Goal: Task Accomplishment & Management: Manage account settings

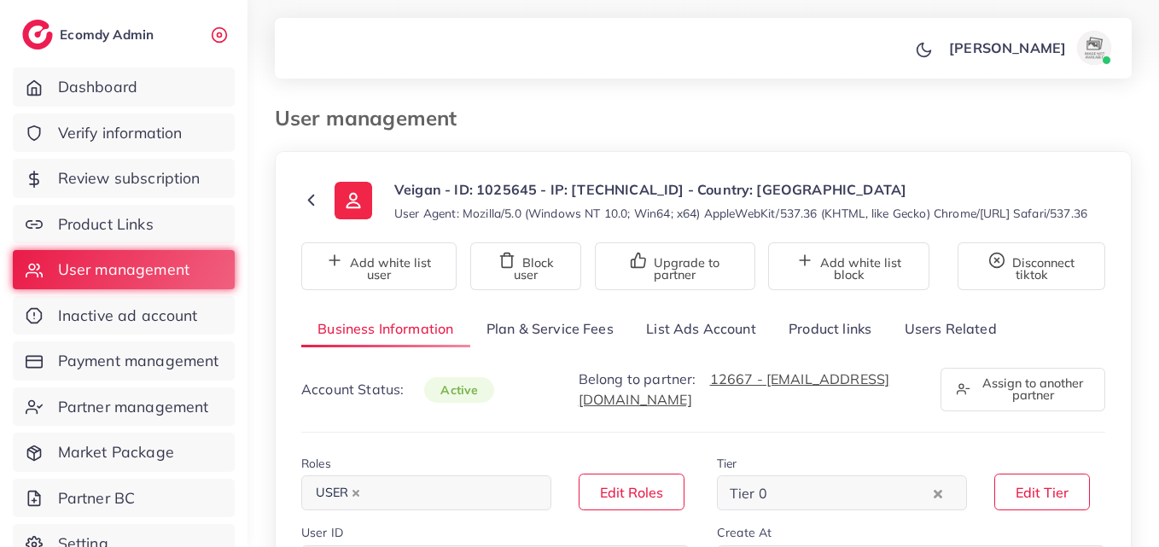
select select "*****"
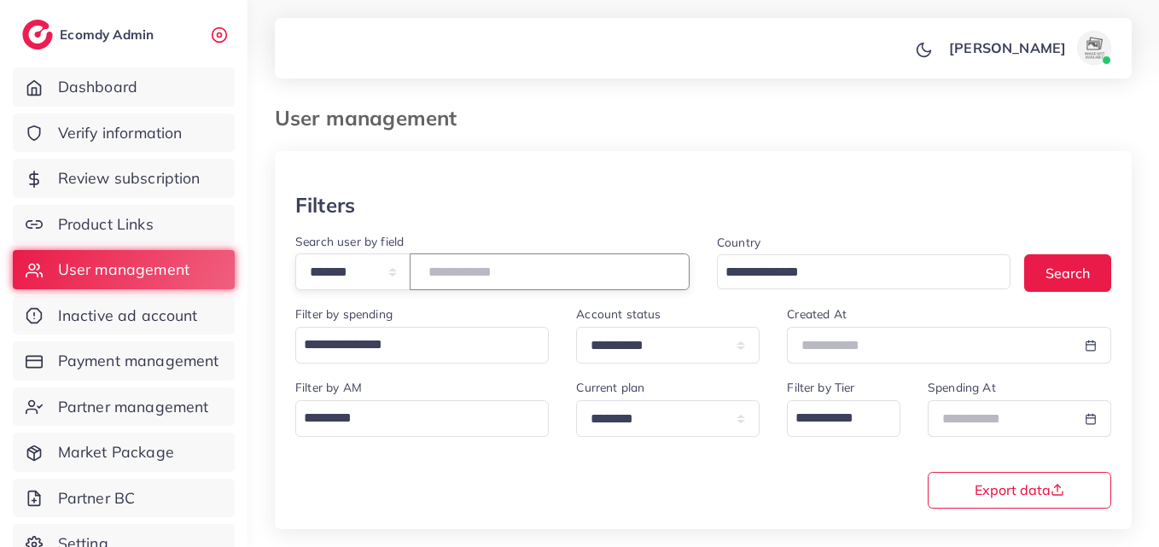
click at [473, 270] on input "number" at bounding box center [550, 271] width 280 height 37
paste input "*******"
click at [1064, 264] on button "Search" at bounding box center [1067, 272] width 87 height 37
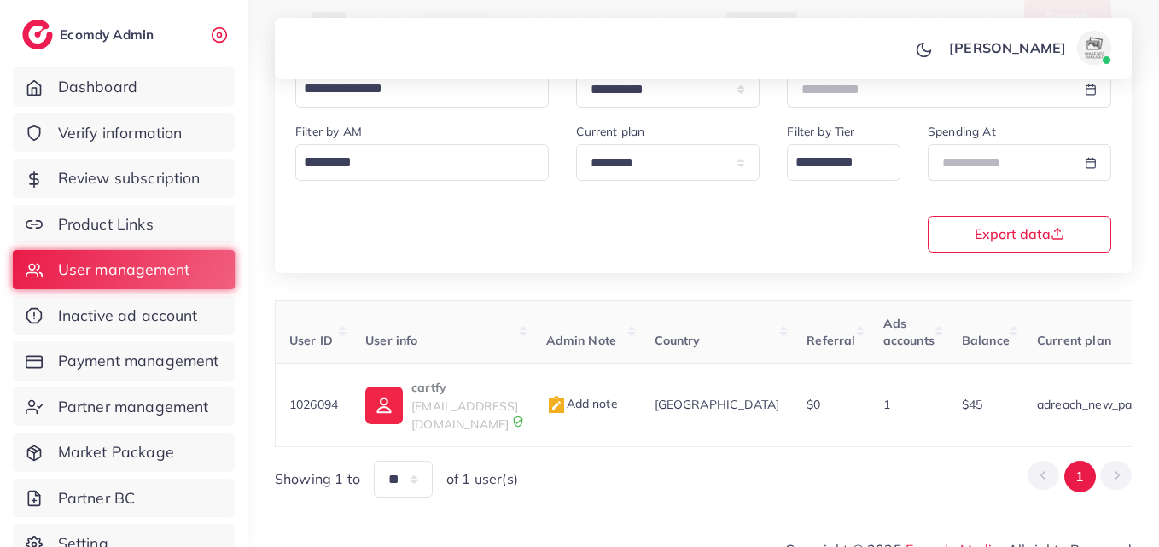
scroll to position [0, 541]
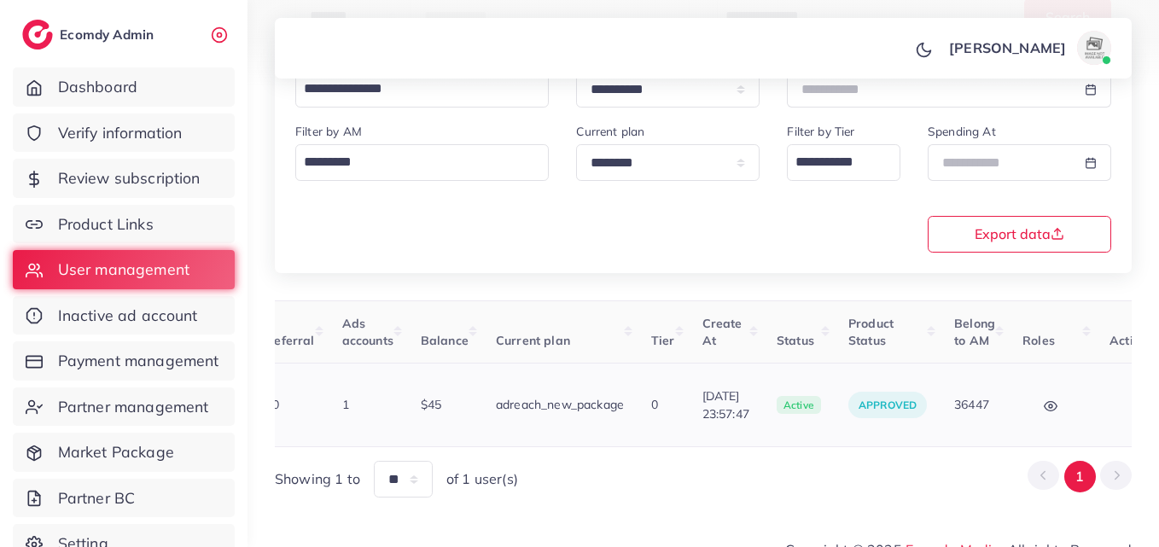
click at [1109, 405] on button "button" at bounding box center [1139, 405] width 60 height 38
click at [1078, 406] on span "Assign to AM" at bounding box center [1091, 414] width 87 height 17
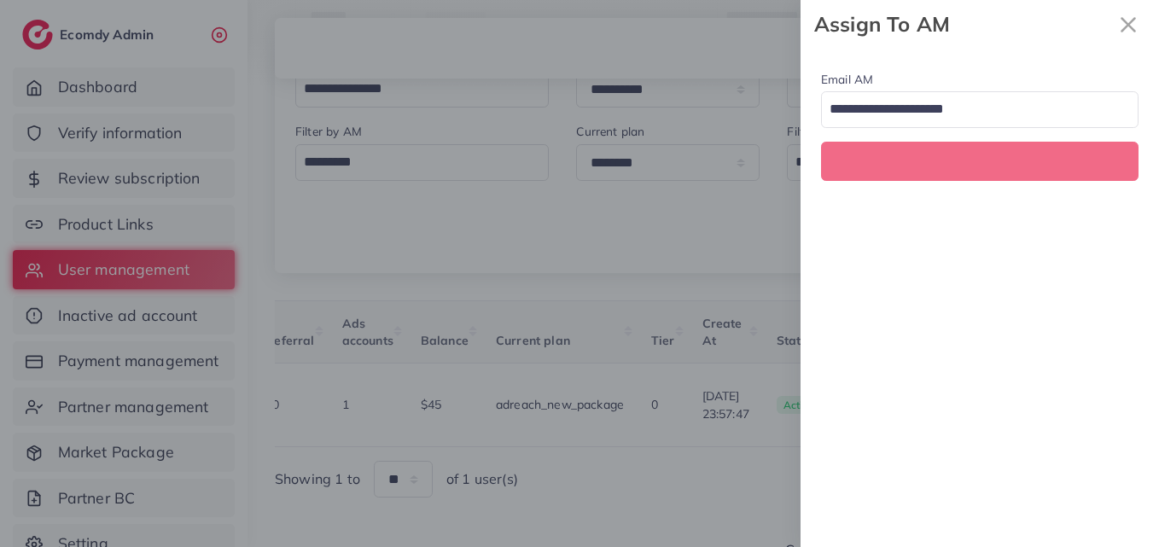
scroll to position [0, 541]
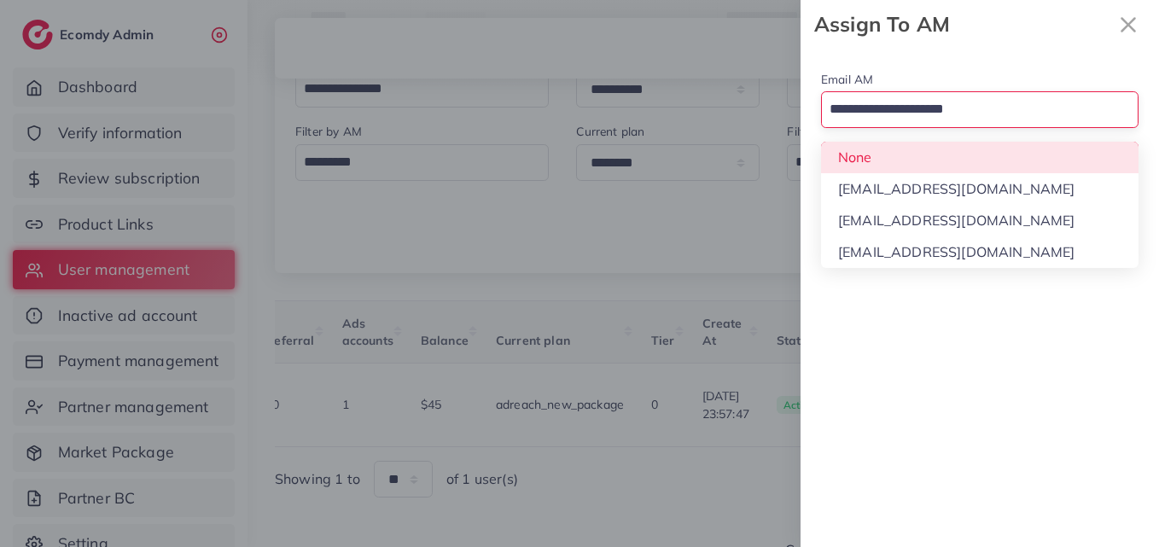
click at [933, 122] on input "Search for option" at bounding box center [969, 110] width 293 height 29
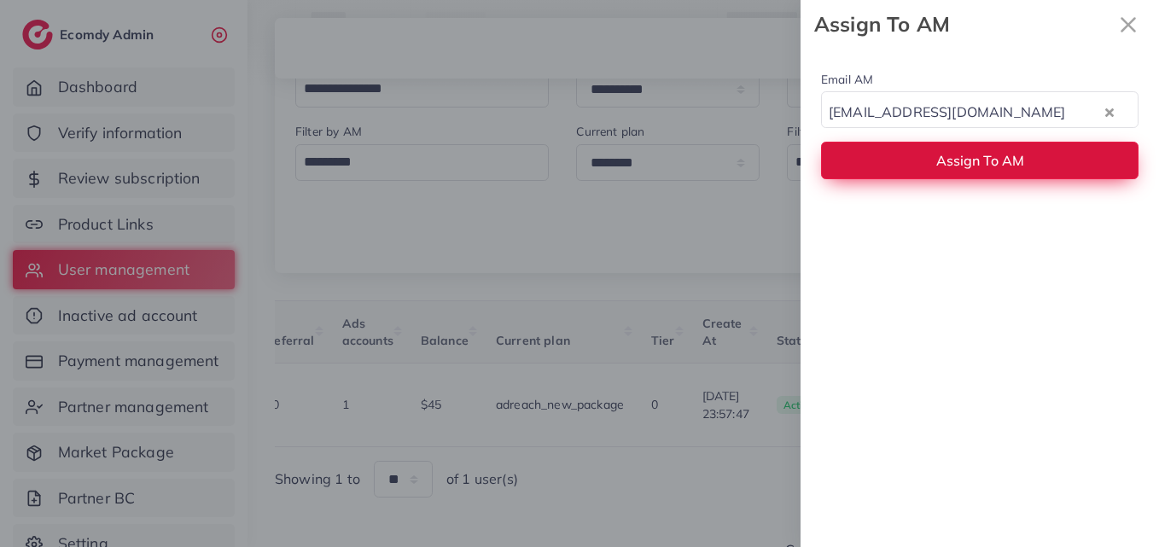
click at [944, 157] on span "Assign To AM" at bounding box center [980, 160] width 88 height 17
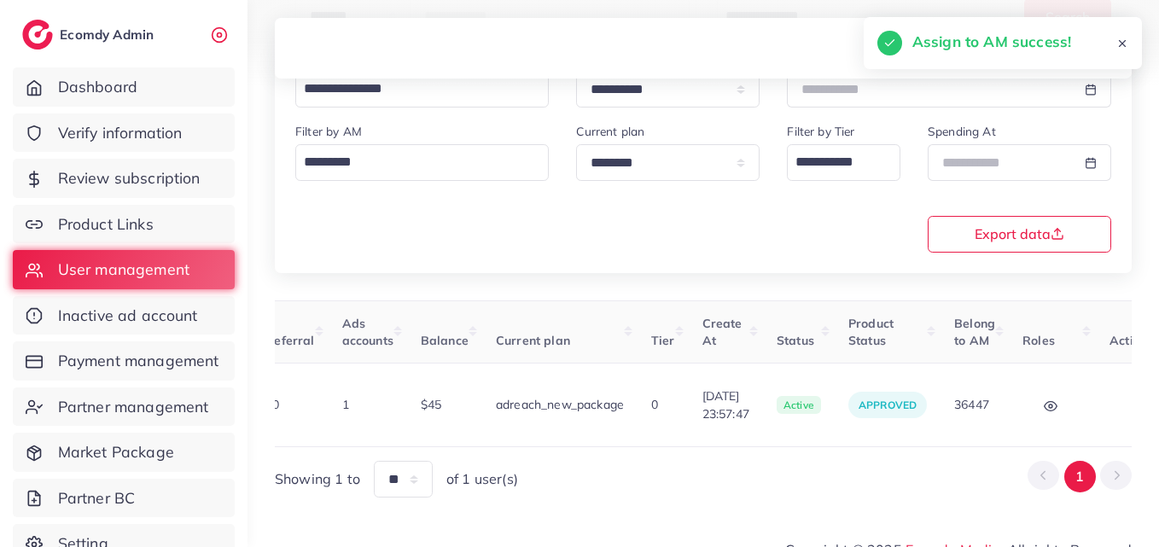
drag, startPoint x: 778, startPoint y: 438, endPoint x: 604, endPoint y: 451, distance: 174.6
click at [604, 451] on div "User ID User info Admin Note Country Referral Ads accounts Balance Current plan…" at bounding box center [703, 399] width 857 height 198
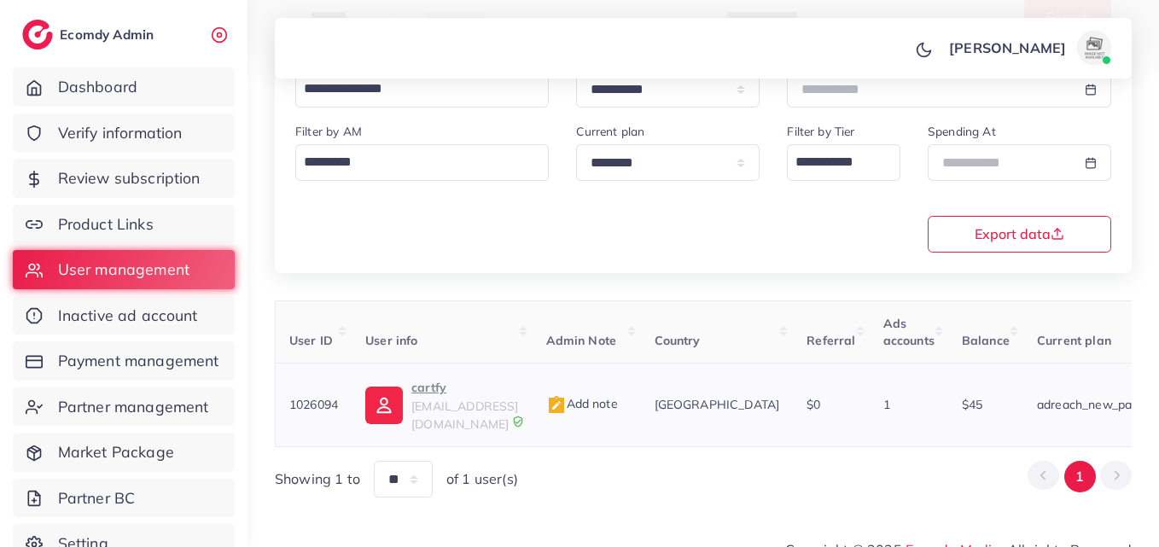
click at [388, 409] on img at bounding box center [384, 405] width 38 height 38
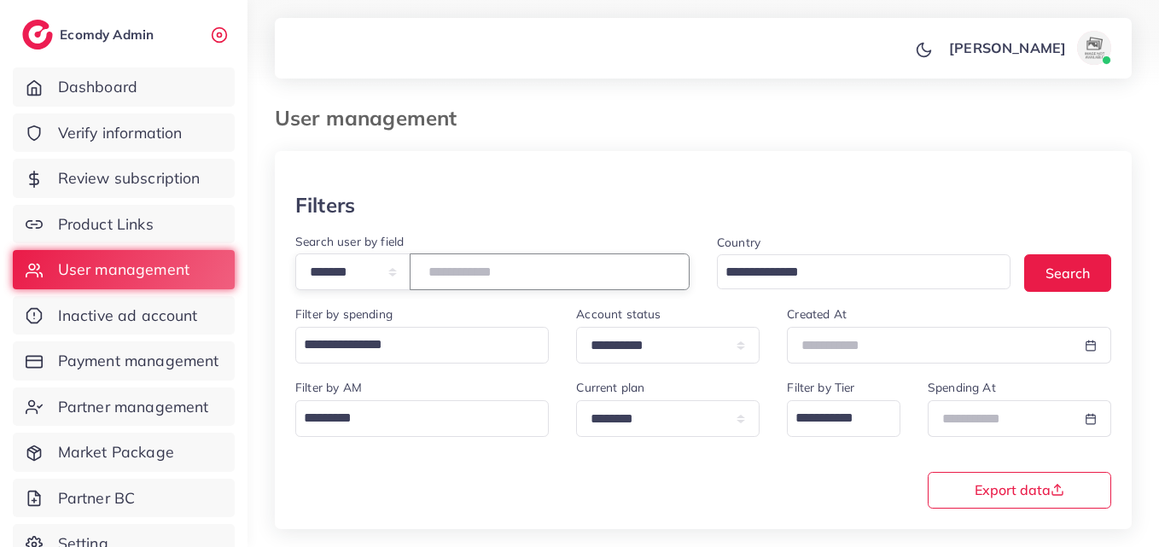
click at [468, 278] on input "*******" at bounding box center [550, 271] width 280 height 37
paste input "number"
click at [1053, 252] on div "Country Loading... Search" at bounding box center [913, 267] width 421 height 73
click at [1057, 266] on button "Search" at bounding box center [1067, 272] width 87 height 37
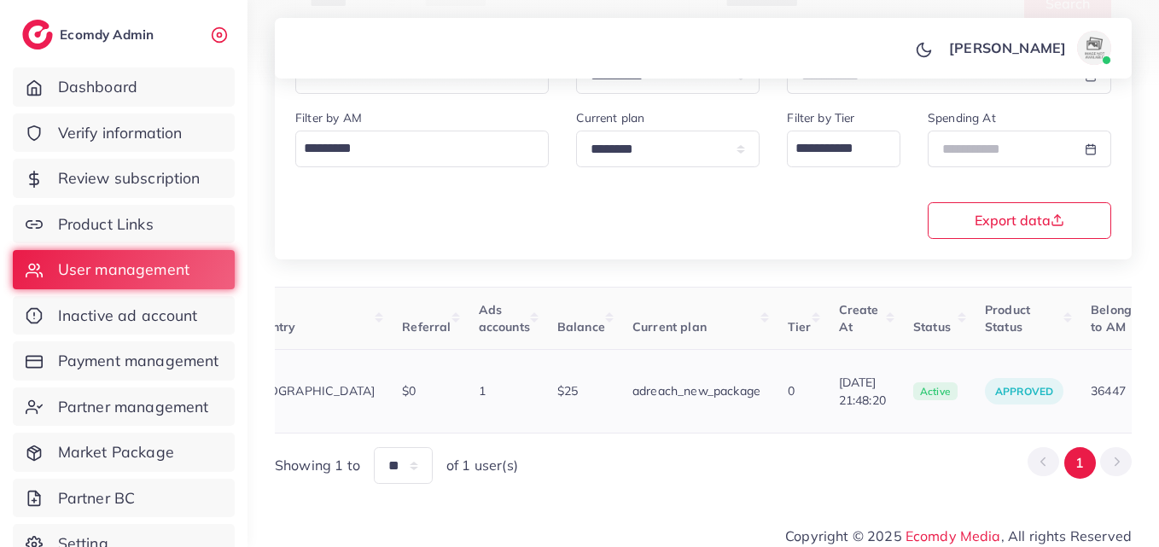
scroll to position [0, 565]
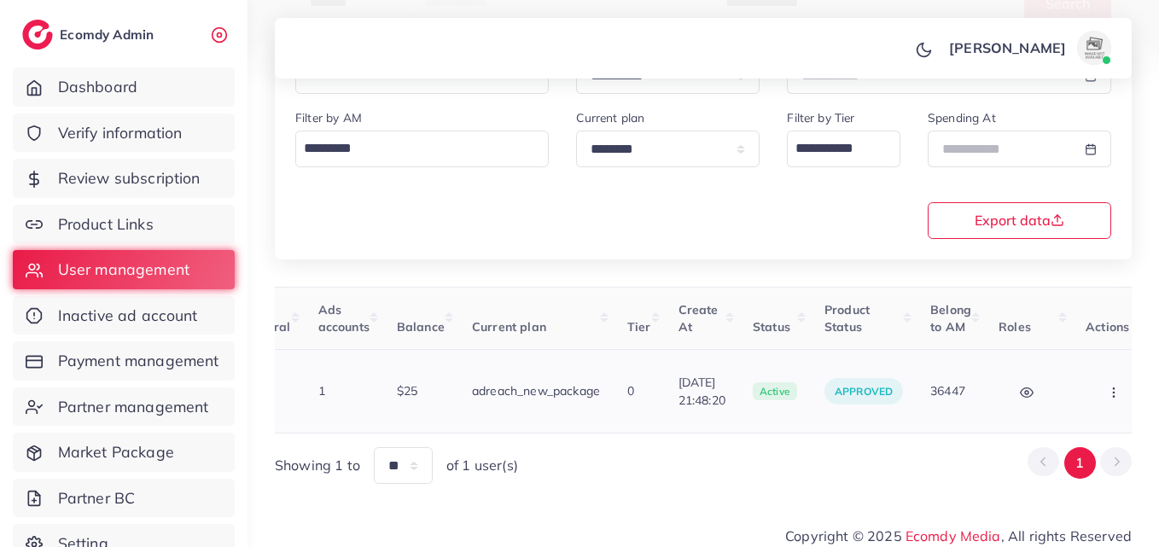
click at [1085, 372] on button "button" at bounding box center [1115, 391] width 60 height 38
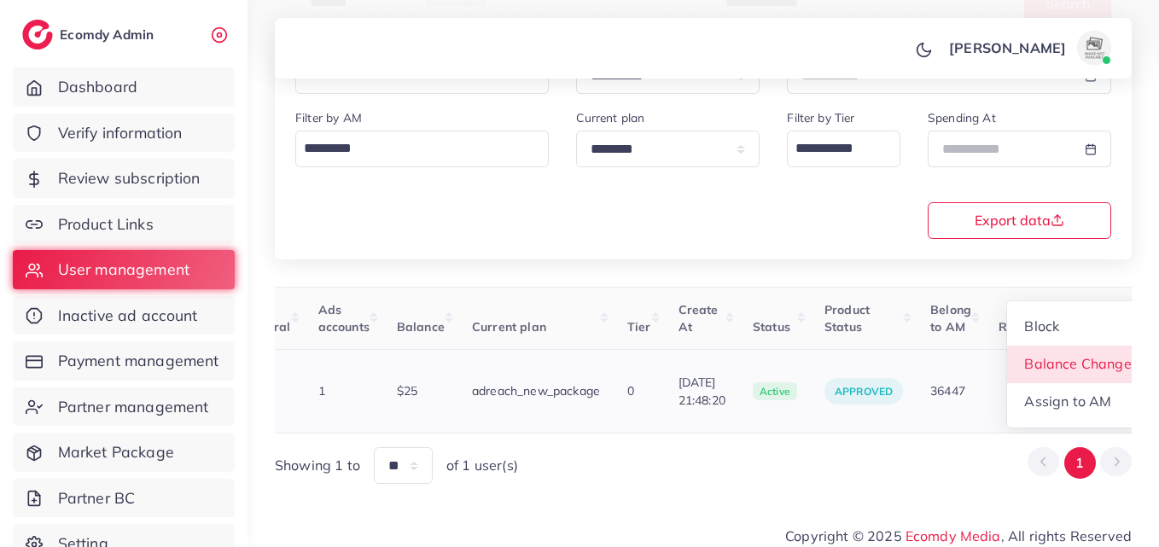
scroll to position [2, 565]
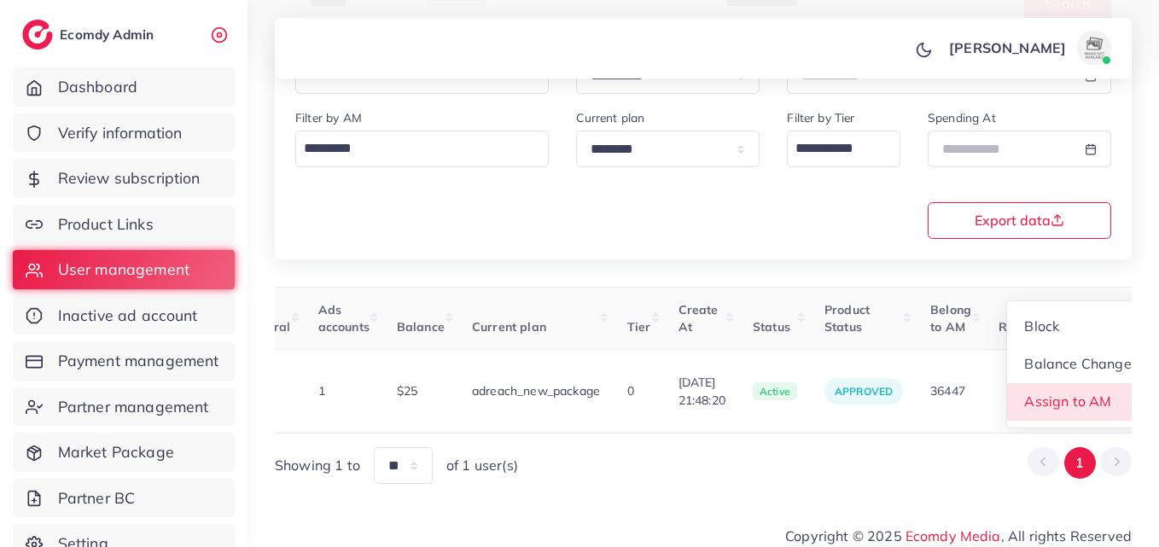
drag, startPoint x: 1076, startPoint y: 385, endPoint x: 973, endPoint y: 293, distance: 137.2
click at [1075, 392] on span "Assign to AM" at bounding box center [1068, 400] width 87 height 17
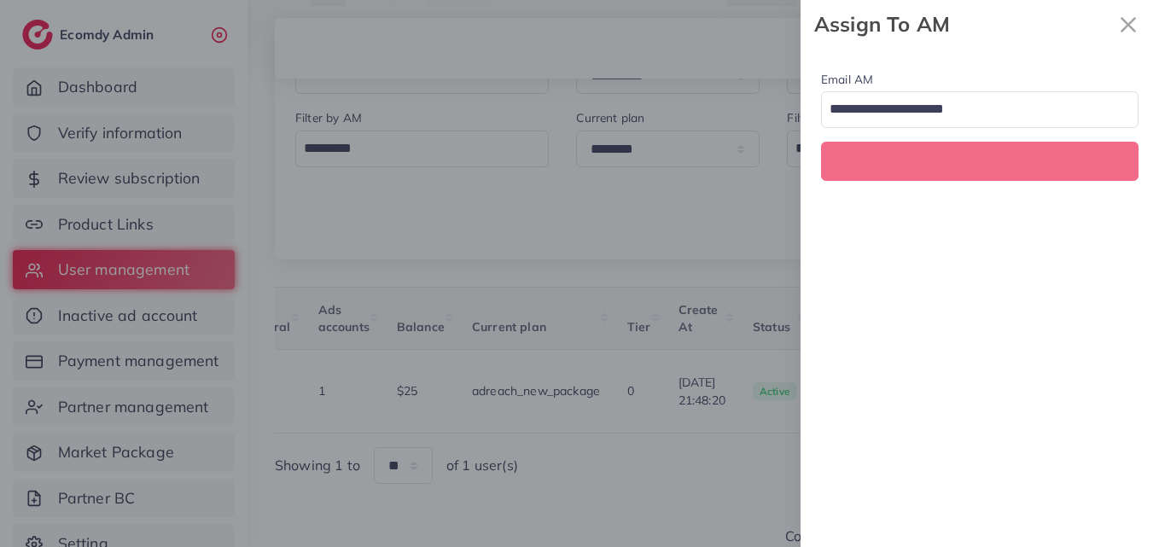
scroll to position [0, 565]
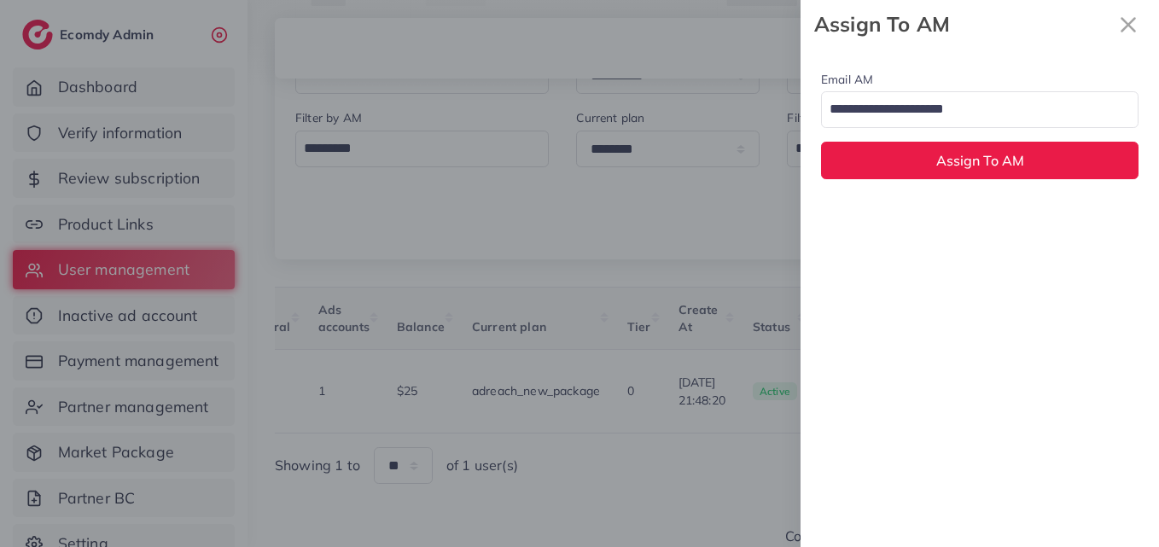
click at [976, 103] on input "Search for option" at bounding box center [969, 110] width 293 height 29
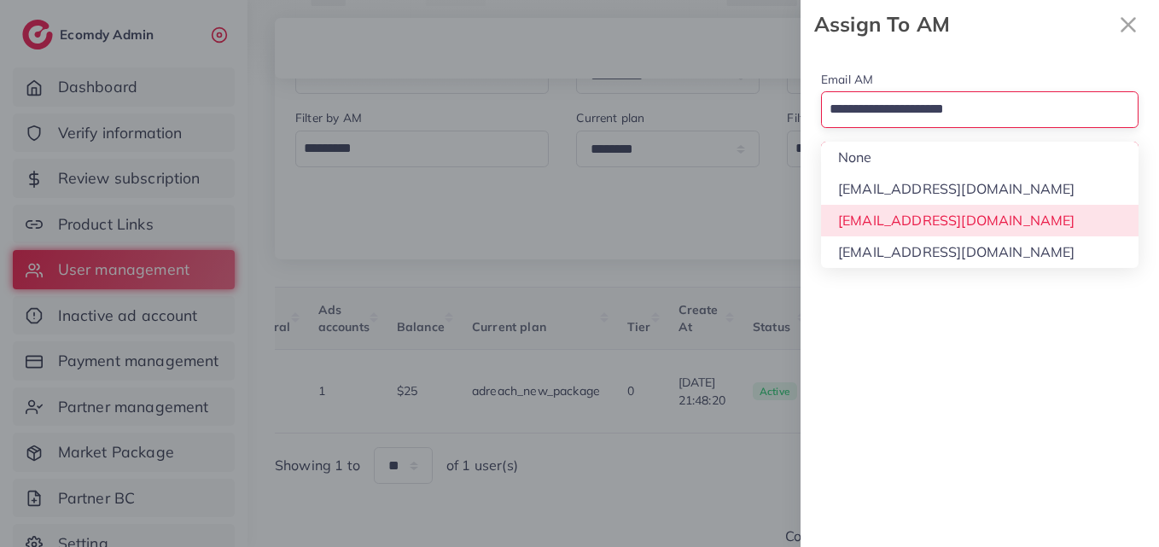
click at [990, 217] on div "Email AM Loading... None hadibaaslam@gmail.com natashashahid163@gmail.com wajah…" at bounding box center [979, 298] width 358 height 498
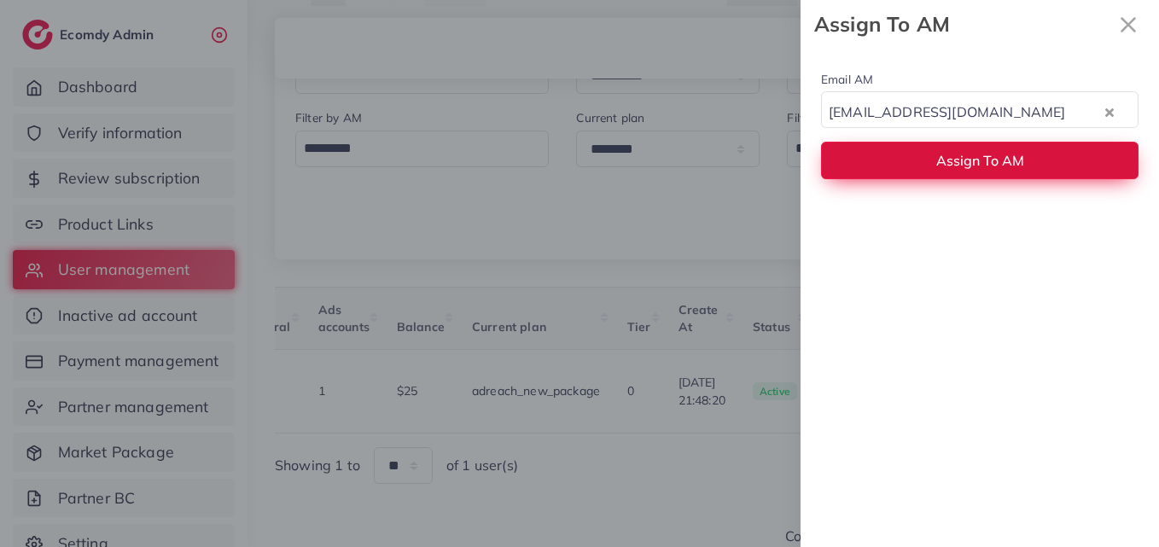
click at [984, 152] on span "Assign To AM" at bounding box center [980, 160] width 88 height 17
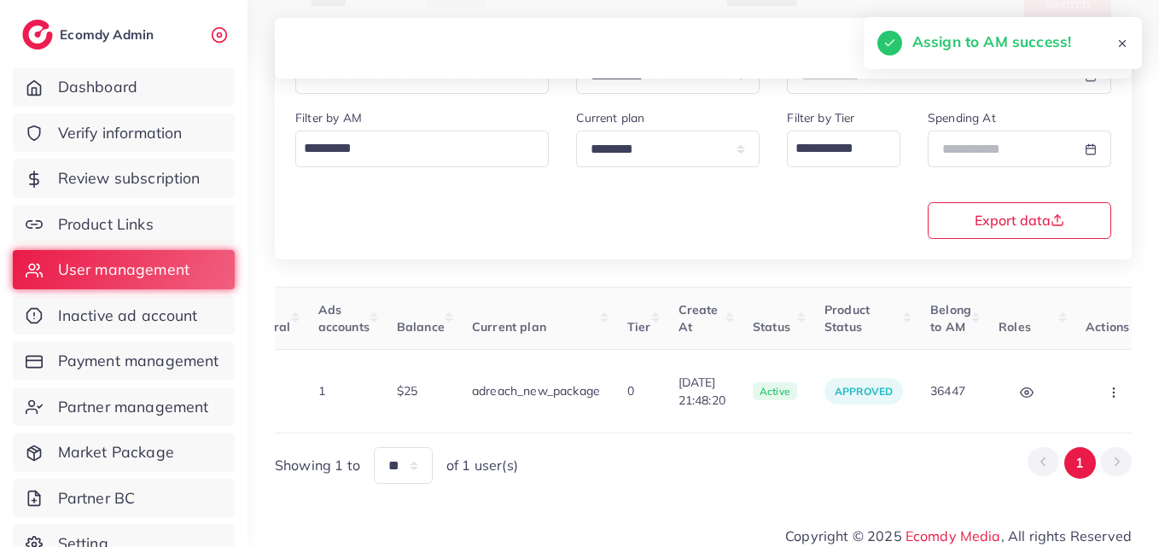
scroll to position [0, 0]
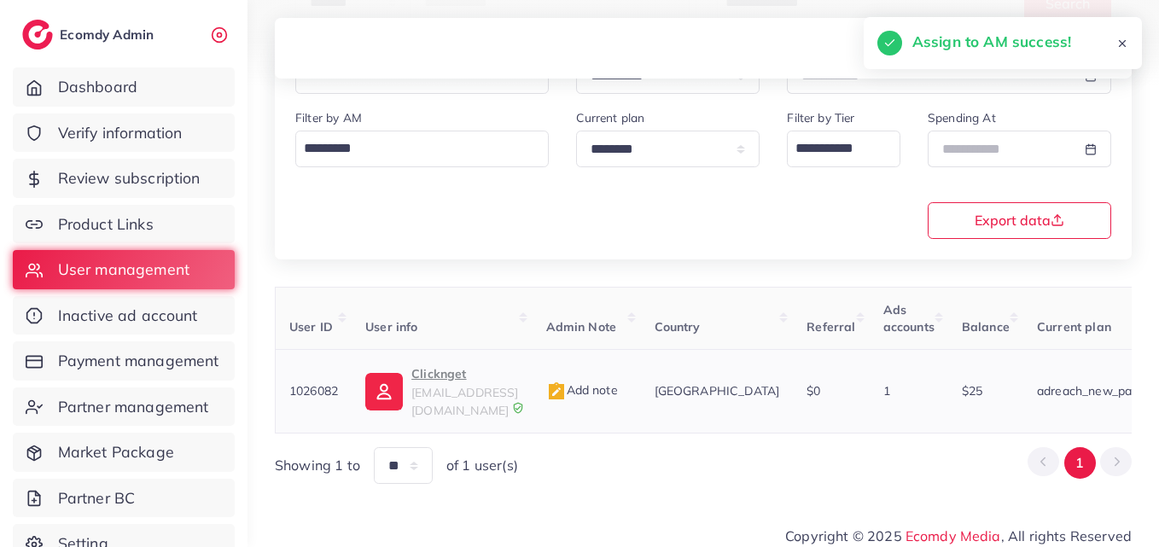
click at [351, 405] on td "1026082" at bounding box center [314, 392] width 77 height 84
click at [401, 386] on img at bounding box center [384, 392] width 38 height 38
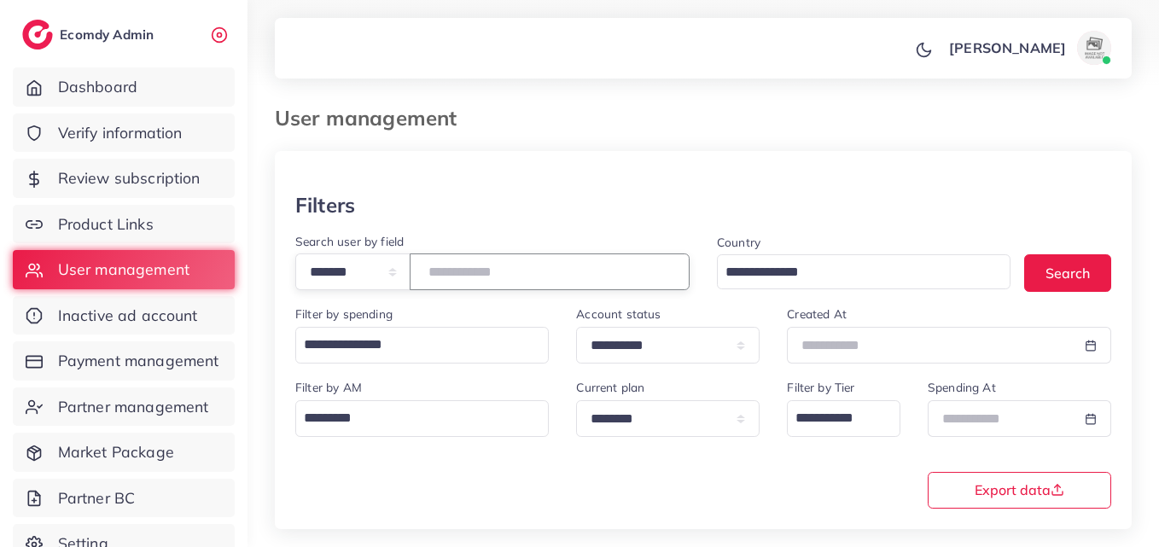
click at [454, 268] on input "*******" at bounding box center [550, 271] width 280 height 37
paste input "number"
click at [1064, 258] on button "Search" at bounding box center [1067, 272] width 87 height 37
click at [1078, 260] on button "Search" at bounding box center [1067, 272] width 87 height 37
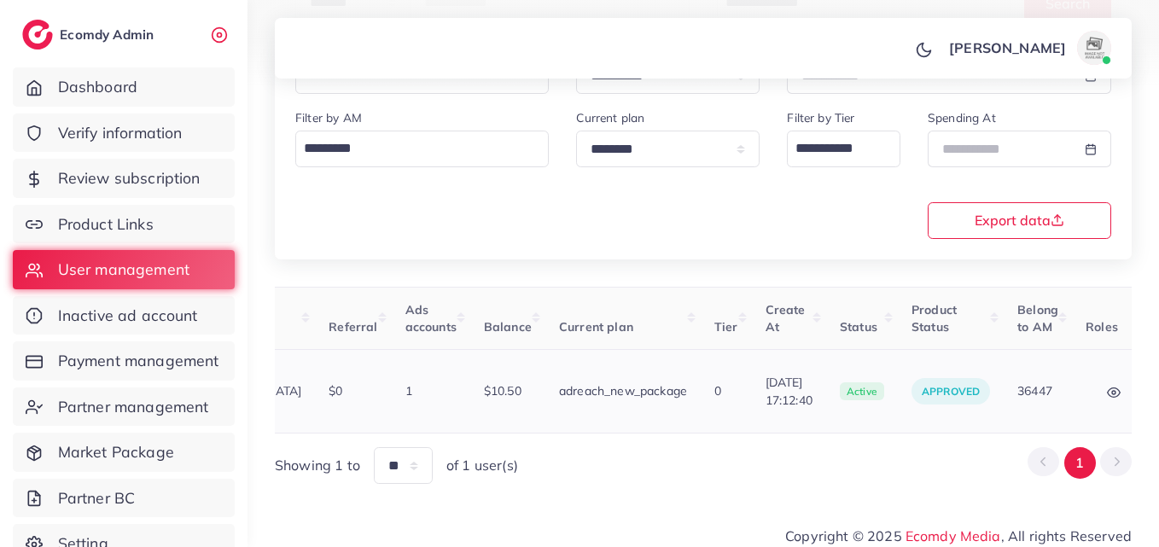
scroll to position [0, 570]
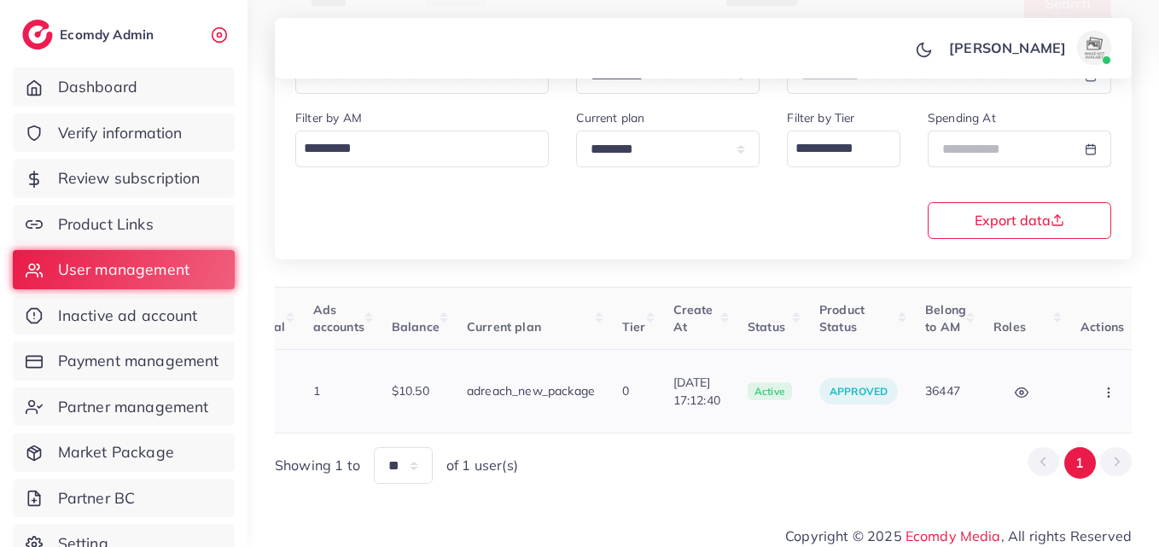
click at [1094, 375] on button "button" at bounding box center [1110, 391] width 60 height 38
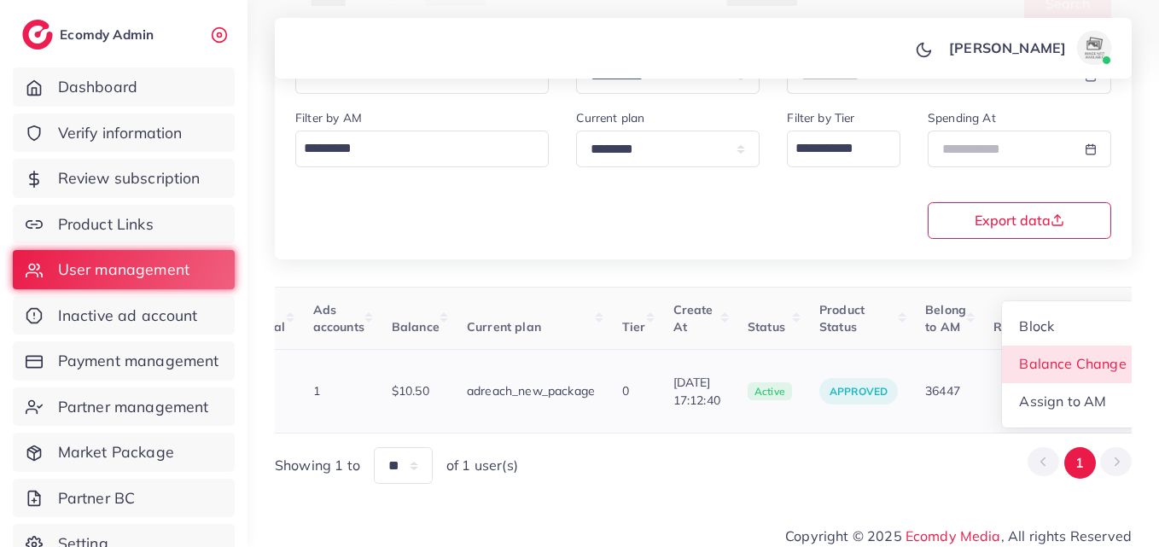
scroll to position [2, 570]
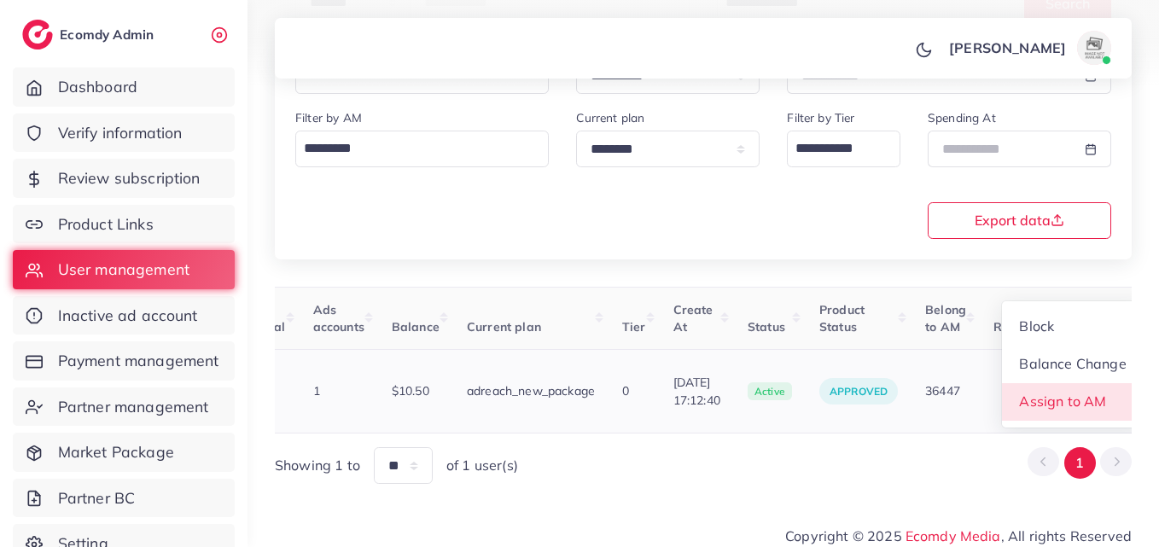
click at [1084, 390] on link "Assign to AM" at bounding box center [1073, 402] width 142 height 38
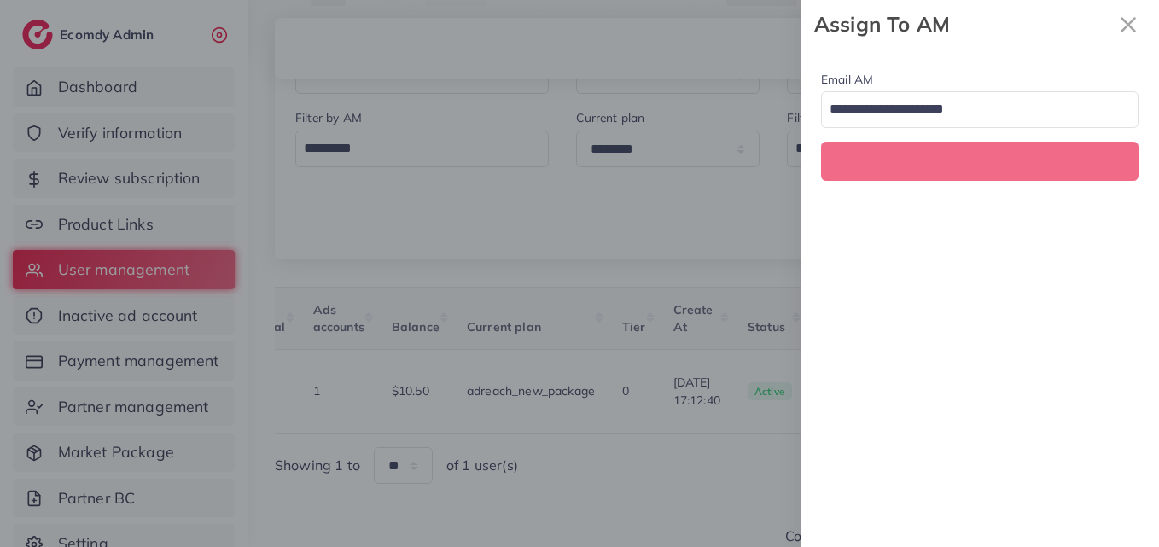
scroll to position [0, 570]
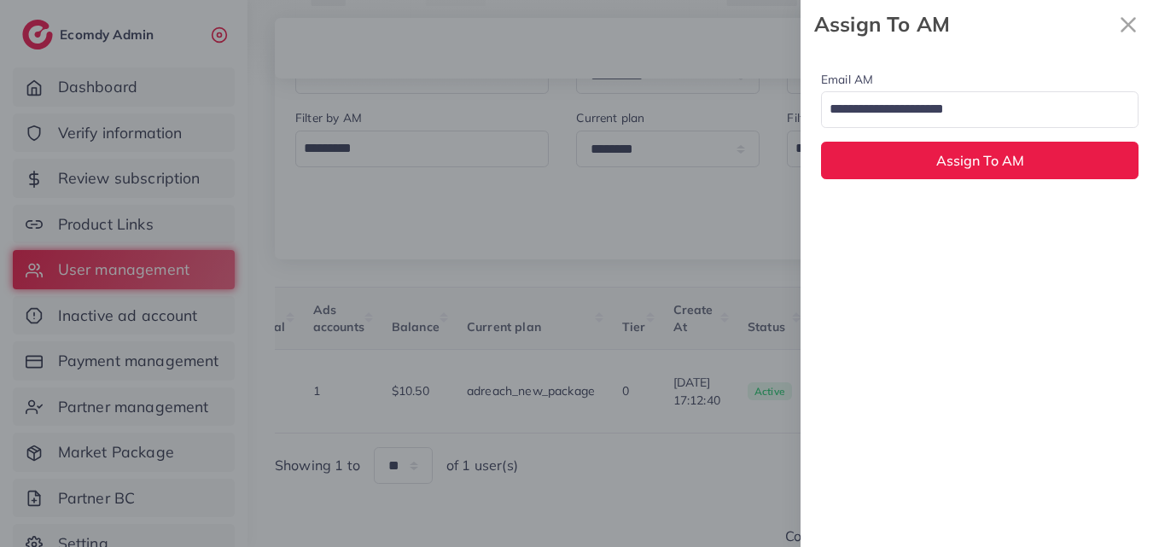
click at [933, 106] on input "Search for option" at bounding box center [969, 110] width 293 height 29
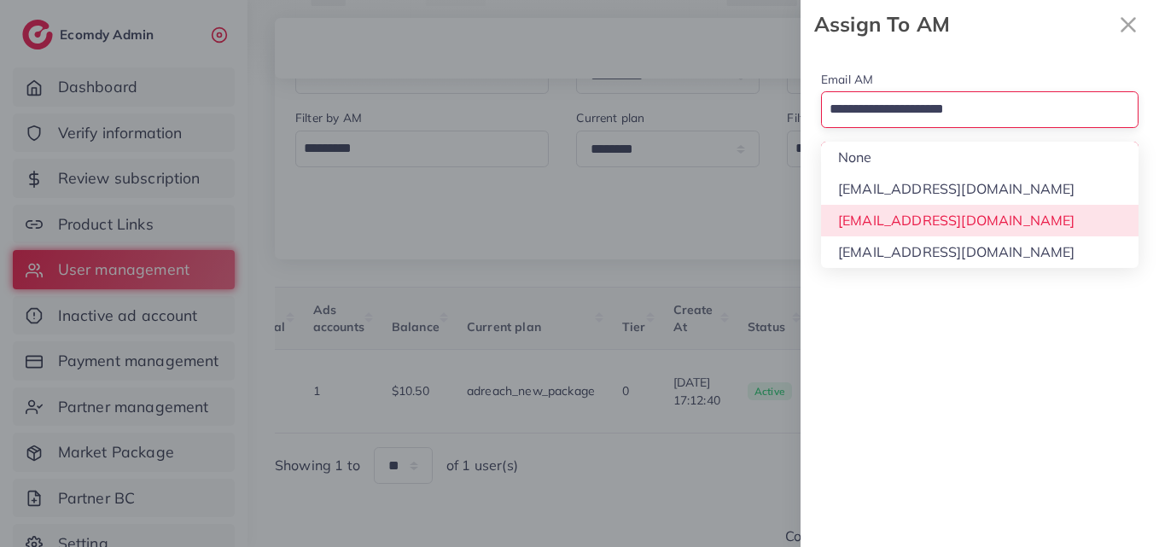
click at [943, 220] on div "Email AM Loading... None hadibaaslam@gmail.com natashashahid163@gmail.com wajah…" at bounding box center [979, 298] width 358 height 498
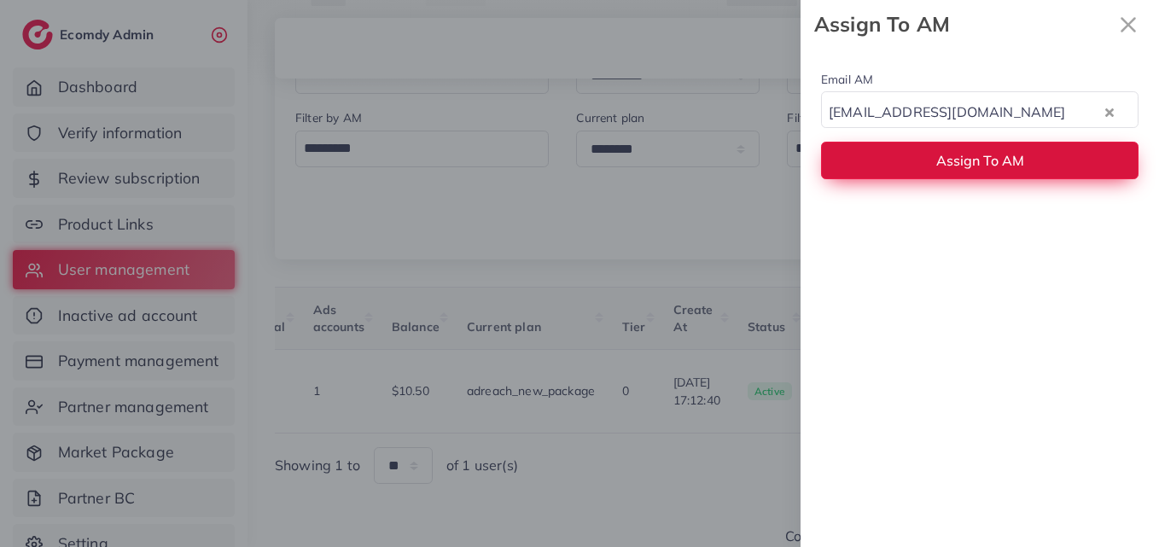
click at [933, 160] on button "Assign To AM" at bounding box center [979, 160] width 317 height 37
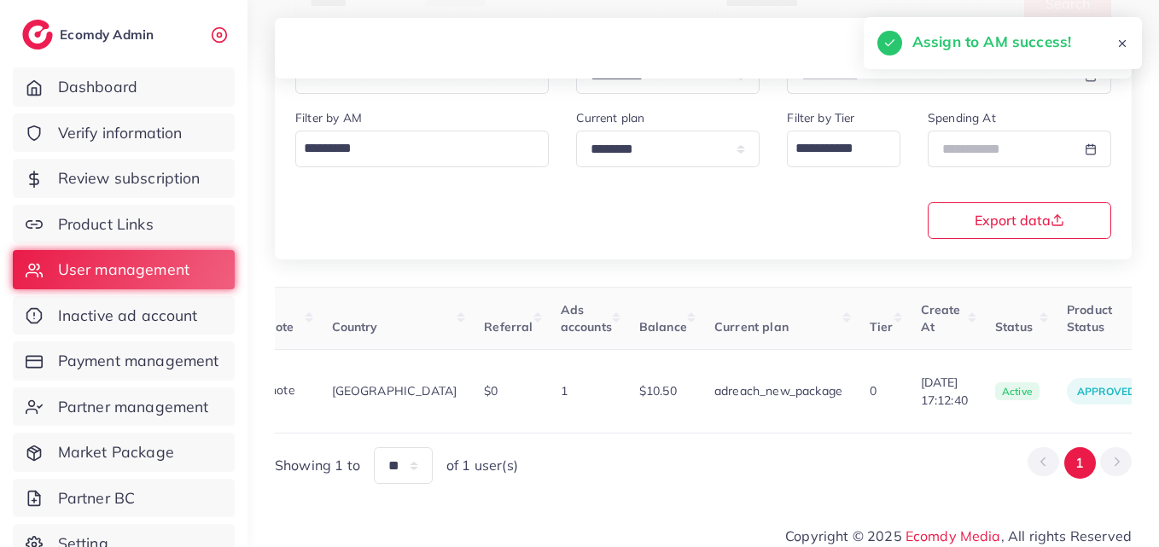
scroll to position [0, 0]
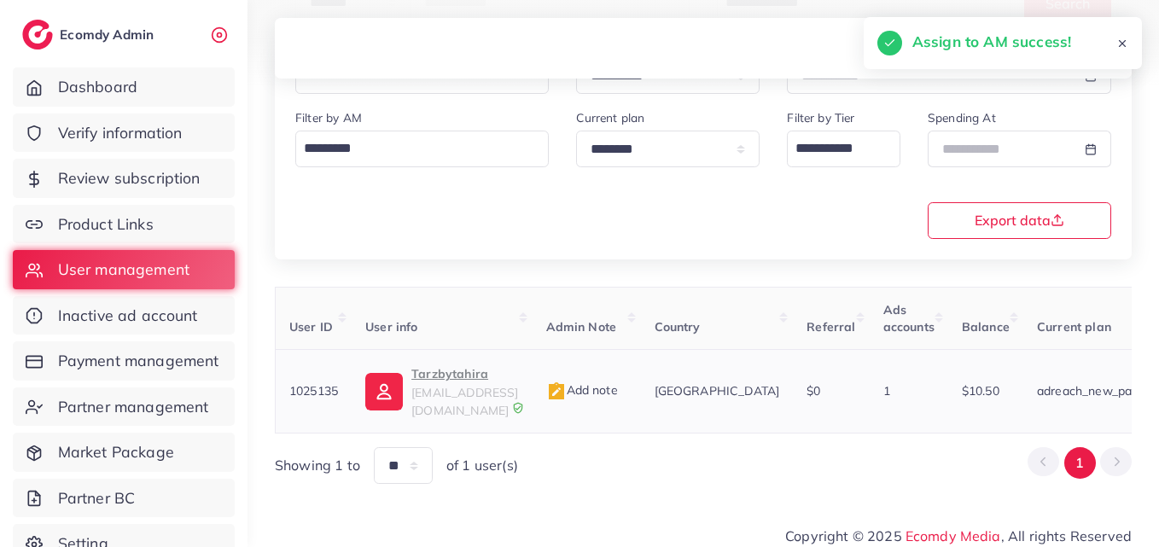
click at [388, 400] on img at bounding box center [384, 392] width 38 height 38
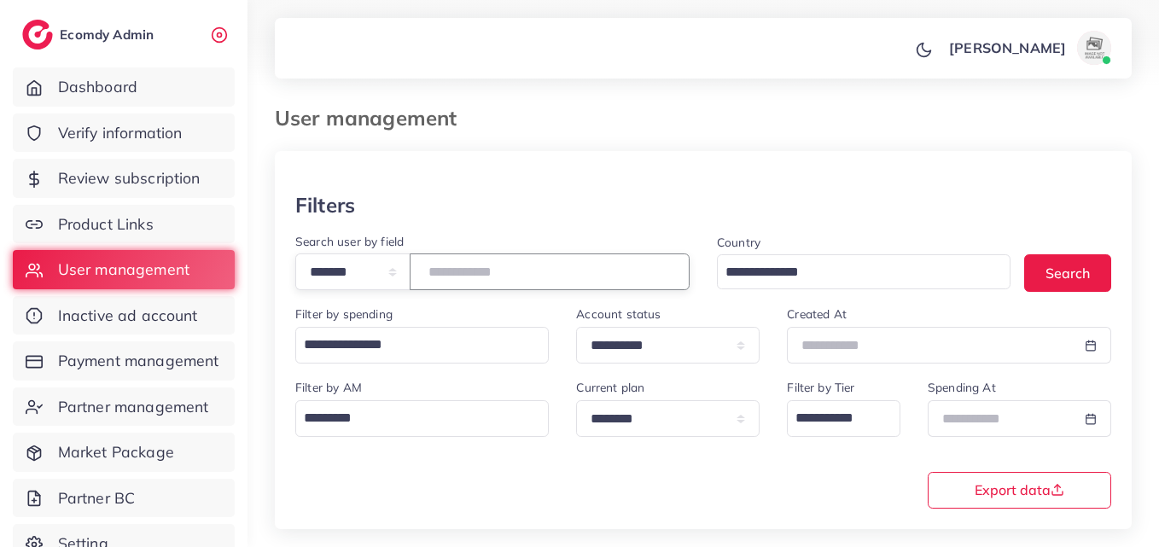
click at [488, 274] on input "*******" at bounding box center [550, 271] width 280 height 37
paste input "number"
click at [1064, 271] on button "Search" at bounding box center [1067, 272] width 87 height 37
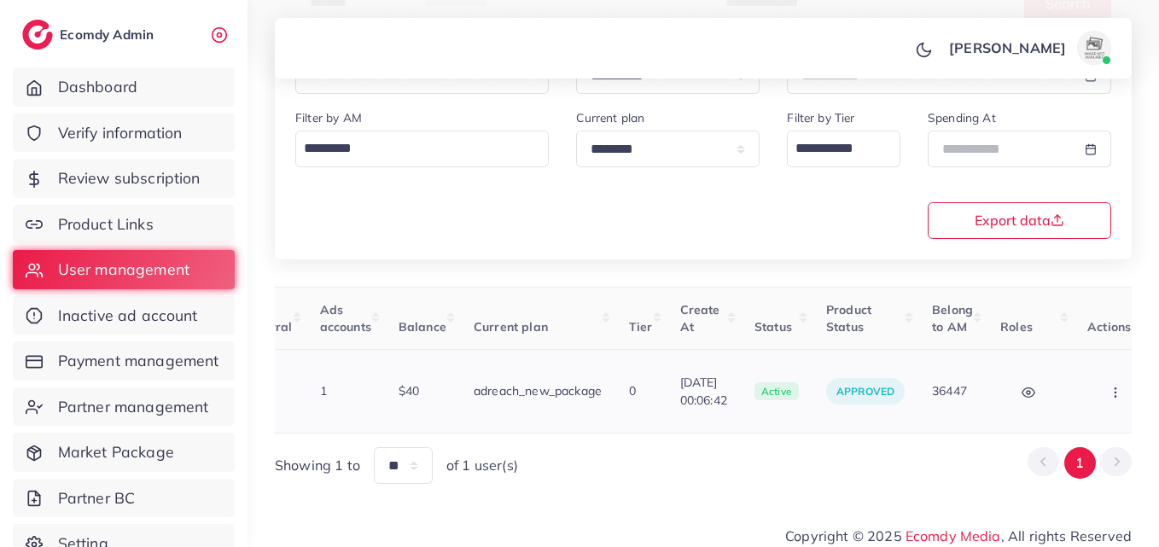
scroll to position [0, 580]
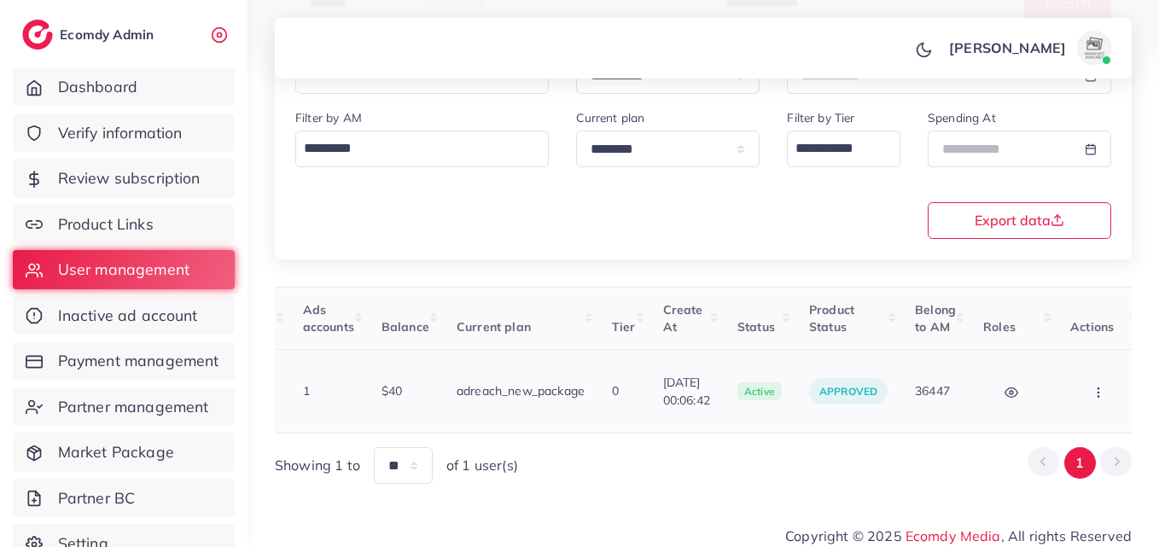
click at [1056, 383] on td "Block Balance Change Assign to AM" at bounding box center [1100, 392] width 88 height 84
click at [1070, 383] on button "button" at bounding box center [1100, 391] width 60 height 38
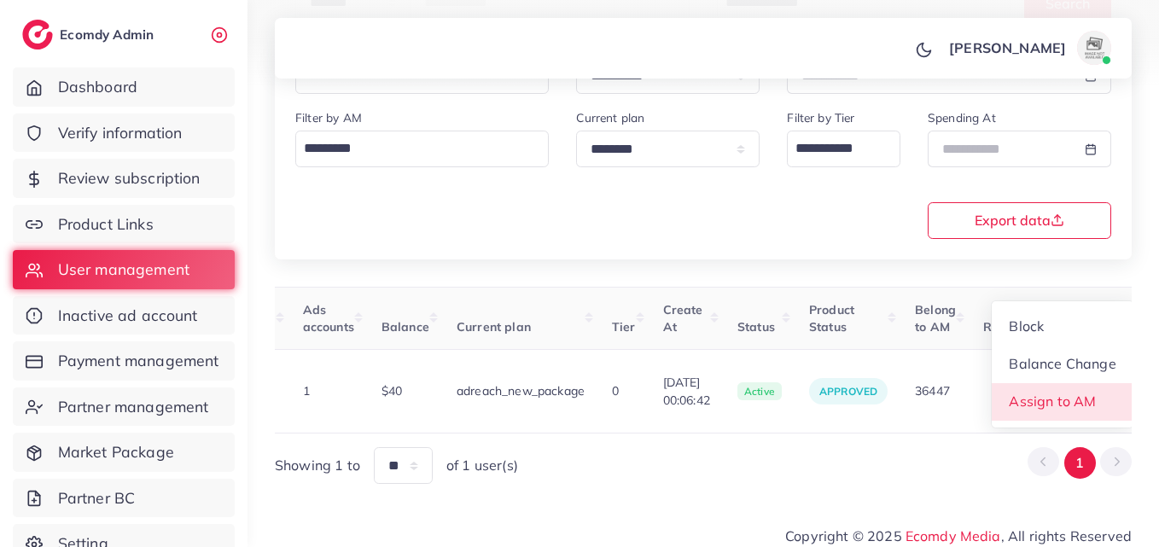
click at [1060, 392] on span "Assign to AM" at bounding box center [1052, 400] width 87 height 17
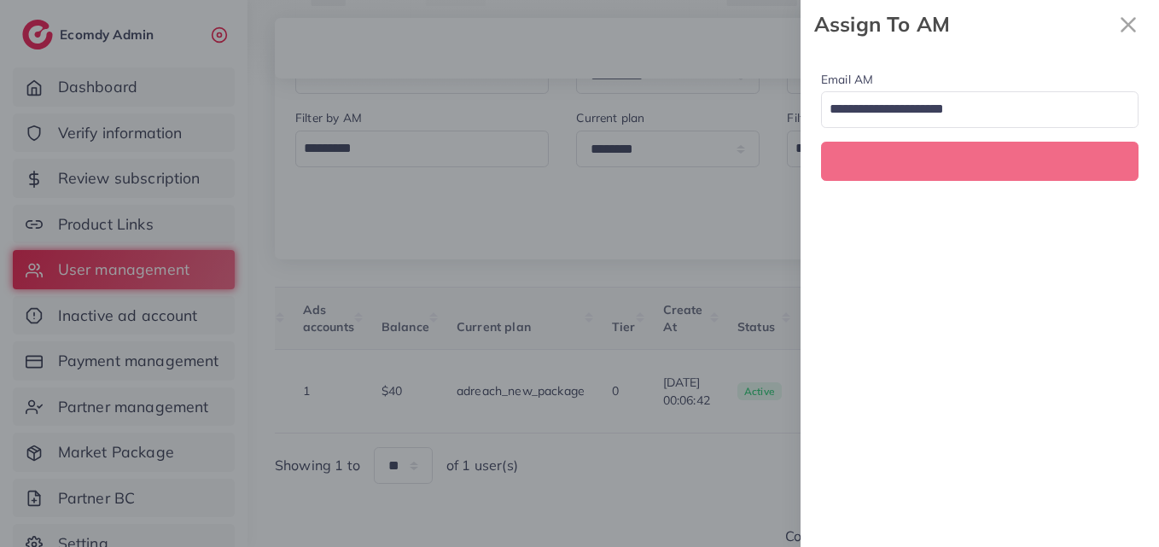
scroll to position [0, 580]
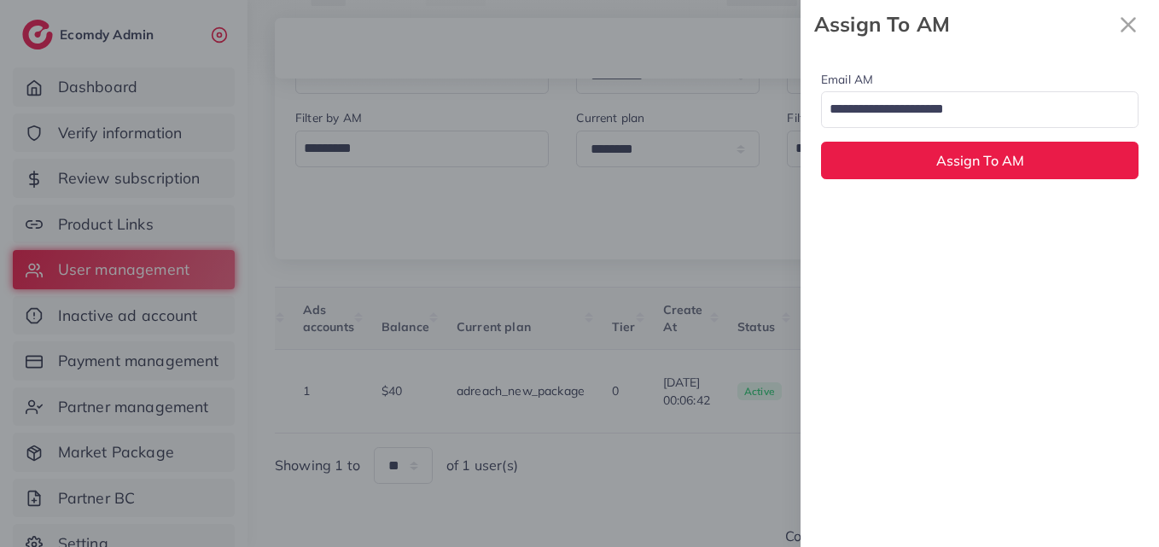
drag, startPoint x: 1011, startPoint y: 90, endPoint x: 1014, endPoint y: 99, distance: 9.7
click at [1012, 90] on div "Email AM Loading..." at bounding box center [979, 98] width 317 height 59
click at [1015, 102] on input "Search for option" at bounding box center [969, 110] width 293 height 29
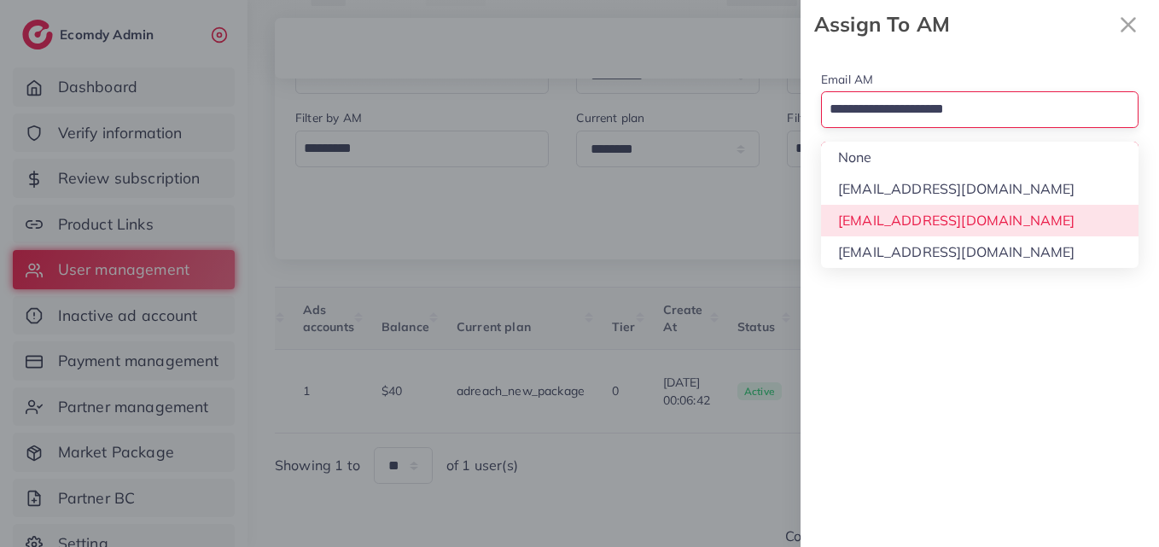
click at [1021, 221] on div "Email AM Loading... None hadibaaslam@gmail.com natashashahid163@gmail.com wajah…" at bounding box center [979, 298] width 358 height 498
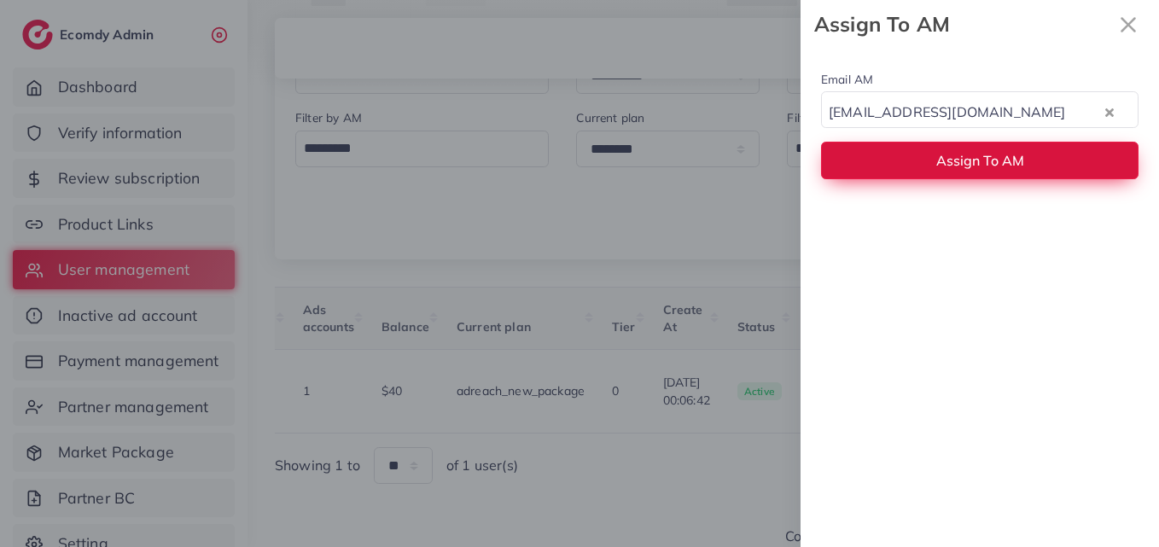
click at [1018, 153] on span "Assign To AM" at bounding box center [980, 160] width 88 height 17
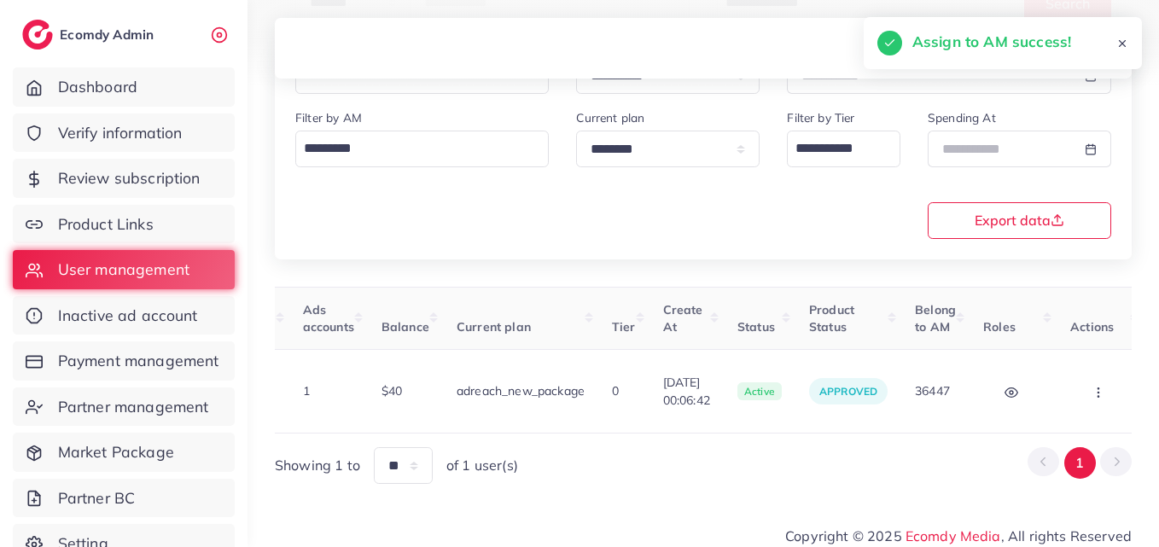
scroll to position [0, 0]
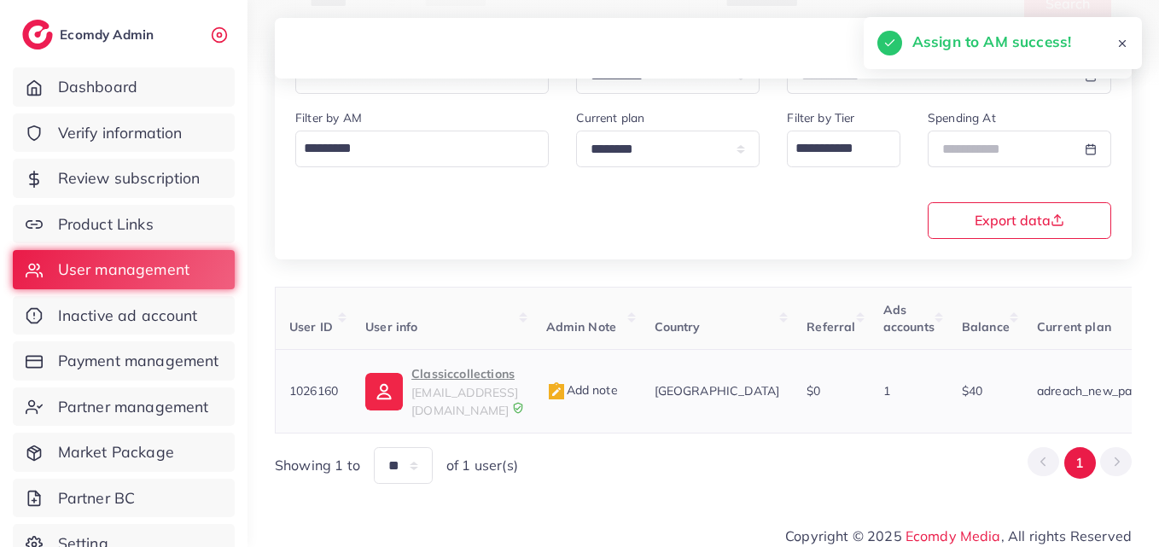
click at [413, 375] on p "Classiccollections" at bounding box center [464, 373] width 107 height 20
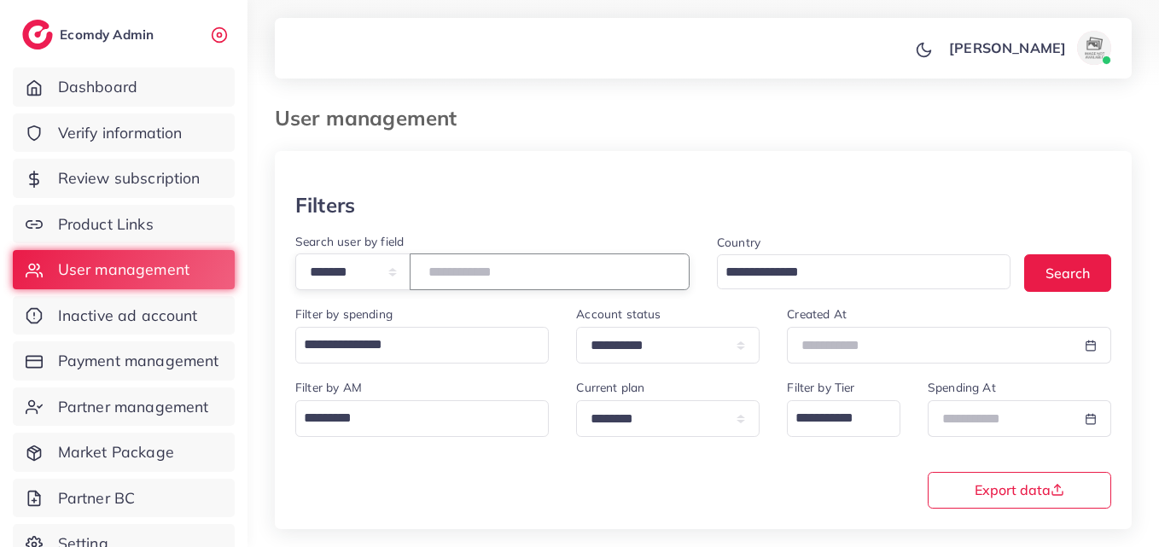
click at [468, 277] on input "*******" at bounding box center [550, 271] width 280 height 37
paste input "number"
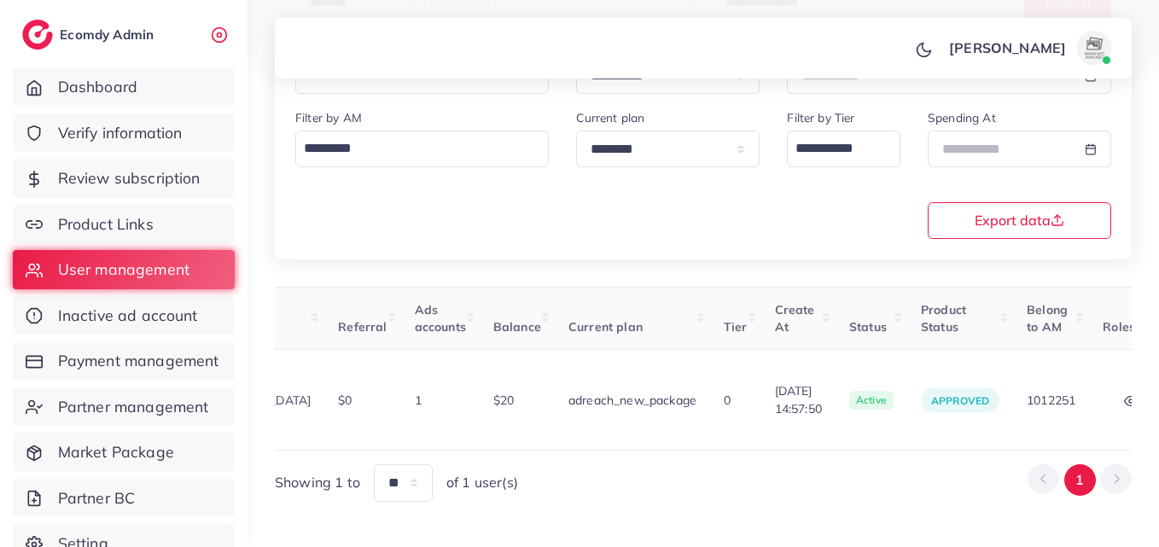
scroll to position [0, 631]
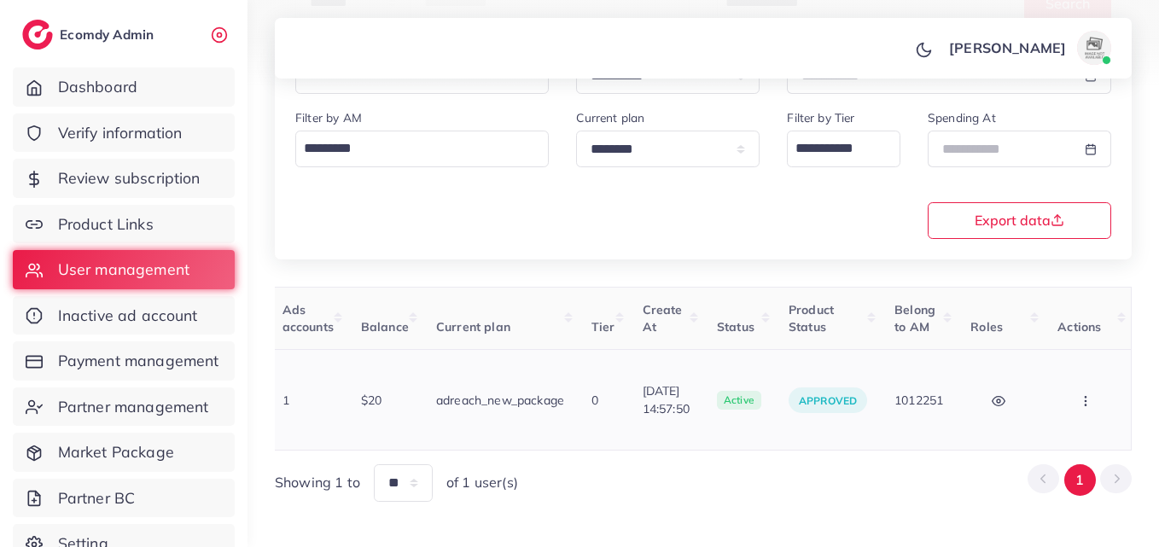
click at [1056, 392] on td "Block Balance Change Assign to AM" at bounding box center [1087, 400] width 88 height 101
click at [1059, 392] on button "button" at bounding box center [1087, 399] width 60 height 38
click at [1051, 401] on span "Assign to AM" at bounding box center [1040, 409] width 87 height 17
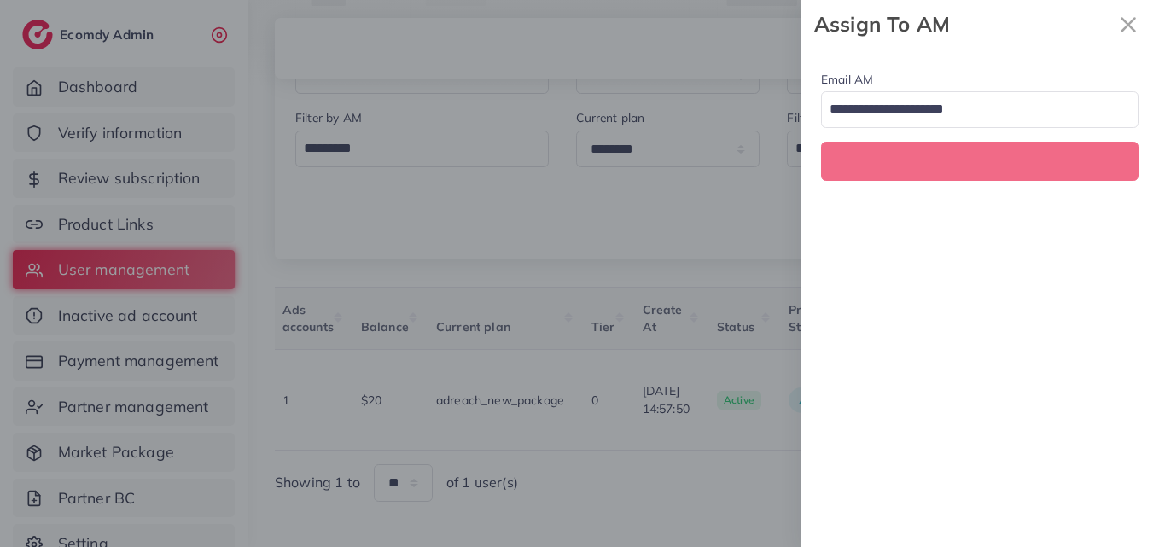
scroll to position [0, 631]
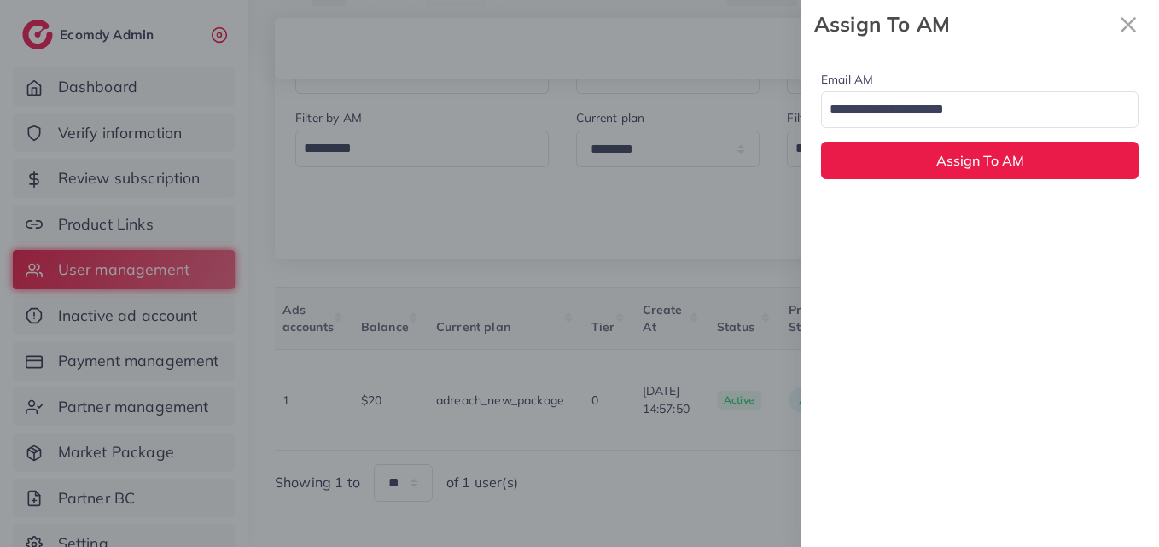
click at [1008, 119] on input "Search for option" at bounding box center [969, 110] width 293 height 29
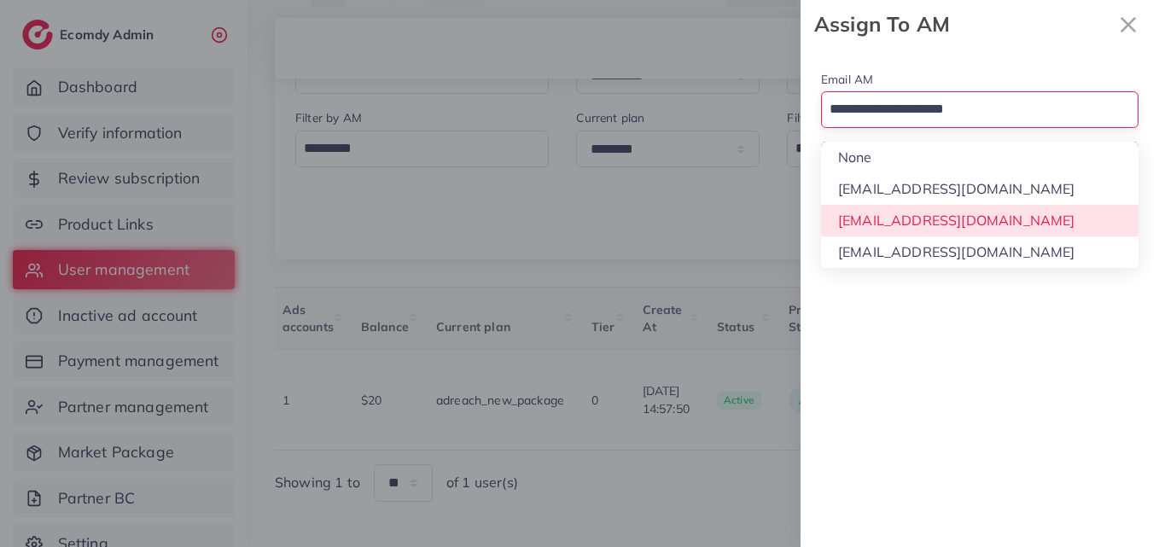
click at [1025, 212] on div "Email AM Loading... None hadibaaslam@gmail.com natashashahid163@gmail.com wajah…" at bounding box center [979, 298] width 358 height 498
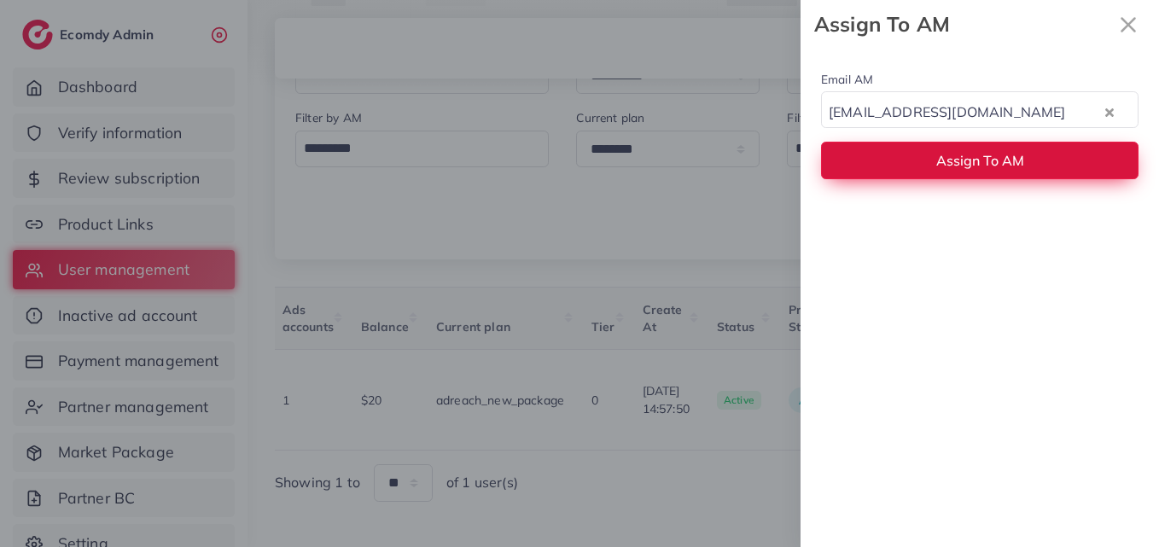
click at [1012, 152] on span "Assign To AM" at bounding box center [980, 160] width 88 height 17
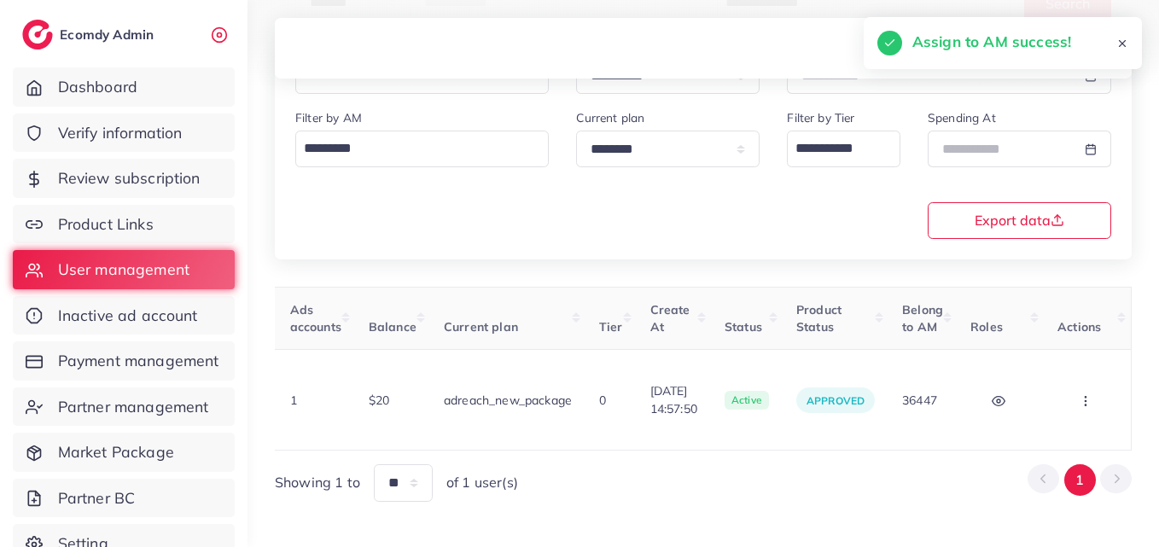
scroll to position [0, 185]
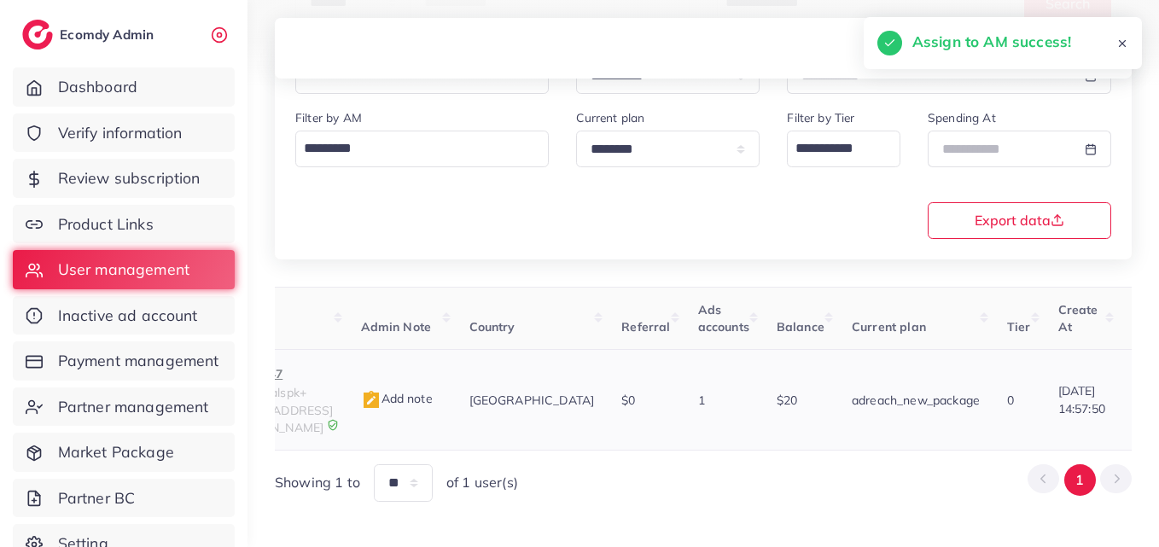
click at [329, 388] on span "ecomdealspk+s147@outlook.com" at bounding box center [279, 410] width 107 height 50
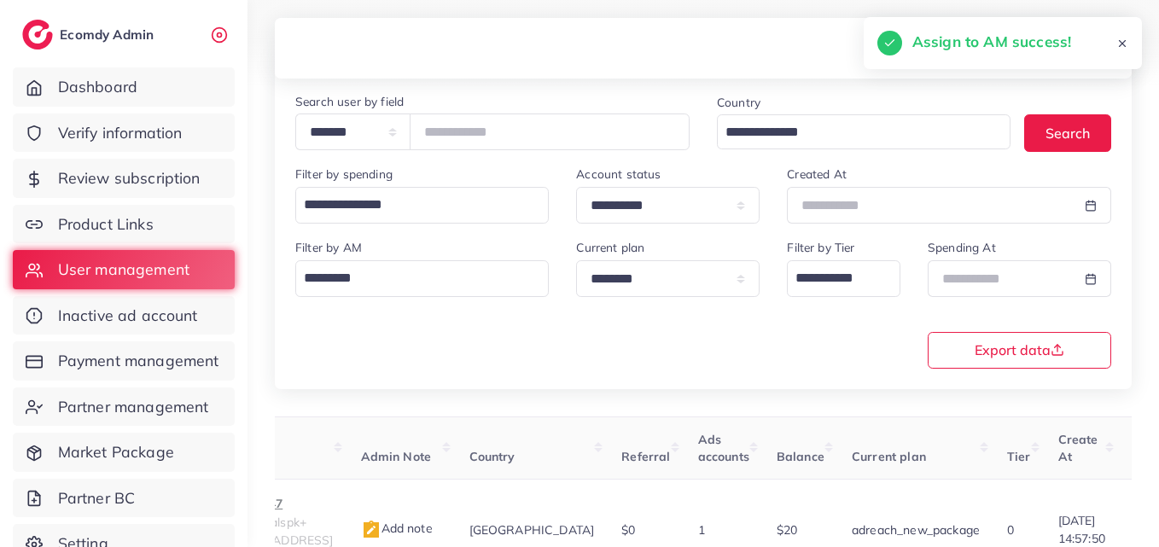
scroll to position [0, 0]
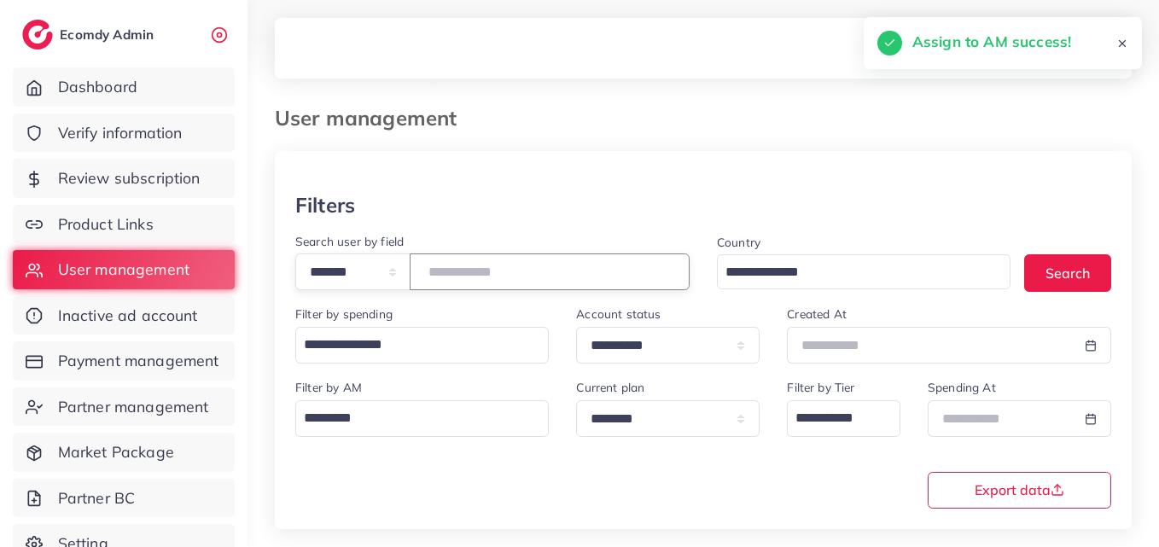
click at [493, 279] on input "*******" at bounding box center [550, 271] width 280 height 37
click at [493, 276] on input "*******" at bounding box center [550, 271] width 280 height 37
drag, startPoint x: 492, startPoint y: 276, endPoint x: 462, endPoint y: 277, distance: 29.9
click at [462, 277] on input "*******" at bounding box center [550, 271] width 280 height 37
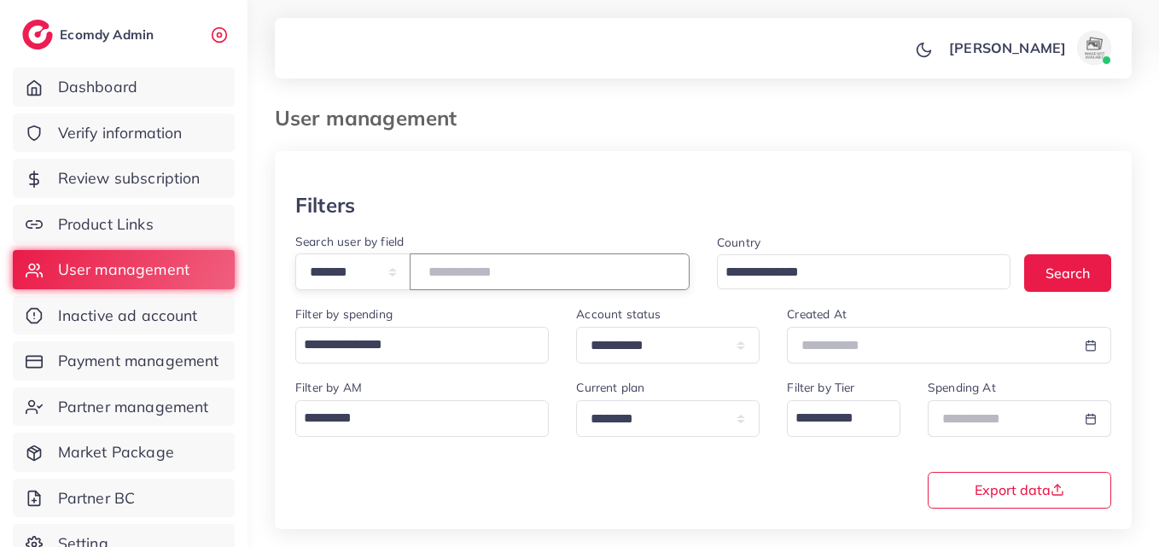
paste input "number"
click at [1104, 272] on button "Search" at bounding box center [1067, 272] width 87 height 37
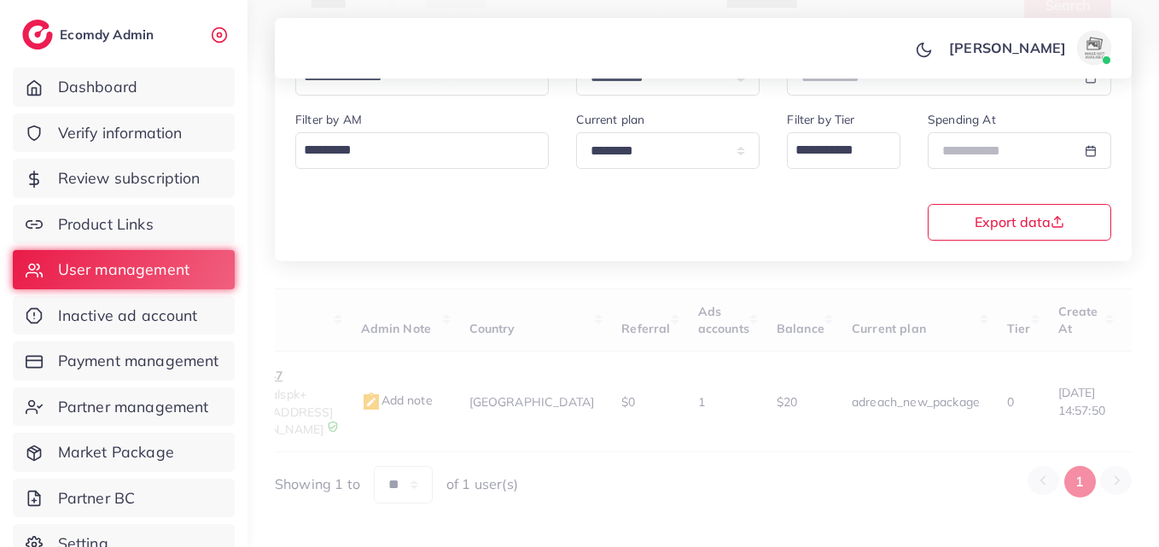
scroll to position [270, 0]
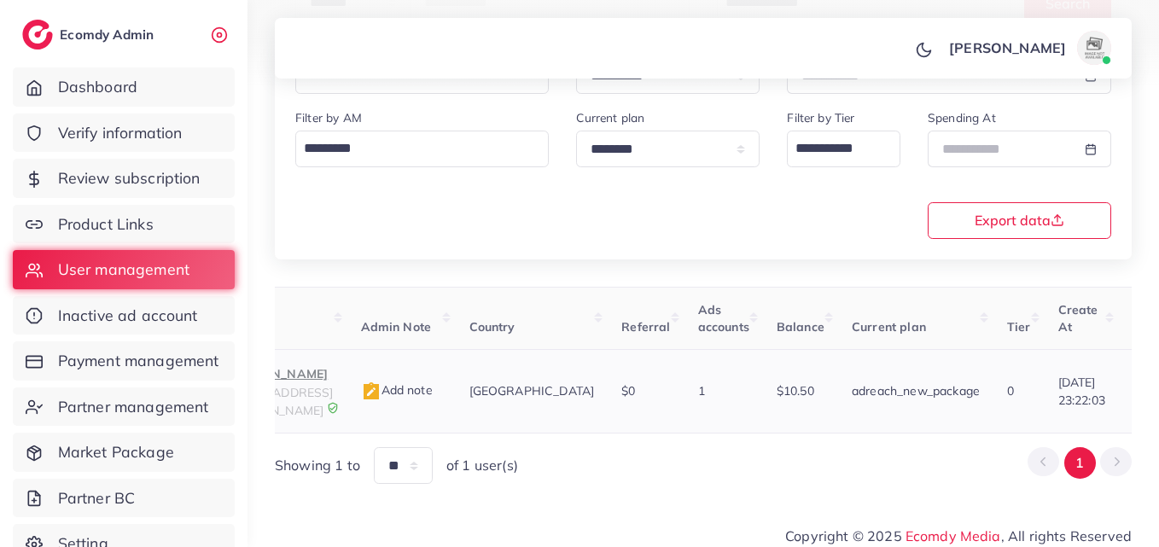
drag, startPoint x: 526, startPoint y: 427, endPoint x: 1025, endPoint y: 406, distance: 499.5
click at [1025, 406] on div "User ID User info Admin Note Country Referral Ads accounts Balance Current plan…" at bounding box center [703, 386] width 857 height 198
drag, startPoint x: 624, startPoint y: 416, endPoint x: 953, endPoint y: 428, distance: 328.7
click at [953, 428] on div "User ID User info Admin Note Country Referral Ads accounts Balance Current plan…" at bounding box center [703, 386] width 857 height 198
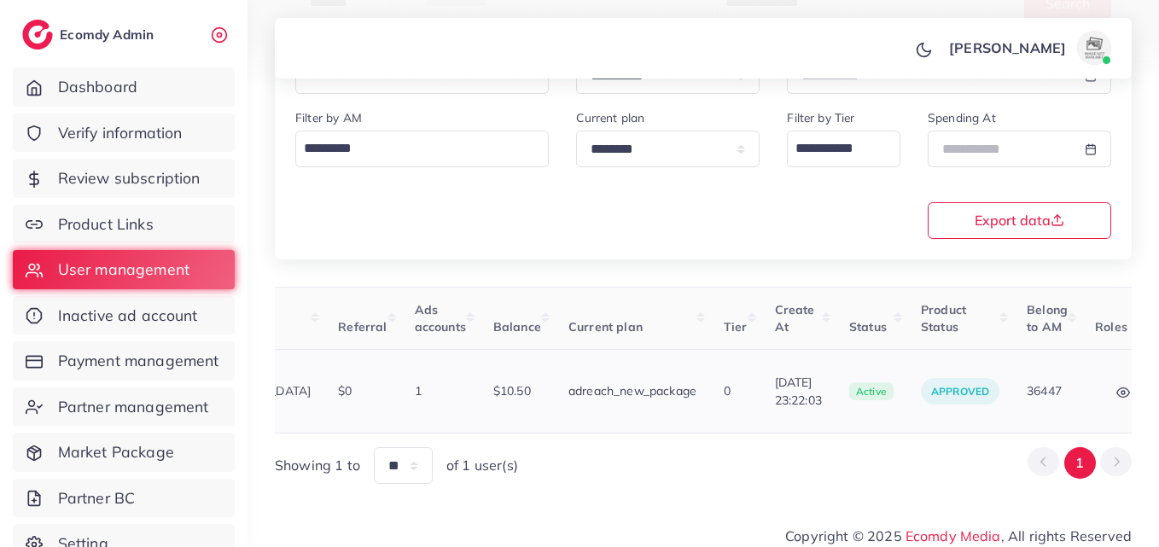
scroll to position [0, 578]
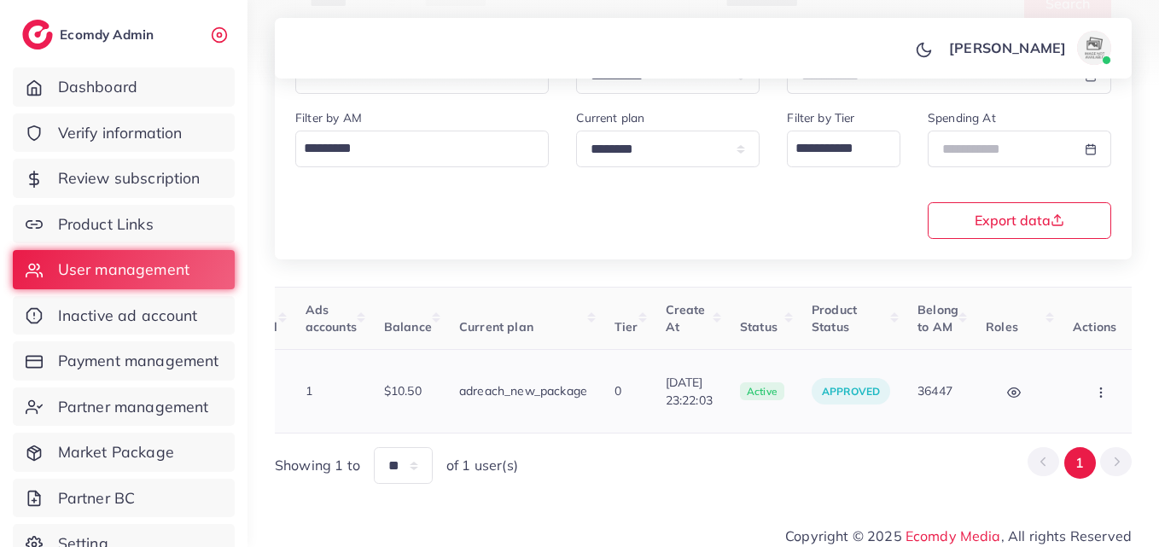
click at [1074, 399] on button "button" at bounding box center [1102, 391] width 60 height 38
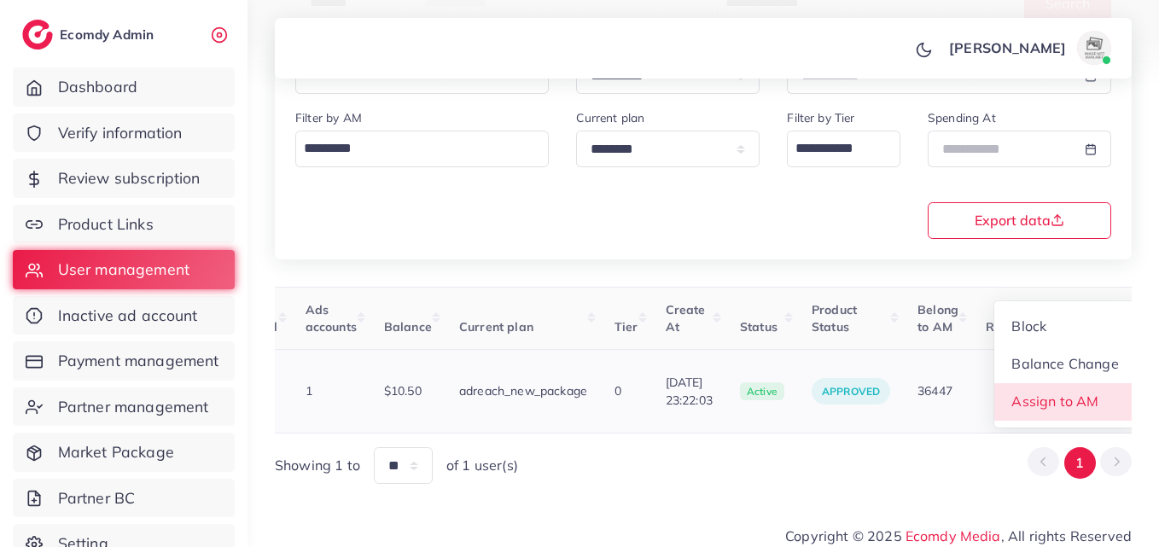
scroll to position [2, 578]
click at [1073, 398] on span "Assign to AM" at bounding box center [1055, 400] width 87 height 17
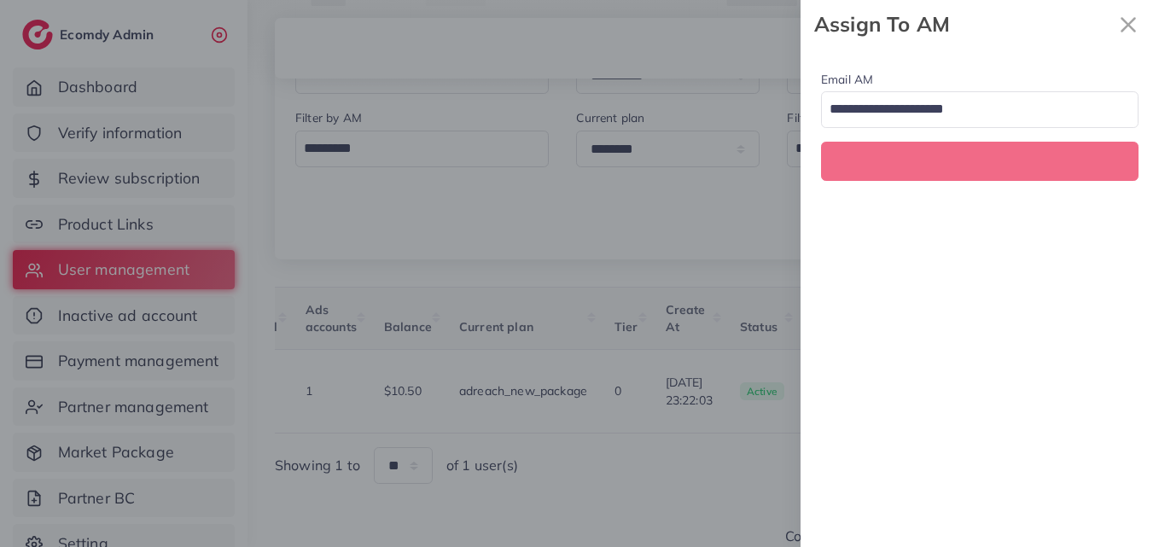
scroll to position [0, 578]
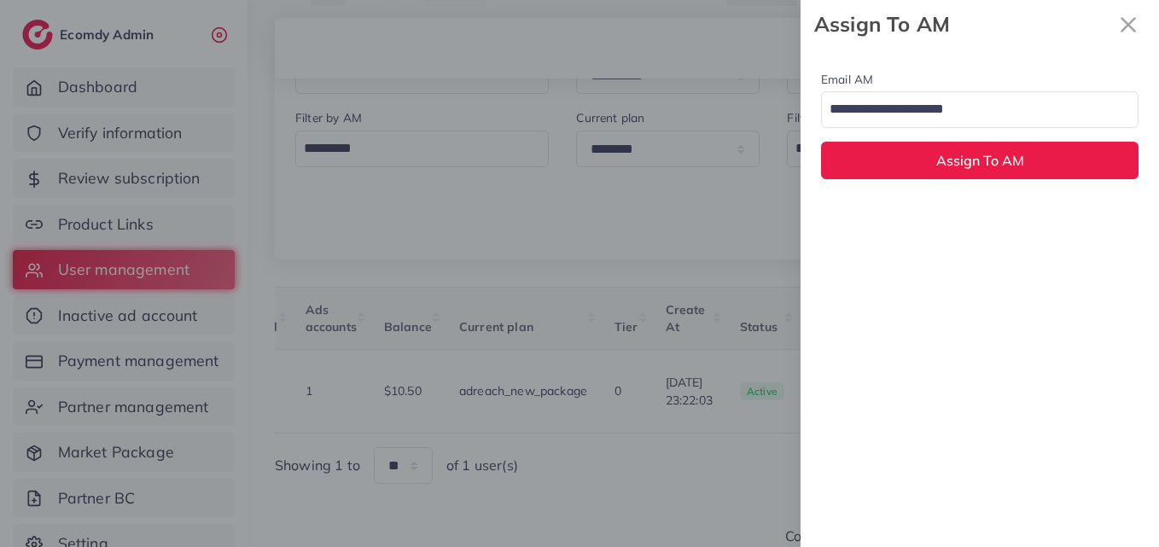
click at [973, 117] on input "Search for option" at bounding box center [969, 110] width 293 height 29
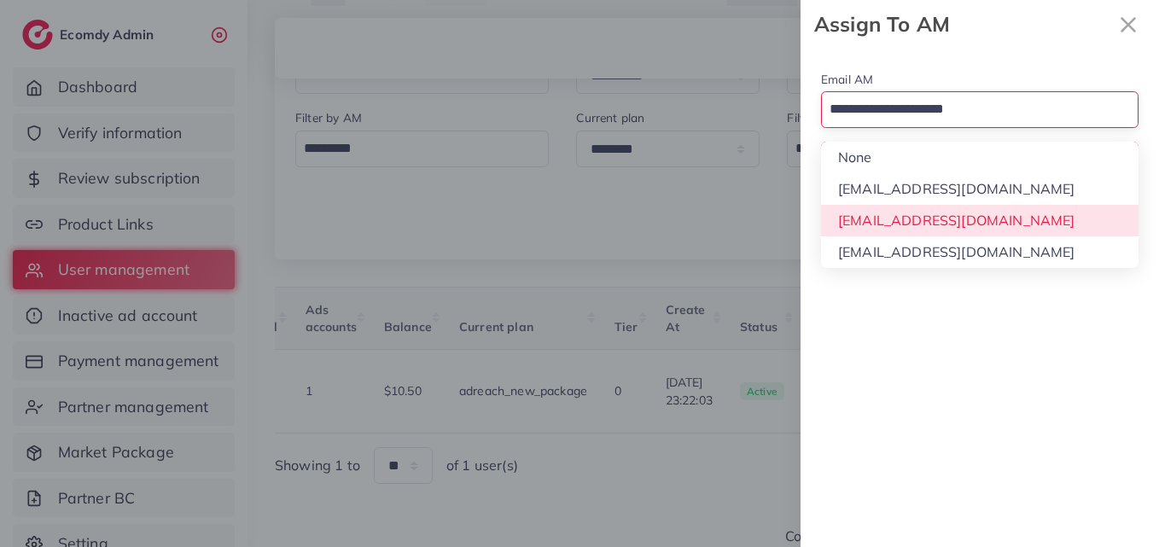
click at [973, 212] on div "Email AM Loading... None hadibaaslam@gmail.com natashashahid163@gmail.com wajah…" at bounding box center [979, 298] width 358 height 498
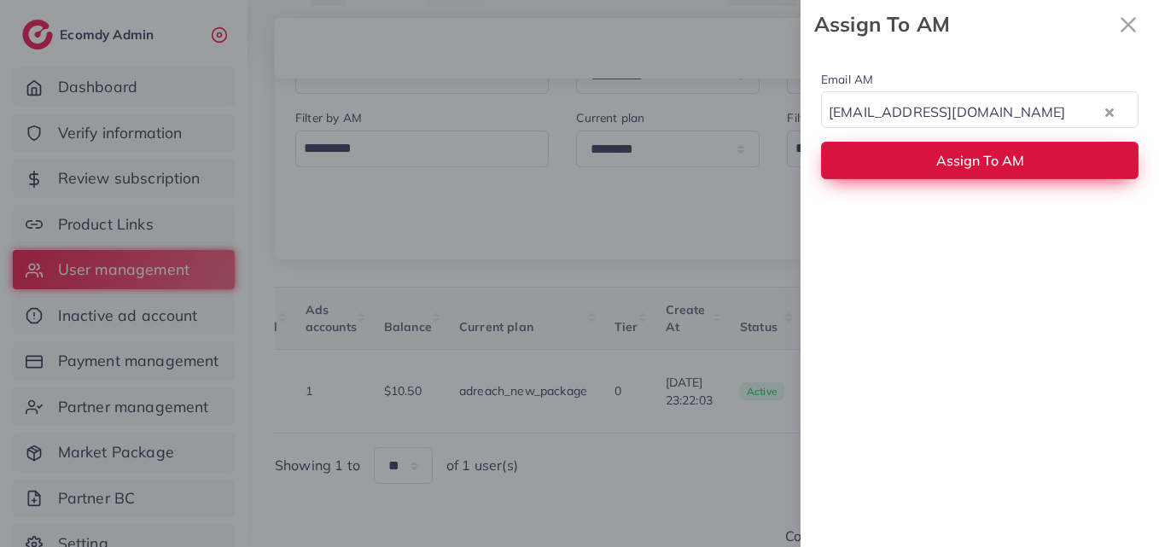
click at [967, 154] on span "Assign To AM" at bounding box center [980, 160] width 88 height 17
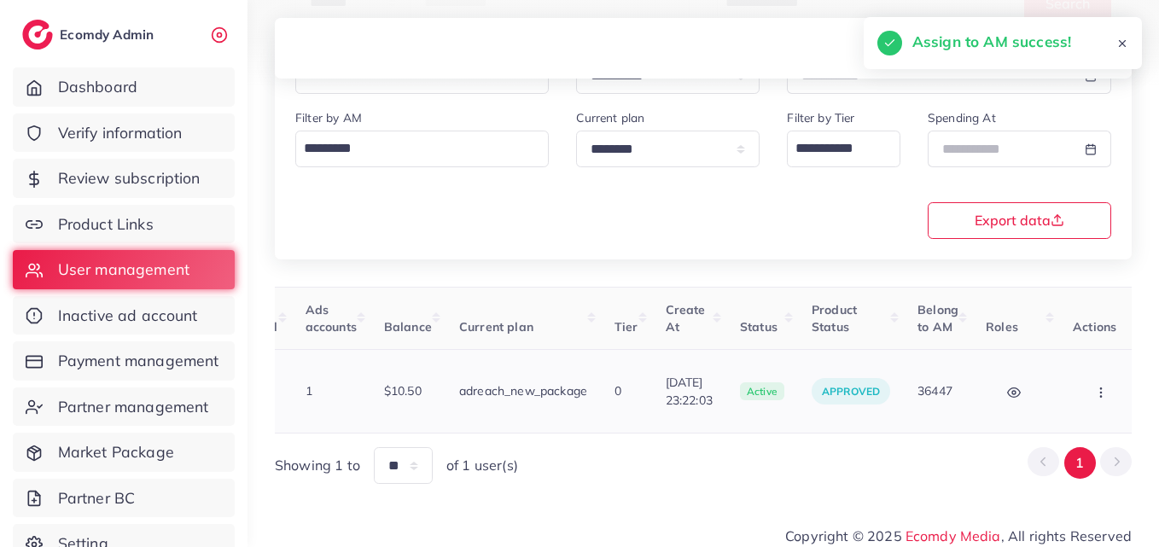
drag, startPoint x: 736, startPoint y: 424, endPoint x: 321, endPoint y: 392, distance: 416.7
click at [319, 395] on div "User ID User info Admin Note Country Referral Ads accounts Balance Current plan…" at bounding box center [703, 386] width 857 height 198
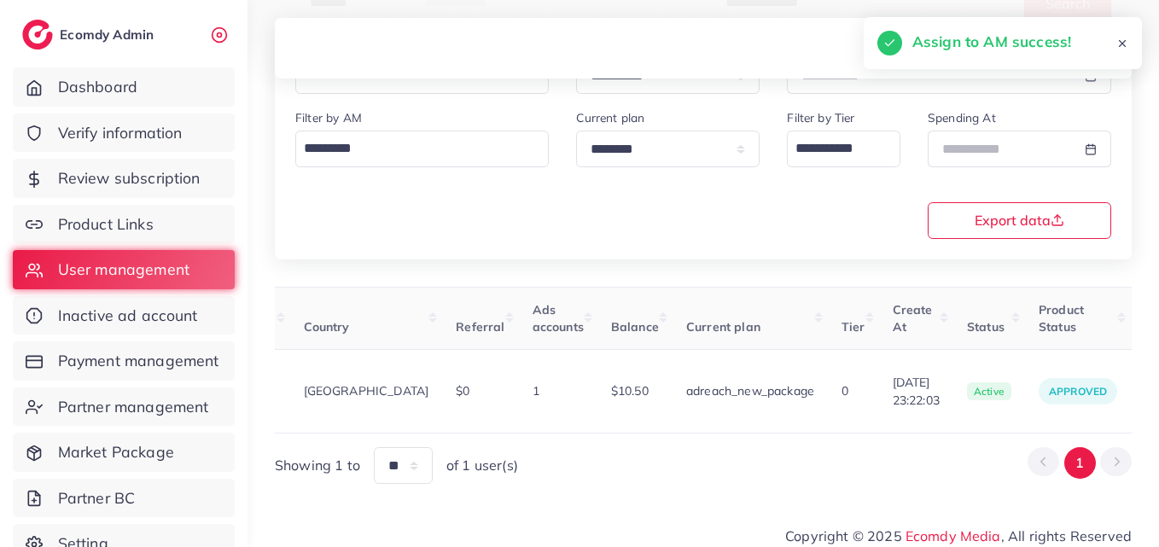
scroll to position [0, 0]
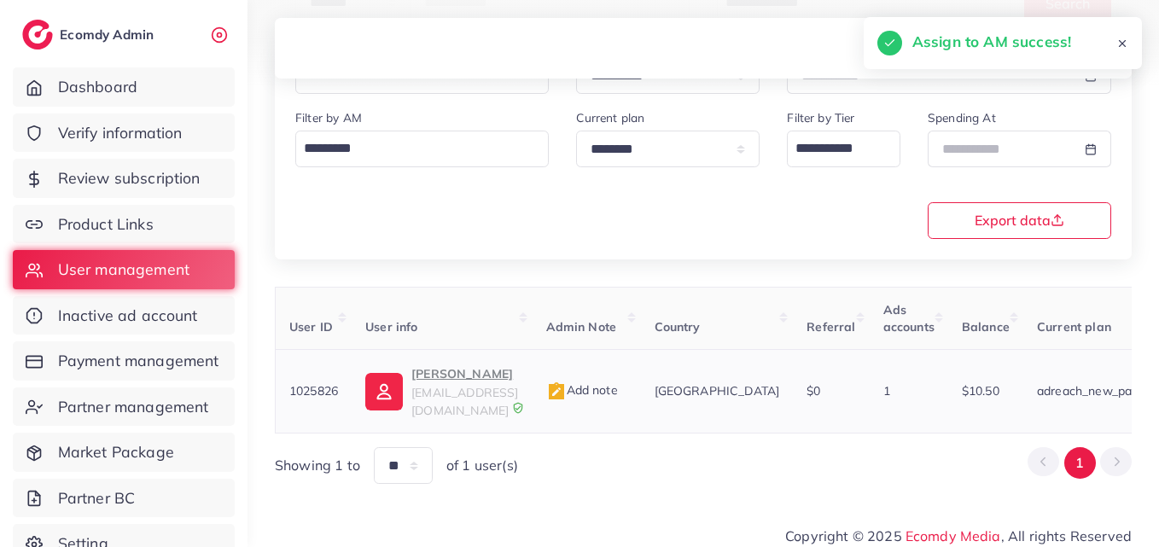
click at [413, 382] on p "Martal Khaleej" at bounding box center [464, 373] width 107 height 20
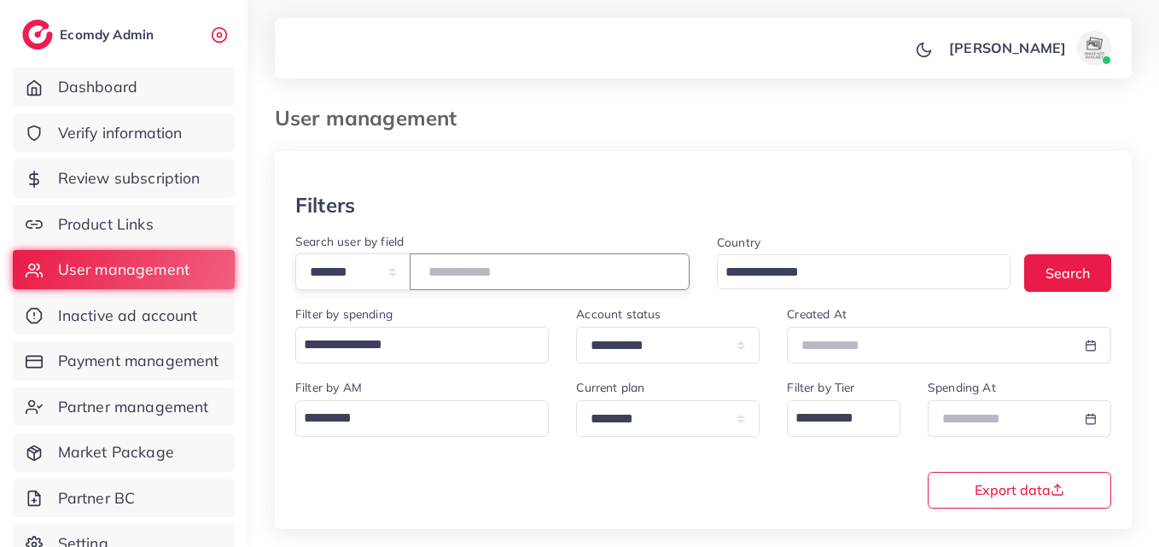
click at [456, 270] on input "*******" at bounding box center [550, 271] width 280 height 37
paste input "number"
click at [1062, 276] on button "Search" at bounding box center [1067, 272] width 87 height 37
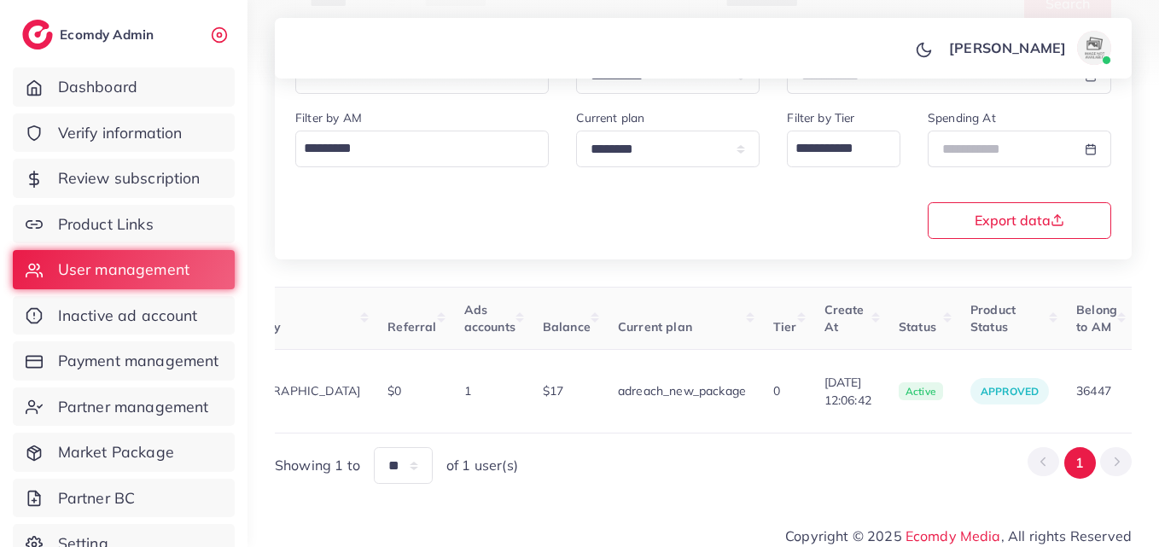
scroll to position [0, 565]
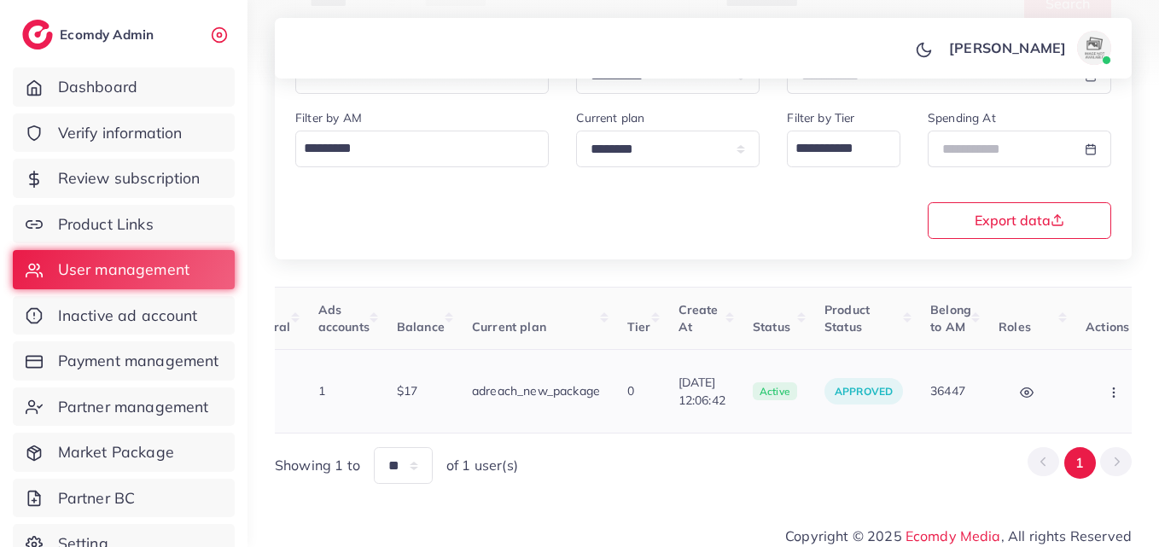
click at [1107, 400] on button "button" at bounding box center [1115, 391] width 60 height 38
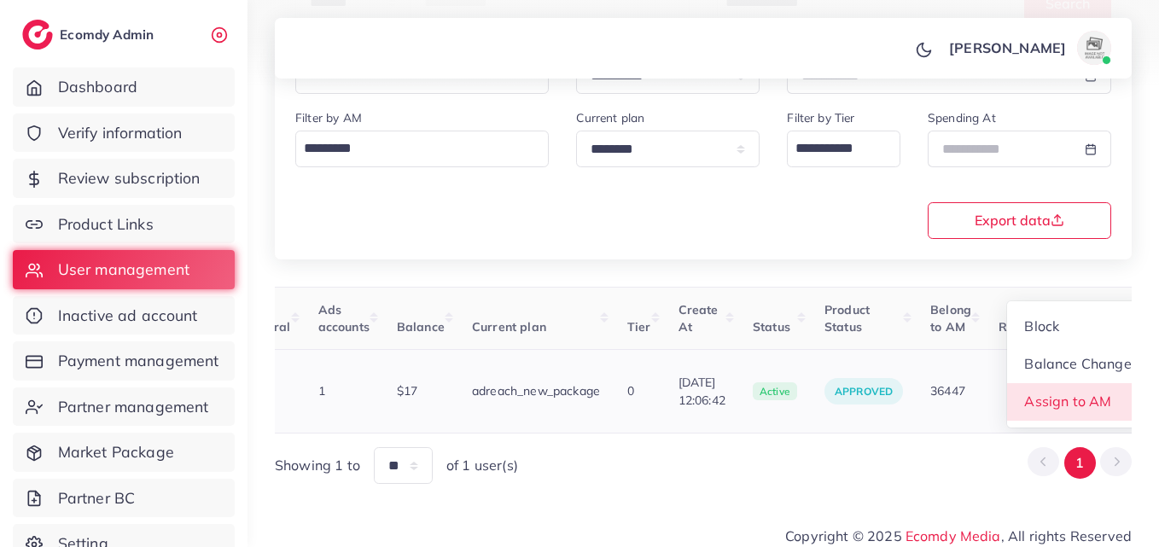
click at [1096, 396] on link "Assign to AM" at bounding box center [1078, 402] width 142 height 38
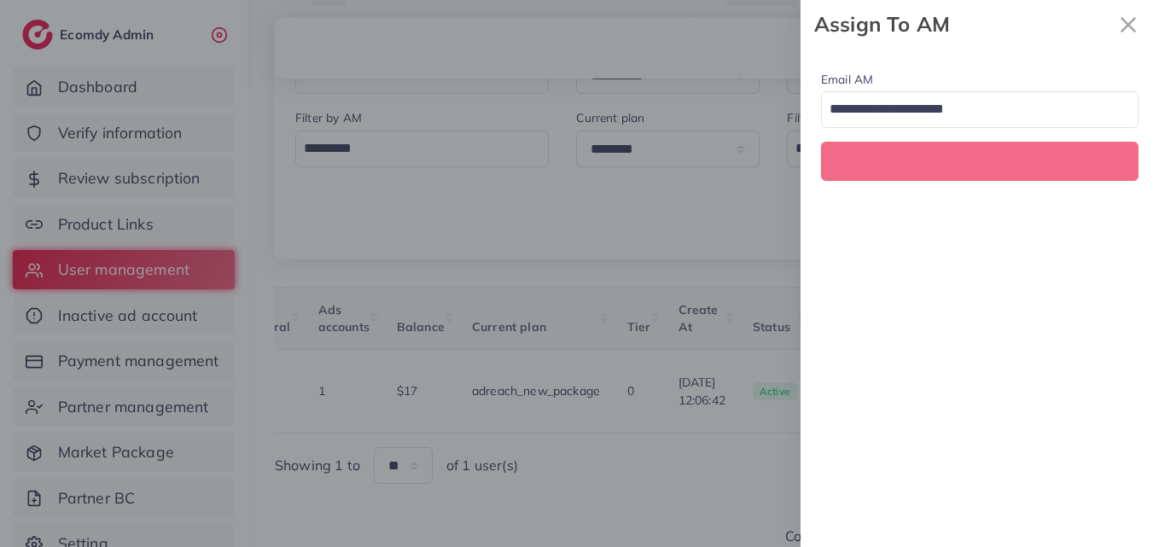
scroll to position [0, 565]
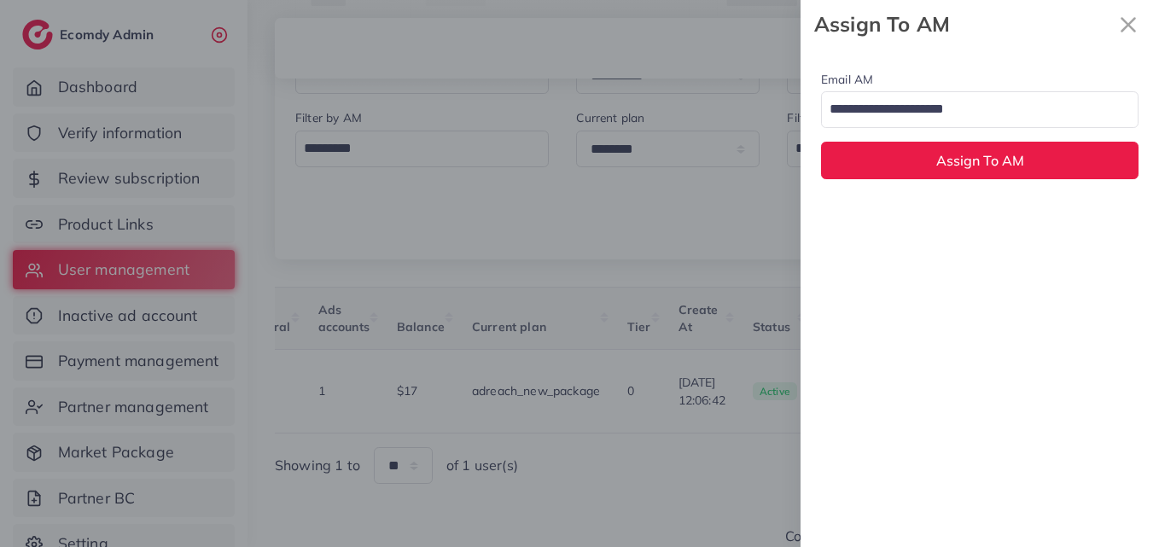
click at [1005, 104] on input "Search for option" at bounding box center [969, 110] width 293 height 29
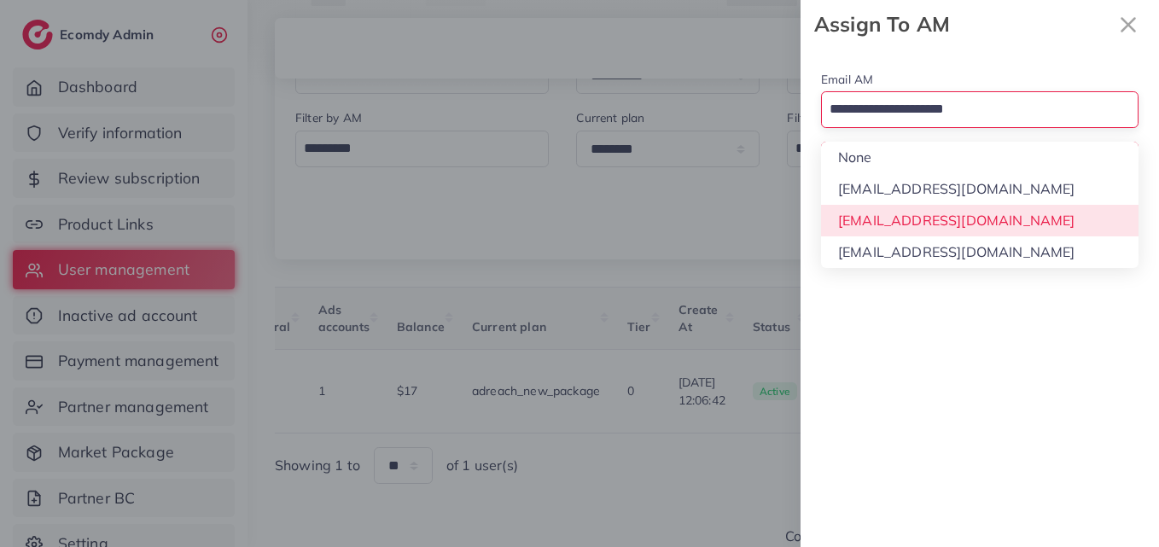
click at [992, 210] on div "Email AM Loading... None hadibaaslam@gmail.com natashashahid163@gmail.com wajah…" at bounding box center [979, 298] width 358 height 498
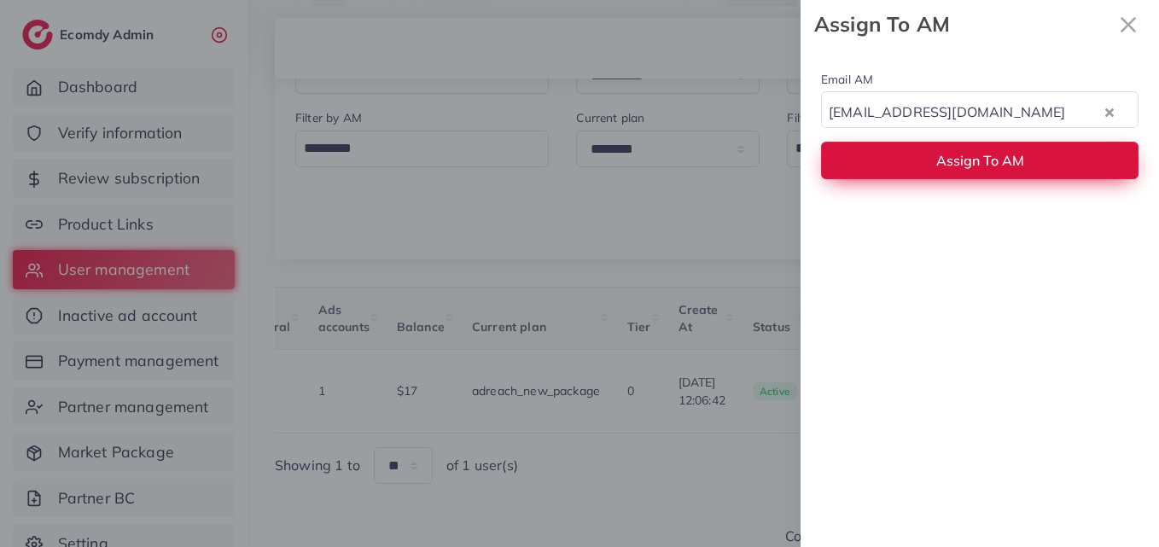
click at [978, 160] on span "Assign To AM" at bounding box center [980, 160] width 88 height 17
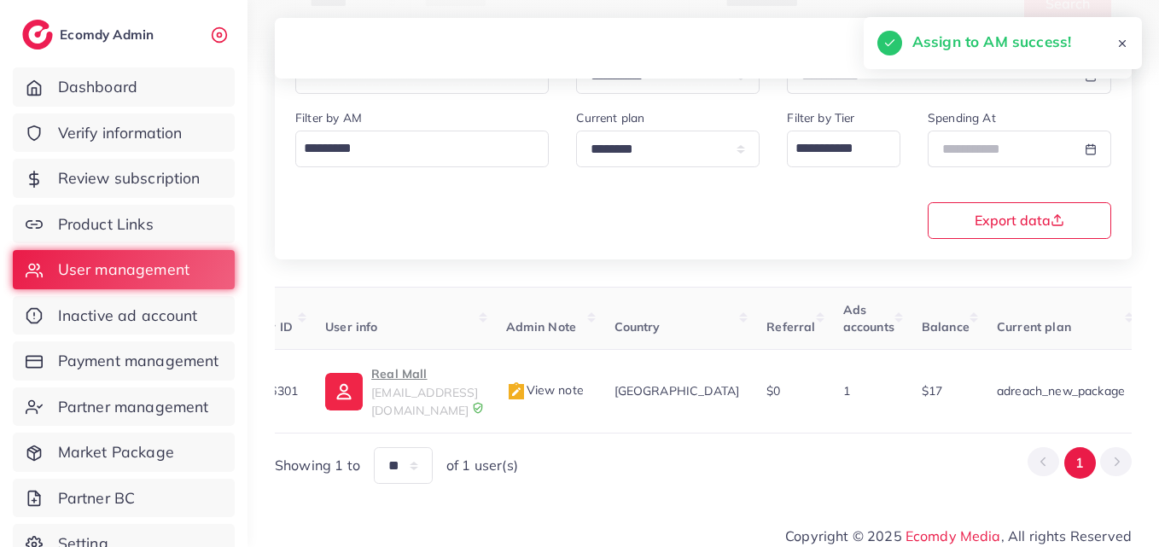
scroll to position [0, 0]
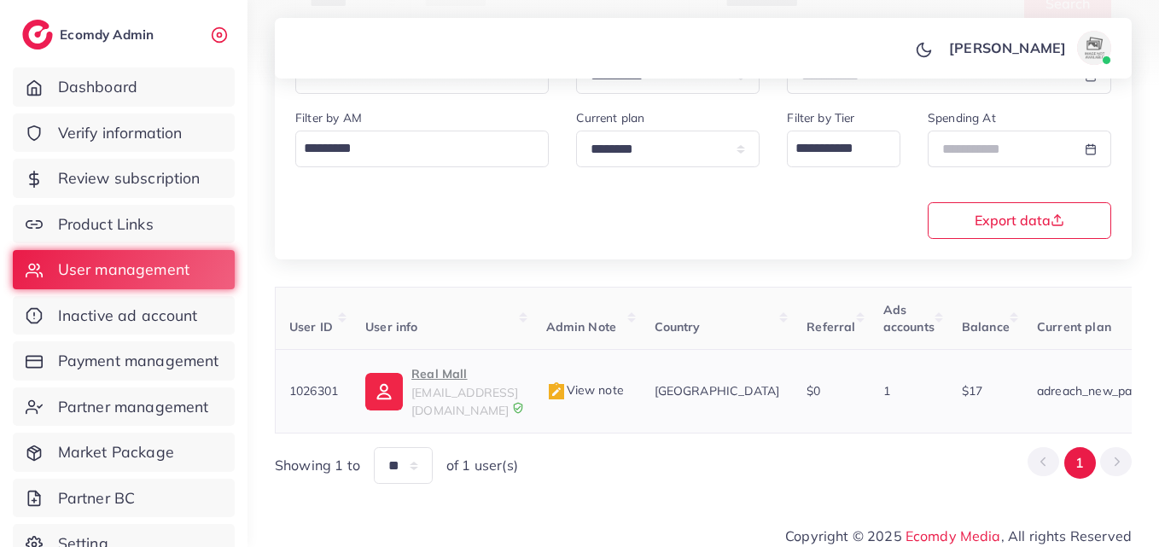
click at [426, 380] on p "Real Mall" at bounding box center [464, 373] width 107 height 20
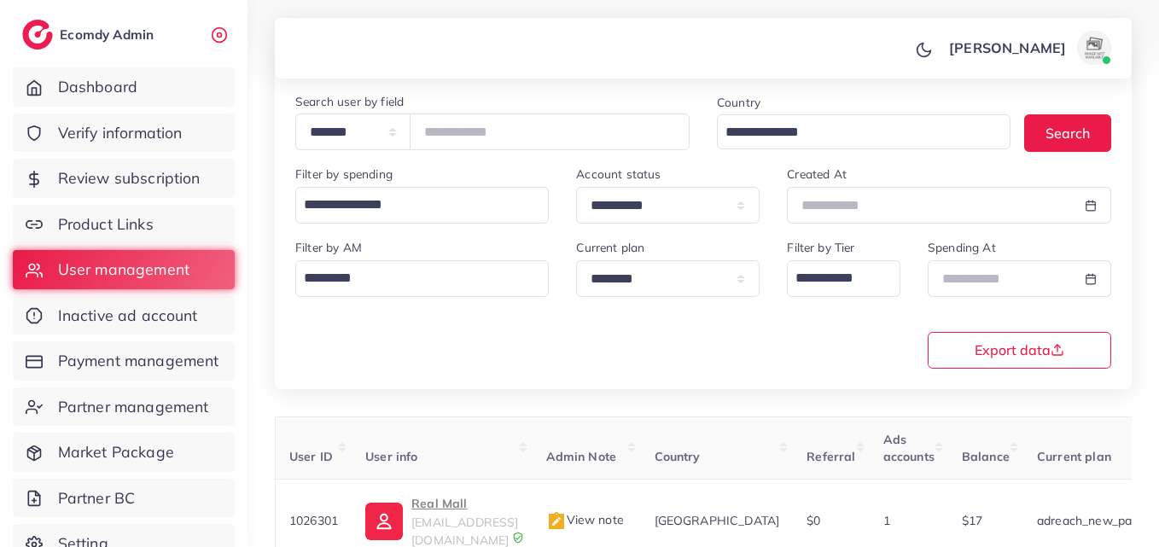
scroll to position [14, 0]
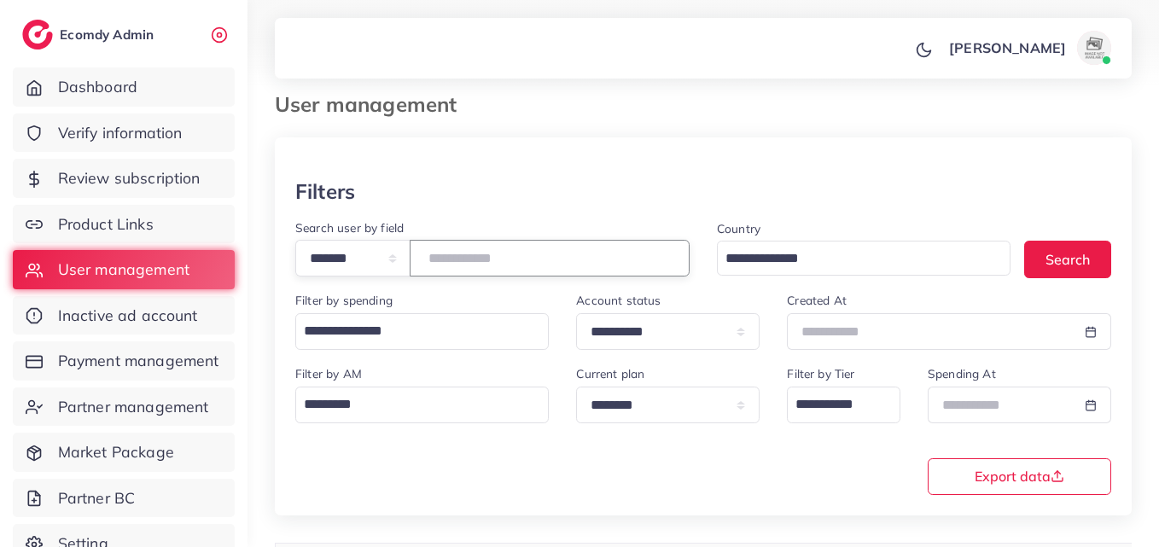
click at [479, 263] on input "*******" at bounding box center [550, 258] width 280 height 37
paste input "number"
click at [1093, 258] on button "Search" at bounding box center [1067, 259] width 87 height 37
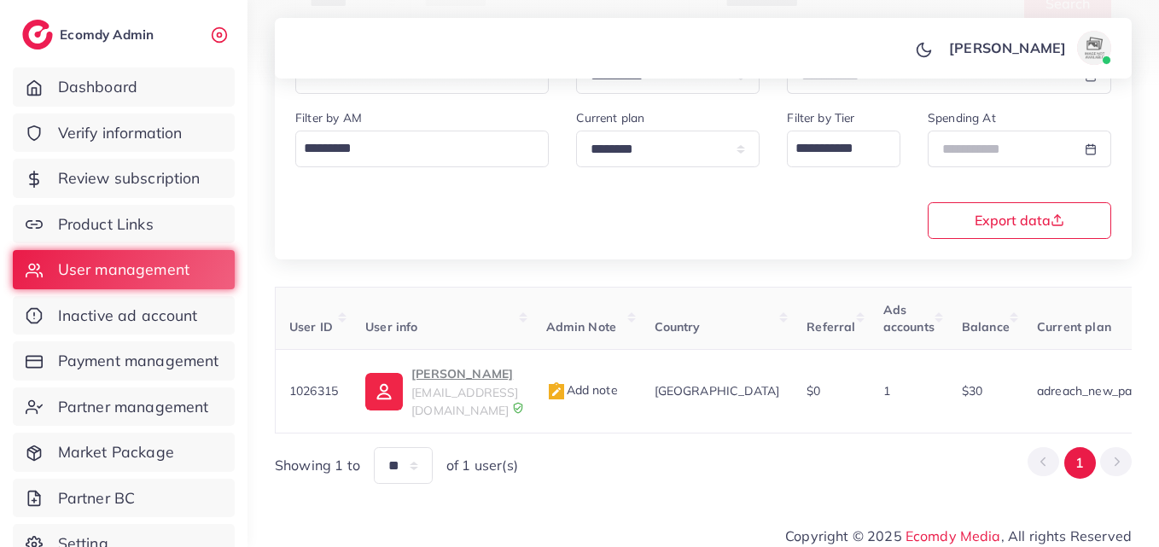
scroll to position [0, 621]
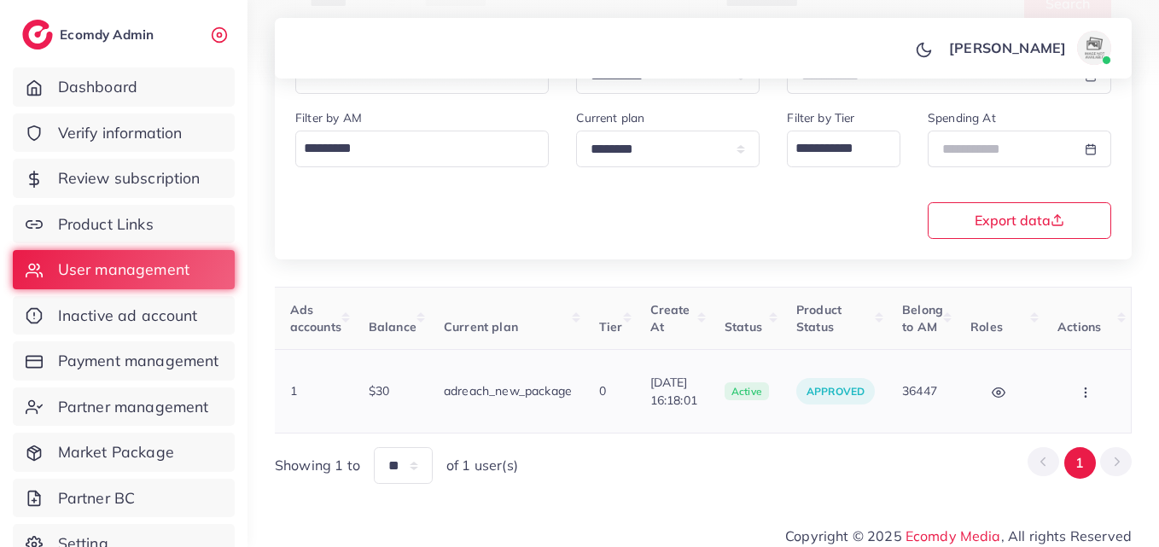
drag, startPoint x: 1054, startPoint y: 382, endPoint x: 1065, endPoint y: 386, distance: 10.8
click at [1059, 382] on td "Block Balance Change Assign to AM" at bounding box center [1087, 392] width 88 height 84
click at [1067, 386] on button "button" at bounding box center [1087, 391] width 60 height 38
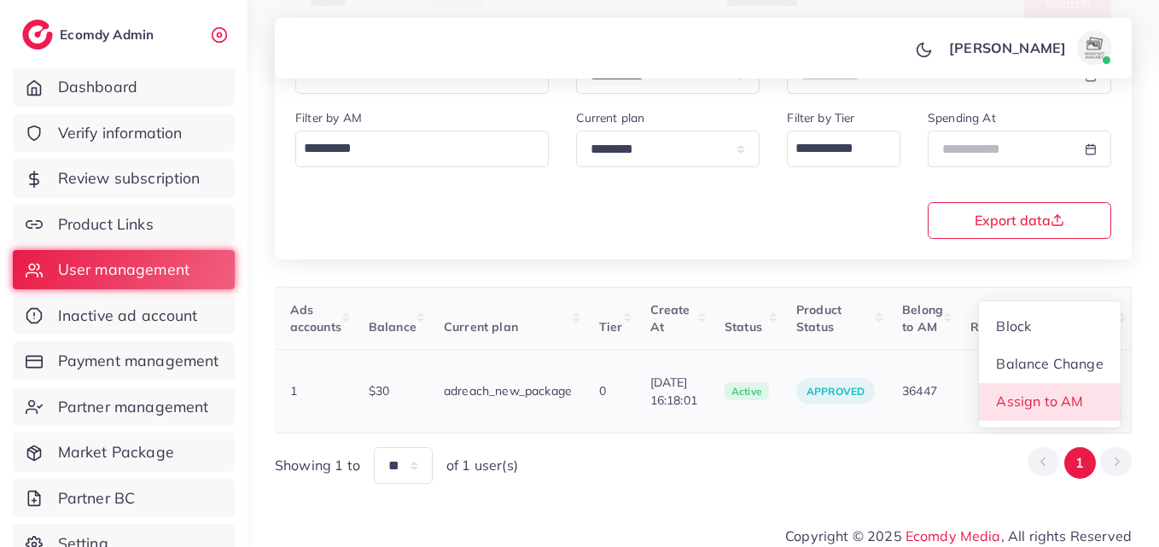
click at [1062, 383] on link "Assign to AM" at bounding box center [1050, 402] width 142 height 38
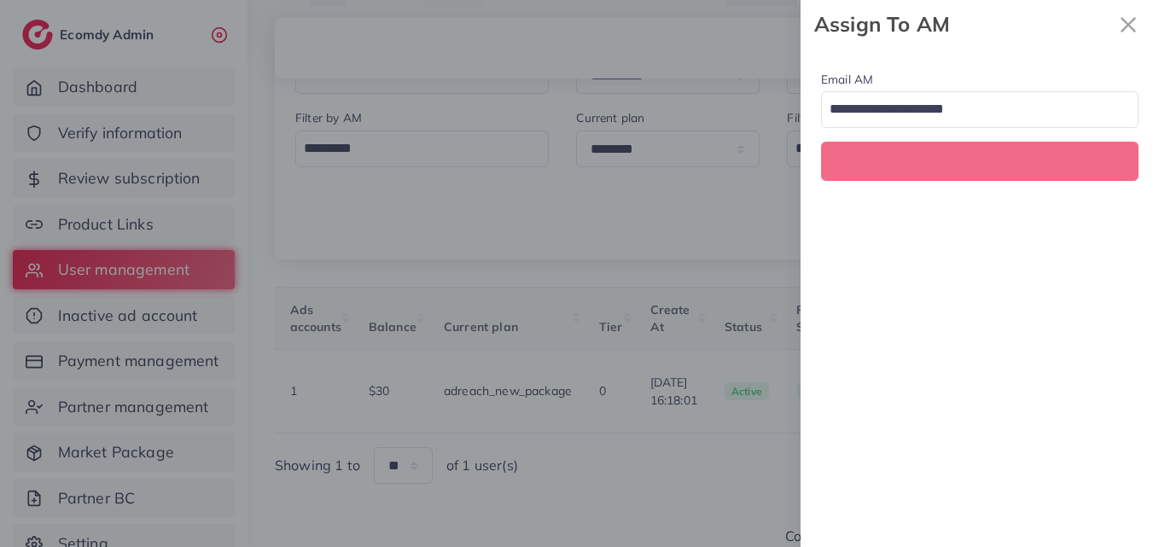
scroll to position [0, 621]
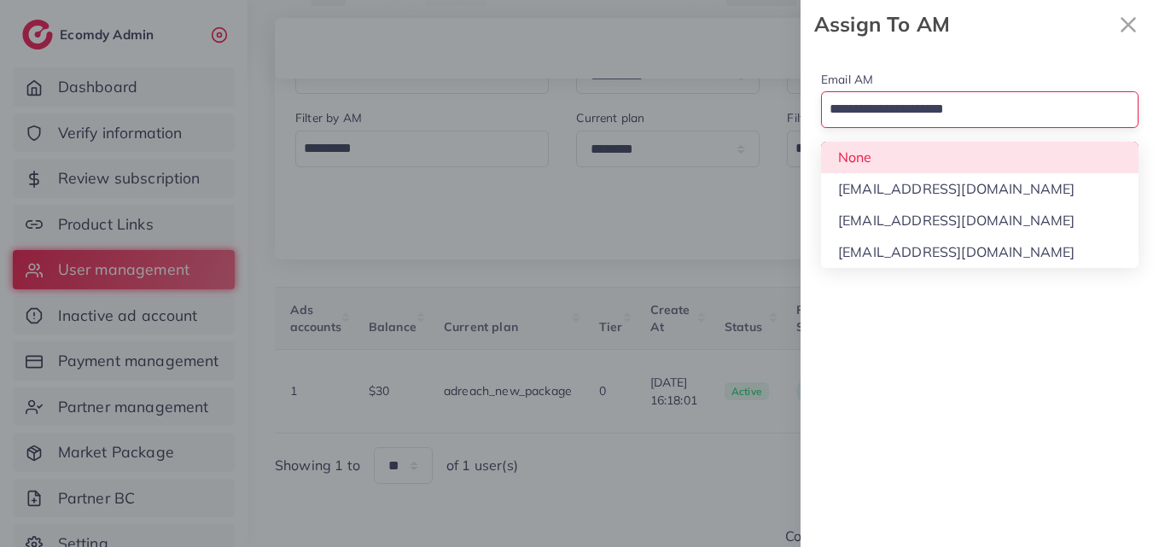
click at [1025, 105] on input "Search for option" at bounding box center [969, 110] width 293 height 29
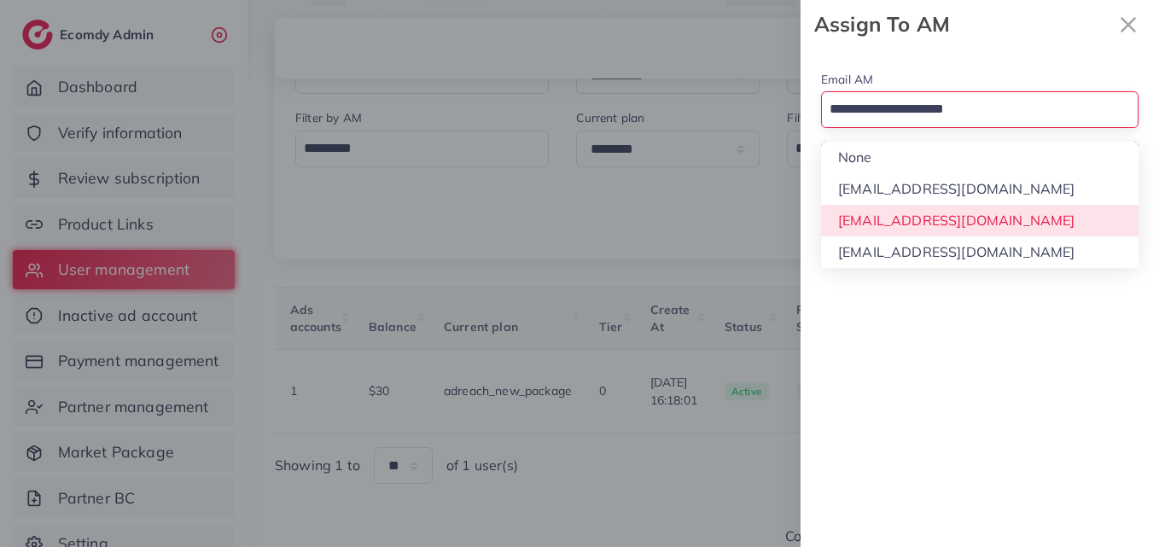
click at [1023, 205] on div "Email AM Loading... None hadibaaslam@gmail.com natashashahid163@gmail.com wajah…" at bounding box center [979, 298] width 358 height 498
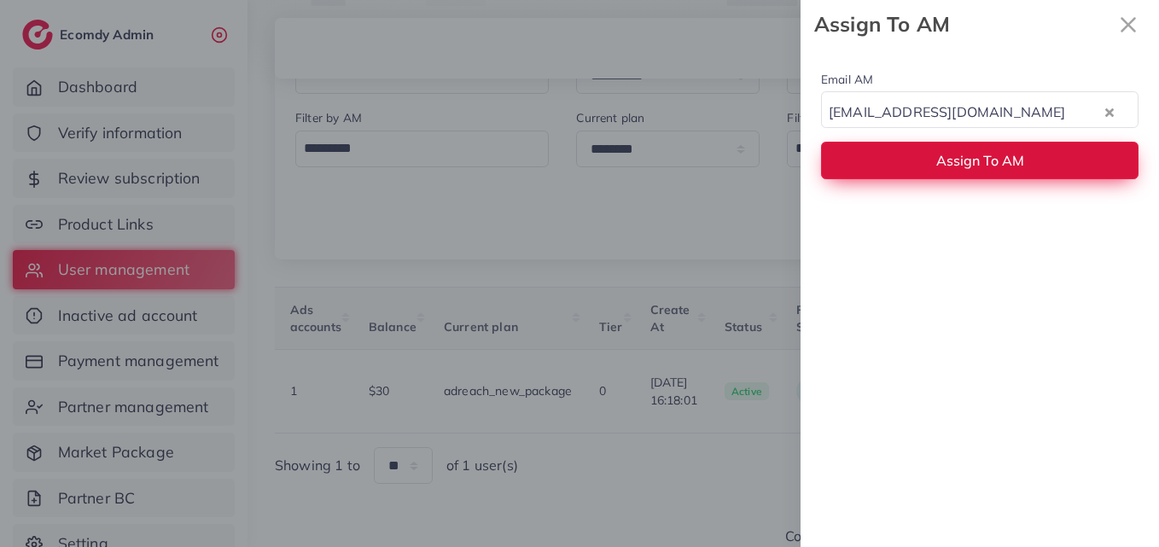
click at [1016, 164] on span "Assign To AM" at bounding box center [980, 160] width 88 height 17
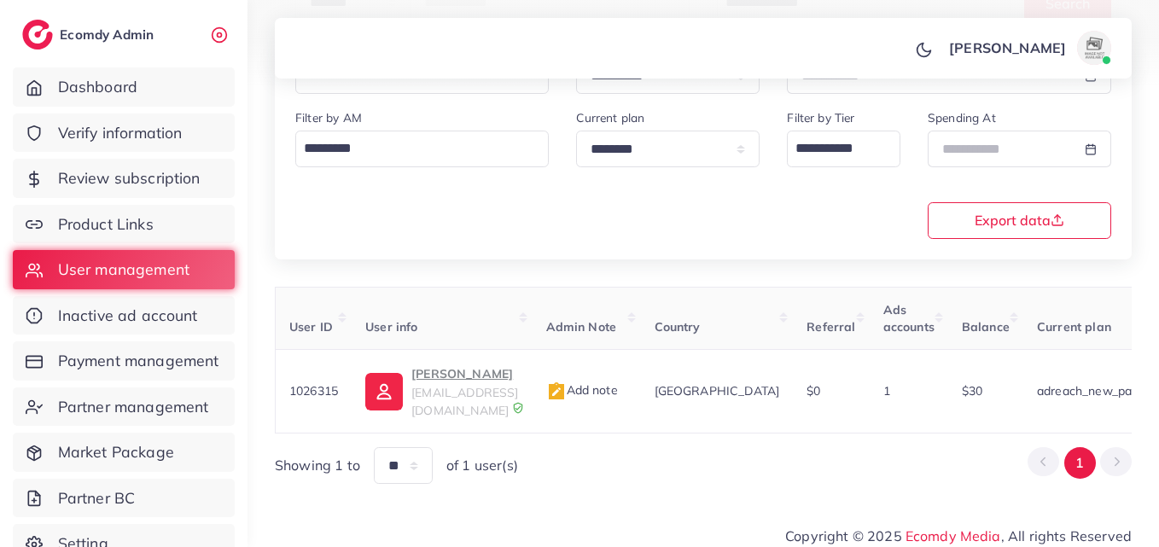
scroll to position [0, 0]
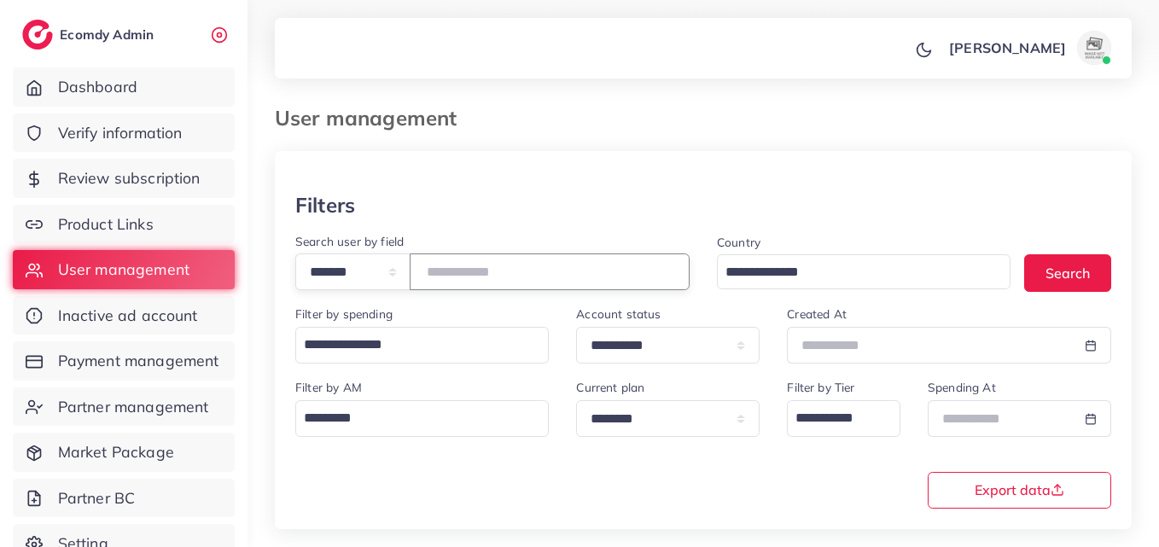
drag, startPoint x: 537, startPoint y: 274, endPoint x: 351, endPoint y: 276, distance: 186.8
click at [351, 276] on div "**********" at bounding box center [492, 271] width 394 height 37
drag, startPoint x: 457, startPoint y: 270, endPoint x: 363, endPoint y: 481, distance: 231.0
click at [362, 481] on div "**********" at bounding box center [703, 442] width 843 height 131
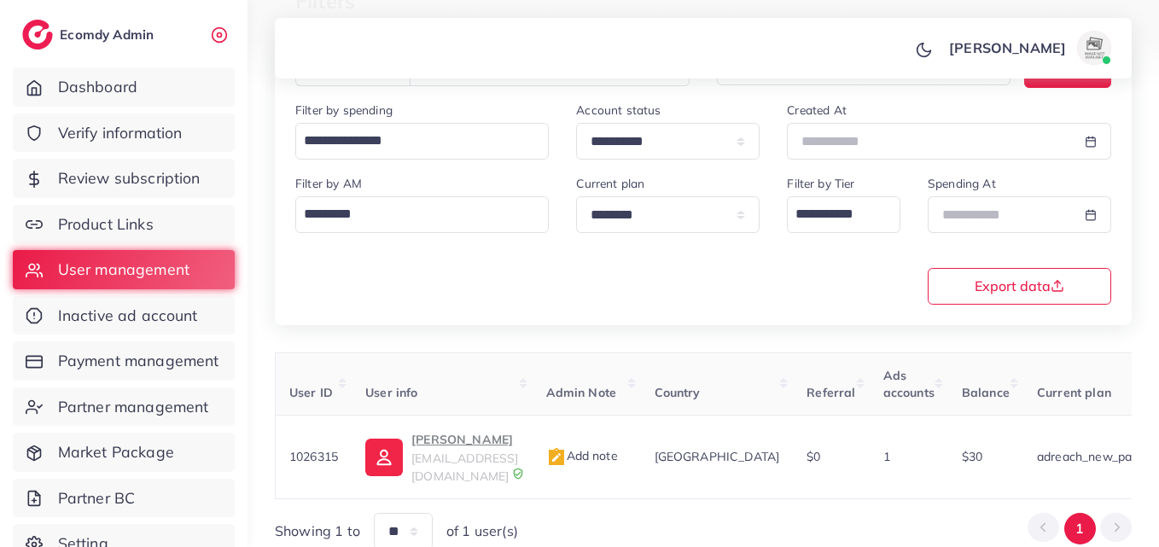
scroll to position [256, 0]
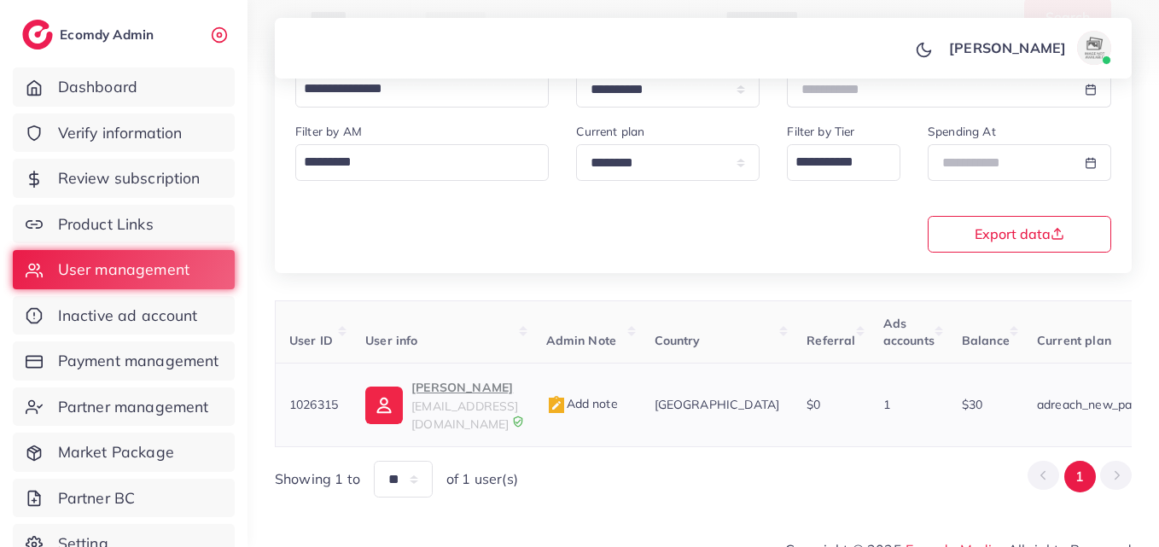
click at [448, 391] on p "abbas khan" at bounding box center [464, 387] width 107 height 20
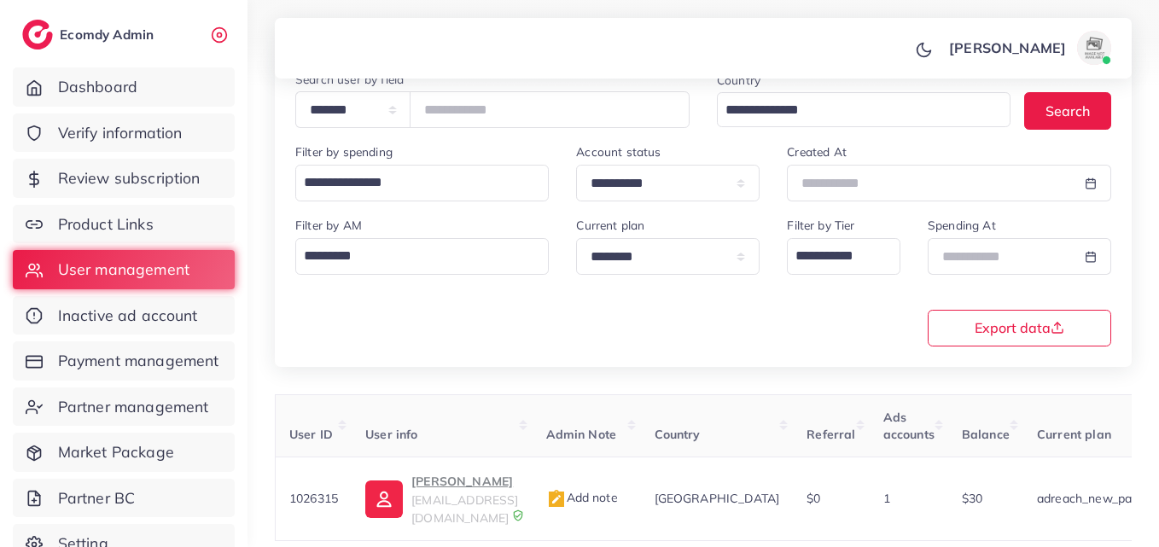
scroll to position [85, 0]
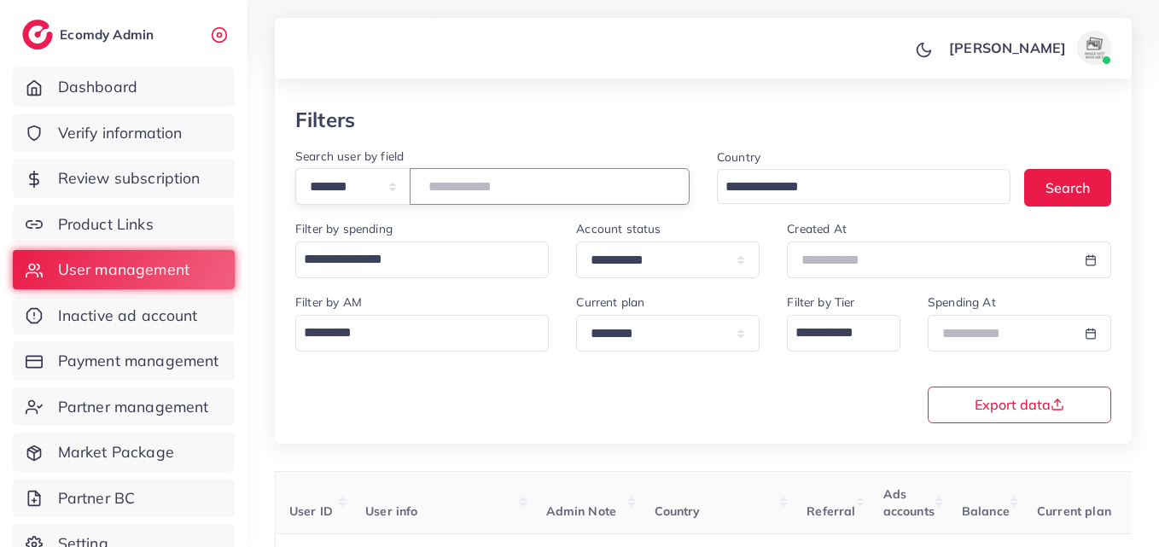
click at [492, 179] on input "*******" at bounding box center [550, 186] width 280 height 37
paste input "number"
click at [1054, 190] on button "Search" at bounding box center [1067, 187] width 87 height 37
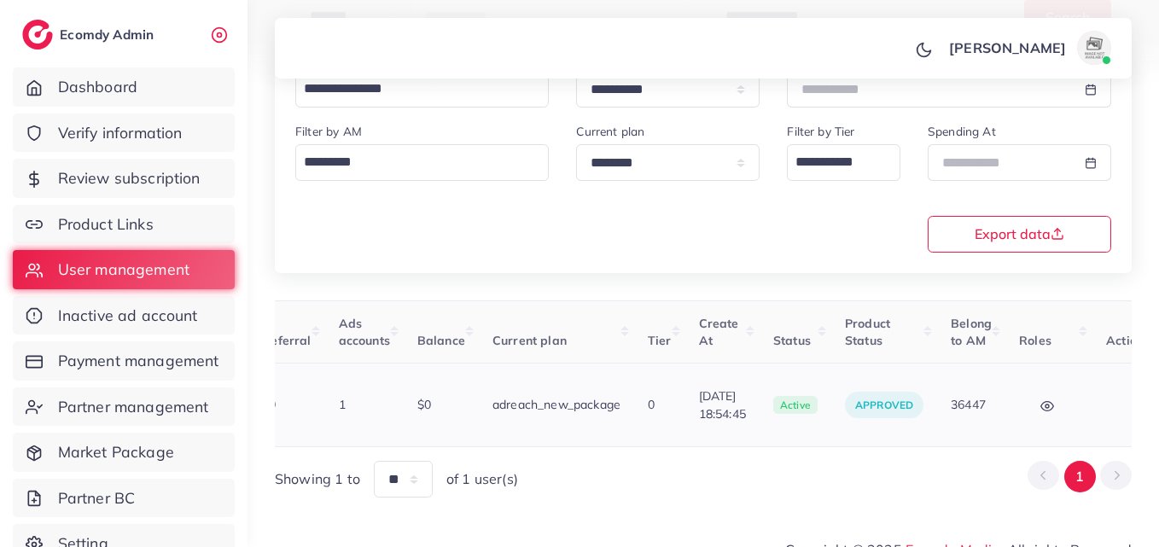
scroll to position [0, 549]
click at [1101, 394] on button "button" at bounding box center [1131, 405] width 60 height 38
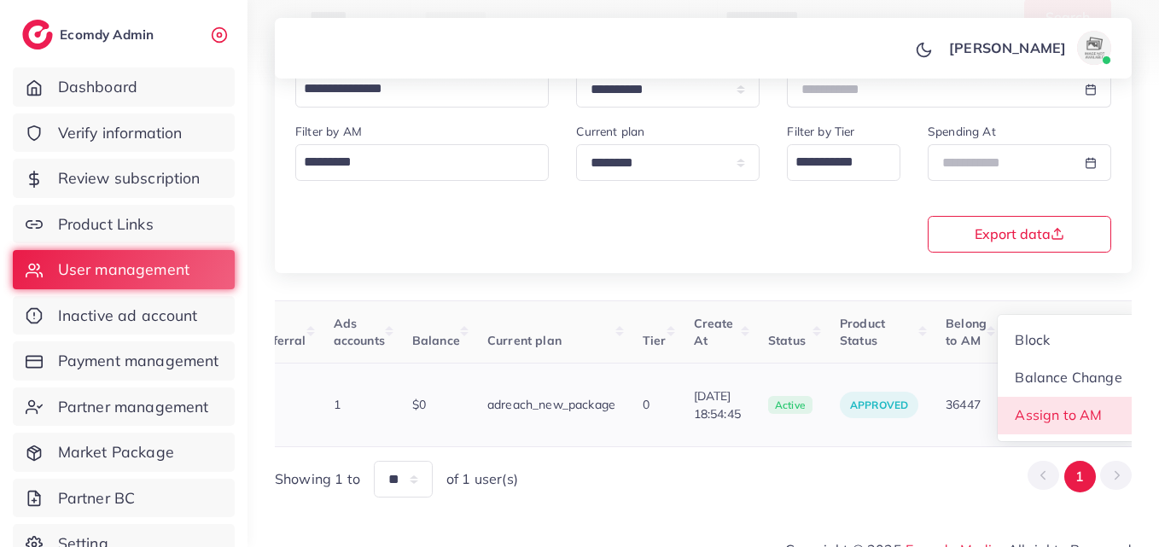
click at [1071, 406] on span "Assign to AM" at bounding box center [1058, 414] width 87 height 17
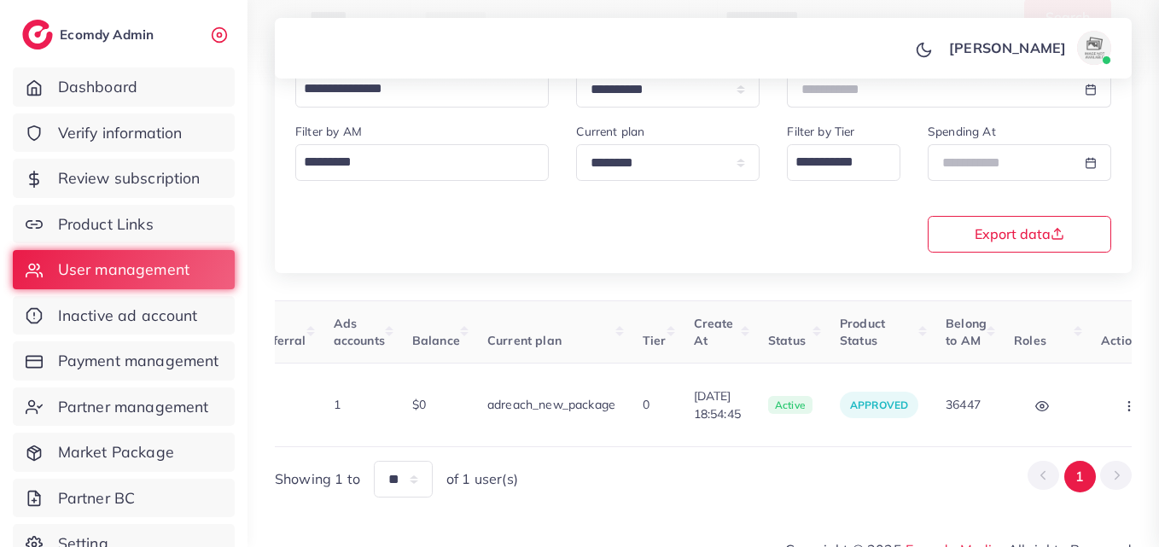
scroll to position [0, 549]
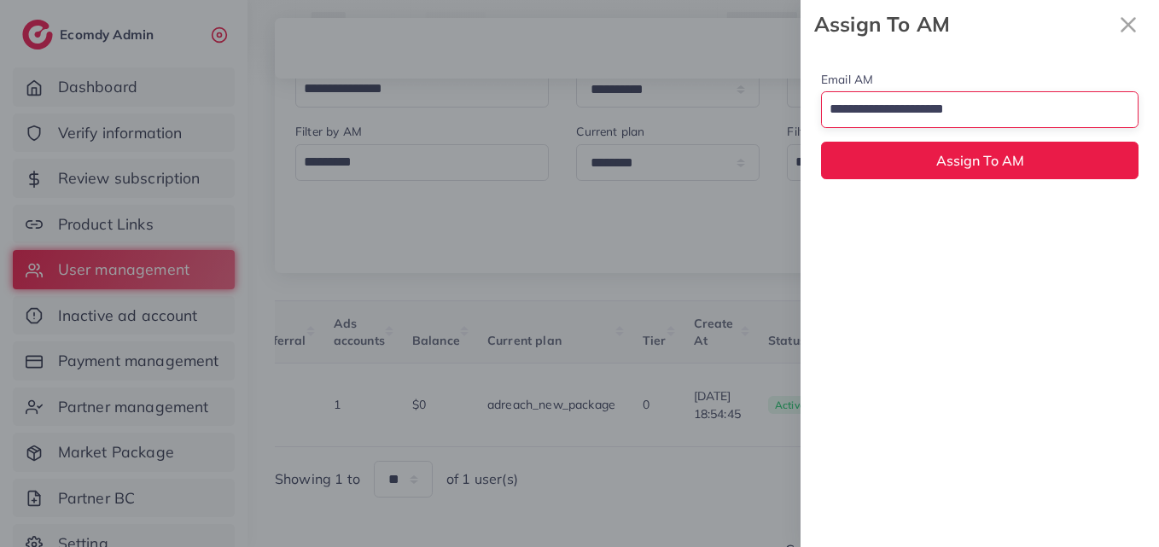
click at [973, 119] on input "Search for option" at bounding box center [969, 110] width 293 height 29
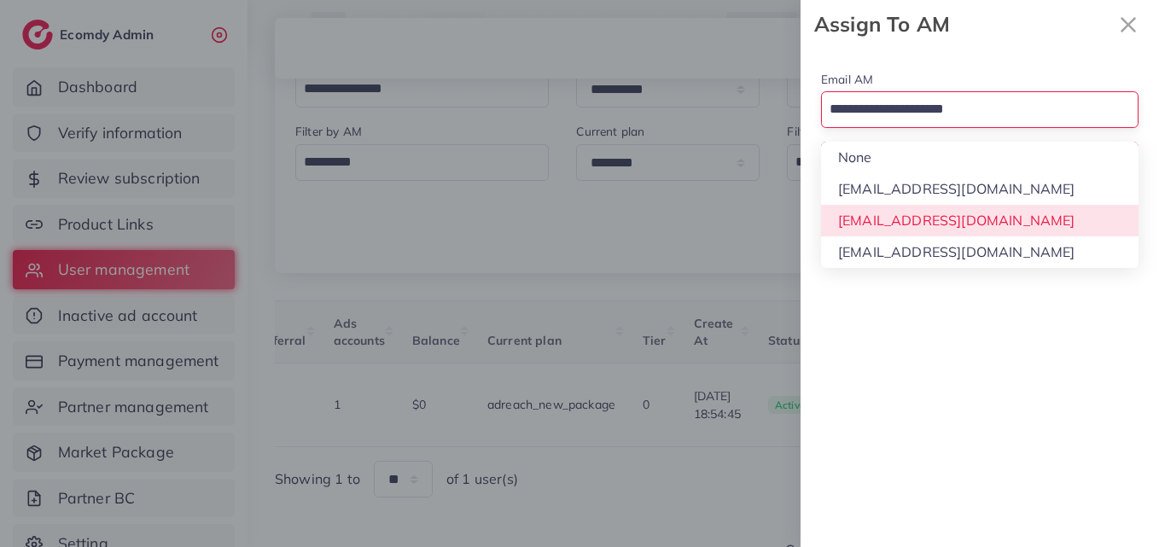
click at [984, 221] on div "Email AM Loading... None hadibaaslam@gmail.com natashashahid163@gmail.com wajah…" at bounding box center [979, 298] width 358 height 498
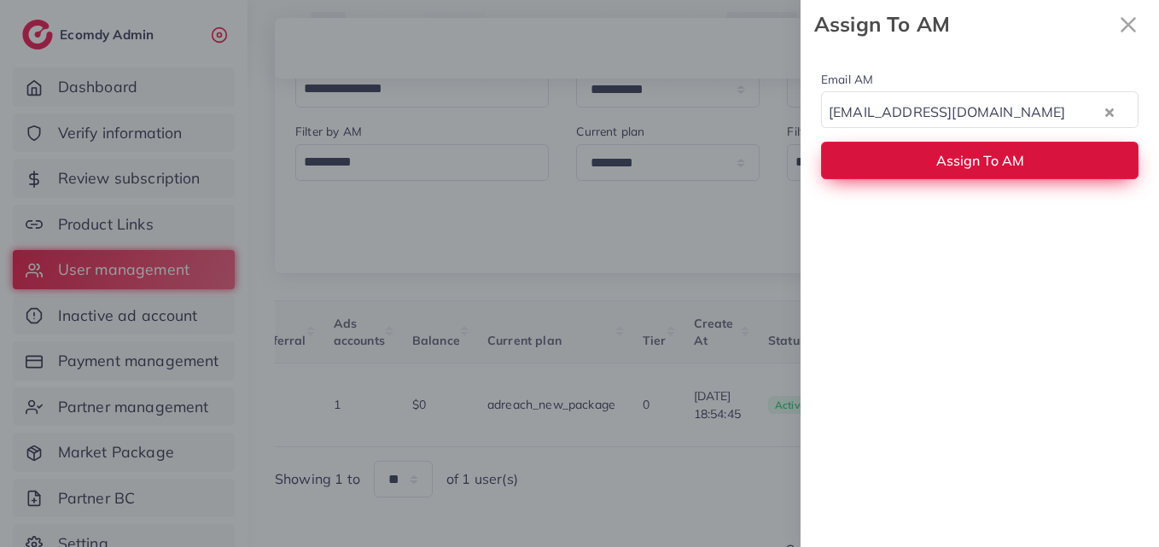
click at [971, 161] on span "Assign To AM" at bounding box center [980, 160] width 88 height 17
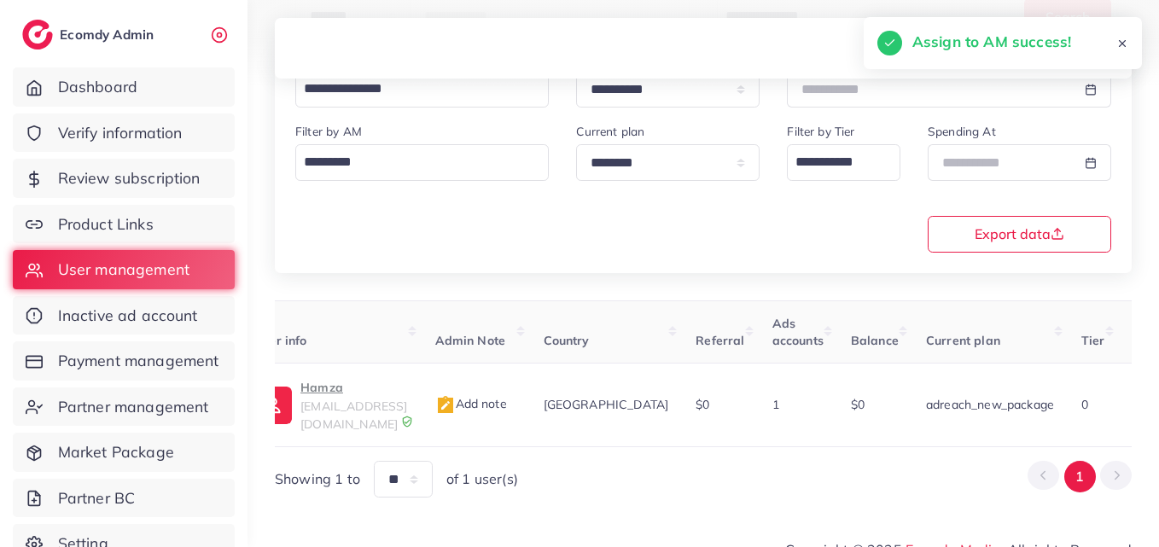
scroll to position [0, 0]
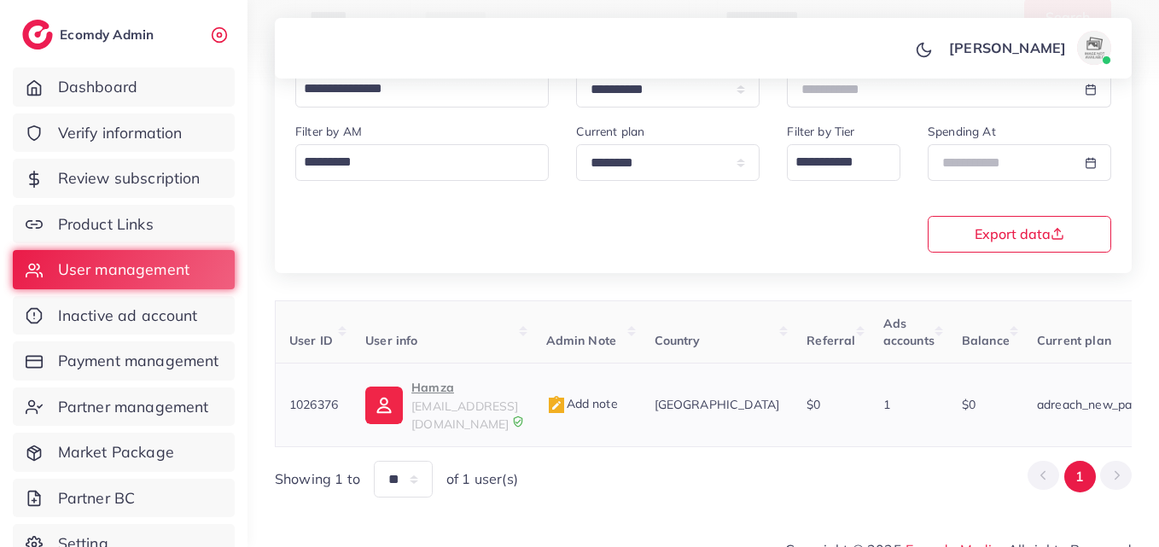
click at [456, 380] on p "Hamza" at bounding box center [464, 387] width 107 height 20
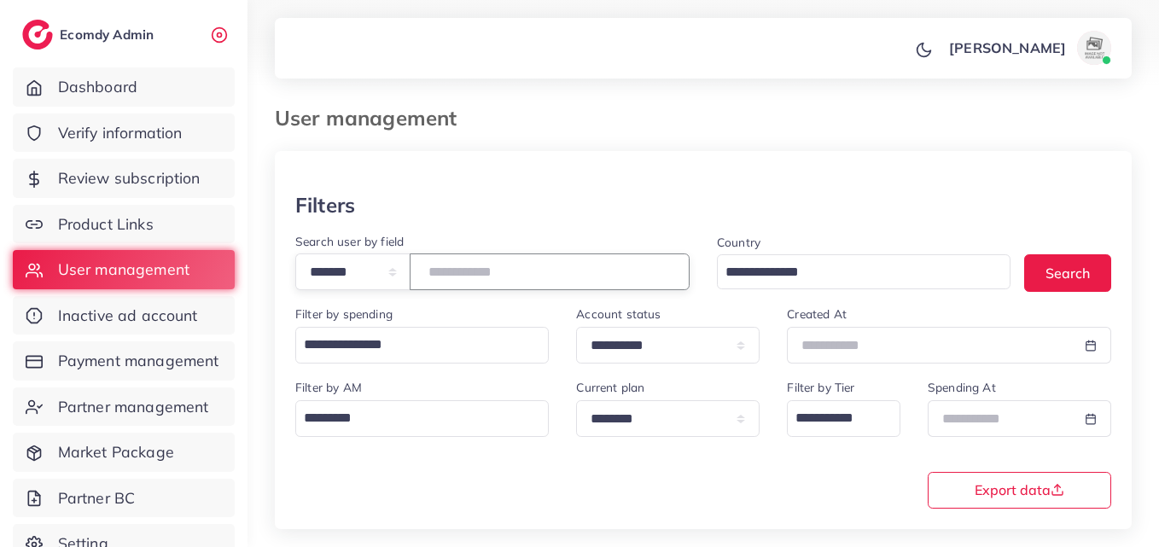
click at [498, 280] on input "*******" at bounding box center [550, 271] width 280 height 37
paste input "number"
click at [1049, 271] on button "Search" at bounding box center [1067, 272] width 87 height 37
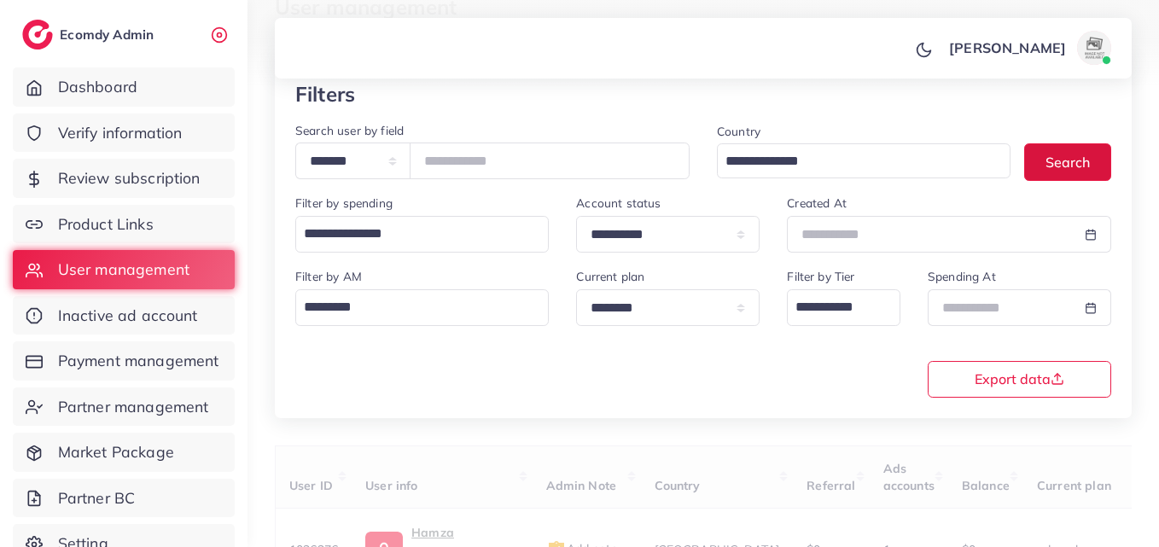
scroll to position [270, 0]
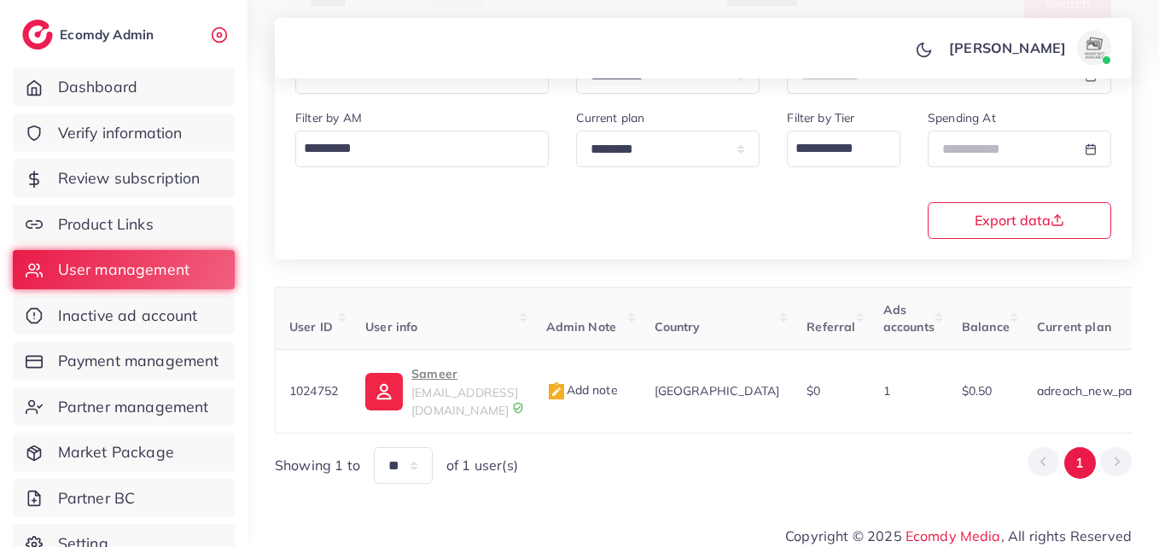
drag, startPoint x: 593, startPoint y: 425, endPoint x: 750, endPoint y: 433, distance: 157.2
click at [750, 433] on div "User ID User info Admin Note Country Referral Ads accounts Balance Current plan…" at bounding box center [703, 386] width 857 height 198
click at [750, 424] on div "User ID User info Admin Note Country Referral Ads accounts Balance Current plan…" at bounding box center [703, 386] width 857 height 198
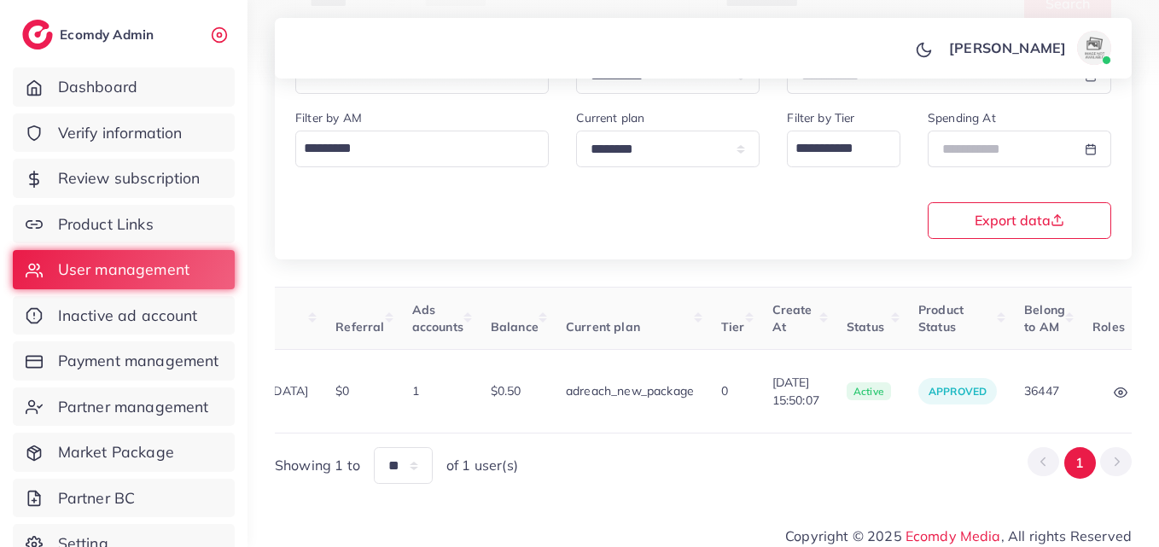
scroll to position [0, 585]
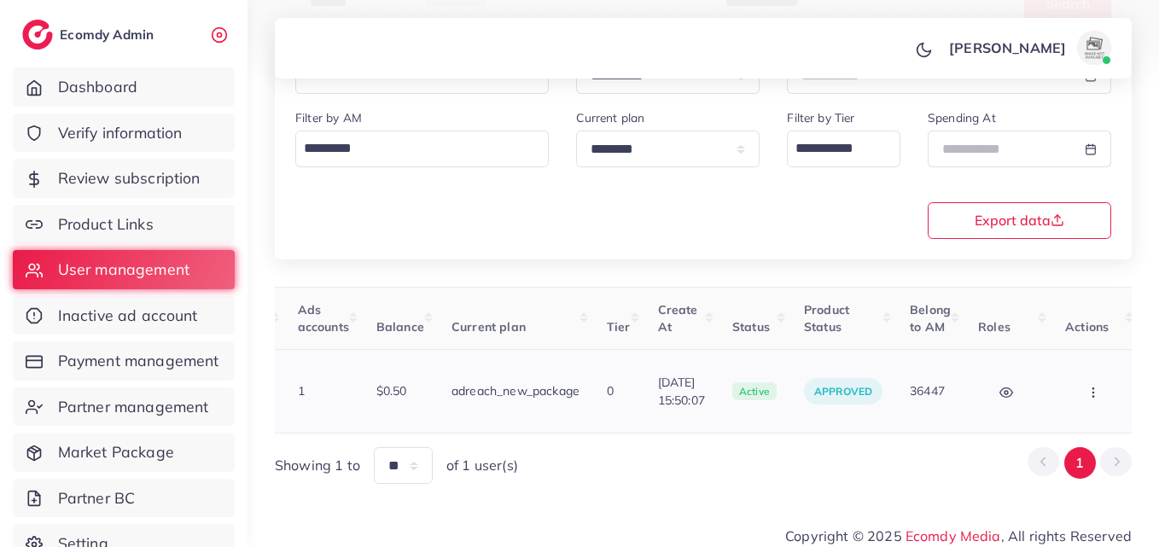
click at [1086, 388] on icon "button" at bounding box center [1093, 393] width 14 height 14
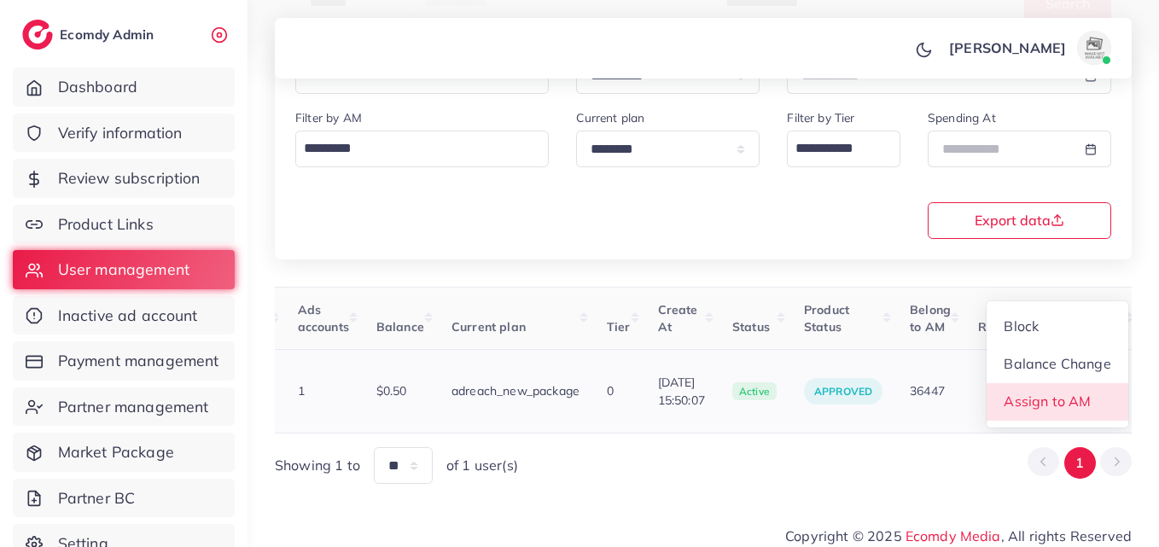
scroll to position [2, 585]
click at [1072, 398] on span "Assign to AM" at bounding box center [1047, 400] width 87 height 17
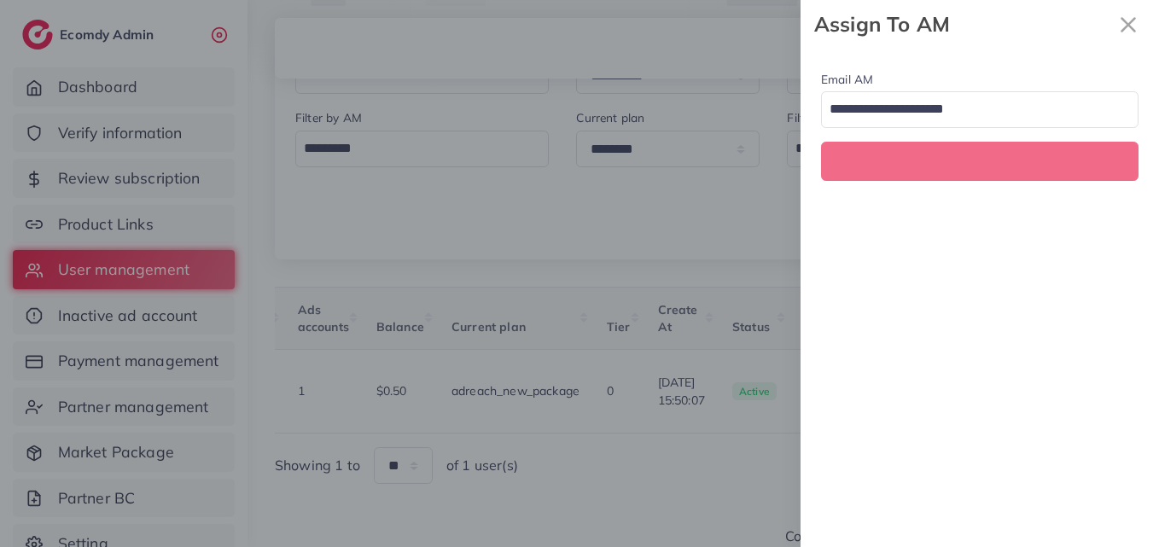
scroll to position [0, 585]
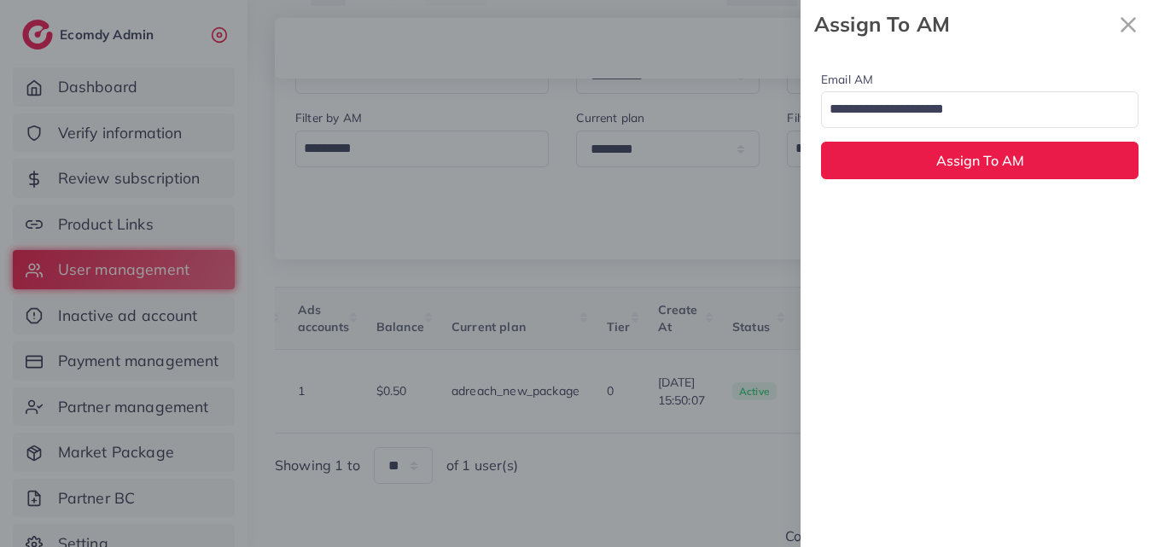
click at [968, 89] on div "Email AM Loading..." at bounding box center [979, 98] width 317 height 59
click at [971, 104] on input "Search for option" at bounding box center [969, 110] width 293 height 29
click at [978, 225] on div "Email AM natashashahid163@gmail.com Loading... None hadibaaslam@gmail.com natas…" at bounding box center [979, 298] width 358 height 498
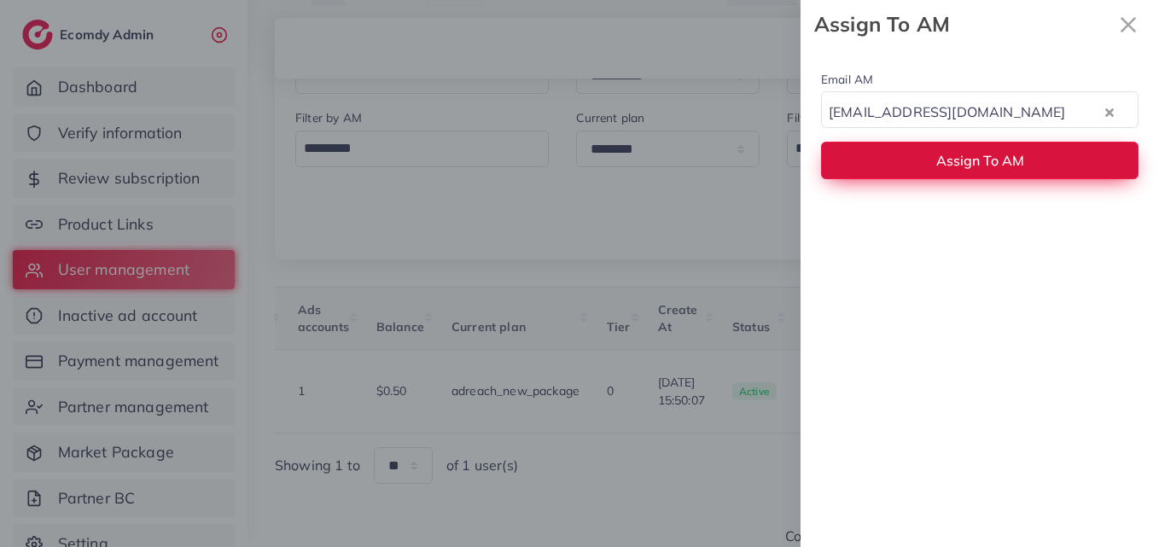
click at [975, 176] on button "Assign To AM" at bounding box center [979, 160] width 317 height 37
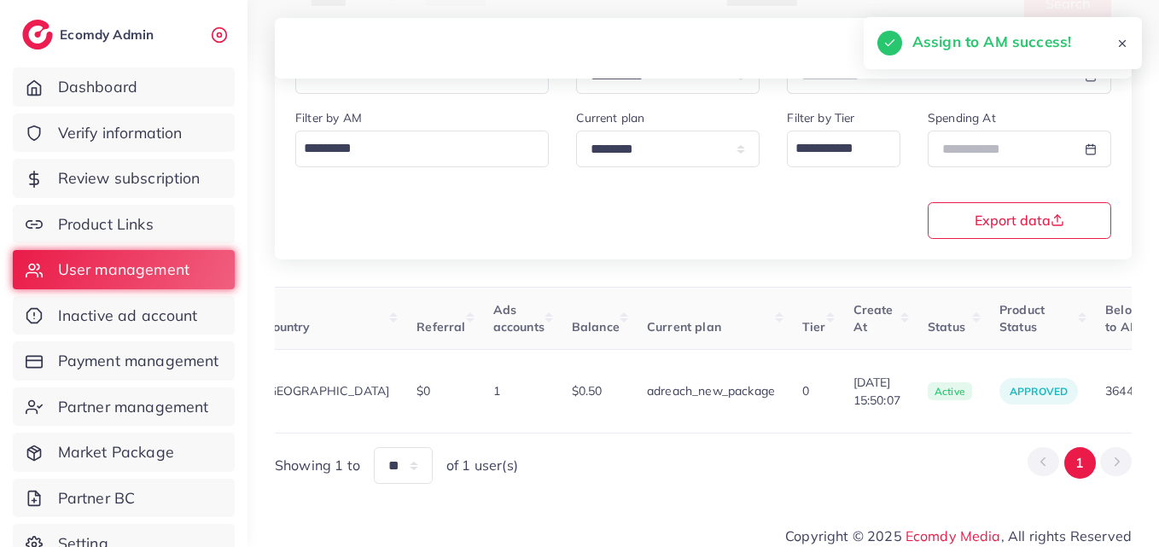
scroll to position [0, 0]
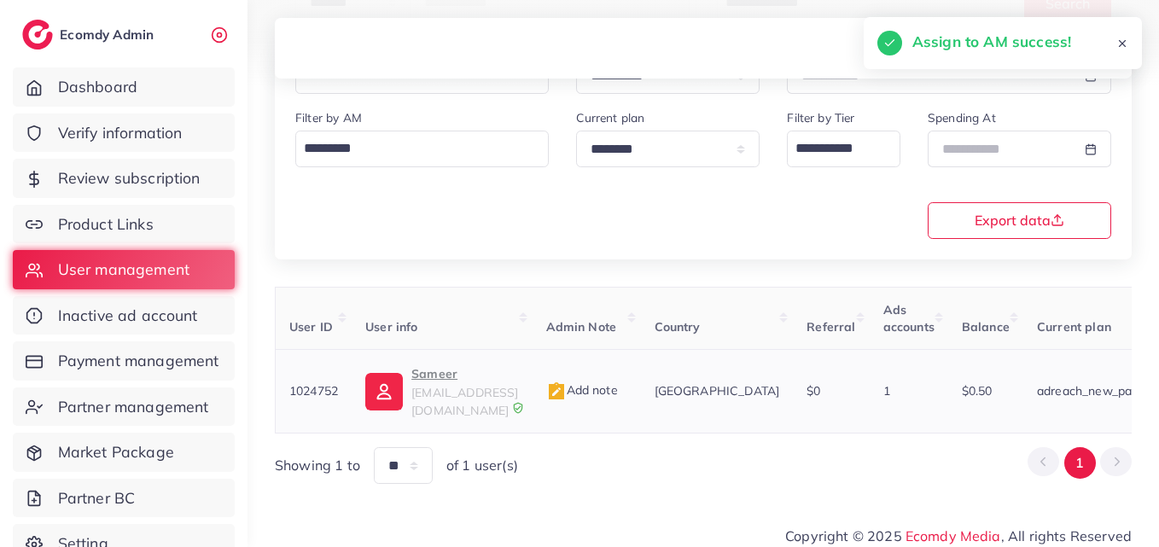
click at [414, 380] on p "Sameer" at bounding box center [464, 373] width 107 height 20
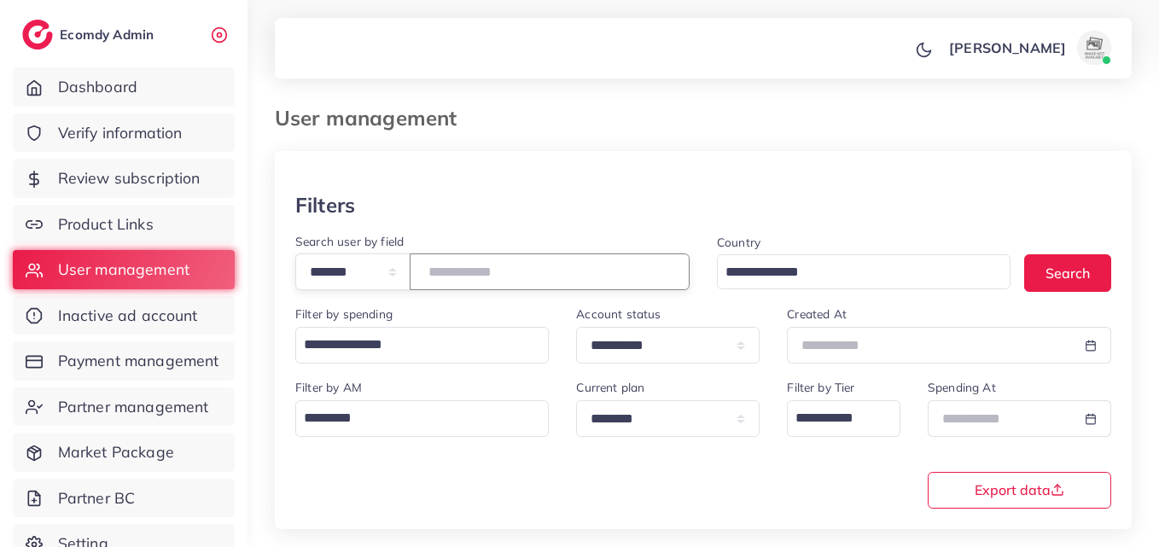
click at [474, 282] on input "*******" at bounding box center [550, 271] width 280 height 37
paste input "number"
click at [1092, 260] on button "Search" at bounding box center [1067, 272] width 87 height 37
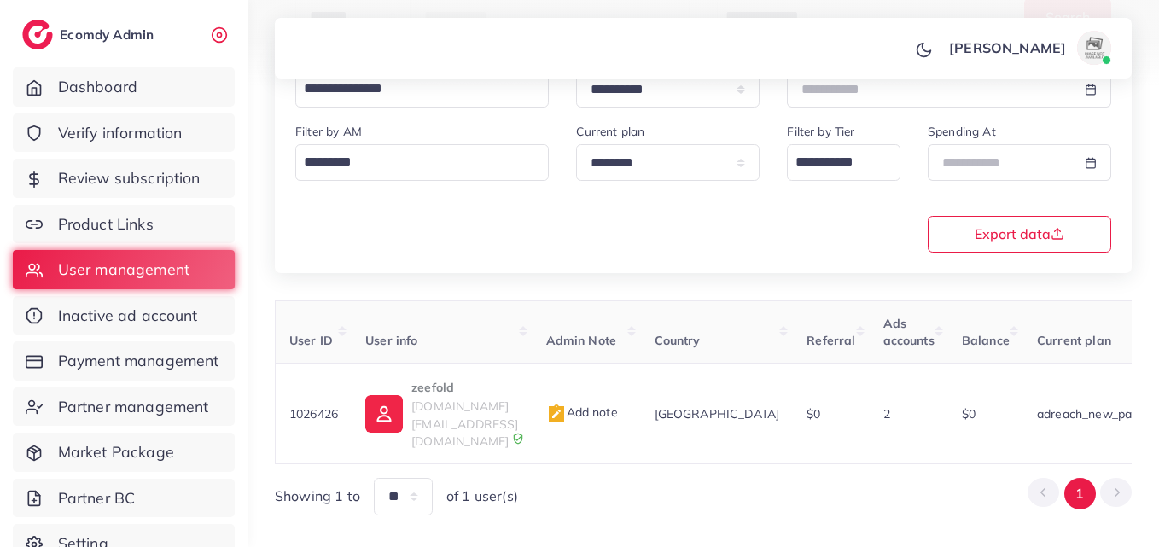
scroll to position [0, 578]
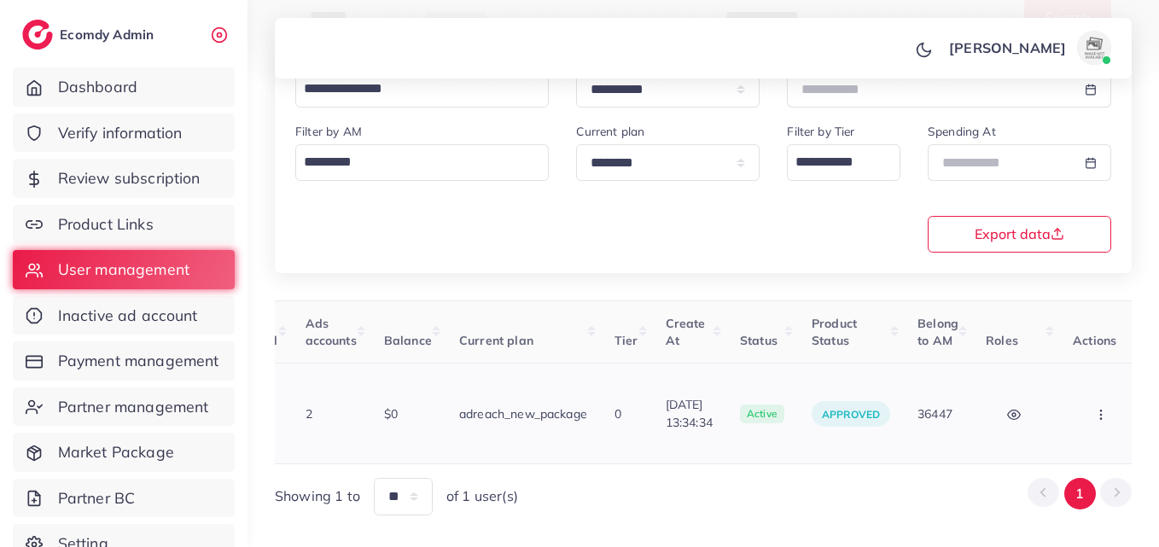
click at [1059, 392] on td "Block Balance Change Assign to AM" at bounding box center [1103, 413] width 88 height 101
click at [1072, 396] on button "button" at bounding box center [1102, 413] width 60 height 38
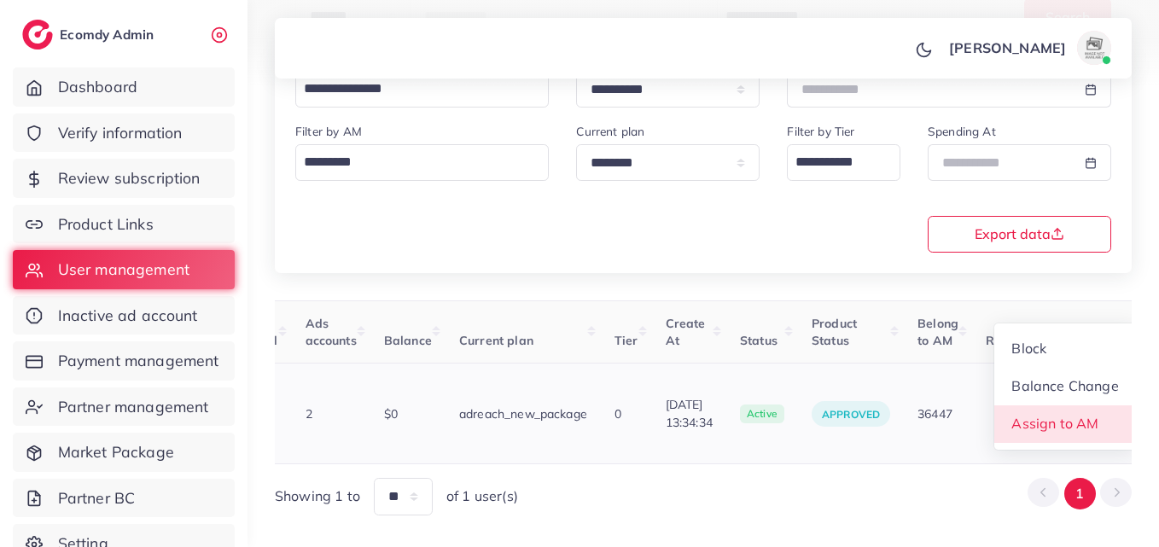
click at [1072, 405] on link "Assign to AM" at bounding box center [1065, 424] width 142 height 38
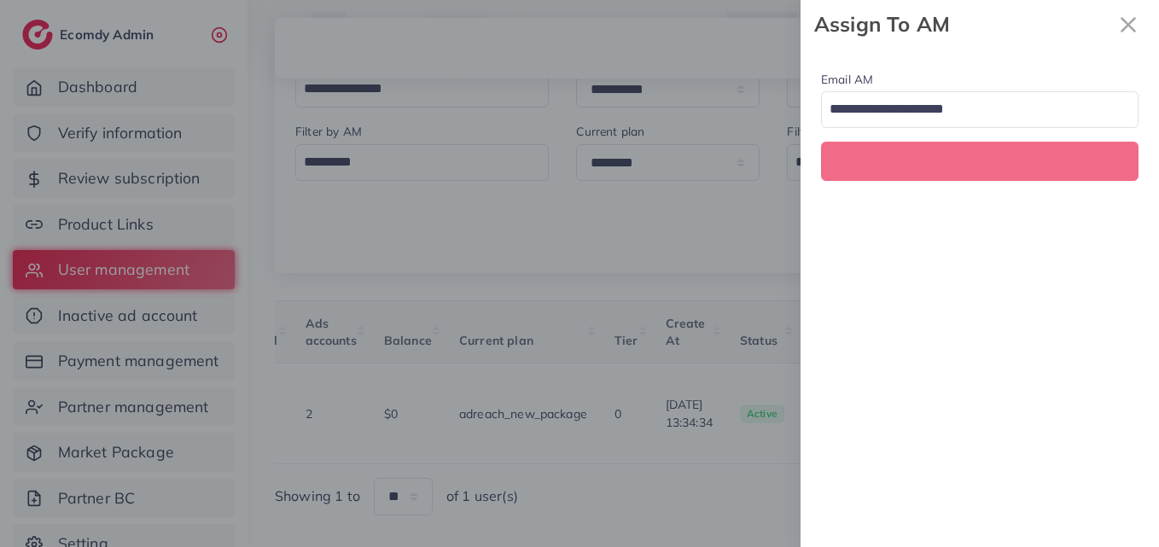
scroll to position [0, 578]
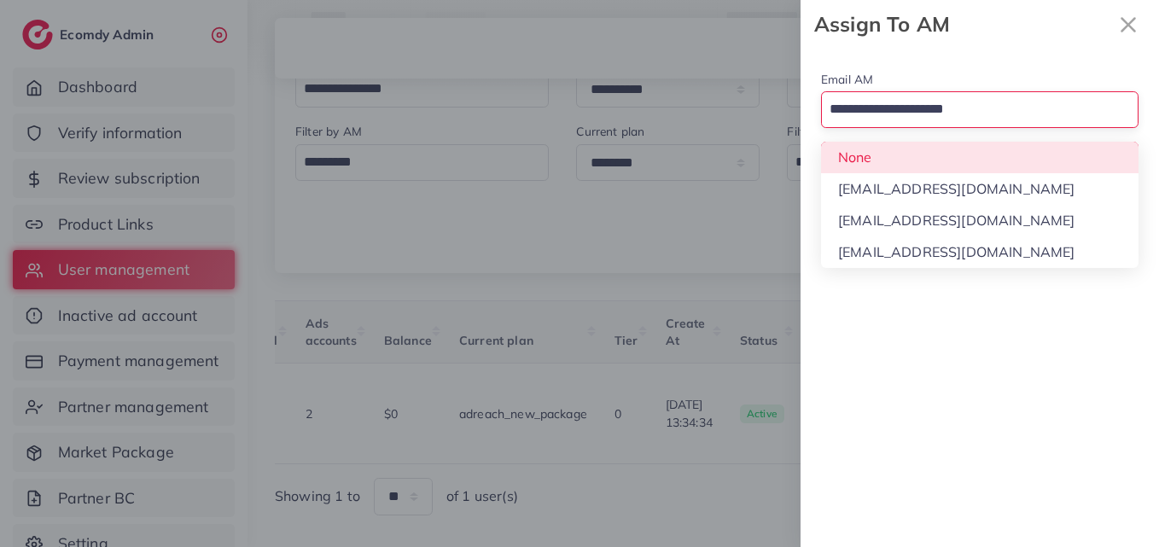
click at [944, 116] on input "Search for option" at bounding box center [969, 110] width 293 height 29
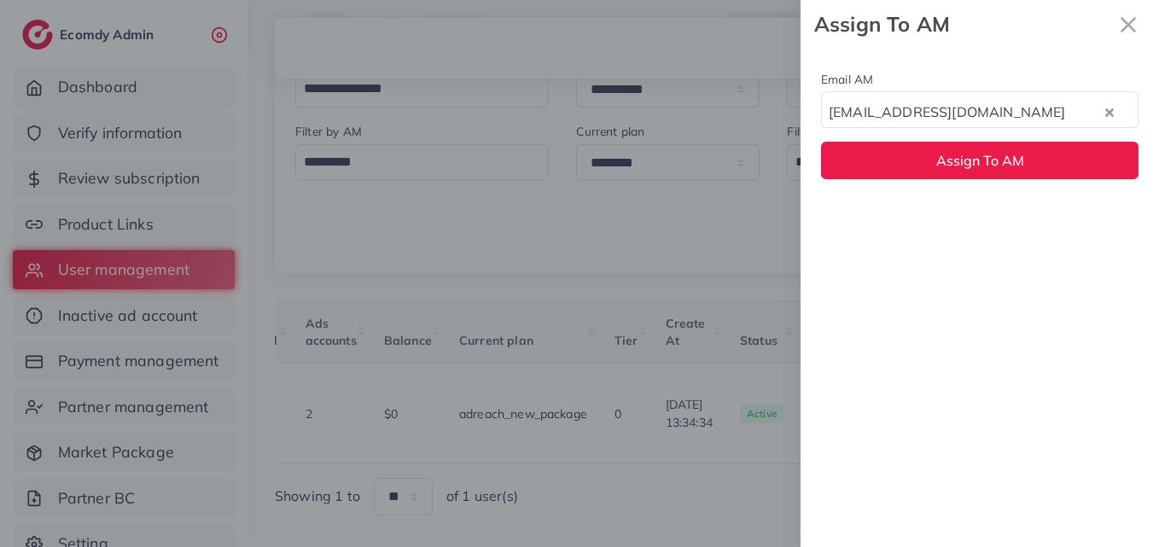
click at [977, 213] on div "Email AM natashashahid163@gmail.com Loading... None hadibaaslam@gmail.com natas…" at bounding box center [979, 298] width 358 height 498
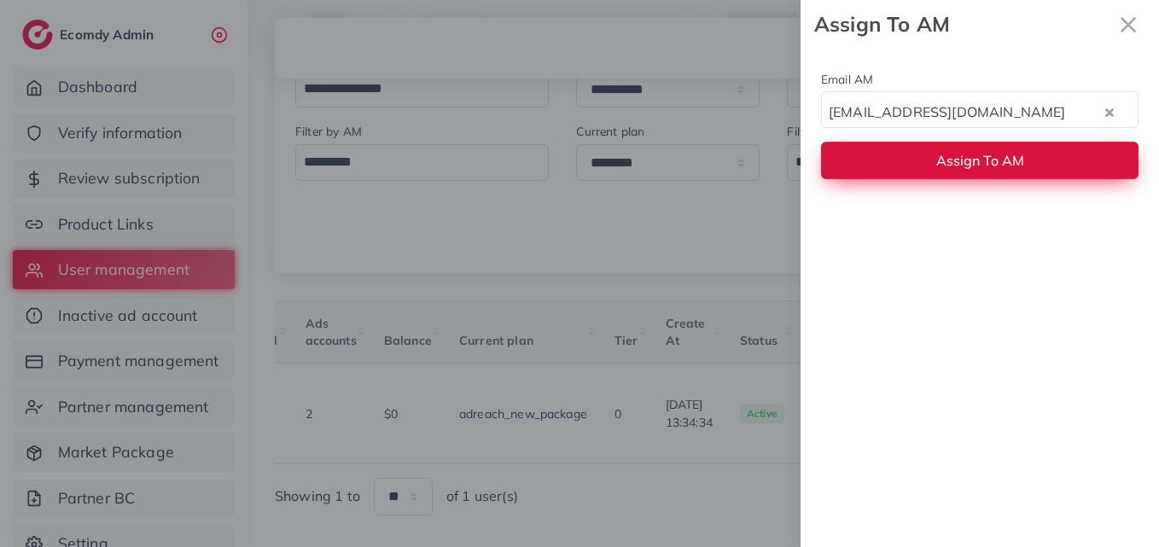
click at [972, 157] on span "Assign To AM" at bounding box center [980, 160] width 88 height 17
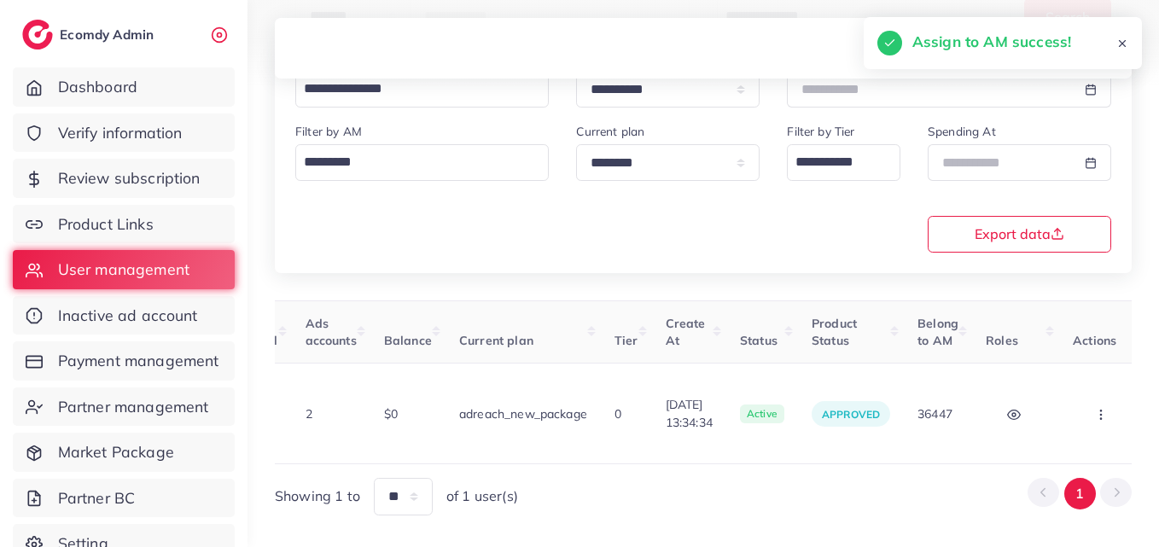
scroll to position [0, 0]
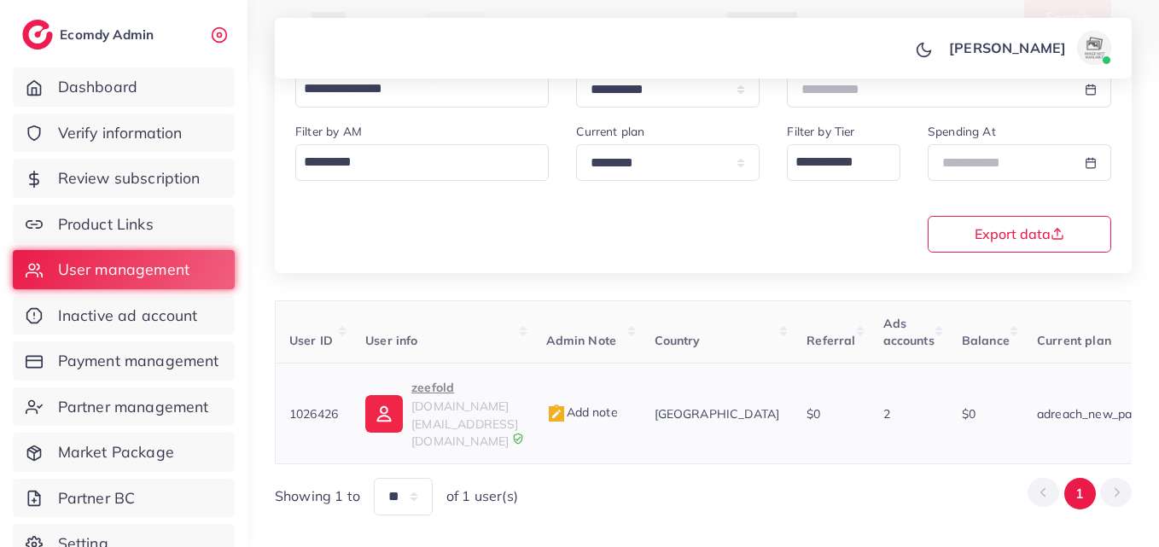
click at [450, 386] on p "zeefold" at bounding box center [464, 387] width 107 height 20
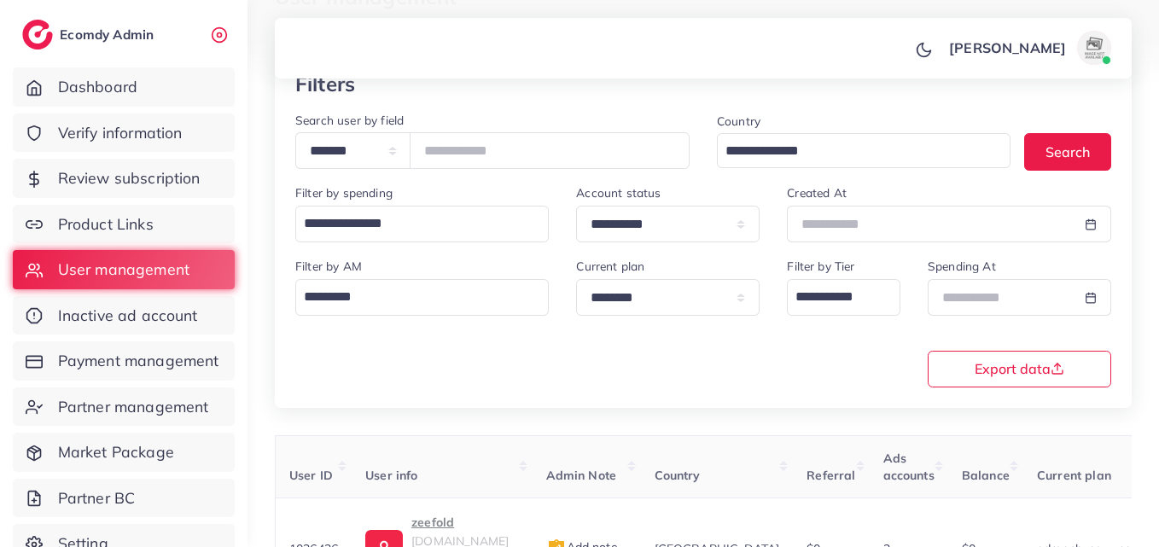
scroll to position [14, 0]
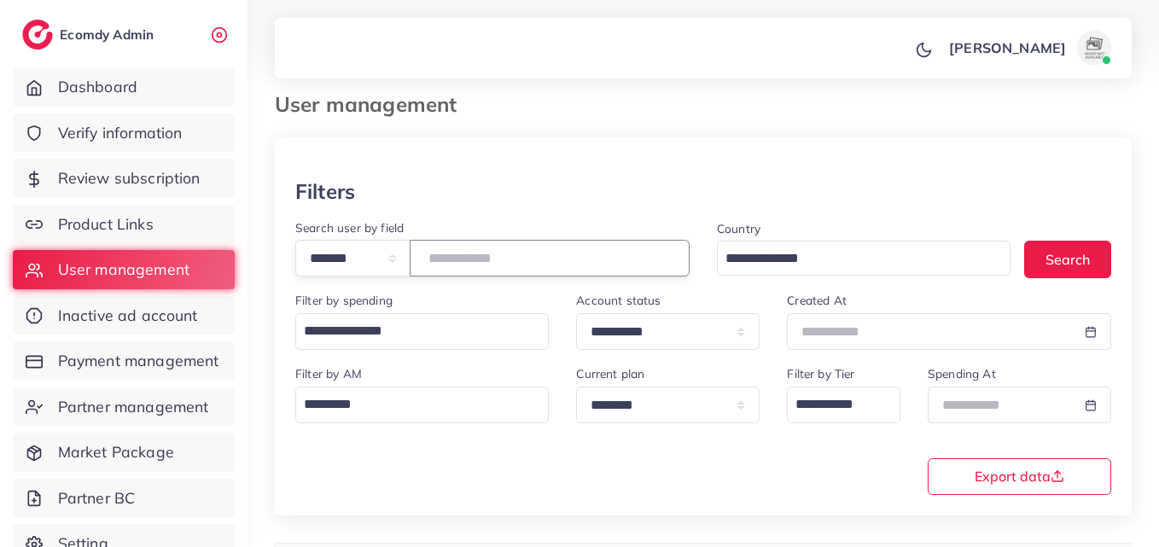
click at [479, 258] on input "*******" at bounding box center [550, 258] width 280 height 37
paste input "number"
drag, startPoint x: 1056, startPoint y: 258, endPoint x: 960, endPoint y: 257, distance: 96.4
click at [1056, 257] on button "Search" at bounding box center [1067, 259] width 87 height 37
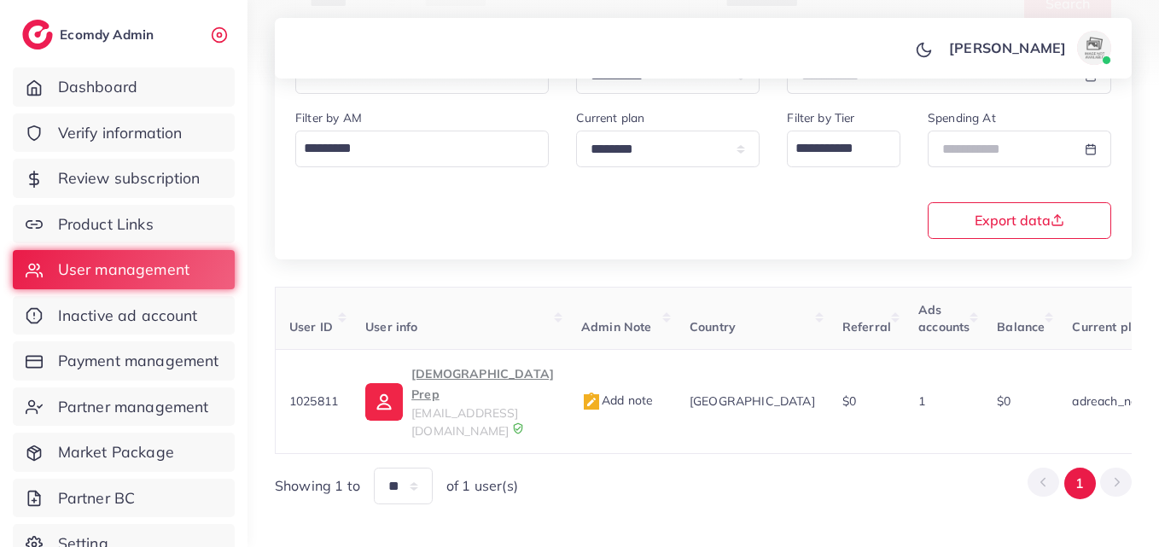
scroll to position [0, 572]
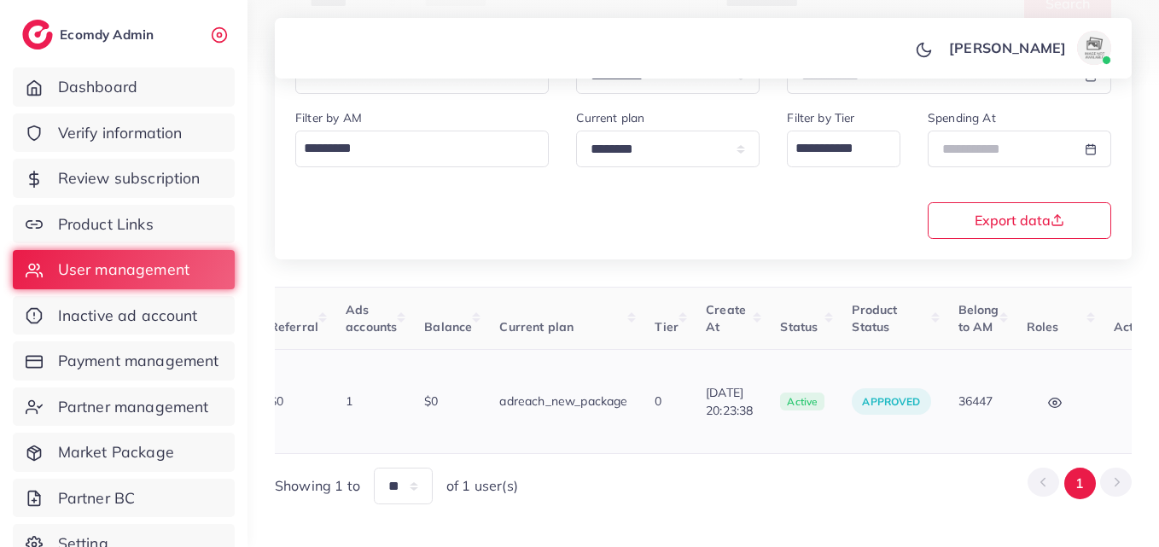
click at [1113, 388] on button "button" at bounding box center [1143, 401] width 60 height 38
drag, startPoint x: 1049, startPoint y: 401, endPoint x: 1044, endPoint y: 387, distance: 14.6
click at [1048, 401] on link "Assign to AM" at bounding box center [1106, 412] width 142 height 38
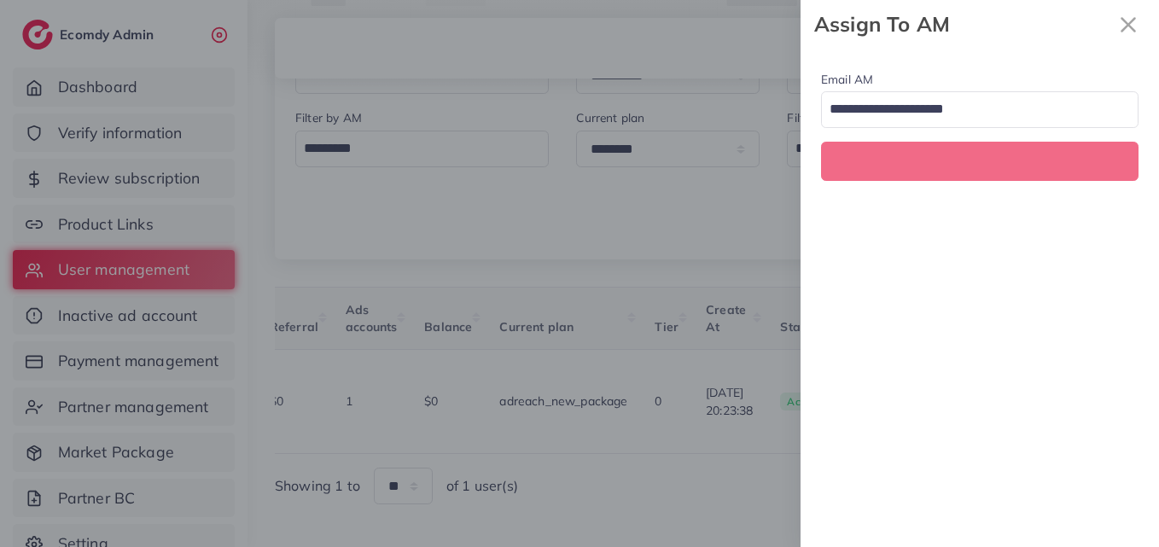
scroll to position [0, 572]
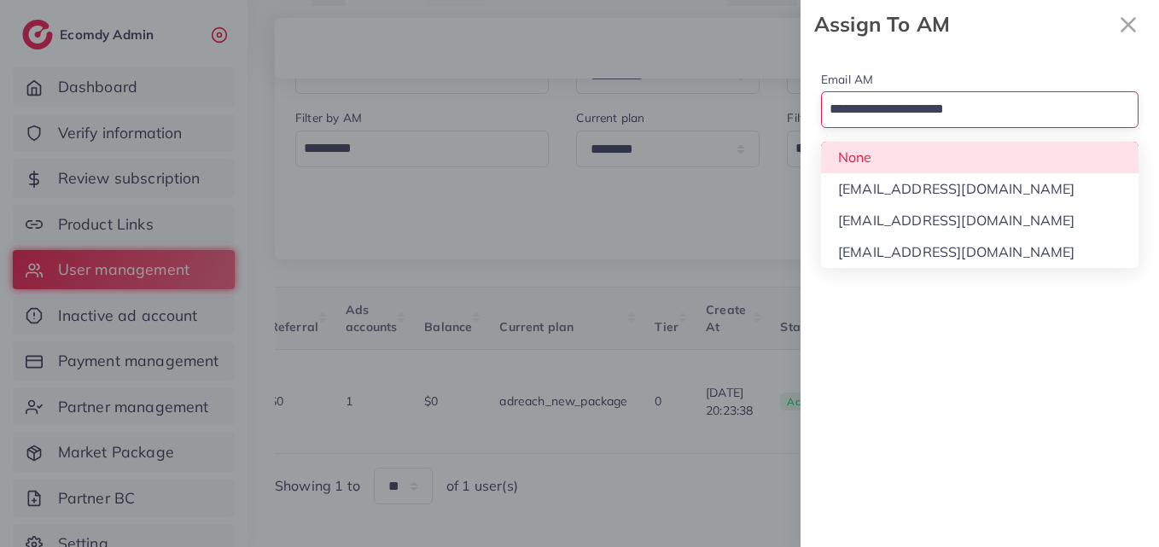
click at [975, 107] on input "Search for option" at bounding box center [969, 110] width 293 height 29
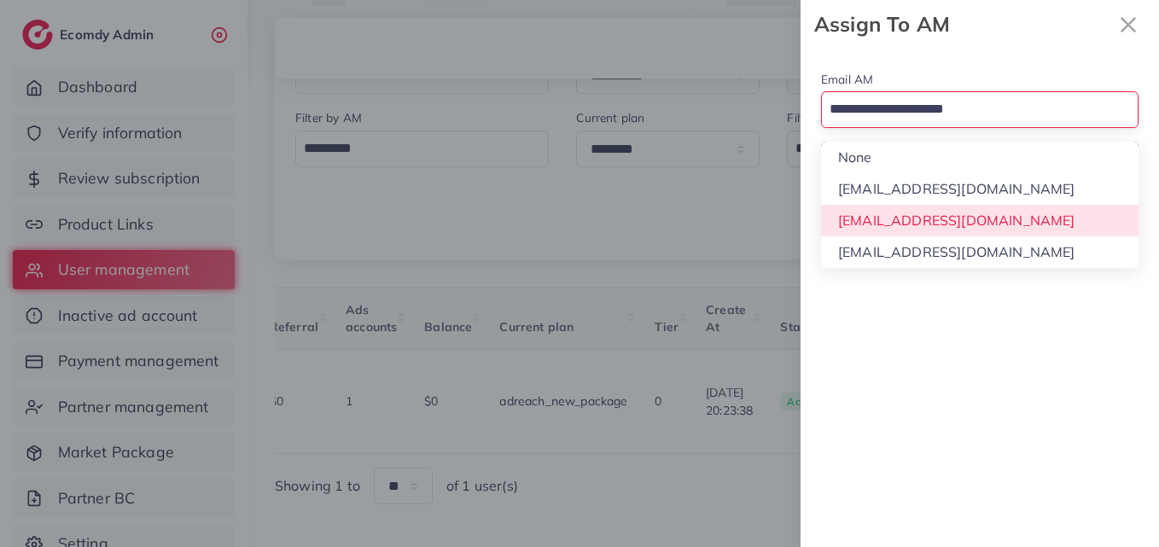
click at [961, 223] on div "Email AM Loading... None hadibaaslam@gmail.com natashashahid163@gmail.com wajah…" at bounding box center [979, 298] width 358 height 498
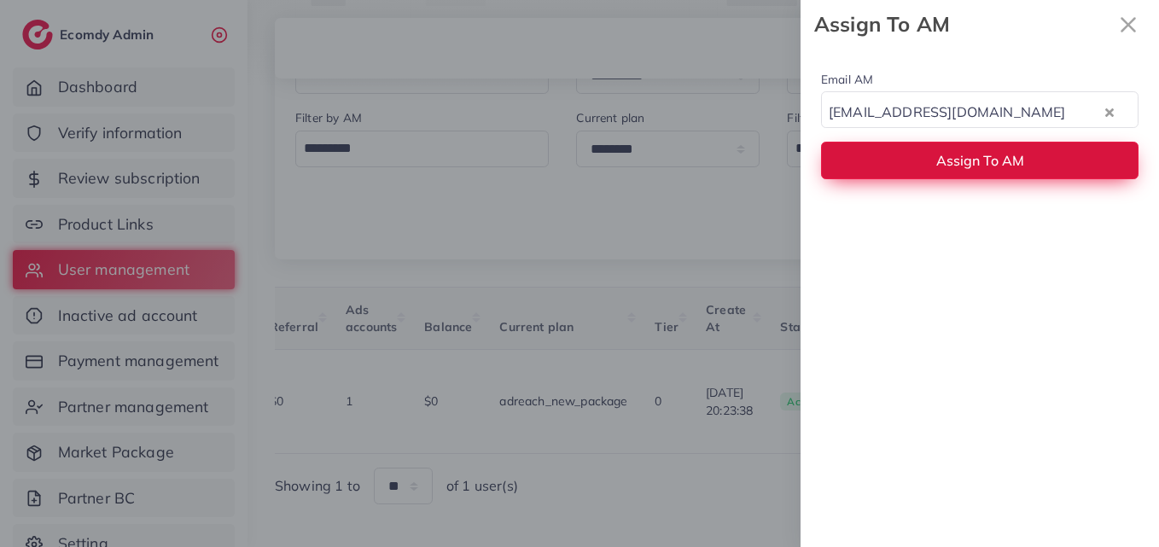
click at [959, 177] on button "Assign To AM" at bounding box center [979, 160] width 317 height 37
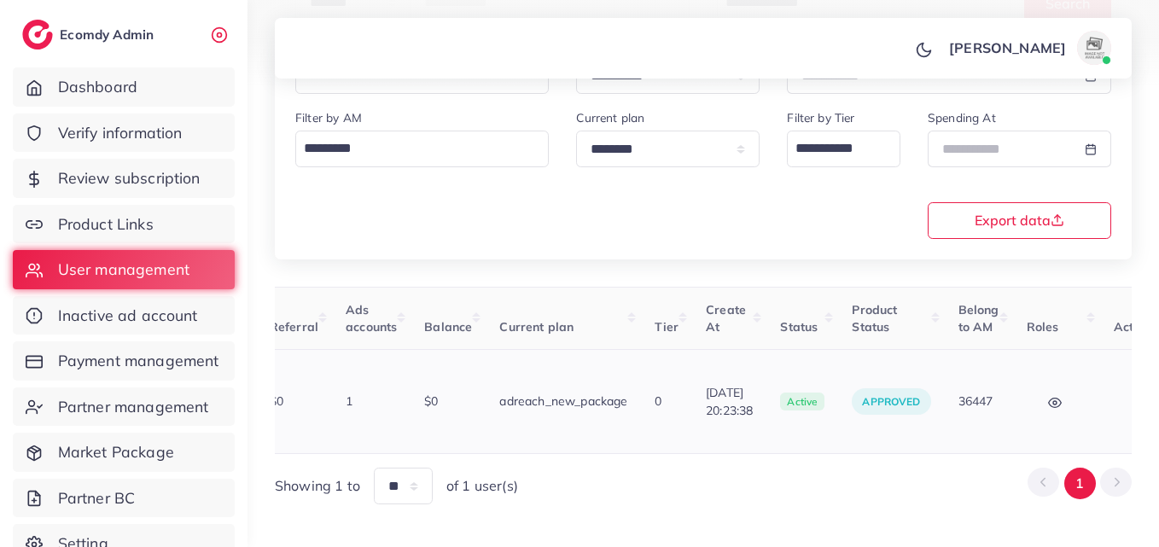
click at [1113, 393] on button "button" at bounding box center [1143, 401] width 60 height 38
click at [1102, 393] on link "Assign to AM" at bounding box center [1106, 412] width 142 height 38
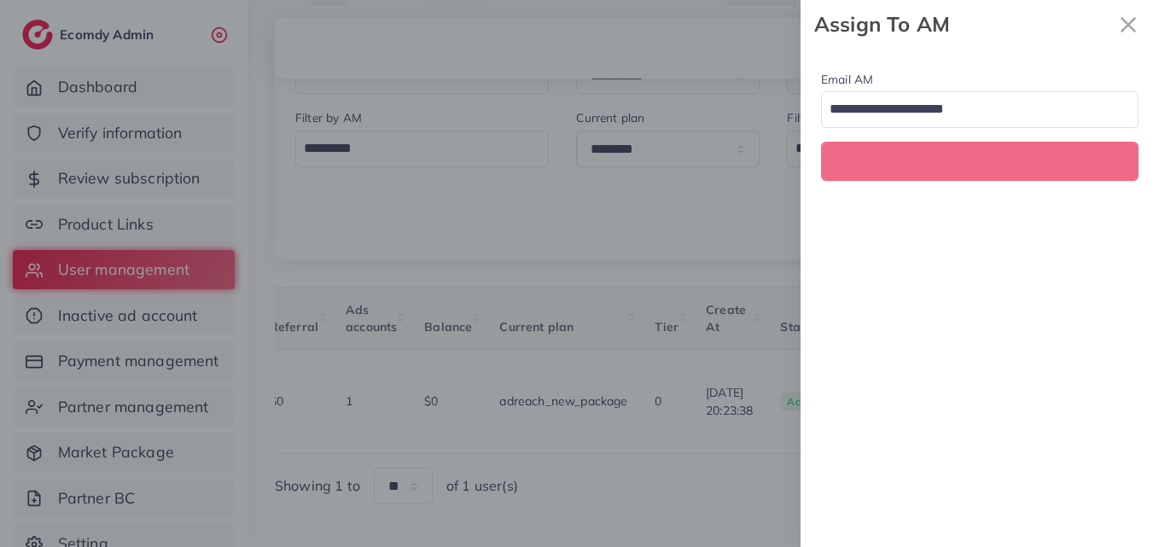
scroll to position [0, 572]
click at [975, 113] on input "Search for option" at bounding box center [969, 110] width 293 height 29
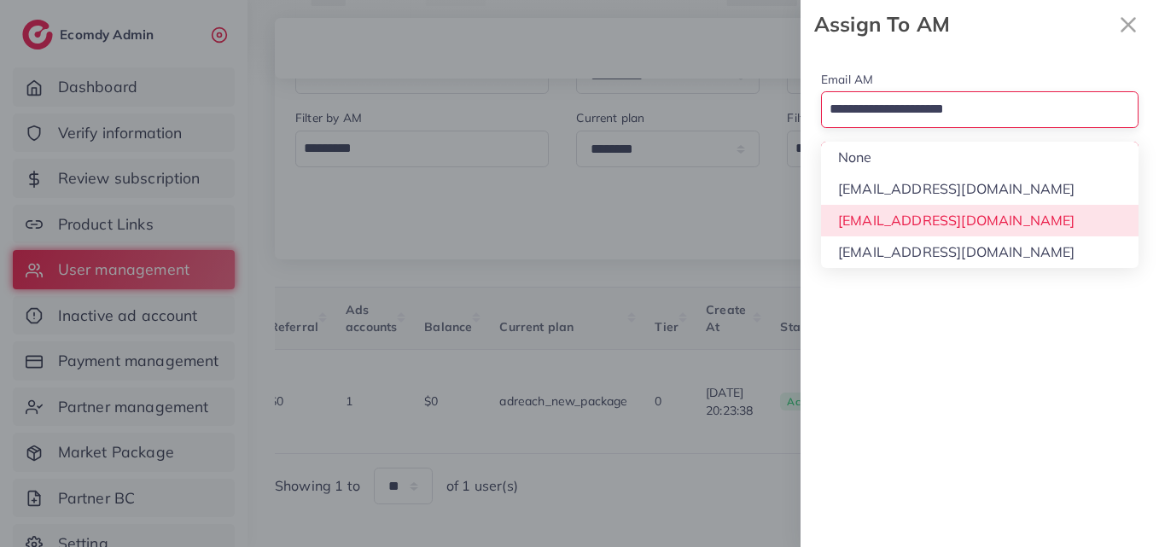
click at [984, 213] on div "Email AM Loading... None hadibaaslam@gmail.com natashashahid163@gmail.com wajah…" at bounding box center [979, 298] width 358 height 498
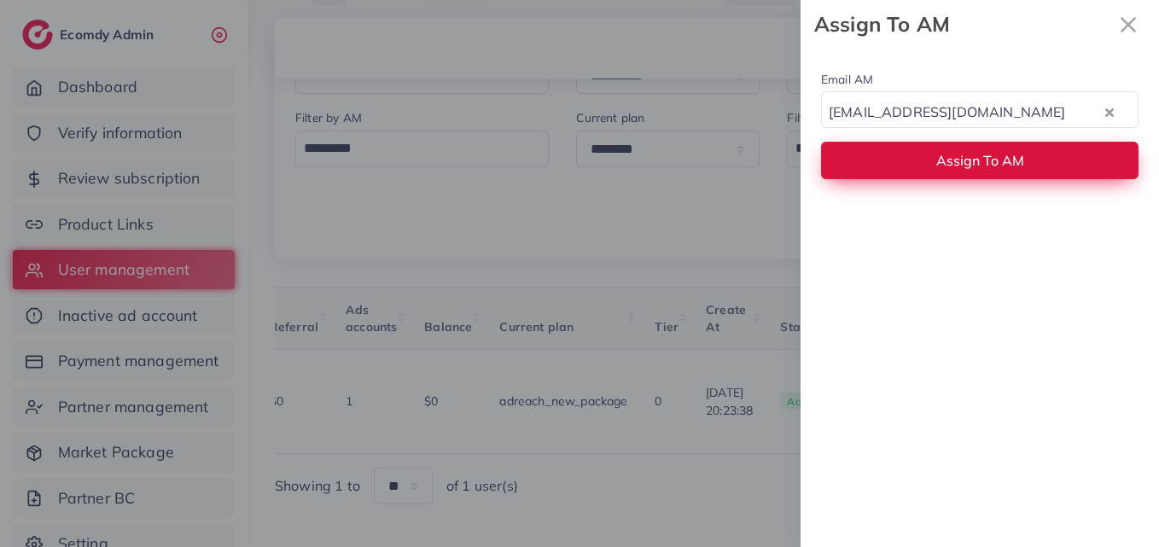
click at [975, 144] on button "Assign To AM" at bounding box center [979, 160] width 317 height 37
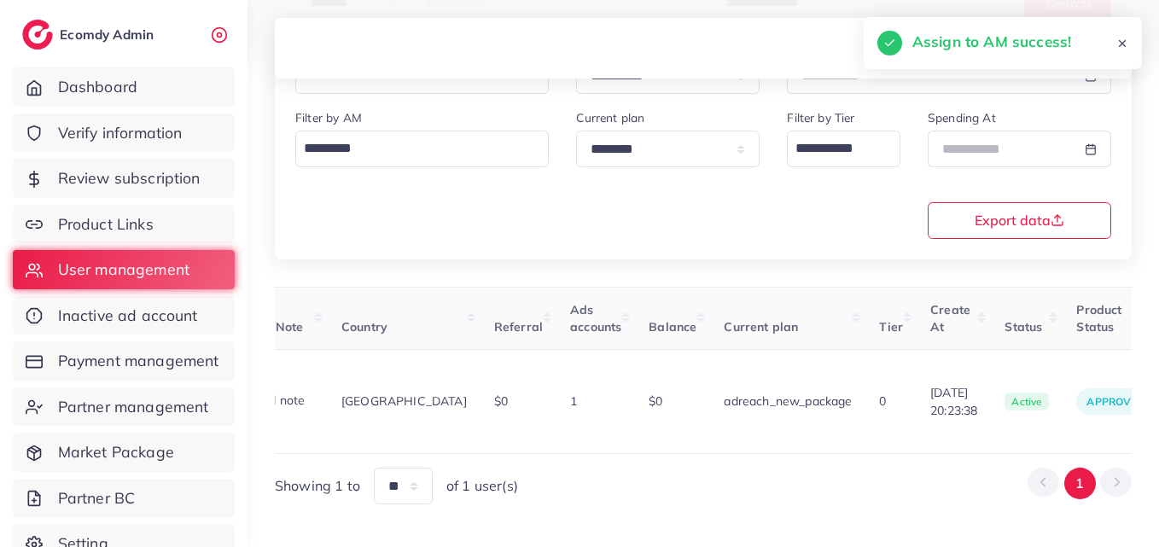
scroll to position [0, 0]
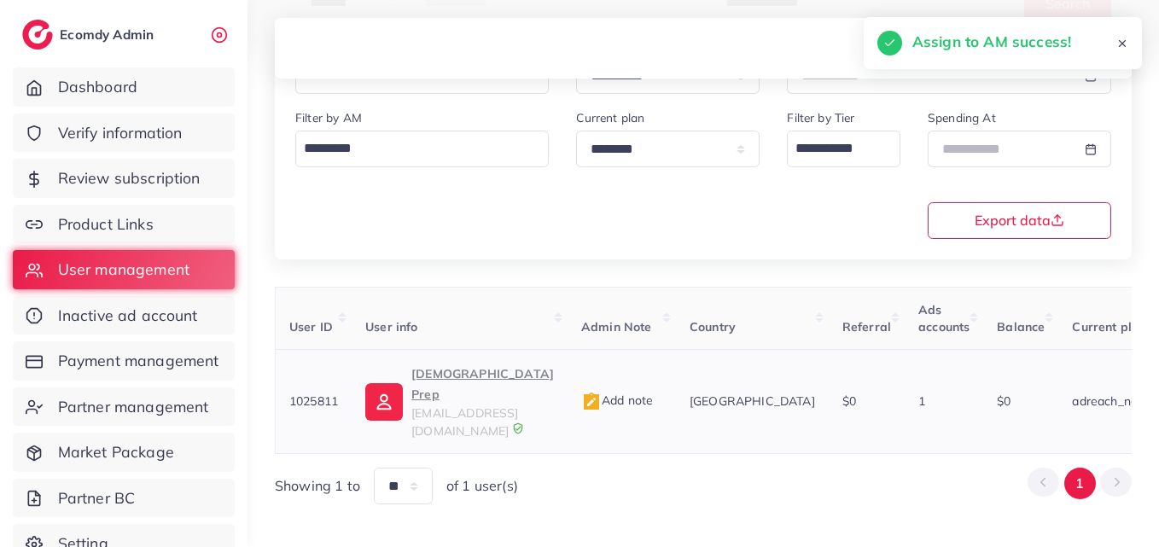
click at [450, 405] on span "afeelashehla@gmail.com" at bounding box center [464, 421] width 107 height 32
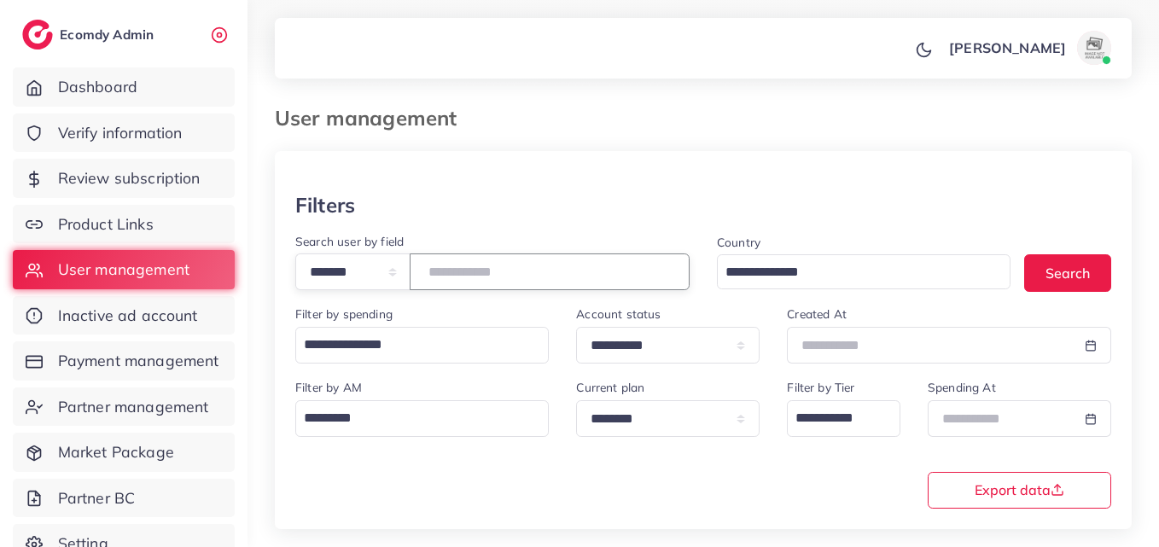
click at [469, 275] on input "*******" at bounding box center [550, 271] width 280 height 37
paste input "number"
click at [1092, 282] on button "Search" at bounding box center [1067, 272] width 87 height 37
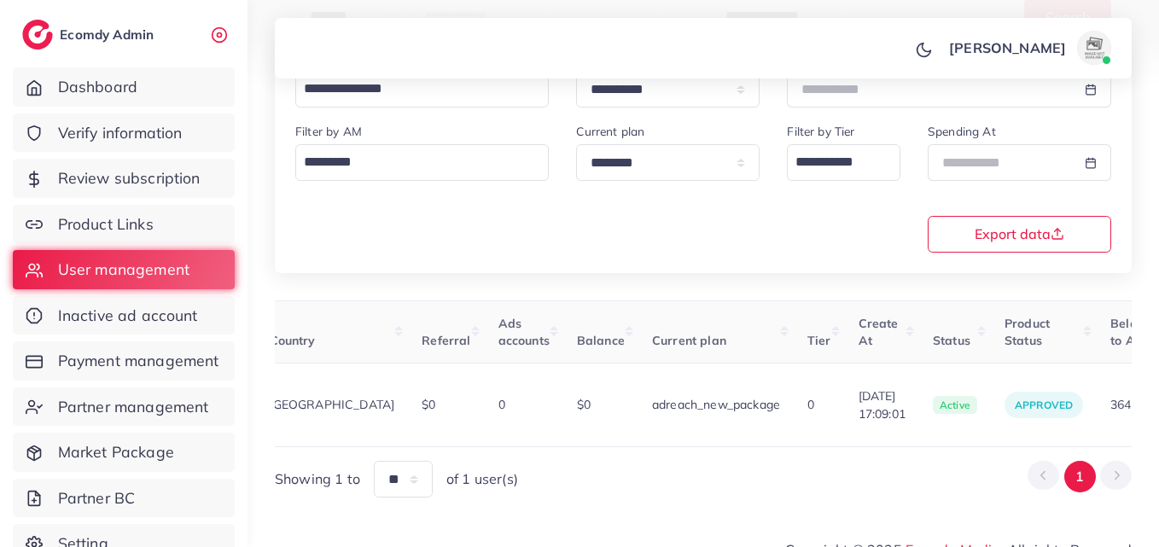
scroll to position [0, 559]
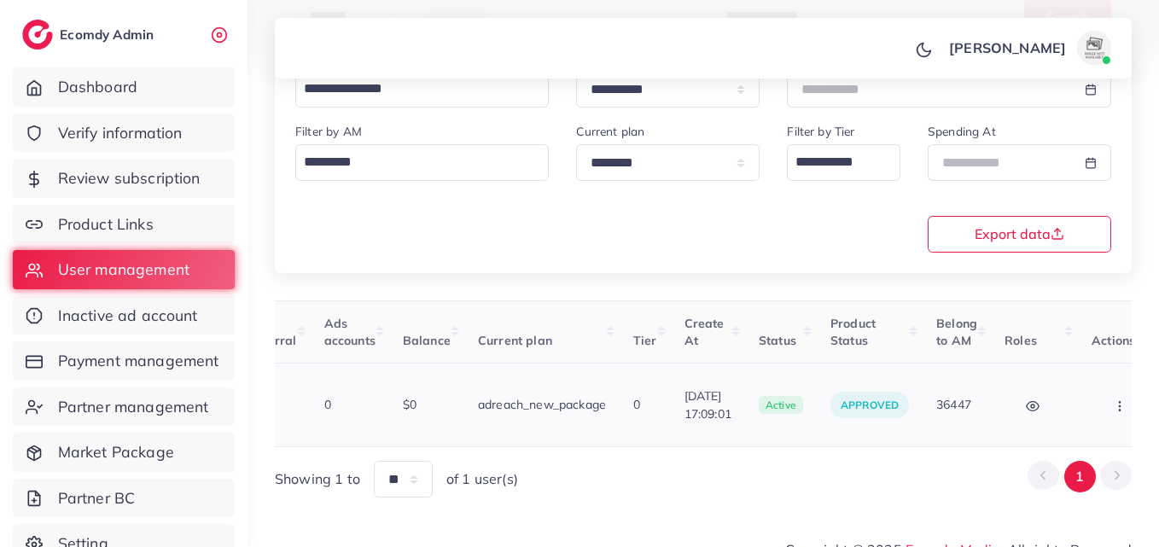
click at [1091, 386] on button "button" at bounding box center [1121, 405] width 60 height 38
click at [1075, 406] on span "Assign to AM" at bounding box center [1074, 414] width 87 height 17
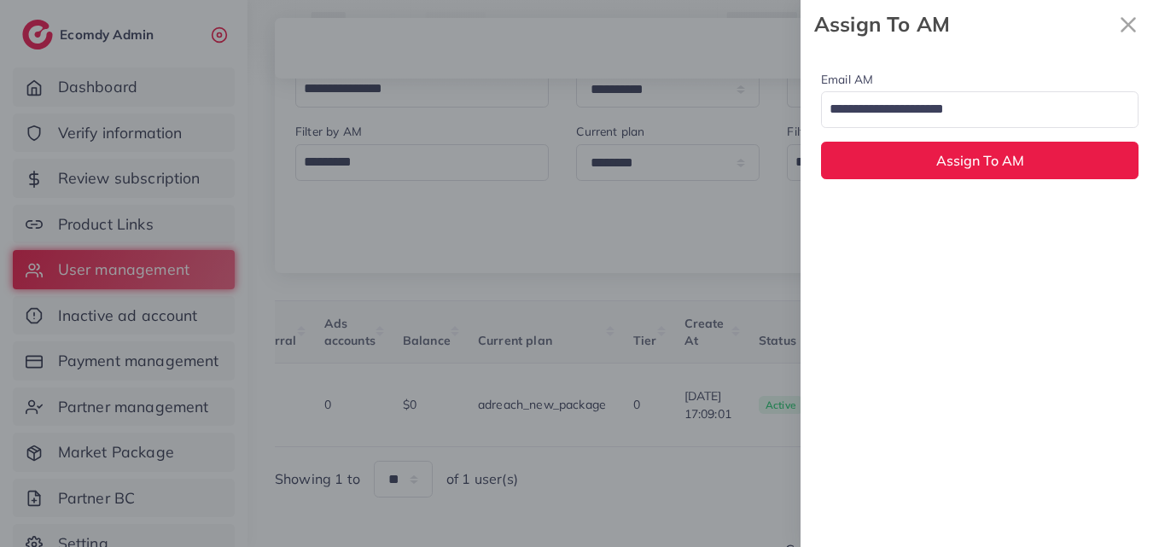
click at [988, 109] on input "Search for option" at bounding box center [969, 110] width 293 height 29
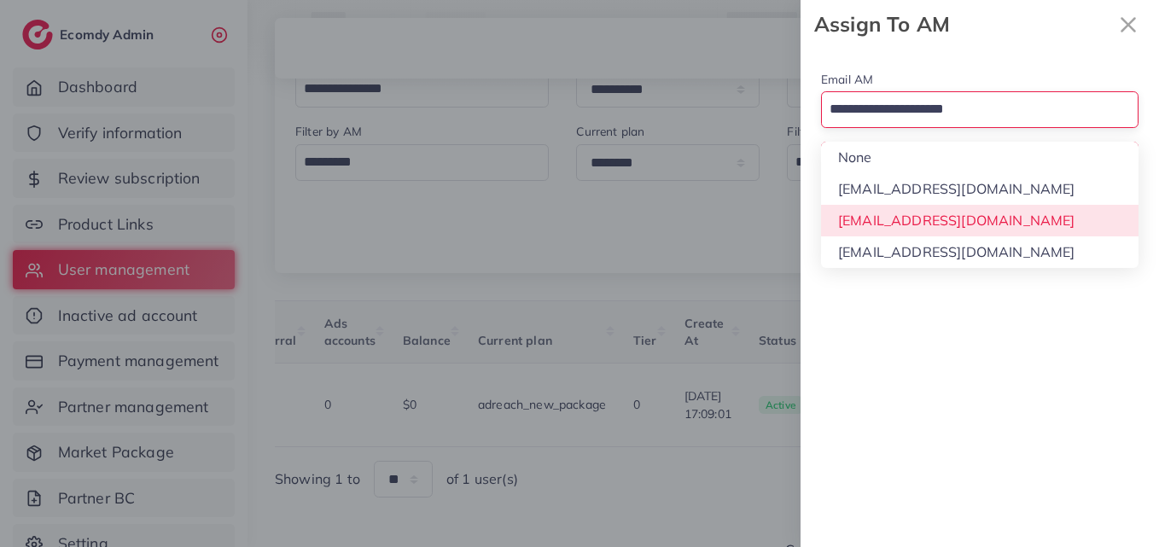
click at [1000, 218] on div "Email AM Loading... None hadibaaslam@gmail.com natashashahid163@gmail.com wajah…" at bounding box center [979, 298] width 358 height 498
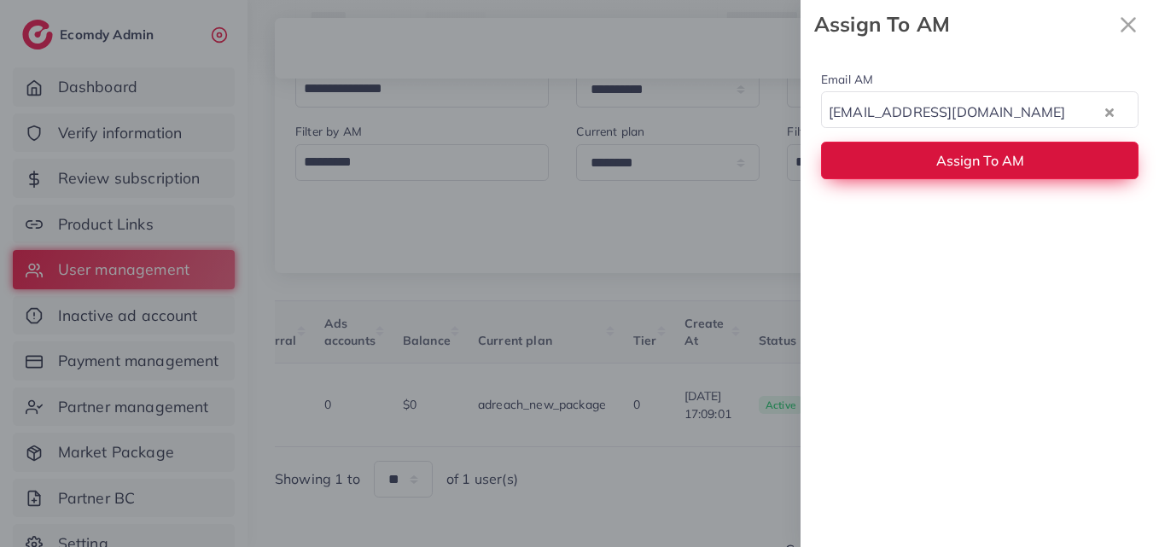
click at [996, 172] on button "Assign To AM" at bounding box center [979, 160] width 317 height 37
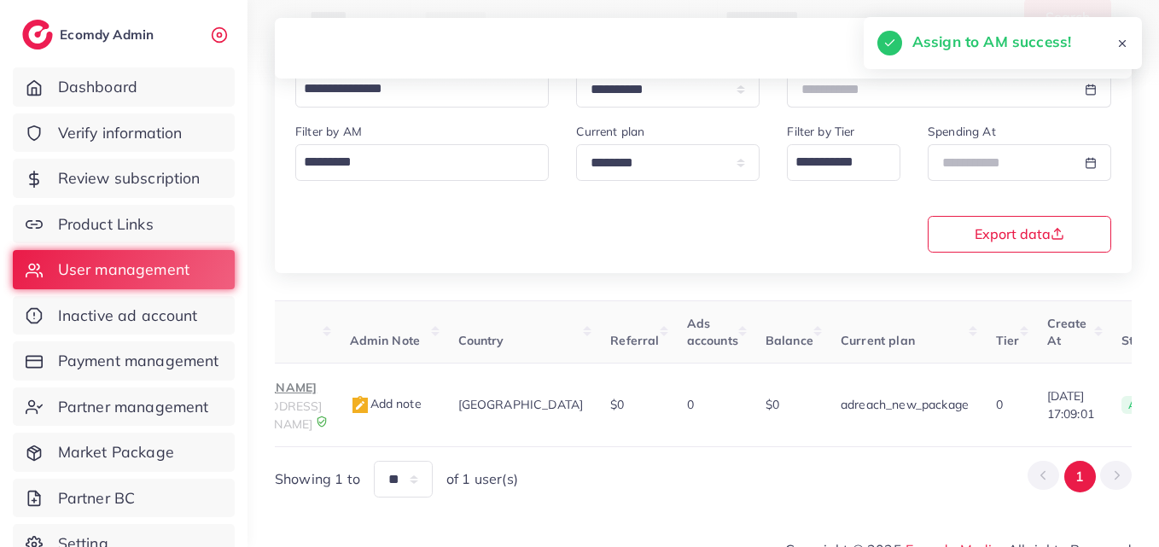
scroll to position [0, 52]
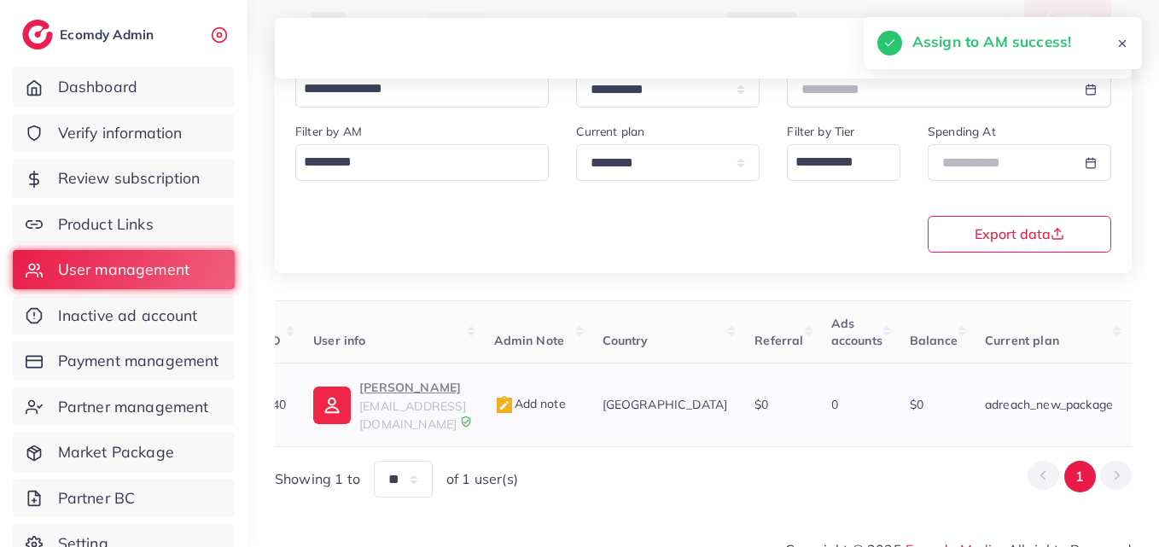
click at [456, 397] on p "Muhammad Waheed" at bounding box center [412, 387] width 107 height 20
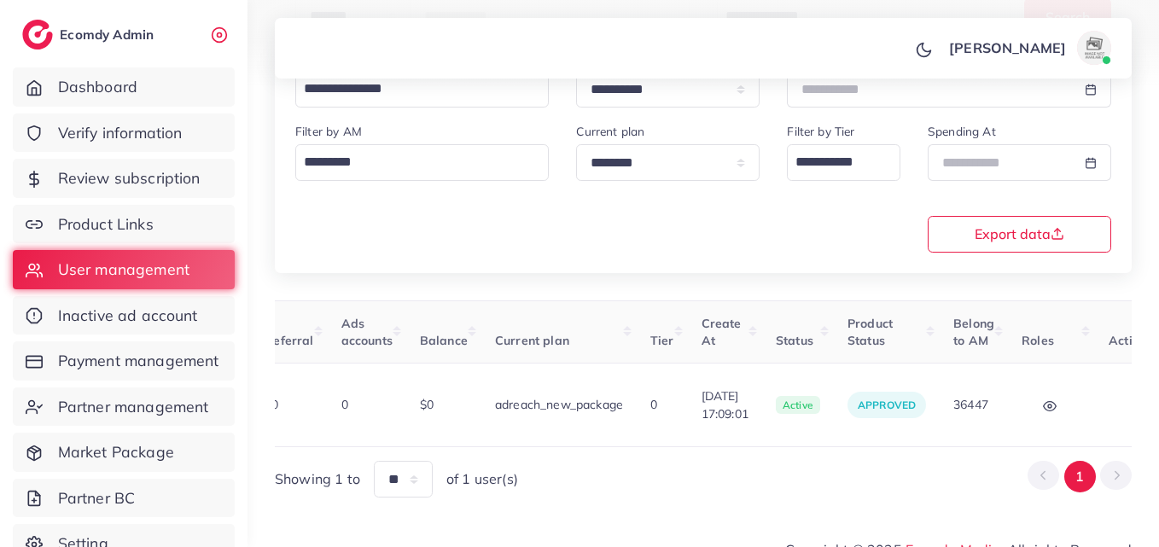
scroll to position [0, 559]
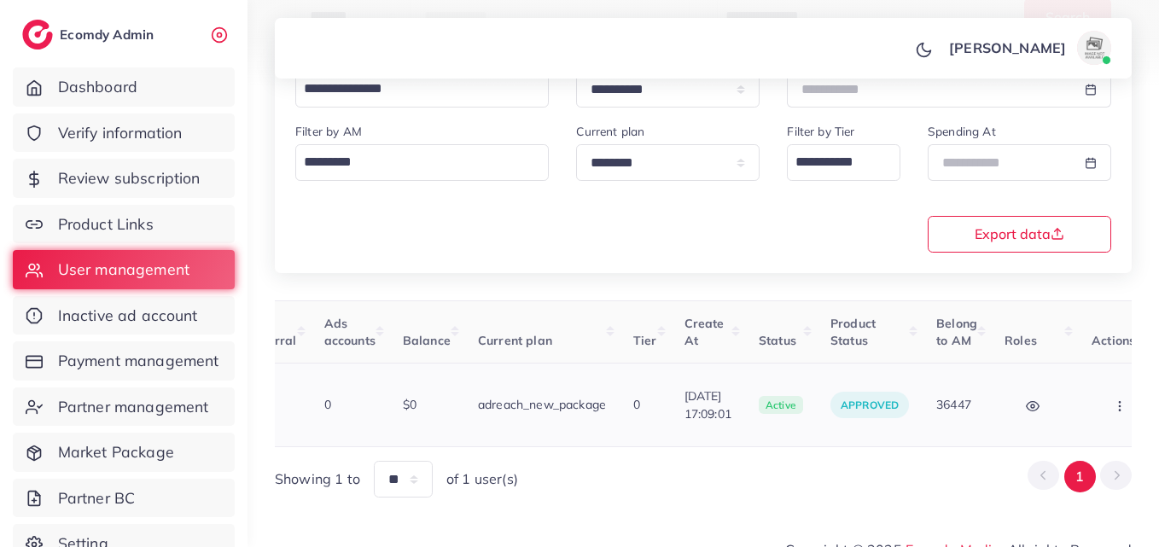
click at [1091, 403] on button "button" at bounding box center [1121, 405] width 60 height 38
click at [1067, 406] on span "Assign to AM" at bounding box center [1074, 414] width 87 height 17
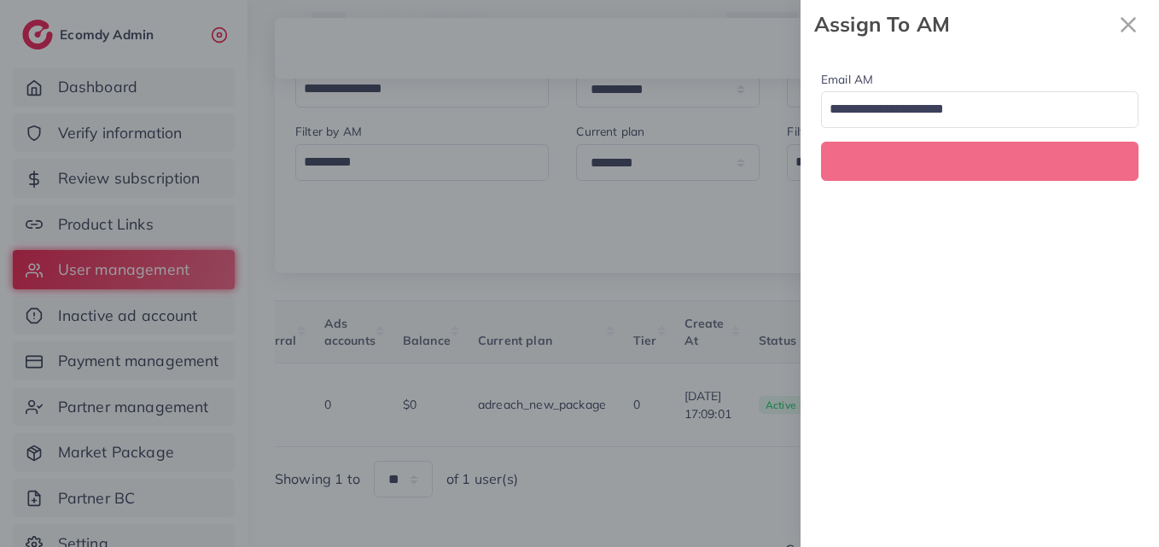
scroll to position [0, 559]
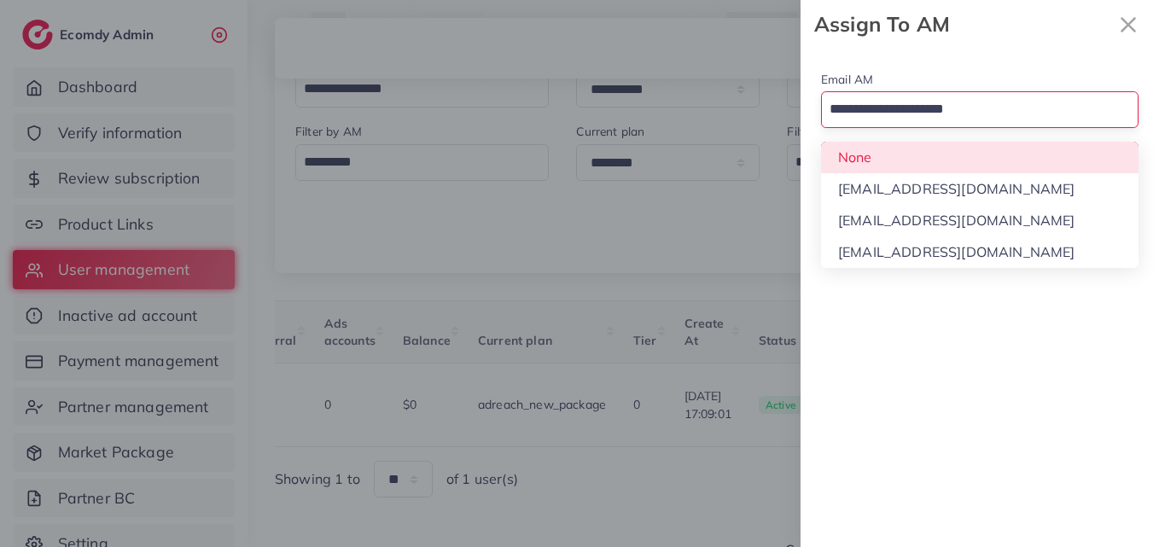
click at [986, 108] on input "Search for option" at bounding box center [969, 110] width 293 height 29
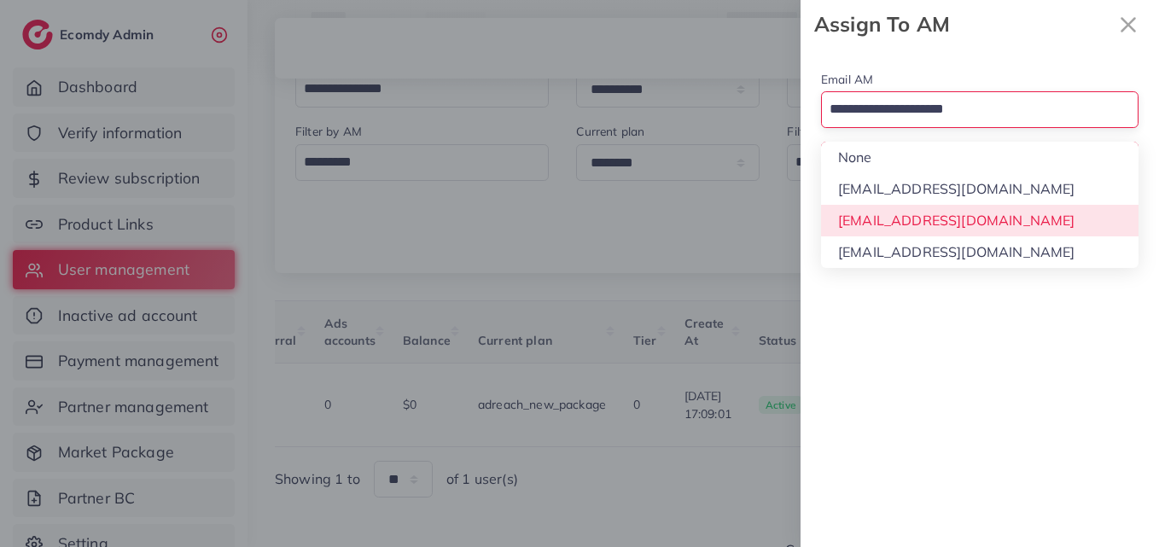
click at [1000, 218] on div "Email AM Loading... None hadibaaslam@gmail.com natashashahid163@gmail.com wajah…" at bounding box center [979, 298] width 358 height 498
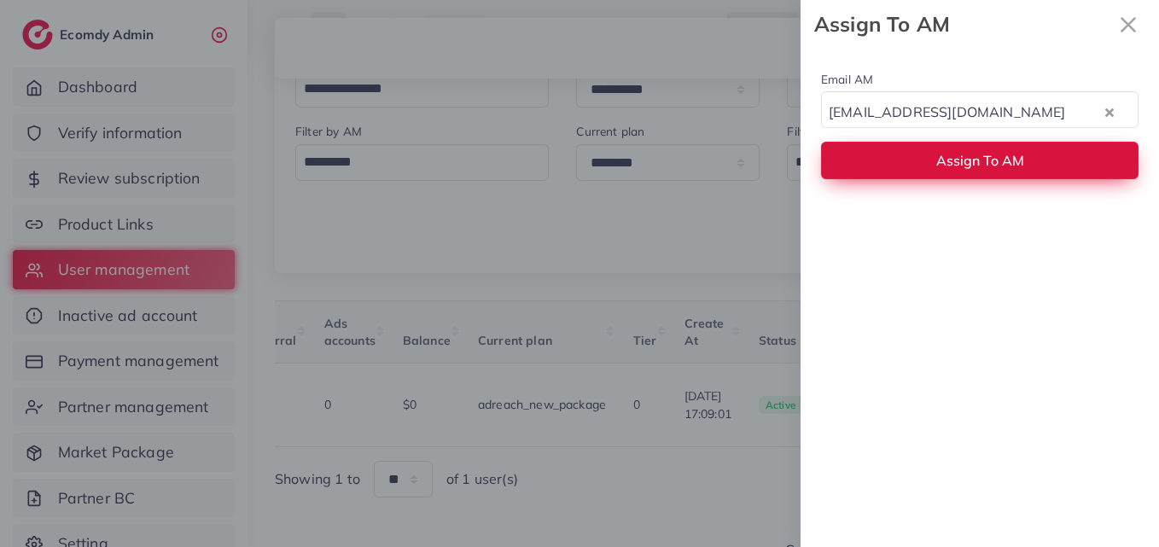
click at [1002, 160] on span "Assign To AM" at bounding box center [980, 160] width 88 height 17
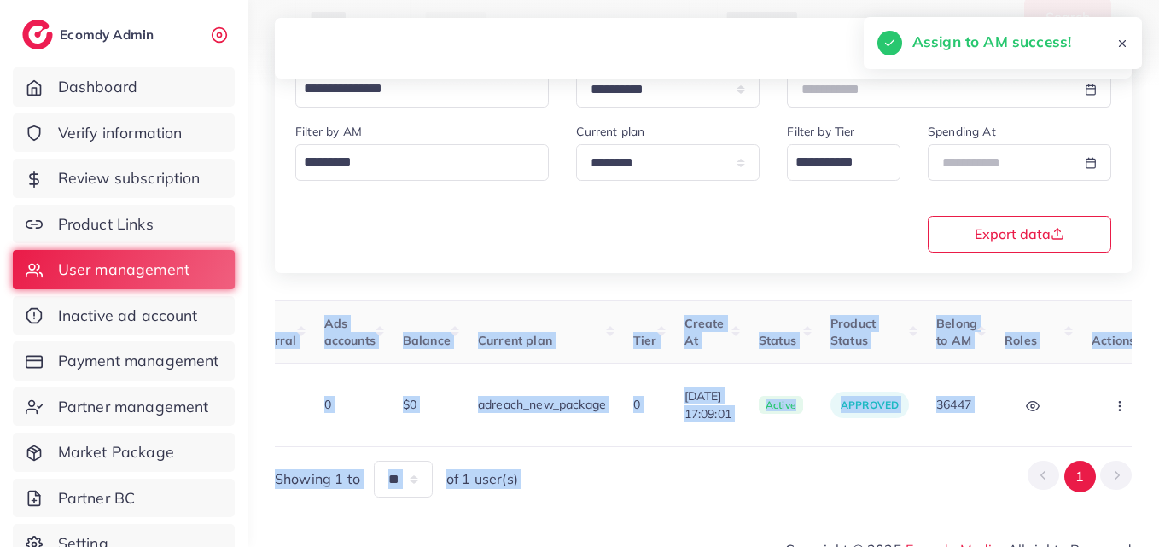
drag, startPoint x: 780, startPoint y: 440, endPoint x: 451, endPoint y: 437, distance: 328.5
click at [452, 437] on div "User ID User info Admin Note Country Referral Ads accounts Balance Current plan…" at bounding box center [703, 399] width 857 height 198
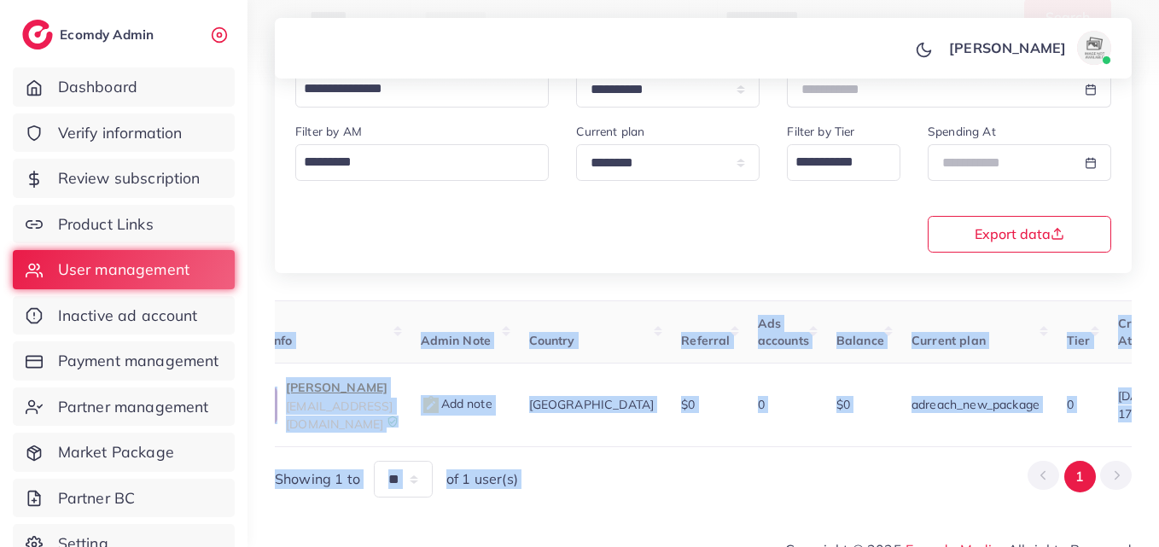
scroll to position [0, 0]
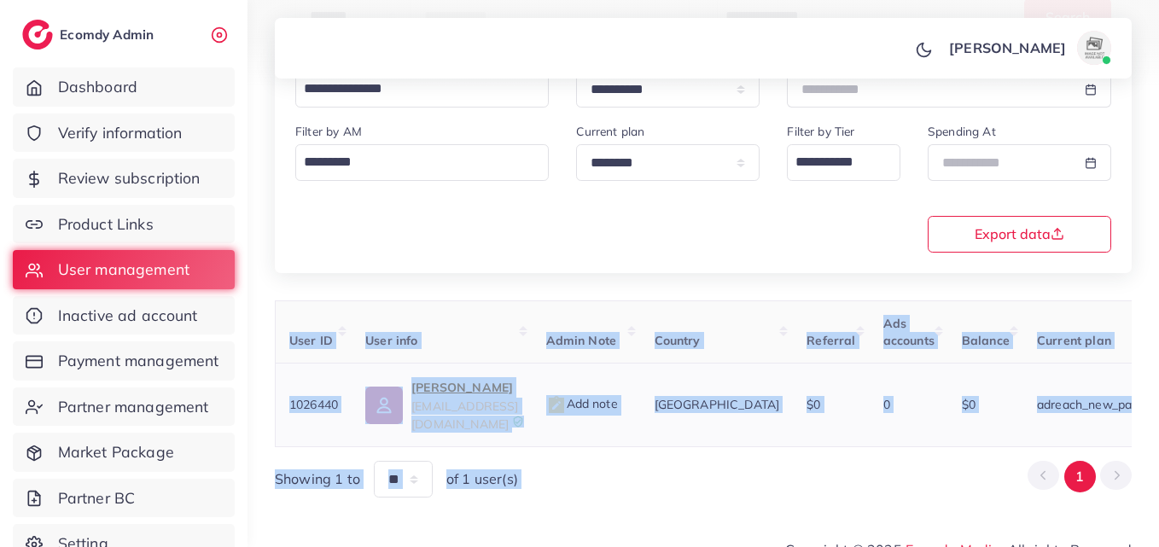
click at [403, 397] on img at bounding box center [384, 405] width 38 height 38
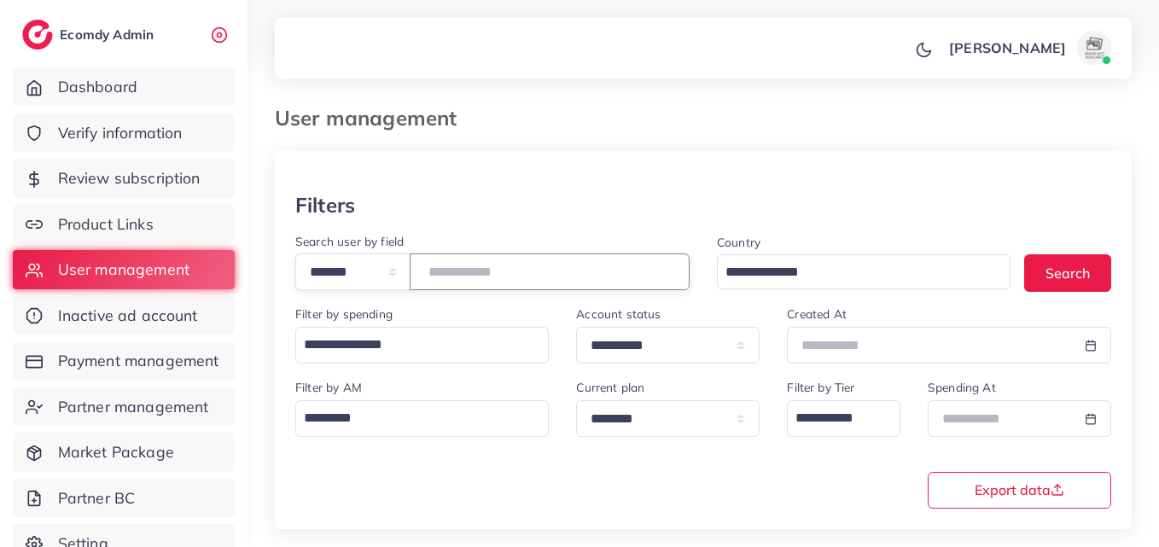
click at [492, 277] on input "*******" at bounding box center [550, 271] width 280 height 37
click at [485, 275] on input "*******" at bounding box center [550, 271] width 280 height 37
paste input "number"
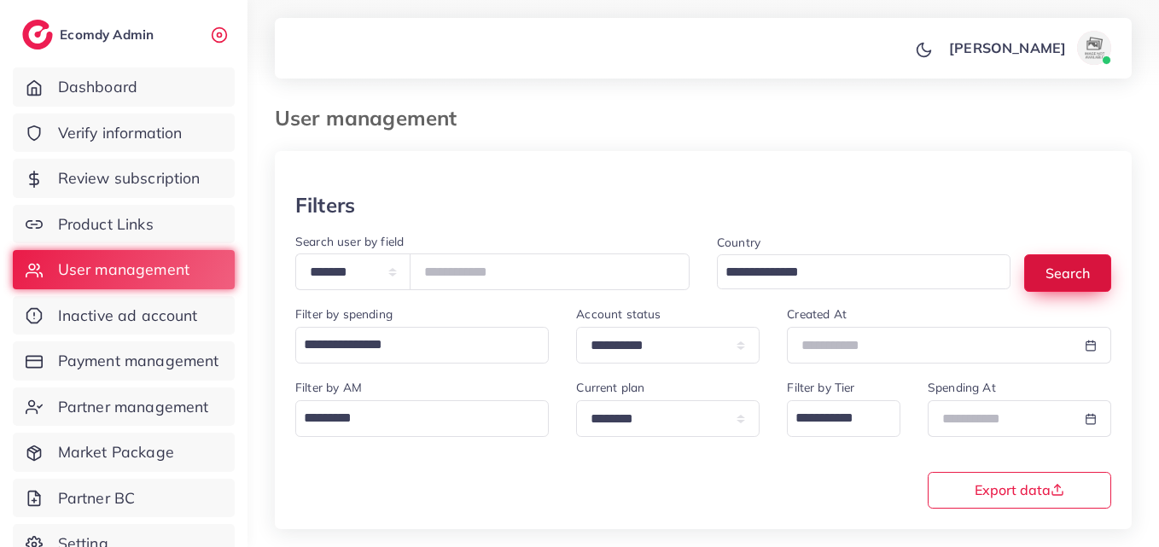
click at [1061, 261] on button "Search" at bounding box center [1067, 272] width 87 height 37
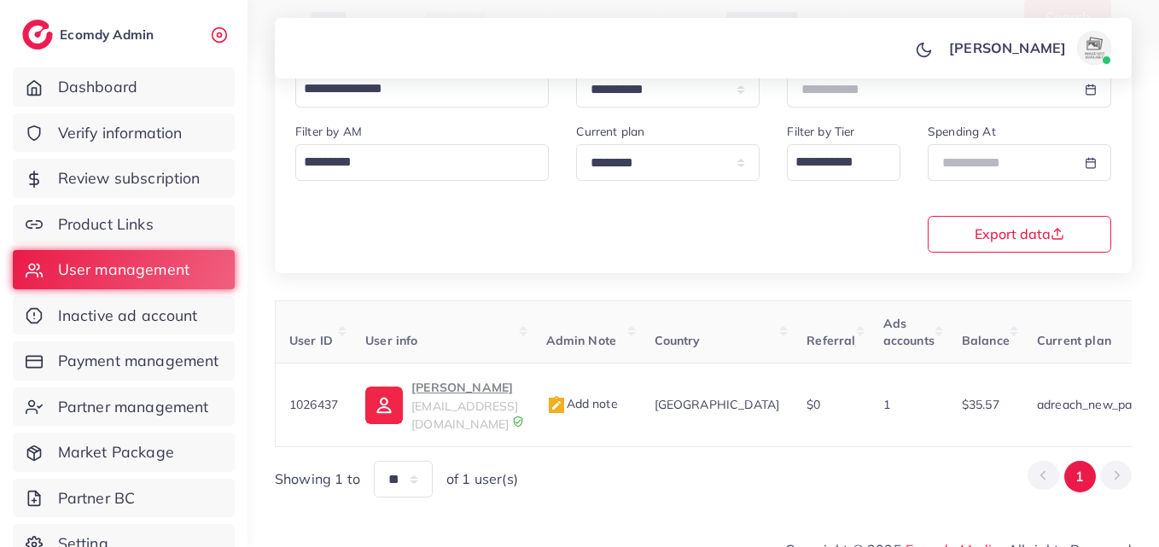
scroll to position [0, 581]
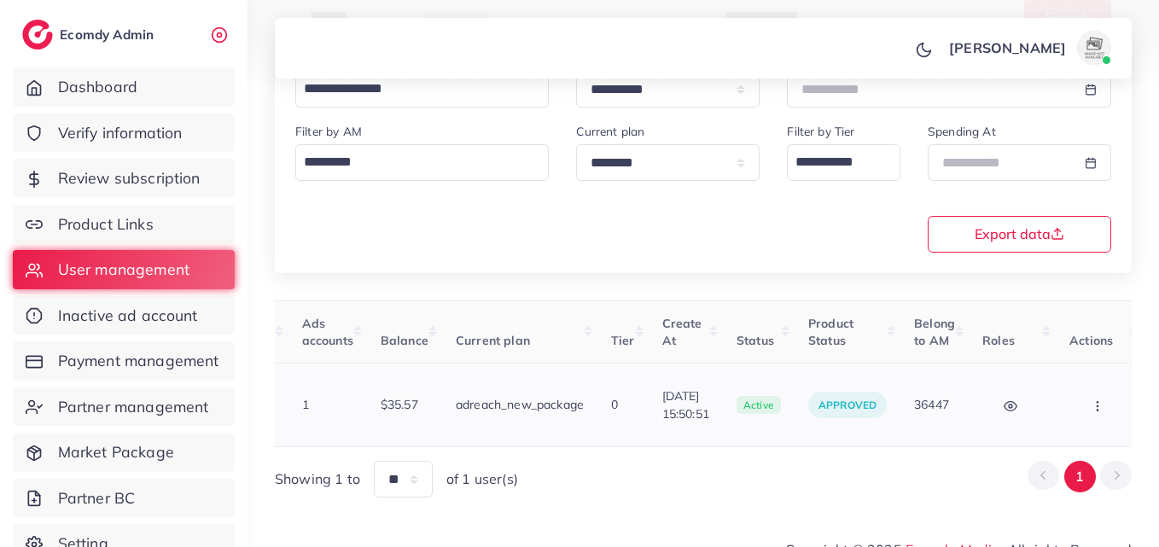
click at [1090, 400] on icon "button" at bounding box center [1097, 406] width 14 height 14
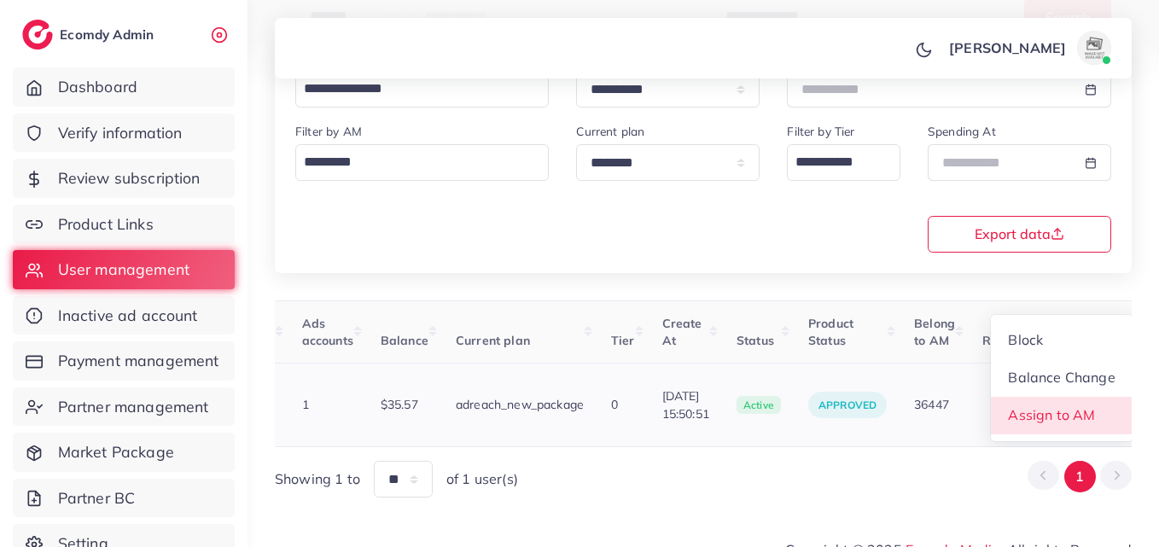
scroll to position [2, 581]
click at [1080, 406] on span "Assign to AM" at bounding box center [1051, 414] width 87 height 17
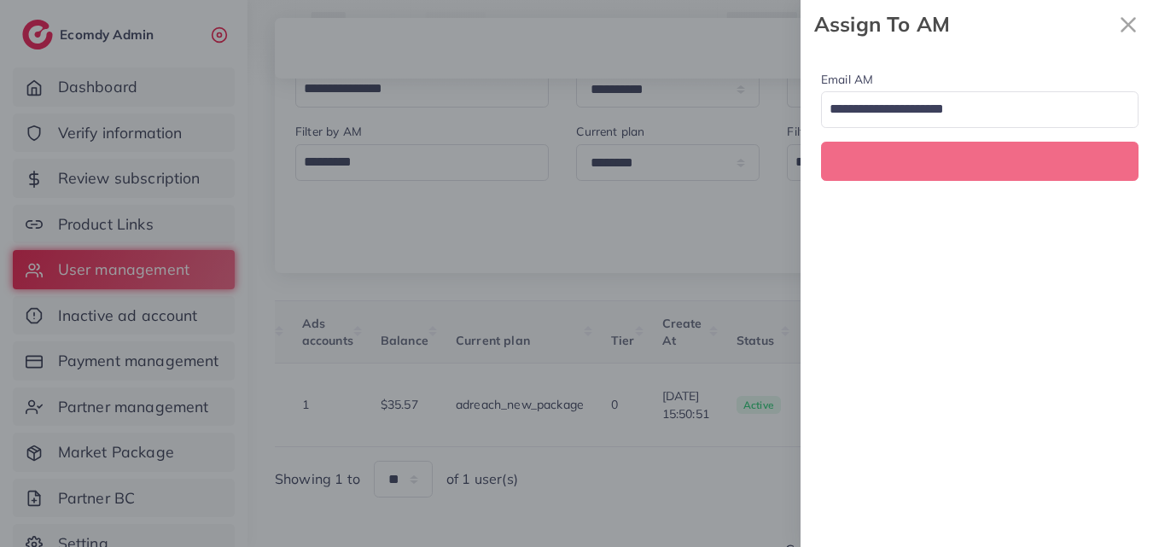
scroll to position [0, 581]
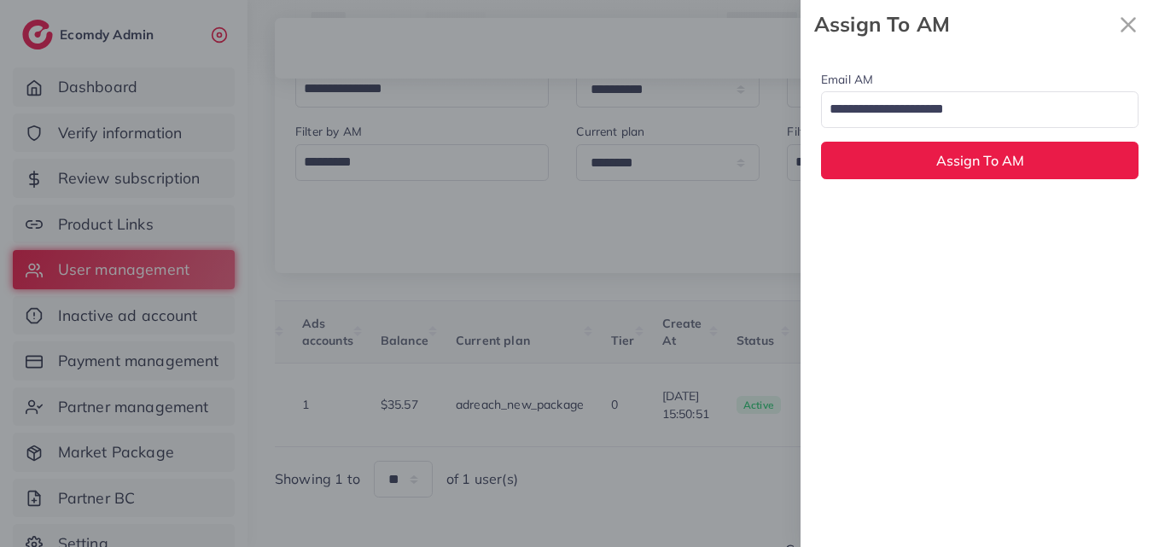
click at [991, 113] on input "Search for option" at bounding box center [969, 110] width 293 height 29
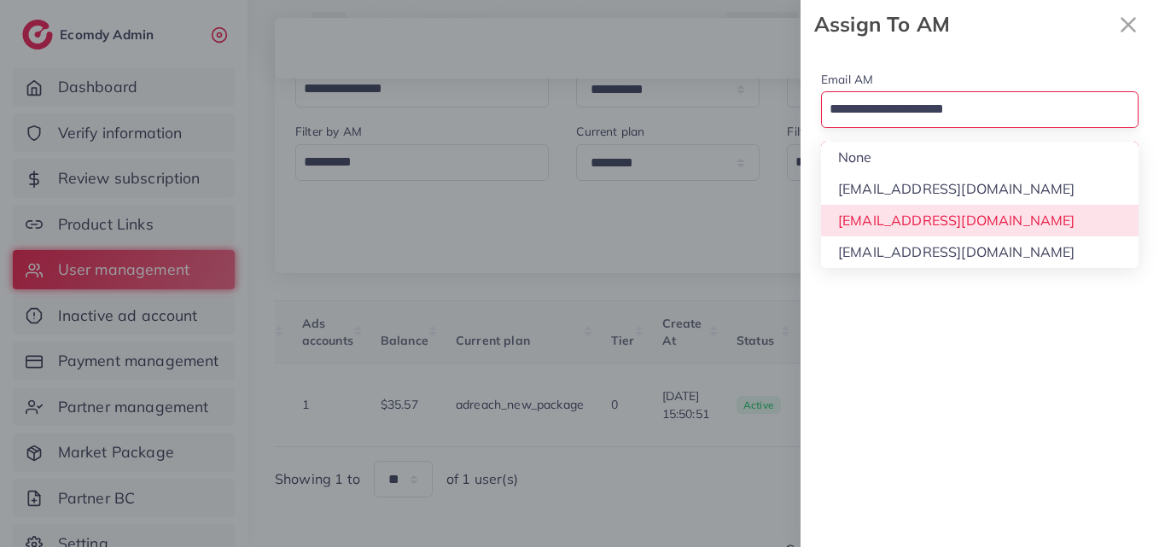
click at [996, 223] on div "Email AM Loading... None hadibaaslam@gmail.com natashashahid163@gmail.com wajah…" at bounding box center [979, 298] width 358 height 498
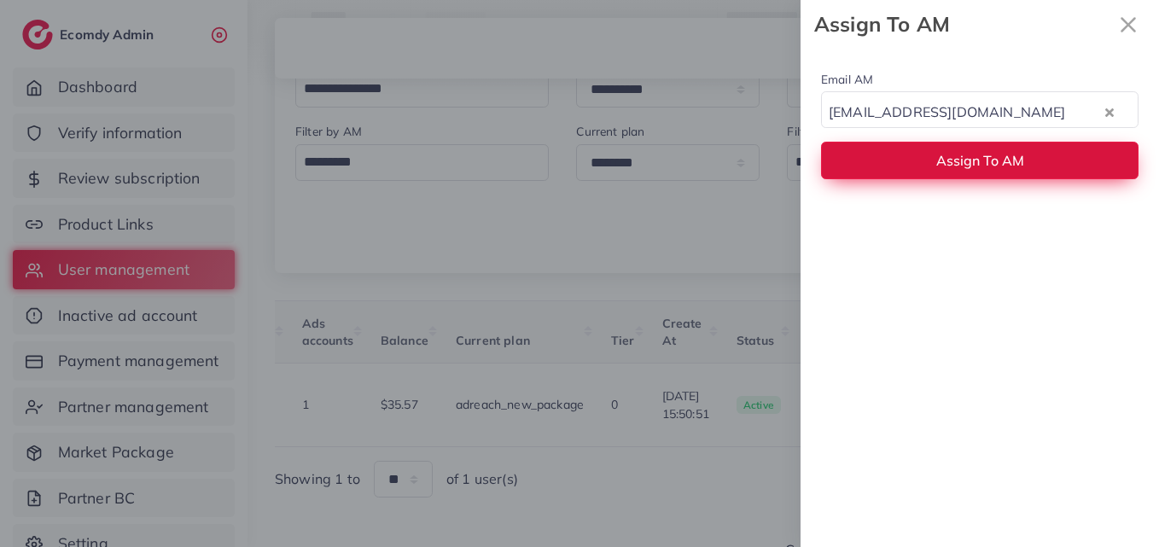
click at [993, 160] on span "Assign To AM" at bounding box center [980, 160] width 88 height 17
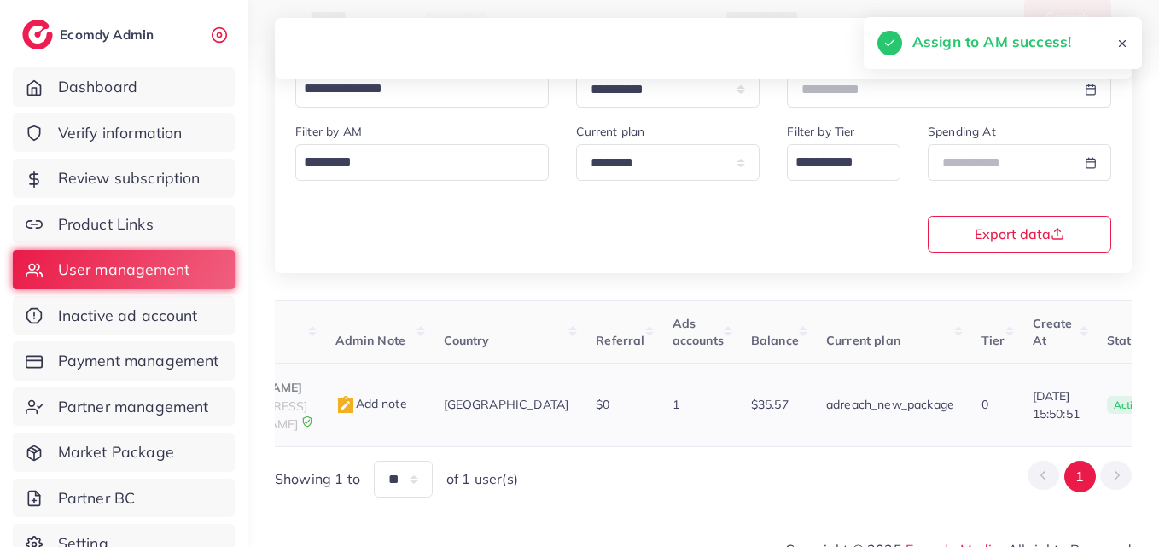
scroll to position [0, 122]
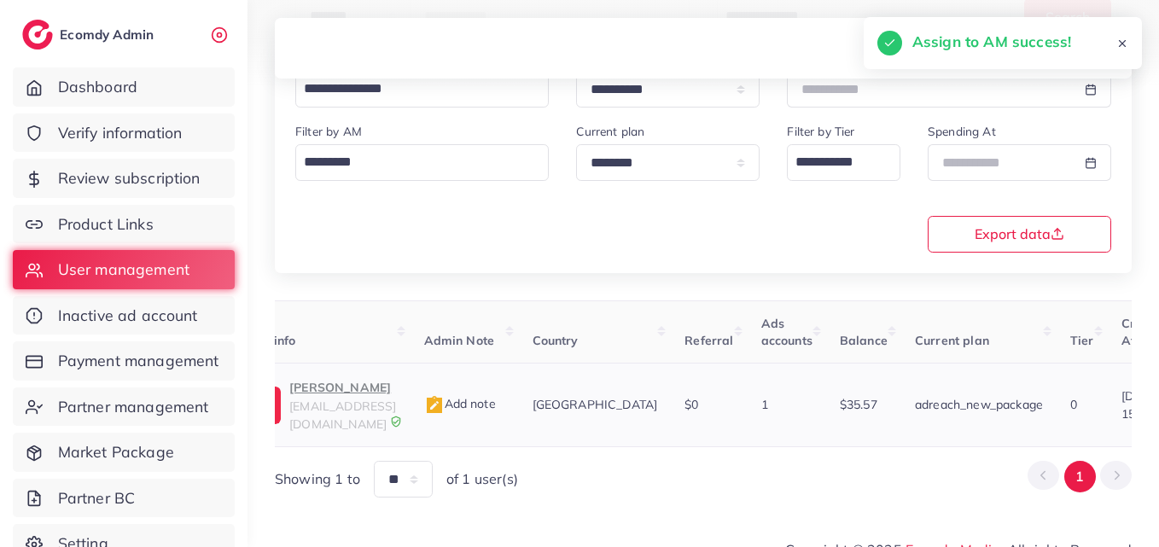
click at [322, 389] on p "Raza Khan" at bounding box center [342, 387] width 107 height 20
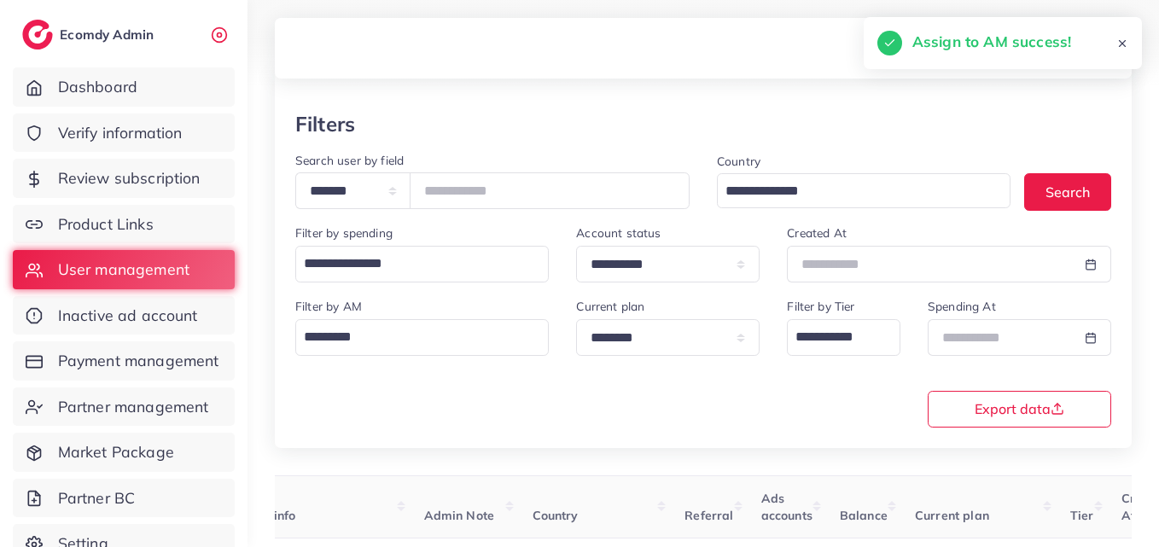
scroll to position [0, 0]
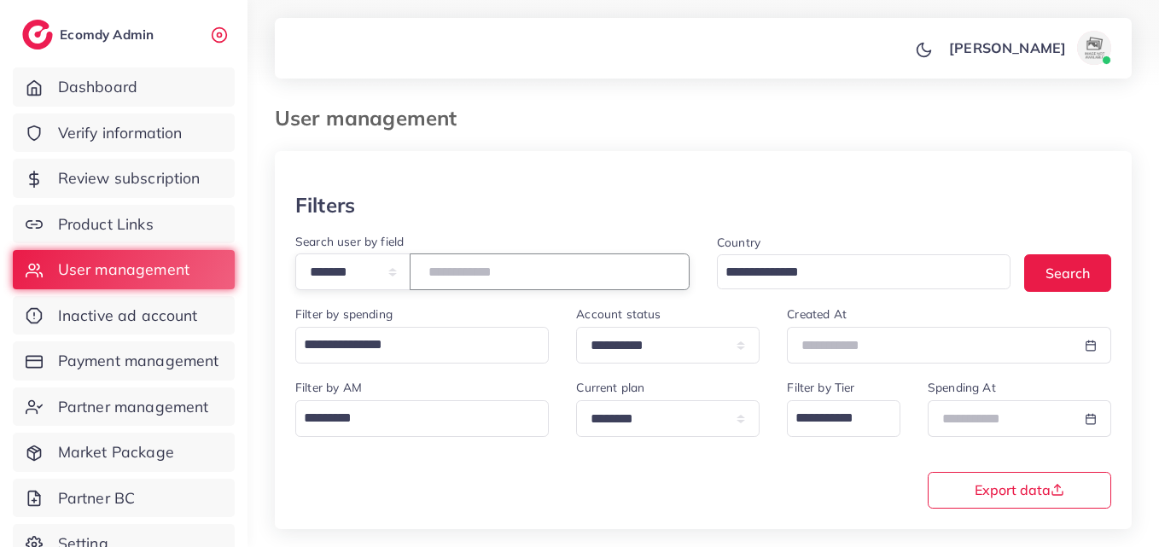
click at [485, 276] on input "*******" at bounding box center [550, 271] width 280 height 37
click at [486, 275] on input "*******" at bounding box center [550, 271] width 280 height 37
paste input "number"
click at [1084, 269] on button "Search" at bounding box center [1067, 272] width 87 height 37
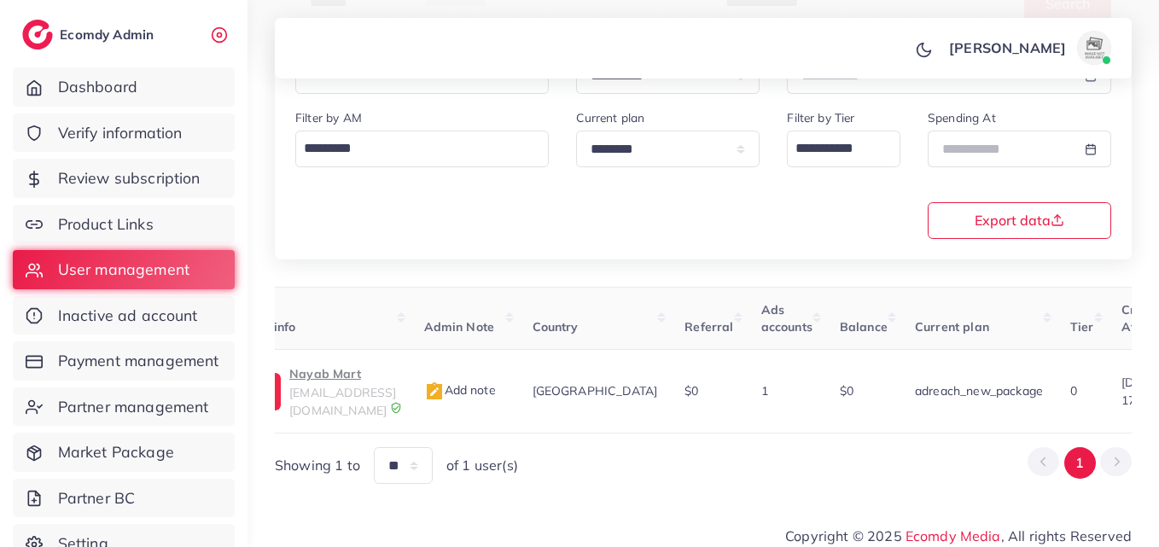
scroll to position [0, 575]
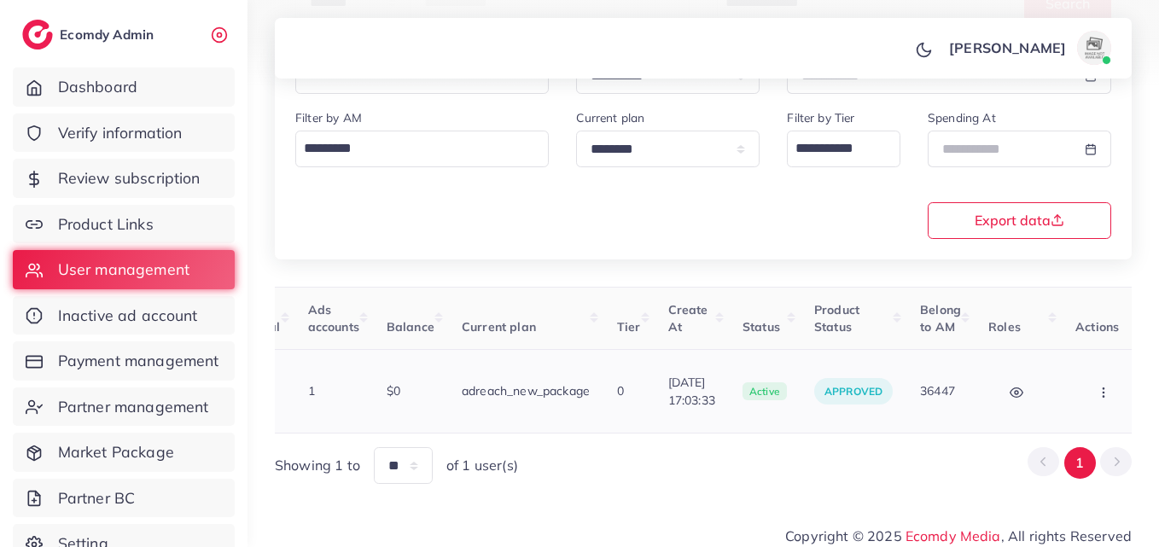
click at [1096, 377] on button "button" at bounding box center [1105, 391] width 60 height 38
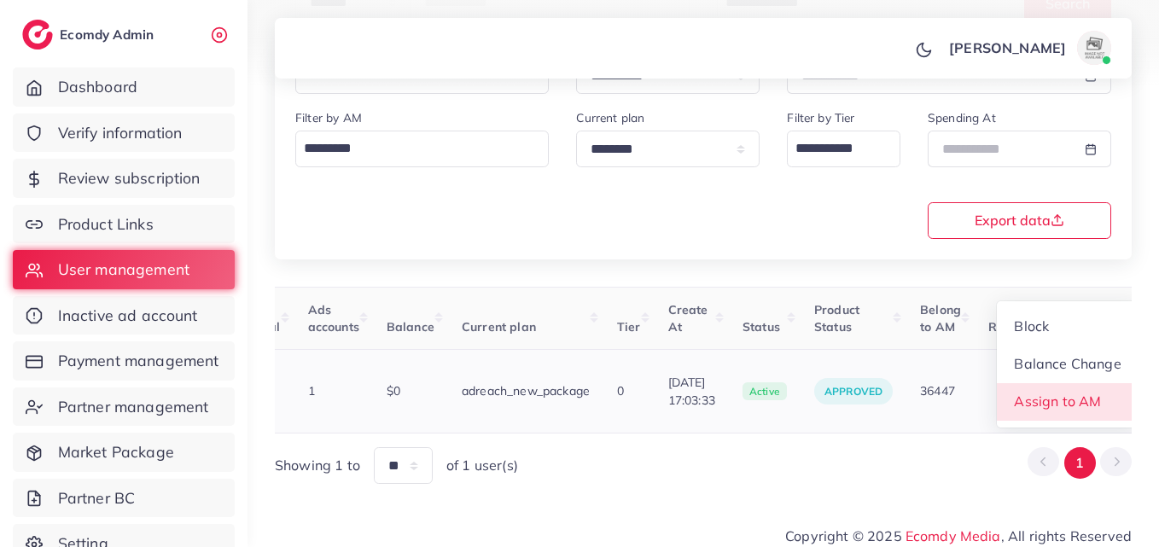
click at [1079, 383] on link "Assign to AM" at bounding box center [1067, 402] width 142 height 38
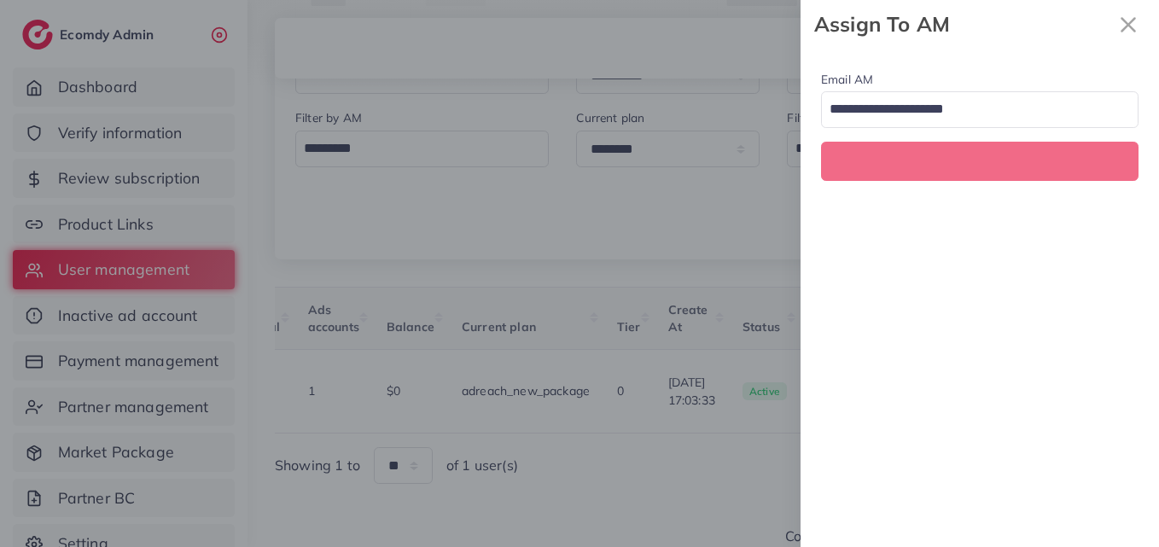
scroll to position [0, 575]
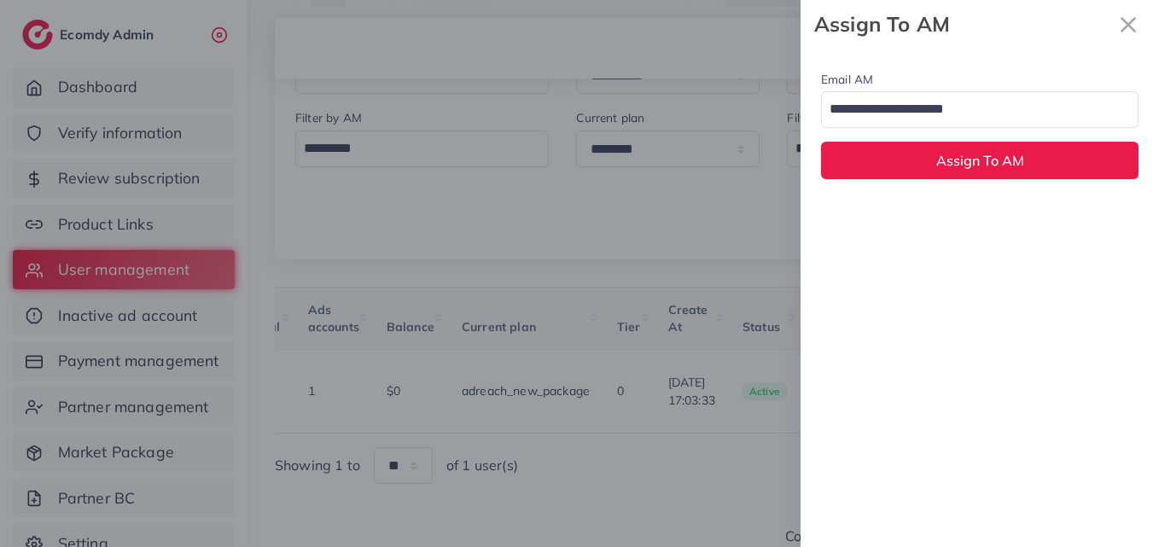
click at [921, 110] on input "Search for option" at bounding box center [969, 110] width 293 height 29
click at [938, 215] on div "Email AM natashashahid163@gmail.com Loading... None hadibaaslam@gmail.com natas…" at bounding box center [979, 298] width 358 height 498
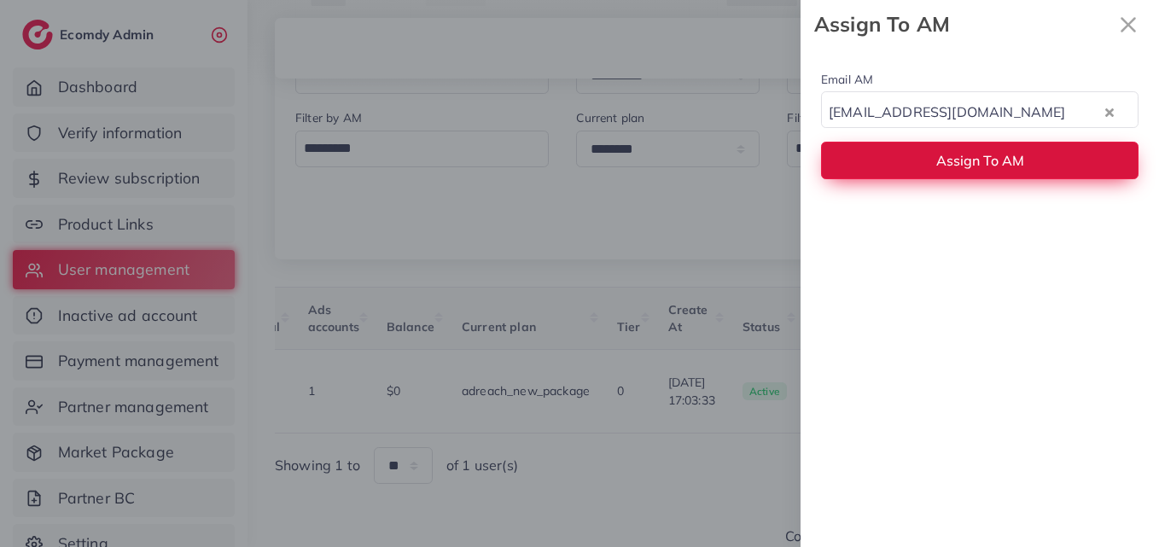
click at [935, 171] on button "Assign To AM" at bounding box center [979, 160] width 317 height 37
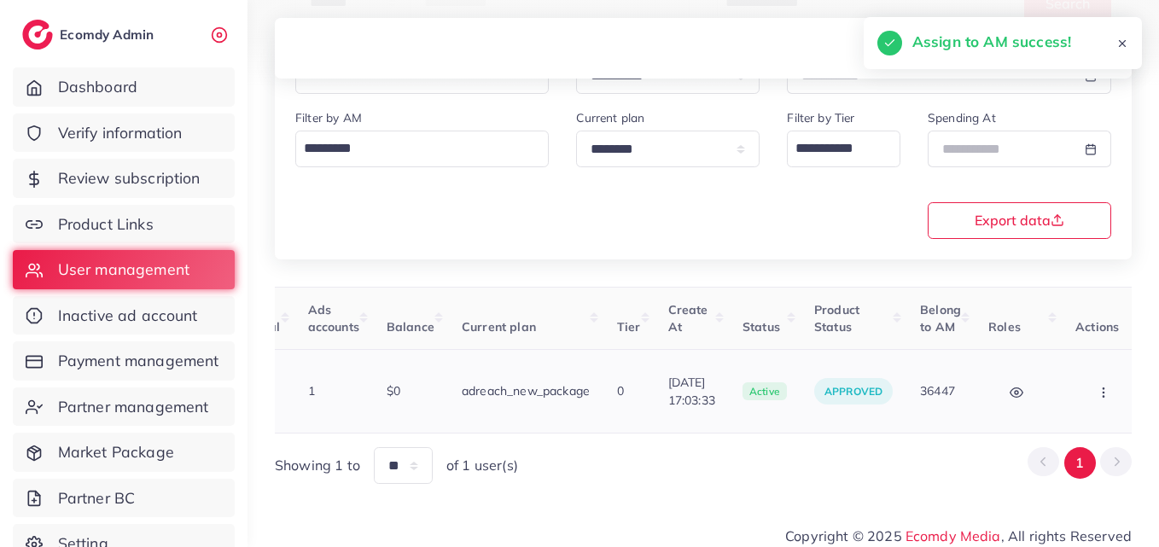
click at [1098, 357] on td "Block Balance Change Assign to AM" at bounding box center [1105, 392] width 88 height 84
click at [1095, 373] on button "button" at bounding box center [1105, 391] width 60 height 38
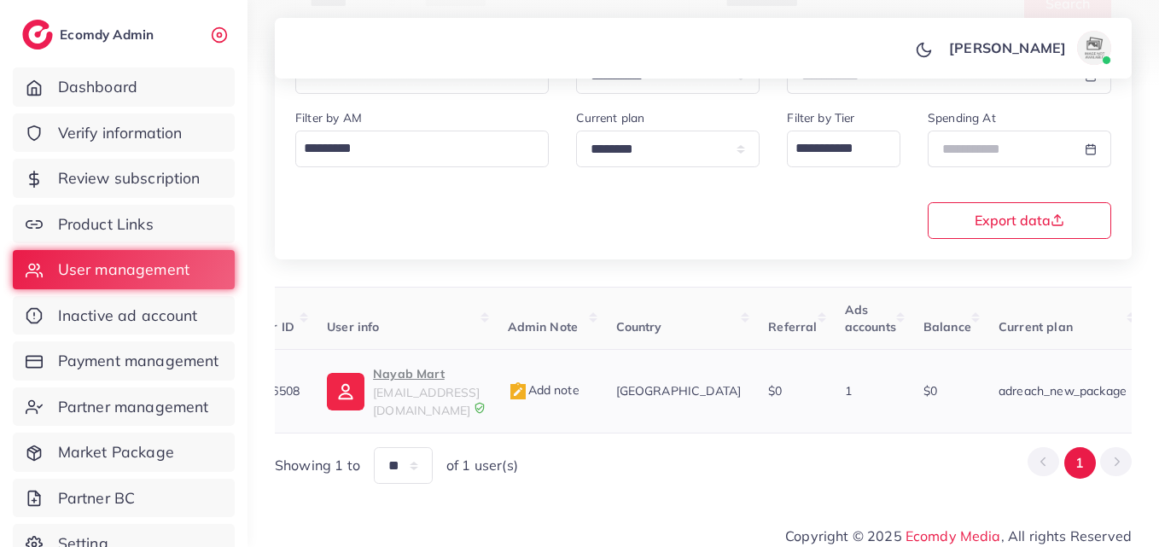
scroll to position [2, 0]
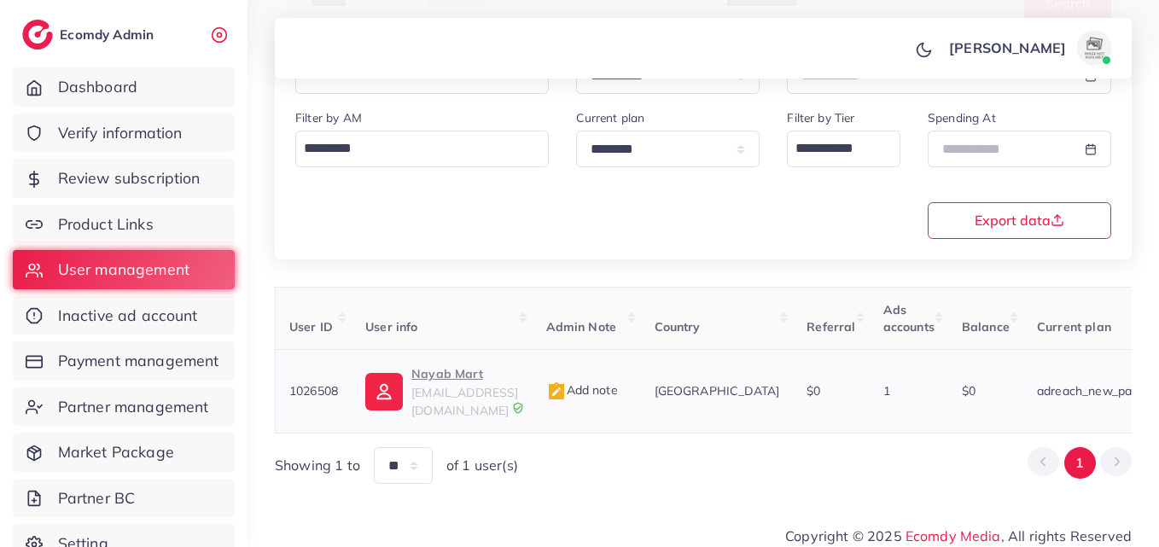
click at [386, 386] on img at bounding box center [384, 392] width 38 height 38
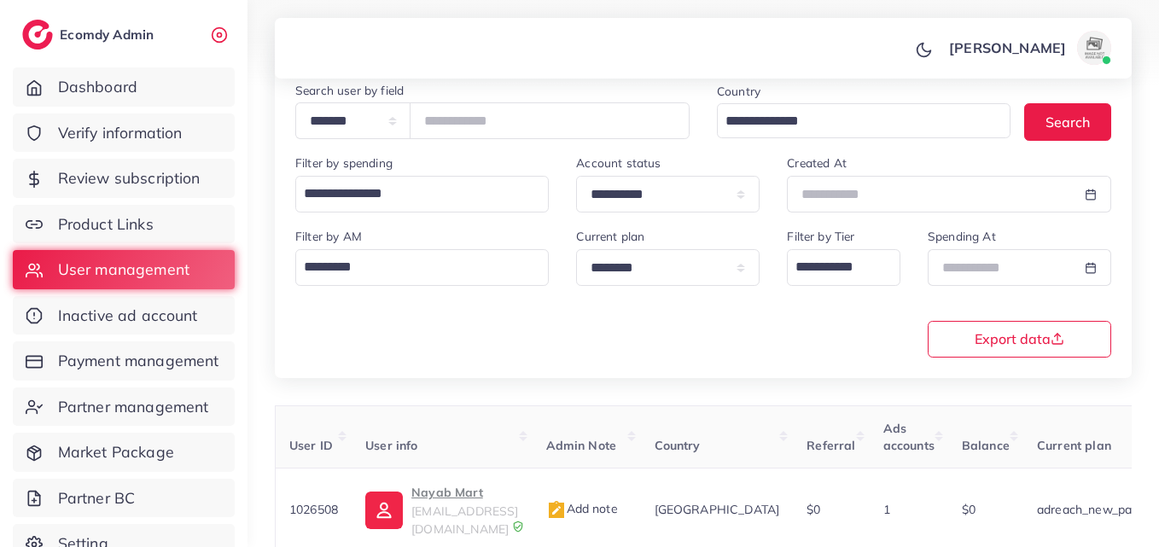
scroll to position [0, 0]
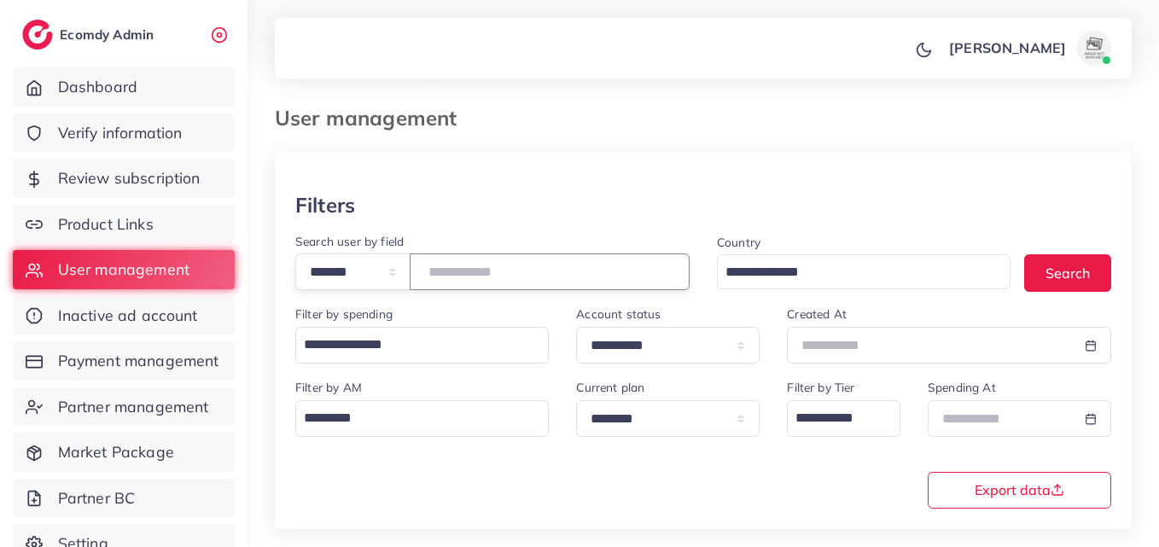
click at [491, 270] on input "*******" at bounding box center [550, 271] width 280 height 37
paste input "number"
click at [1067, 261] on button "Search" at bounding box center [1067, 272] width 87 height 37
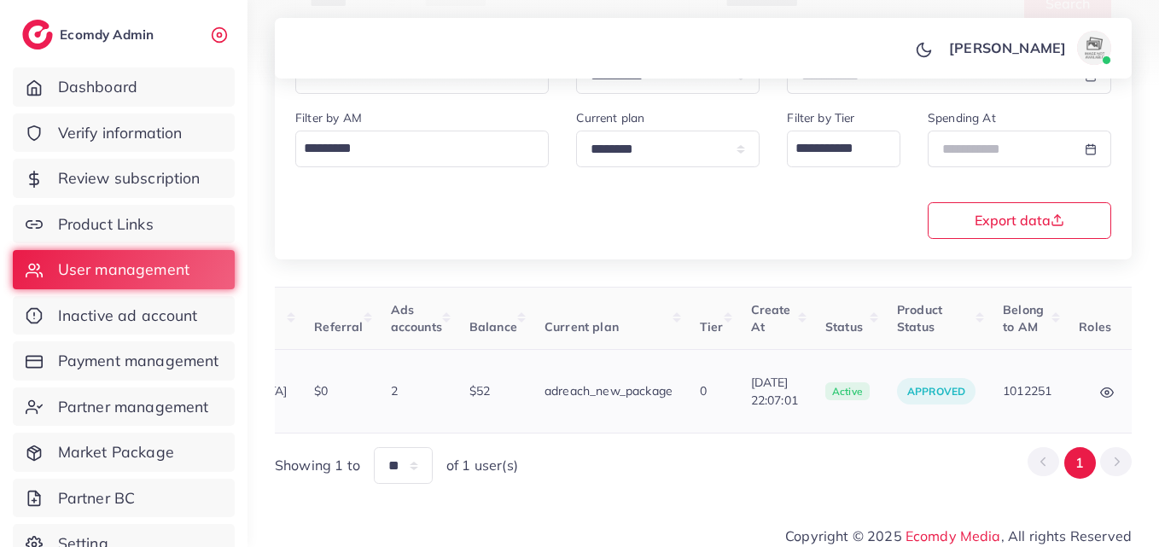
scroll to position [0, 557]
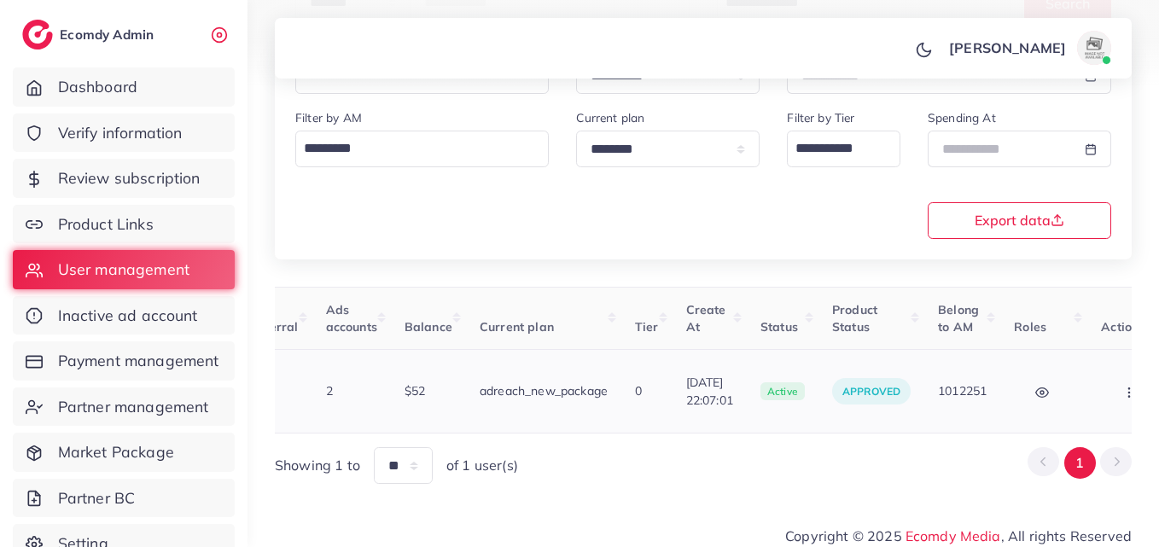
click at [1101, 375] on button "button" at bounding box center [1131, 391] width 60 height 38
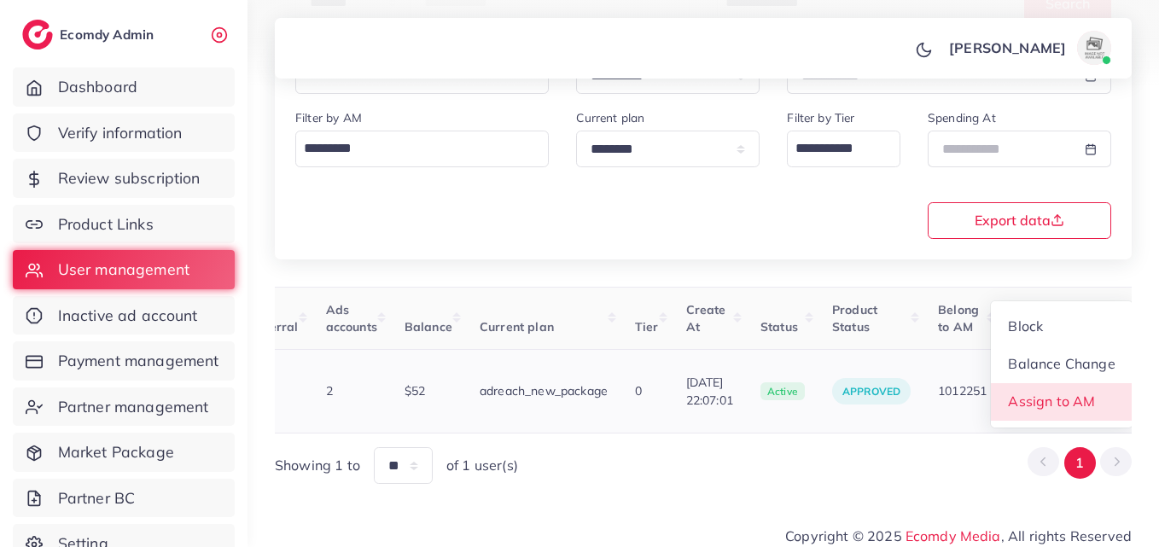
scroll to position [2, 557]
click at [1095, 385] on link "Assign to AM" at bounding box center [1061, 402] width 142 height 38
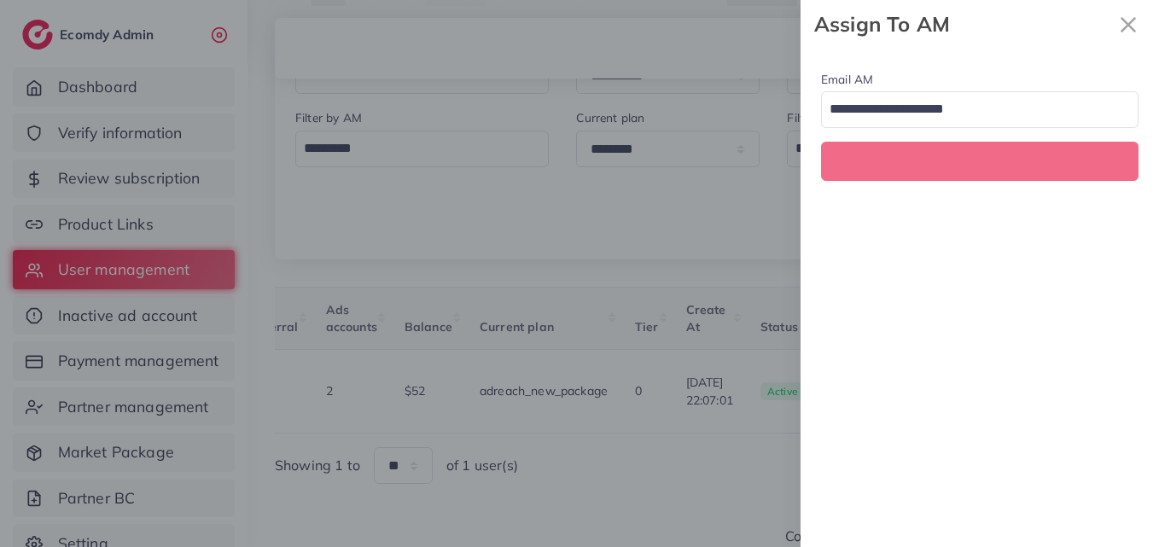
scroll to position [0, 557]
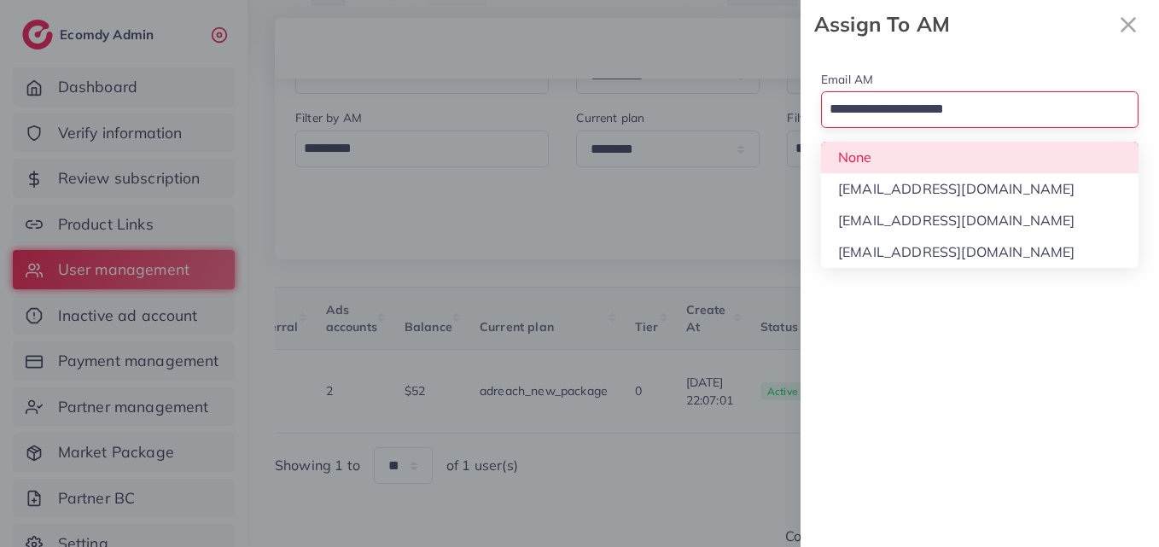
click at [933, 108] on input "Search for option" at bounding box center [969, 110] width 293 height 29
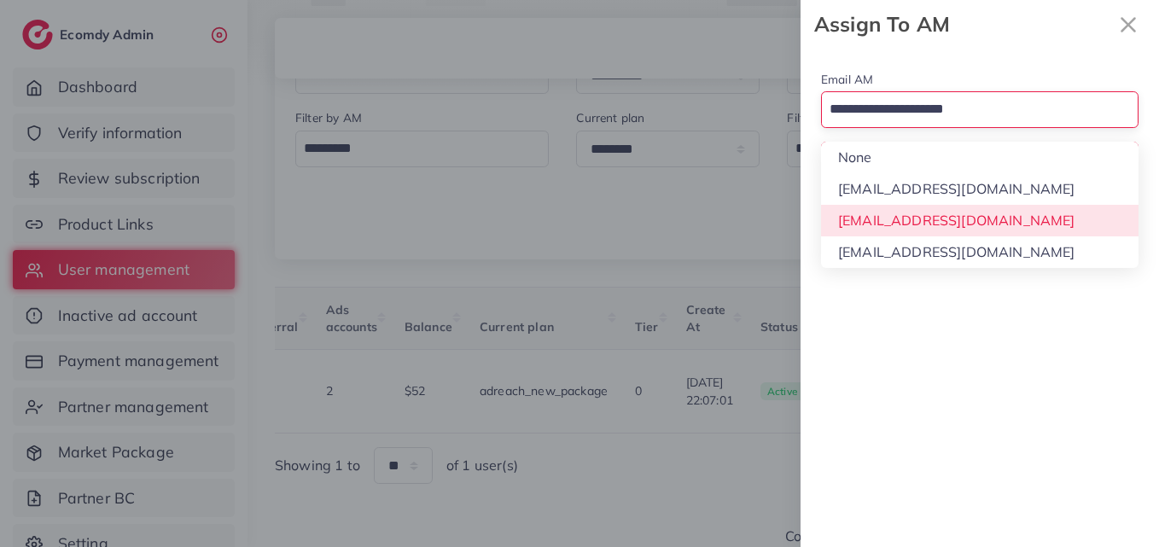
click at [938, 210] on div "Email AM Loading... None hadibaaslam@gmail.com natashashahid163@gmail.com wajah…" at bounding box center [979, 298] width 358 height 498
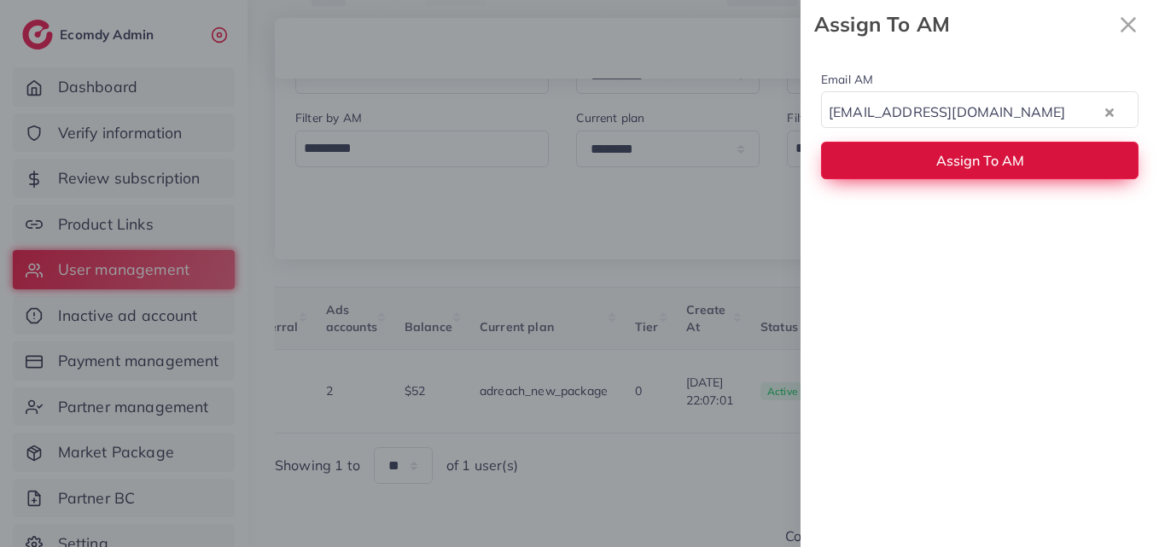
click at [934, 171] on button "Assign To AM" at bounding box center [979, 160] width 317 height 37
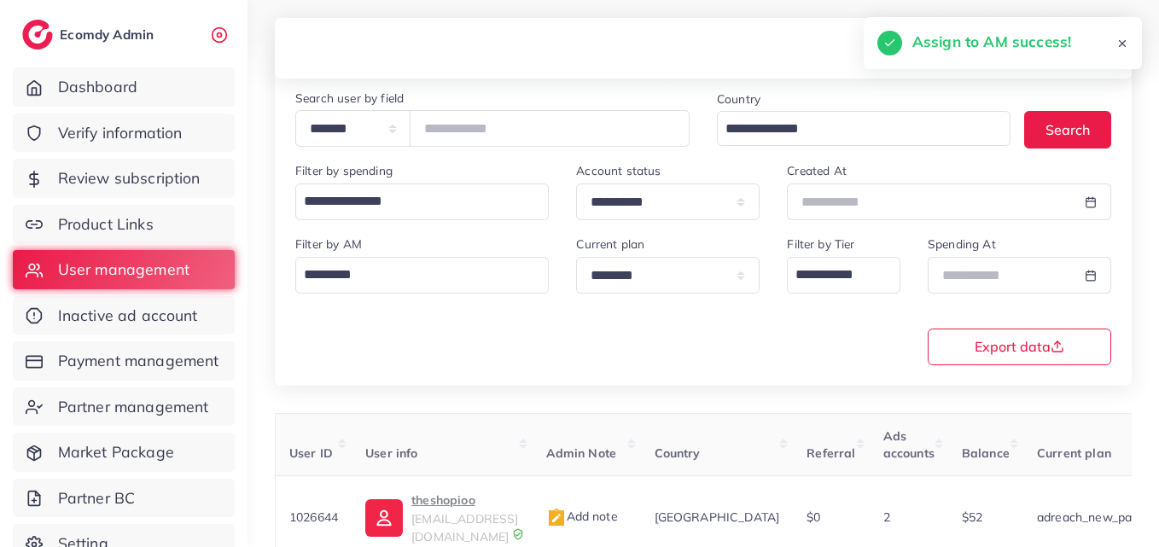
scroll to position [0, 0]
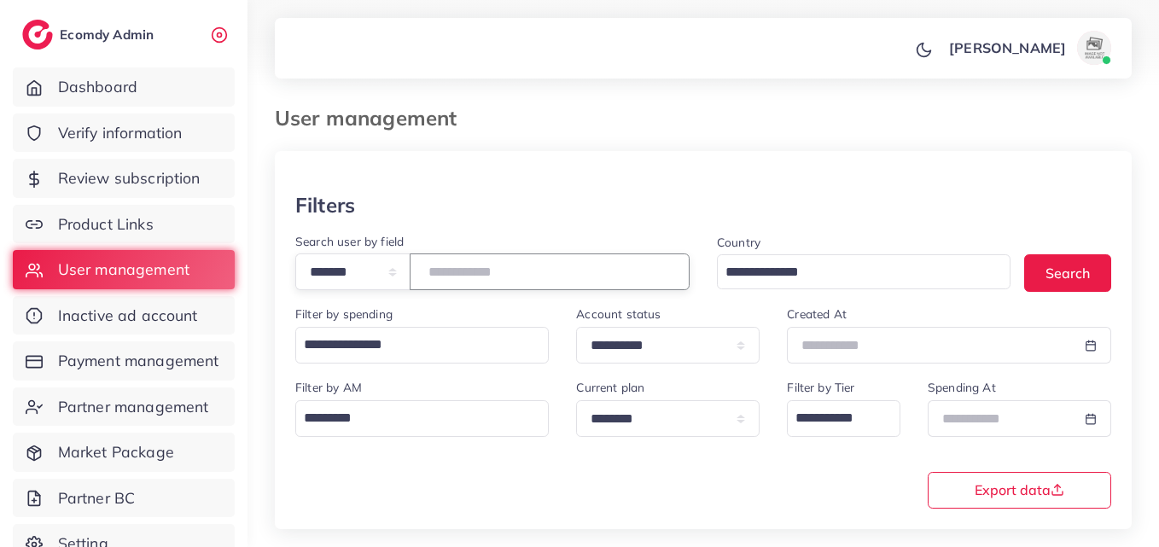
click at [462, 279] on input "*******" at bounding box center [550, 271] width 280 height 37
paste input "number"
click at [1039, 270] on button "Search" at bounding box center [1067, 272] width 87 height 37
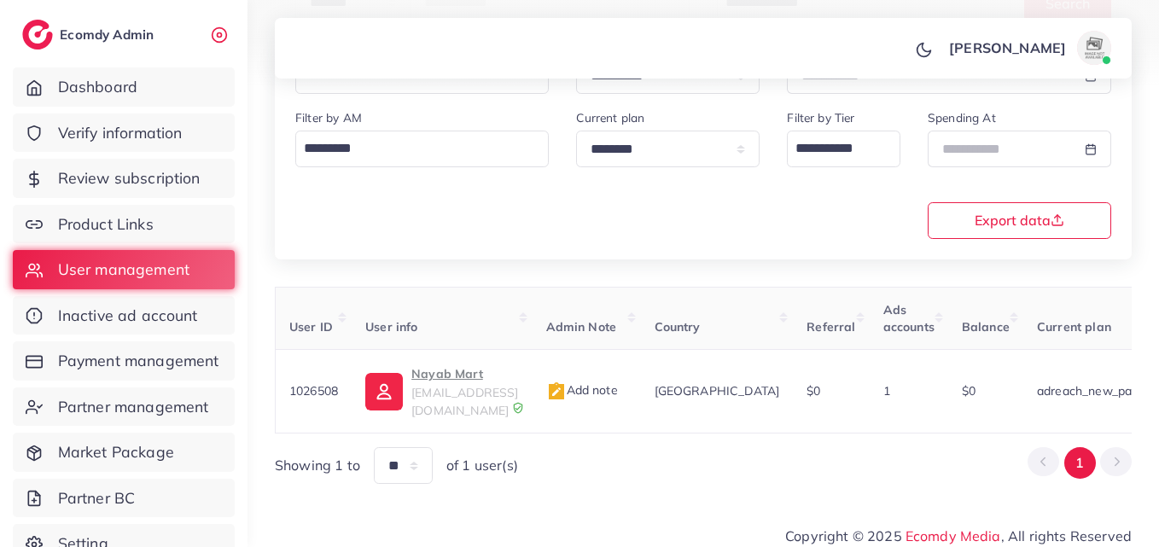
scroll to position [0, 575]
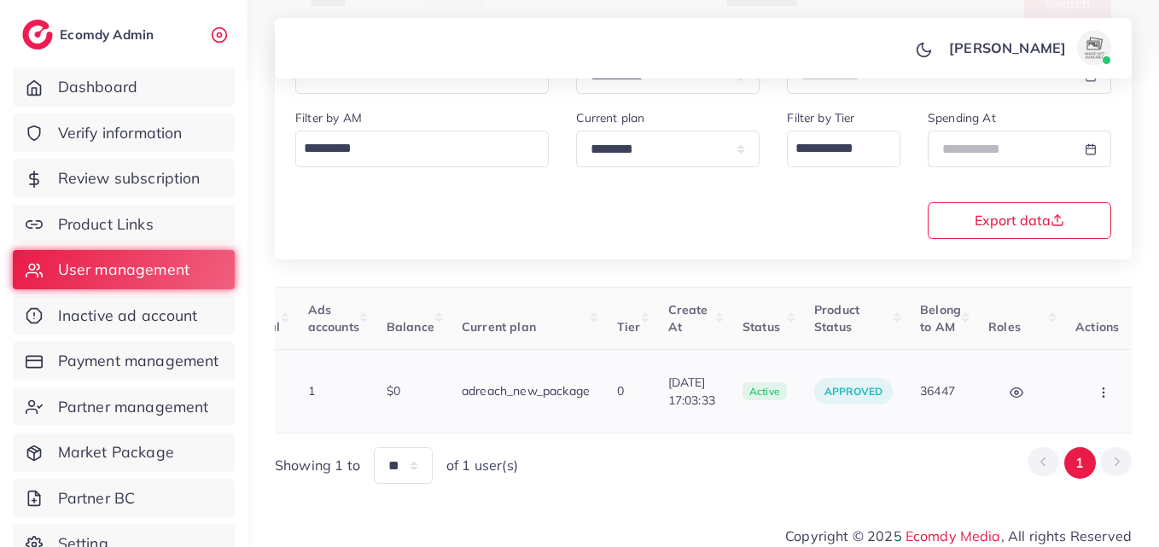
click at [1075, 390] on button "button" at bounding box center [1105, 391] width 60 height 38
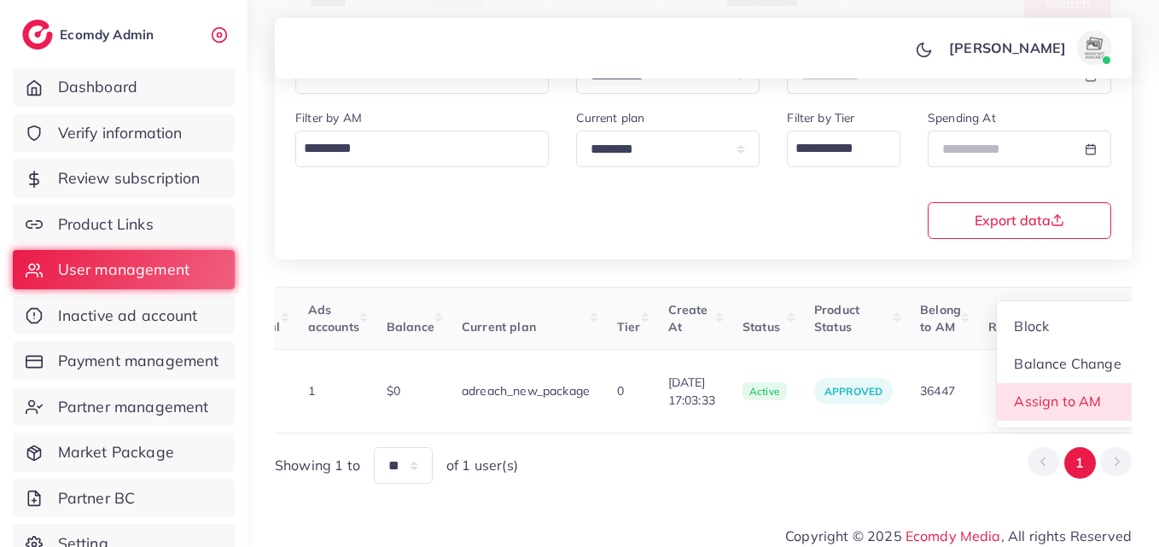
click at [1060, 392] on span "Assign to AM" at bounding box center [1057, 400] width 87 height 17
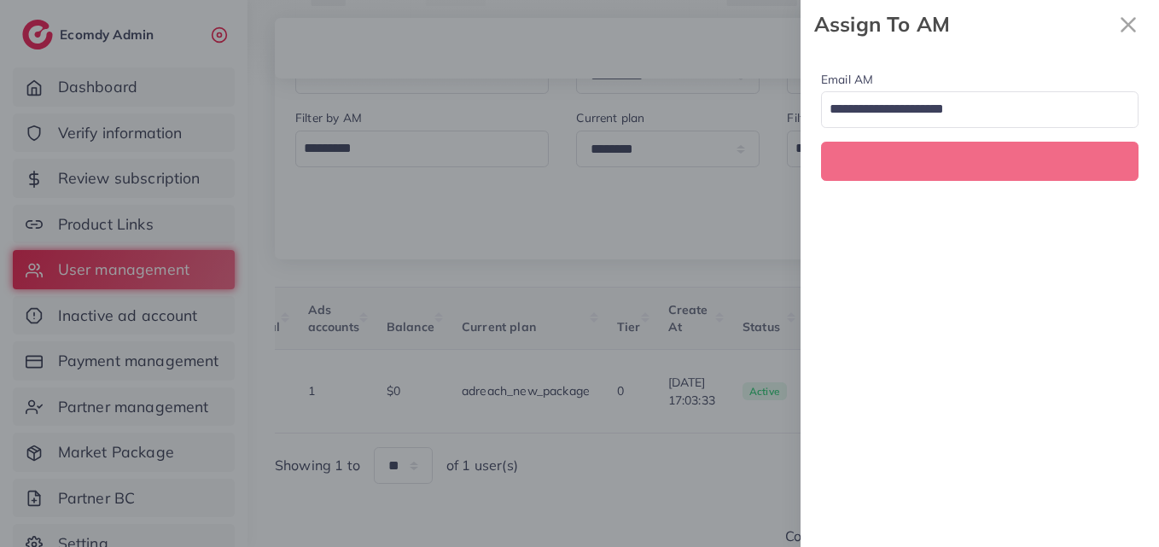
scroll to position [0, 575]
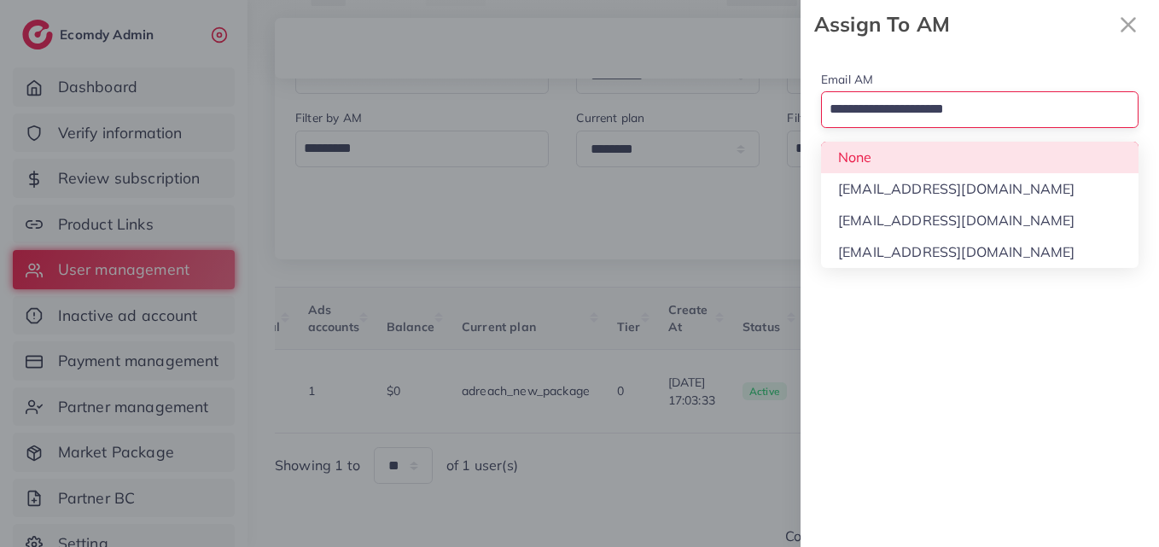
drag, startPoint x: 999, startPoint y: 108, endPoint x: 1002, endPoint y: 211, distance: 102.4
click at [1000, 107] on input "Search for option" at bounding box center [969, 110] width 293 height 29
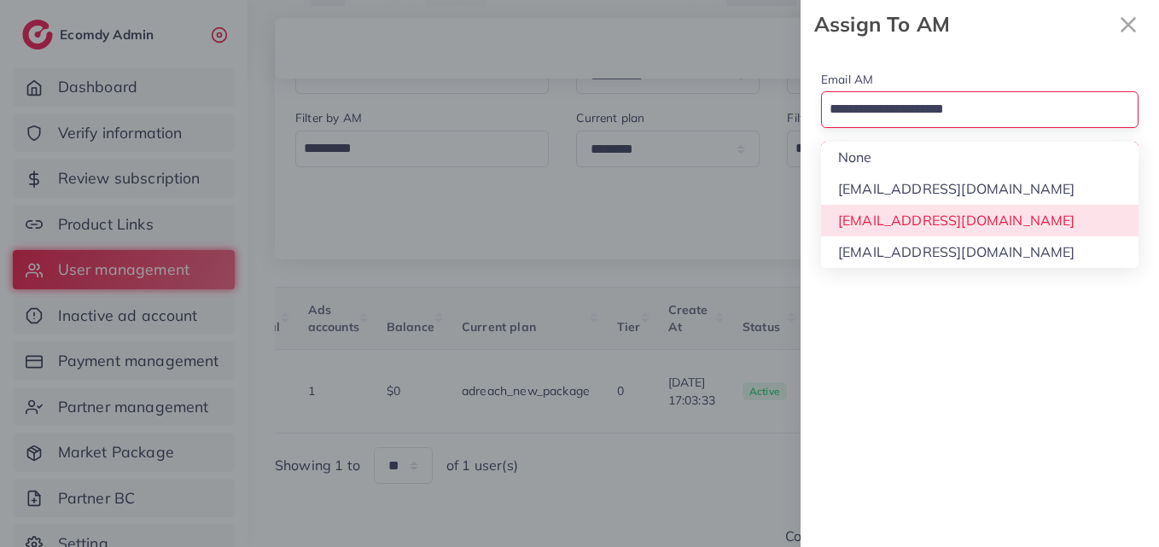
drag, startPoint x: 997, startPoint y: 225, endPoint x: 998, endPoint y: 215, distance: 10.3
click at [997, 224] on div "Email AM Loading... None hadibaaslam@gmail.com natashashahid163@gmail.com wajah…" at bounding box center [979, 298] width 358 height 498
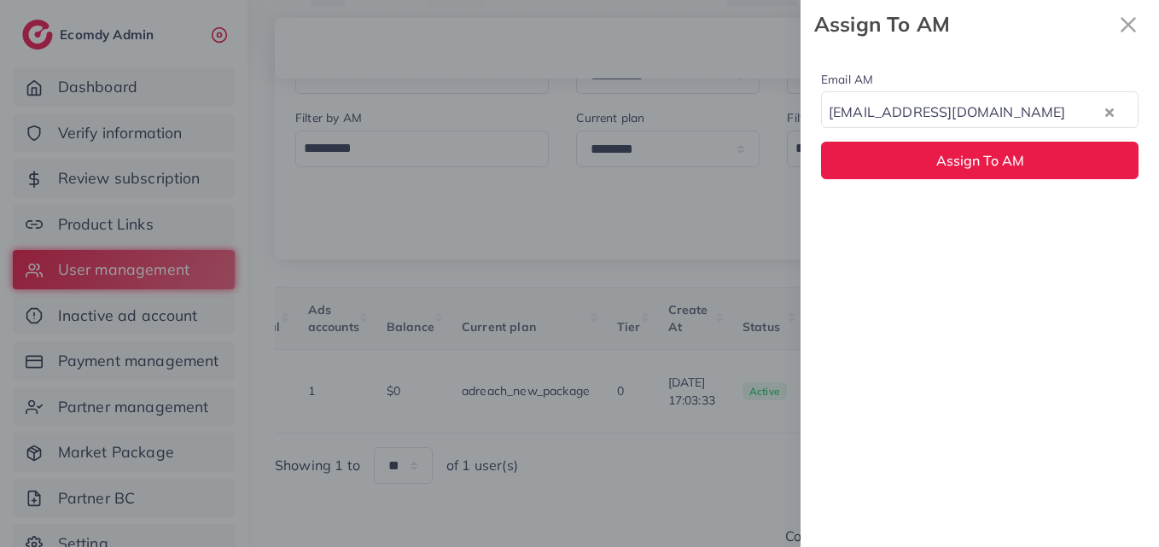
click at [999, 179] on div "Email AM natashashahid163@gmail.com Loading... Assign To AM" at bounding box center [979, 124] width 358 height 151
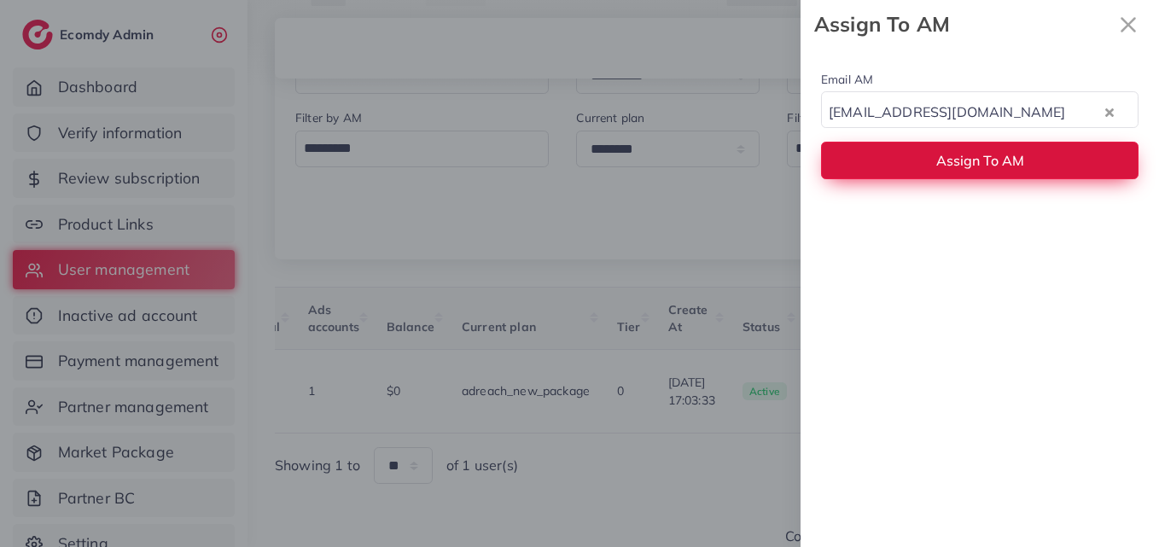
click at [1001, 170] on button "Assign To AM" at bounding box center [979, 160] width 317 height 37
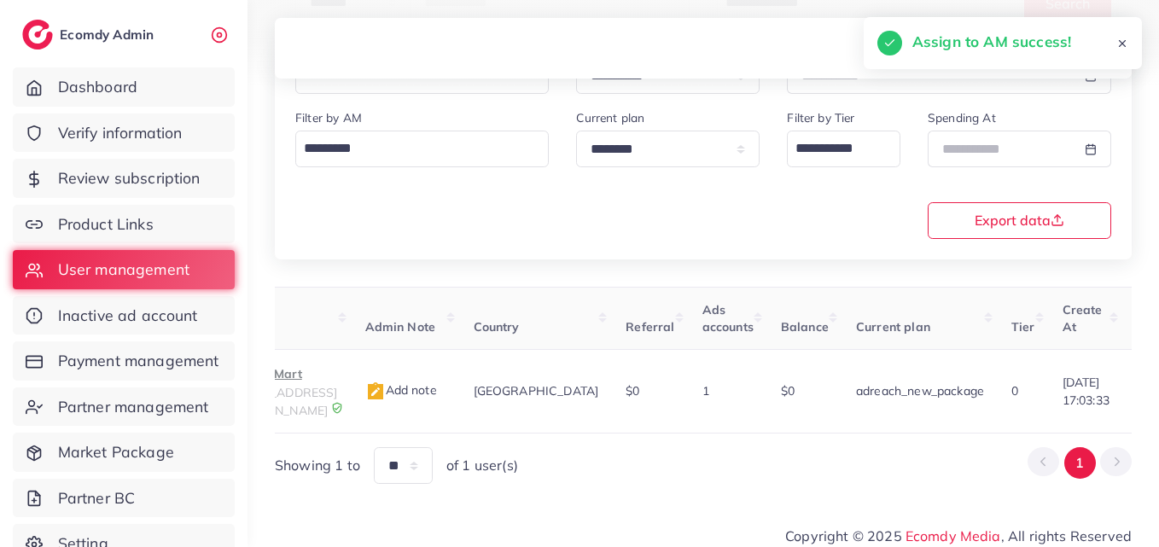
scroll to position [0, 13]
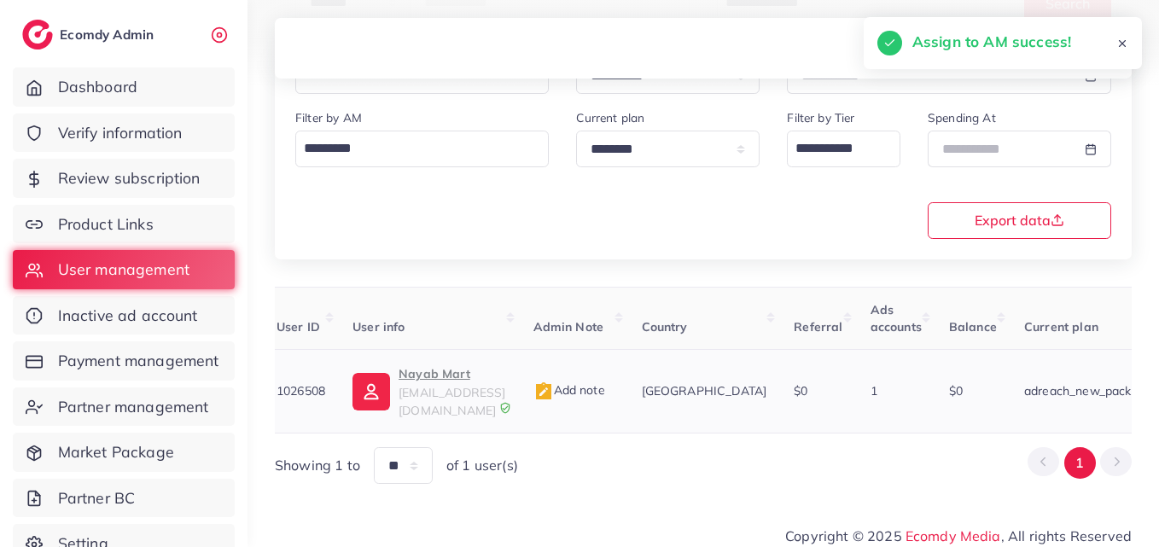
click at [413, 383] on p "Nayab Mart" at bounding box center [451, 373] width 107 height 20
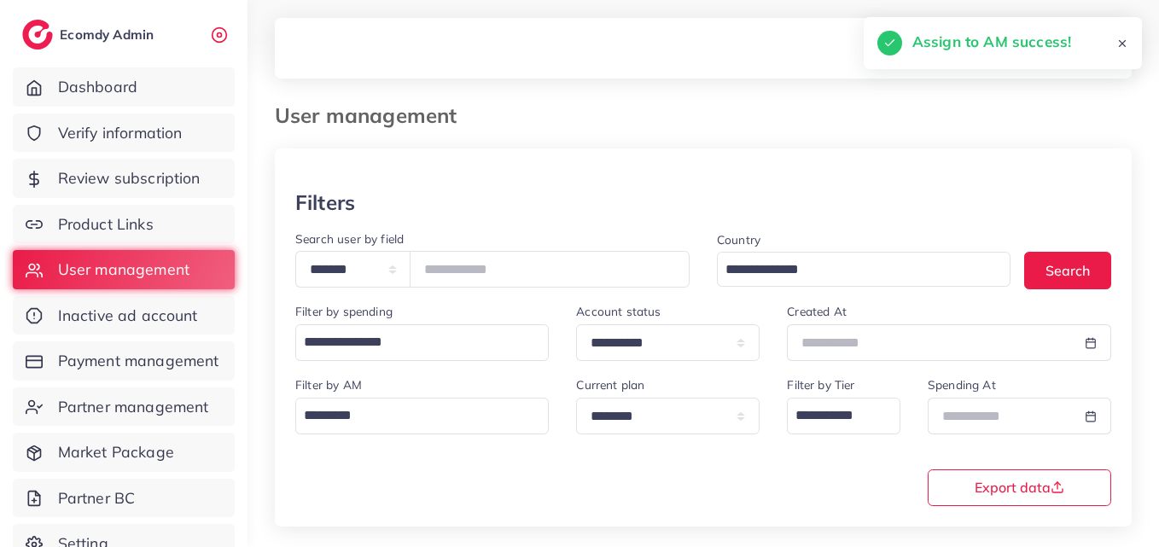
scroll to position [0, 0]
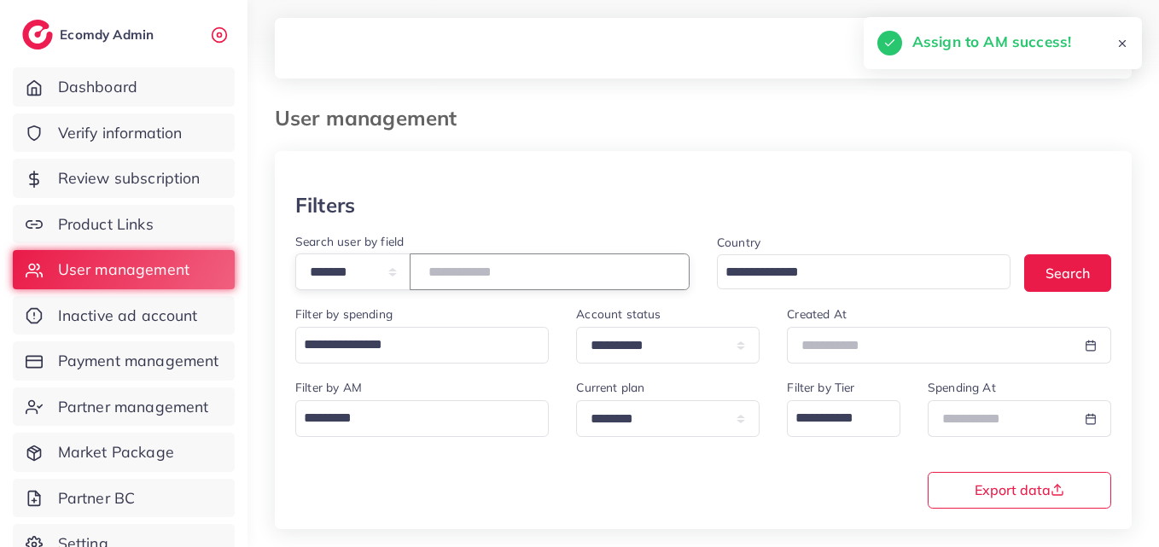
click at [461, 279] on input "*******" at bounding box center [550, 271] width 280 height 37
click at [462, 279] on input "*******" at bounding box center [550, 271] width 280 height 37
paste input "number"
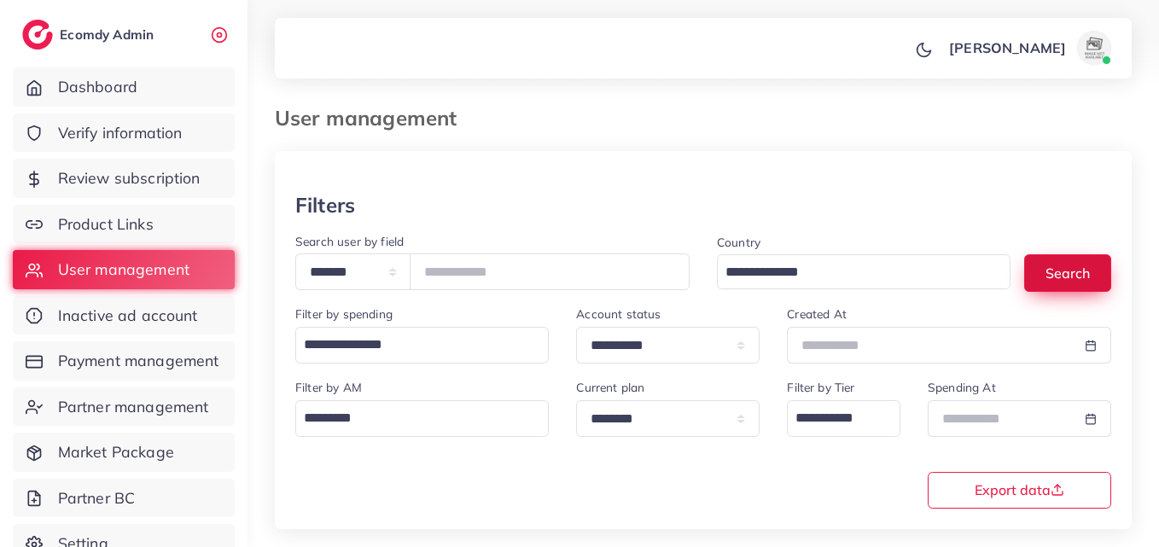
click at [1089, 274] on button "Search" at bounding box center [1067, 272] width 87 height 37
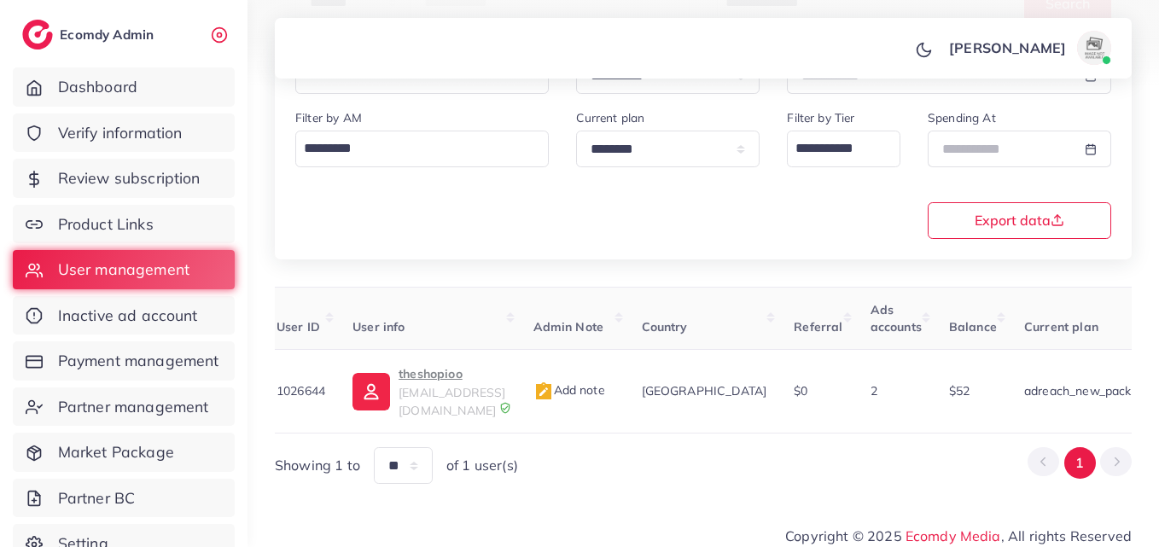
scroll to position [0, 578]
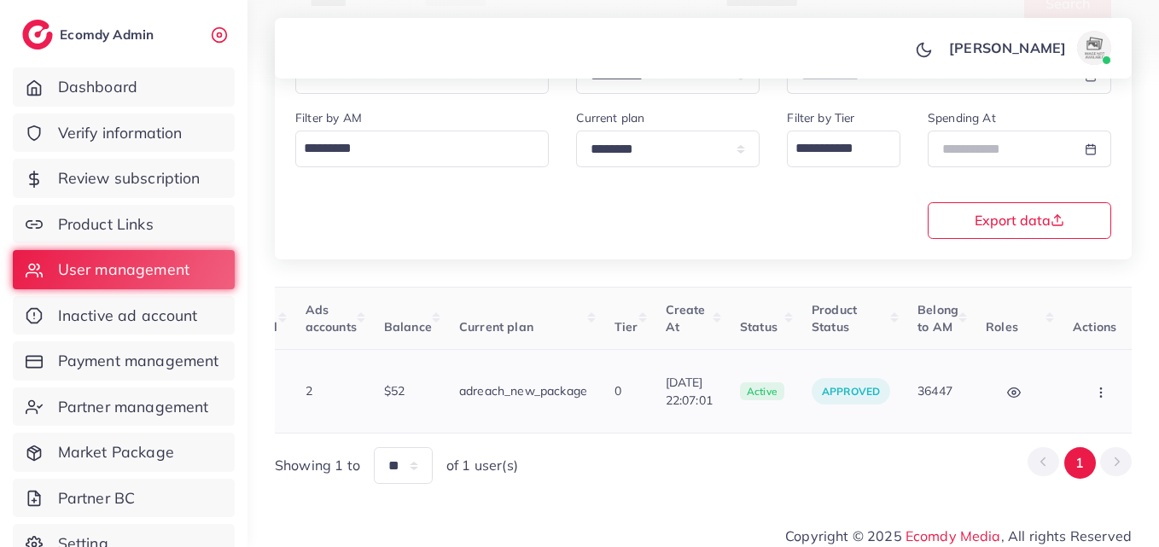
click at [1059, 398] on td "Block Balance Change Assign to AM" at bounding box center [1103, 392] width 88 height 84
click at [1107, 375] on button "button" at bounding box center [1102, 391] width 60 height 38
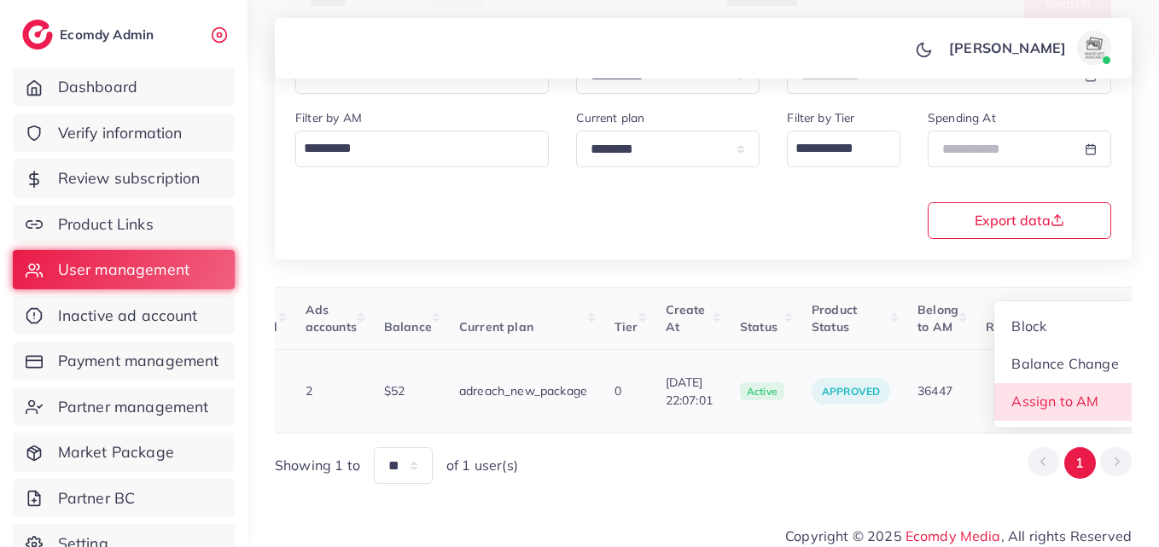
click at [1093, 387] on link "Assign to AM" at bounding box center [1065, 402] width 142 height 38
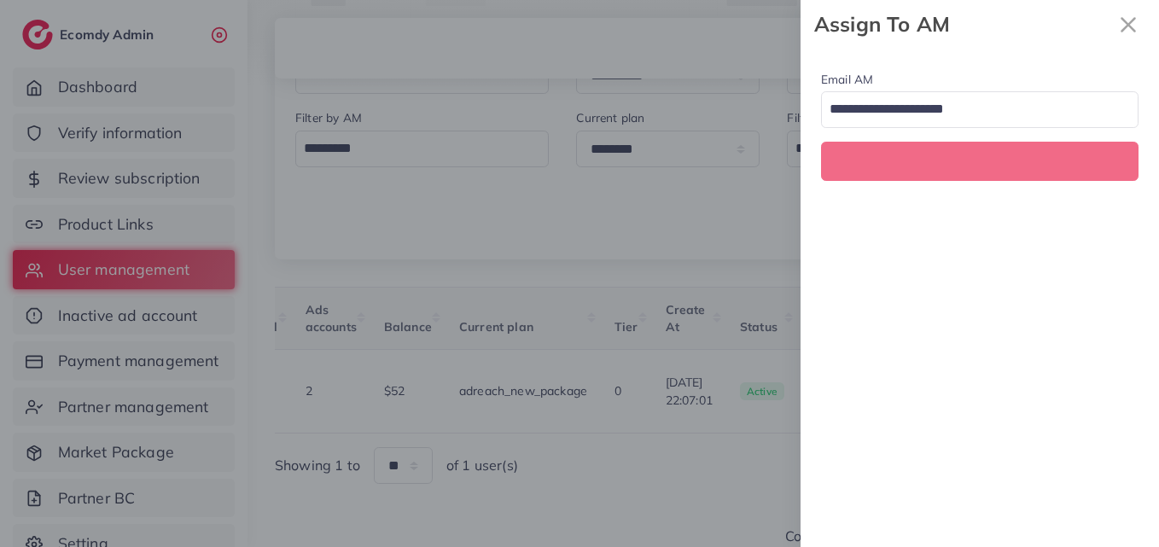
scroll to position [0, 578]
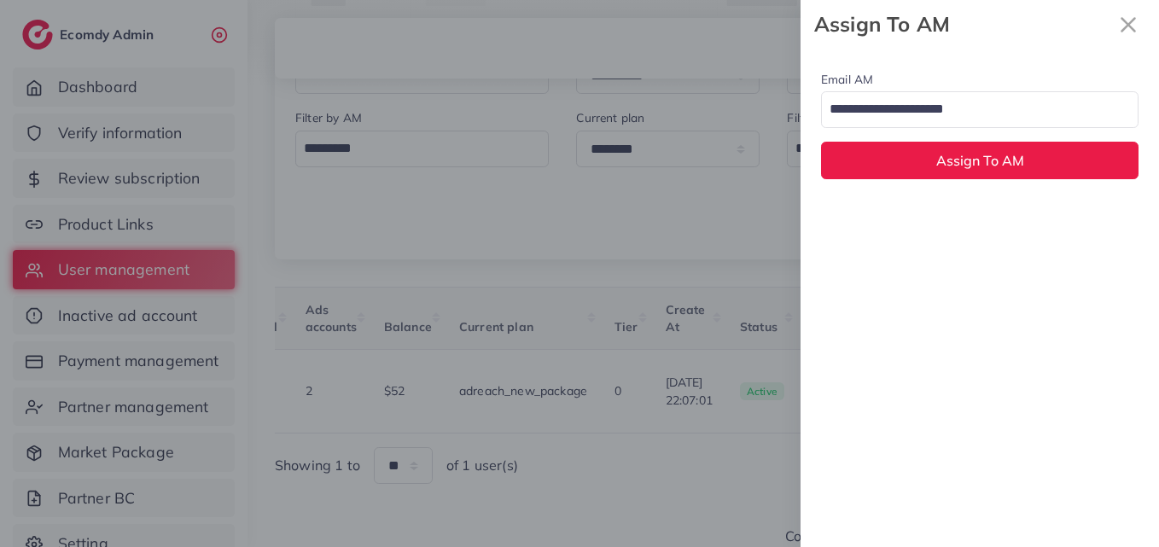
click at [1000, 102] on input "Search for option" at bounding box center [969, 110] width 293 height 29
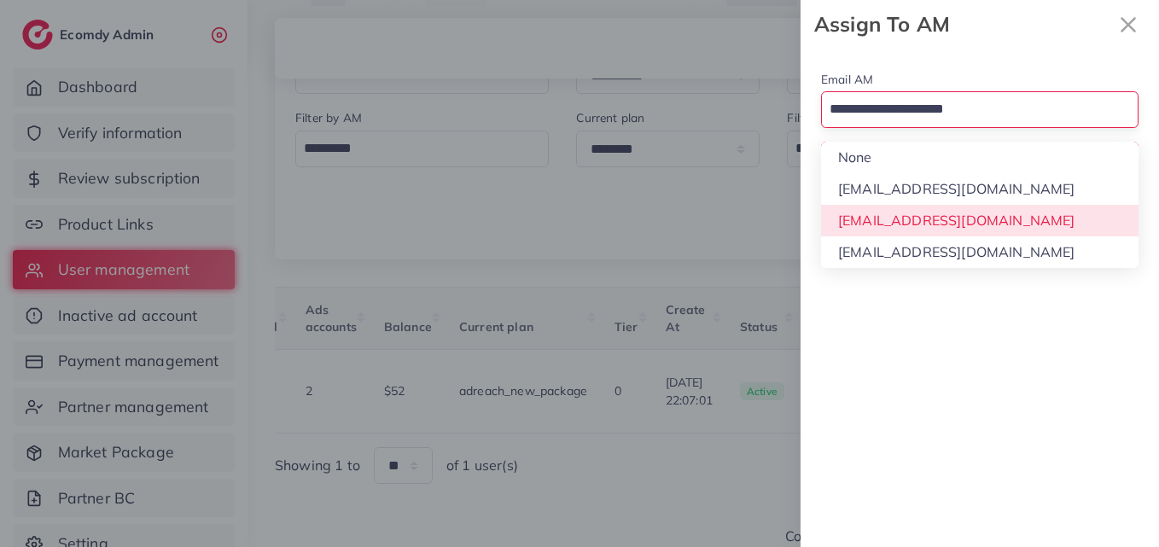
click at [1013, 214] on div "Email AM Loading... None hadibaaslam@gmail.com natashashahid163@gmail.com wajah…" at bounding box center [979, 298] width 358 height 498
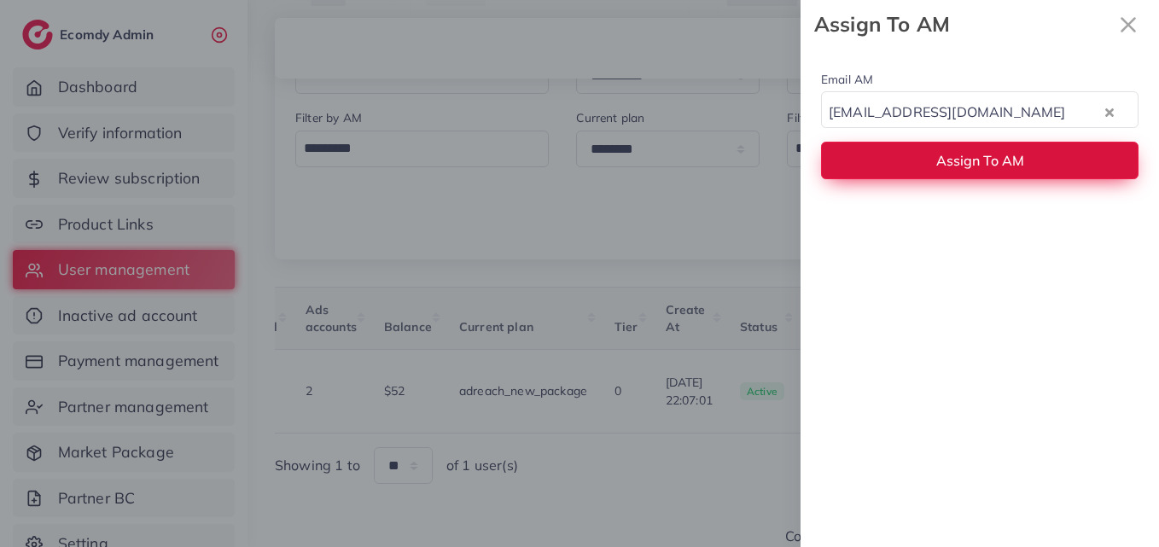
click at [1004, 165] on span "Assign To AM" at bounding box center [980, 160] width 88 height 17
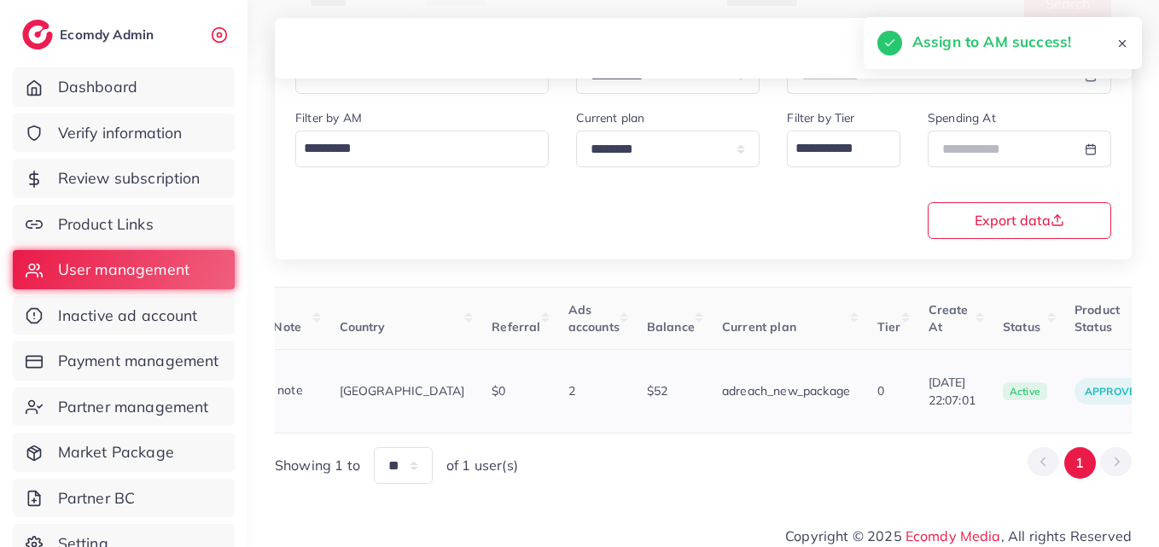
scroll to position [0, 273]
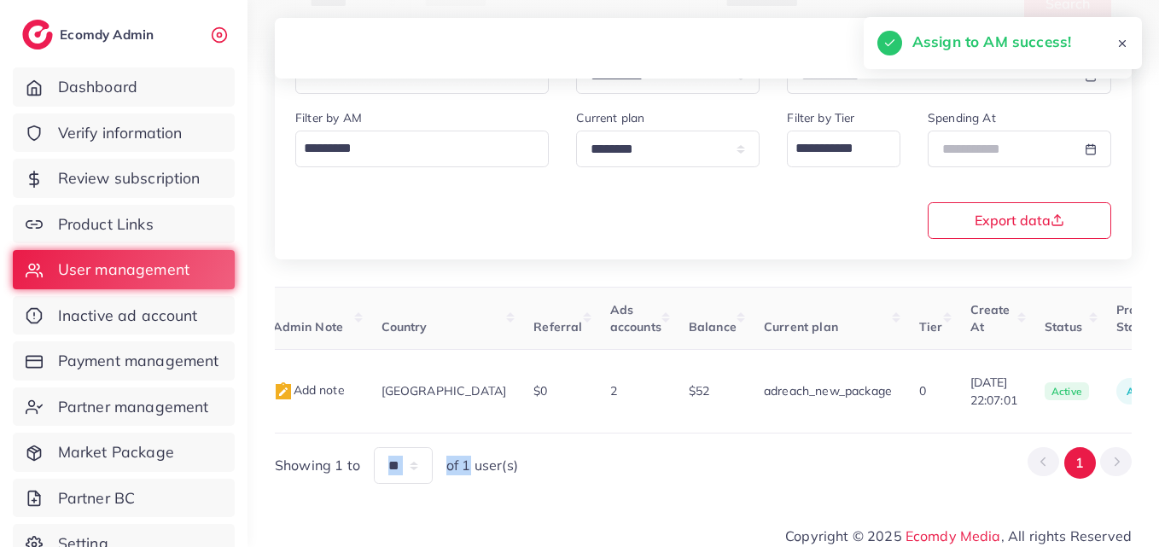
drag, startPoint x: 470, startPoint y: 426, endPoint x: 433, endPoint y: 426, distance: 36.7
click at [433, 426] on div "User ID User info Admin Note Country Referral Ads accounts Balance Current plan…" at bounding box center [703, 386] width 857 height 198
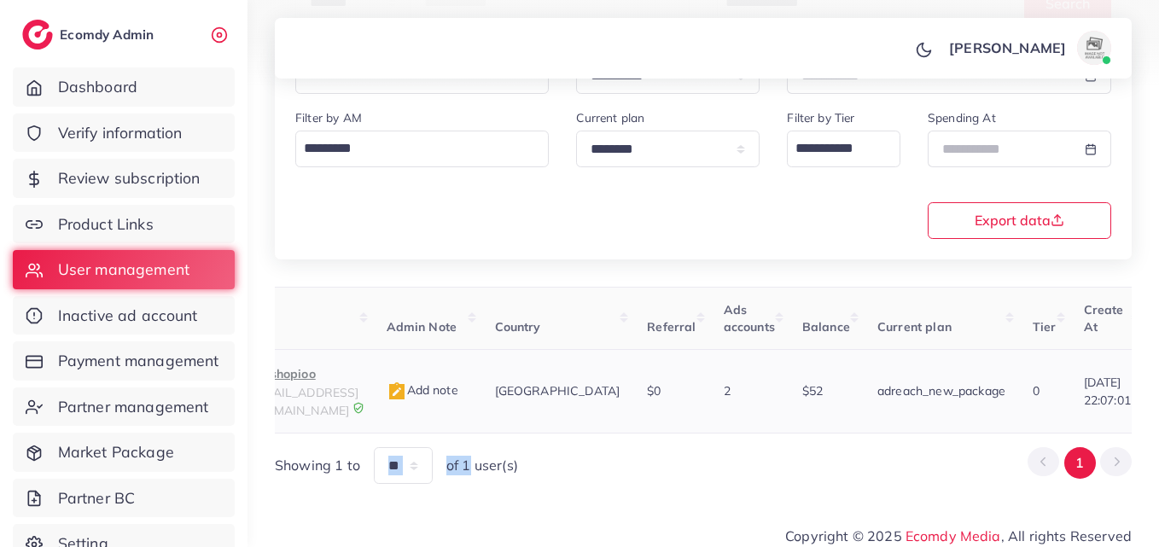
click at [334, 374] on p "theshopioo" at bounding box center [305, 373] width 107 height 20
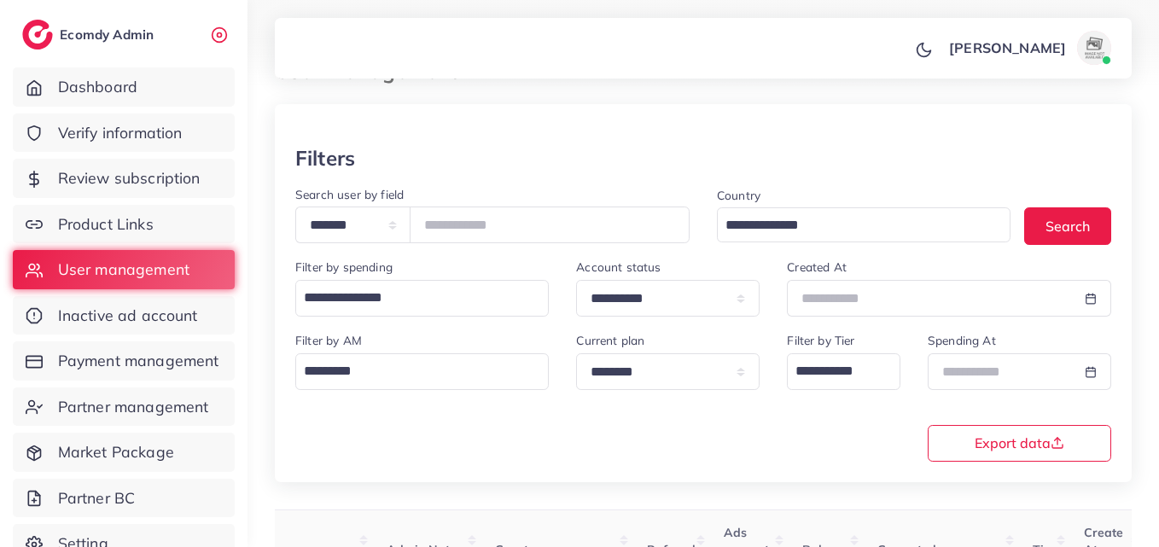
scroll to position [14, 0]
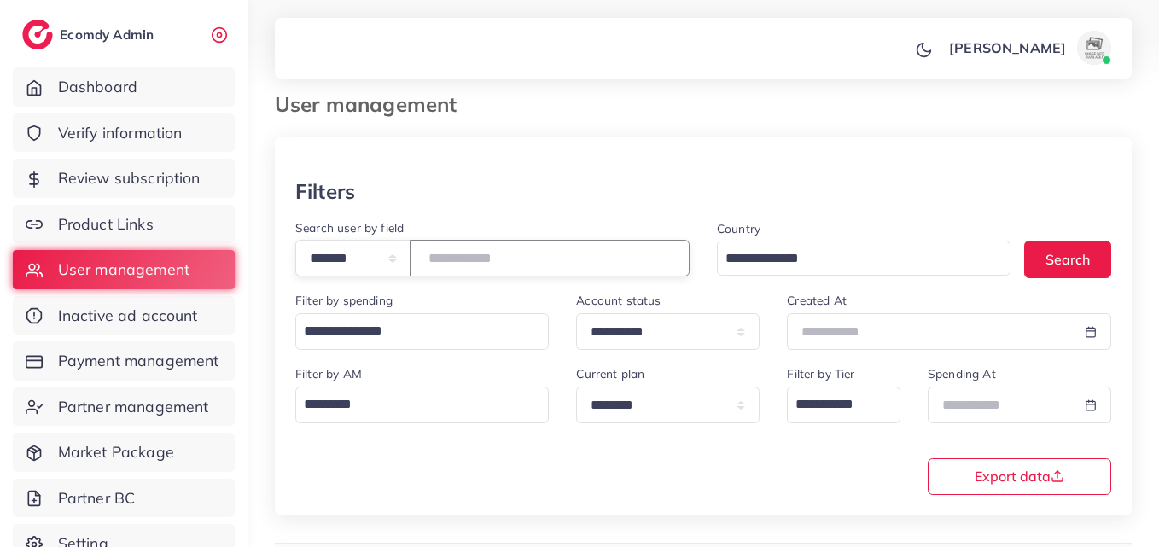
click at [488, 263] on input "*******" at bounding box center [550, 258] width 280 height 37
paste input "number"
click at [1079, 264] on button "Search" at bounding box center [1067, 259] width 87 height 37
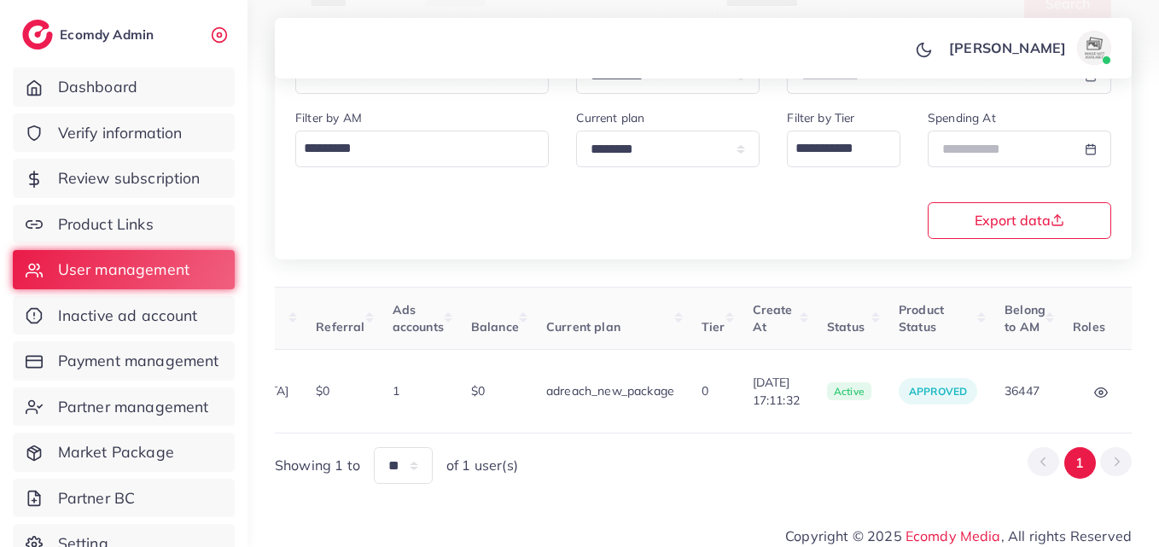
scroll to position [0, 574]
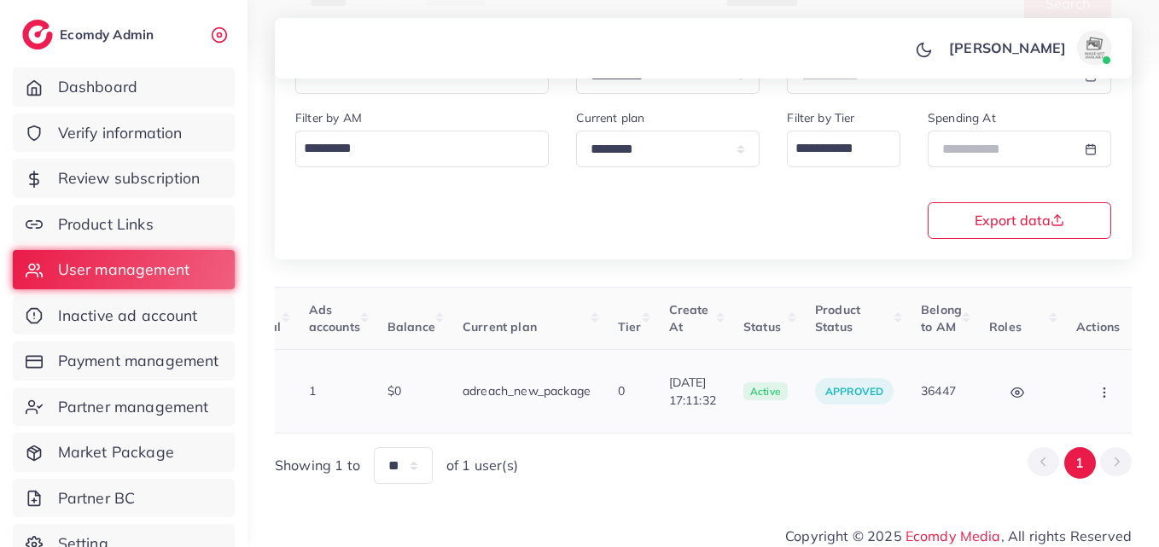
click at [1084, 380] on button "button" at bounding box center [1106, 391] width 60 height 38
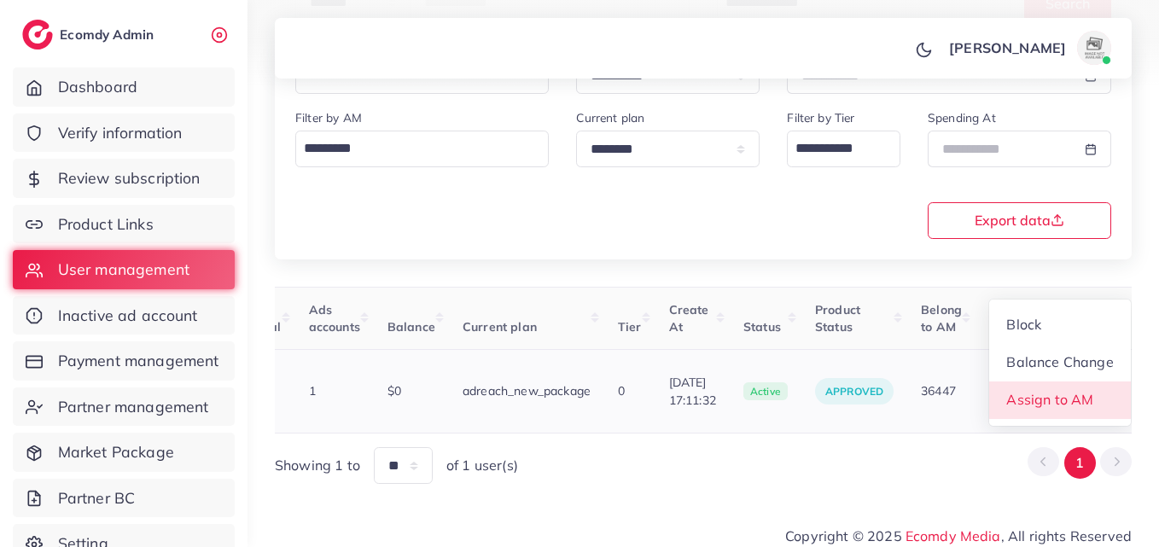
scroll to position [2, 574]
click at [1083, 392] on link "Assign to AM" at bounding box center [1060, 402] width 142 height 38
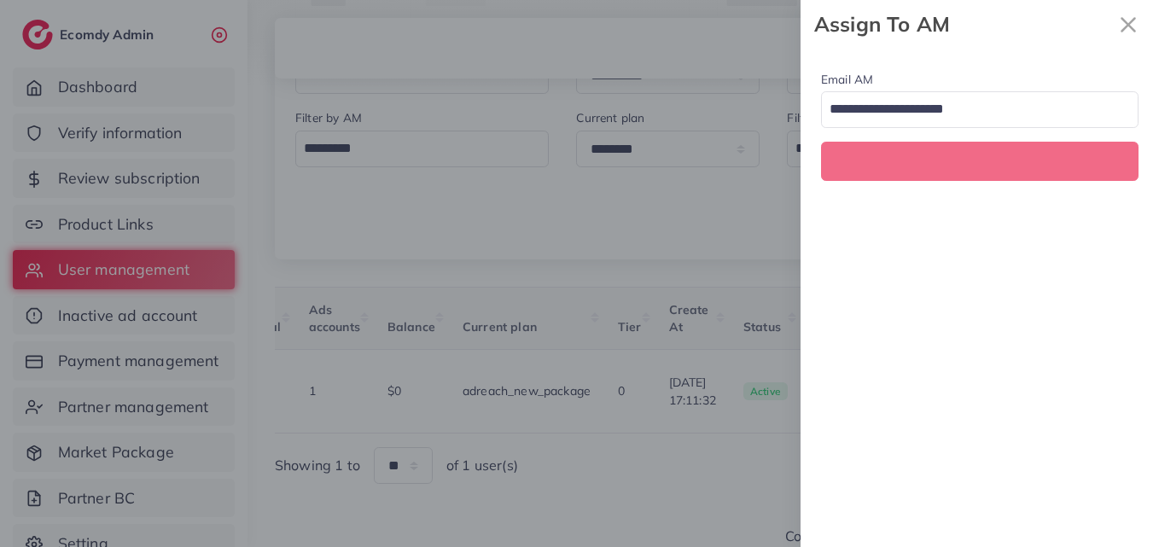
scroll to position [0, 574]
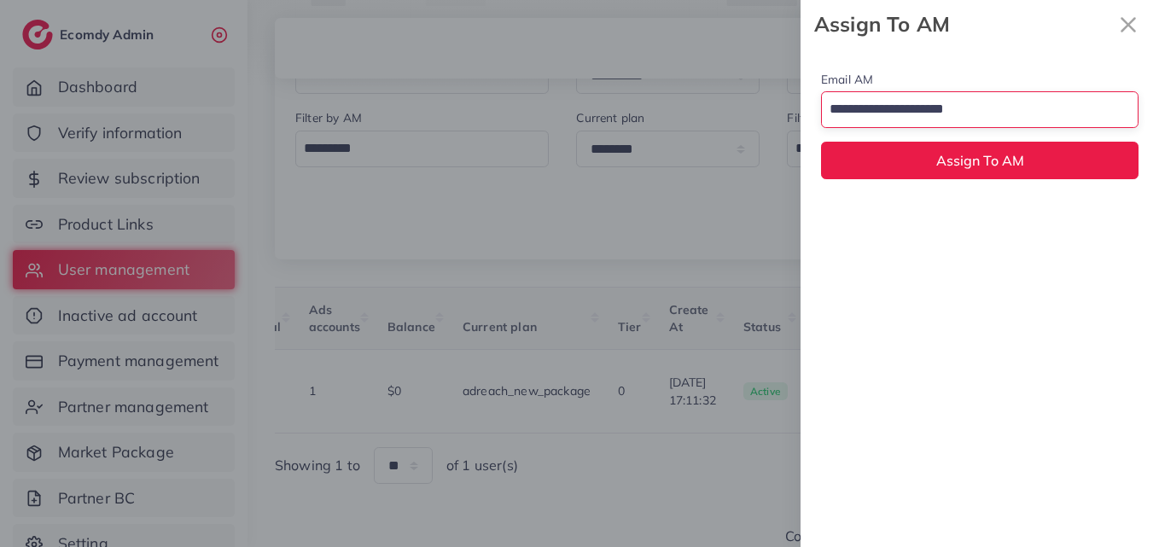
click at [1017, 122] on input "Search for option" at bounding box center [969, 110] width 293 height 29
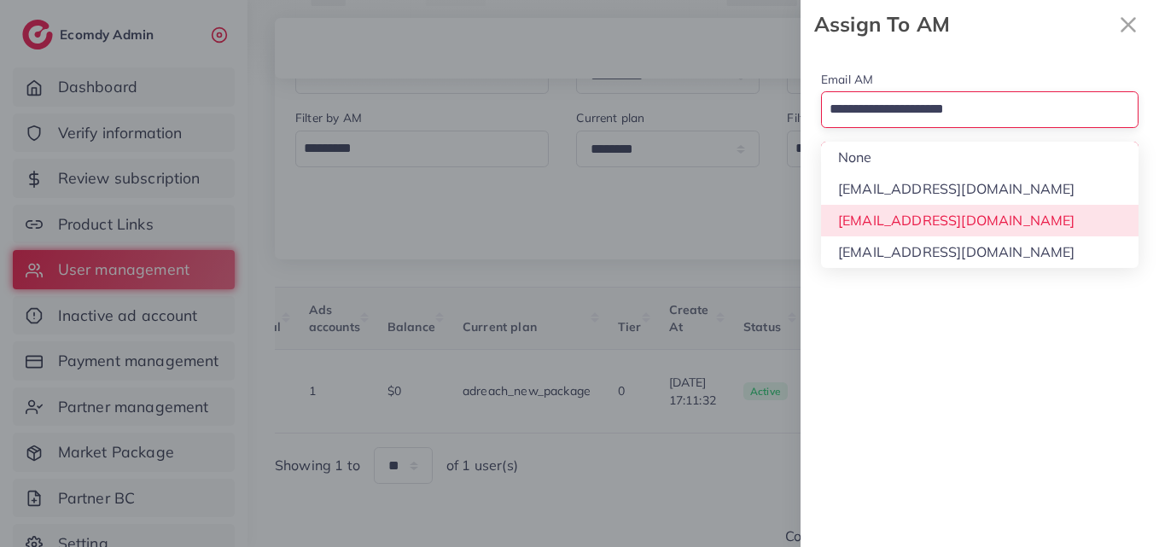
click at [1013, 212] on div "Email AM Loading... None hadibaaslam@gmail.com natashashahid163@gmail.com wajah…" at bounding box center [979, 298] width 358 height 498
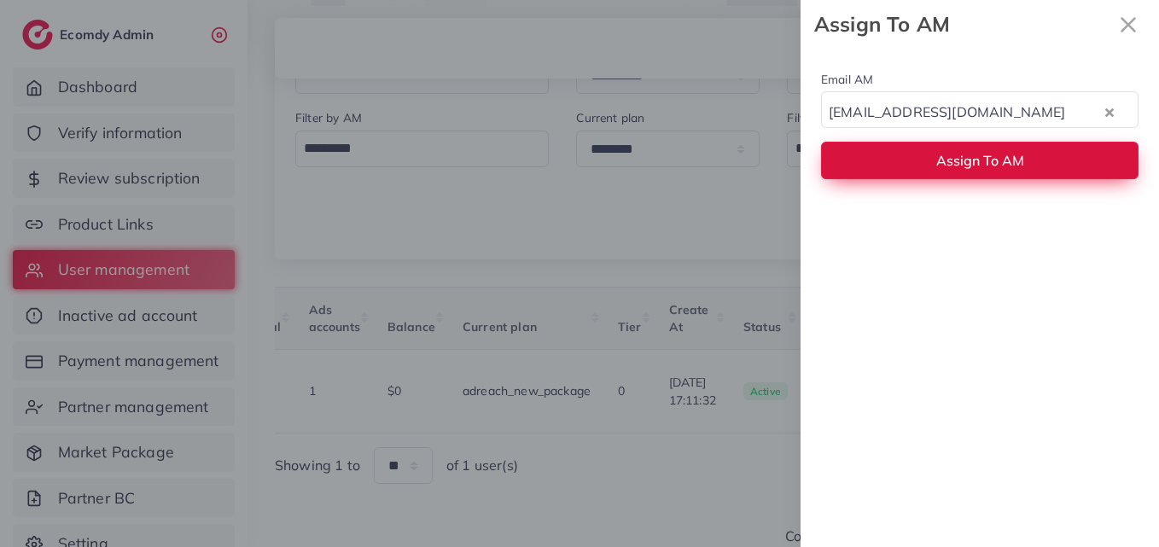
click at [1012, 176] on button "Assign To AM" at bounding box center [979, 160] width 317 height 37
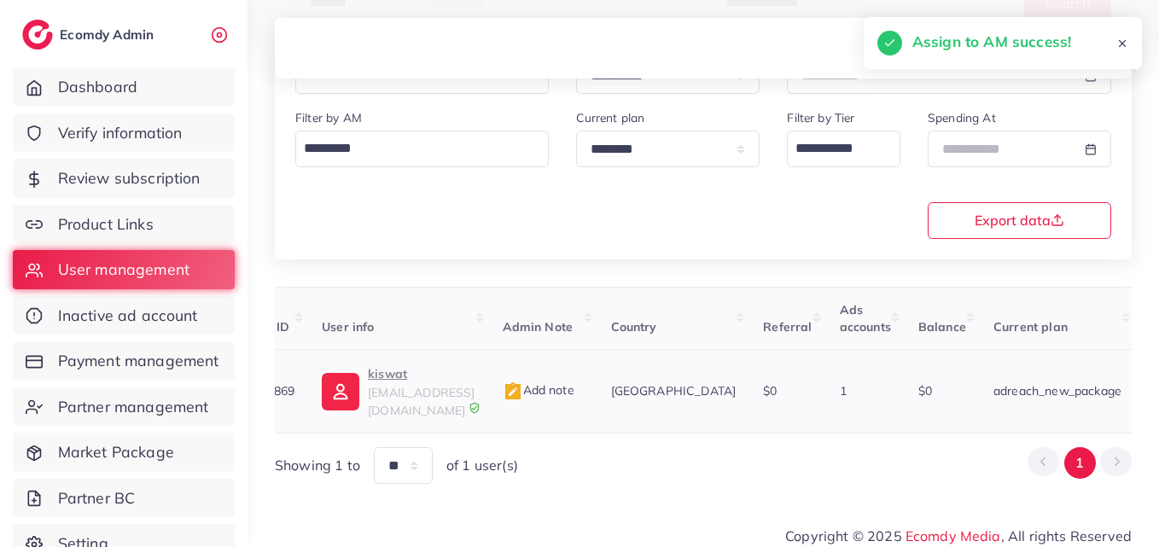
scroll to position [0, 0]
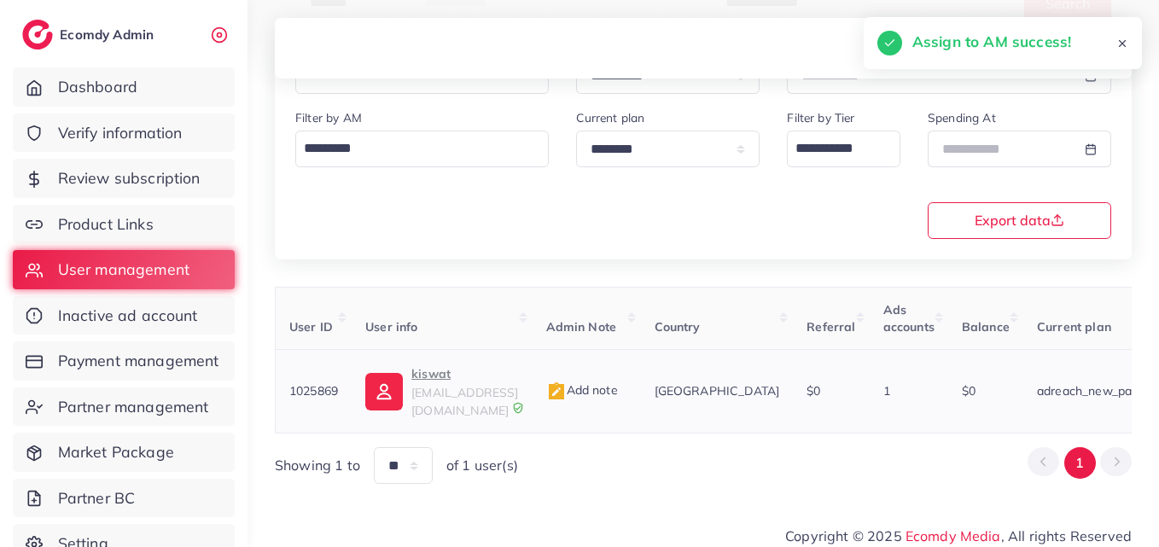
click at [402, 373] on img at bounding box center [384, 392] width 38 height 38
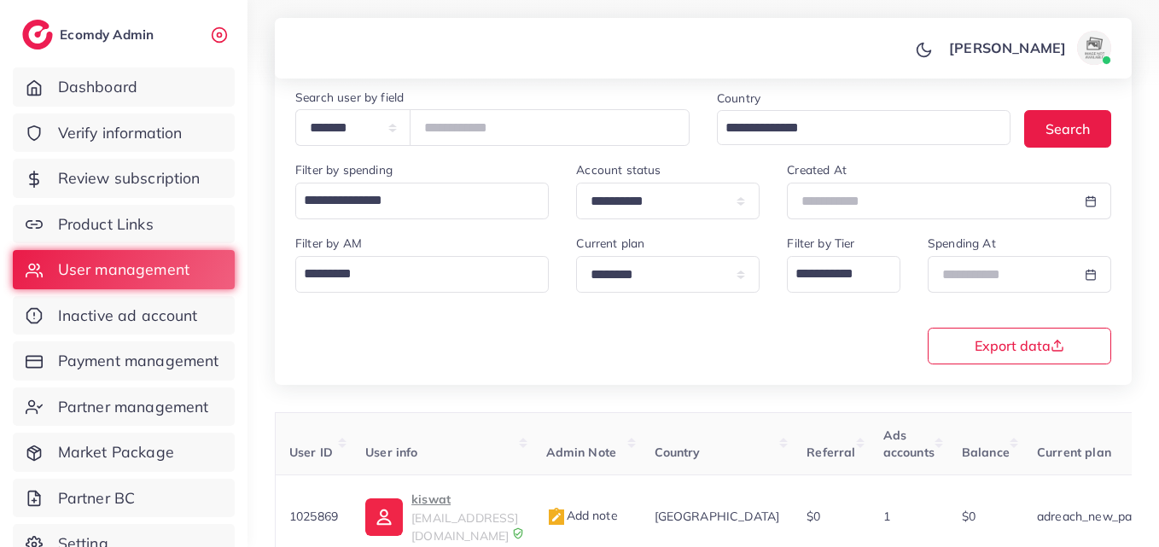
scroll to position [14, 0]
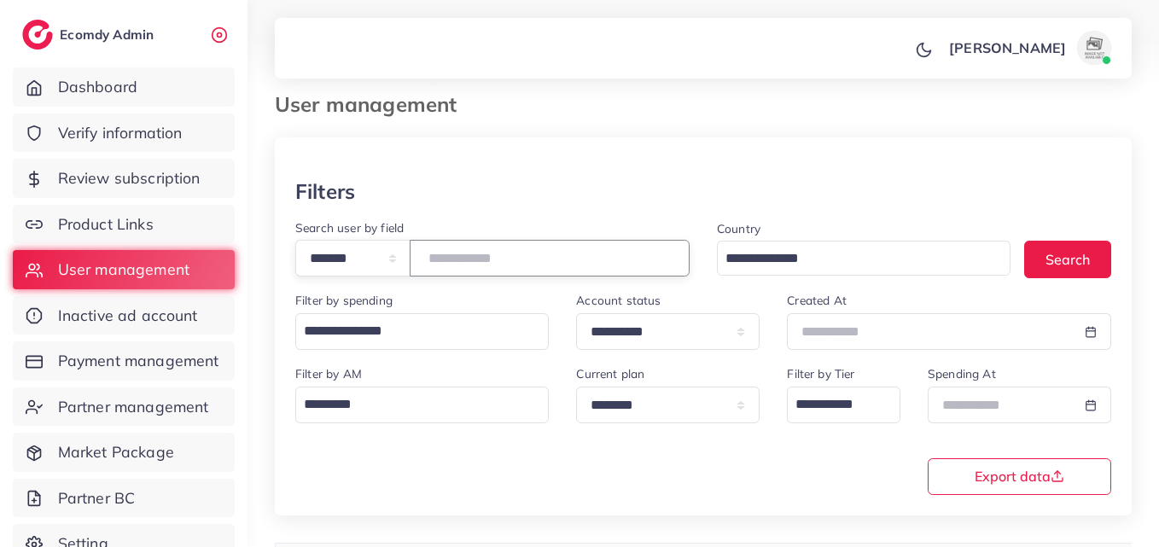
click at [468, 247] on input "*******" at bounding box center [550, 258] width 280 height 37
paste input "number"
click at [1053, 254] on button "Search" at bounding box center [1067, 259] width 87 height 37
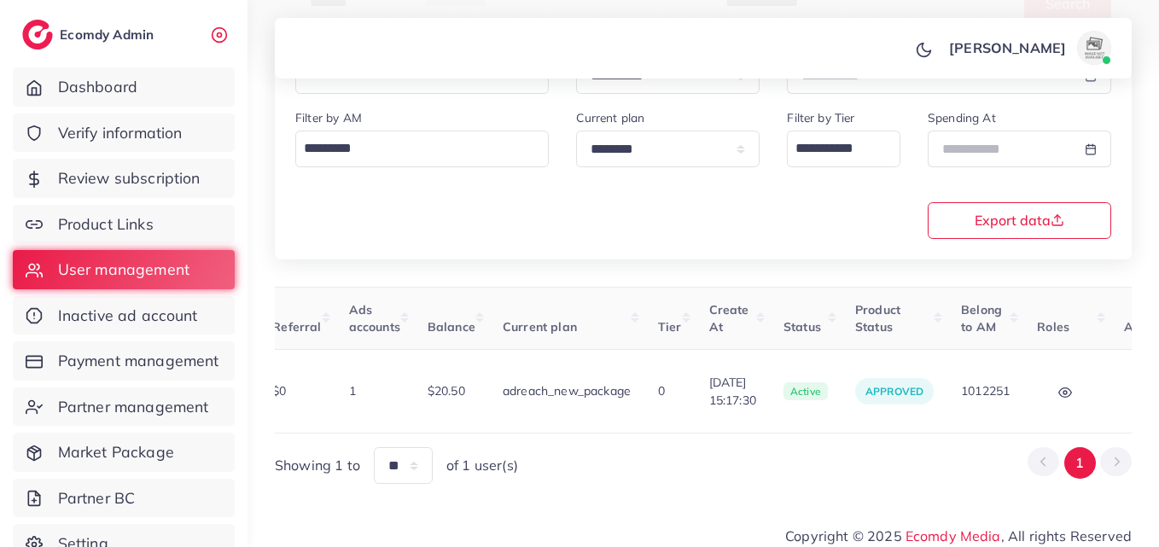
scroll to position [0, 561]
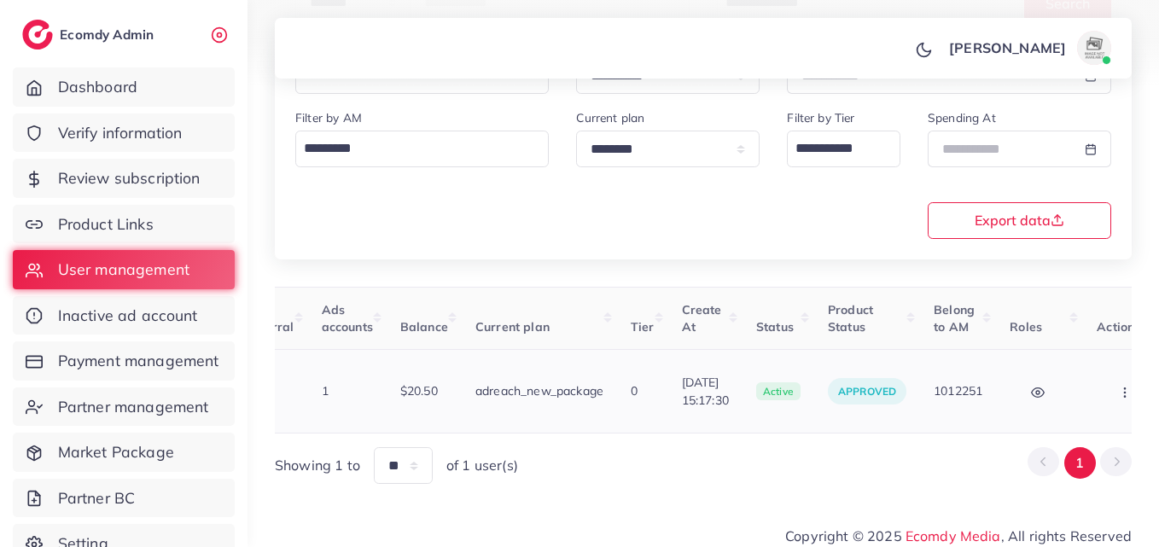
click at [1099, 386] on button "button" at bounding box center [1126, 391] width 60 height 38
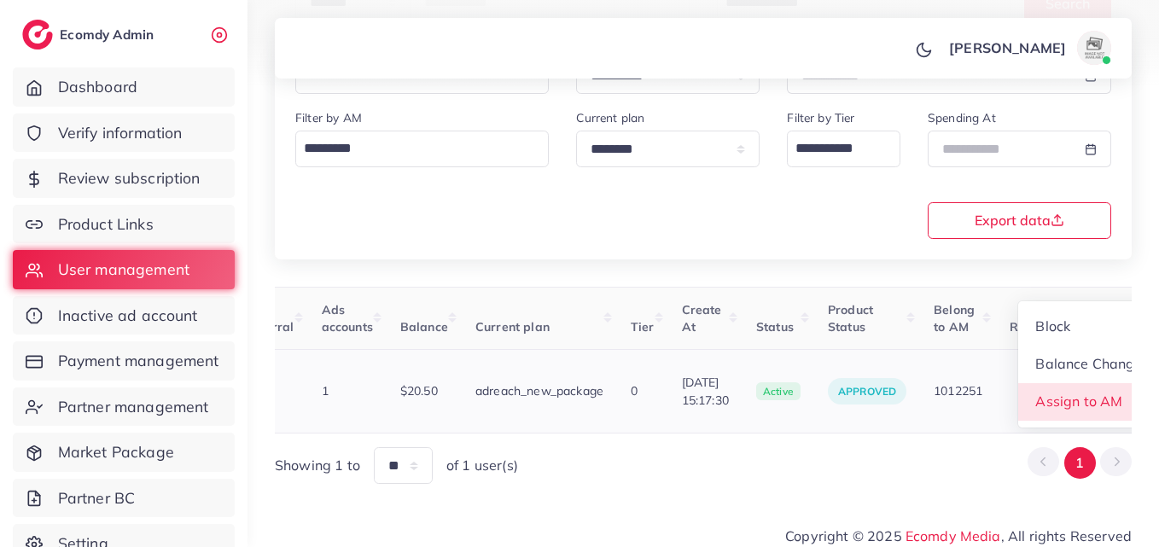
scroll to position [2, 561]
click at [1095, 386] on link "Assign to AM" at bounding box center [1089, 402] width 142 height 38
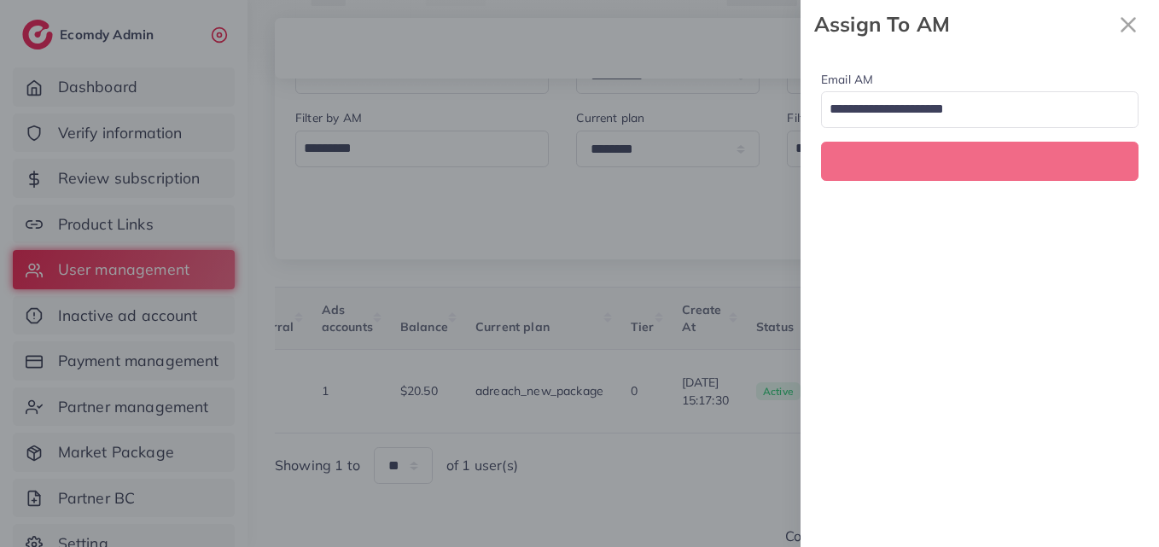
scroll to position [0, 561]
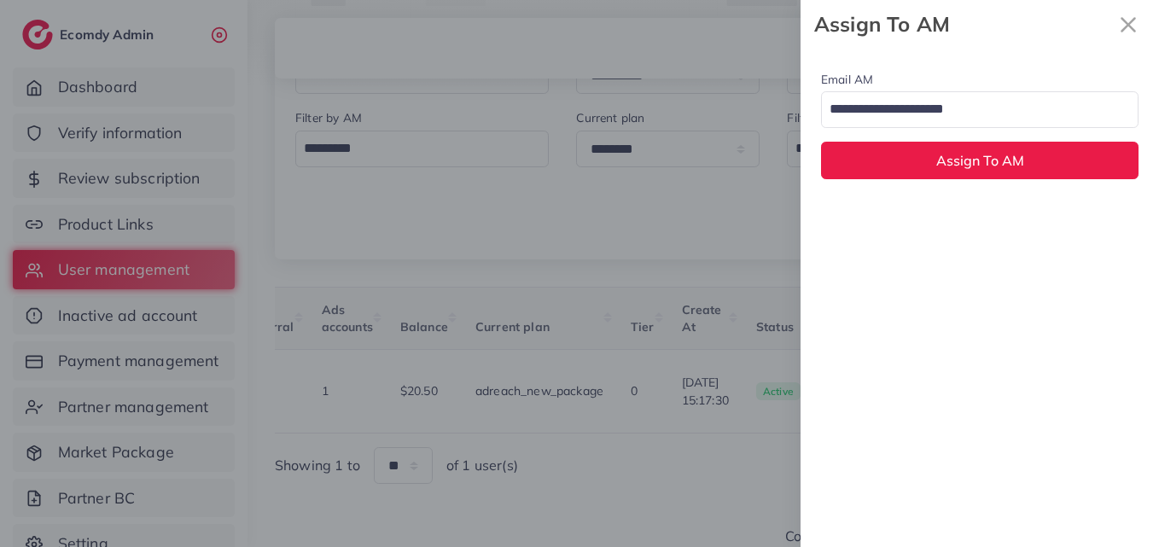
click at [1008, 113] on input "Search for option" at bounding box center [969, 110] width 293 height 29
click at [1014, 217] on div "Email AM natashashahid163@gmail.com Loading... None hadibaaslam@gmail.com natas…" at bounding box center [979, 298] width 358 height 498
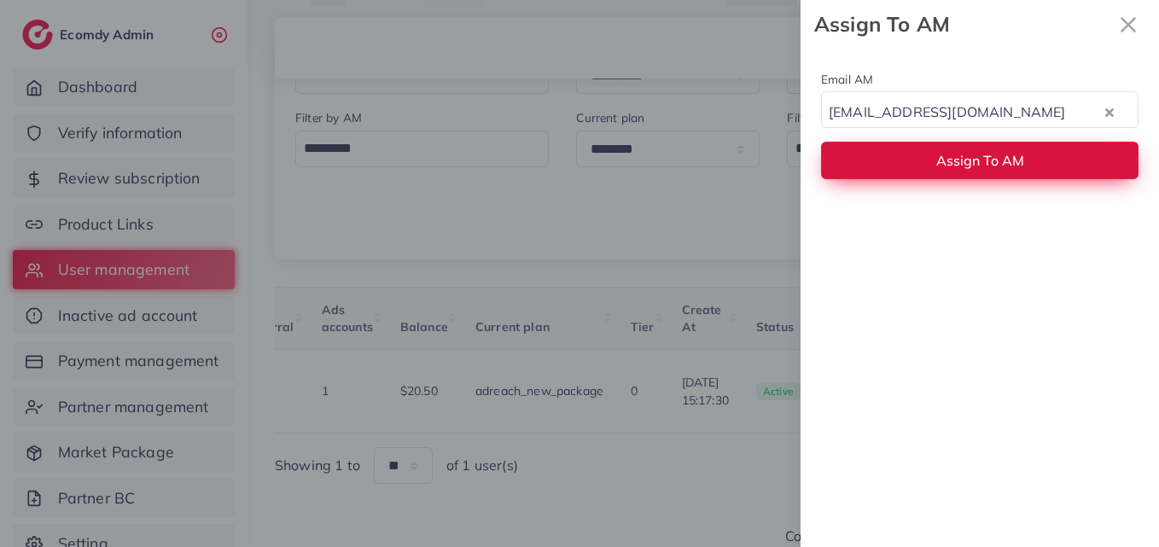
click at [1006, 161] on span "Assign To AM" at bounding box center [980, 160] width 88 height 17
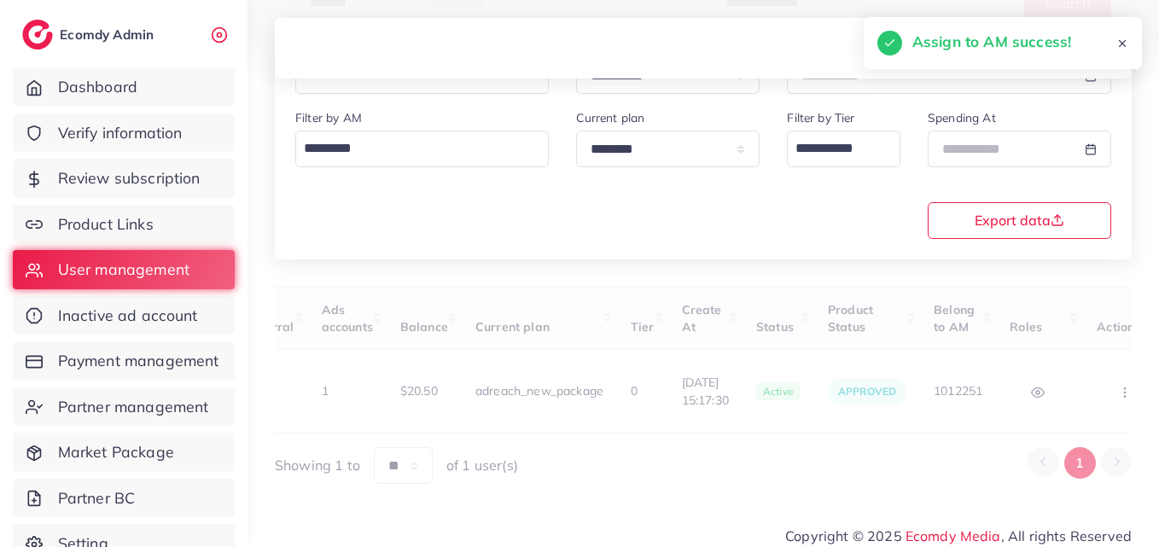
drag, startPoint x: 741, startPoint y: 419, endPoint x: 618, endPoint y: 422, distance: 122.9
click at [618, 422] on div "User ID User info Admin Note Country Referral Ads accounts Balance Current plan…" at bounding box center [703, 386] width 857 height 198
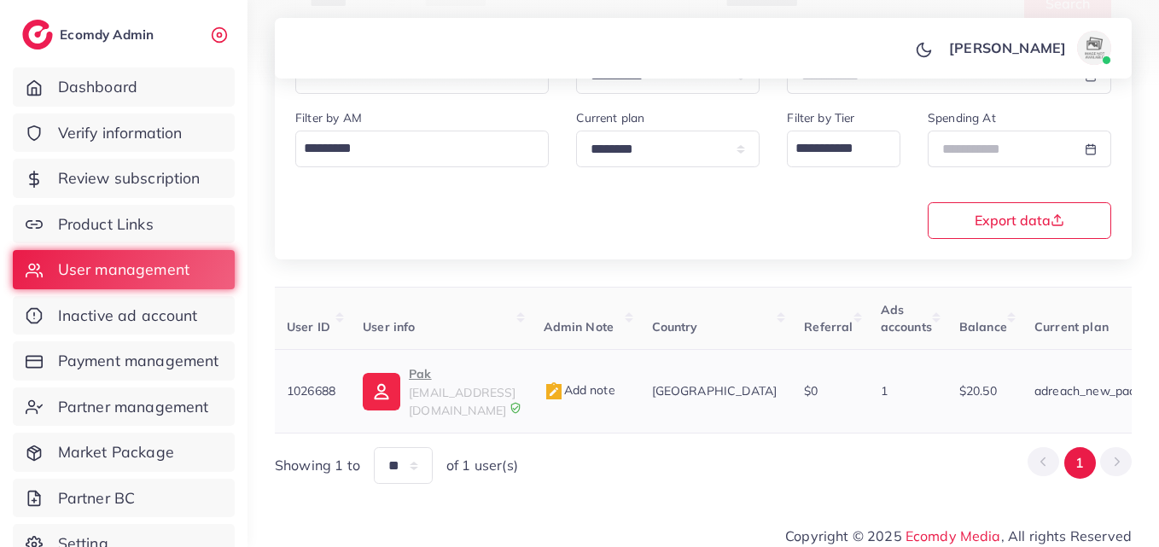
scroll to position [0, 0]
click at [424, 393] on span "filerwaly@gmail.com" at bounding box center [464, 401] width 107 height 32
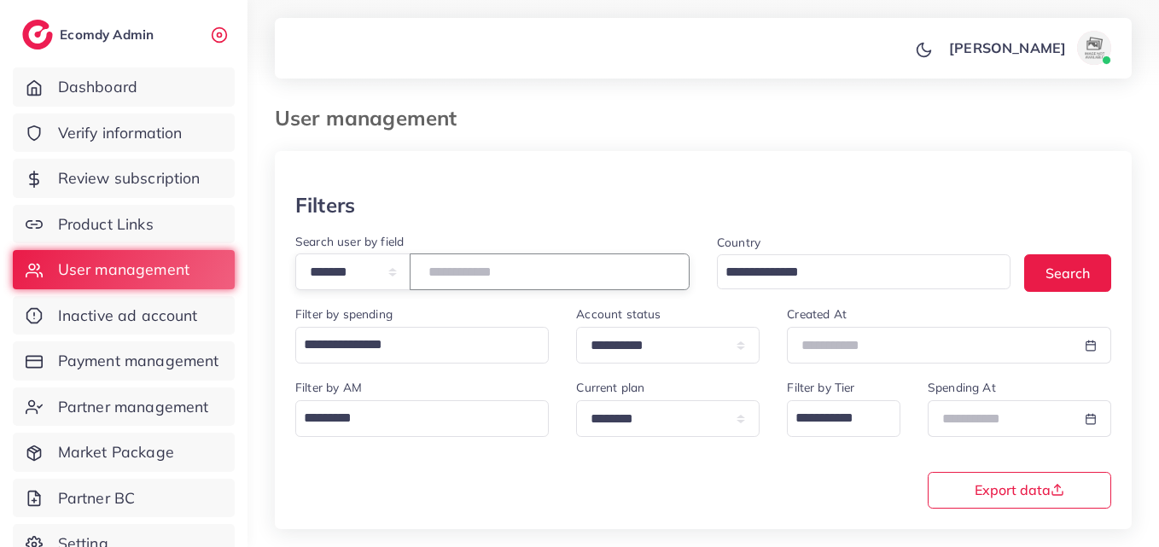
click at [486, 267] on input "*******" at bounding box center [550, 271] width 280 height 37
paste input "number"
click at [1096, 264] on button "Search" at bounding box center [1067, 272] width 87 height 37
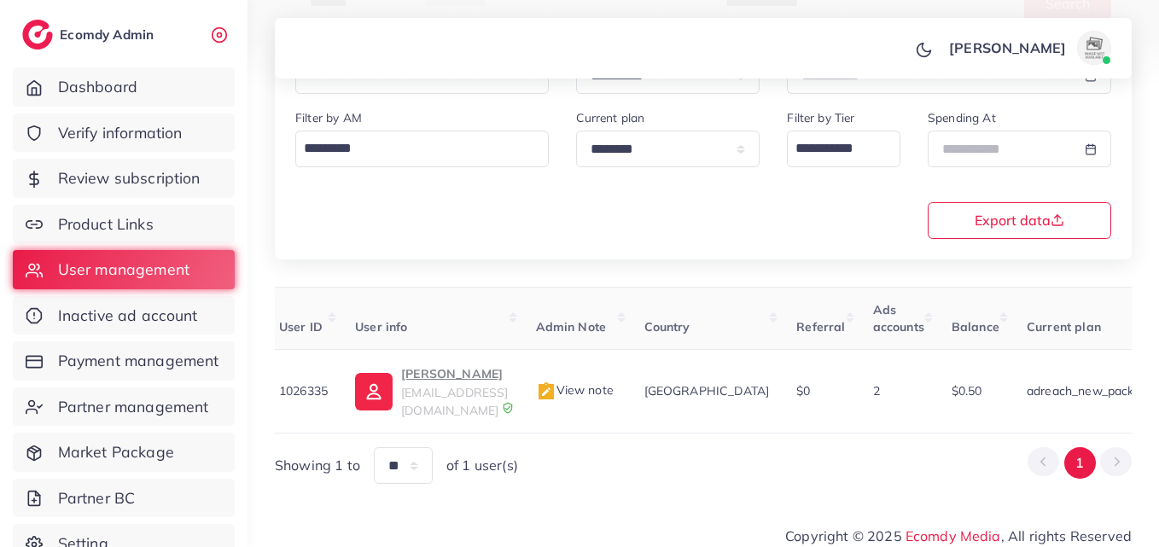
scroll to position [0, 636]
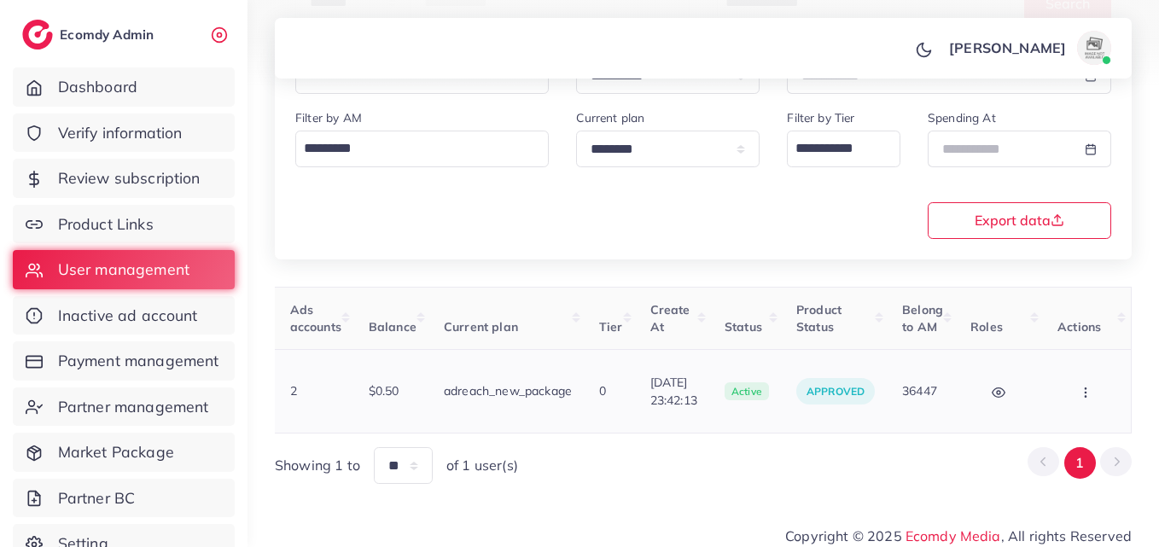
click at [1079, 398] on button "button" at bounding box center [1087, 391] width 60 height 38
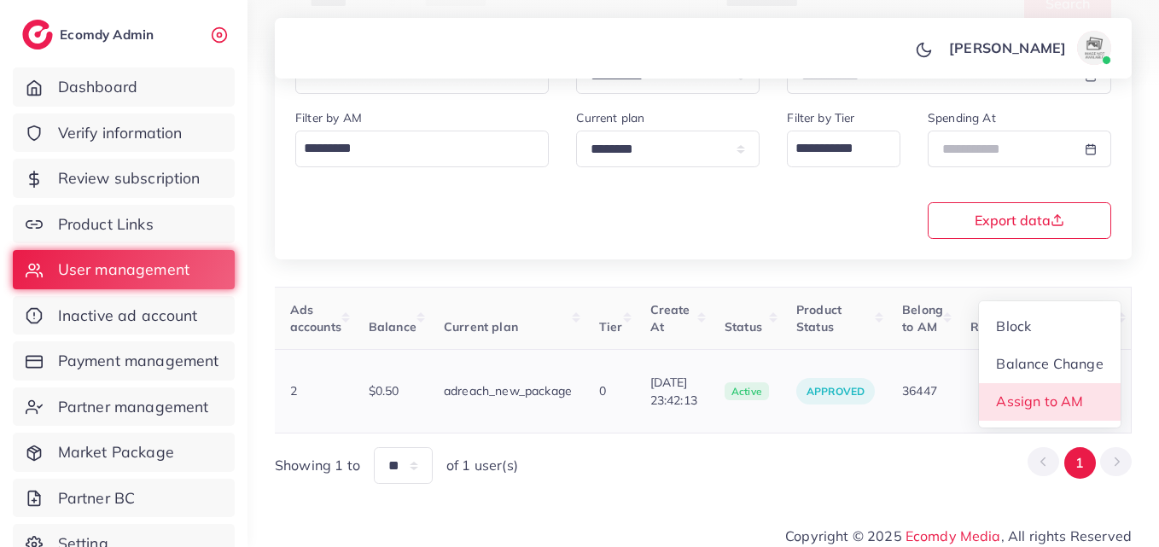
click at [1078, 398] on span "Assign to AM" at bounding box center [1039, 400] width 87 height 17
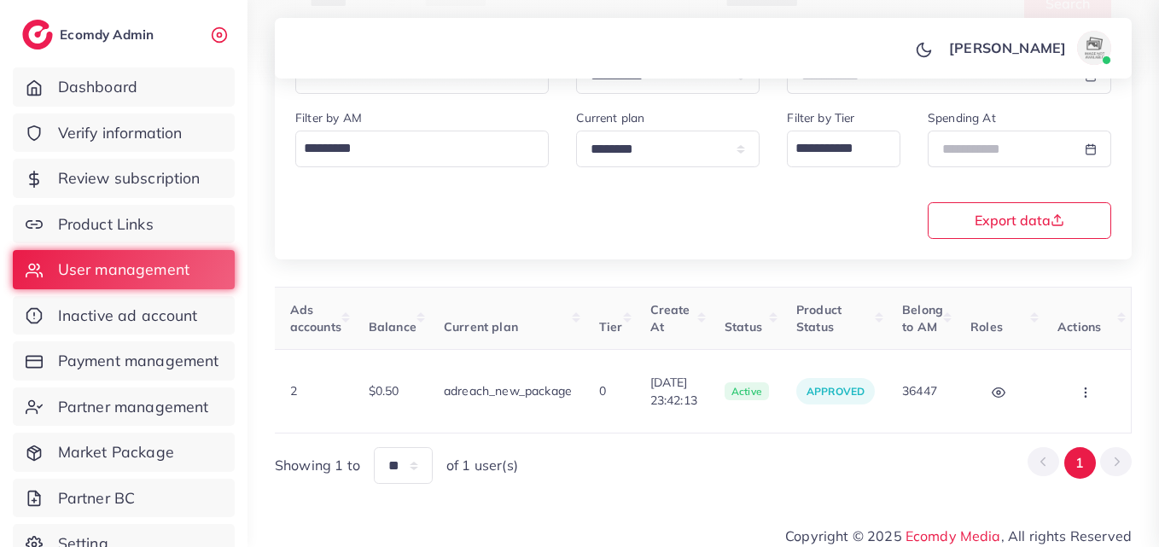
scroll to position [0, 636]
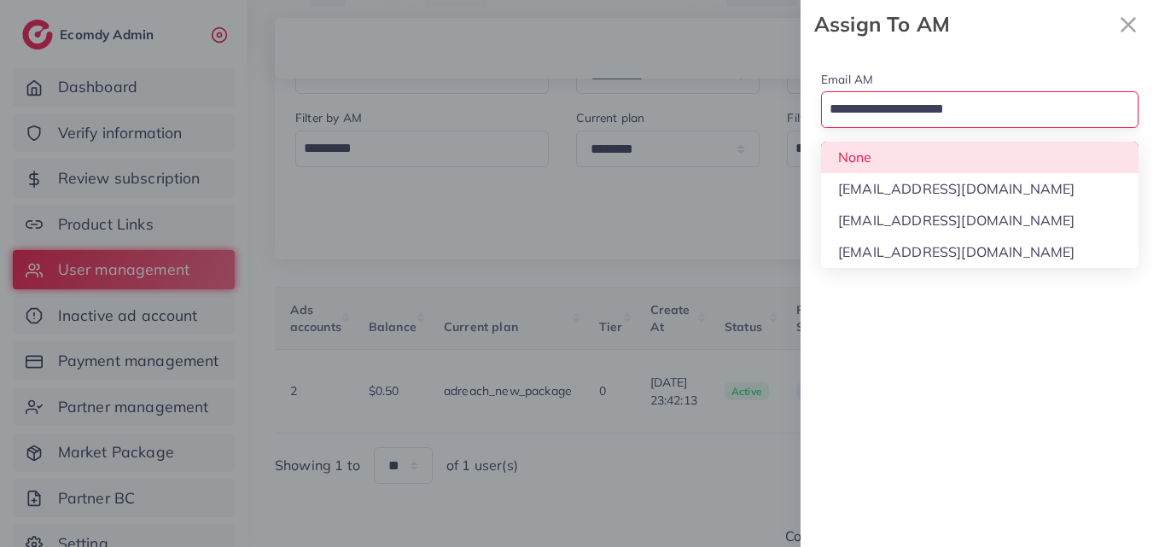
click at [898, 122] on input "Search for option" at bounding box center [969, 110] width 293 height 29
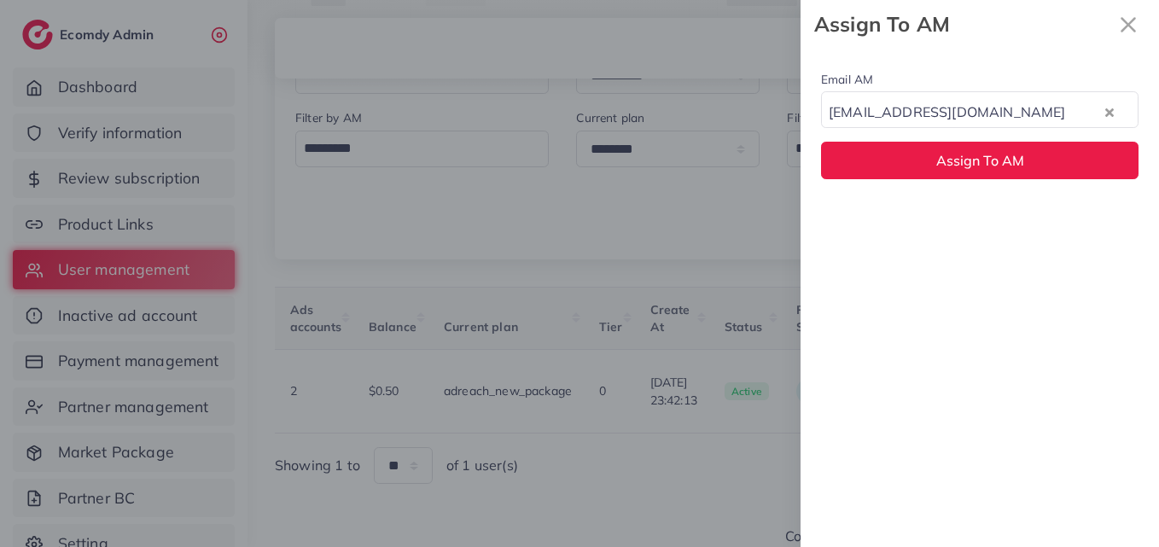
click at [905, 200] on div "Email AM hadibaaslam@gmail.com Loading... None hadibaaslam@gmail.com natashasha…" at bounding box center [979, 298] width 358 height 498
drag, startPoint x: 906, startPoint y: 114, endPoint x: 909, endPoint y: 125, distance: 11.4
click at [907, 114] on div "hadibaaslam@gmail.com" at bounding box center [962, 110] width 281 height 29
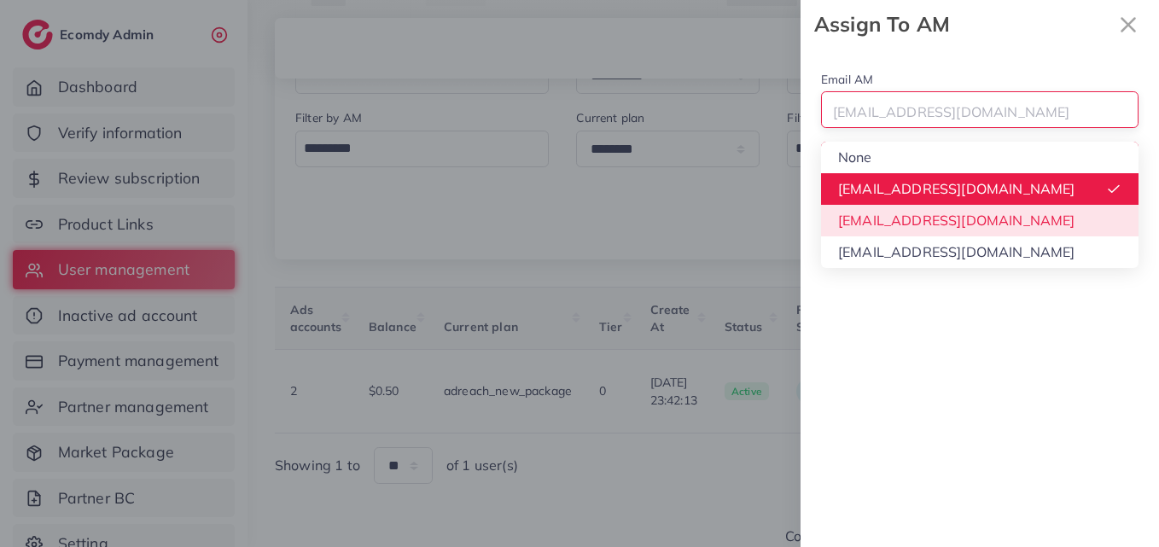
click at [919, 213] on div "Email AM hadibaaslam@gmail.com Loading... None hadibaaslam@gmail.com natashasha…" at bounding box center [979, 298] width 358 height 498
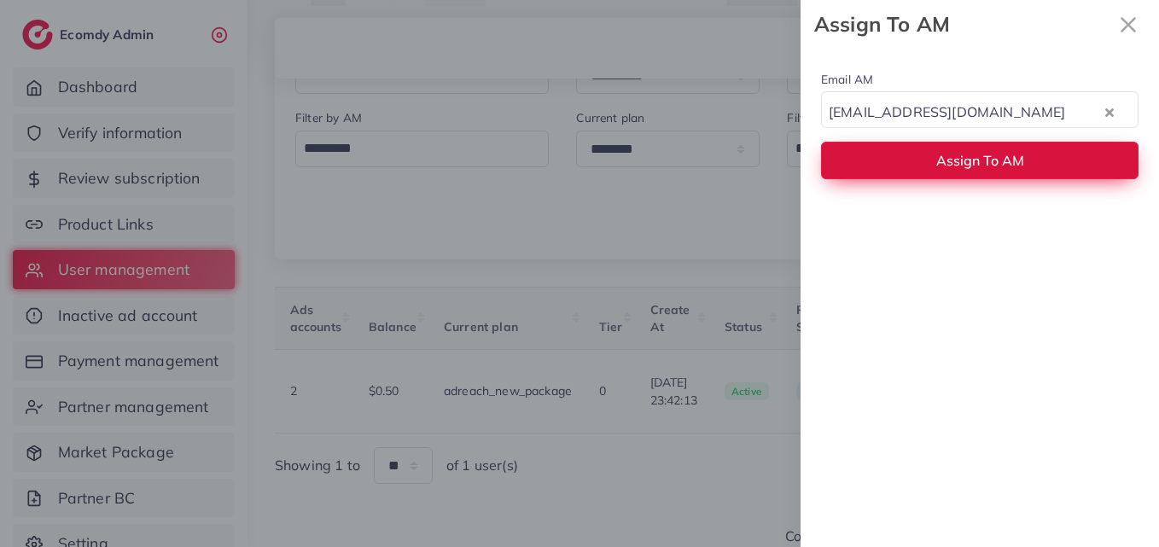
click at [916, 154] on button "Assign To AM" at bounding box center [979, 160] width 317 height 37
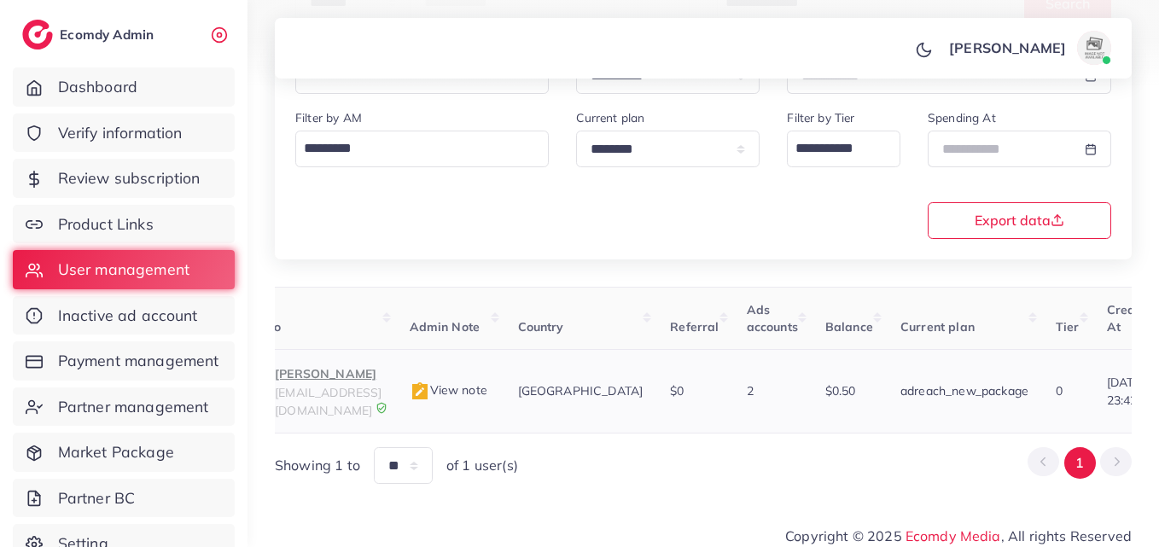
scroll to position [0, 104]
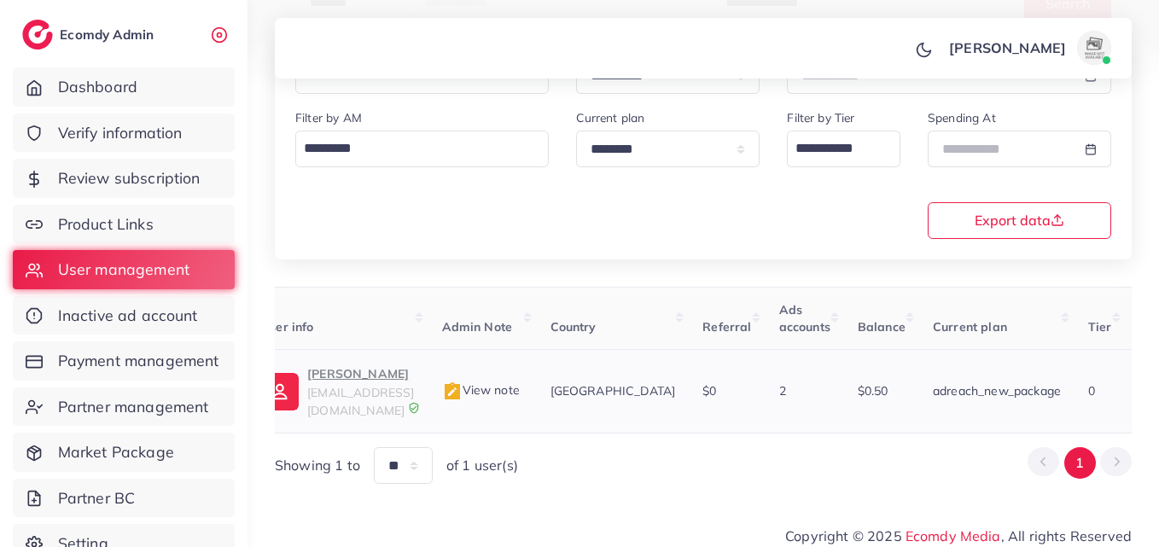
click at [375, 354] on td "Mustafa Magsi mustafaabdulmajeed46@gmail.com" at bounding box center [337, 392] width 180 height 84
click at [387, 382] on p "Mustafa Magsi" at bounding box center [360, 373] width 107 height 20
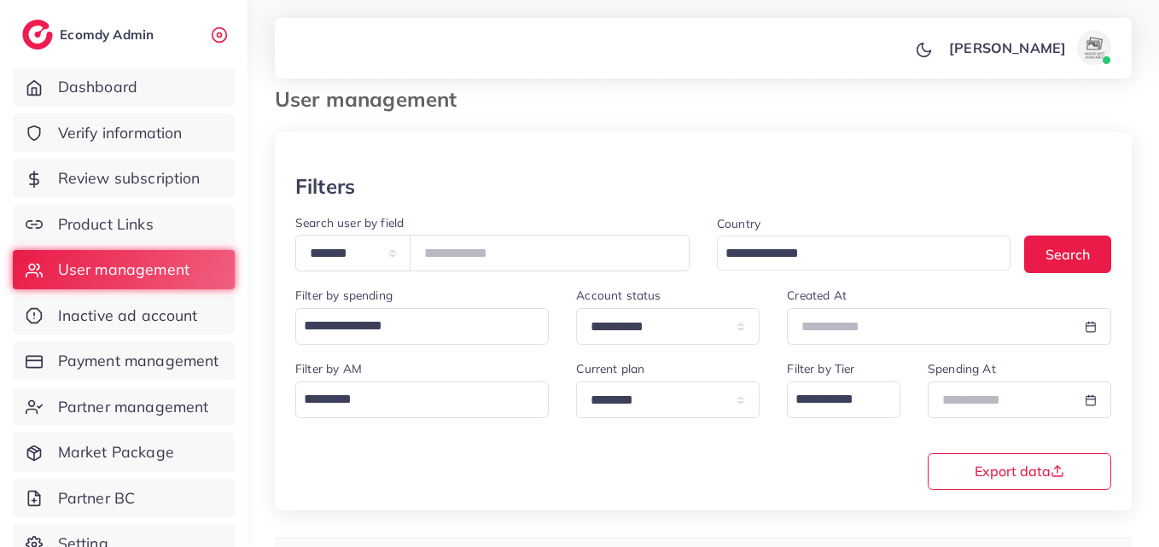
scroll to position [0, 0]
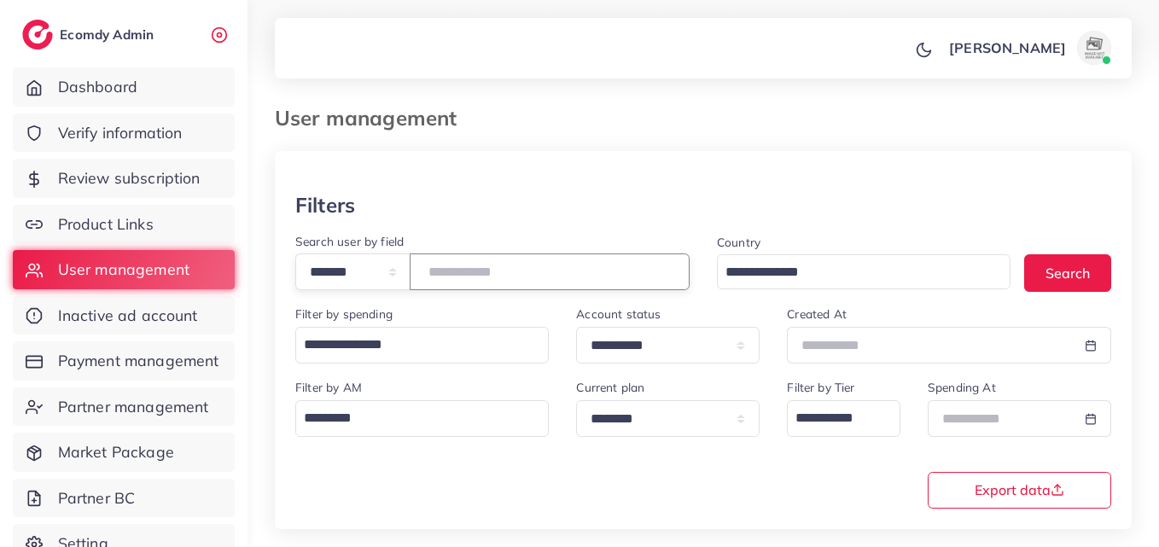
click at [494, 270] on input "*******" at bounding box center [550, 271] width 280 height 37
paste input "number"
click at [1038, 274] on button "Search" at bounding box center [1067, 272] width 87 height 37
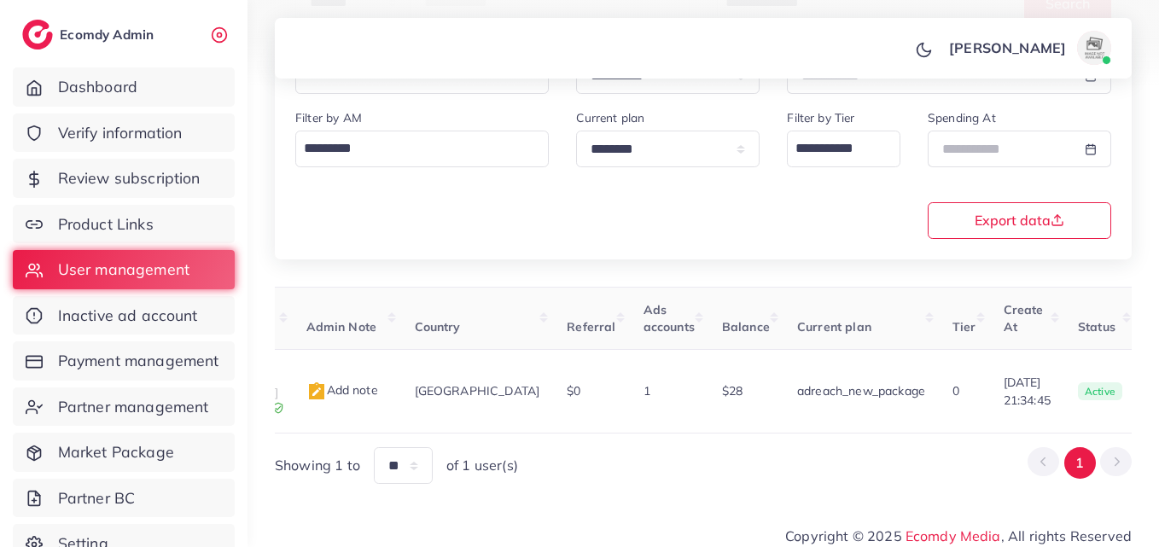
scroll to position [0, 586]
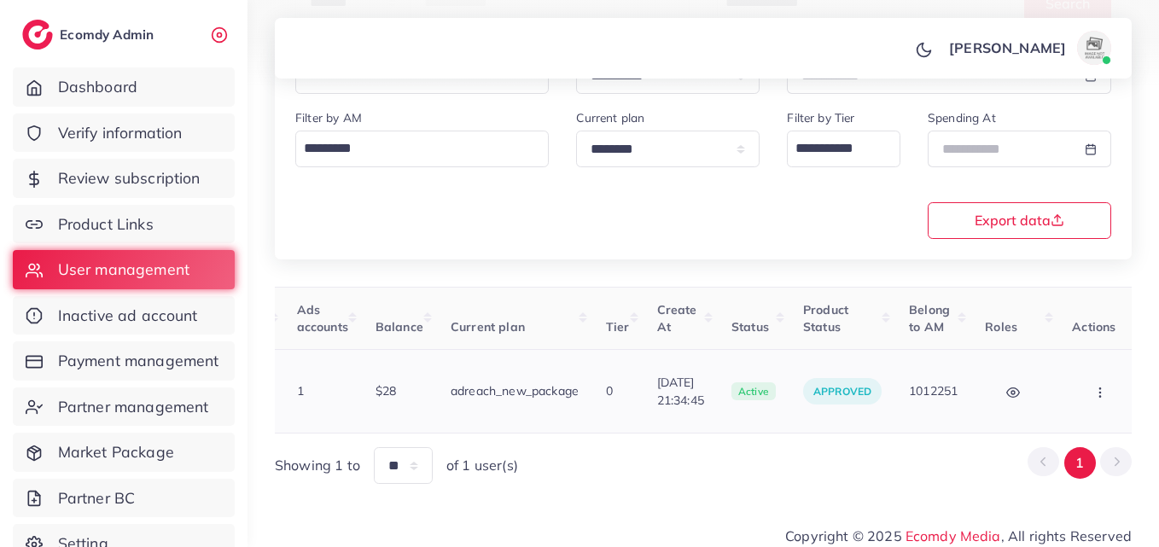
click at [1093, 386] on icon "button" at bounding box center [1100, 393] width 14 height 14
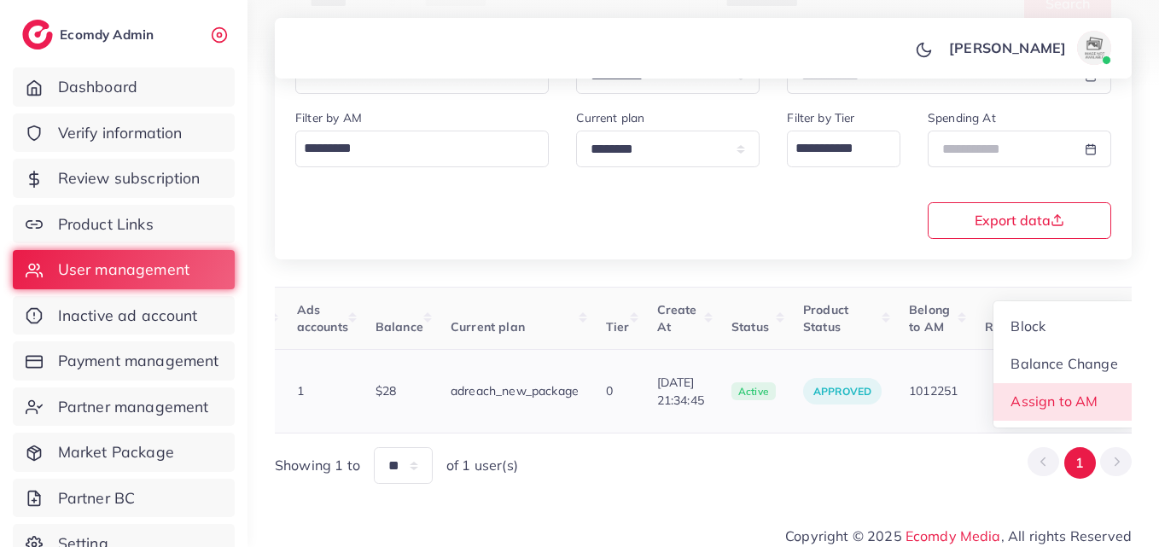
click at [1078, 392] on span "Assign to AM" at bounding box center [1054, 400] width 87 height 17
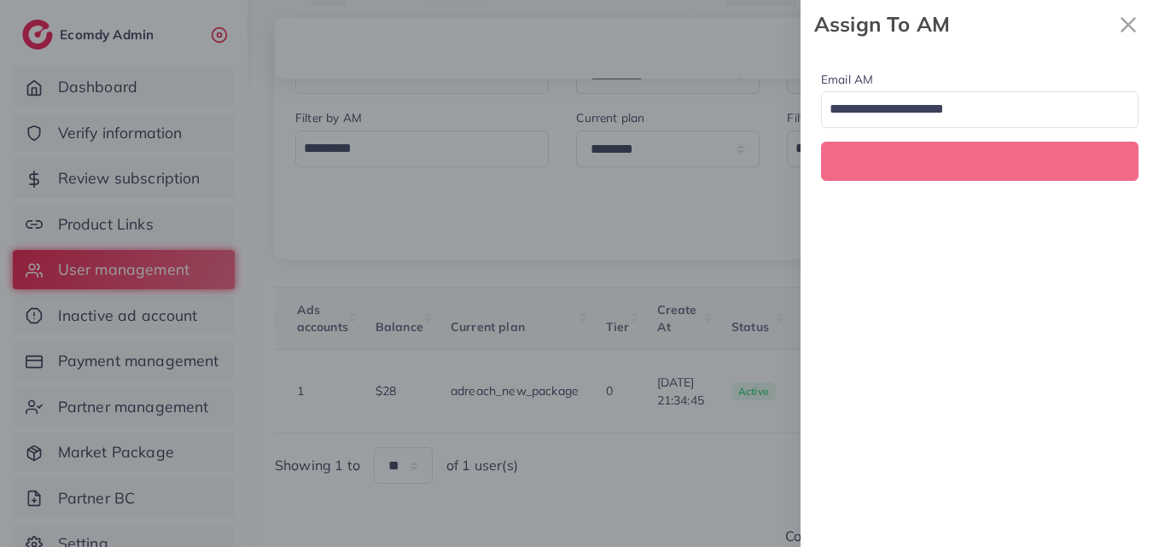
scroll to position [0, 586]
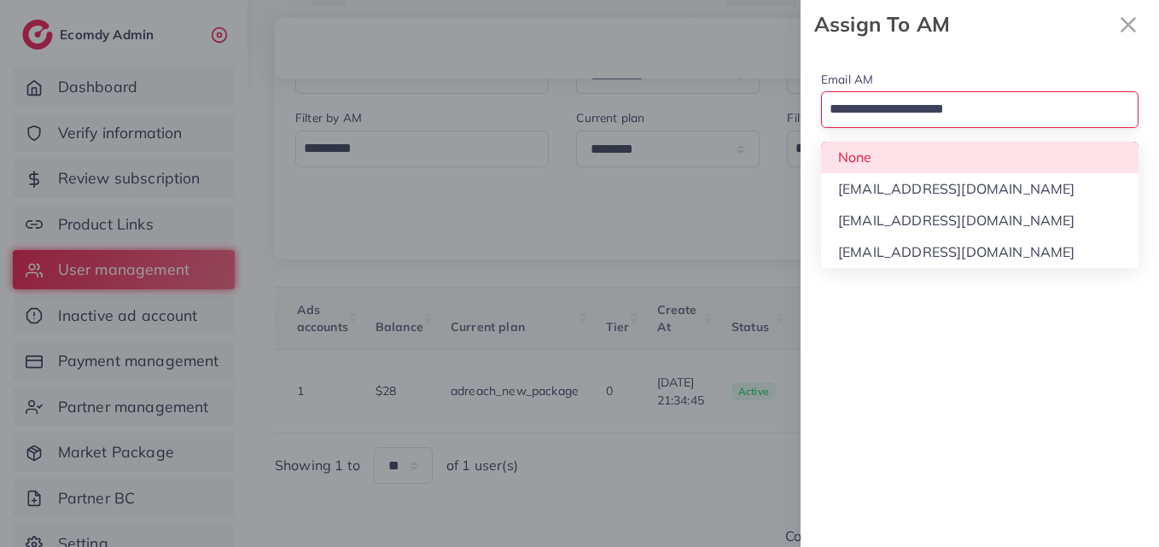
click at [1018, 121] on input "Search for option" at bounding box center [969, 110] width 293 height 29
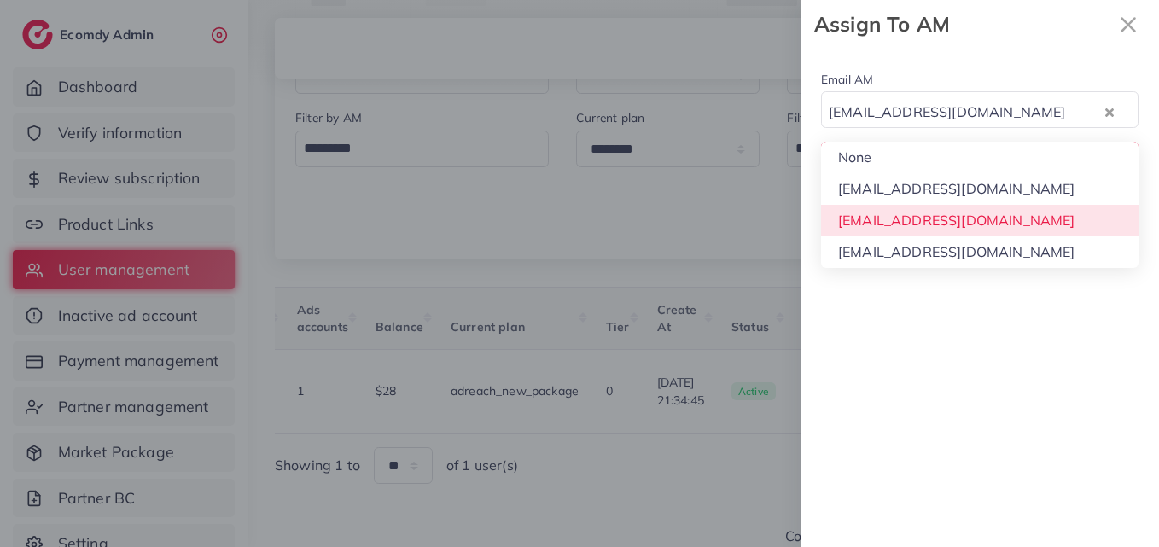
click at [1009, 229] on div "Email AM natashashahid163@gmail.com Loading... None hadibaaslam@gmail.com natas…" at bounding box center [979, 298] width 358 height 498
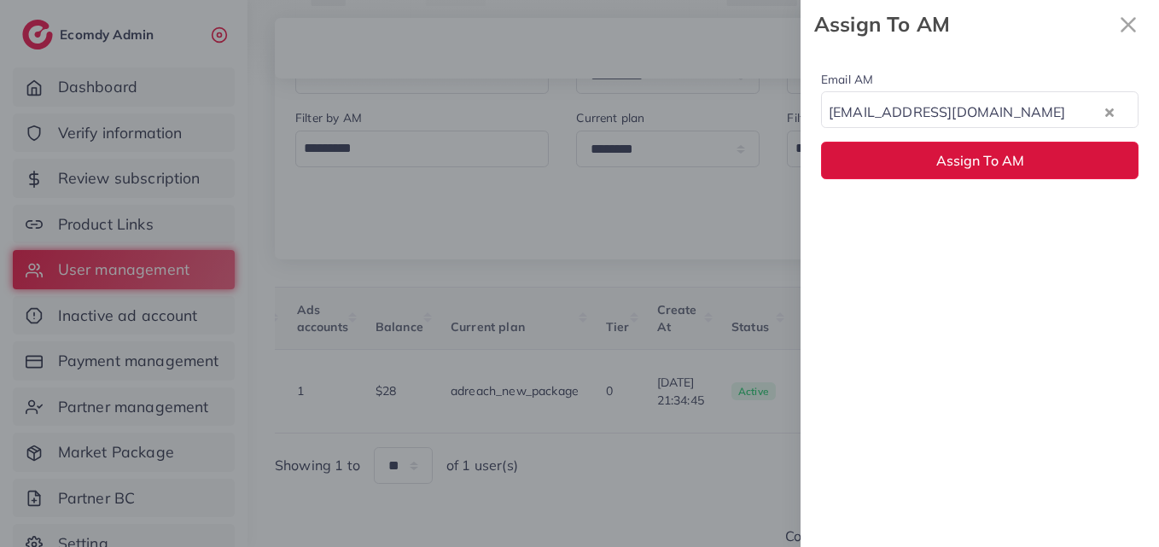
drag, startPoint x: 1002, startPoint y: 163, endPoint x: 846, endPoint y: 436, distance: 314.1
click at [1002, 164] on span "Assign To AM" at bounding box center [980, 160] width 88 height 17
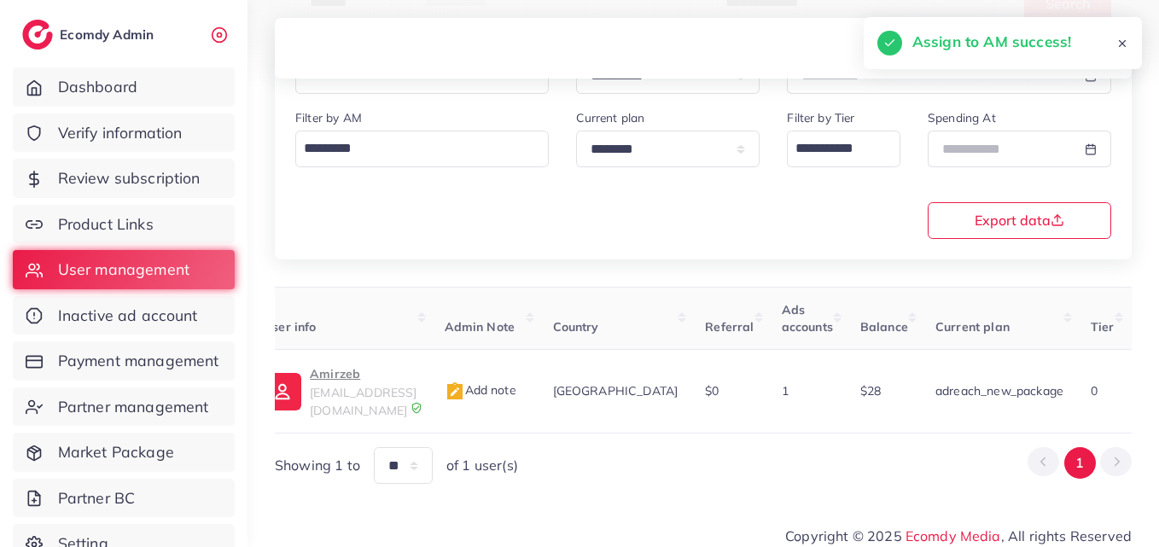
scroll to position [0, 26]
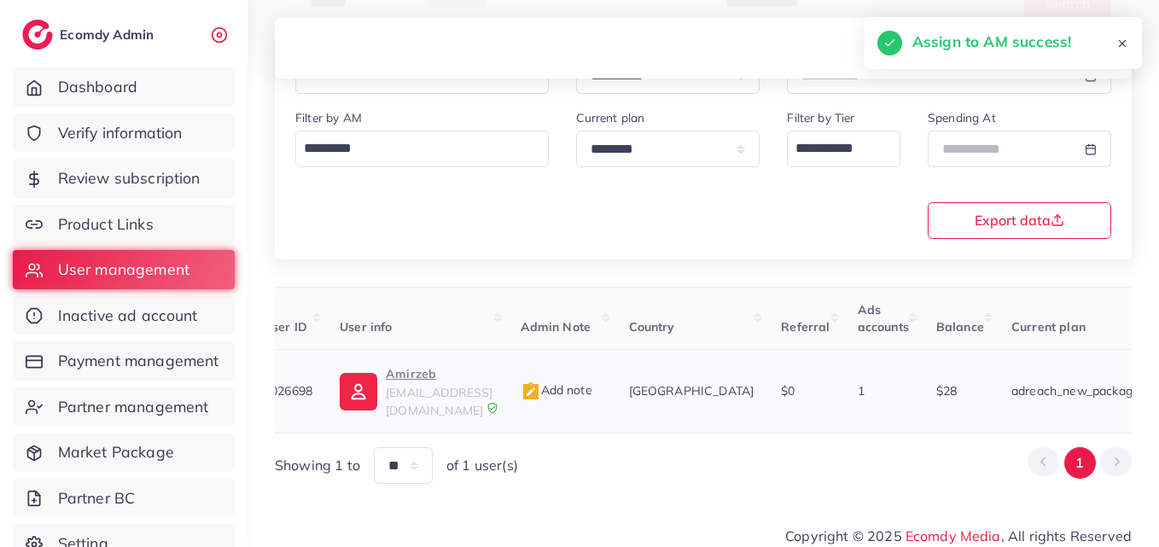
click at [443, 380] on p "Amirzeb" at bounding box center [439, 373] width 107 height 20
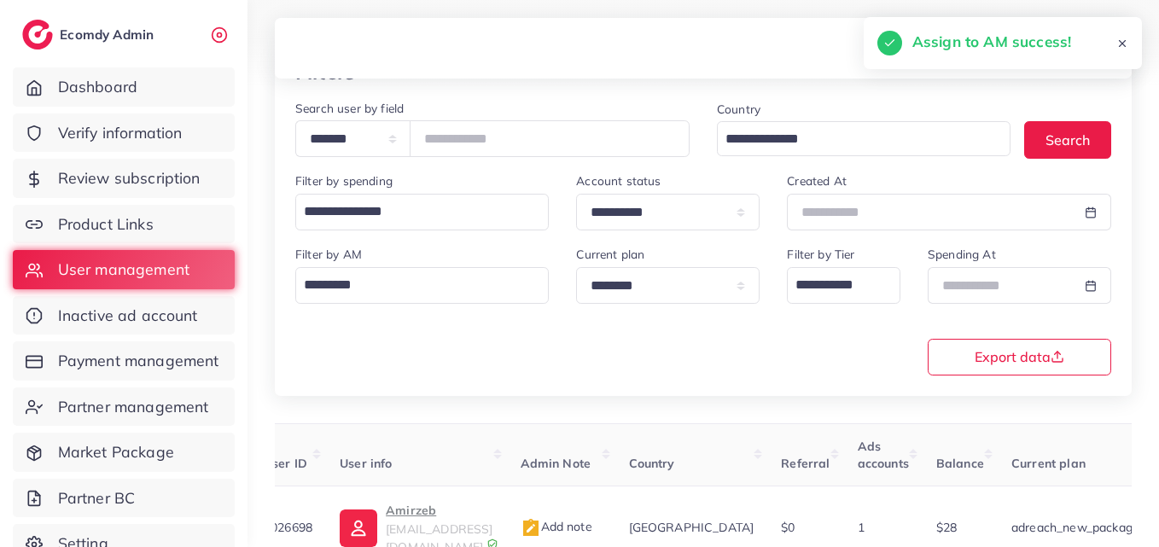
scroll to position [14, 0]
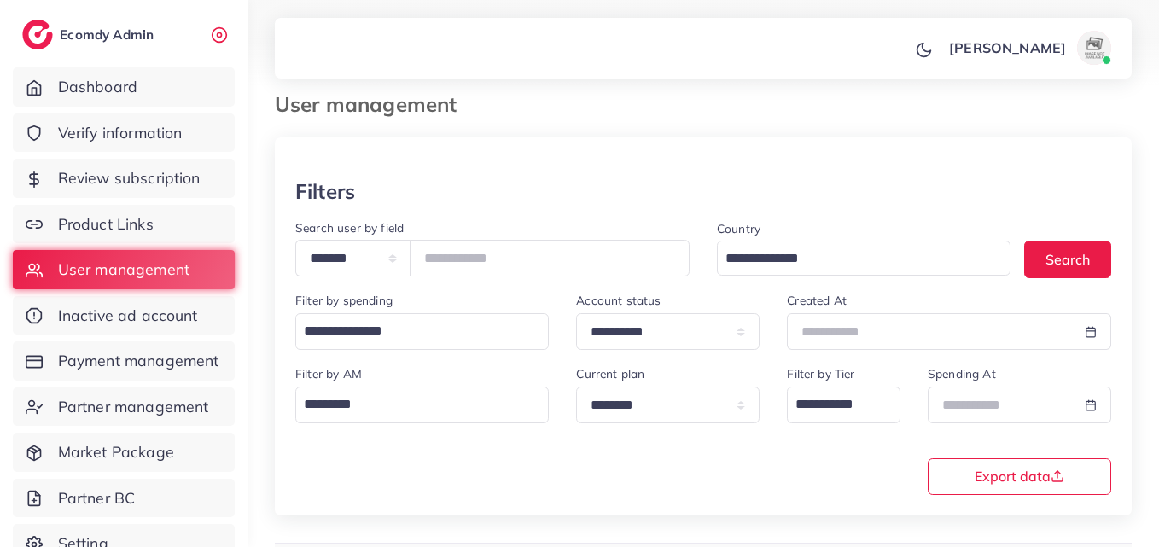
click at [487, 278] on div "**********" at bounding box center [492, 254] width 421 height 73
click at [491, 263] on input "*******" at bounding box center [550, 258] width 280 height 37
paste input "number"
click at [1058, 261] on button "Search" at bounding box center [1067, 259] width 87 height 37
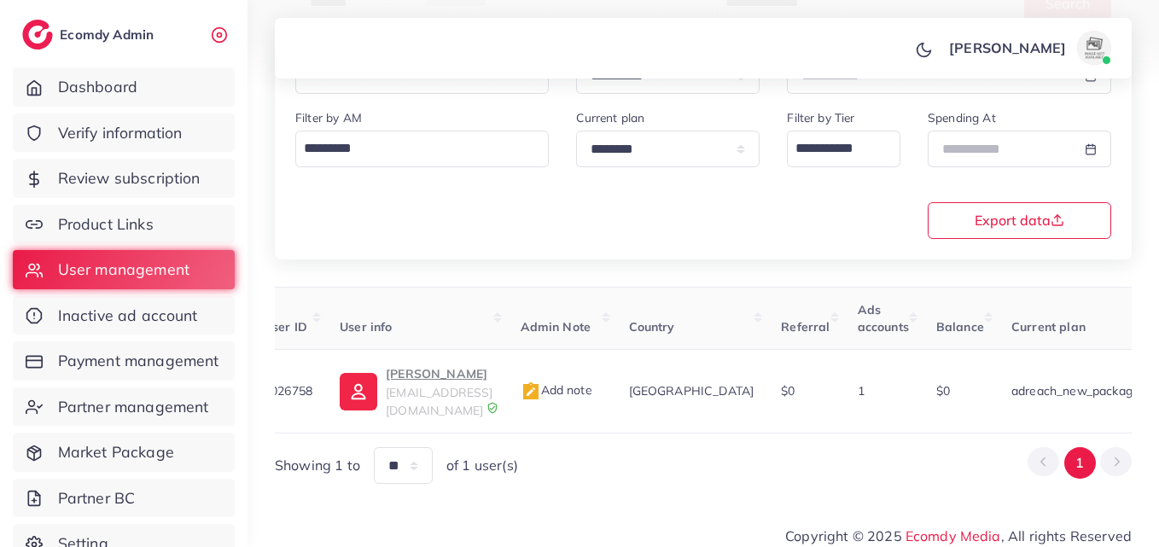
scroll to position [0, 571]
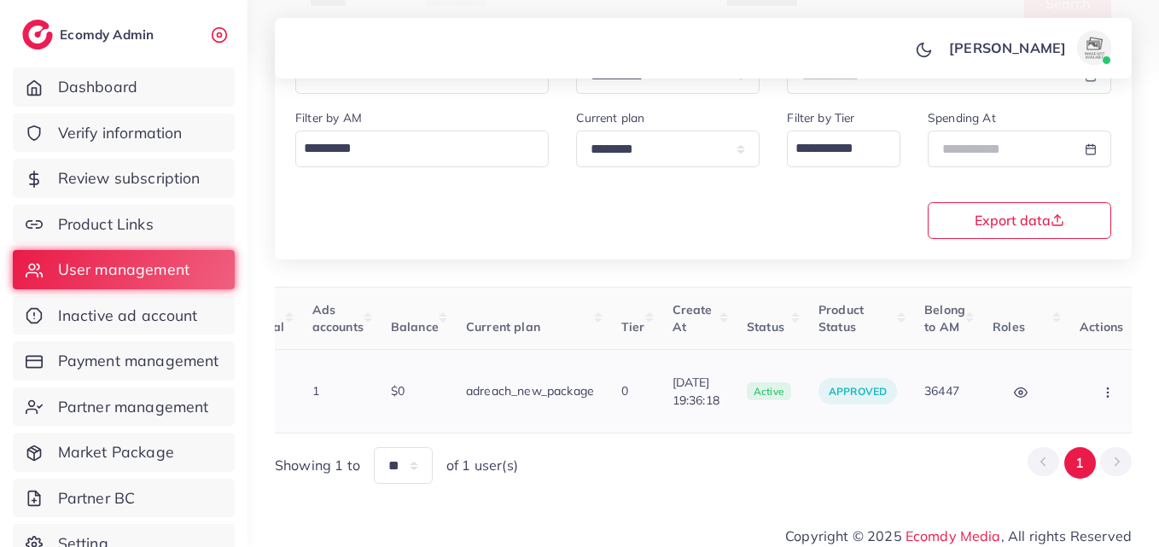
click at [1066, 399] on td "Block Balance Change Assign to AM" at bounding box center [1110, 392] width 88 height 84
click at [1079, 392] on button "button" at bounding box center [1109, 391] width 60 height 38
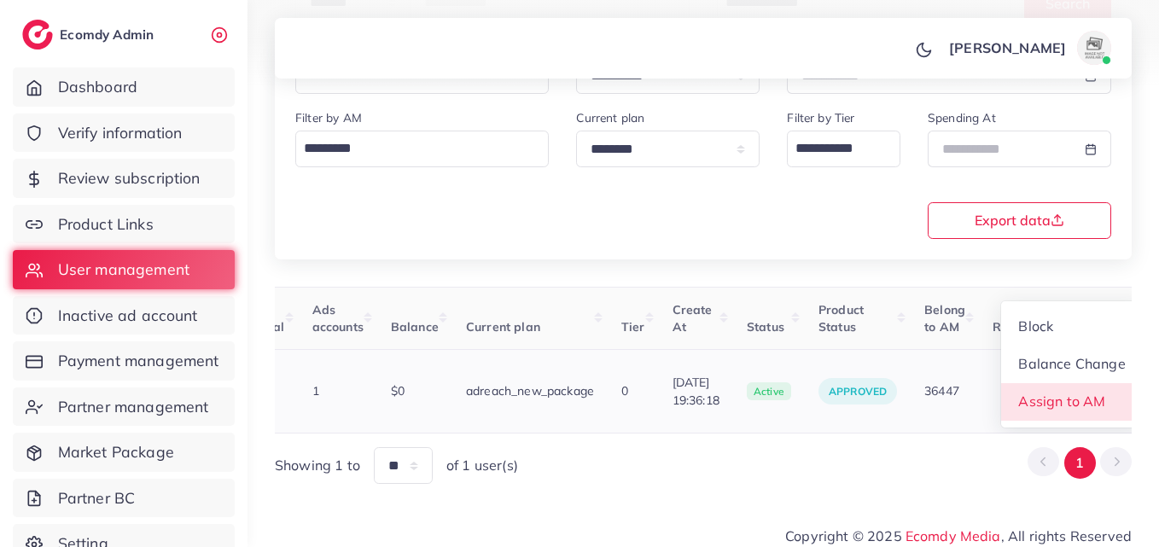
scroll to position [2, 571]
click at [1069, 392] on span "Assign to AM" at bounding box center [1062, 400] width 87 height 17
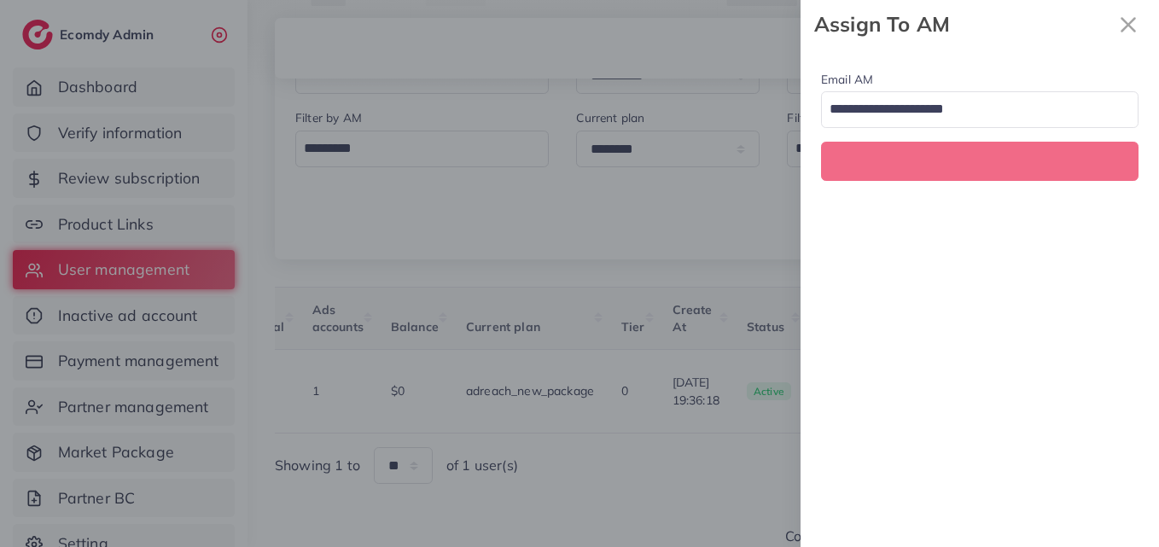
scroll to position [0, 571]
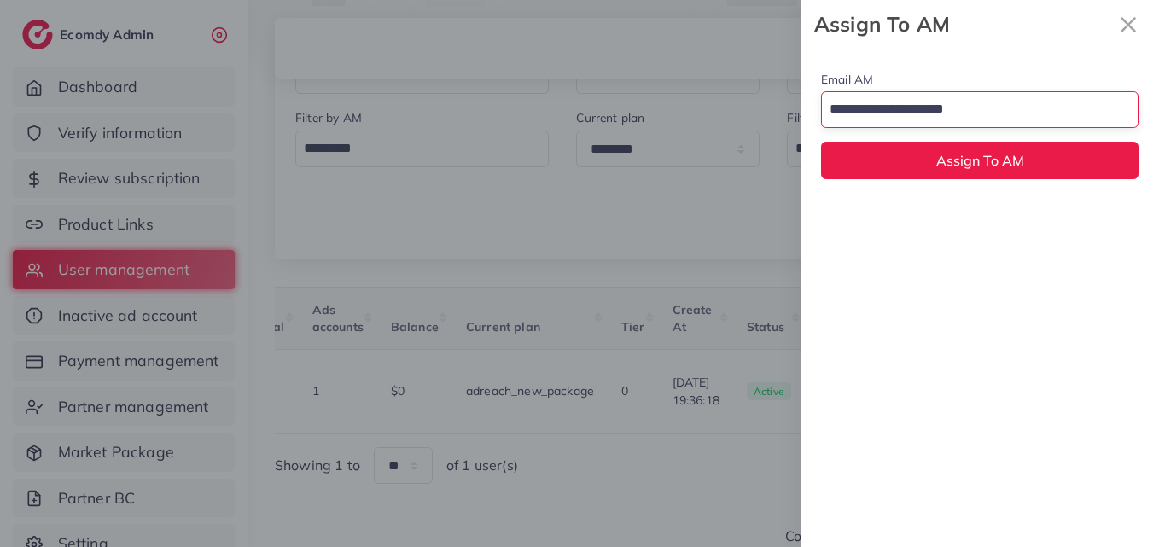
click at [979, 91] on div "Loading..." at bounding box center [979, 109] width 317 height 37
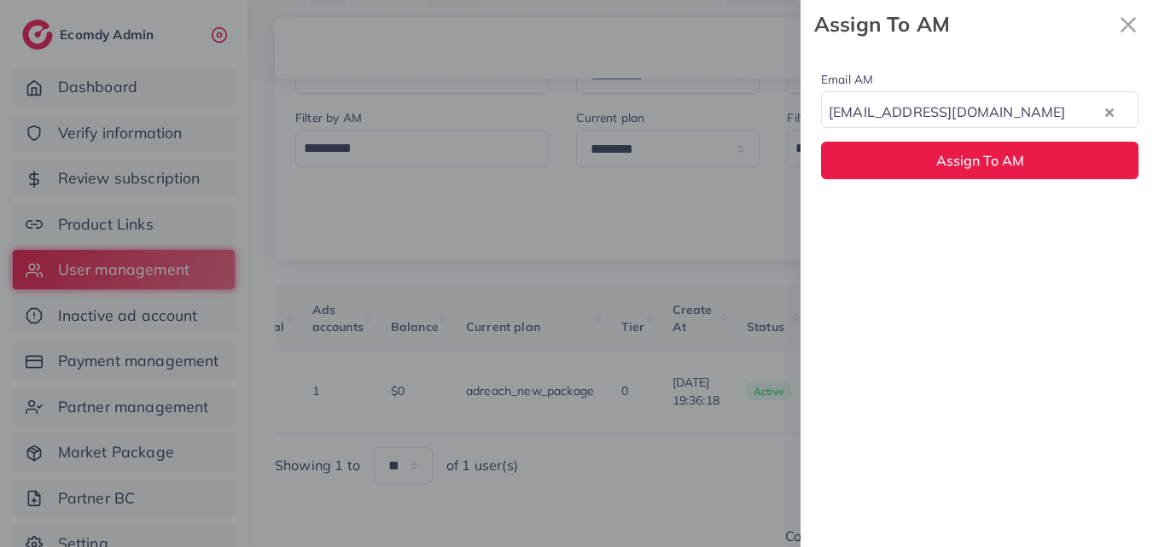
click at [985, 225] on div "Email AM natashashahid163@gmail.com Loading... None hadibaaslam@gmail.com natas…" at bounding box center [979, 298] width 358 height 498
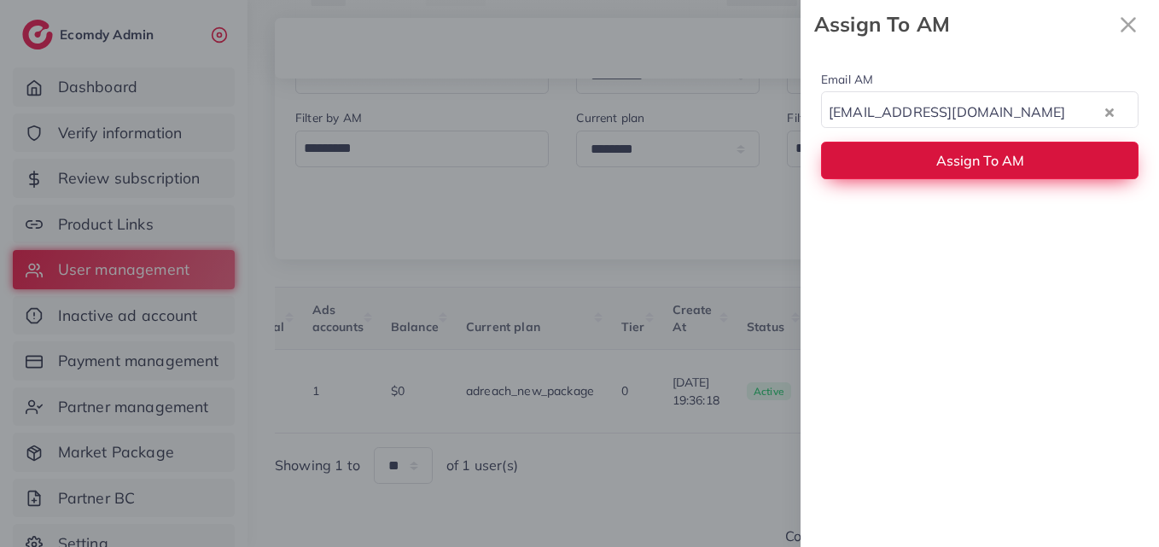
click at [988, 156] on span "Assign To AM" at bounding box center [980, 160] width 88 height 17
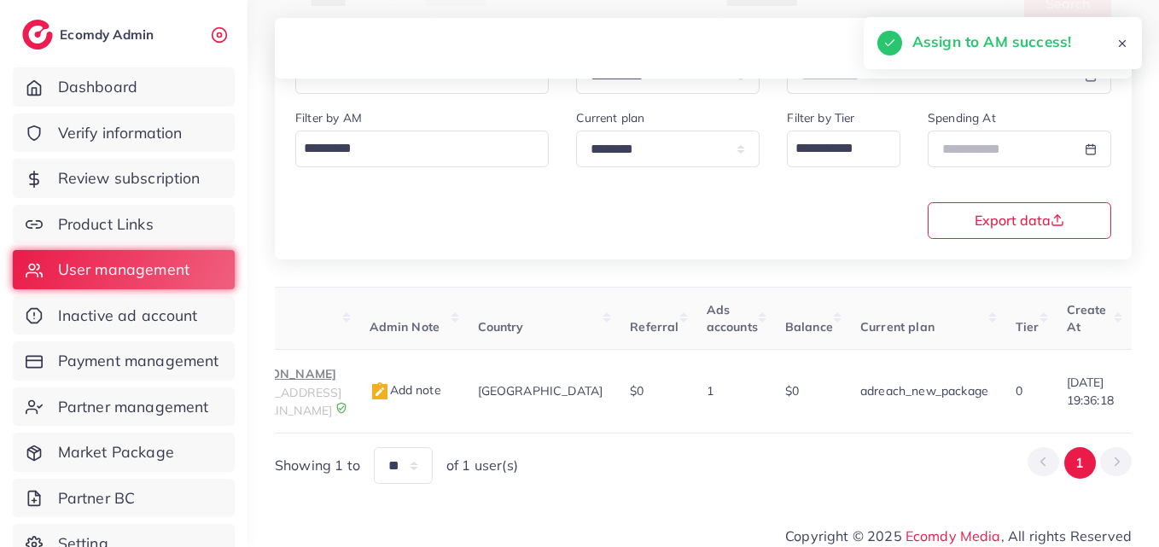
scroll to position [0, 49]
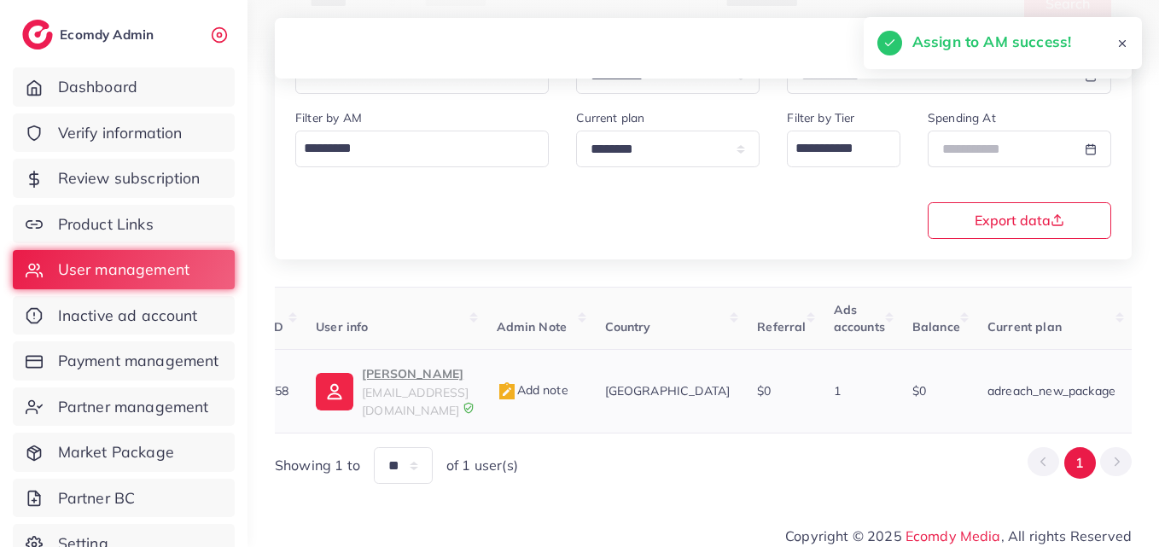
click at [367, 380] on p "Amjad khan" at bounding box center [415, 373] width 107 height 20
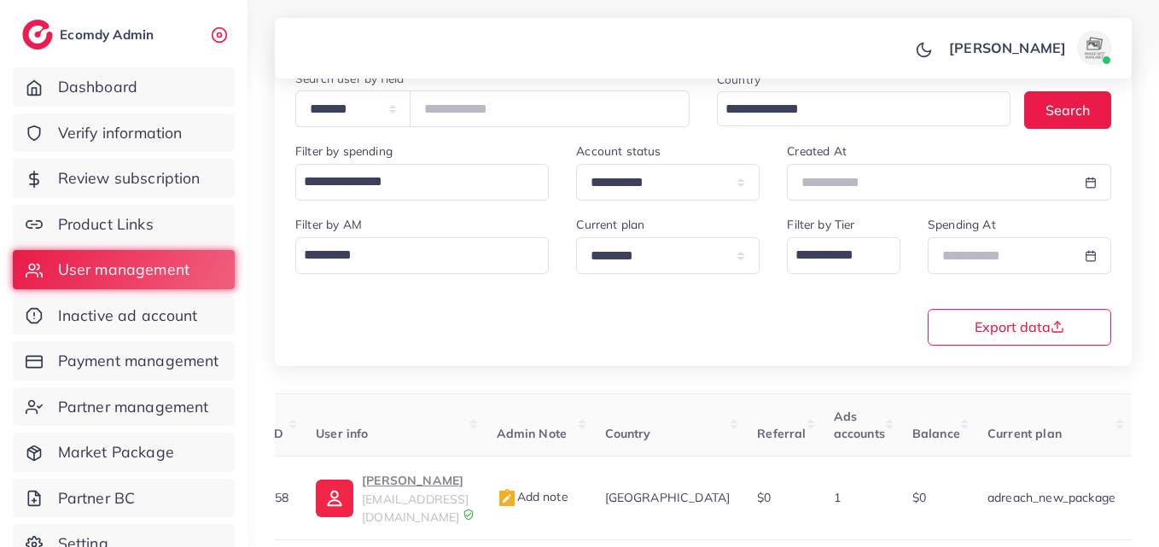
scroll to position [14, 0]
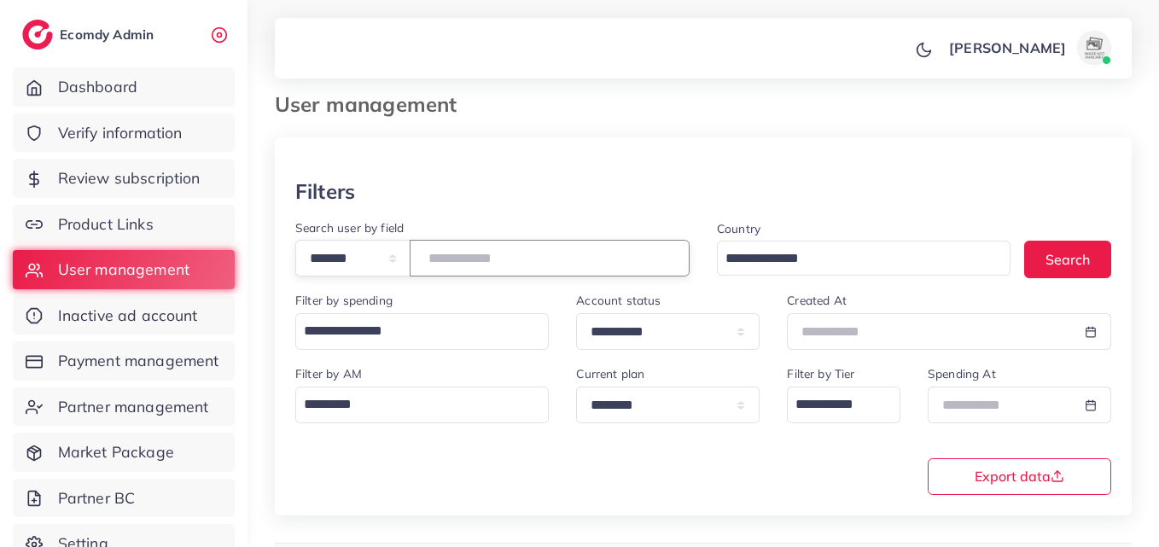
click at [464, 257] on input "*******" at bounding box center [550, 258] width 280 height 37
click at [465, 256] on input "*******" at bounding box center [550, 258] width 280 height 37
paste input "number"
click at [1029, 264] on button "Search" at bounding box center [1067, 259] width 87 height 37
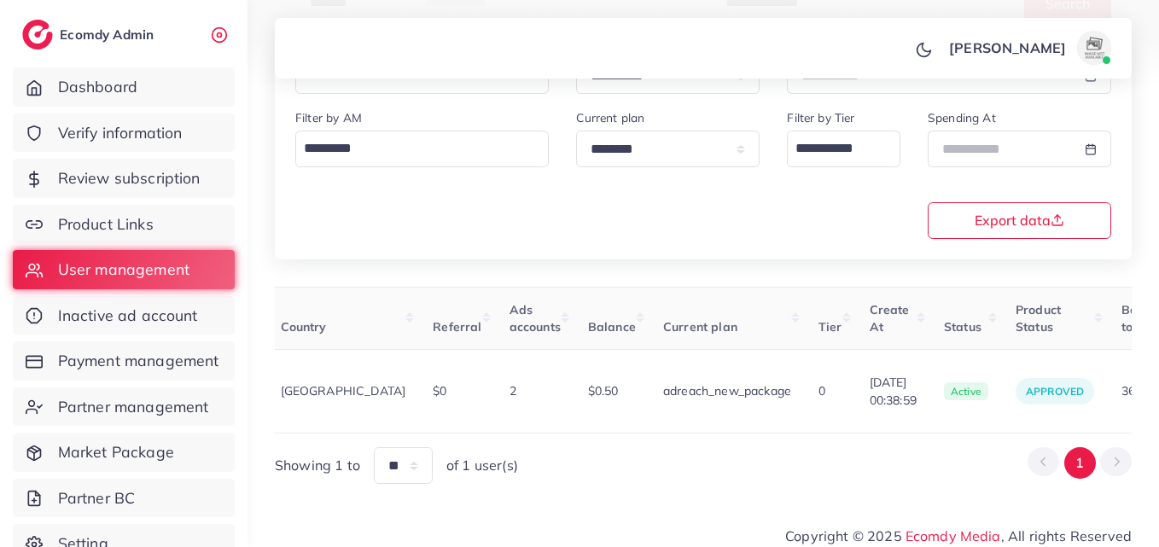
scroll to position [0, 559]
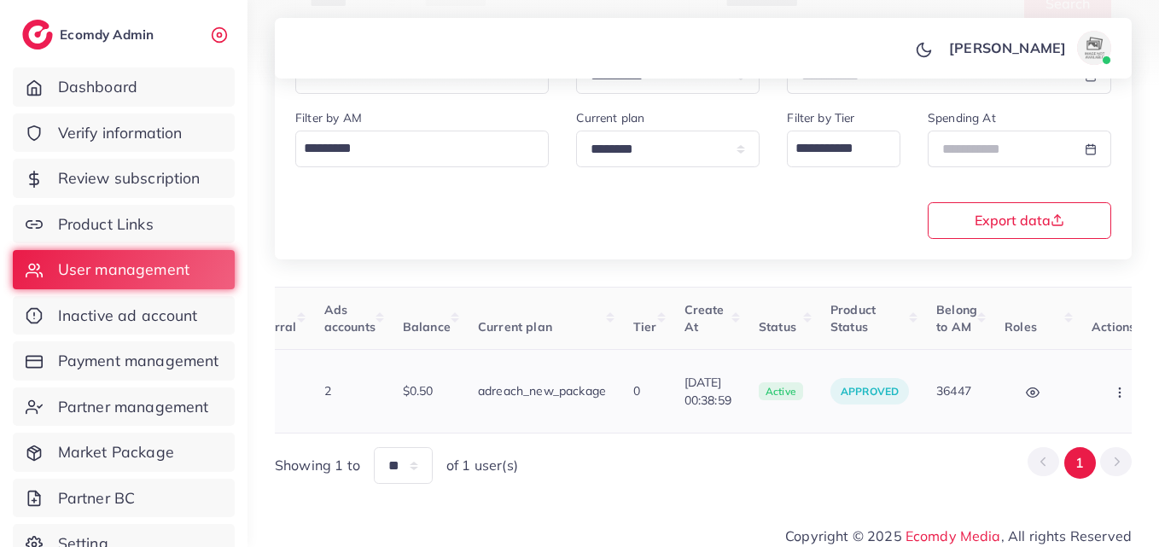
click at [1091, 383] on button "button" at bounding box center [1121, 391] width 60 height 38
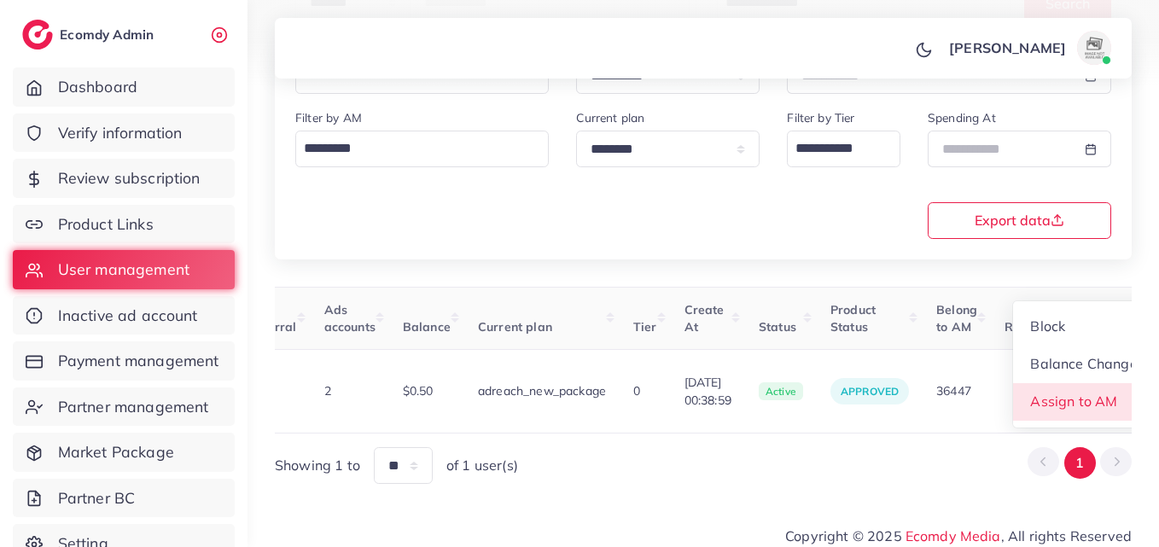
click at [1074, 392] on span "Assign to AM" at bounding box center [1074, 400] width 87 height 17
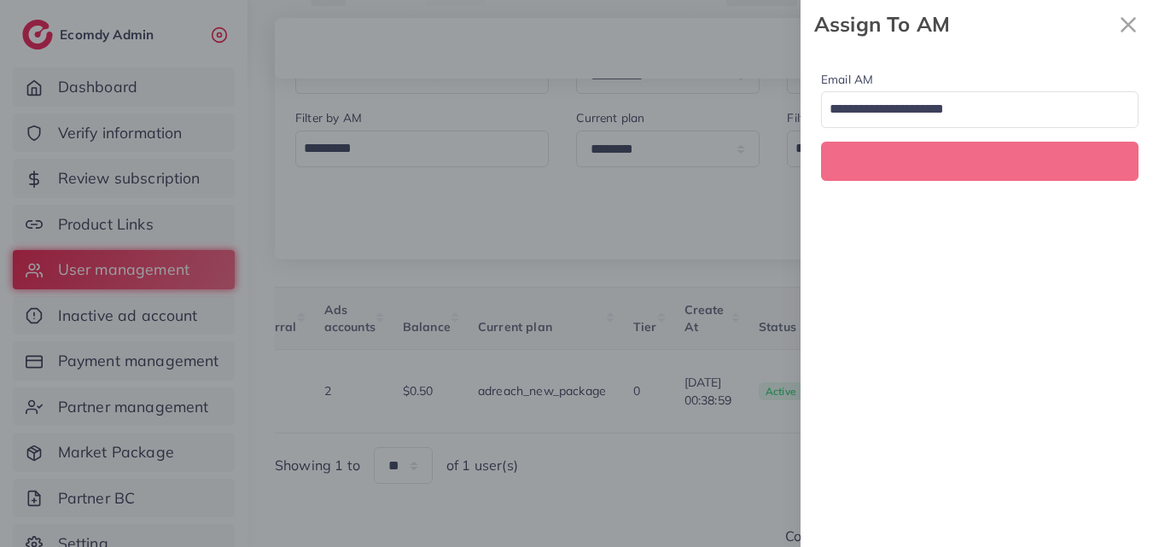
scroll to position [0, 559]
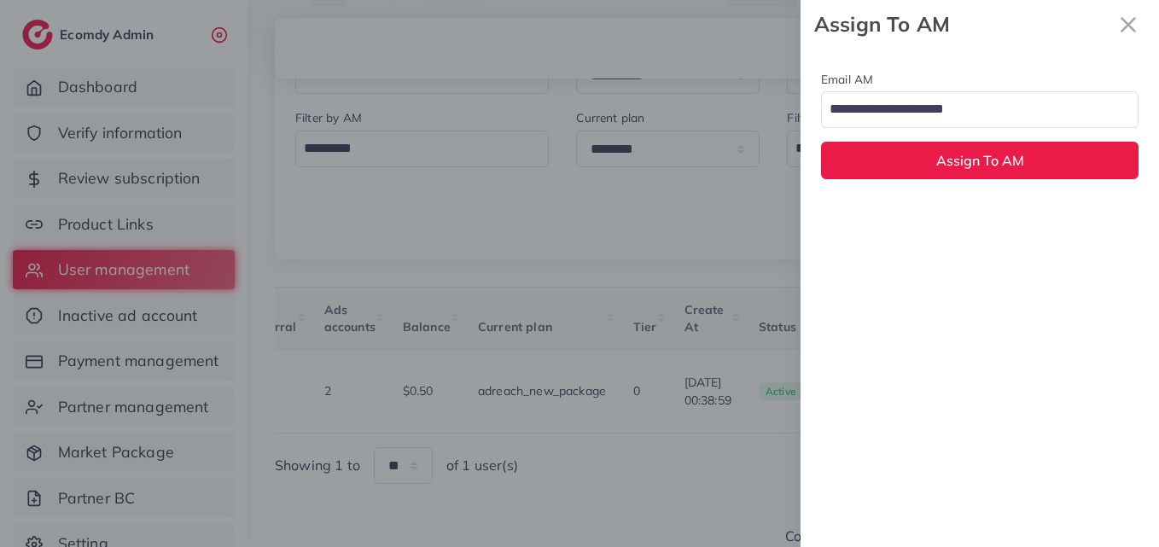
click at [913, 114] on input "Search for option" at bounding box center [969, 110] width 293 height 29
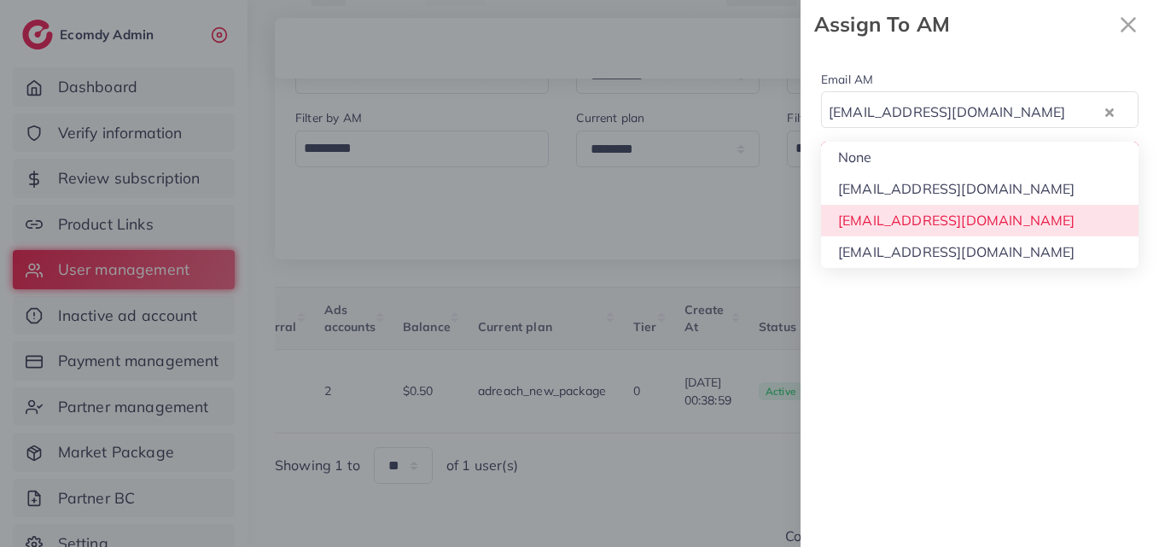
click at [941, 214] on div "Email AM natashashahid163@gmail.com Loading... None hadibaaslam@gmail.com natas…" at bounding box center [979, 298] width 358 height 498
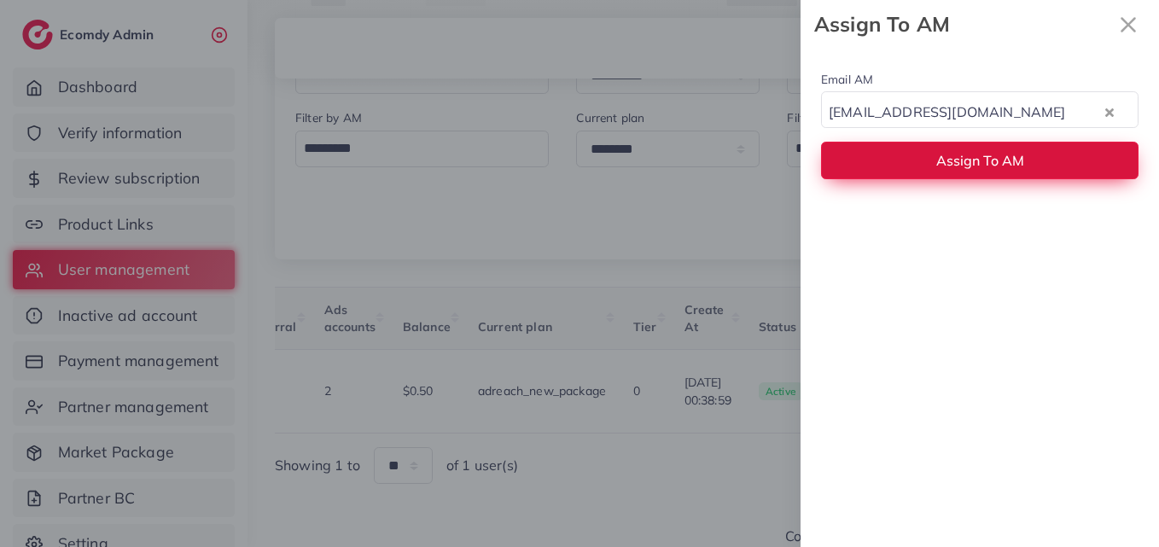
click at [939, 151] on button "Assign To AM" at bounding box center [979, 160] width 317 height 37
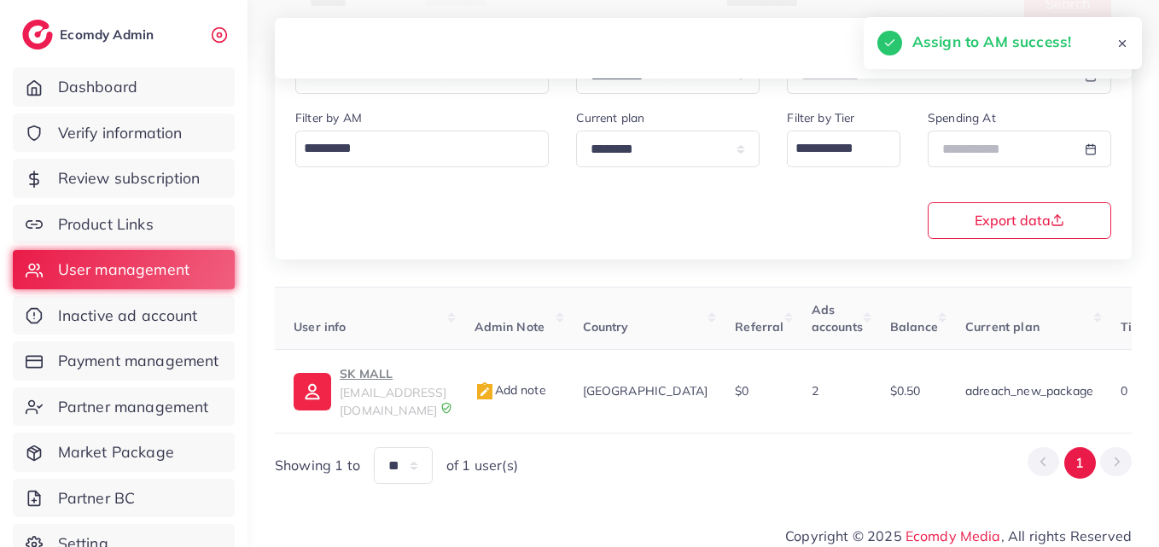
scroll to position [0, 0]
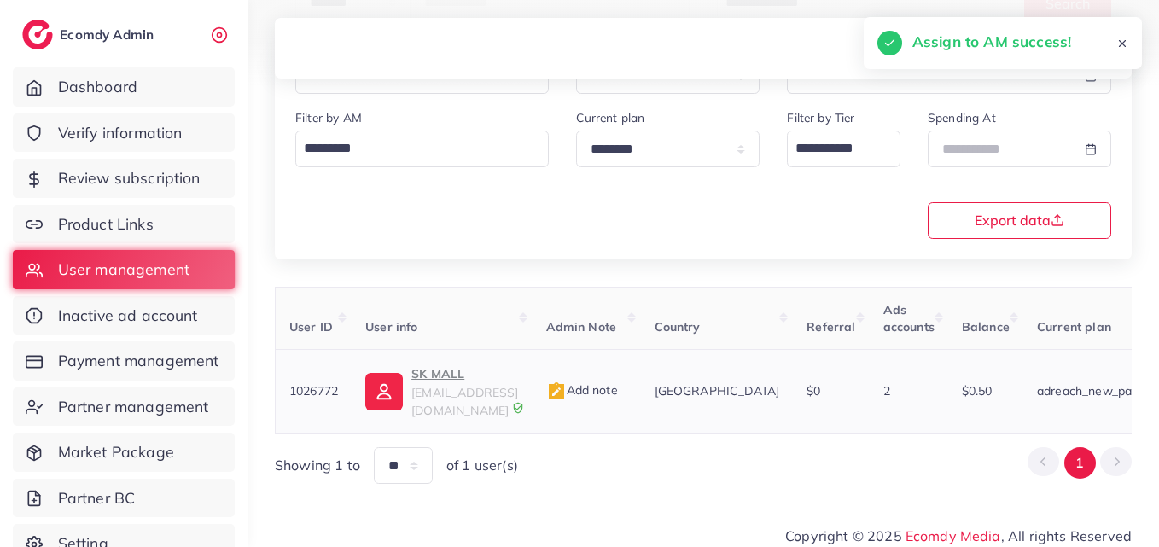
click at [380, 373] on img at bounding box center [384, 392] width 38 height 38
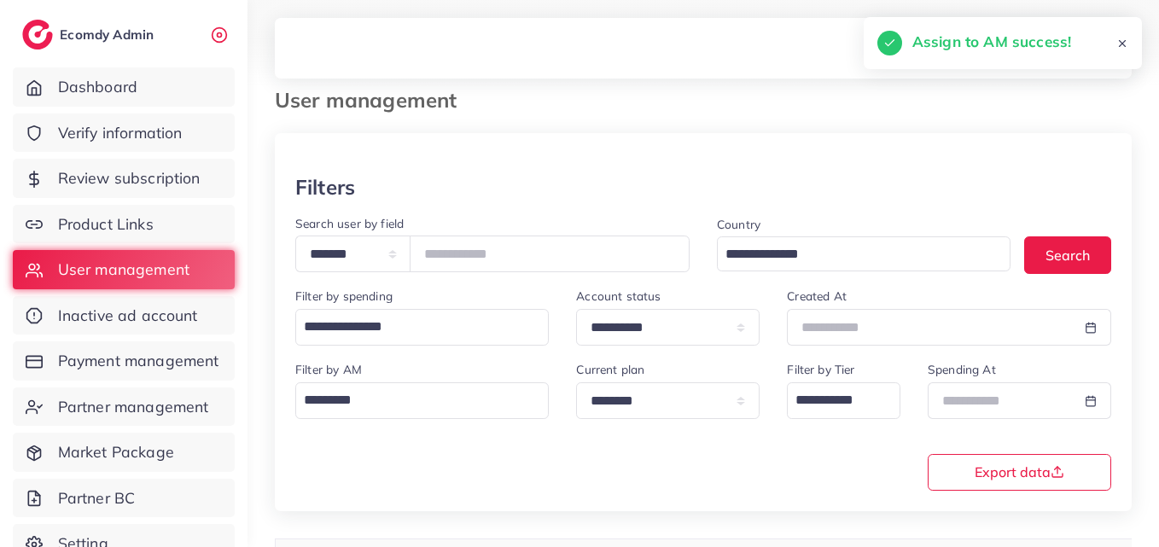
scroll to position [14, 0]
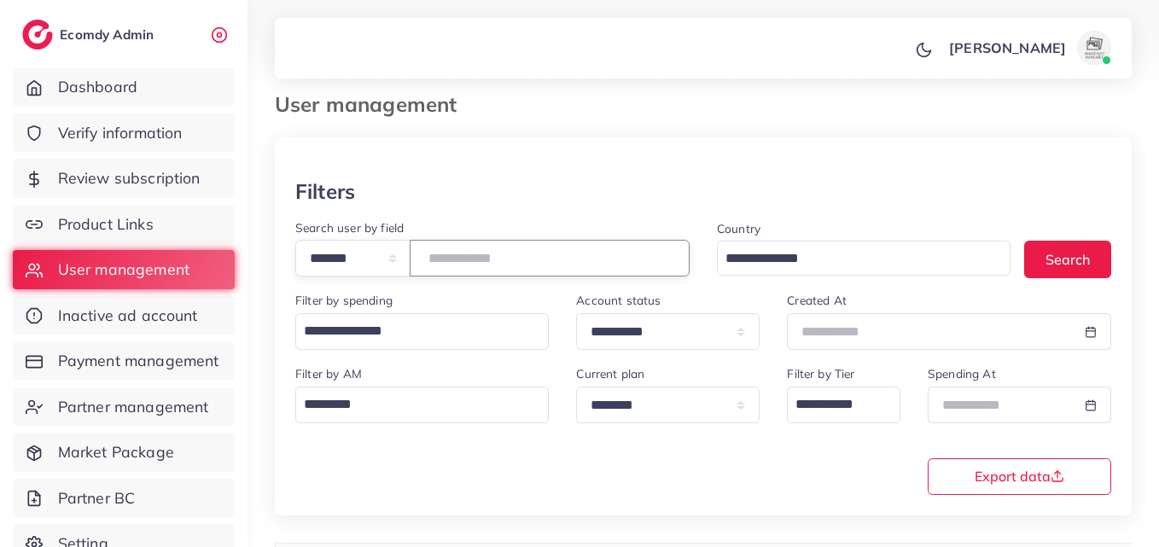
click at [501, 257] on input "*******" at bounding box center [550, 258] width 280 height 37
click at [470, 253] on input "*******" at bounding box center [550, 258] width 280 height 37
paste input "number"
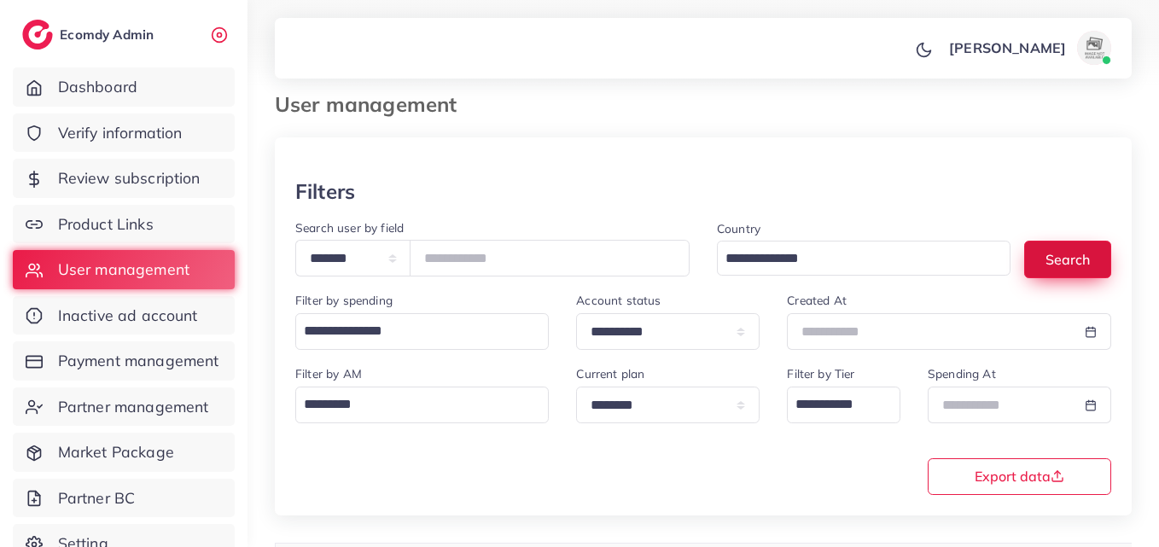
click at [1045, 245] on button "Search" at bounding box center [1067, 259] width 87 height 37
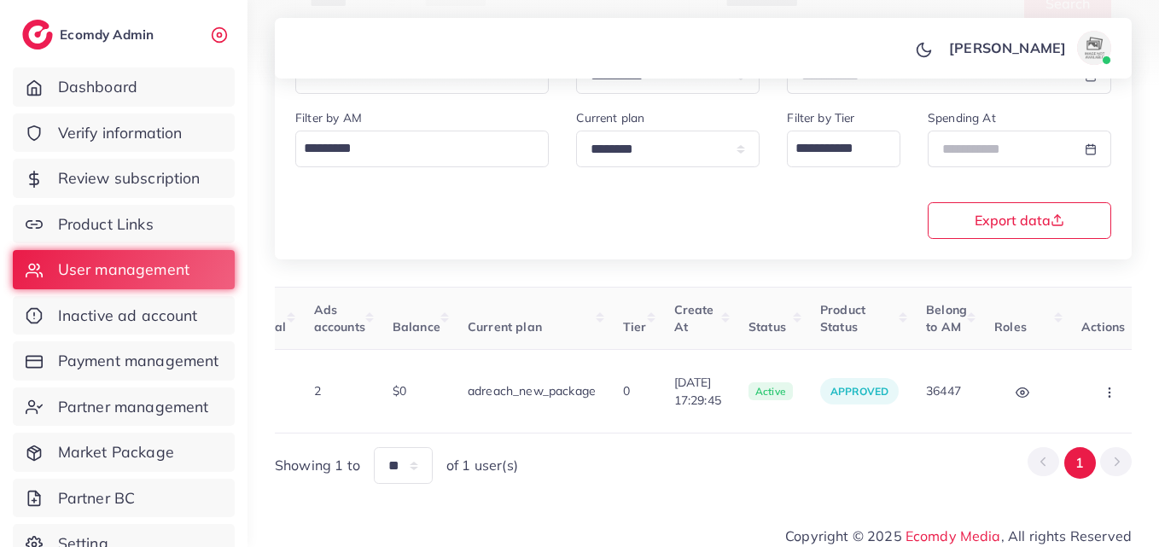
scroll to position [0, 592]
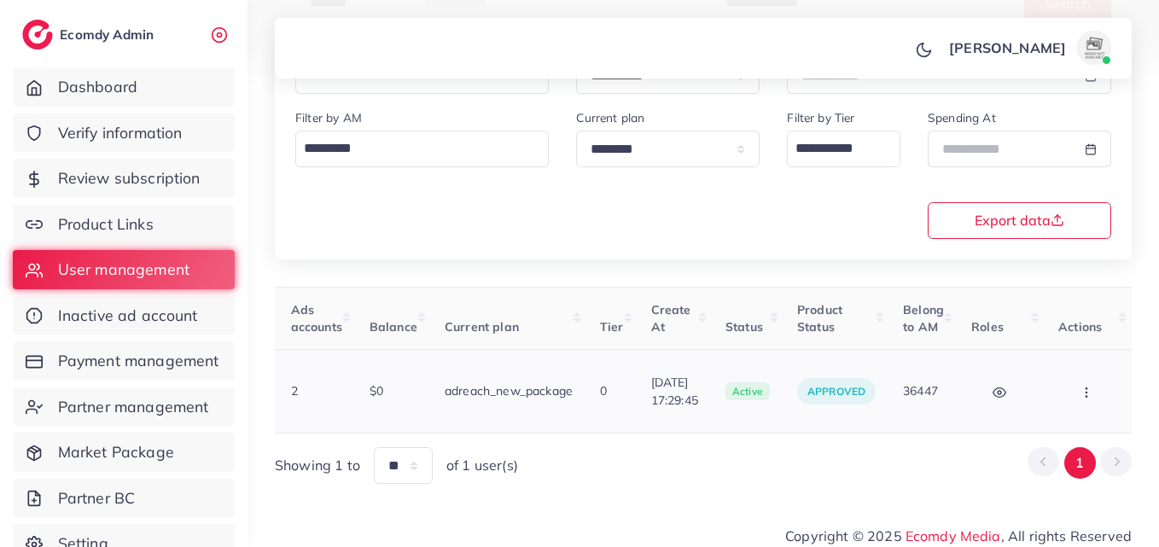
click at [1072, 403] on td "Block Balance Change Assign to AM" at bounding box center [1088, 392] width 88 height 84
click at [1074, 393] on button "button" at bounding box center [1088, 391] width 60 height 38
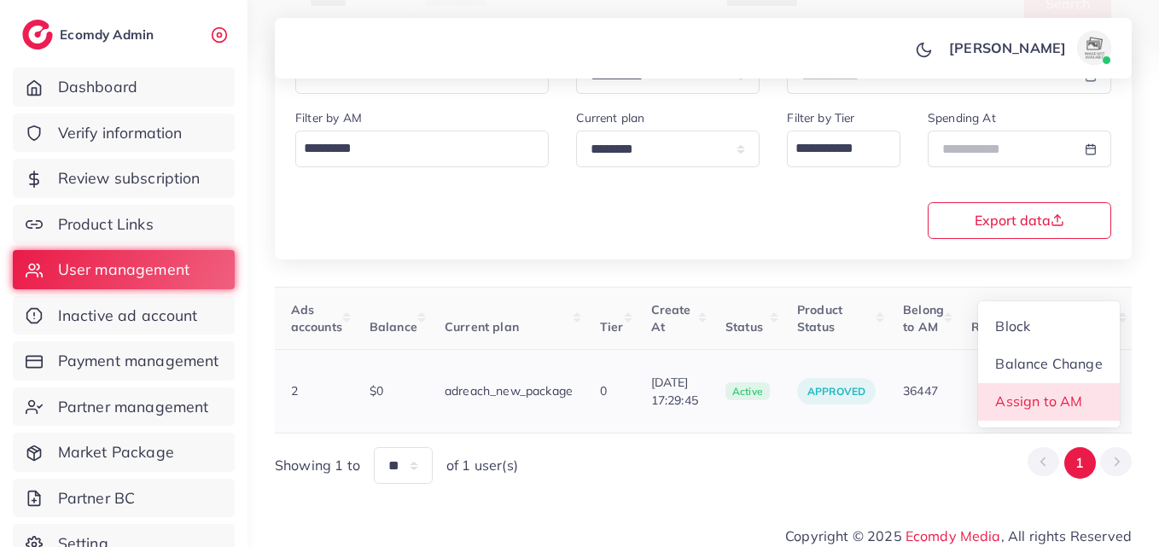
click at [1068, 396] on span "Assign to AM" at bounding box center [1039, 400] width 87 height 17
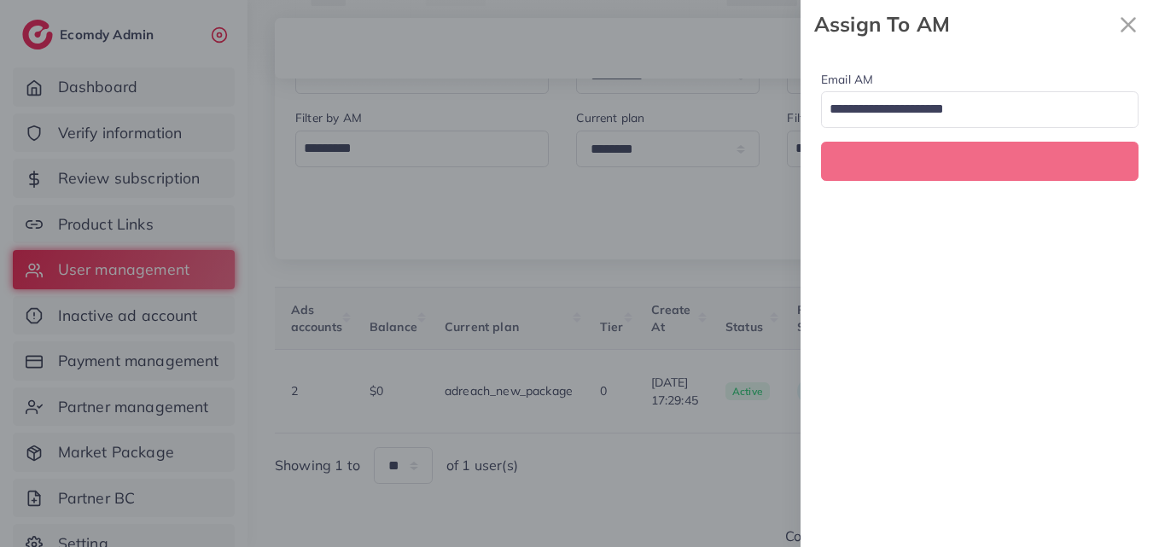
scroll to position [0, 592]
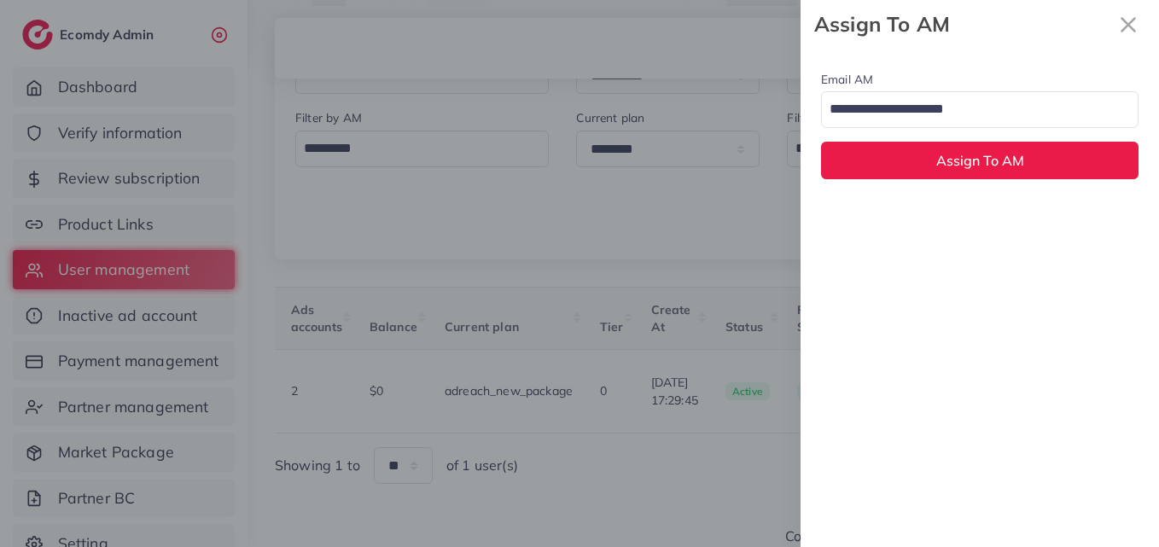
click at [870, 101] on input "Search for option" at bounding box center [969, 110] width 293 height 29
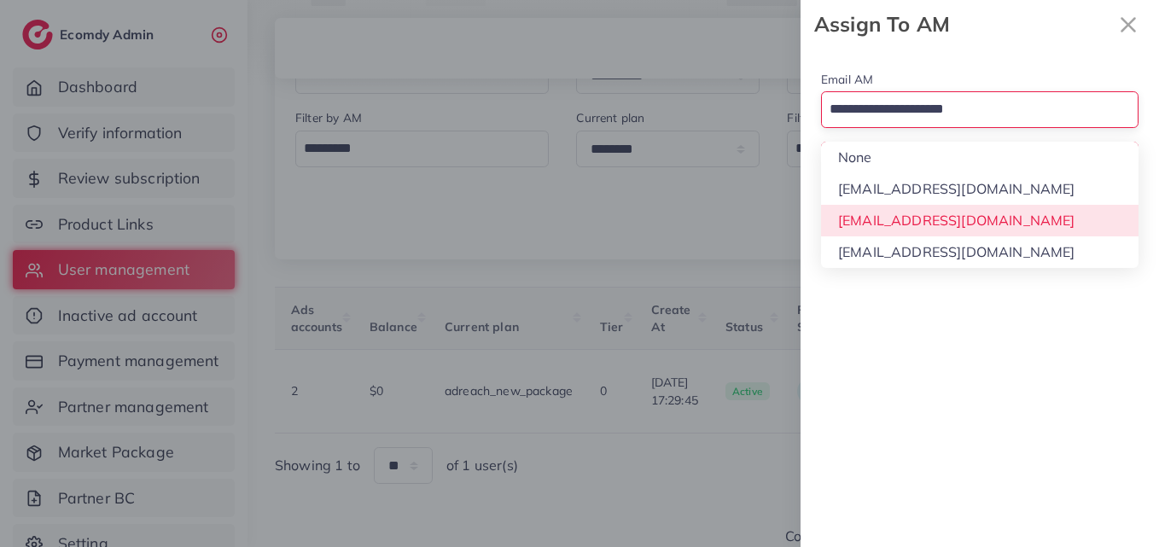
click at [911, 206] on div "Email AM Loading... None hadibaaslam@gmail.com natashashahid163@gmail.com wajah…" at bounding box center [979, 298] width 358 height 498
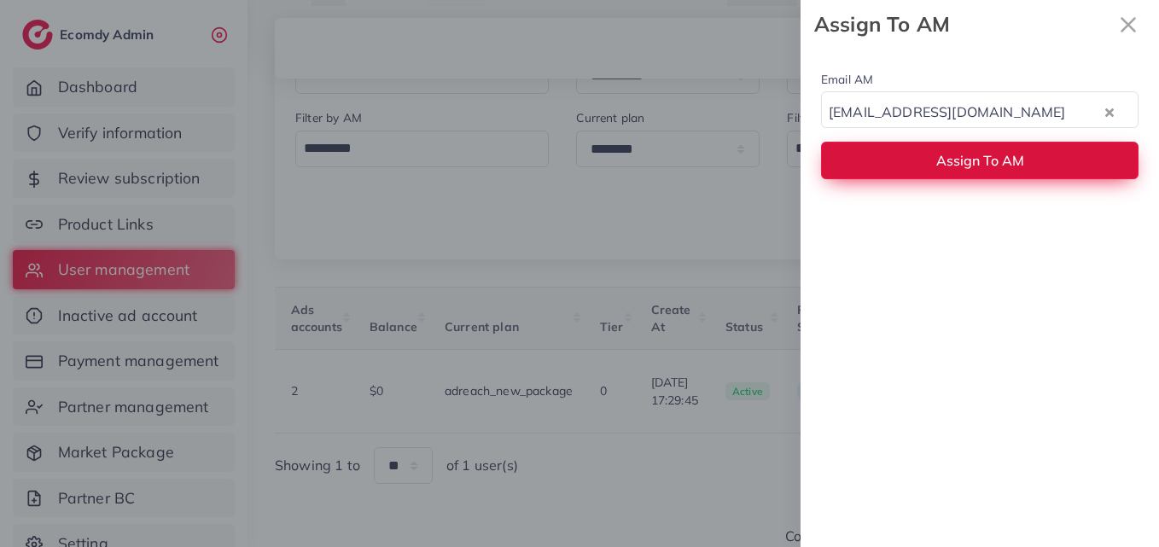
click at [910, 156] on button "Assign To AM" at bounding box center [979, 160] width 317 height 37
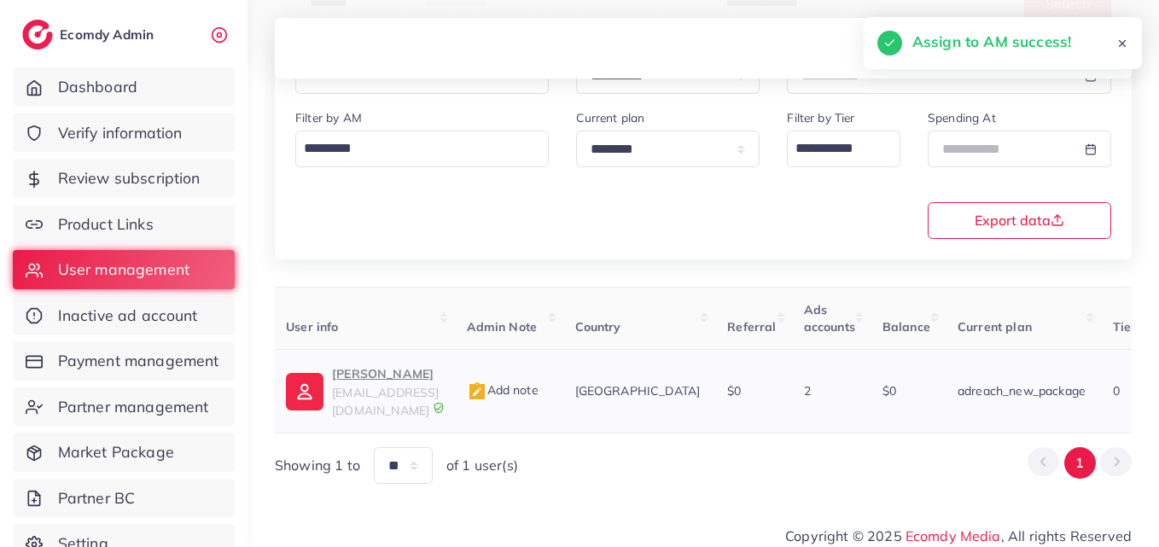
scroll to position [0, 62]
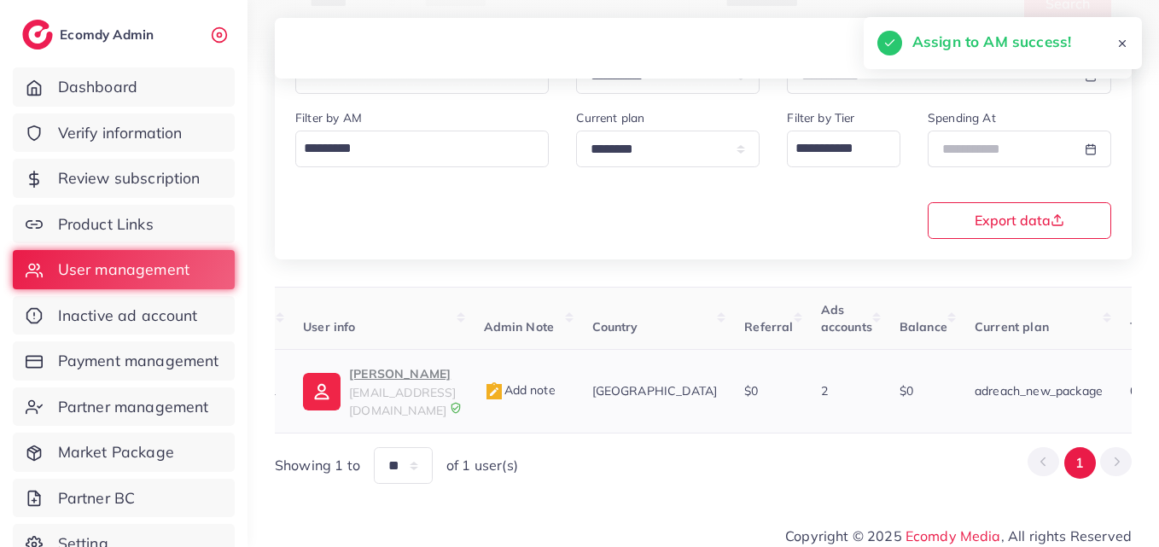
click at [388, 375] on p "Ubaid Awan" at bounding box center [402, 373] width 107 height 20
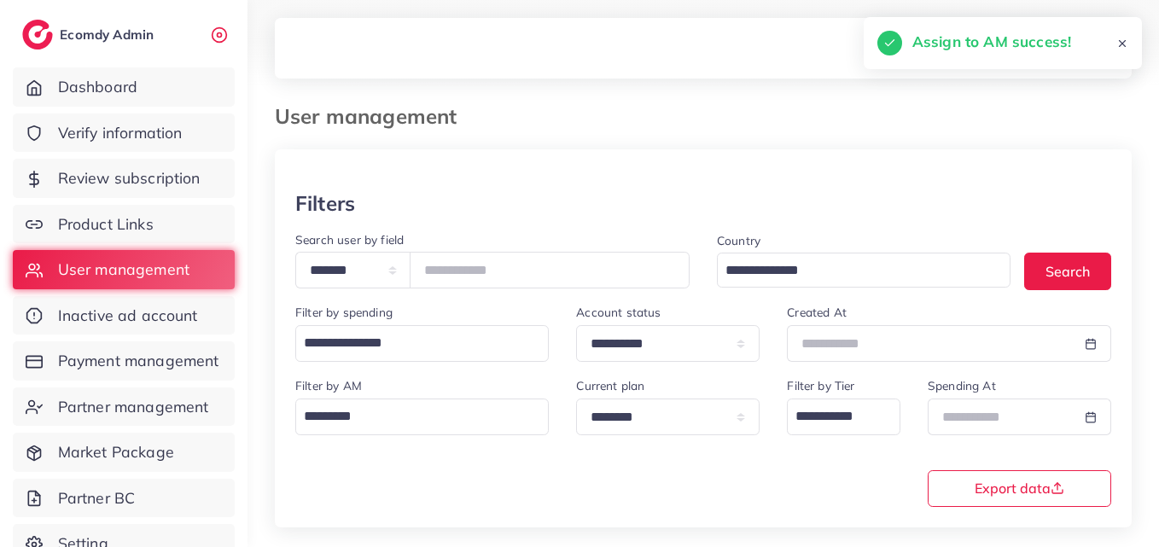
scroll to position [0, 0]
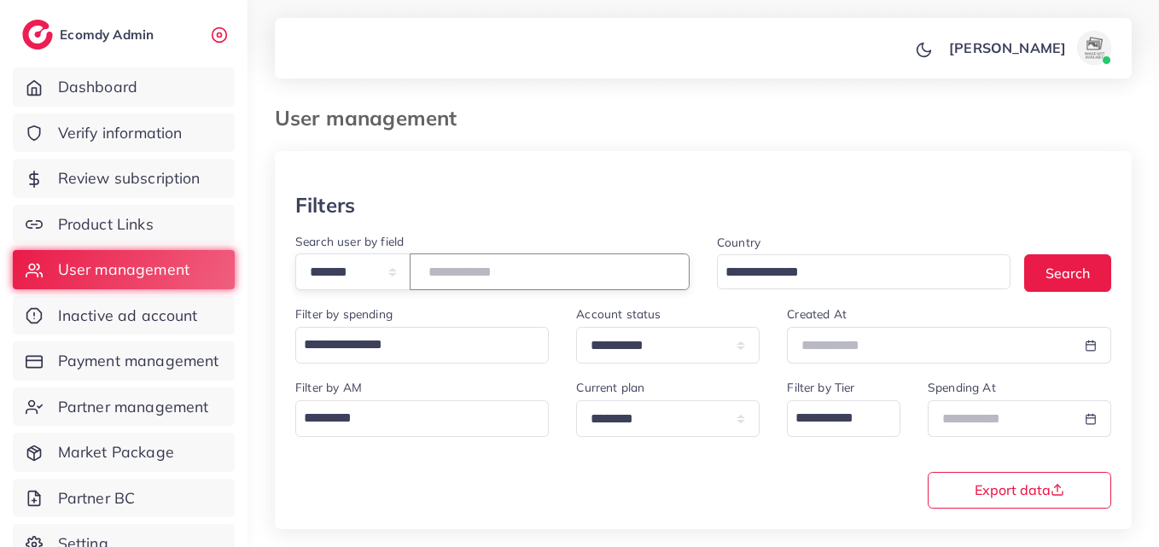
click at [479, 261] on input "*******" at bounding box center [550, 271] width 280 height 37
click at [480, 261] on input "*******" at bounding box center [550, 271] width 280 height 37
paste input "number"
click at [1078, 258] on button "Search" at bounding box center [1067, 272] width 87 height 37
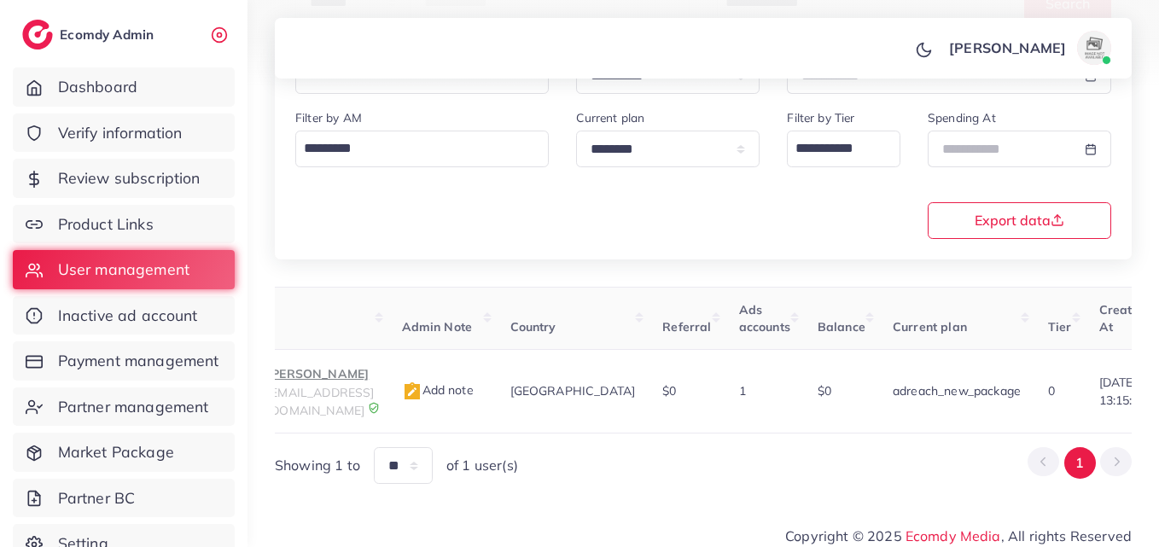
scroll to position [0, 601]
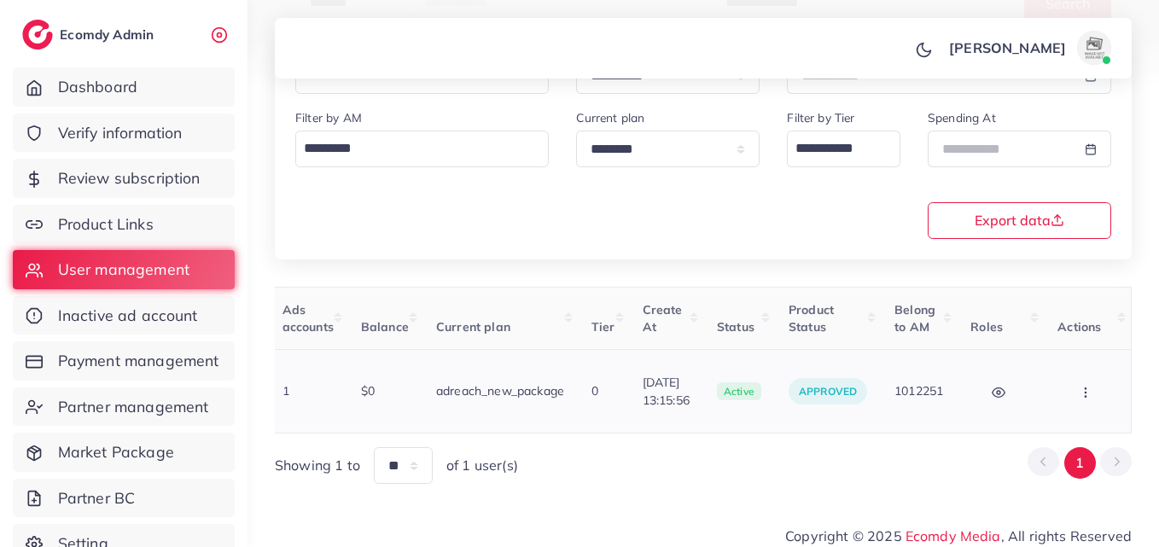
click at [1078, 395] on button "button" at bounding box center [1087, 391] width 60 height 38
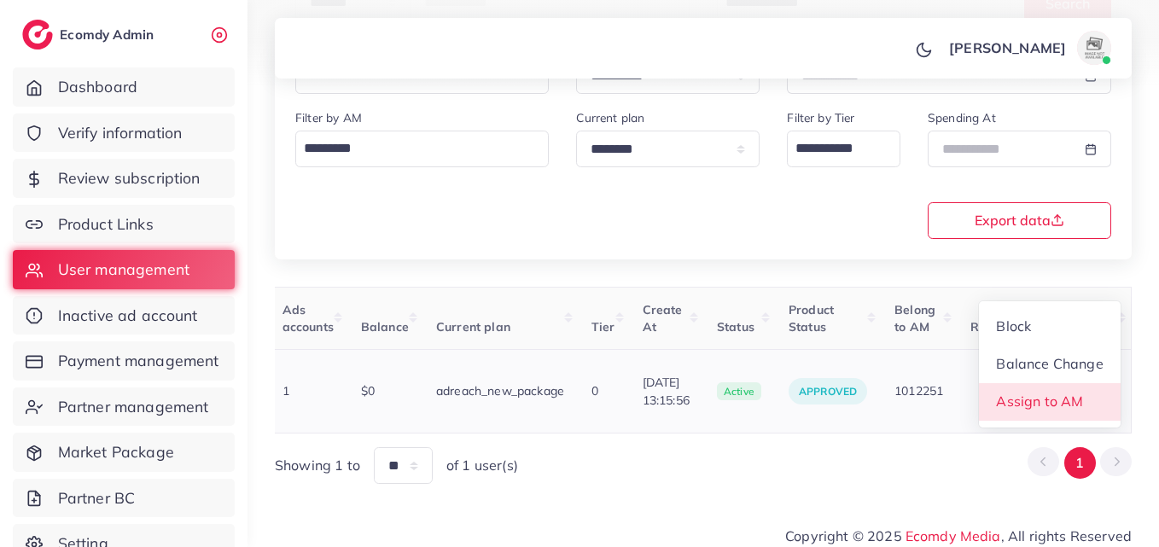
scroll to position [2, 601]
click at [1075, 392] on span "Assign to AM" at bounding box center [1039, 400] width 87 height 17
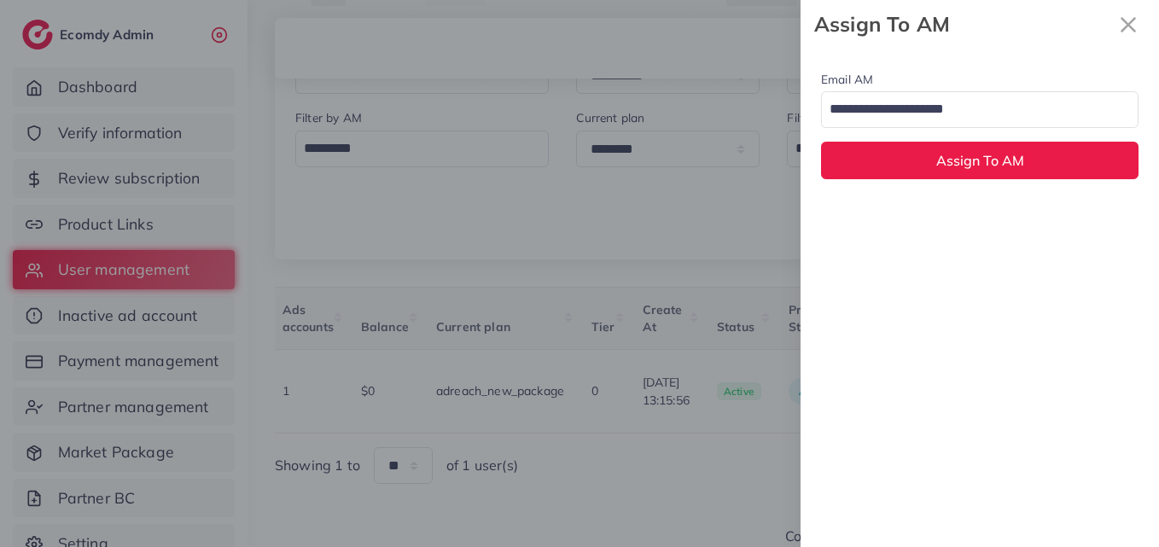
click at [916, 111] on input "Search for option" at bounding box center [969, 110] width 293 height 29
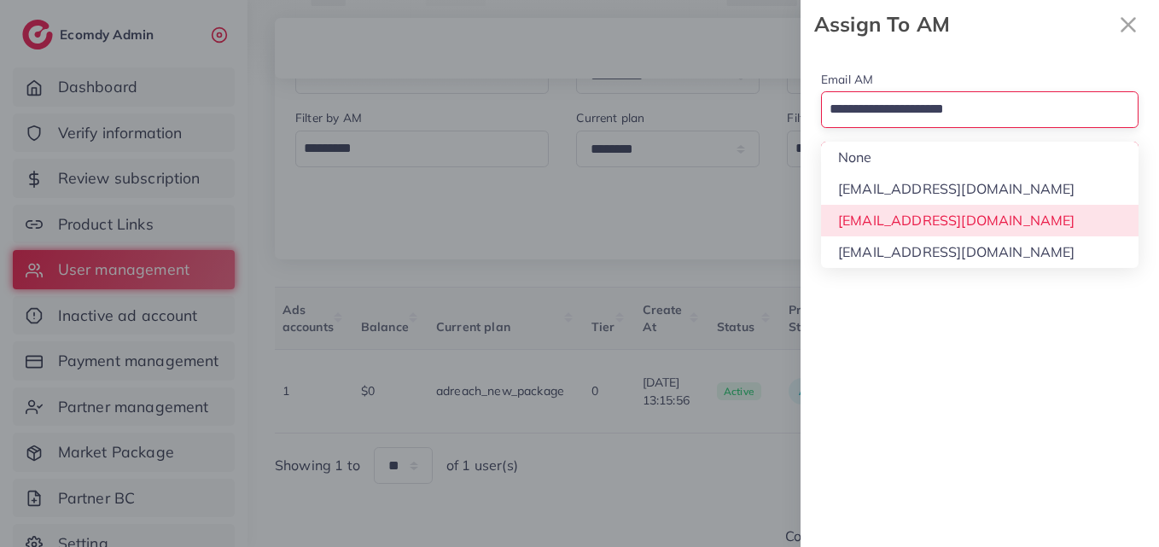
click at [939, 219] on div "Email AM Loading... None hadibaaslam@gmail.com natashashahid163@gmail.com wajah…" at bounding box center [979, 298] width 358 height 498
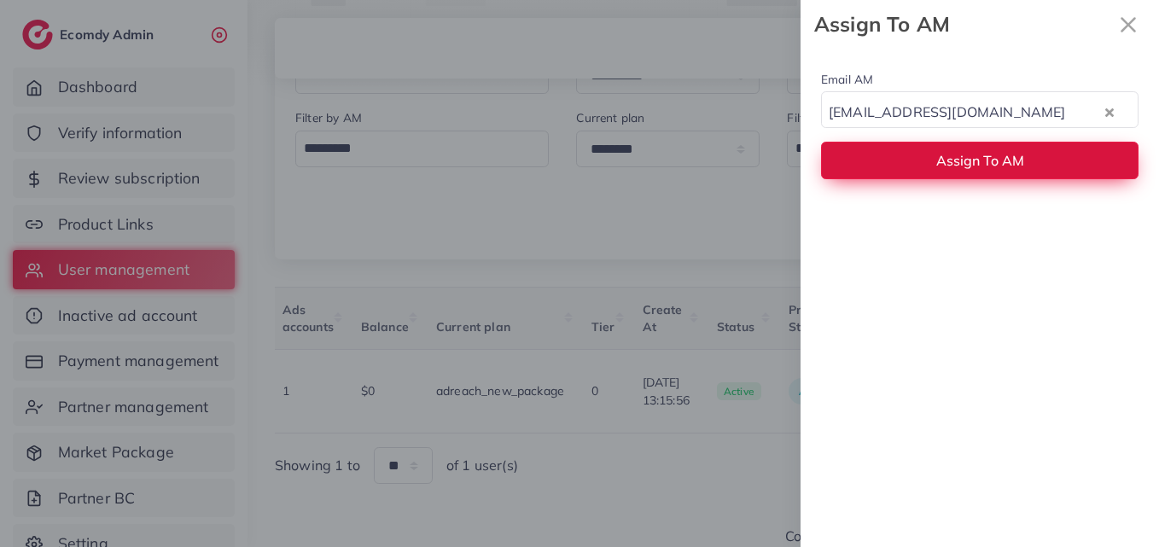
click at [950, 151] on button "Assign To AM" at bounding box center [979, 160] width 317 height 37
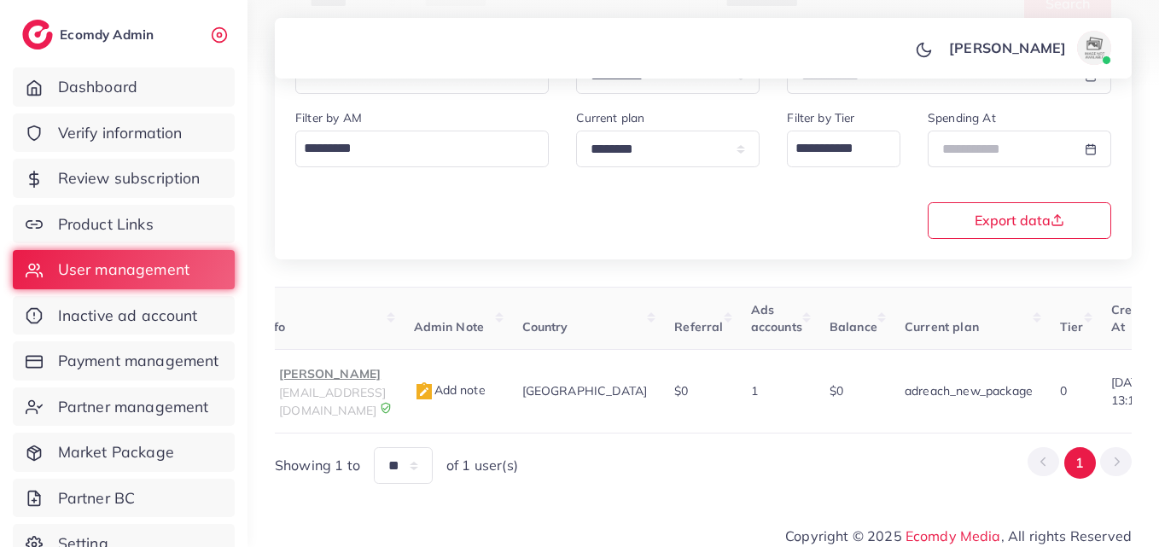
scroll to position [0, 0]
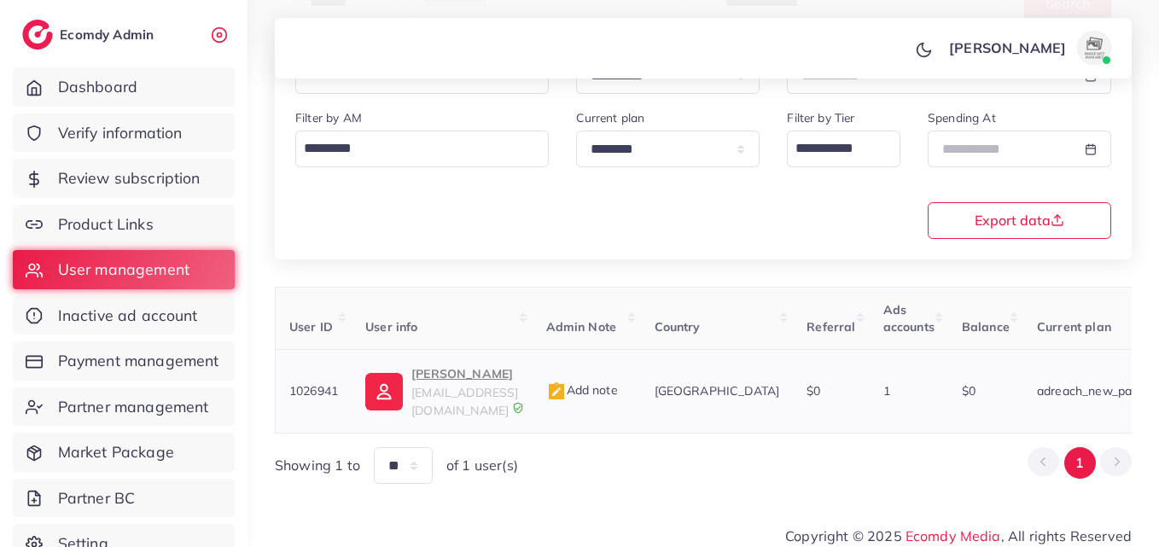
click at [447, 369] on p "Ali Murtaza" at bounding box center [464, 373] width 107 height 20
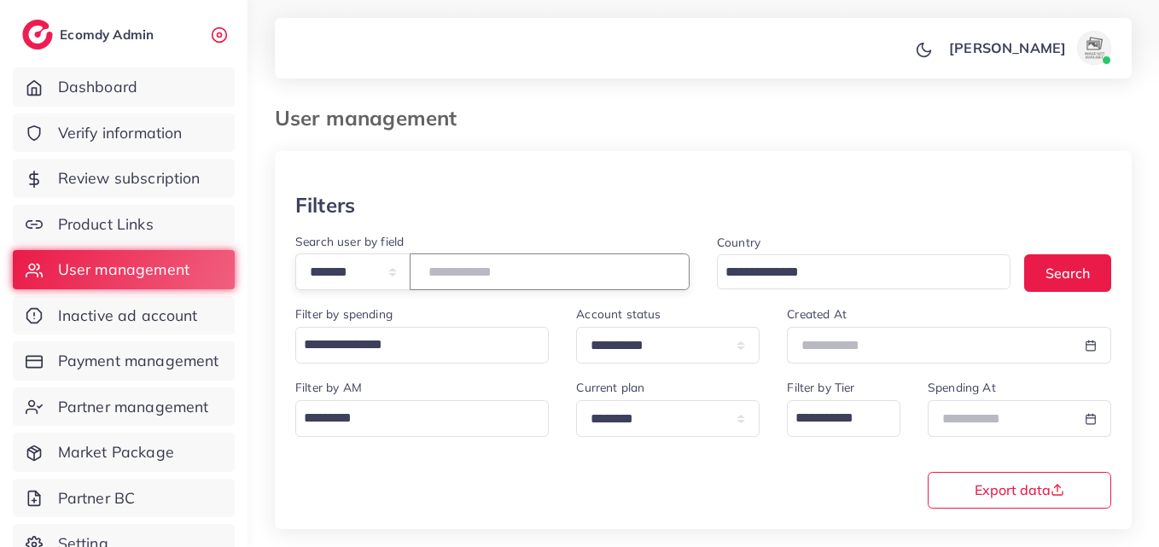
click at [501, 268] on input "*******" at bounding box center [550, 271] width 280 height 37
click at [500, 267] on input "*******" at bounding box center [550, 271] width 280 height 37
paste input "number"
click at [479, 278] on input "*******" at bounding box center [550, 271] width 280 height 37
click at [479, 277] on input "*******" at bounding box center [550, 271] width 280 height 37
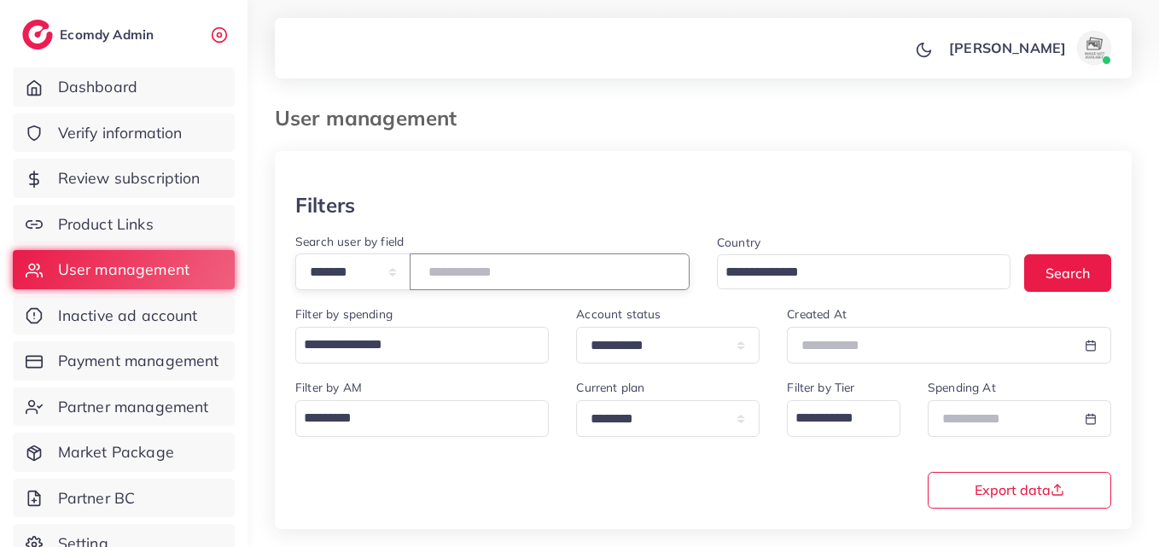
drag, startPoint x: 480, startPoint y: 275, endPoint x: 448, endPoint y: 271, distance: 32.6
click at [447, 272] on input "*******" at bounding box center [550, 271] width 280 height 37
click at [448, 271] on input "*******" at bounding box center [550, 271] width 280 height 37
paste input "number"
click at [1065, 276] on button "Search" at bounding box center [1067, 272] width 87 height 37
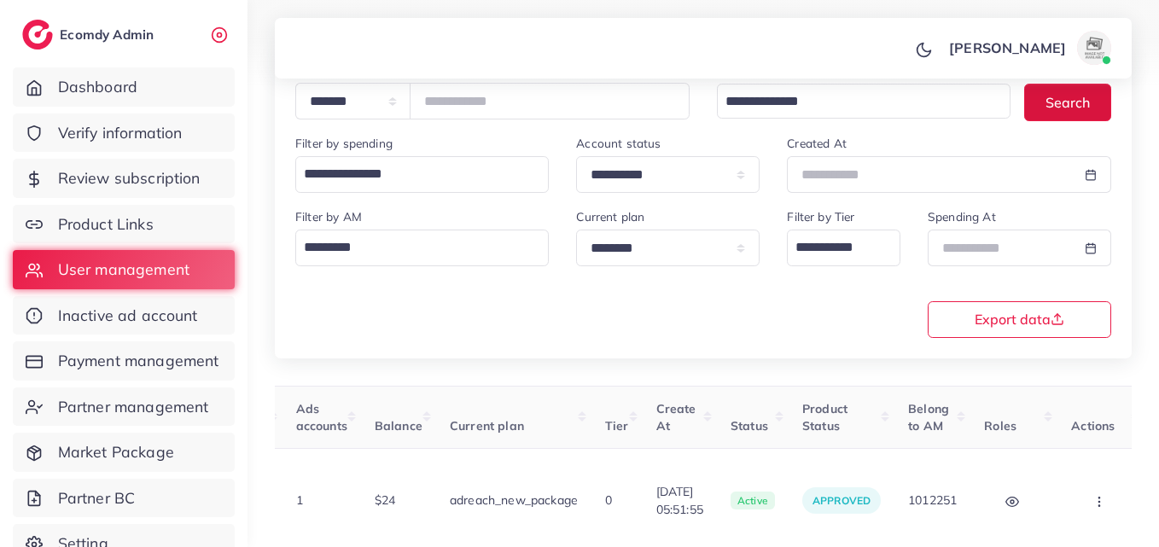
scroll to position [0, 614]
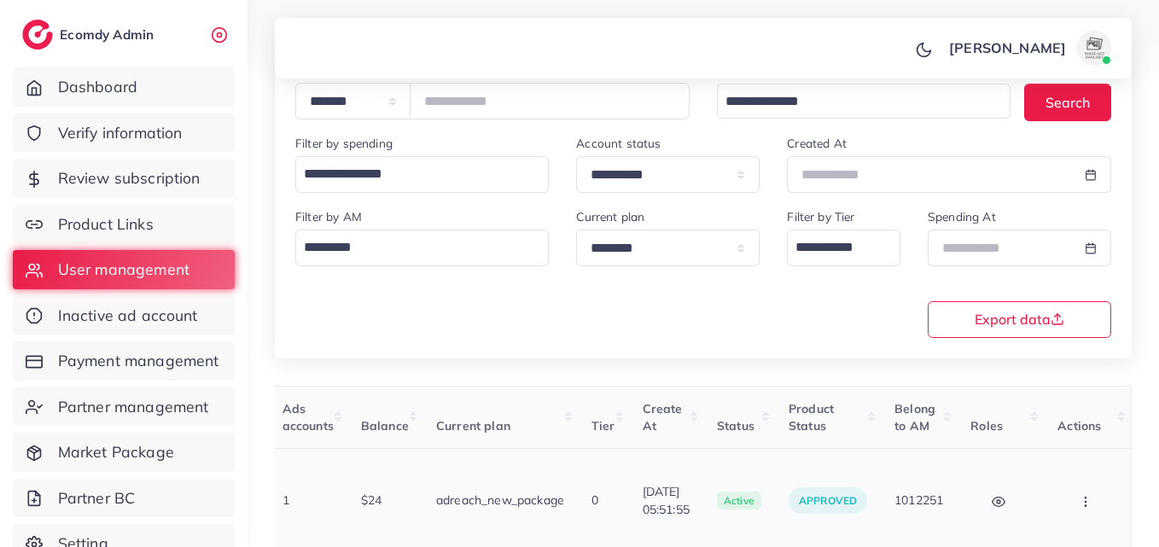
click at [1066, 508] on td "Block Balance Change Assign to AM" at bounding box center [1087, 501] width 88 height 104
click at [1089, 495] on icon "button" at bounding box center [1085, 502] width 14 height 14
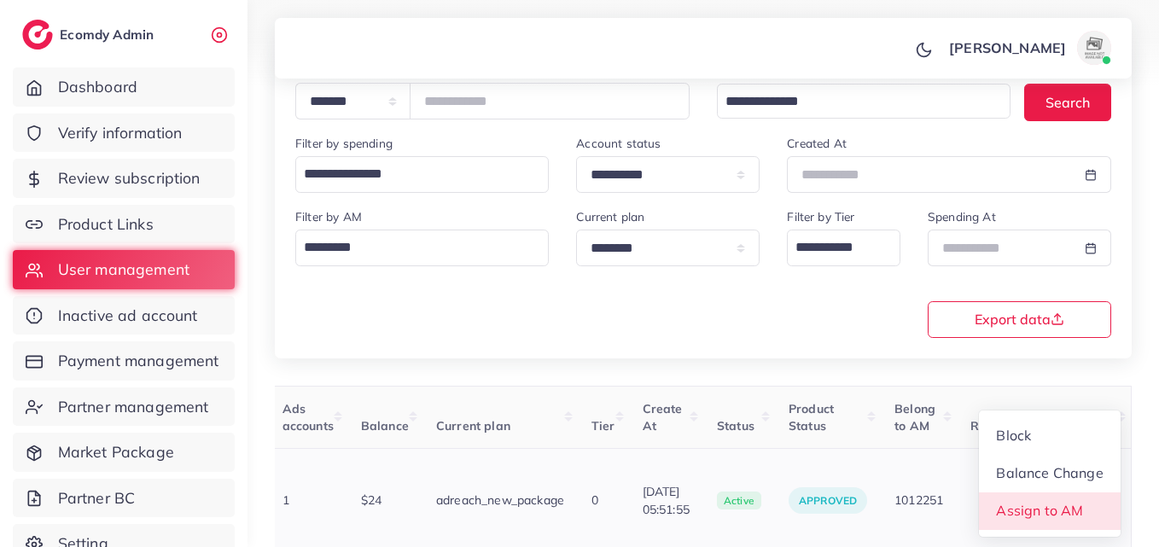
click at [1084, 492] on link "Assign to AM" at bounding box center [1050, 511] width 142 height 38
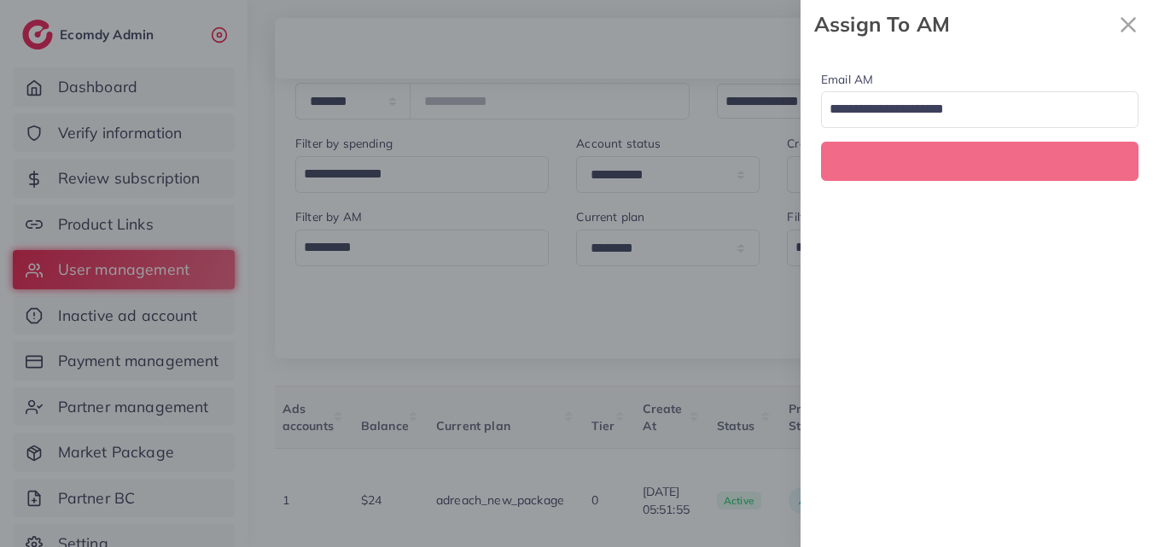
scroll to position [0, 614]
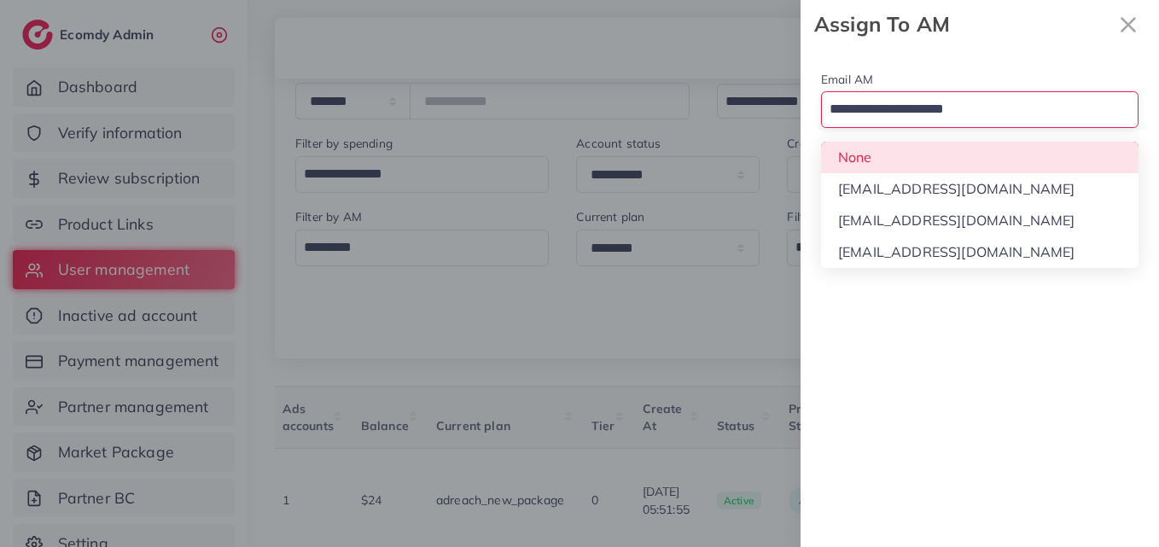
click at [908, 113] on input "Search for option" at bounding box center [969, 110] width 293 height 29
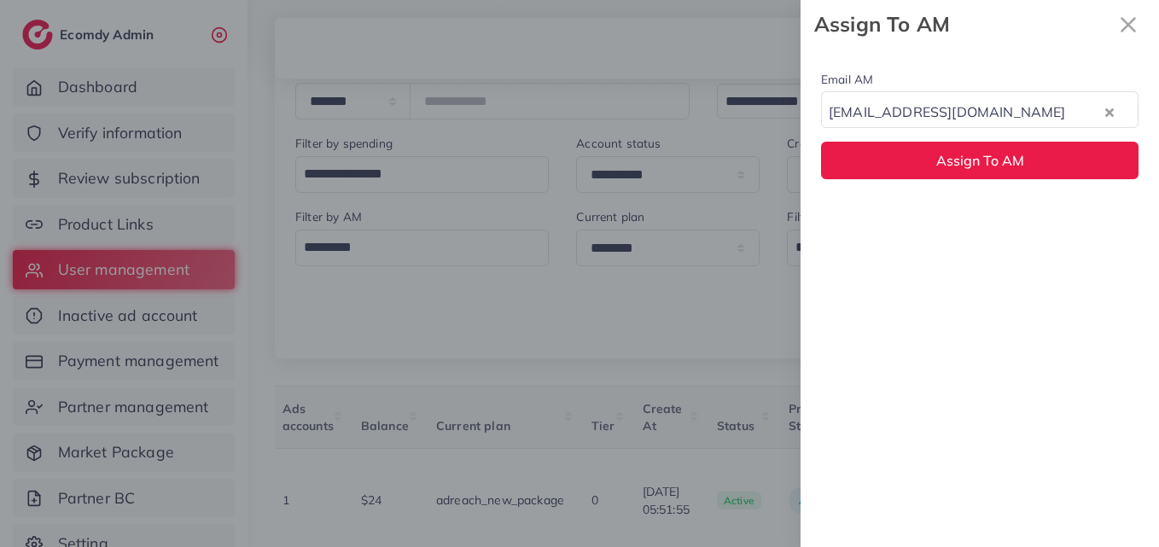
click at [944, 212] on div "Email AM natashashahid163@gmail.com Loading... None hadibaaslam@gmail.com natas…" at bounding box center [979, 298] width 358 height 498
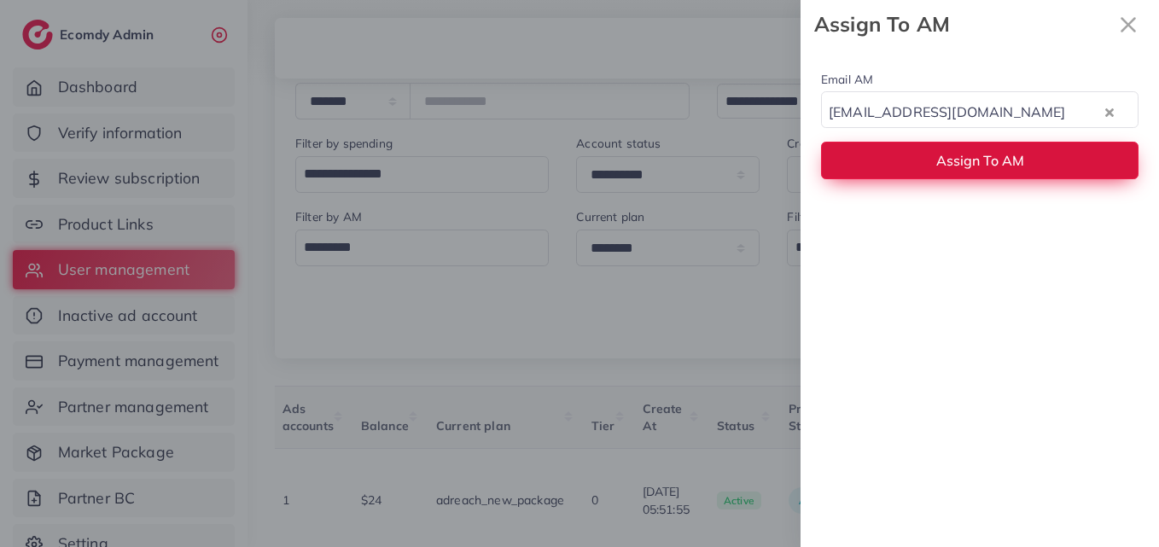
click at [940, 142] on button "Assign To AM" at bounding box center [979, 160] width 317 height 37
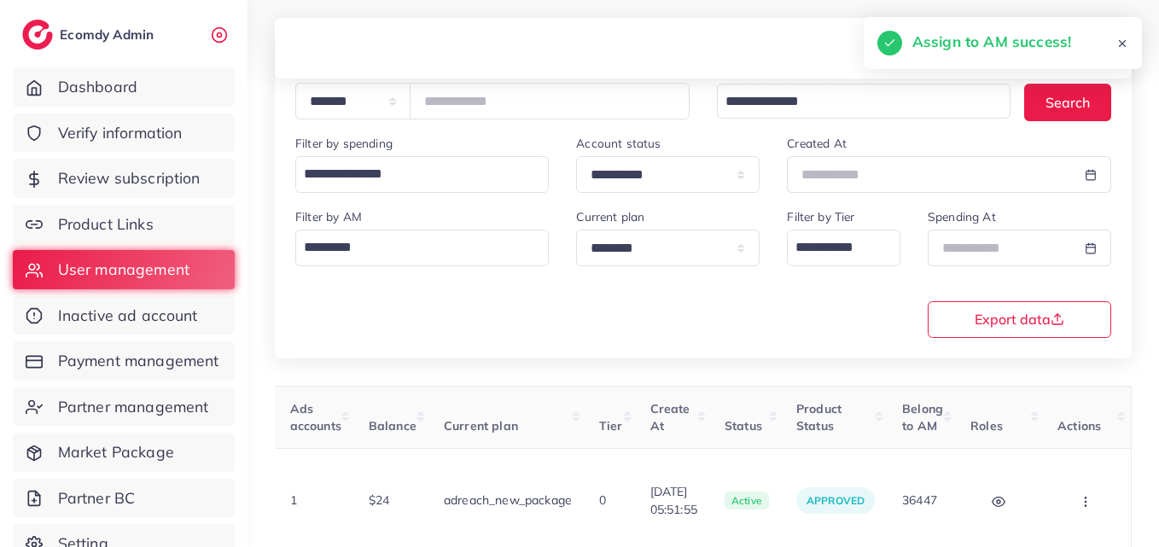
scroll to position [0, 17]
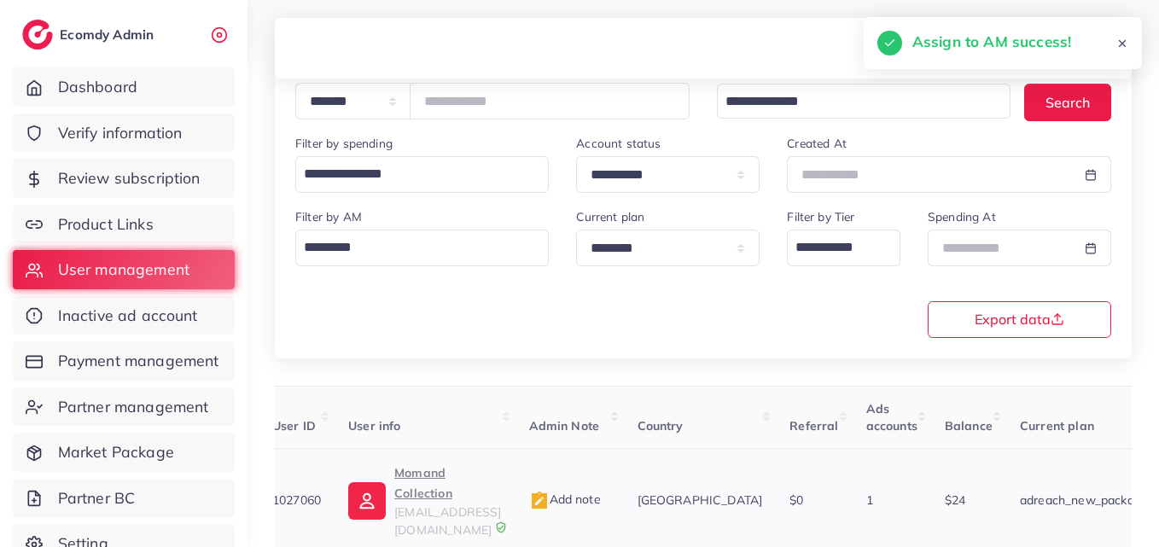
click at [413, 504] on span "momandcollection@gmail.com" at bounding box center [447, 520] width 107 height 32
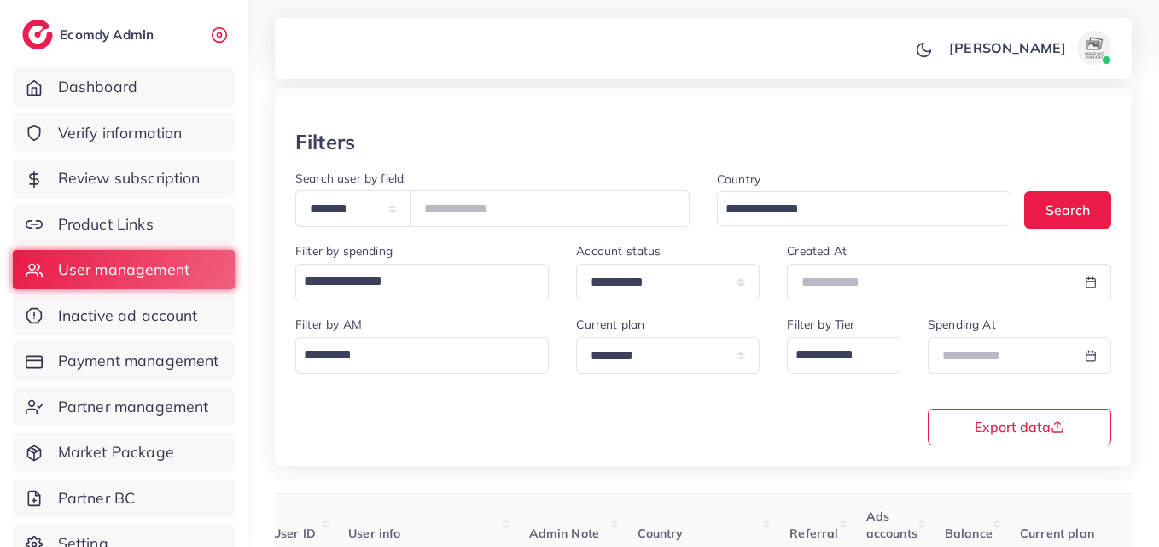
scroll to position [0, 0]
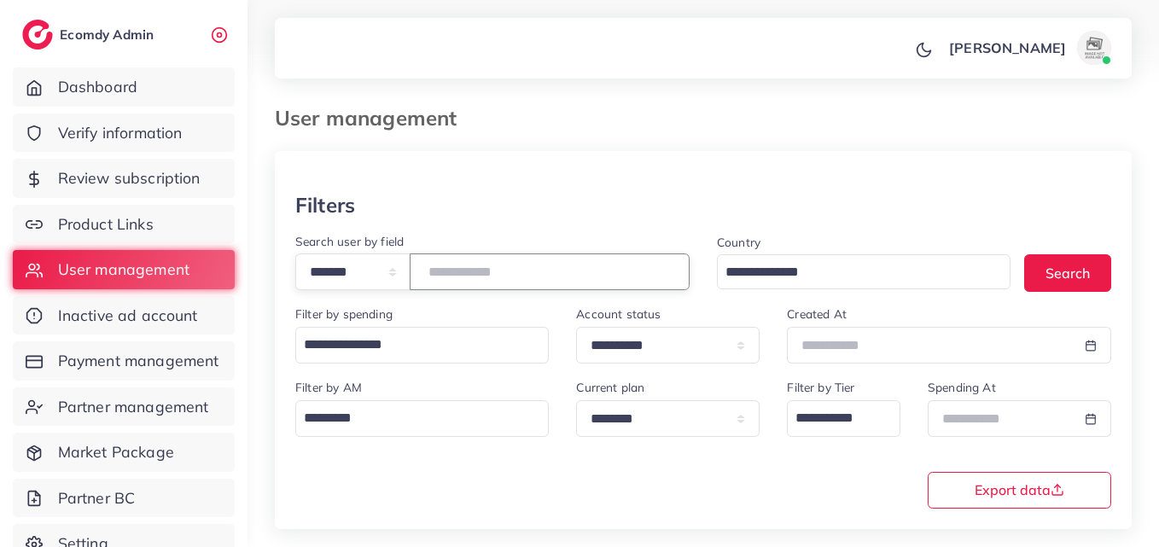
click at [484, 264] on input "*******" at bounding box center [550, 271] width 280 height 37
paste input "number"
drag, startPoint x: 1109, startPoint y: 287, endPoint x: 1091, endPoint y: 270, distance: 24.7
click at [1110, 286] on button "Search" at bounding box center [1067, 272] width 87 height 37
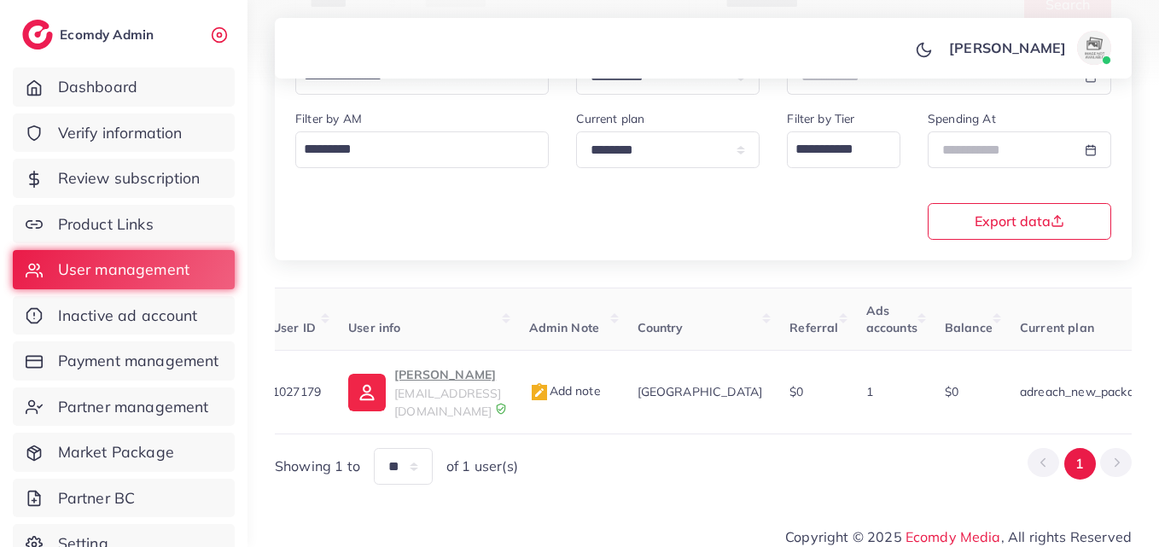
scroll to position [270, 0]
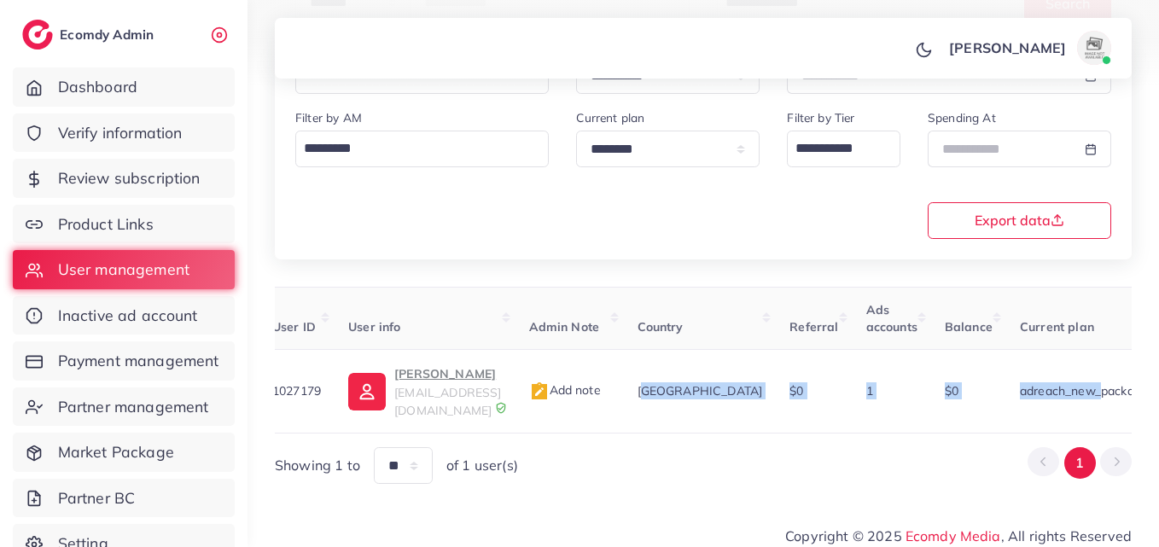
drag, startPoint x: 666, startPoint y: 416, endPoint x: 1066, endPoint y: 416, distance: 400.1
click at [1066, 416] on table "User ID User info Admin Note Country Referral Ads accounts Balance Current plan…" at bounding box center [982, 360] width 1449 height 147
click at [775, 421] on div "User ID User info Admin Note Country Referral Ads accounts Balance Current plan…" at bounding box center [703, 386] width 857 height 198
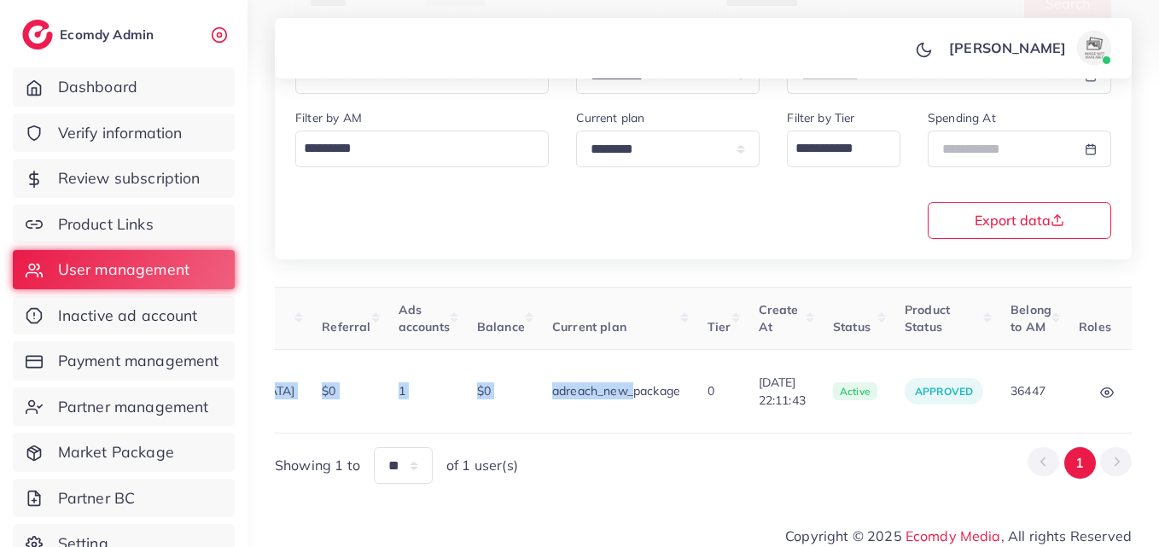
scroll to position [0, 585]
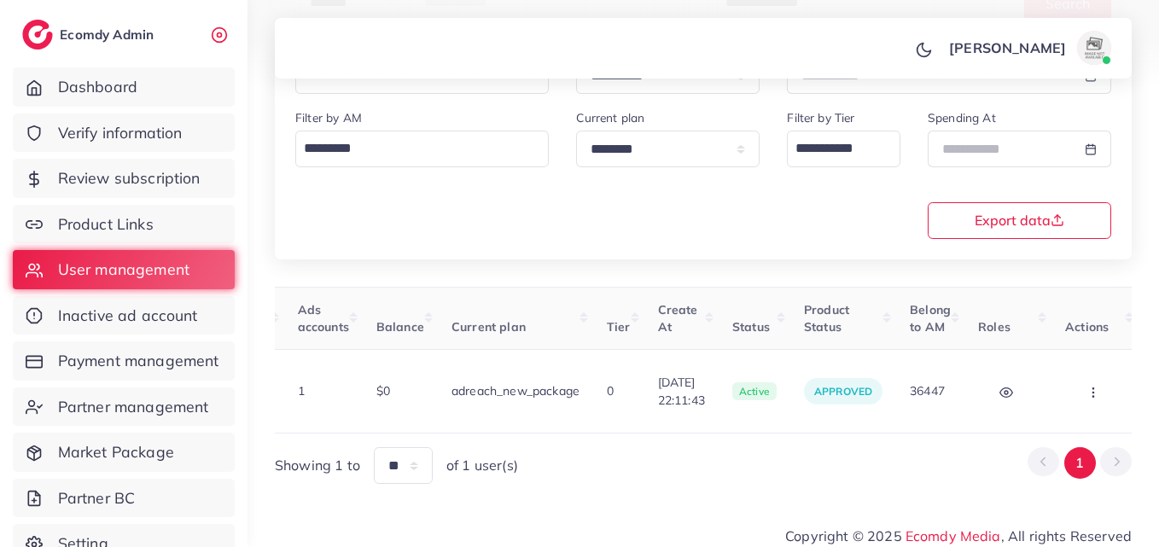
click at [936, 459] on div "Showing 1 to ** ** ** *** of 1 user(s) 1" at bounding box center [703, 465] width 857 height 37
click at [1065, 380] on button "button" at bounding box center [1095, 391] width 60 height 38
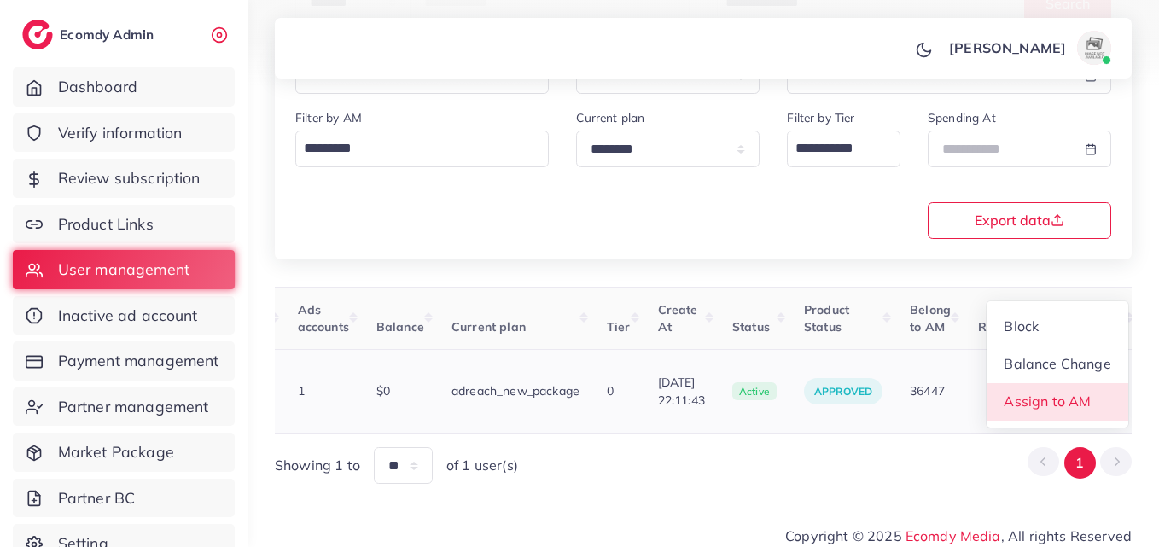
click at [1064, 383] on link "Assign to AM" at bounding box center [1057, 402] width 142 height 38
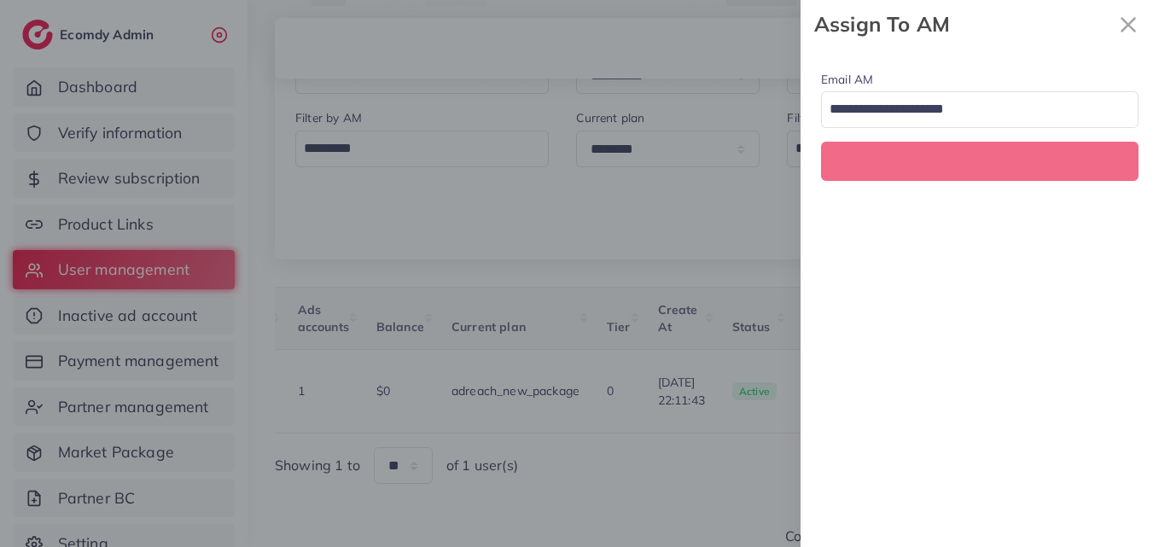
scroll to position [0, 585]
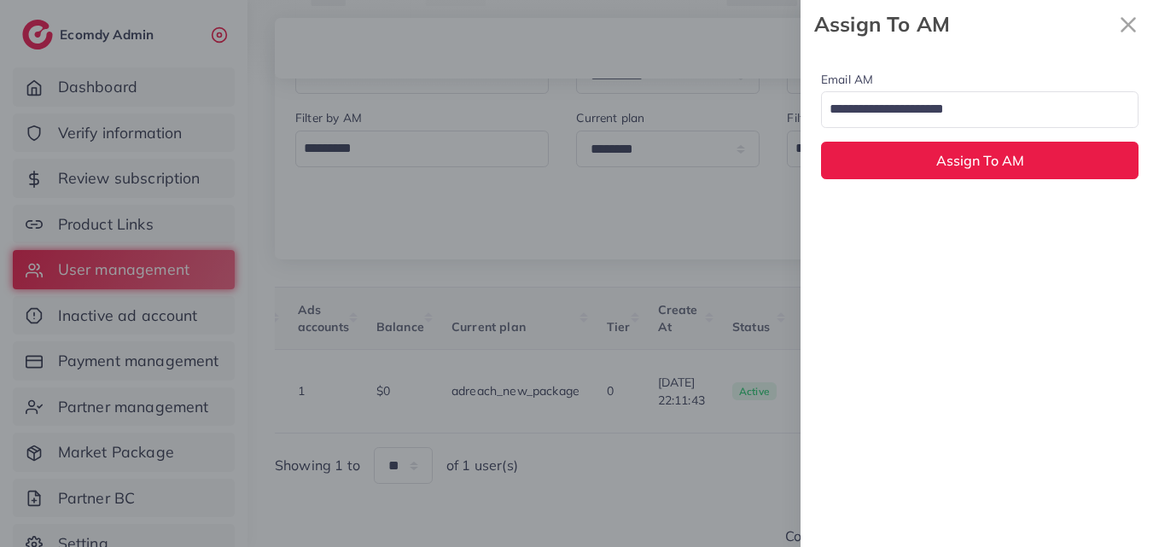
click at [1010, 124] on input "Search for option" at bounding box center [969, 110] width 293 height 29
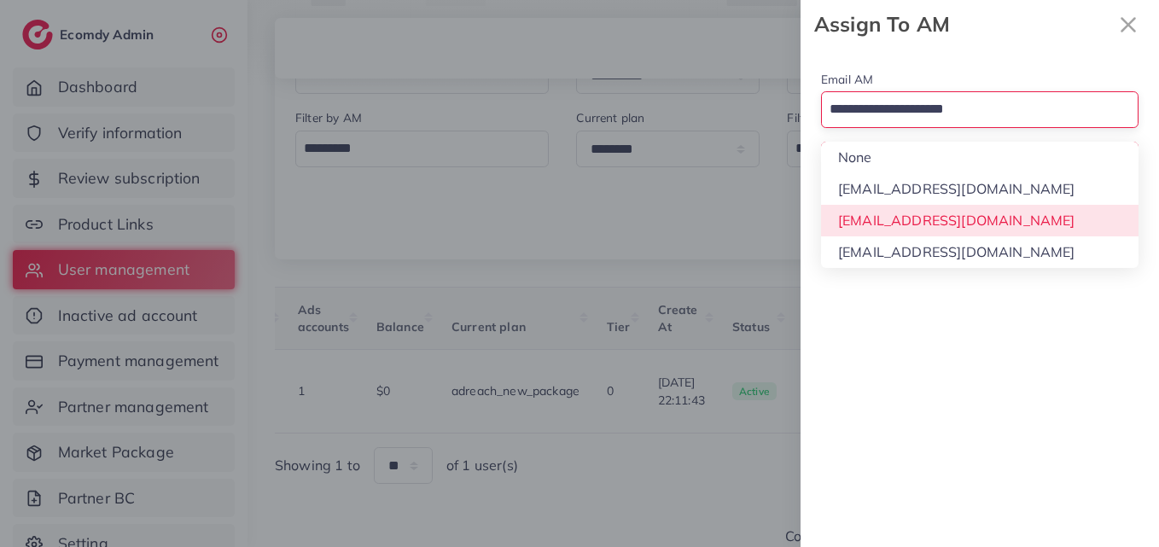
click at [1004, 206] on div "Email AM Loading... None hadibaaslam@gmail.com natashashahid163@gmail.com wajah…" at bounding box center [979, 298] width 358 height 498
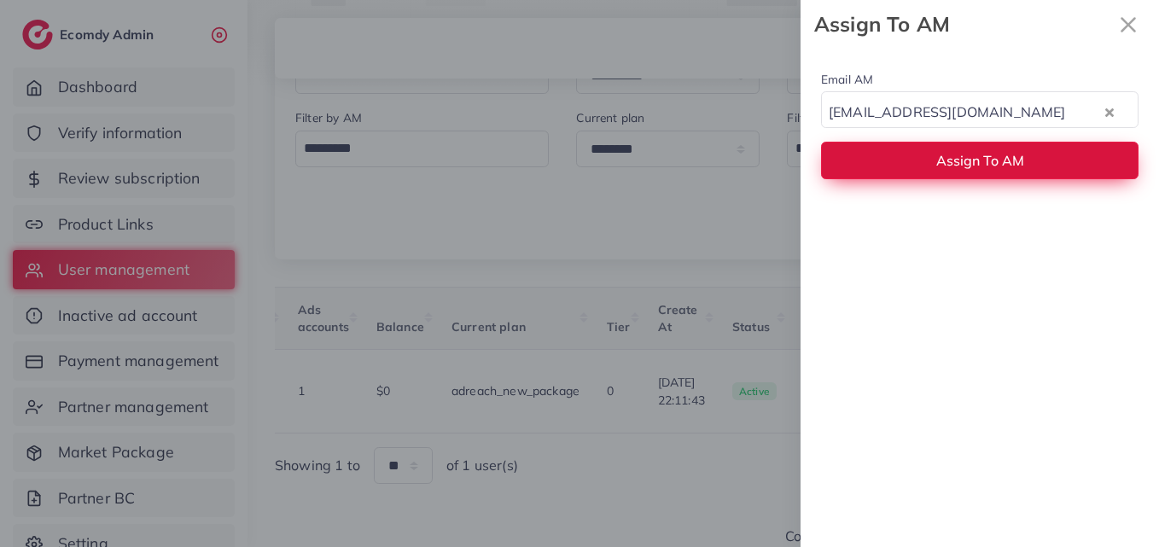
click at [1003, 157] on span "Assign To AM" at bounding box center [980, 160] width 88 height 17
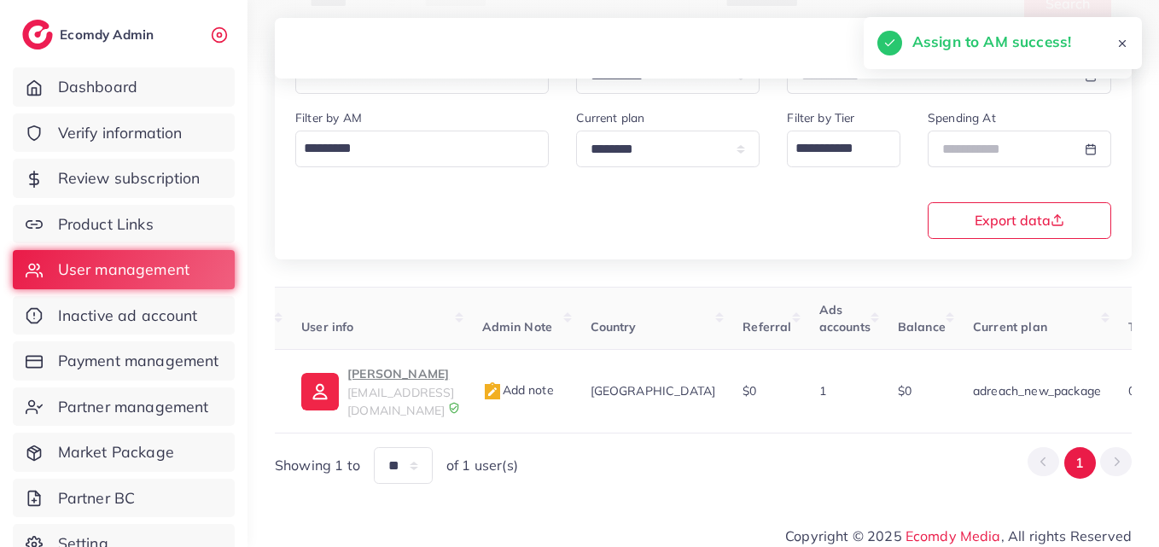
scroll to position [0, 0]
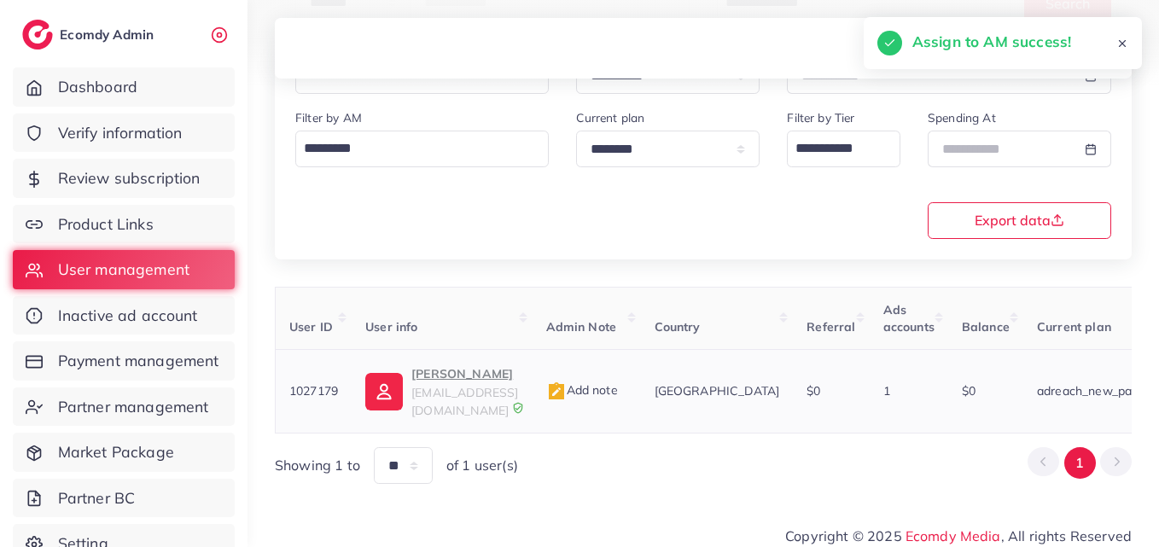
click at [432, 358] on td "Nasir Khan nk1895335@gmail.com" at bounding box center [441, 392] width 180 height 84
click at [438, 369] on p "Nasir Khan" at bounding box center [464, 373] width 107 height 20
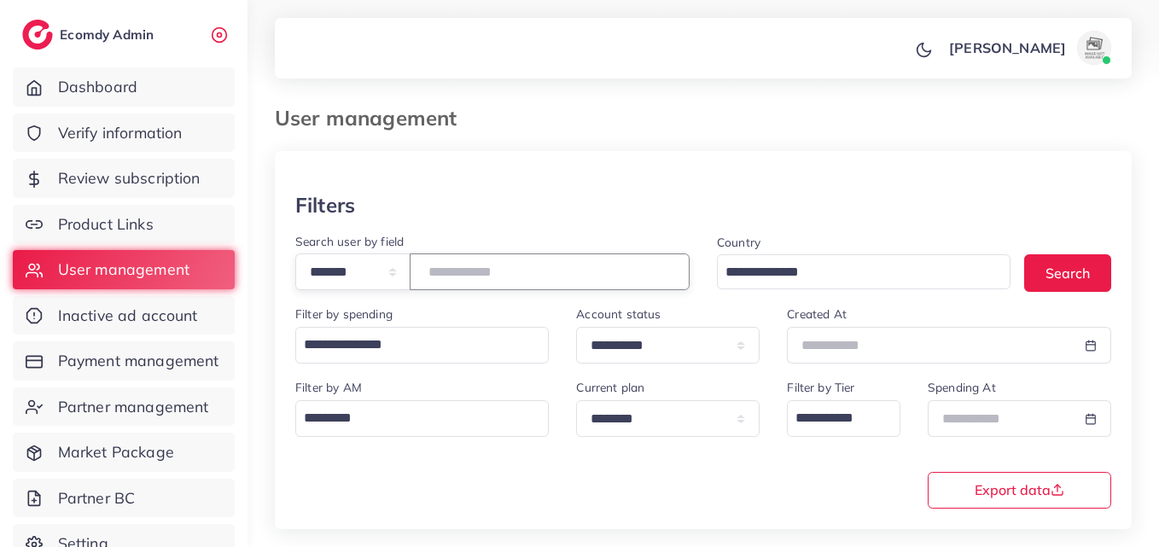
click at [470, 274] on input "*******" at bounding box center [550, 271] width 280 height 37
click at [471, 272] on input "*******" at bounding box center [550, 271] width 280 height 37
paste input "number"
click at [1047, 269] on button "Search" at bounding box center [1067, 272] width 87 height 37
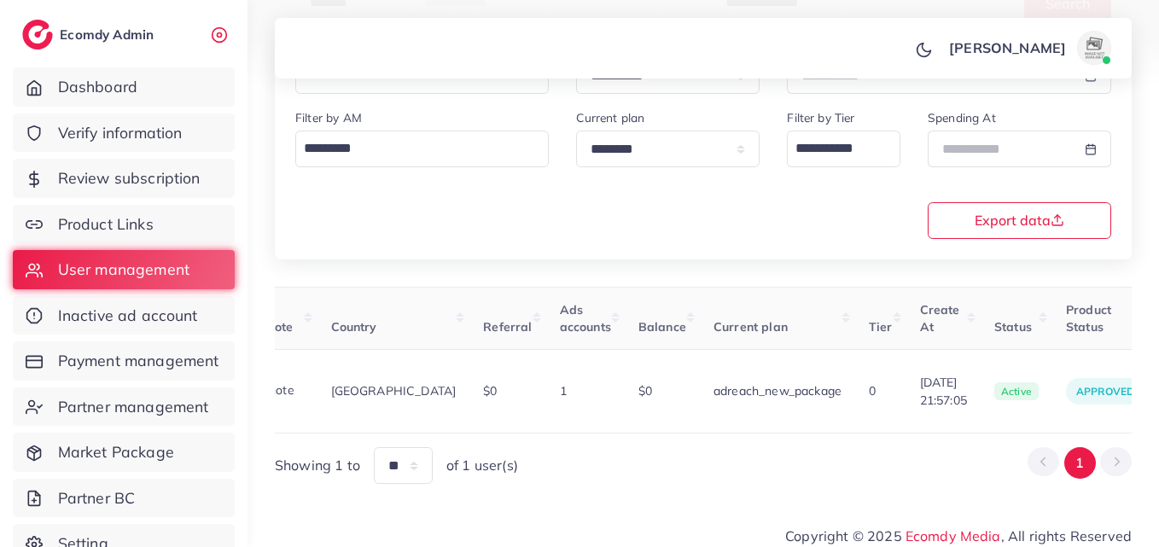
scroll to position [0, 592]
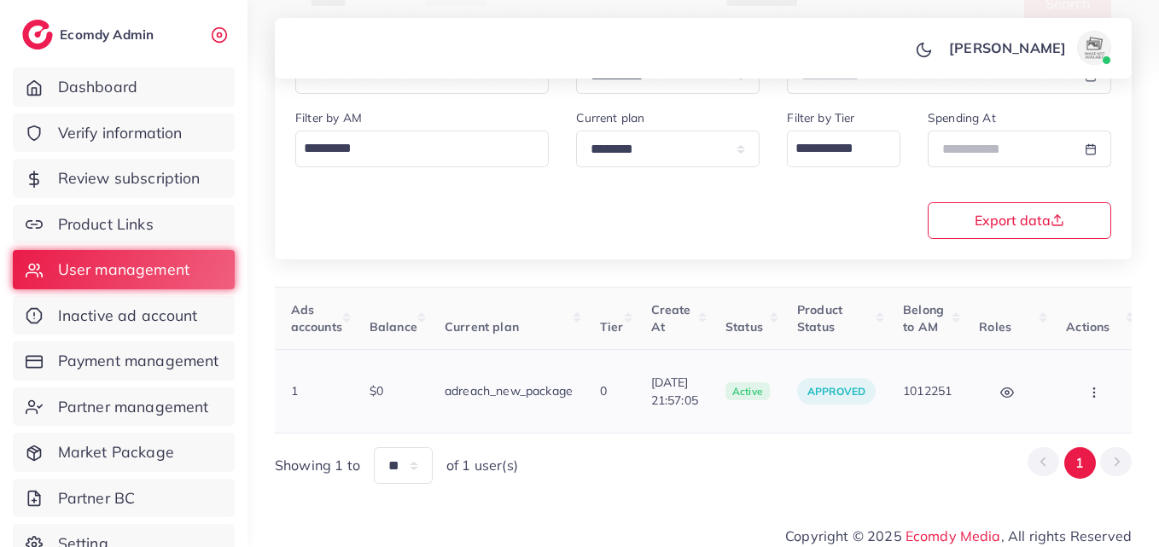
click at [1067, 377] on button "button" at bounding box center [1096, 391] width 60 height 38
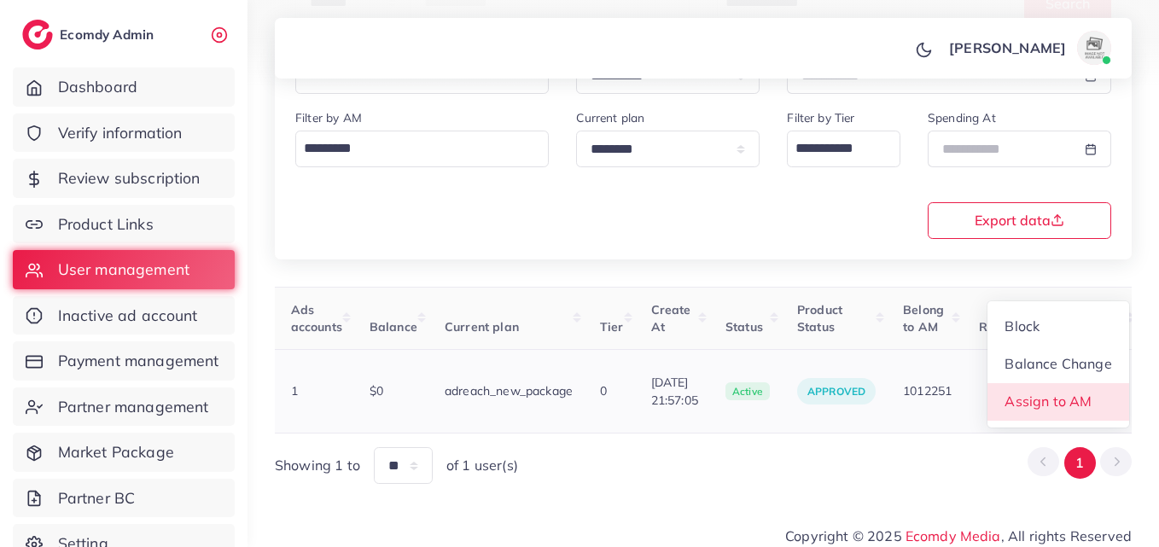
click at [1067, 383] on link "Assign to AM" at bounding box center [1058, 402] width 142 height 38
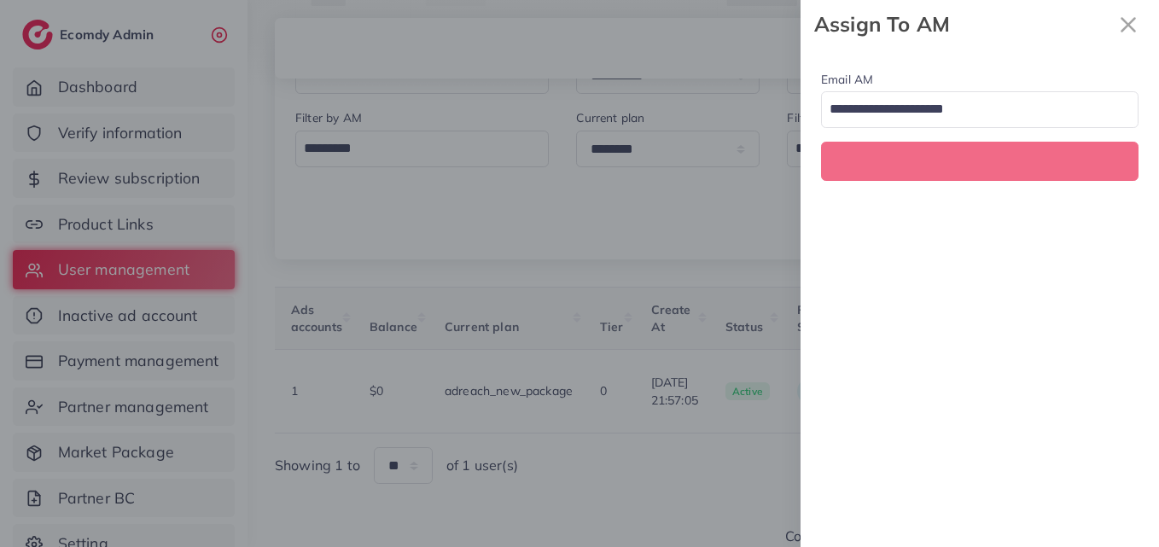
scroll to position [0, 592]
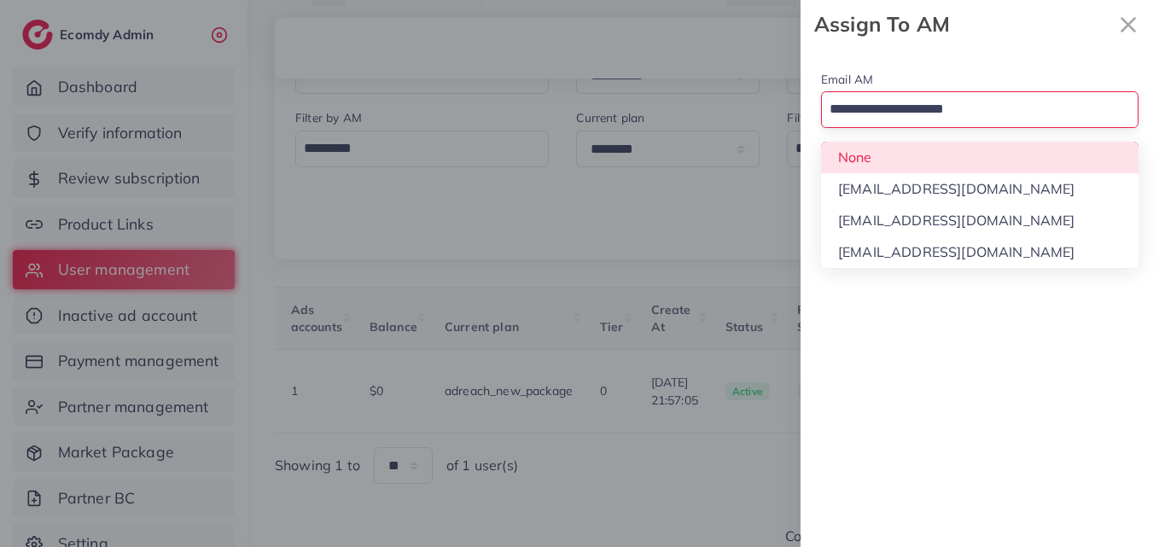
click at [988, 120] on input "Search for option" at bounding box center [969, 110] width 293 height 29
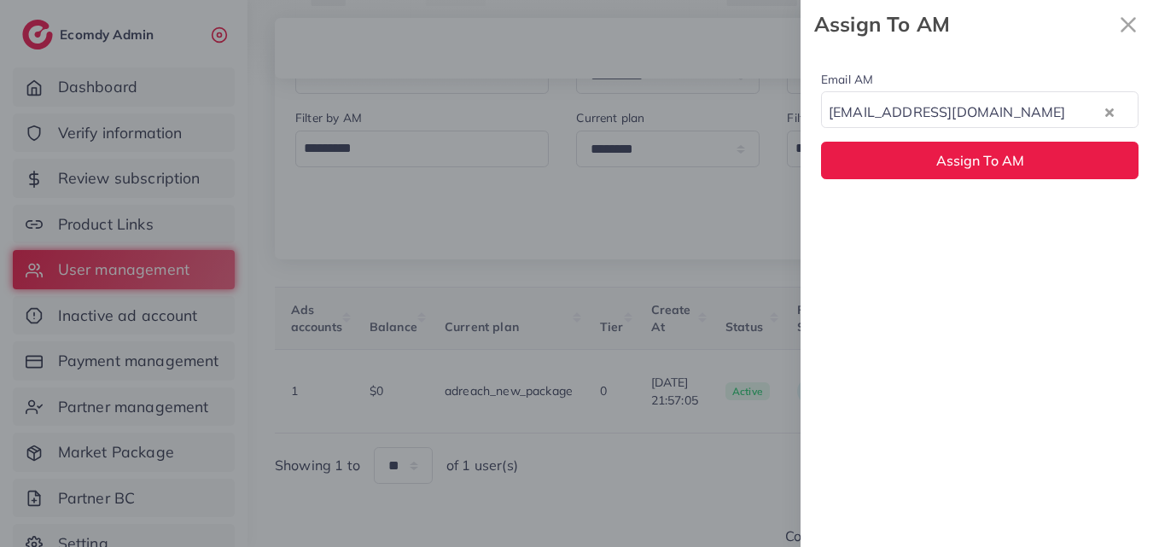
click at [1009, 206] on div "Email AM natashashahid163@gmail.com Loading... None hadibaaslam@gmail.com natas…" at bounding box center [979, 298] width 358 height 498
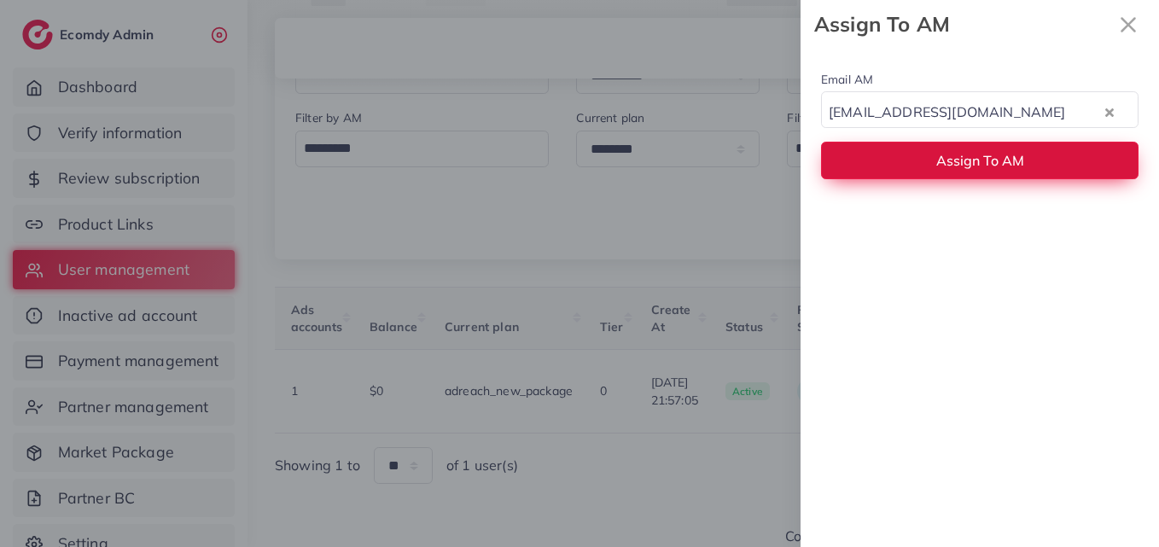
click at [1002, 160] on span "Assign To AM" at bounding box center [980, 160] width 88 height 17
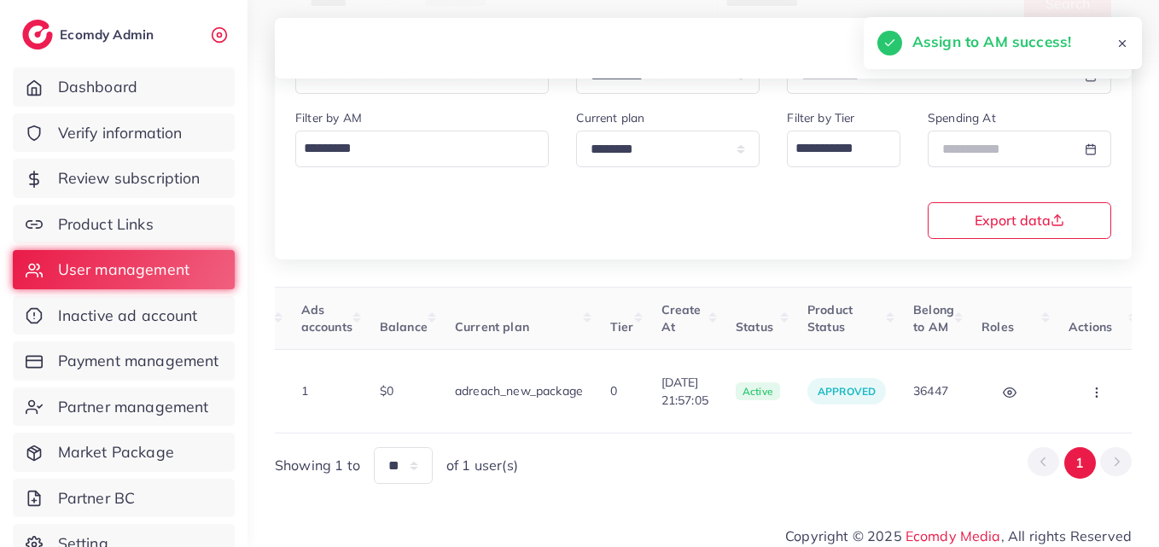
scroll to position [0, 0]
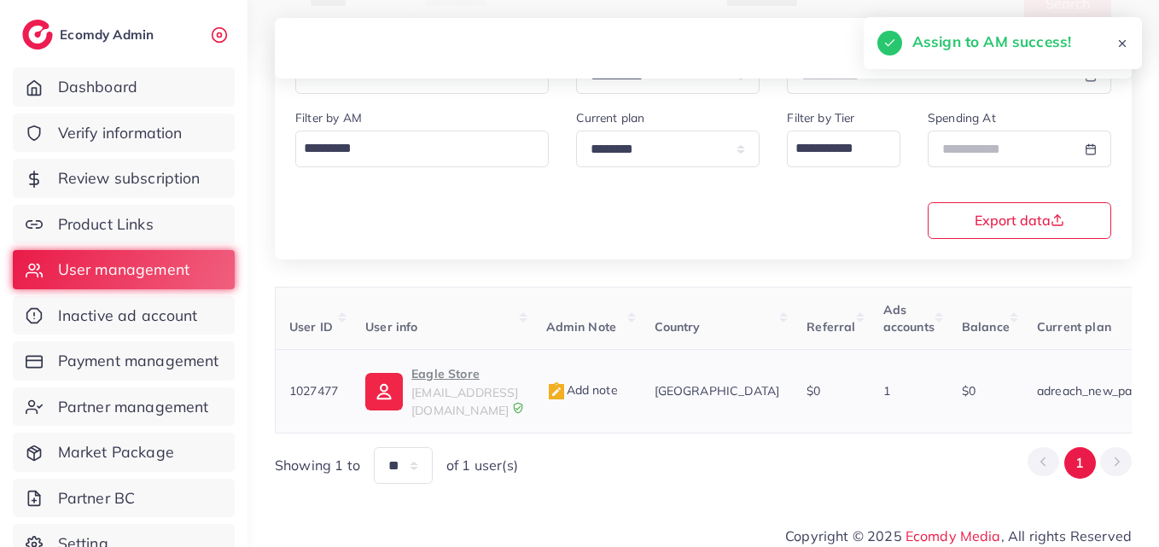
click at [444, 380] on p "Eagle Store" at bounding box center [464, 373] width 107 height 20
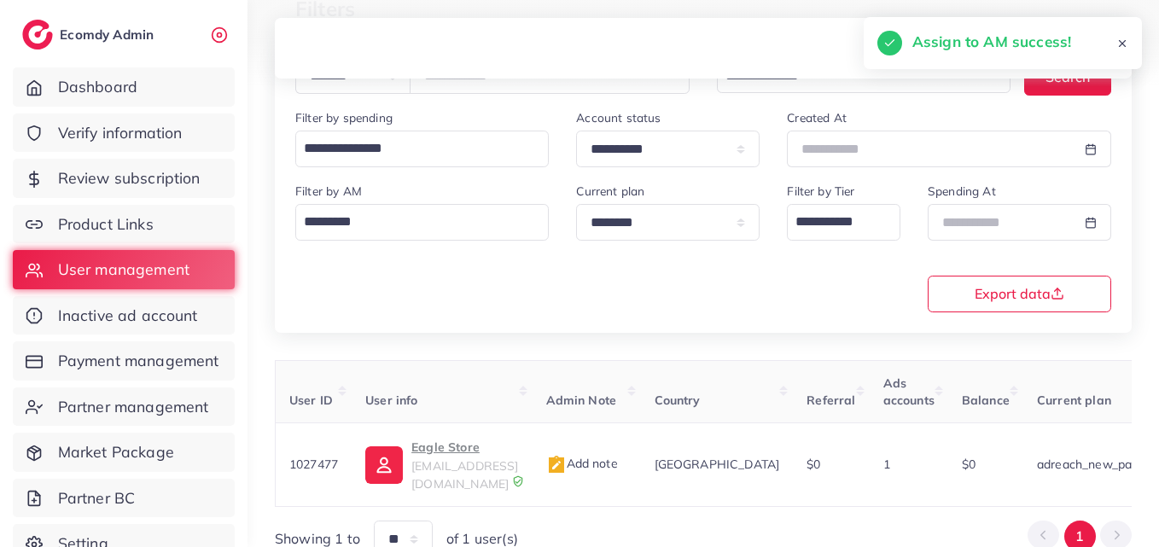
scroll to position [14, 0]
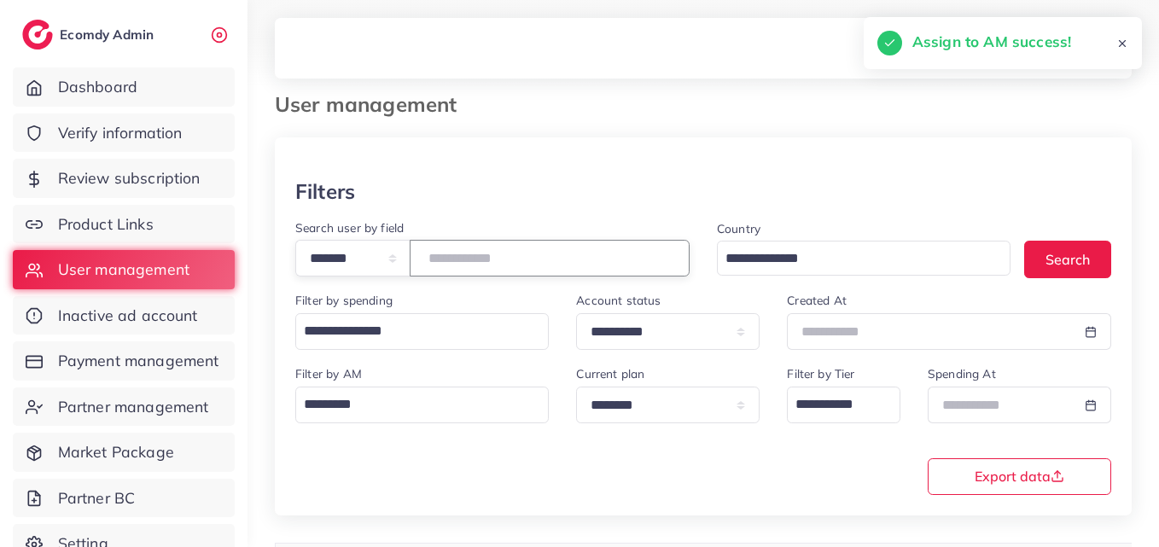
click at [483, 264] on input "*******" at bounding box center [550, 258] width 280 height 37
click at [483, 263] on input "*******" at bounding box center [550, 258] width 280 height 37
paste input "number"
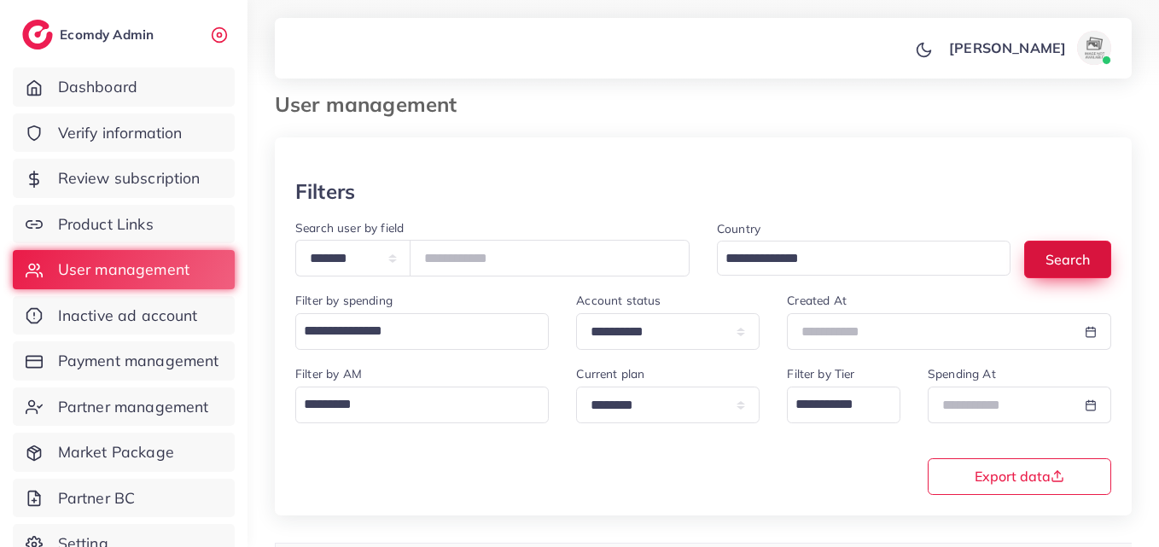
click at [1067, 247] on button "Search" at bounding box center [1067, 259] width 87 height 37
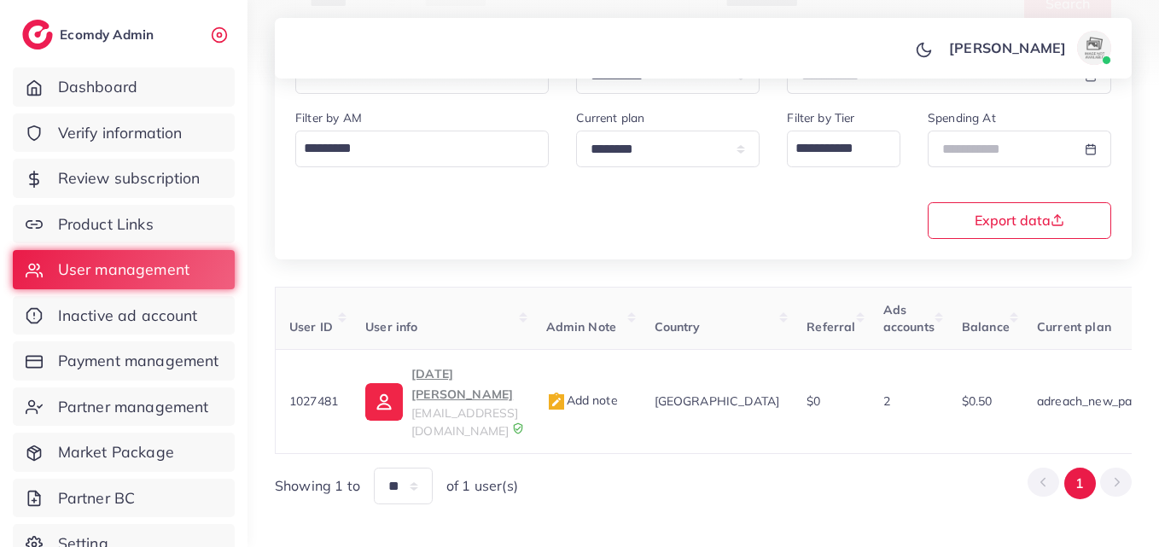
scroll to position [0, 596]
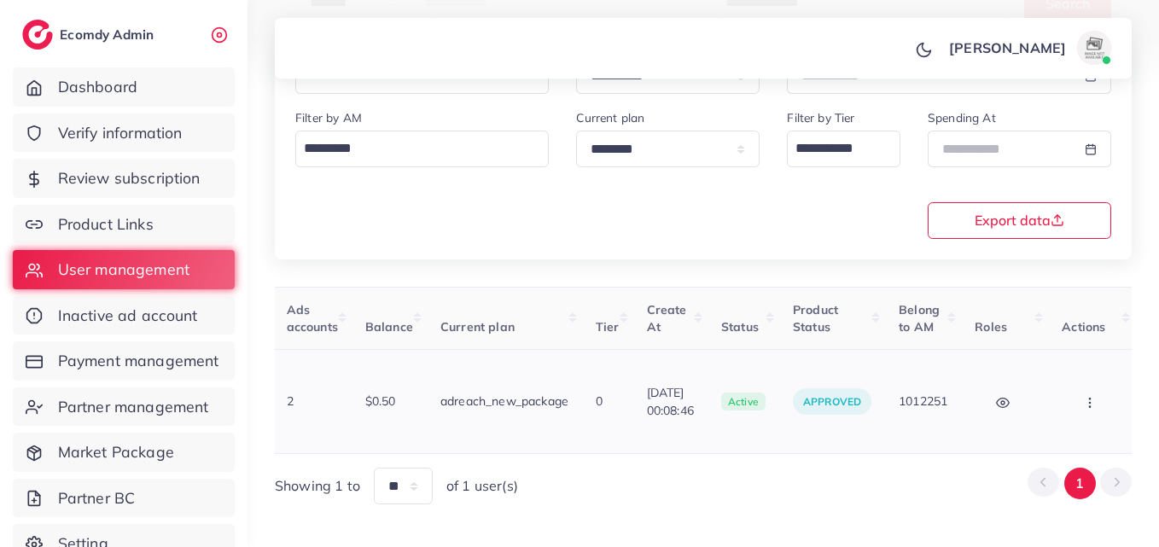
click at [1103, 386] on button "button" at bounding box center [1091, 401] width 60 height 38
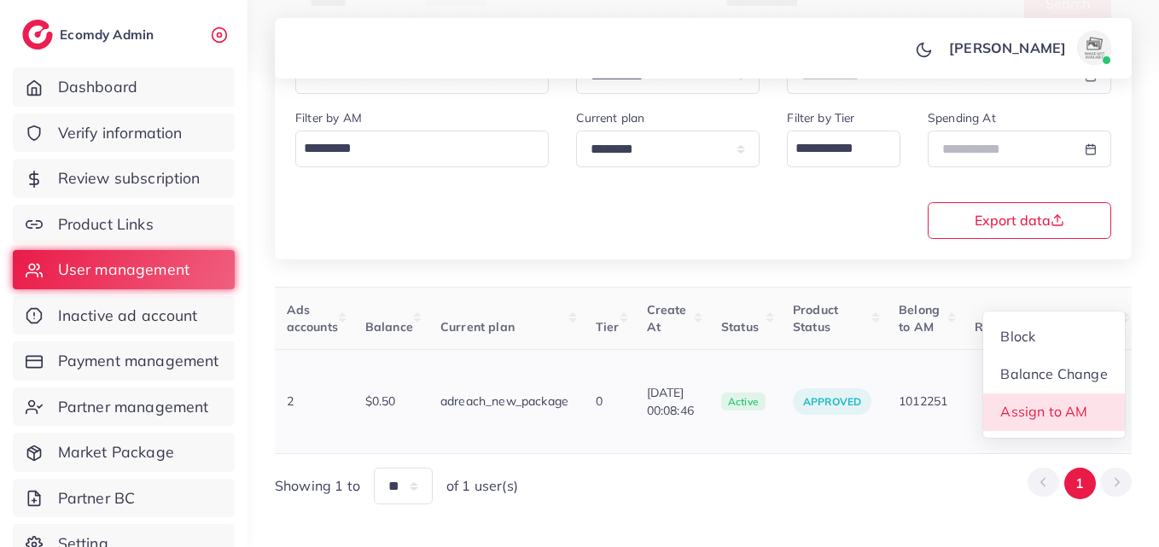
click at [1103, 393] on link "Assign to AM" at bounding box center [1054, 412] width 142 height 38
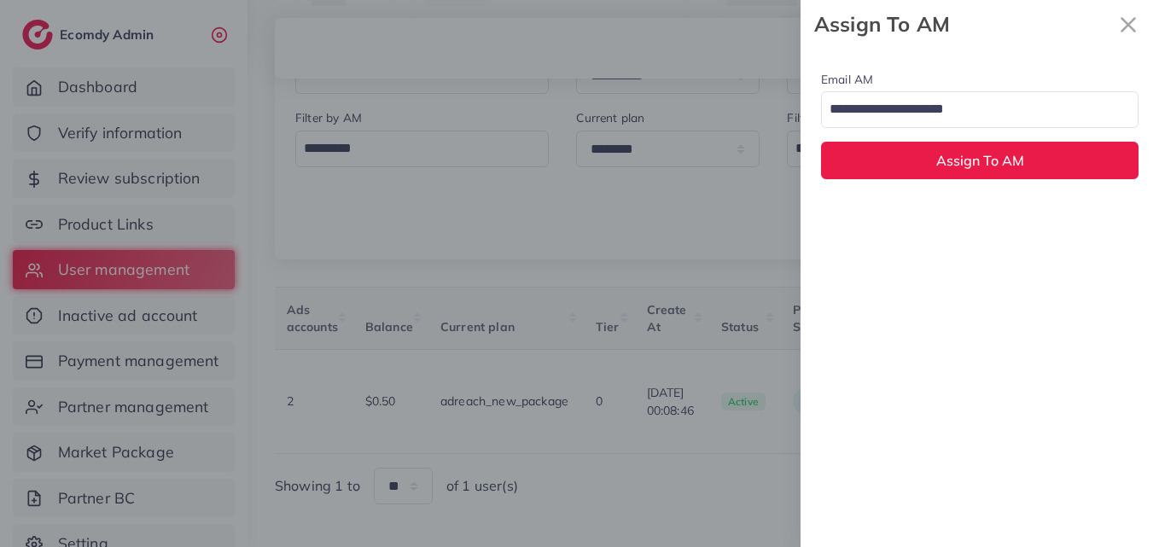
click at [1002, 113] on input "Search for option" at bounding box center [969, 110] width 293 height 29
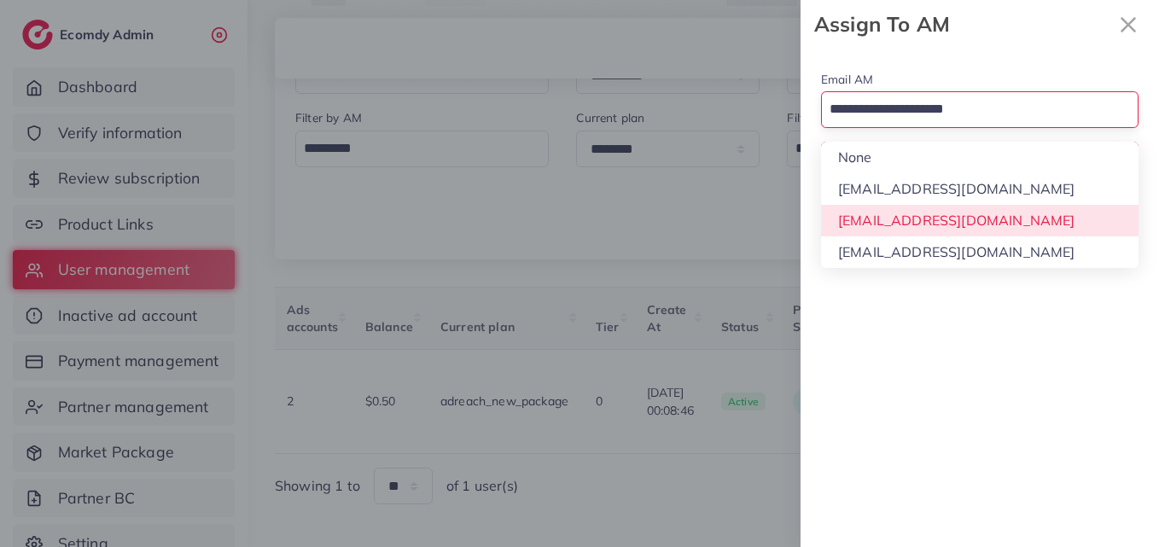
click at [1001, 217] on div "Email AM Loading... None hadibaaslam@gmail.com natashashahid163@gmail.com wajah…" at bounding box center [979, 298] width 358 height 498
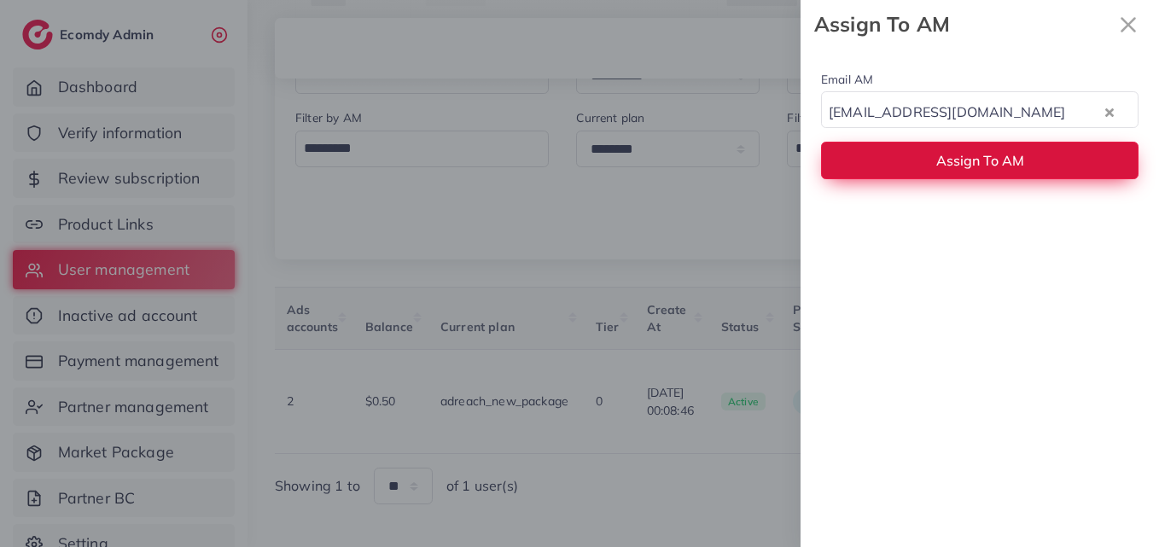
click at [1004, 165] on span "Assign To AM" at bounding box center [980, 160] width 88 height 17
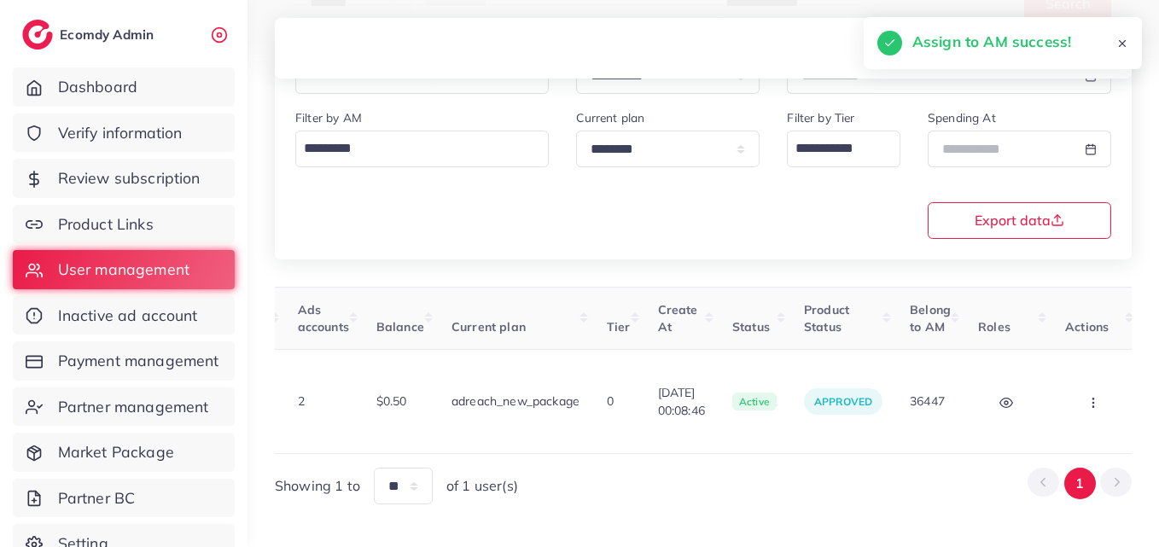
scroll to position [0, 120]
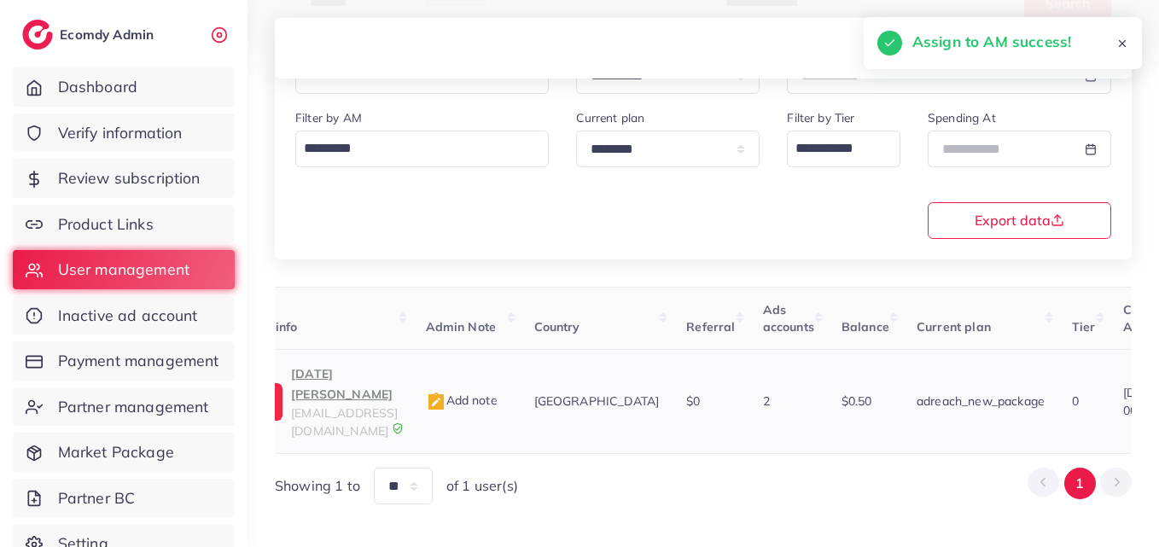
click at [362, 380] on p "Raja Shayan" at bounding box center [344, 383] width 107 height 41
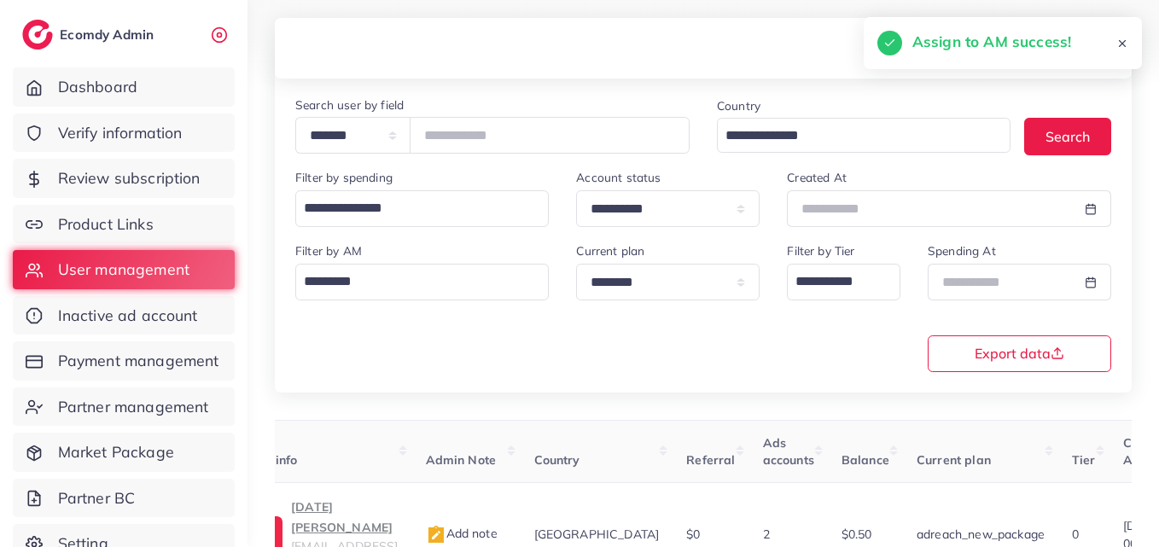
scroll to position [14, 0]
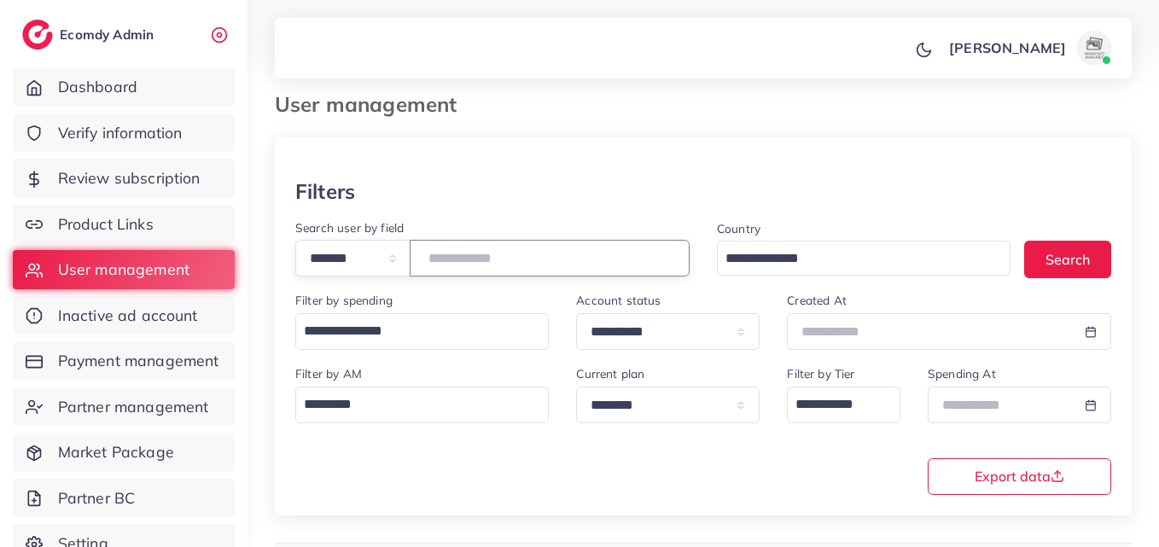
click at [497, 250] on input "*******" at bounding box center [550, 258] width 280 height 37
paste input "number"
click at [1030, 255] on button "Search" at bounding box center [1067, 259] width 87 height 37
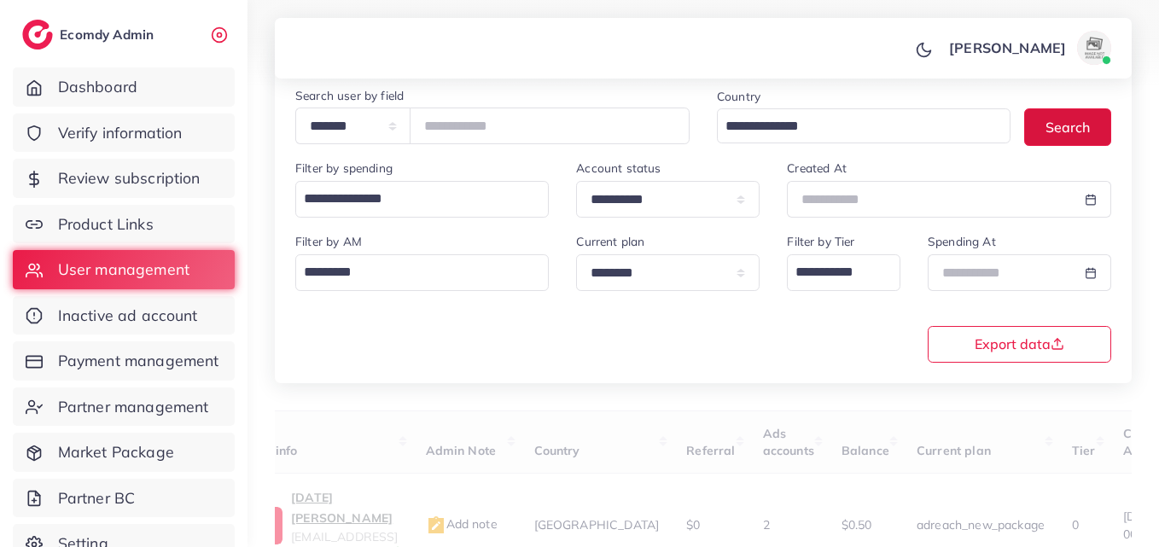
scroll to position [270, 0]
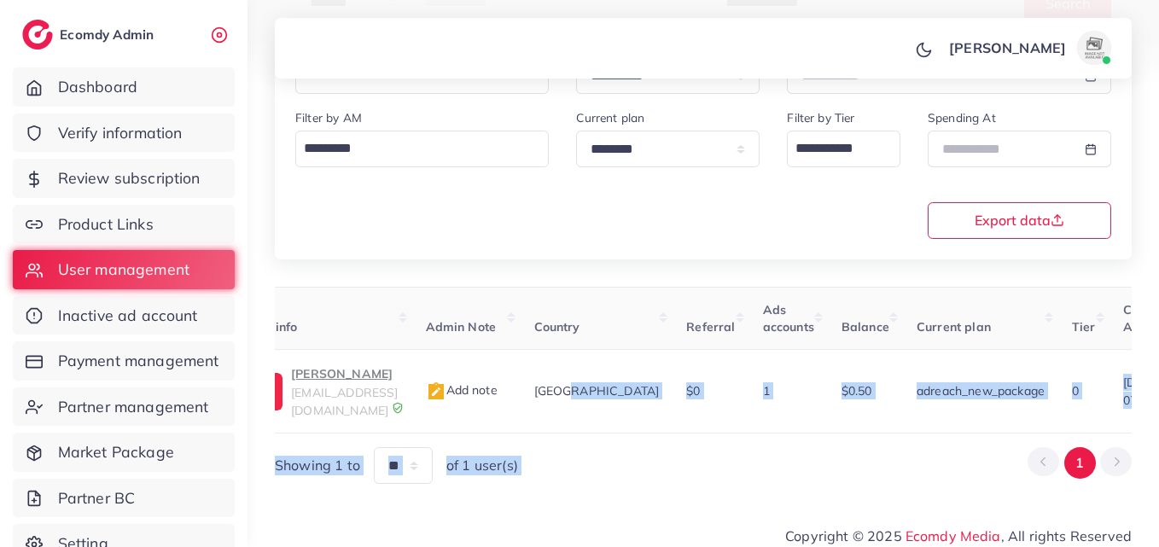
drag, startPoint x: 546, startPoint y: 415, endPoint x: 862, endPoint y: 439, distance: 316.6
click at [862, 439] on div "User ID User info Admin Note Country Referral Ads accounts Balance Current plan…" at bounding box center [703, 386] width 857 height 198
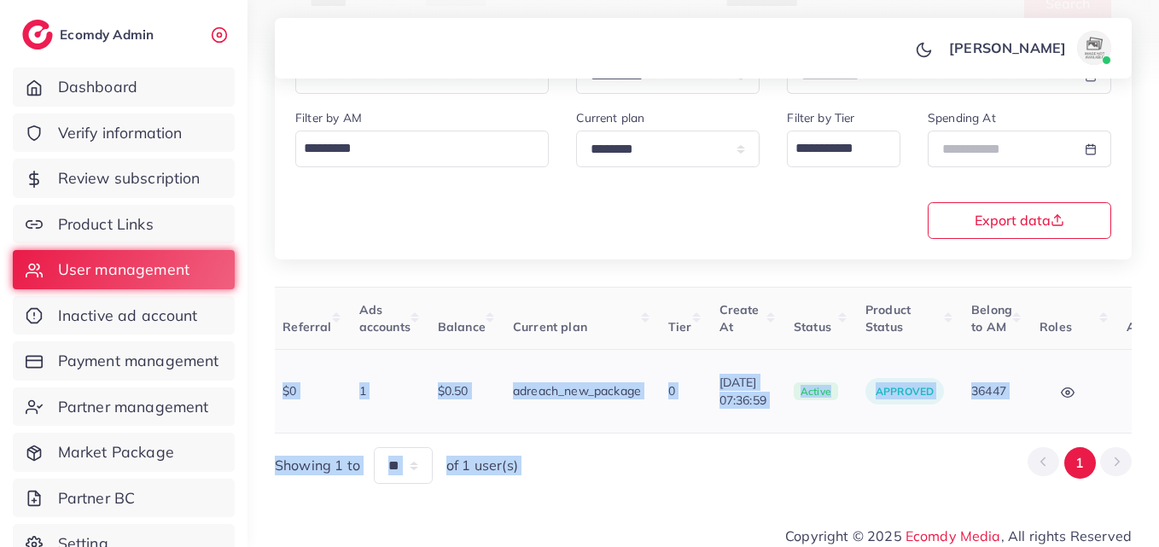
click at [1126, 375] on button "button" at bounding box center [1156, 391] width 60 height 38
click at [1081, 383] on link "Assign to AM" at bounding box center [1119, 402] width 142 height 38
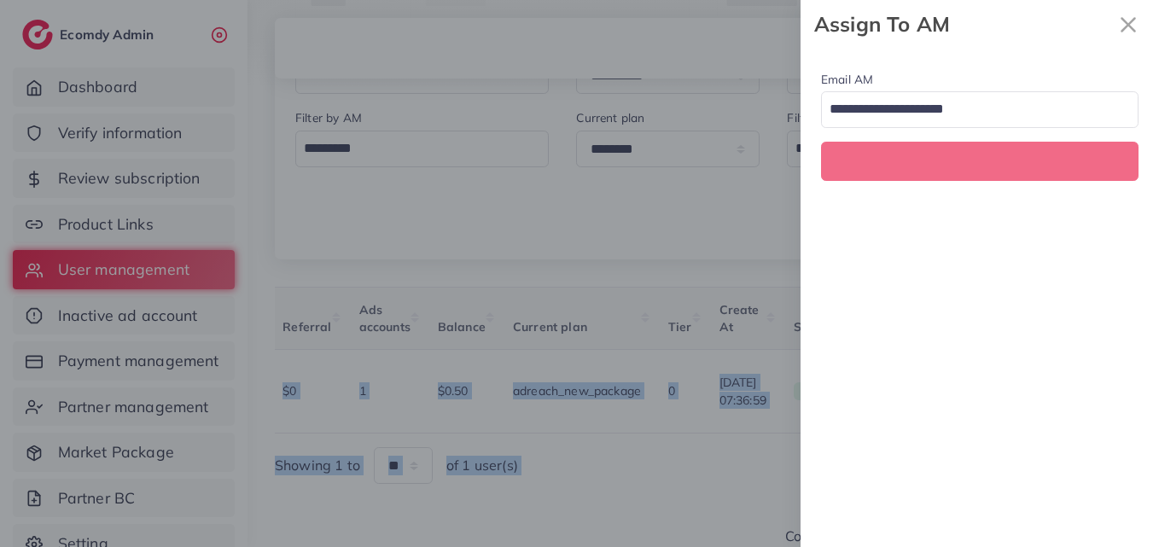
scroll to position [0, 524]
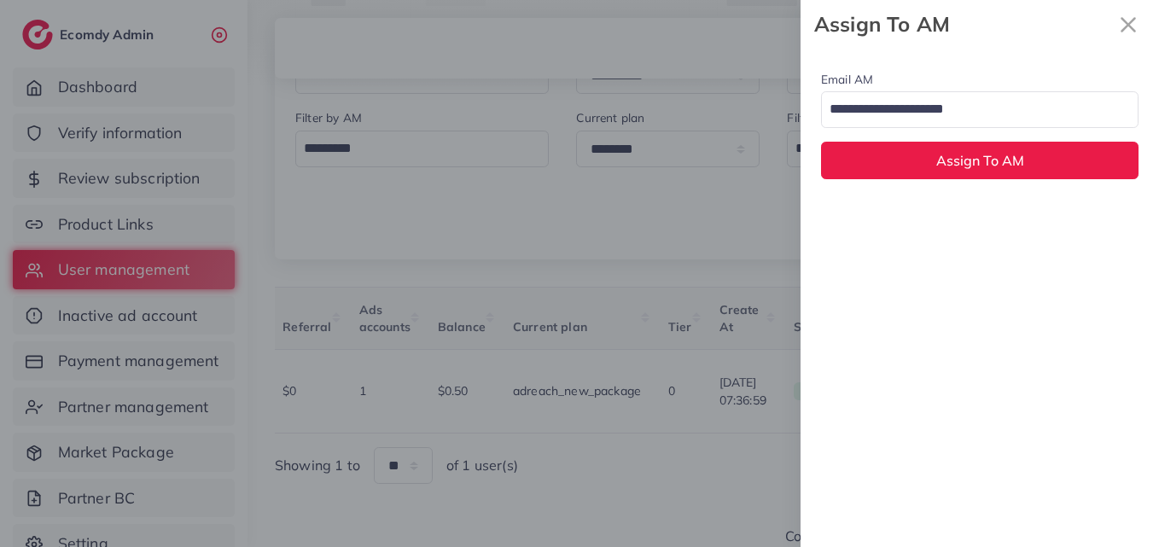
click at [1010, 96] on input "Search for option" at bounding box center [969, 110] width 293 height 29
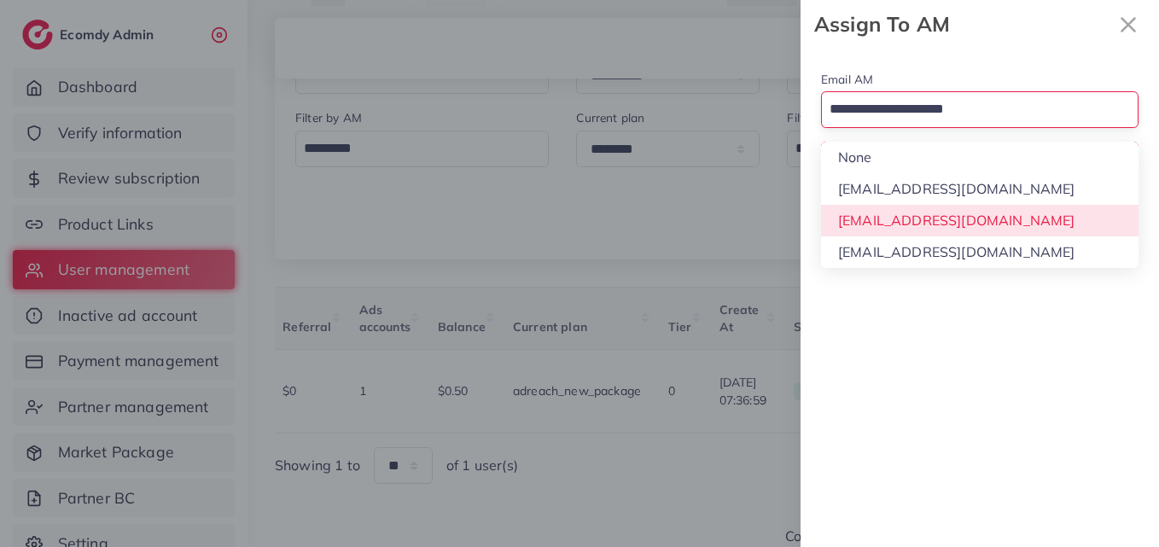
click at [1022, 216] on div "Email AM Loading... None hadibaaslam@gmail.com natashashahid163@gmail.com wajah…" at bounding box center [979, 298] width 358 height 498
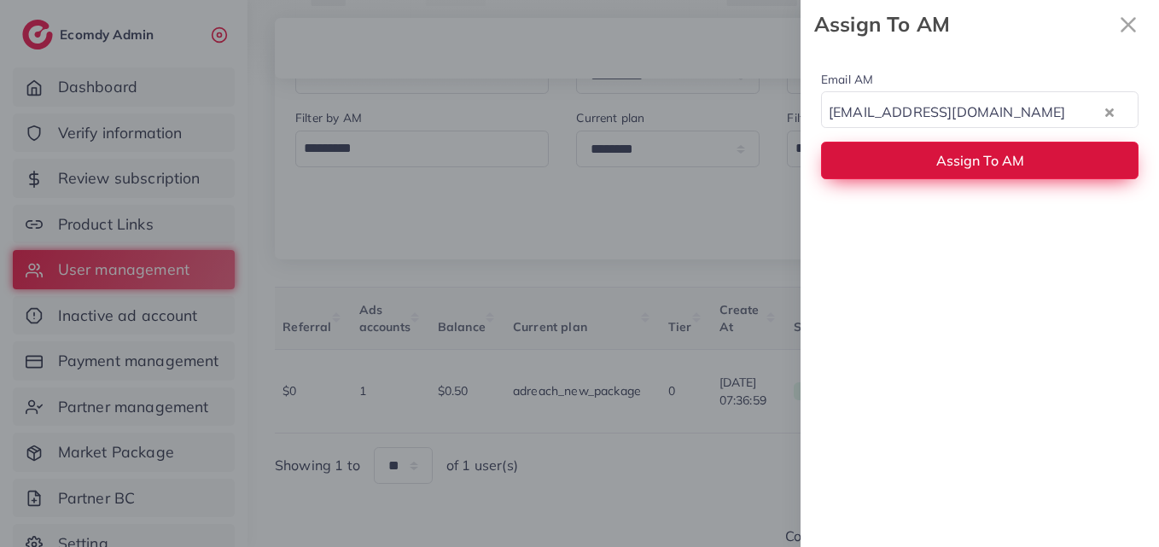
click at [1015, 142] on button "Assign To AM" at bounding box center [979, 160] width 317 height 37
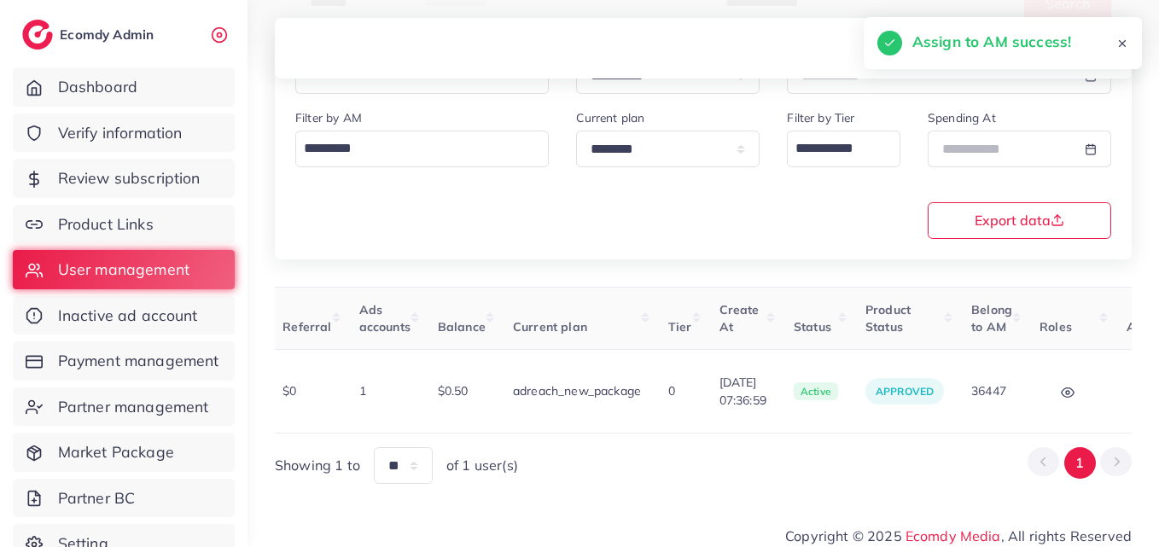
drag, startPoint x: 741, startPoint y: 416, endPoint x: 328, endPoint y: 450, distance: 415.1
click at [328, 450] on div "User ID User info Admin Note Country Referral Ads accounts Balance Current plan…" at bounding box center [703, 386] width 857 height 198
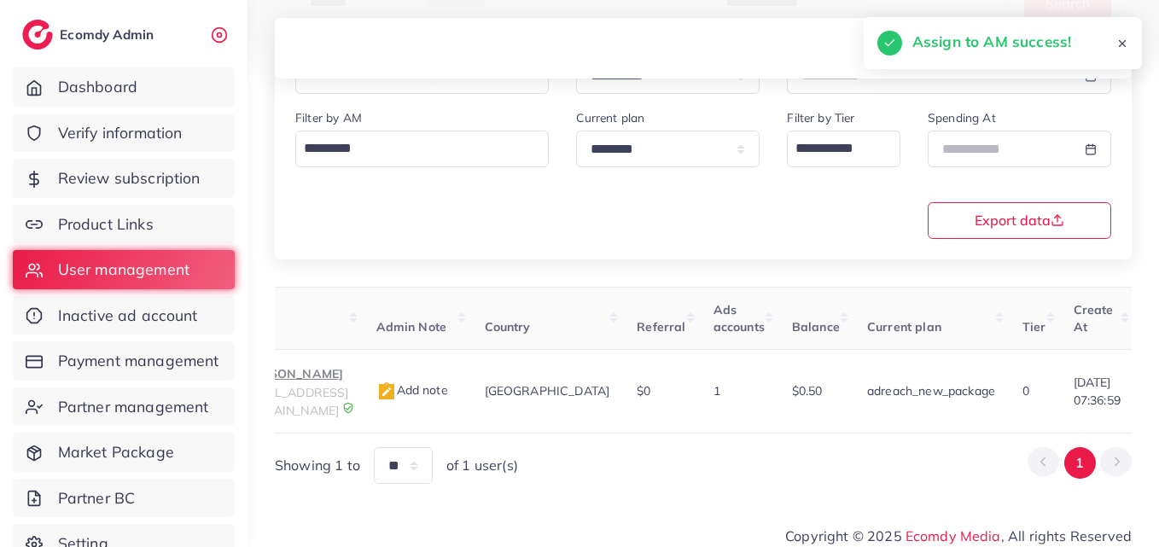
scroll to position [0, 0]
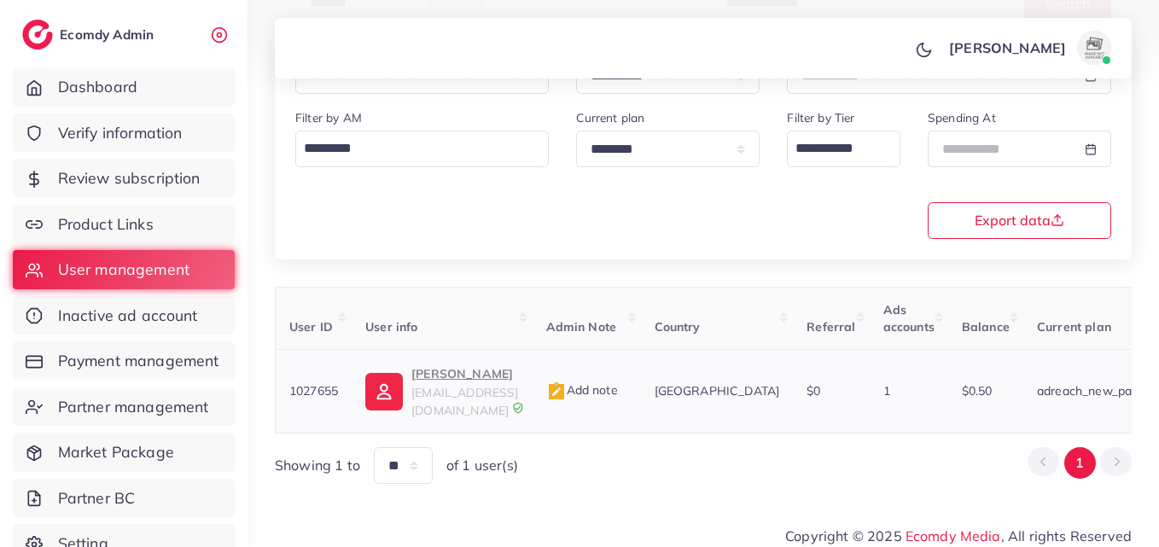
click at [398, 383] on img at bounding box center [384, 392] width 38 height 38
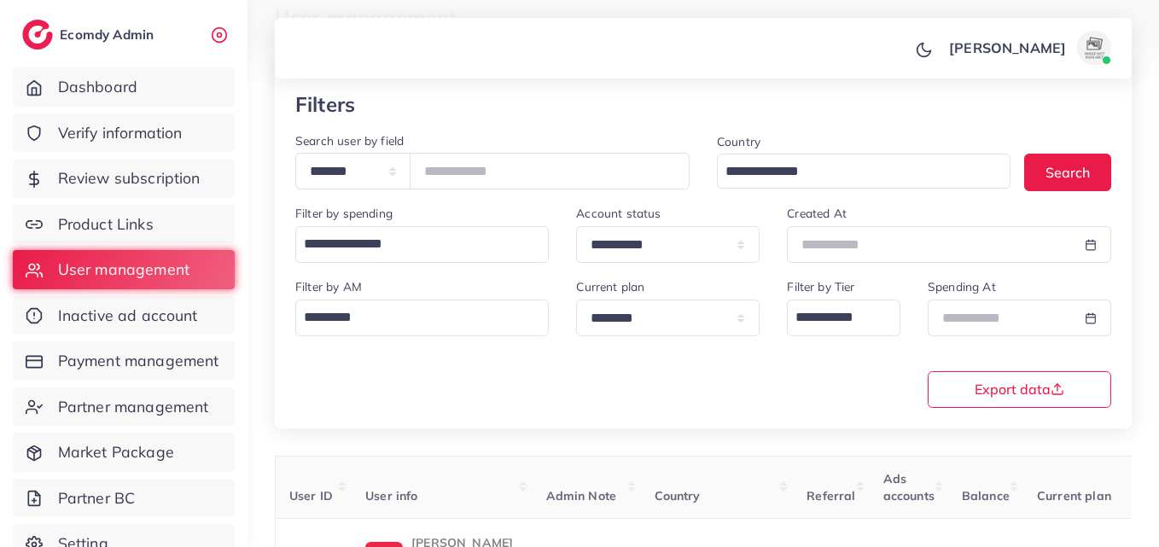
scroll to position [99, 0]
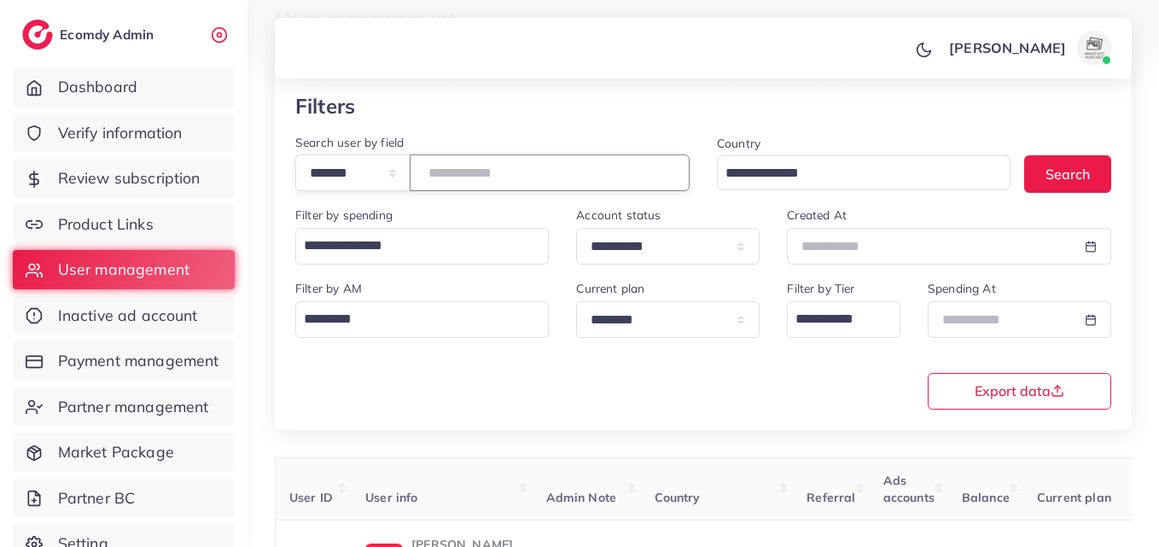
click at [484, 167] on input "*******" at bounding box center [550, 172] width 280 height 37
paste input "number"
click at [1028, 165] on button "Search" at bounding box center [1067, 173] width 87 height 37
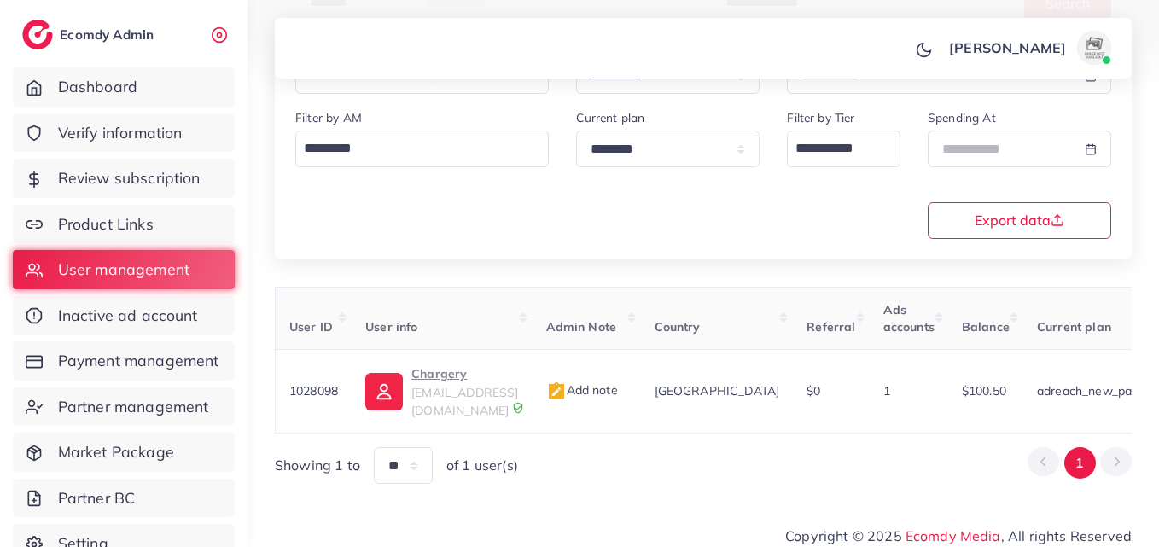
scroll to position [0, 566]
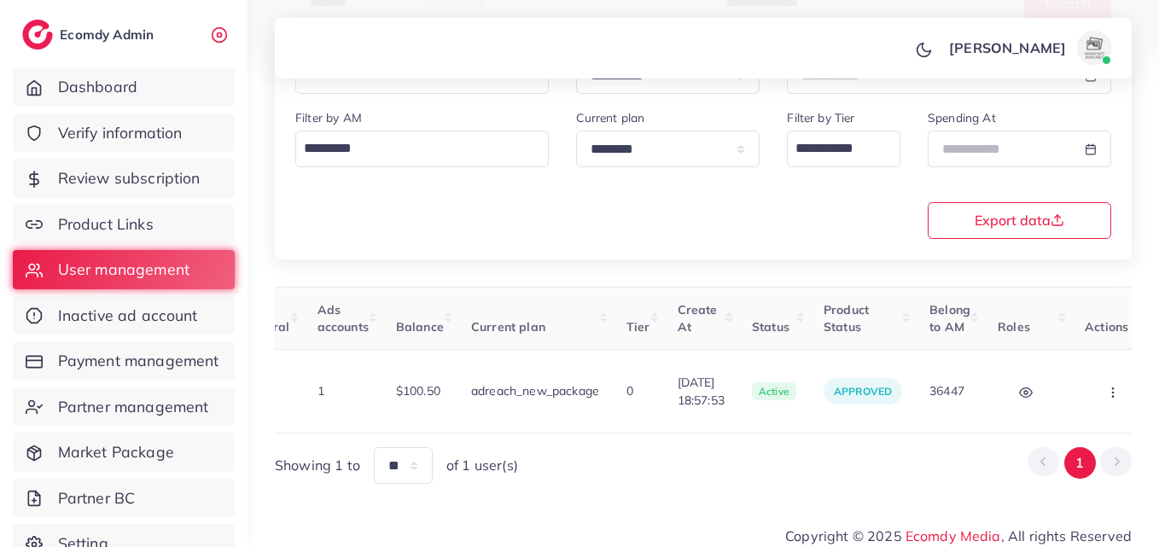
click at [1136, 344] on div "**********" at bounding box center [702, 120] width 911 height 781
click at [1101, 380] on button "button" at bounding box center [1114, 391] width 60 height 38
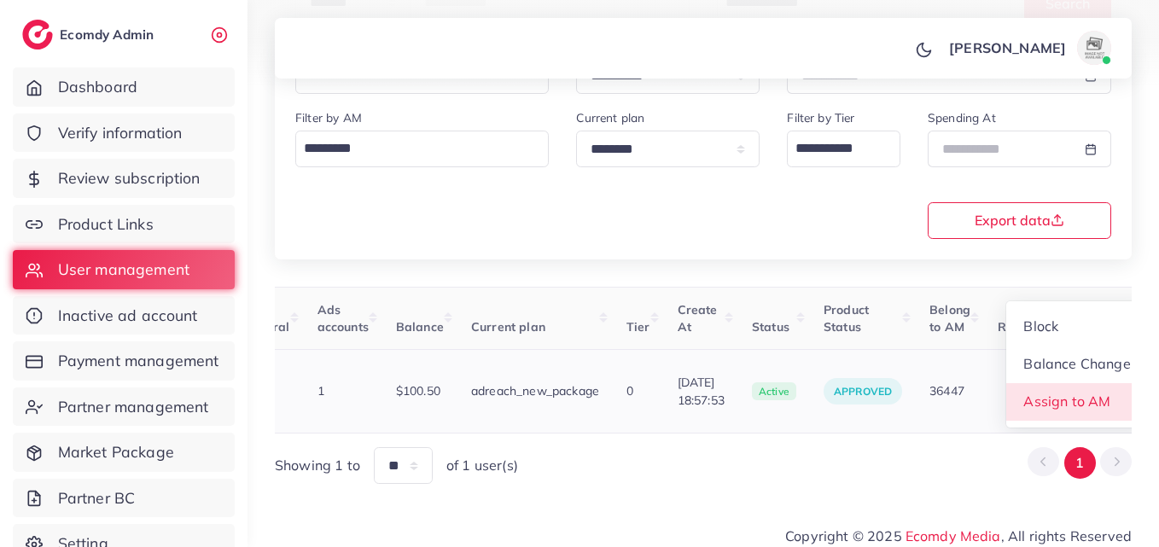
scroll to position [2, 566]
click at [1098, 383] on link "Assign to AM" at bounding box center [1077, 402] width 142 height 38
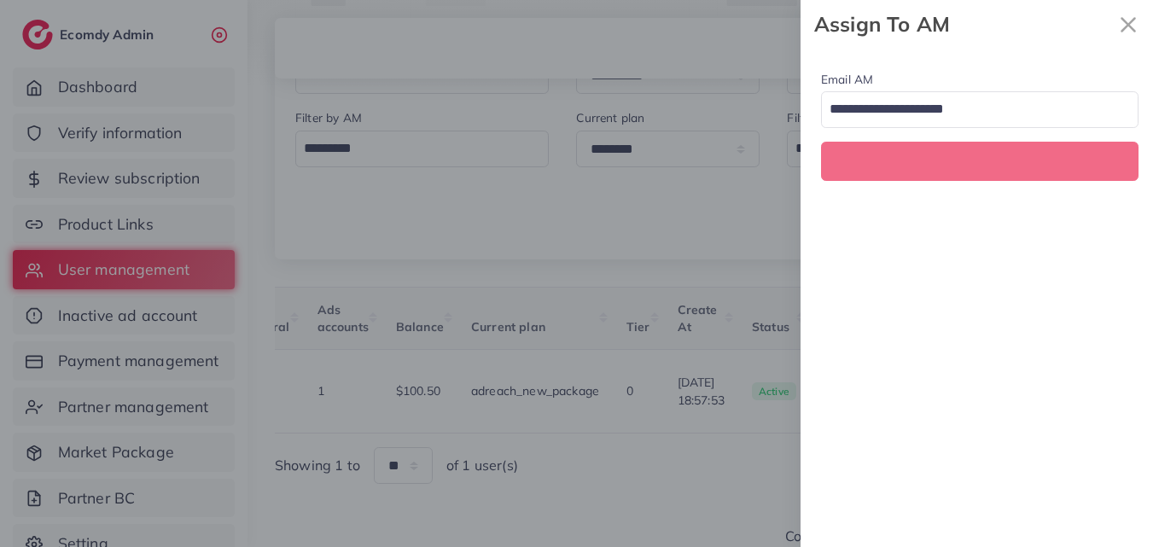
scroll to position [0, 566]
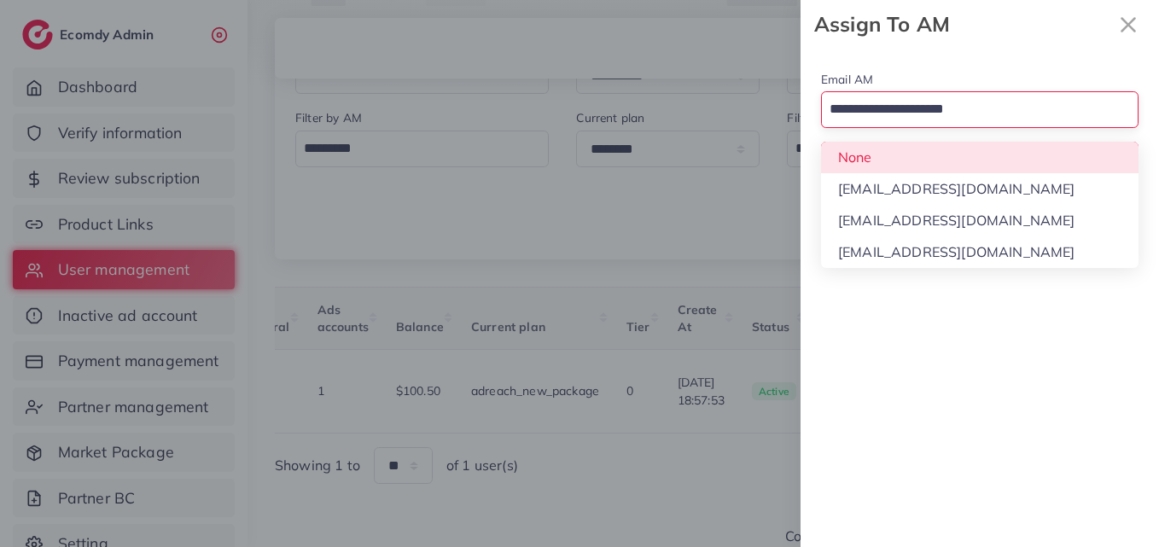
click at [865, 105] on input "Search for option" at bounding box center [969, 110] width 293 height 29
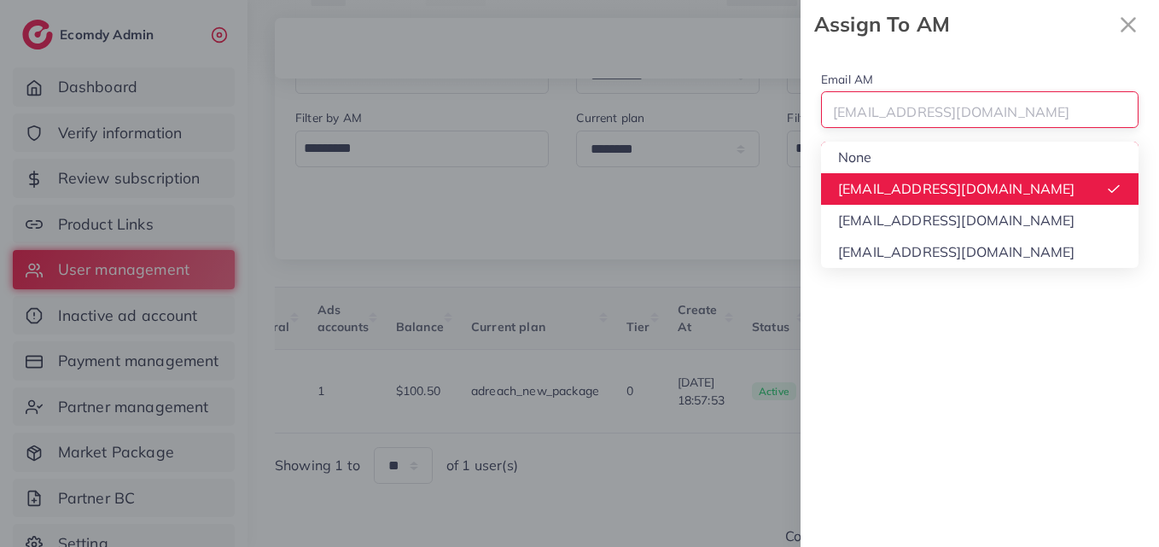
click at [904, 103] on div "hadibaaslam@gmail.com" at bounding box center [970, 110] width 296 height 29
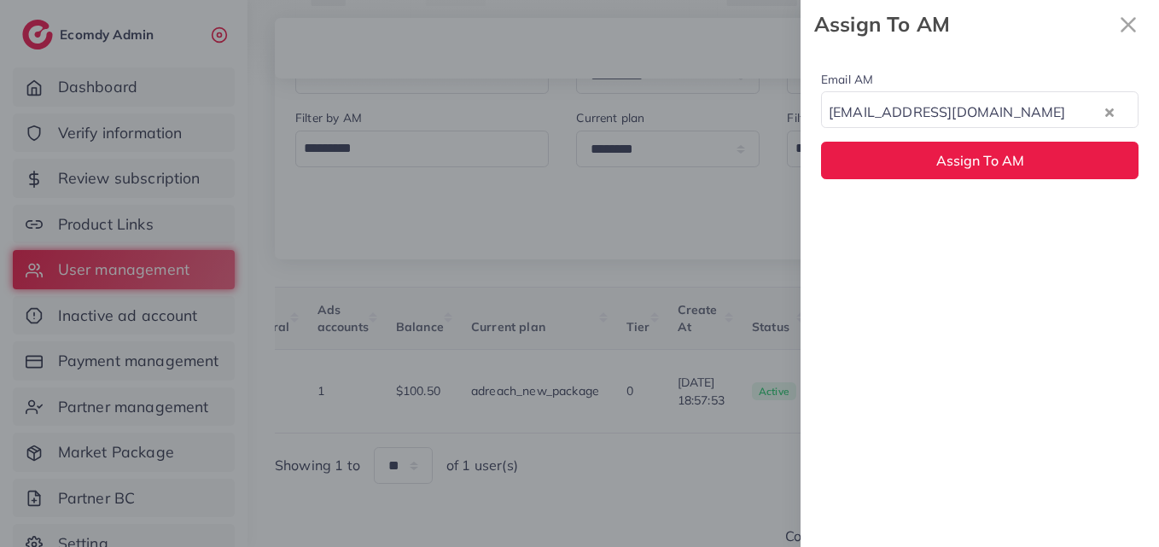
click at [914, 225] on div "Email AM natashashahid163@gmail.com Loading... None hadibaaslam@gmail.com natas…" at bounding box center [979, 298] width 358 height 498
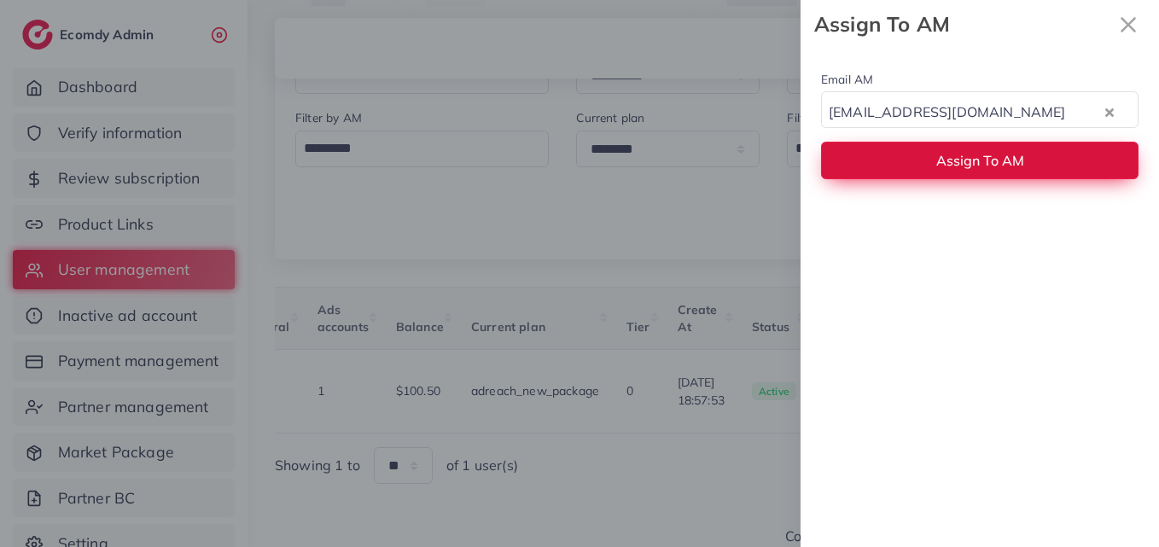
click at [918, 150] on button "Assign To AM" at bounding box center [979, 160] width 317 height 37
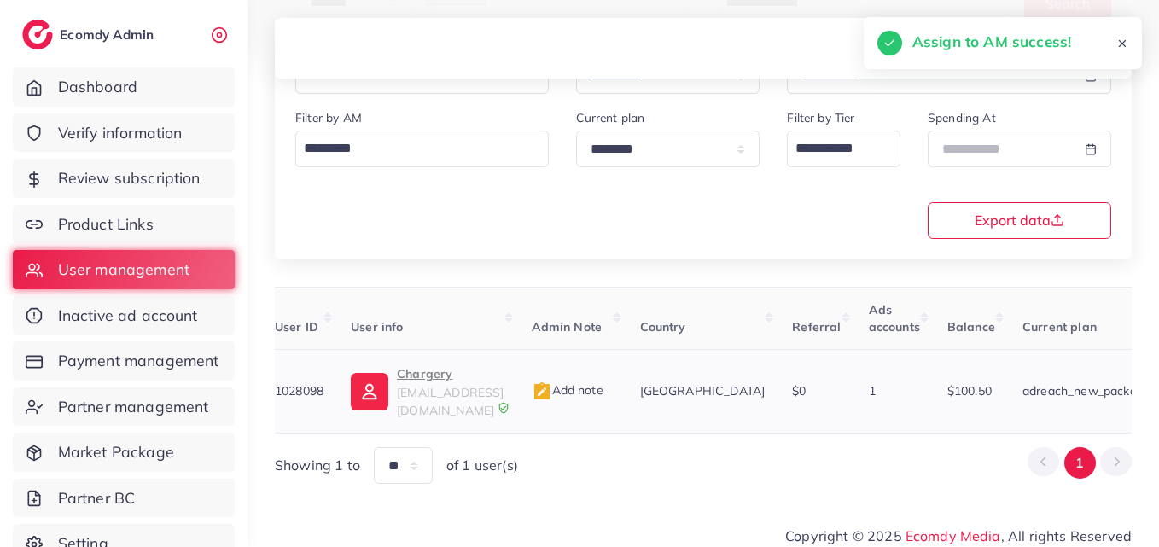
scroll to position [0, 4]
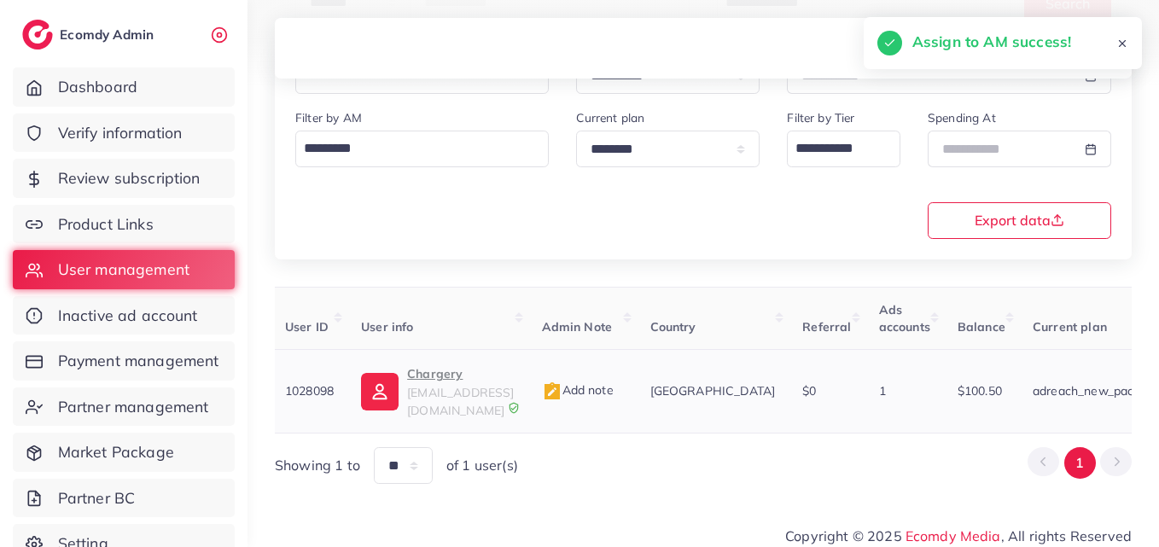
click at [409, 373] on p "Chargery" at bounding box center [460, 373] width 107 height 20
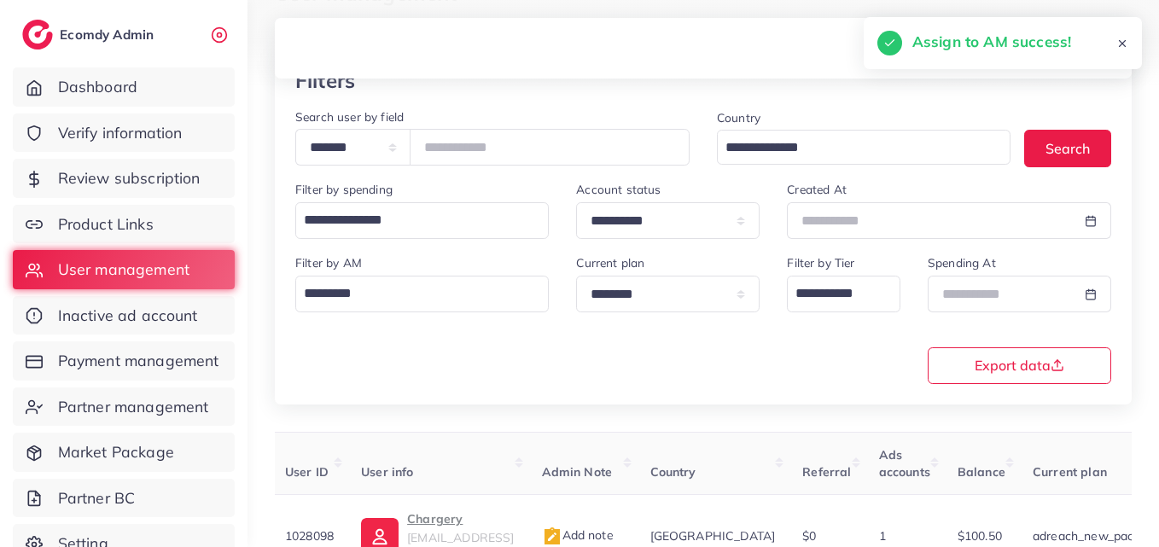
scroll to position [14, 0]
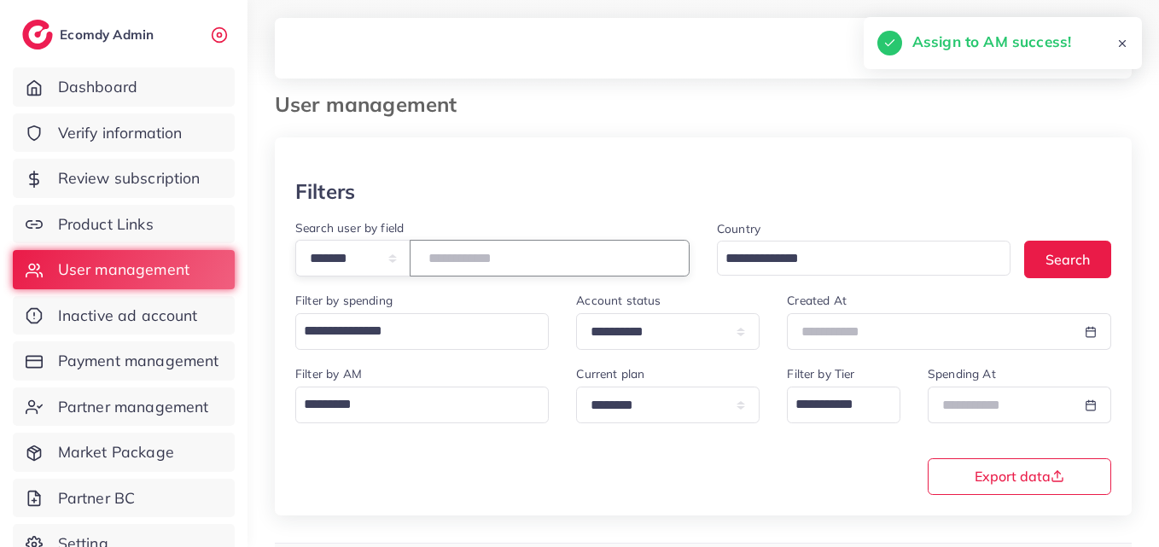
click at [496, 261] on input "*******" at bounding box center [550, 258] width 280 height 37
click at [495, 261] on input "*******" at bounding box center [550, 258] width 280 height 37
paste input "number"
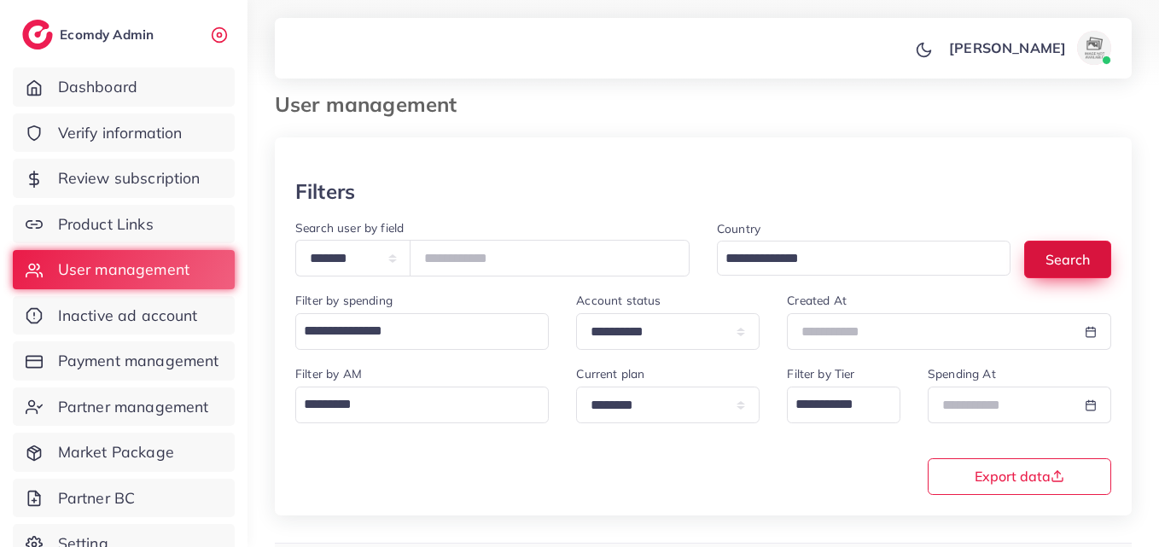
click at [1100, 256] on button "Search" at bounding box center [1067, 259] width 87 height 37
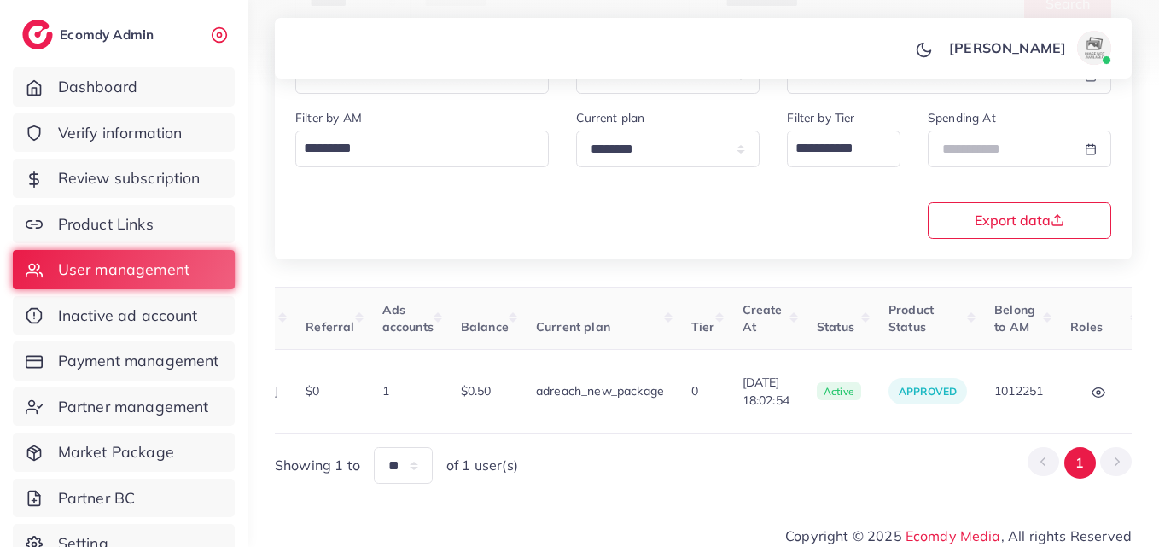
scroll to position [0, 584]
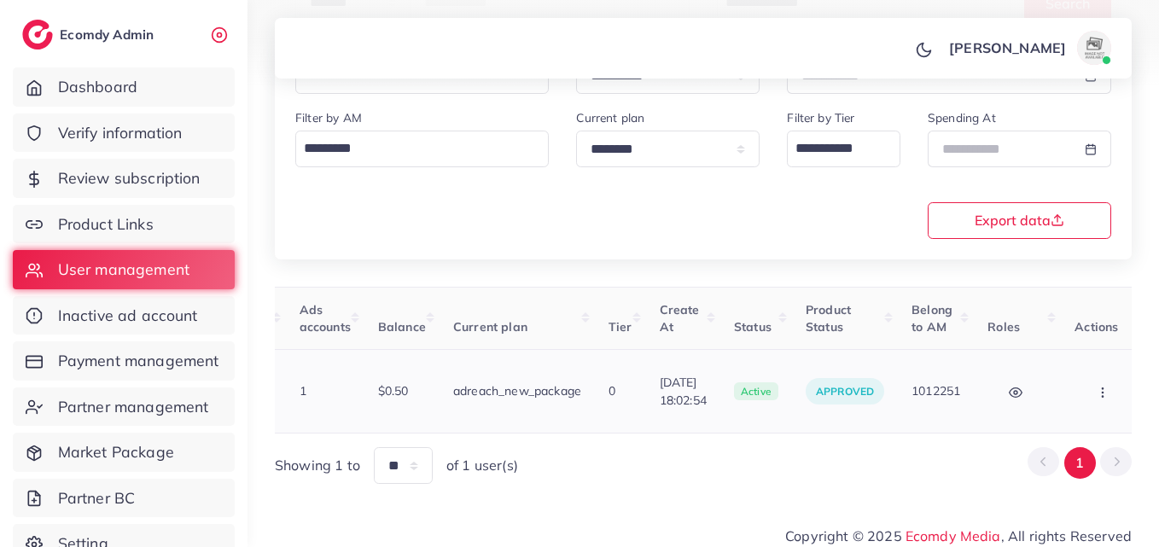
click at [1060, 394] on td "Block Balance Change Assign to AM" at bounding box center [1104, 392] width 88 height 84
click at [1074, 394] on button "button" at bounding box center [1104, 391] width 60 height 38
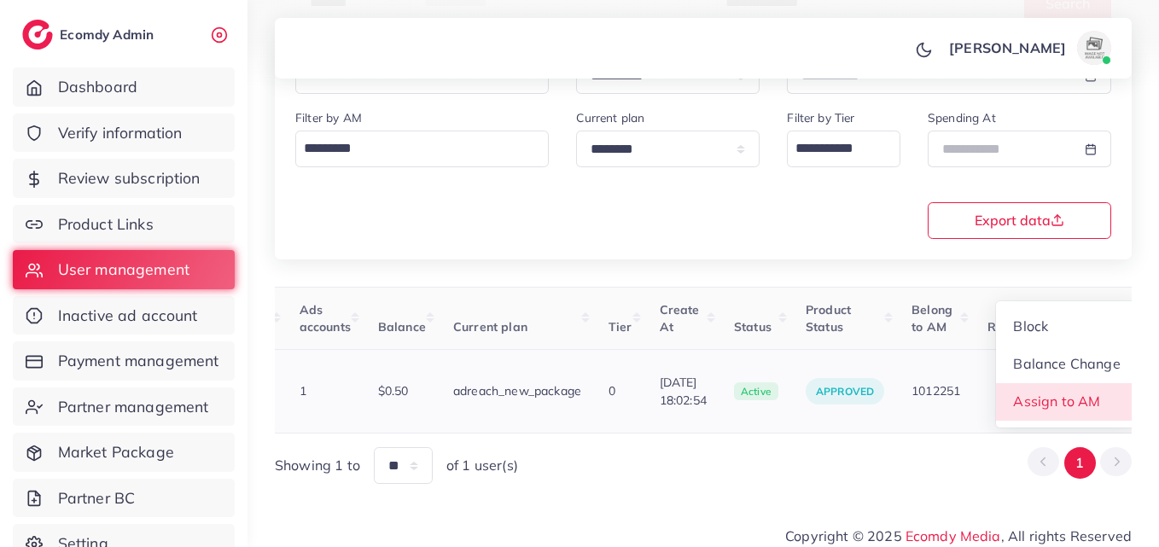
click at [1063, 394] on span "Assign to AM" at bounding box center [1057, 400] width 87 height 17
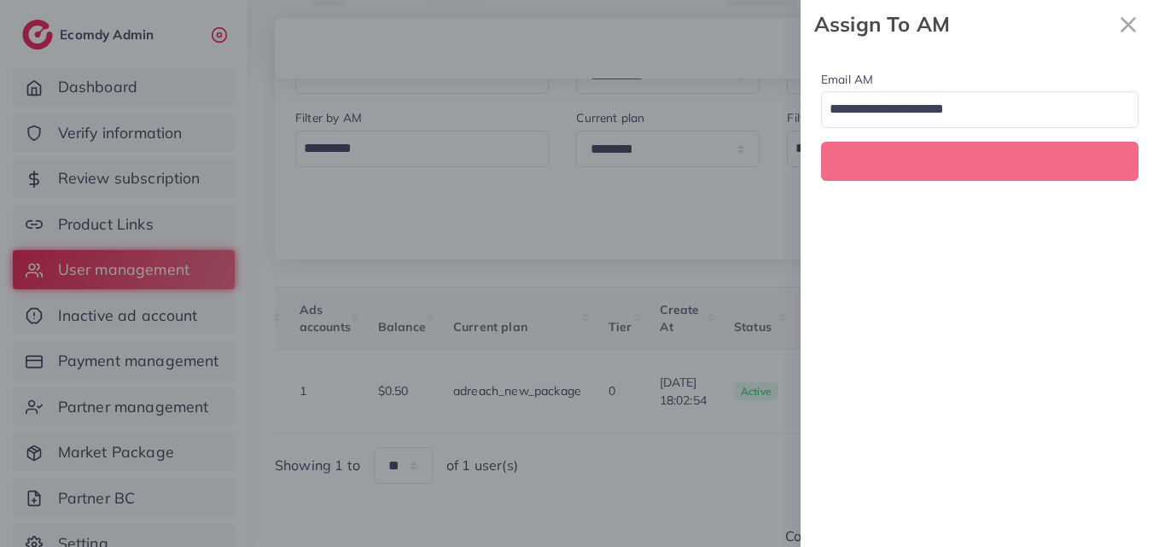
scroll to position [0, 584]
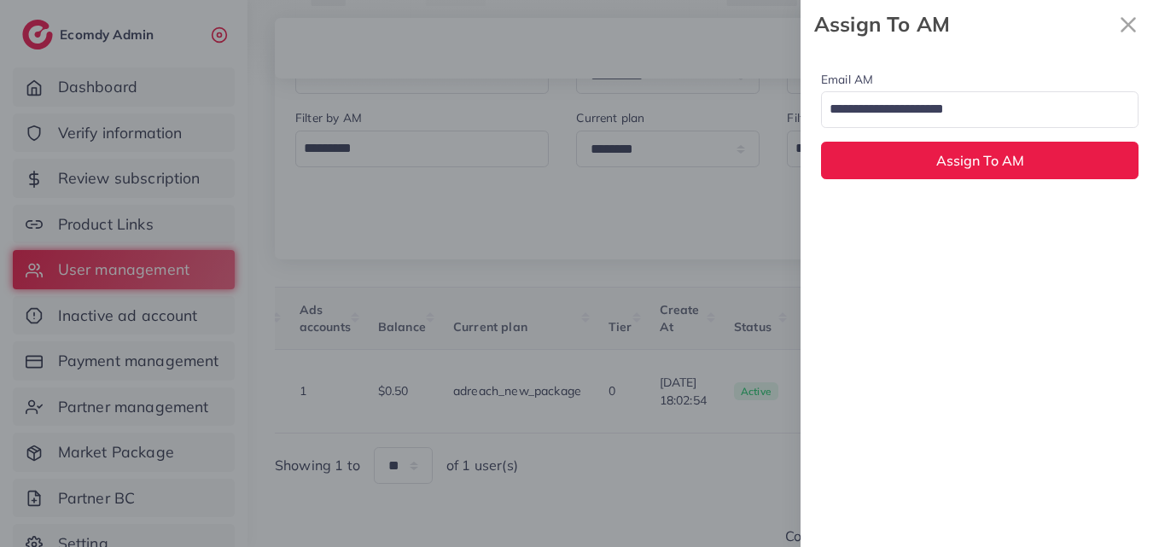
click at [849, 112] on input "Search for option" at bounding box center [969, 110] width 293 height 29
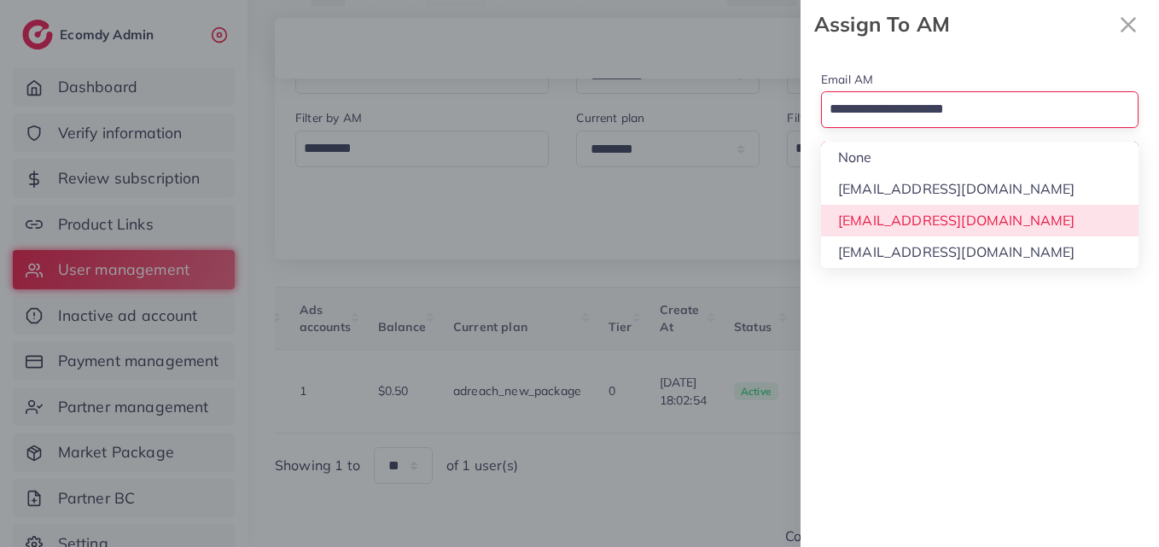
click at [901, 207] on div "Email AM Loading... None hadibaaslam@gmail.com natashashahid163@gmail.com wajah…" at bounding box center [979, 298] width 358 height 498
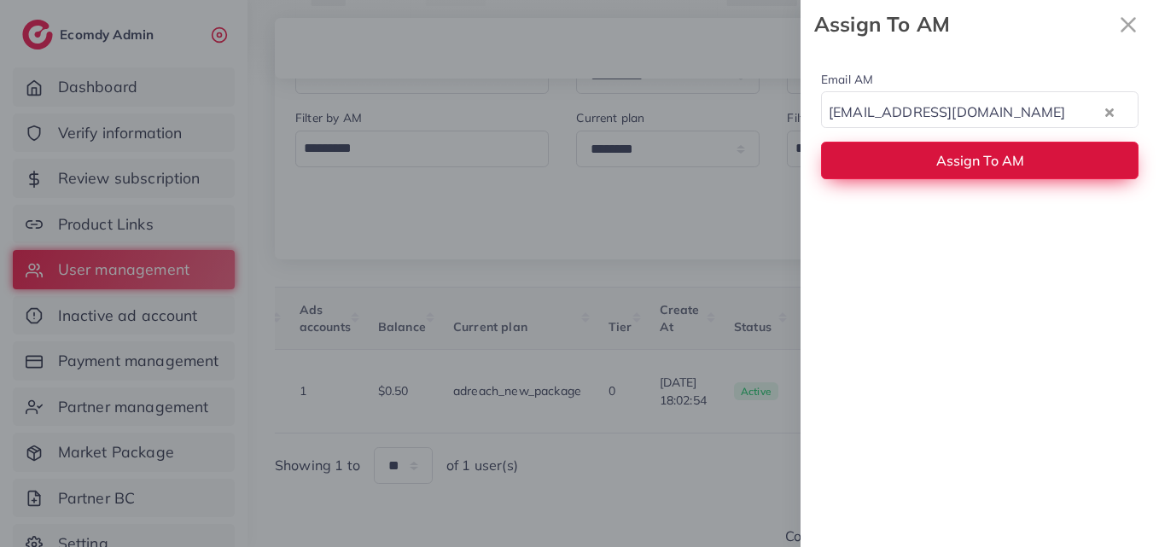
click at [908, 167] on button "Assign To AM" at bounding box center [979, 160] width 317 height 37
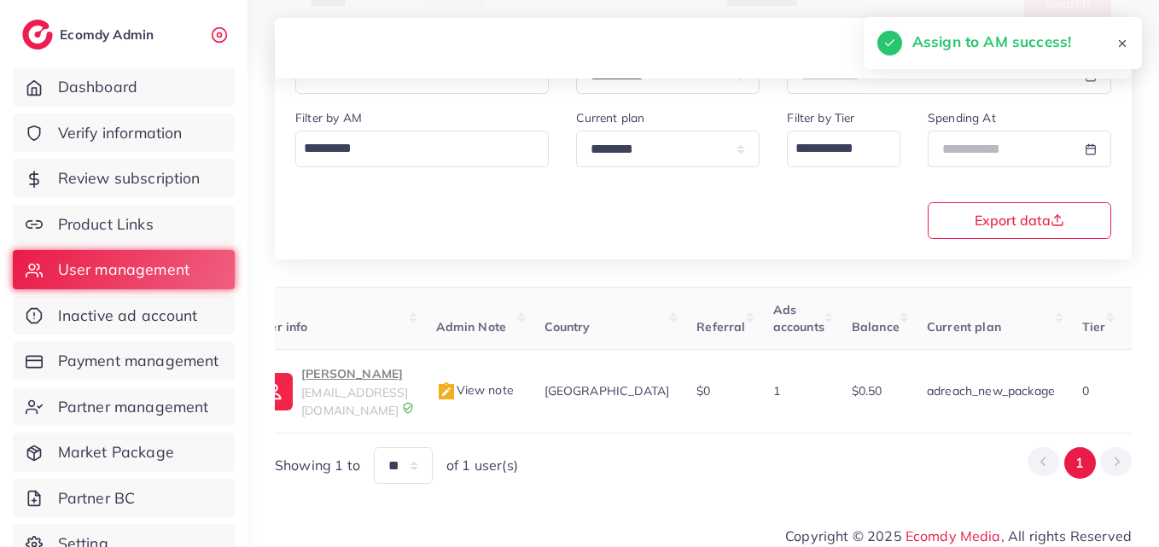
scroll to position [0, 0]
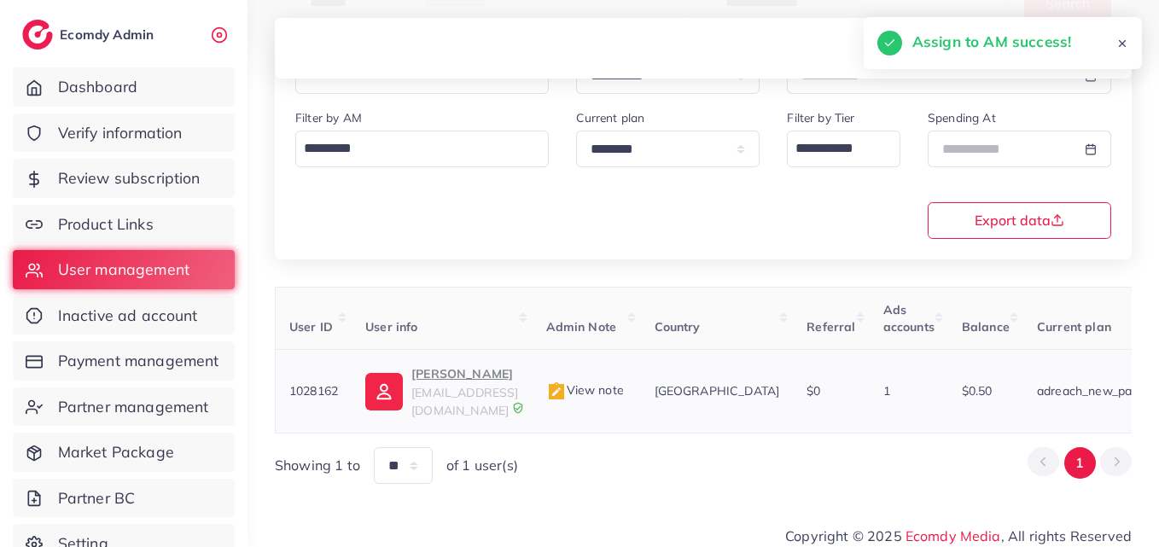
click at [403, 375] on img at bounding box center [384, 392] width 38 height 38
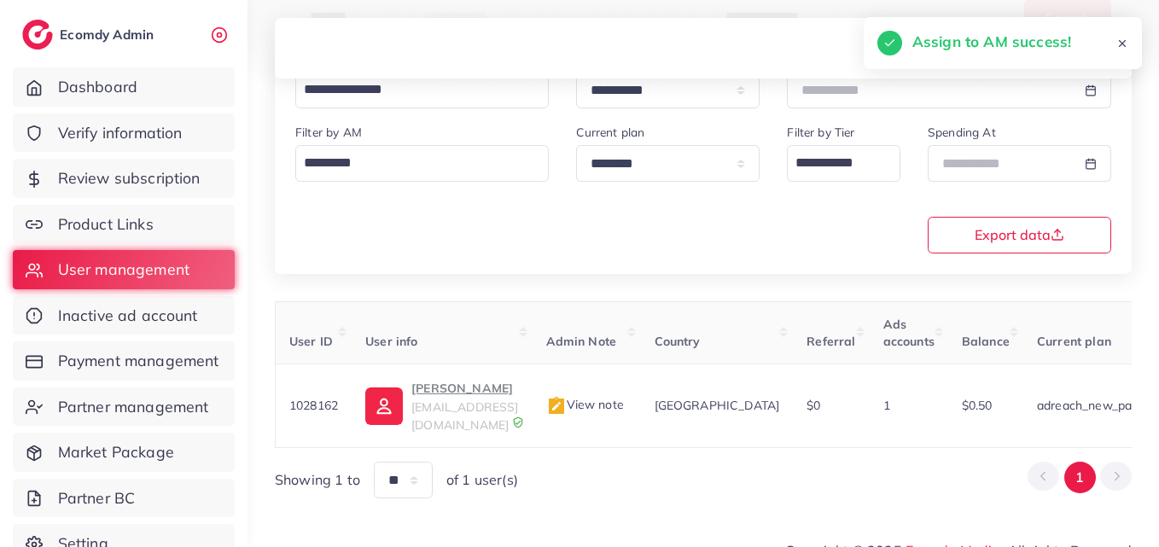
scroll to position [14, 0]
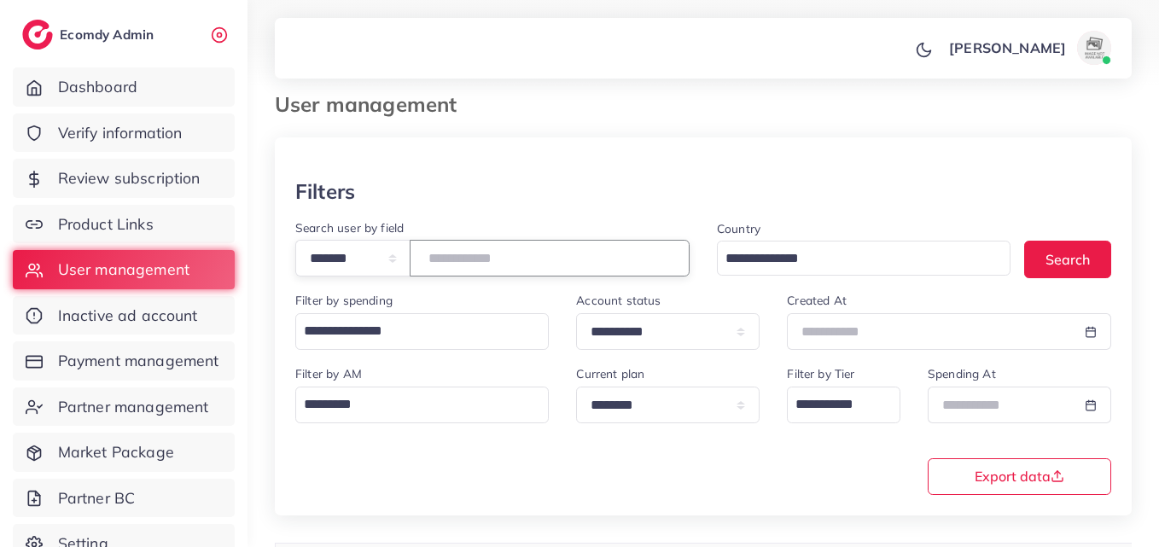
click at [468, 250] on input "*******" at bounding box center [550, 258] width 280 height 37
paste input "number"
click at [1033, 258] on button "Search" at bounding box center [1067, 259] width 87 height 37
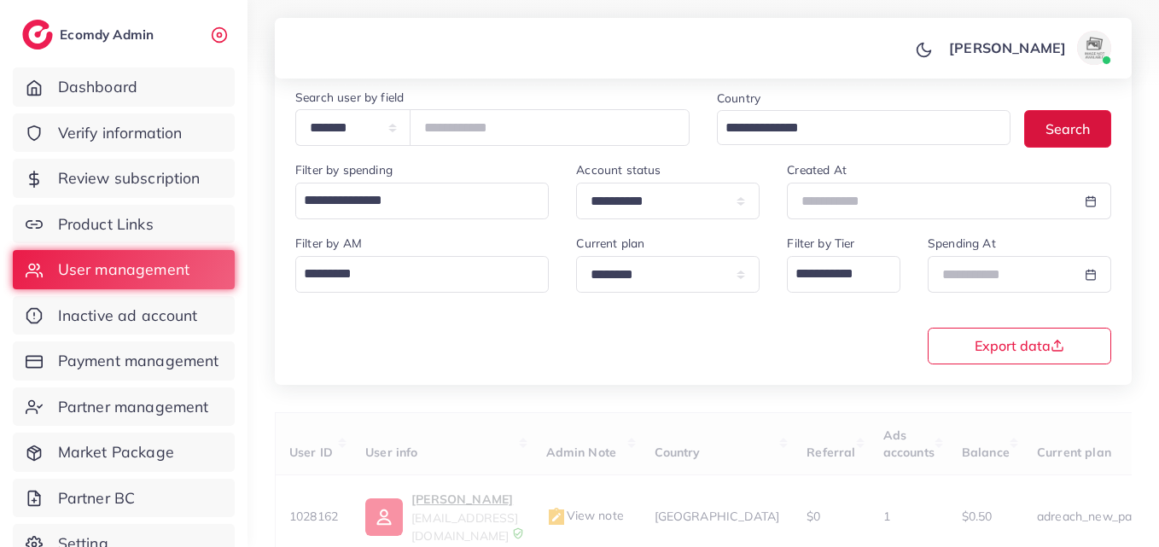
scroll to position [270, 0]
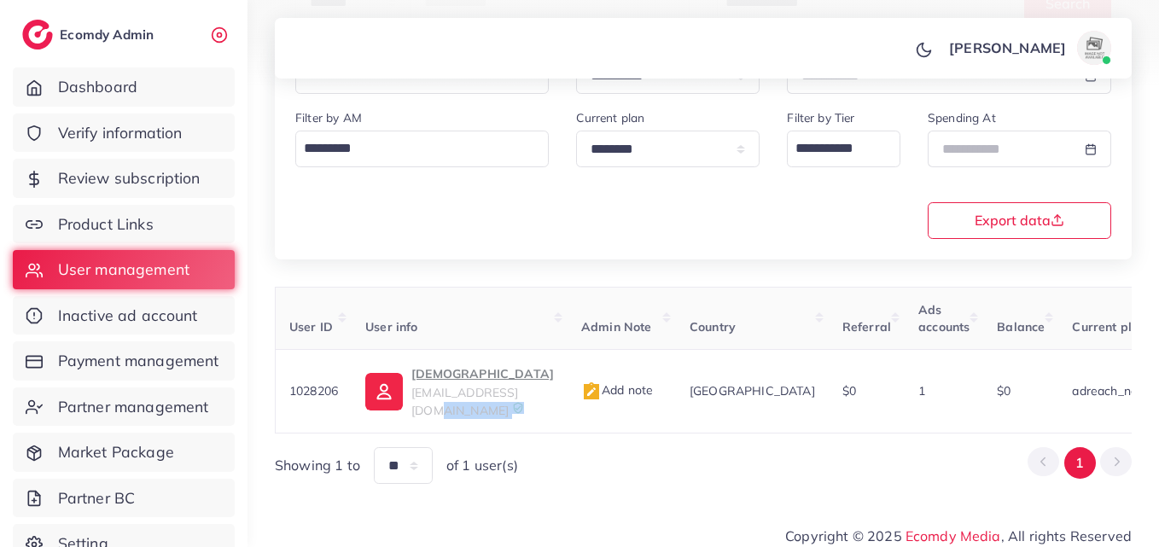
drag, startPoint x: 555, startPoint y: 416, endPoint x: 628, endPoint y: 416, distance: 73.4
click at [628, 416] on table "User ID User info Admin Note Country Referral Ads accounts Balance Current plan…" at bounding box center [1021, 360] width 1493 height 147
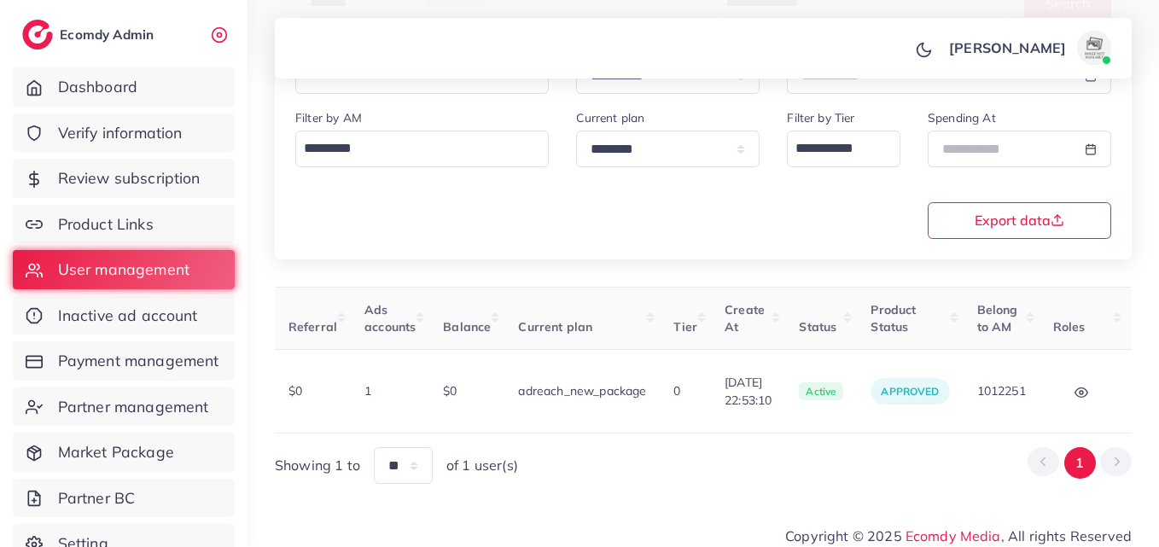
scroll to position [0, 612]
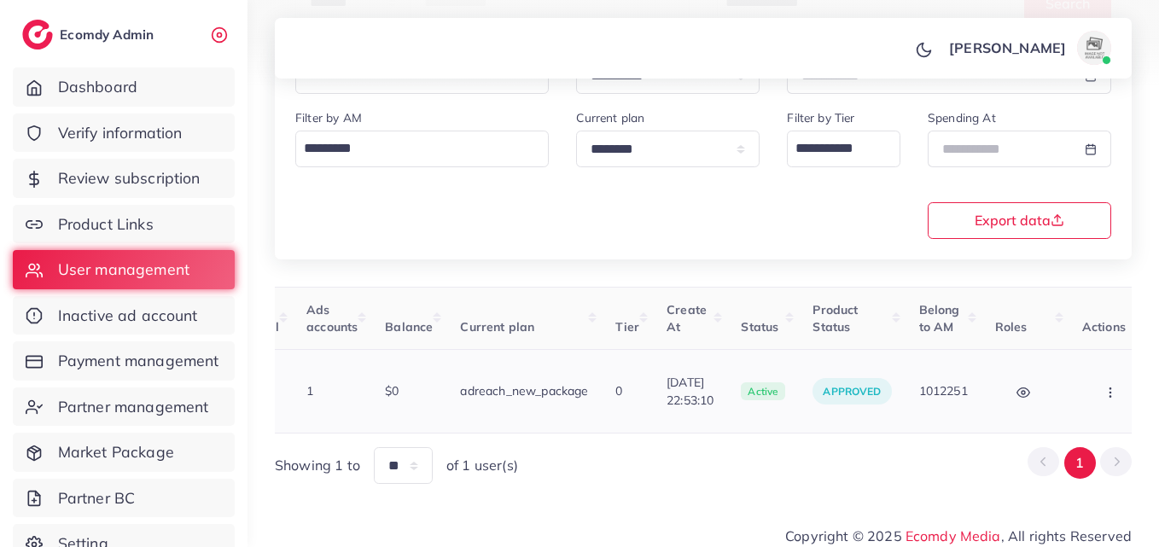
click at [1094, 403] on td "Block Balance Change Assign to AM" at bounding box center [1112, 392] width 88 height 84
click at [1089, 396] on button "button" at bounding box center [1112, 391] width 60 height 38
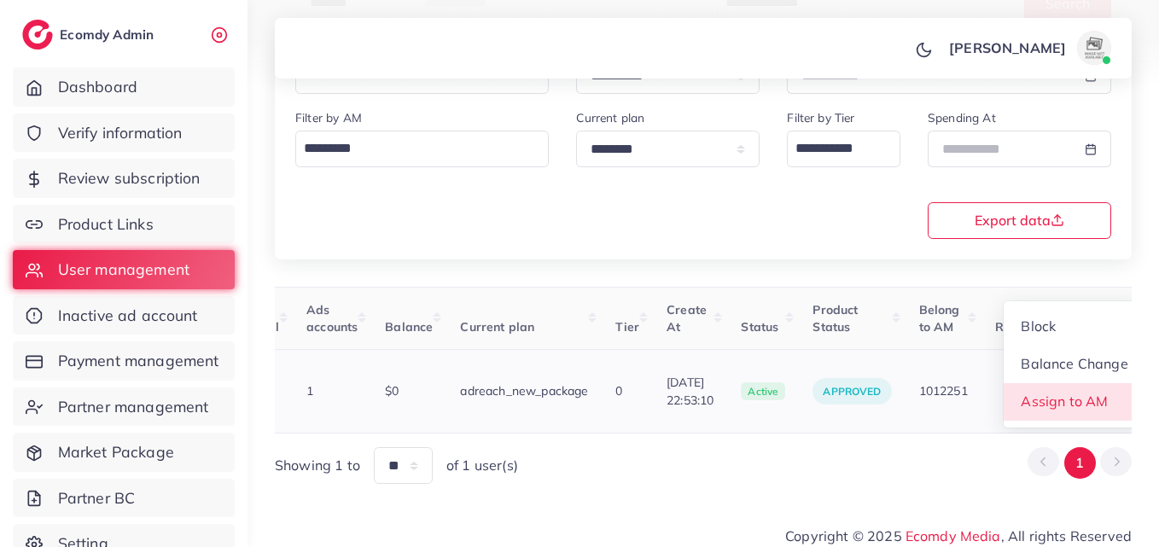
click at [1088, 397] on link "Assign to AM" at bounding box center [1074, 402] width 142 height 38
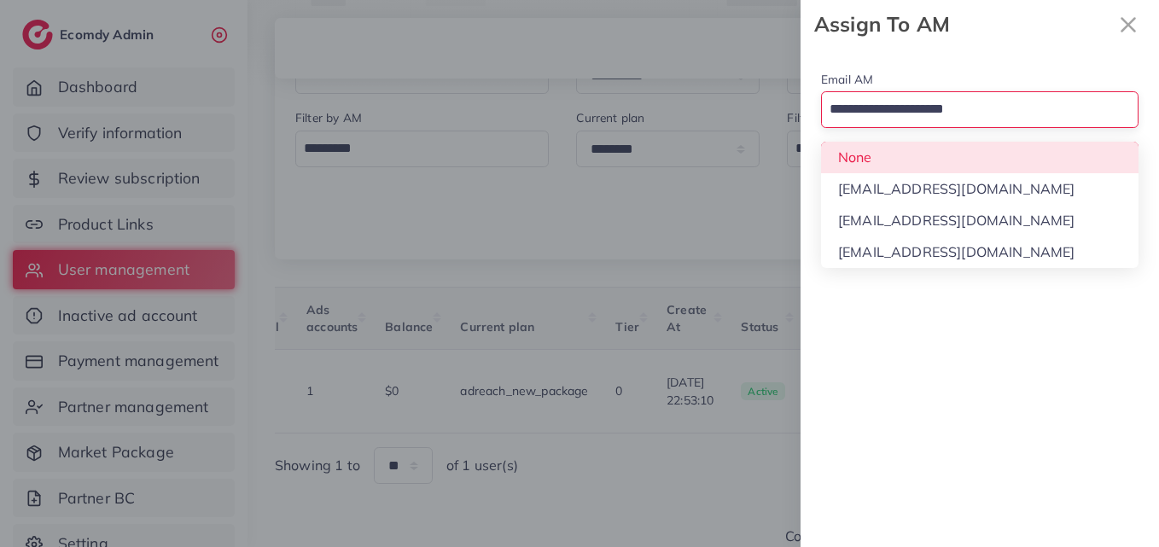
click at [886, 116] on input "Search for option" at bounding box center [969, 110] width 293 height 29
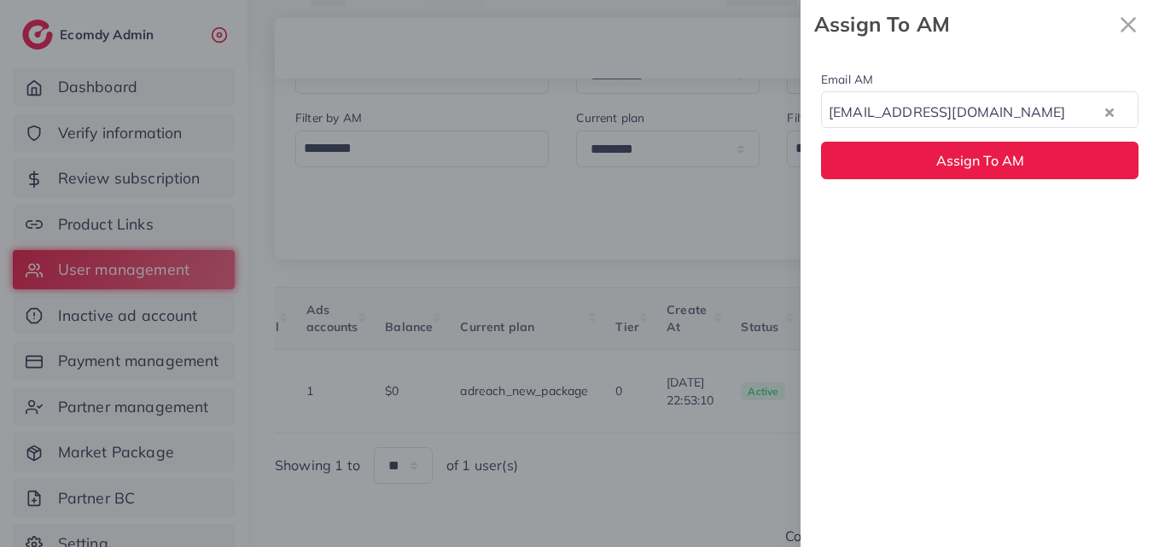
drag, startPoint x: 911, startPoint y: 229, endPoint x: 918, endPoint y: 189, distance: 39.8
click at [912, 229] on div "Email AM natashashahid163@gmail.com Loading... None hadibaaslam@gmail.com natas…" at bounding box center [979, 298] width 358 height 498
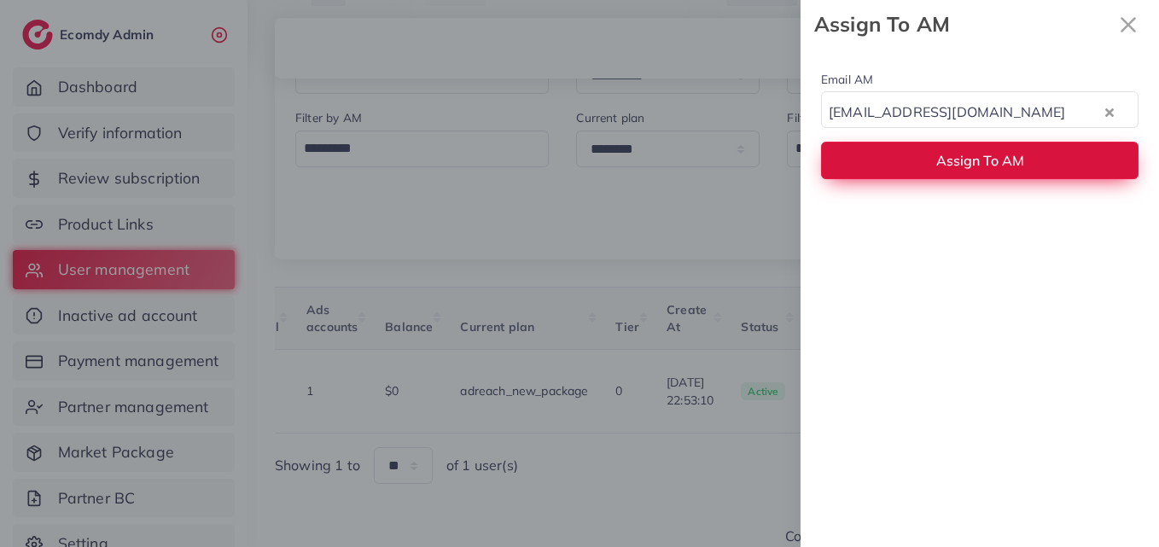
click at [926, 159] on button "Assign To AM" at bounding box center [979, 160] width 317 height 37
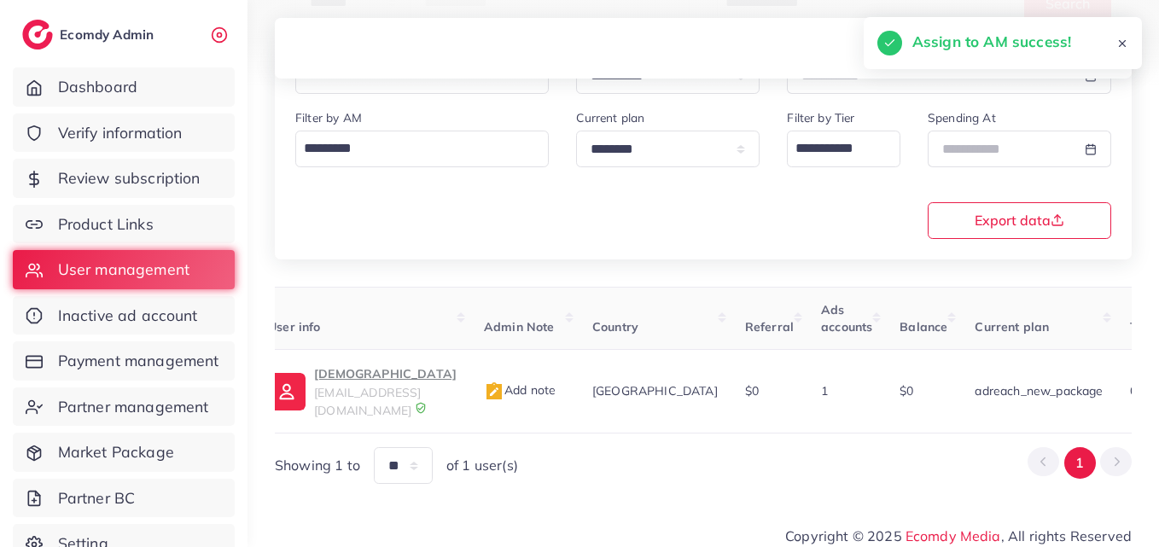
scroll to position [0, 63]
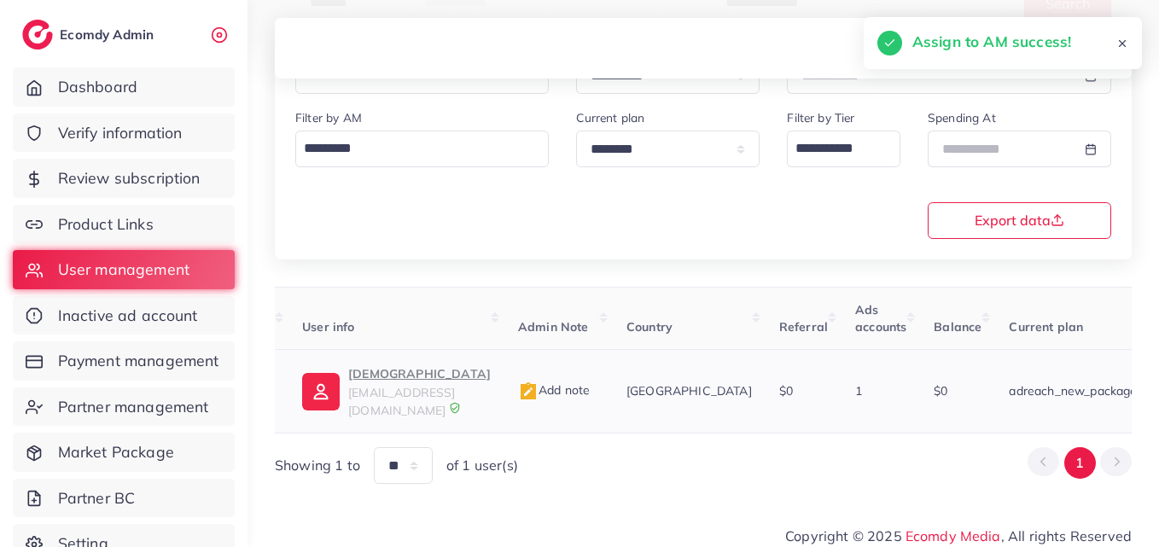
click at [378, 374] on p "Muhammad" at bounding box center [419, 373] width 142 height 20
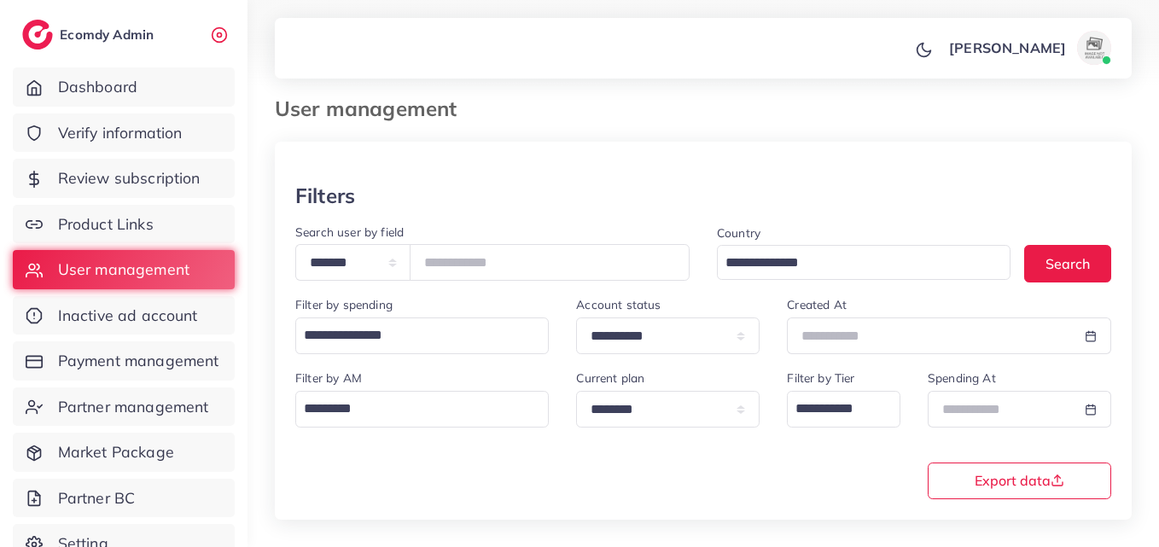
scroll to position [0, 0]
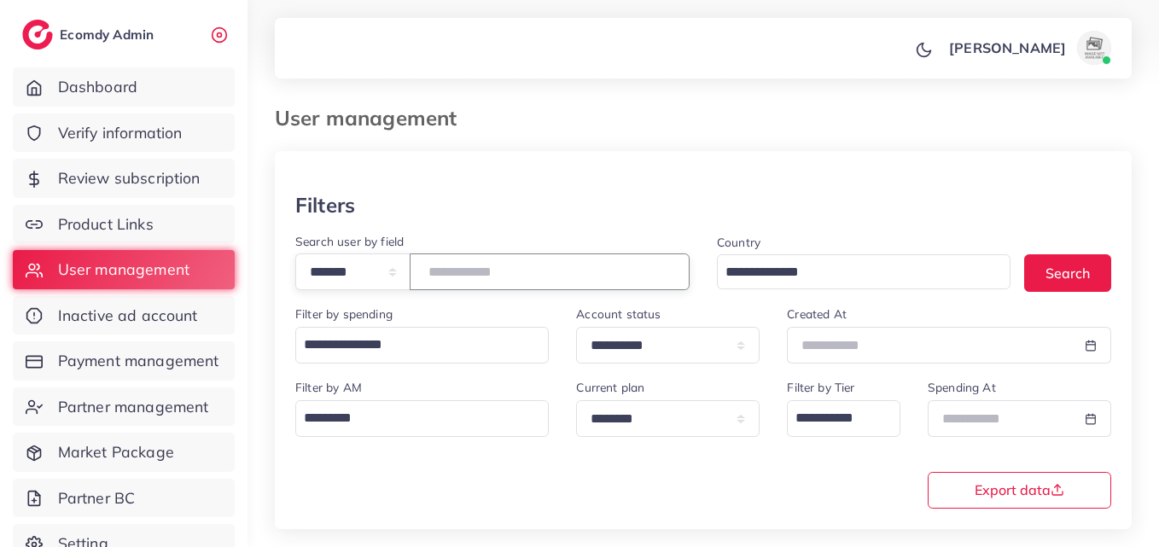
click at [457, 277] on input "*******" at bounding box center [550, 271] width 280 height 37
click at [458, 275] on input "*******" at bounding box center [550, 271] width 280 height 37
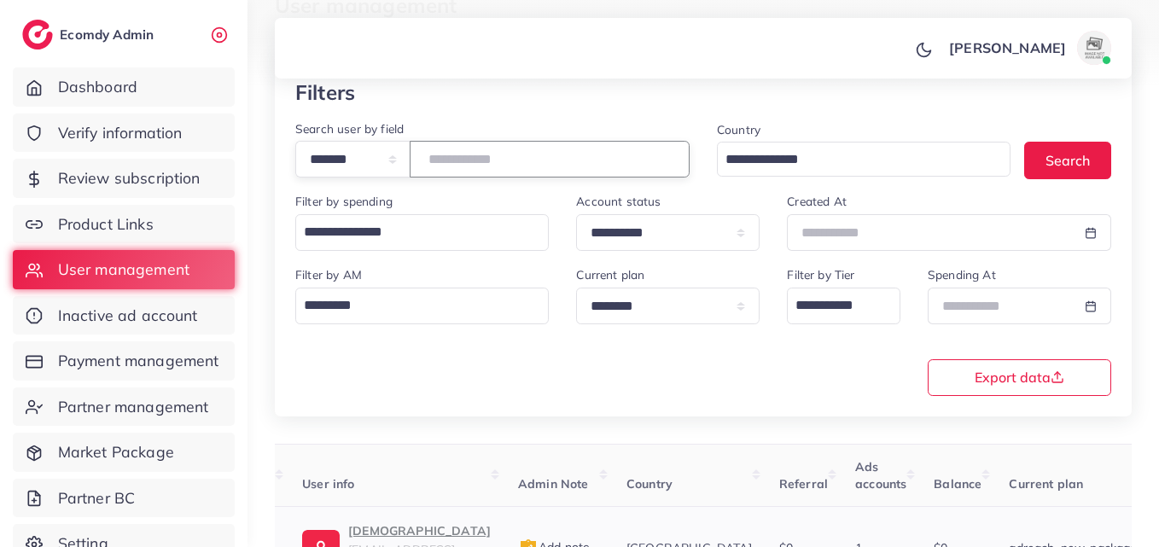
scroll to position [270, 0]
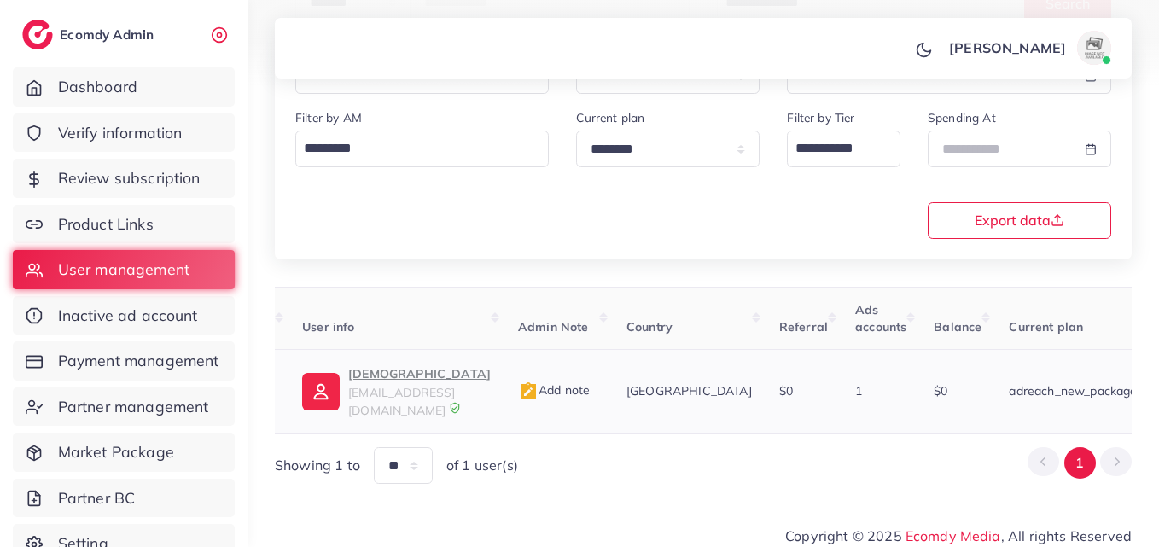
click at [396, 375] on p "Muhammad" at bounding box center [419, 373] width 142 height 20
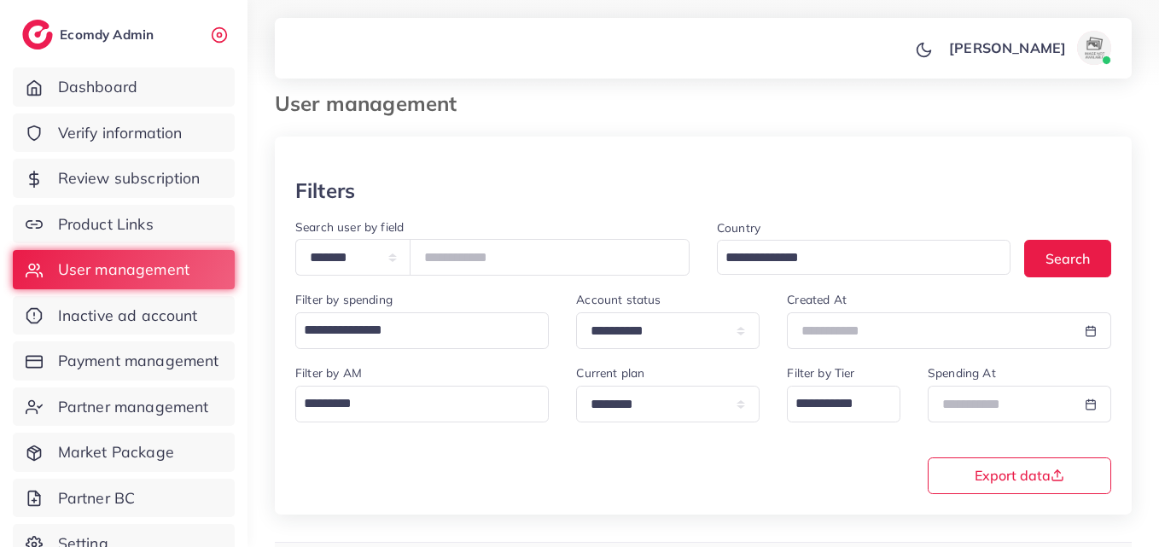
scroll to position [14, 0]
click at [1083, 261] on button "Search" at bounding box center [1067, 259] width 87 height 37
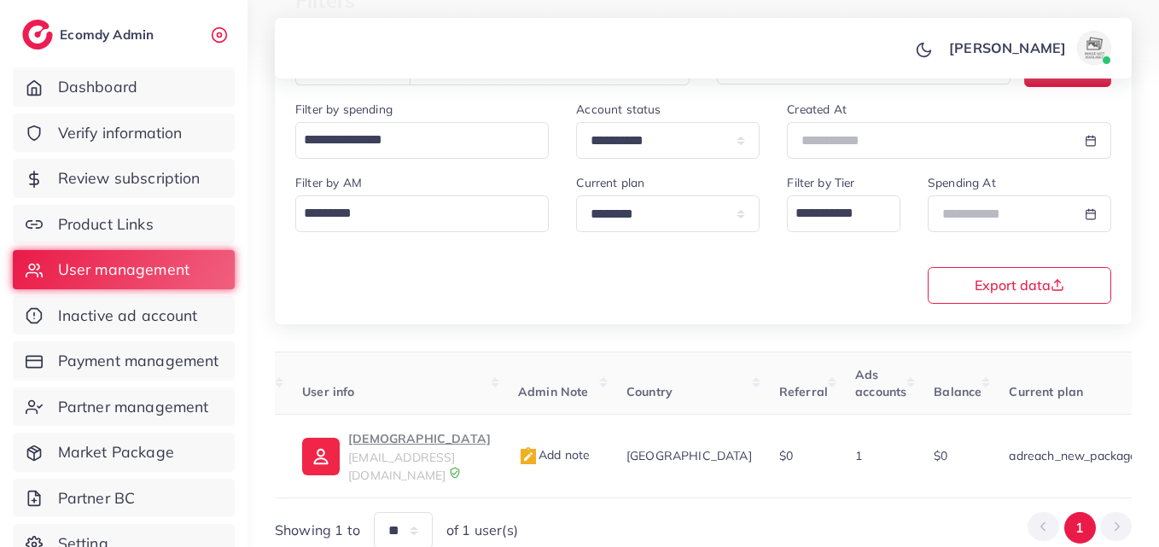
scroll to position [99, 0]
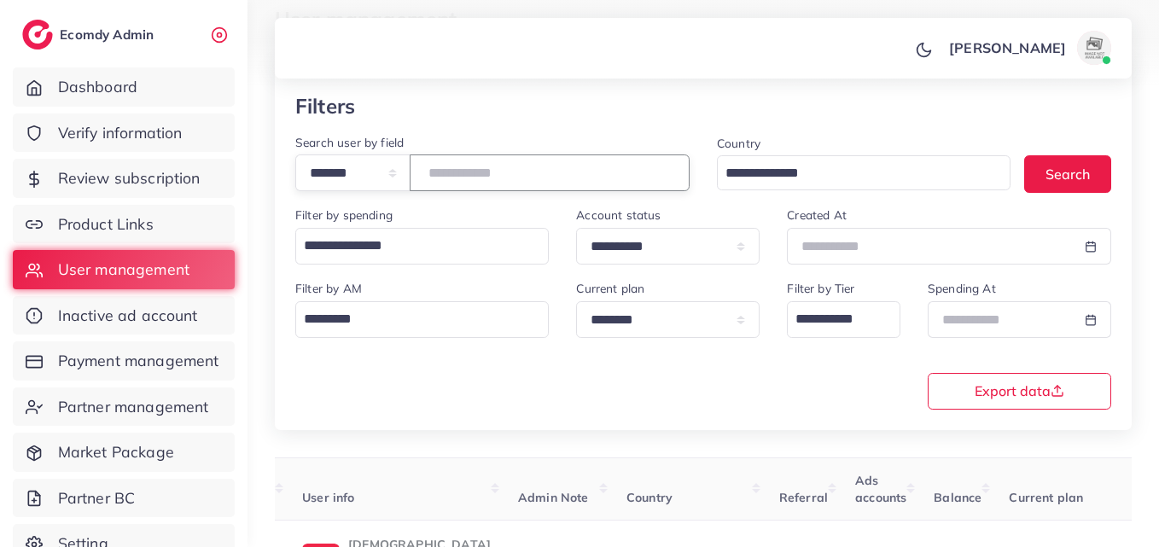
click at [459, 168] on input "*******" at bounding box center [550, 172] width 280 height 37
click at [460, 168] on input "*******" at bounding box center [550, 172] width 280 height 37
paste input "number"
click at [1086, 171] on button "Search" at bounding box center [1067, 173] width 87 height 37
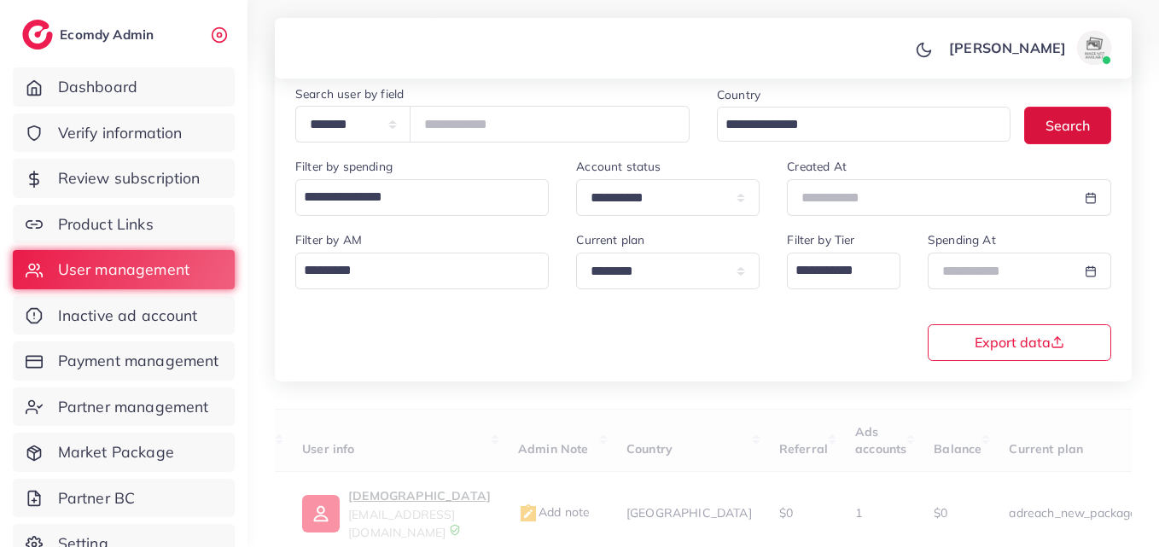
scroll to position [270, 0]
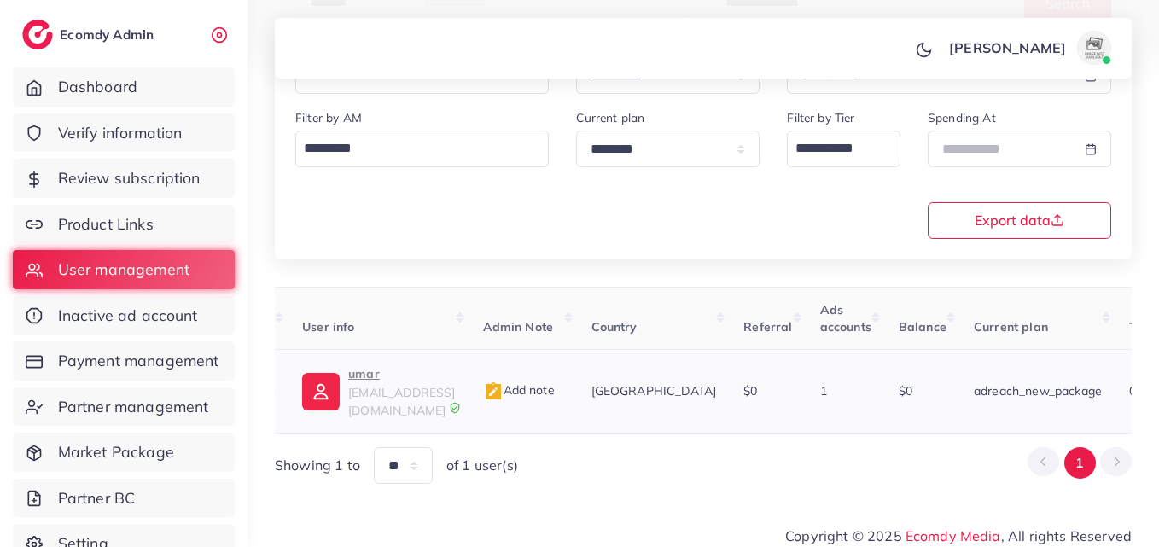
click at [385, 385] on span "umerfaisal175@gmail.com" at bounding box center [401, 401] width 107 height 32
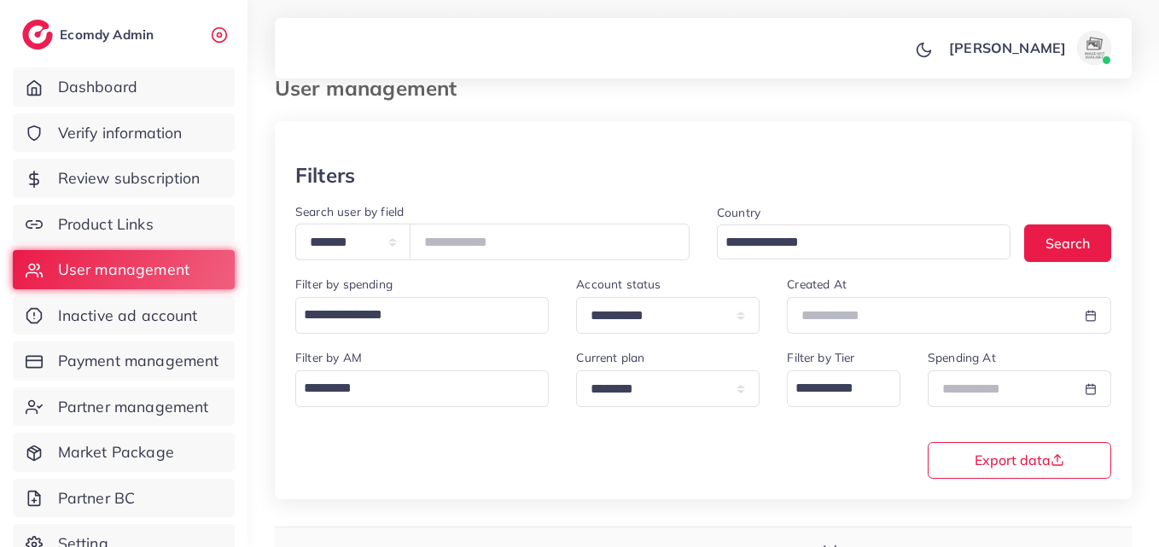
scroll to position [14, 0]
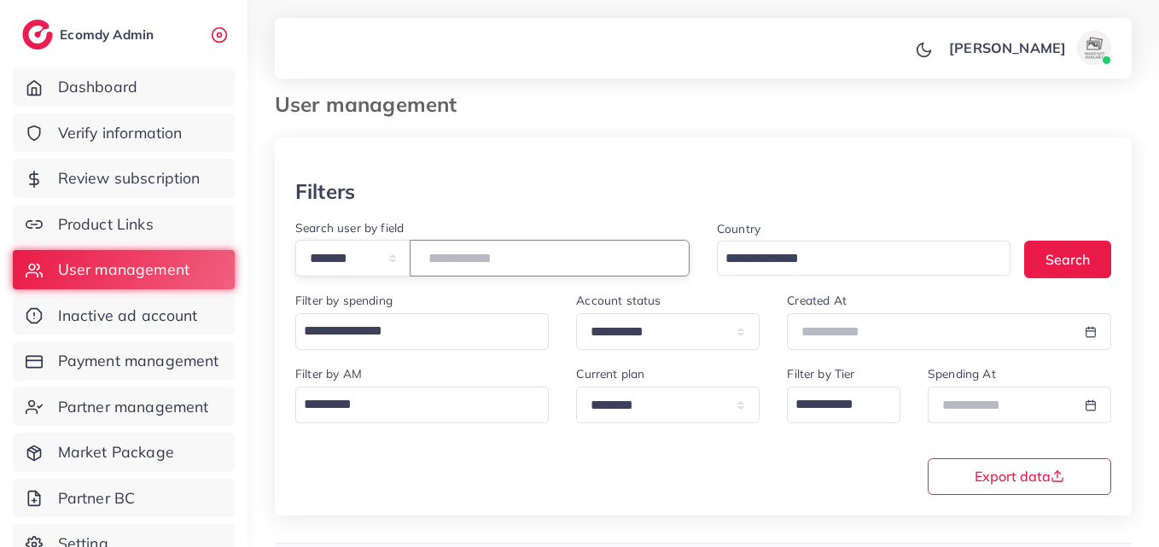
click at [472, 253] on input "*******" at bounding box center [550, 258] width 280 height 37
paste input "number"
click at [1089, 261] on button "Search" at bounding box center [1067, 259] width 87 height 37
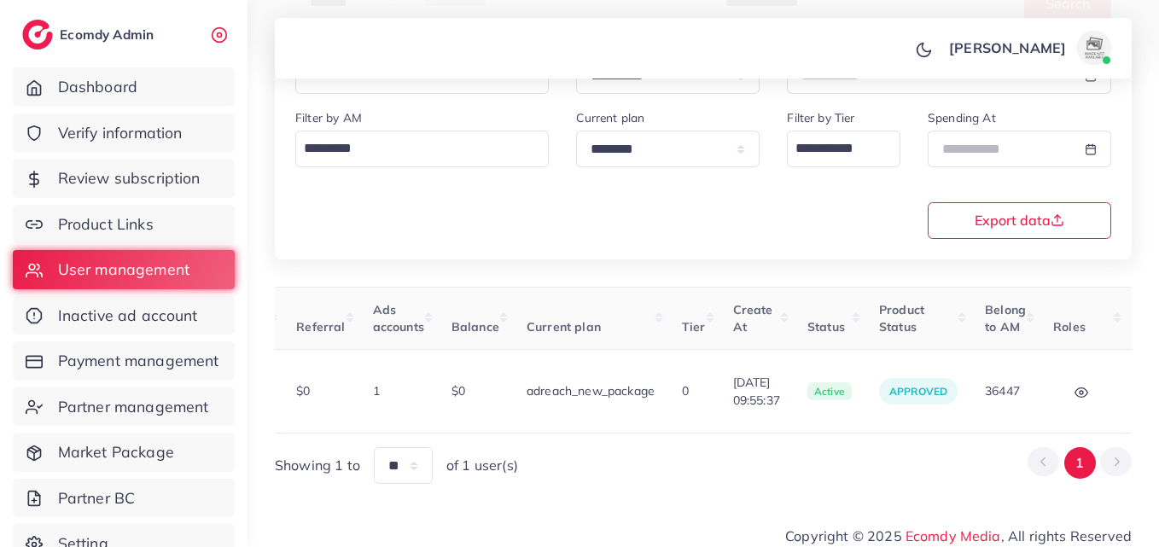
scroll to position [0, 566]
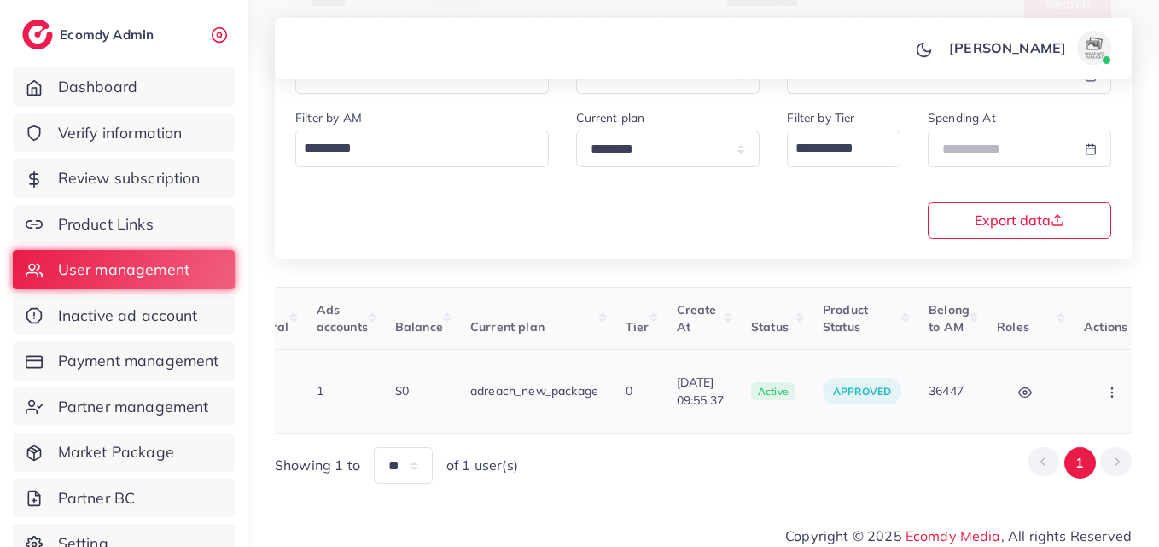
click at [1100, 386] on button "button" at bounding box center [1113, 391] width 60 height 38
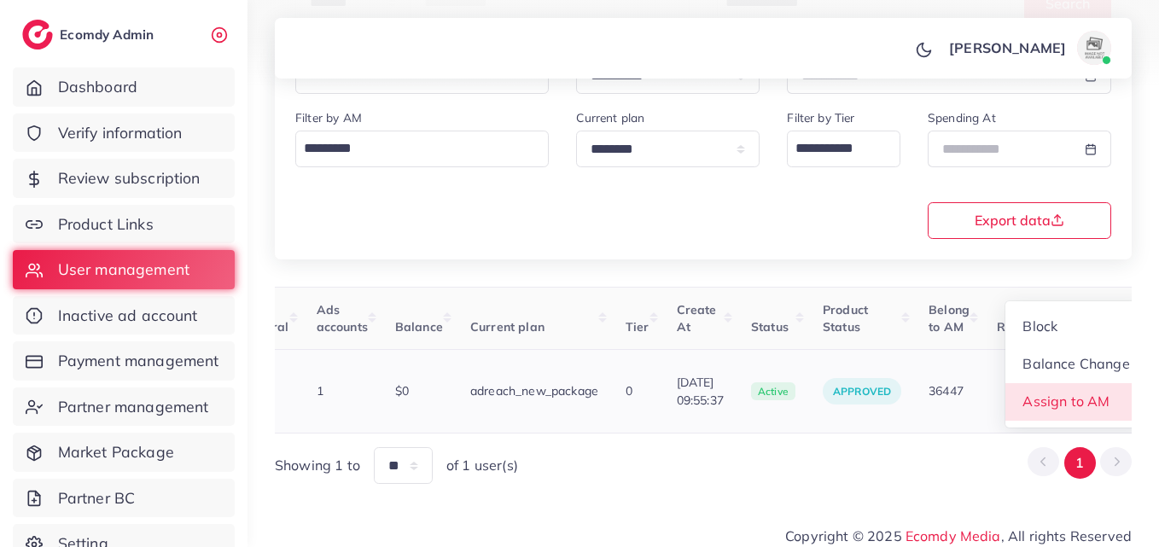
click at [1093, 390] on link "Assign to AM" at bounding box center [1076, 402] width 142 height 38
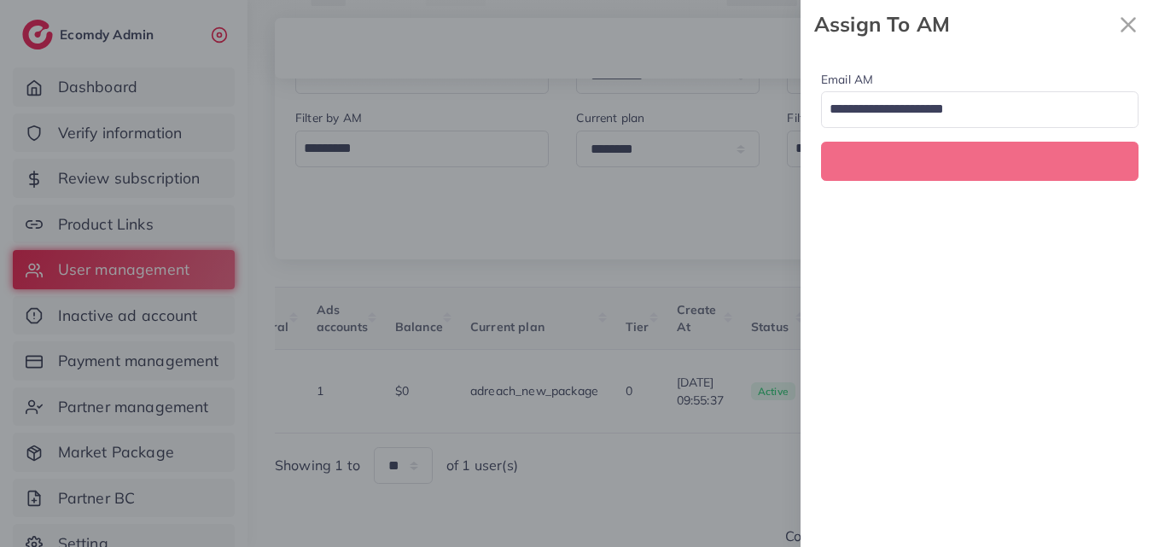
scroll to position [0, 566]
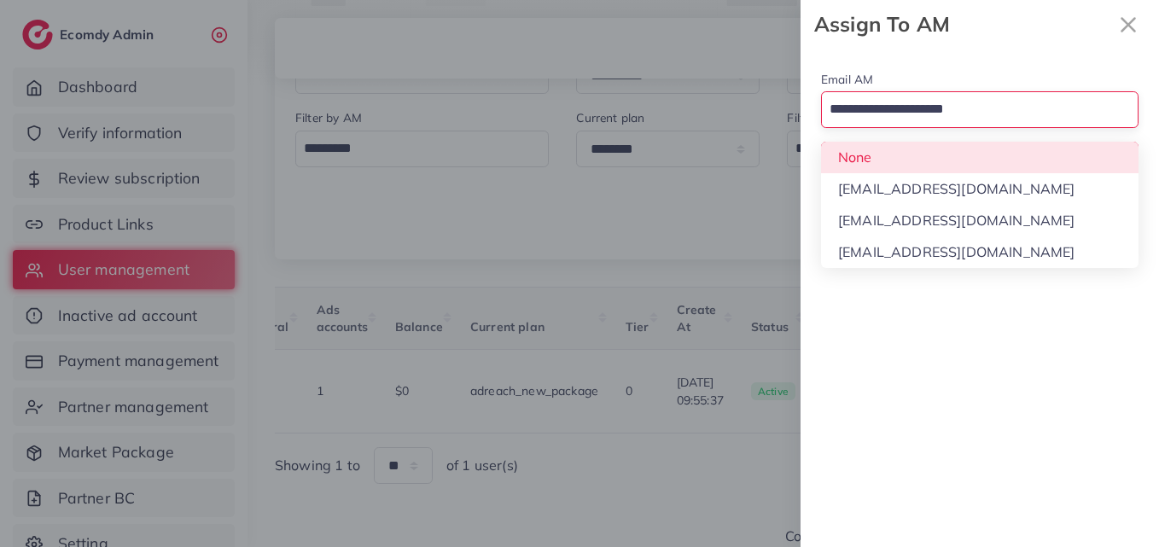
click at [988, 105] on input "Search for option" at bounding box center [969, 110] width 293 height 29
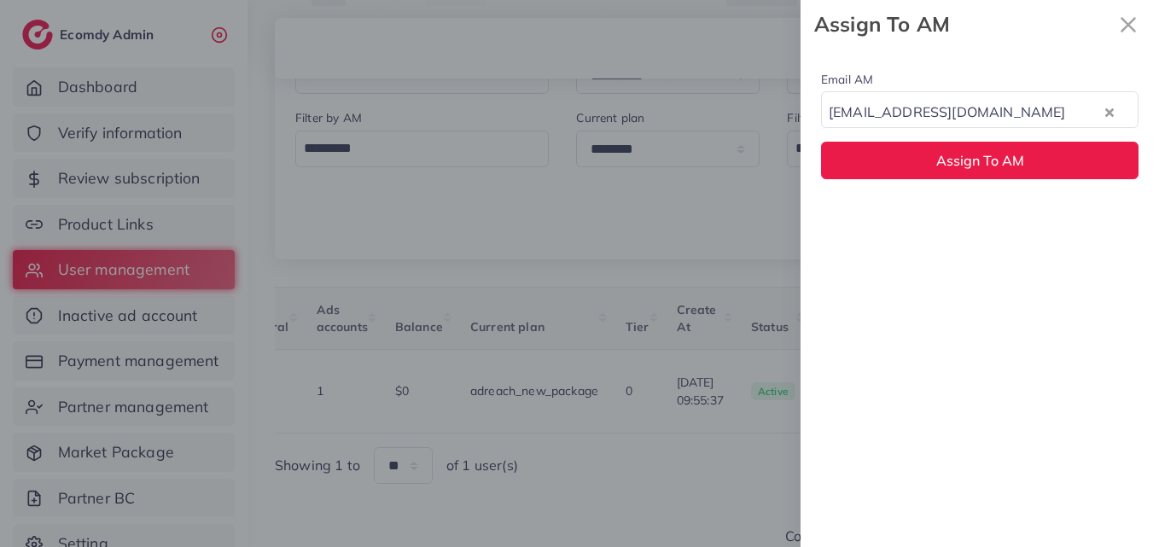
click at [955, 230] on div "Email AM natashashahid163@gmail.com Loading... None hadibaaslam@gmail.com natas…" at bounding box center [979, 298] width 358 height 498
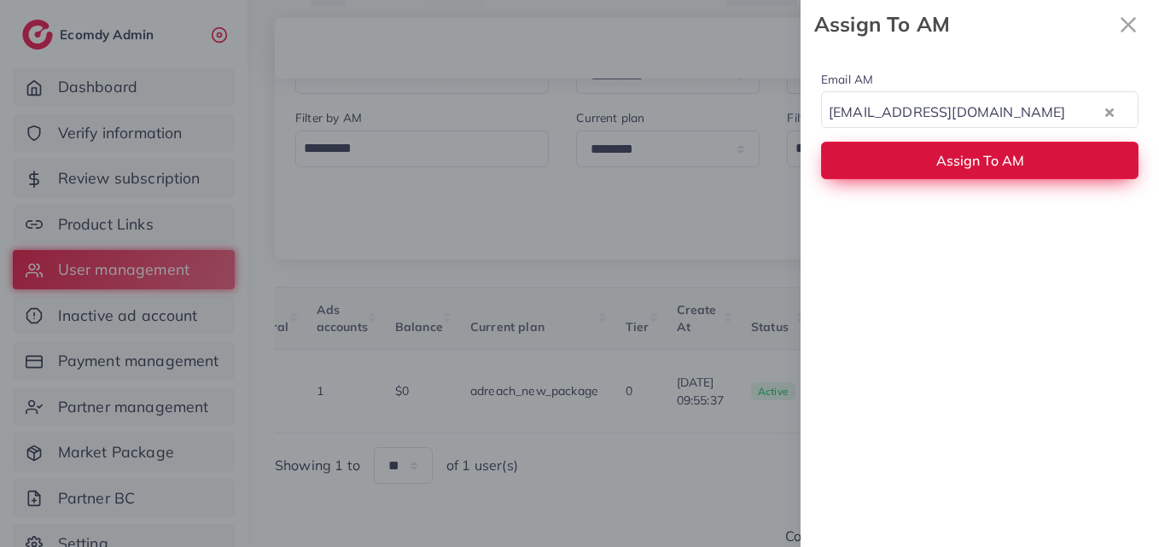
click at [959, 167] on span "Assign To AM" at bounding box center [980, 160] width 88 height 17
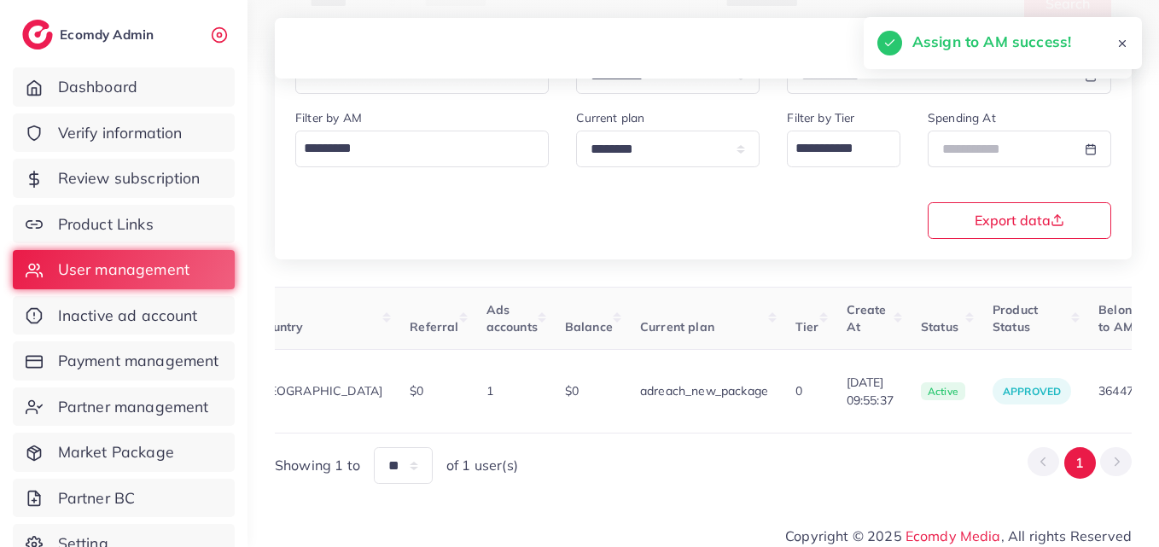
scroll to position [0, 0]
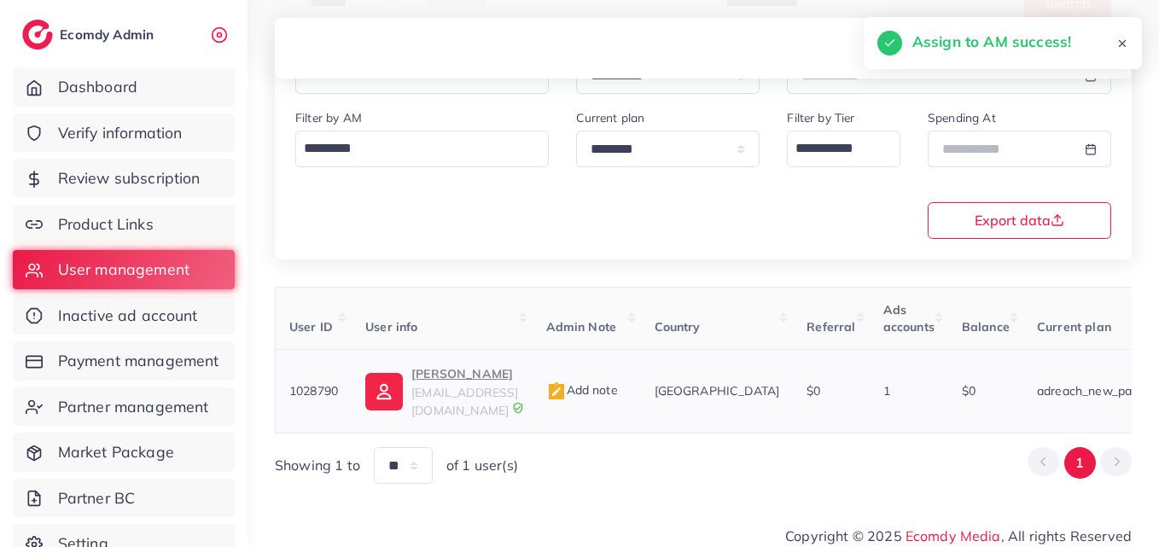
click at [379, 384] on img at bounding box center [384, 392] width 38 height 38
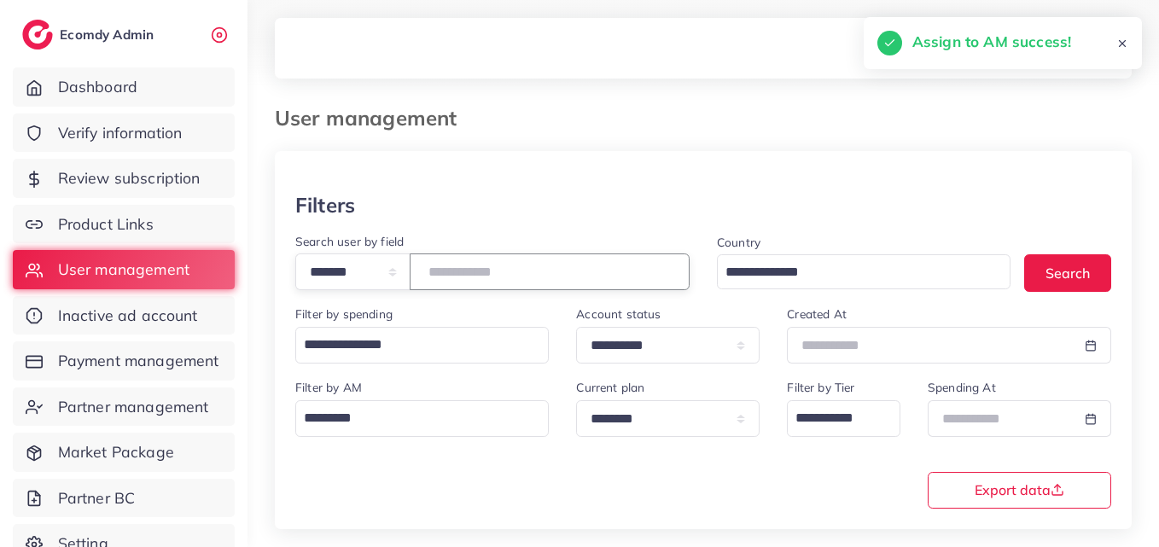
click at [463, 280] on input "*******" at bounding box center [550, 271] width 280 height 37
click at [463, 278] on input "*******" at bounding box center [550, 271] width 280 height 37
paste input "number"
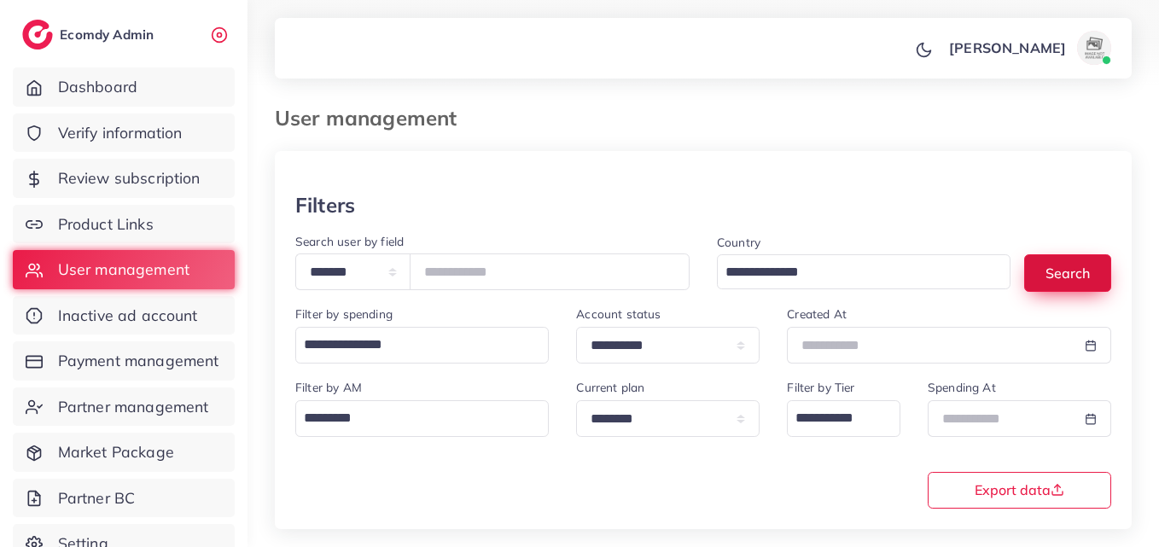
click at [1066, 254] on button "Search" at bounding box center [1067, 272] width 87 height 37
click at [1077, 274] on button "Search" at bounding box center [1067, 272] width 87 height 37
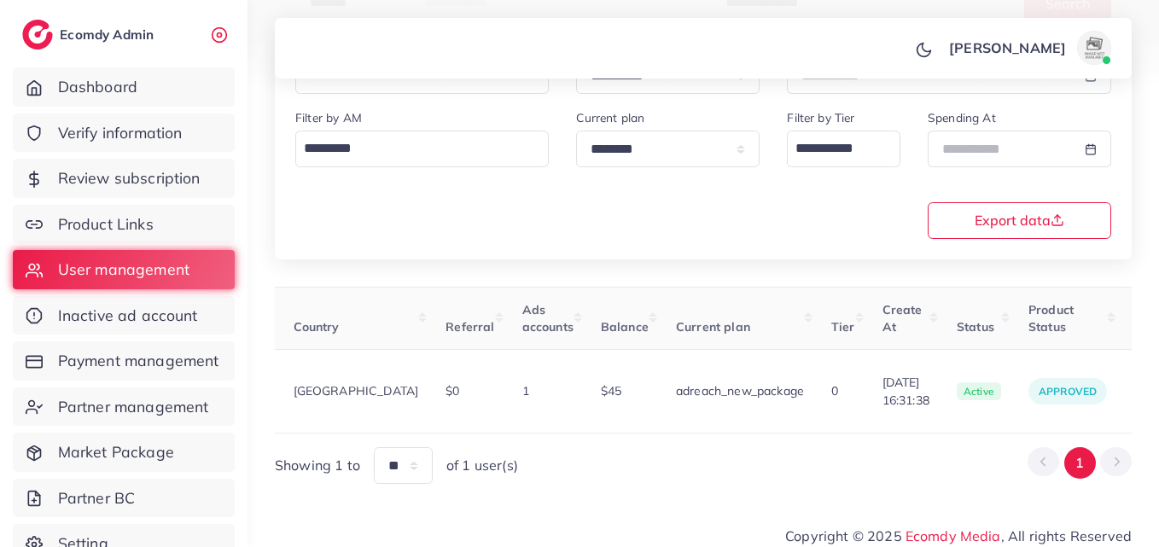
scroll to position [0, 584]
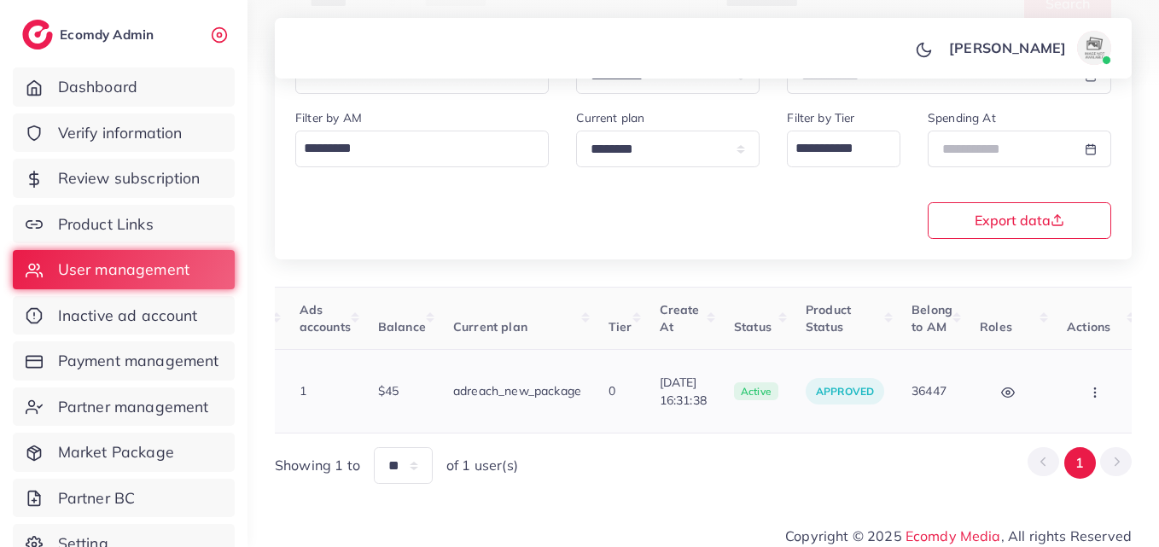
click at [1093, 392] on button "button" at bounding box center [1096, 391] width 60 height 38
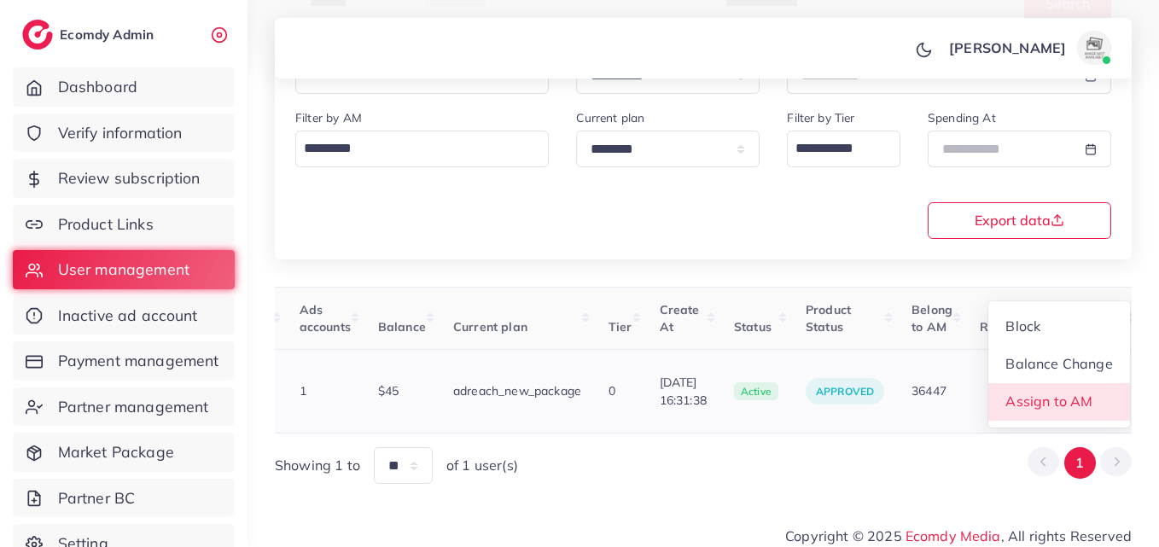
click at [1092, 391] on link "Assign to AM" at bounding box center [1059, 402] width 142 height 38
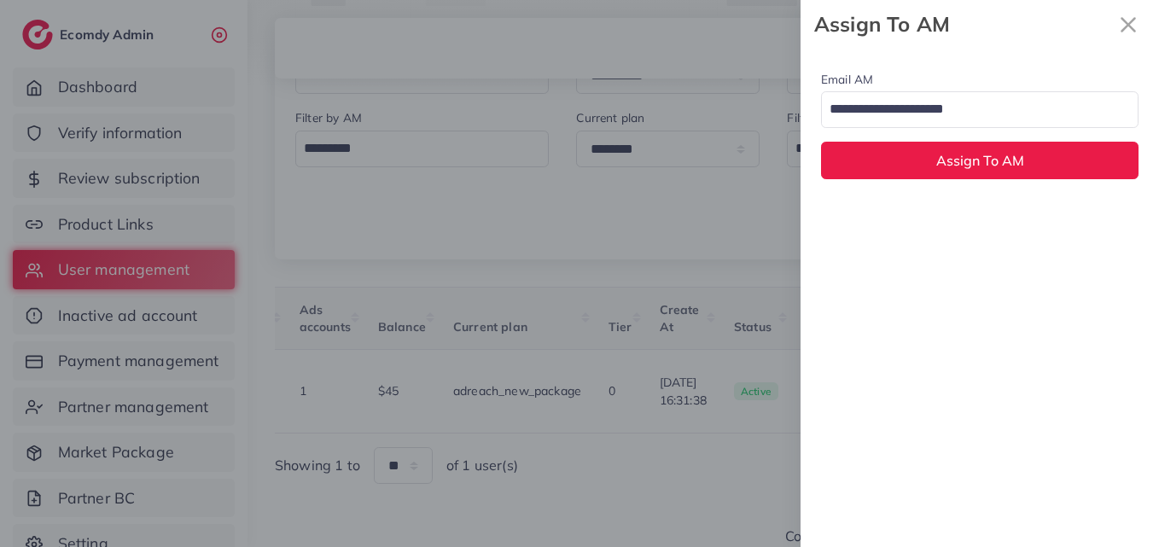
click at [1009, 106] on input "Search for option" at bounding box center [969, 110] width 293 height 29
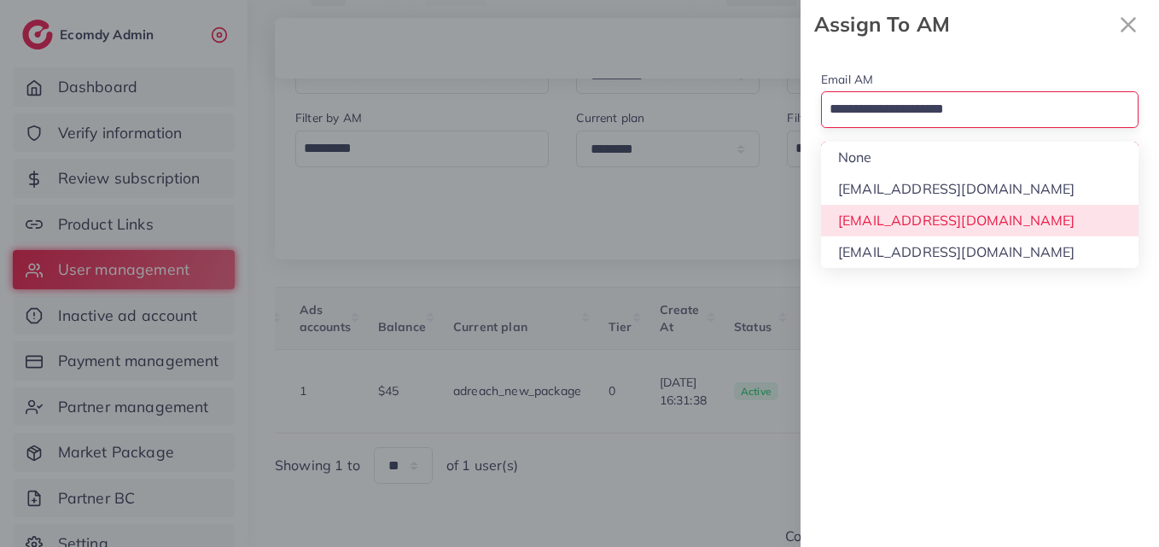
click at [1017, 219] on div "Email AM Loading... None hadibaaslam@gmail.com natashashahid163@gmail.com wajah…" at bounding box center [979, 298] width 358 height 498
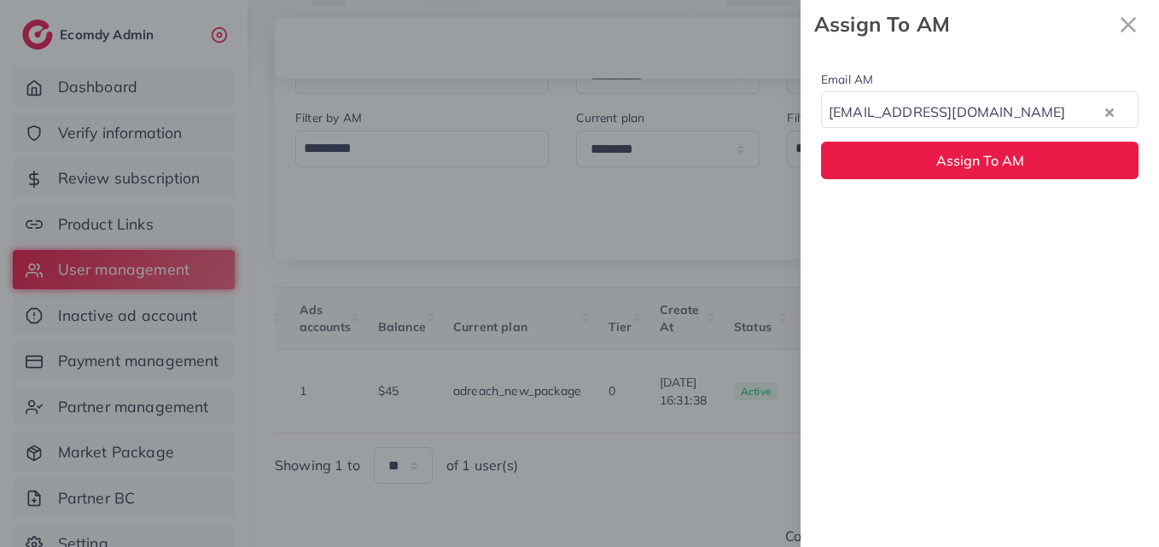
click at [1006, 127] on div "natashashahid163@gmail.com Loading..." at bounding box center [979, 109] width 317 height 37
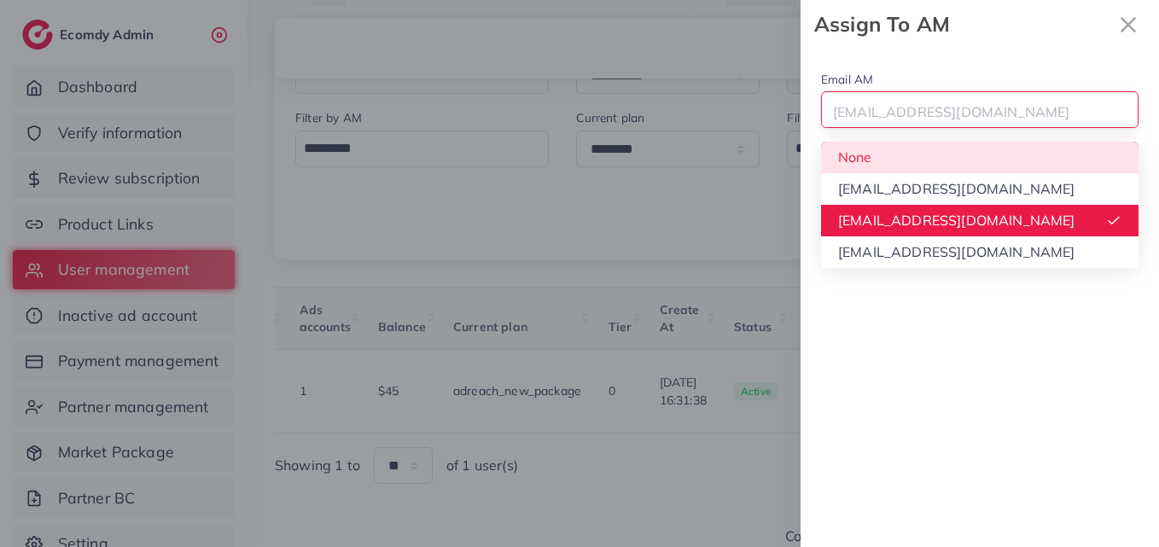
click at [968, 105] on input "Search for option" at bounding box center [969, 110] width 293 height 29
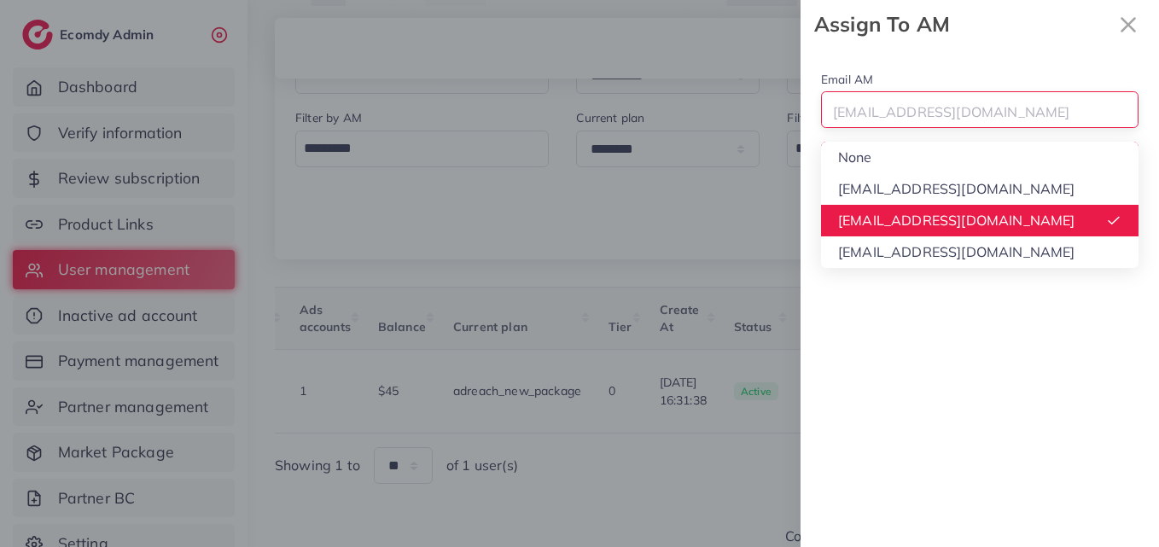
click at [911, 221] on div "Email AM natashashahid163@gmail.com Loading... None hadibaaslam@gmail.com natas…" at bounding box center [979, 298] width 358 height 498
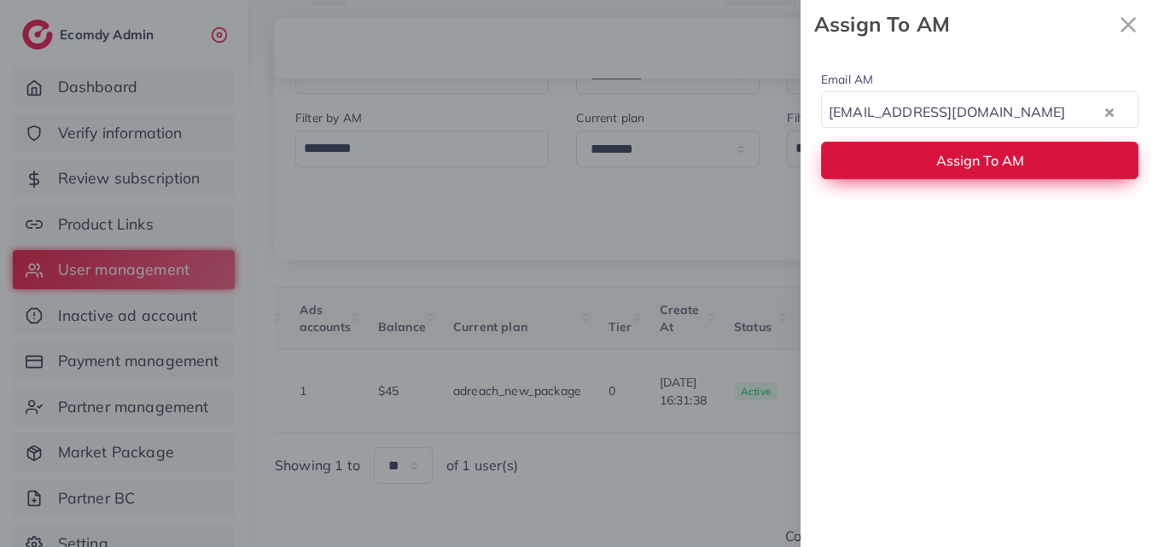
click at [914, 170] on button "Assign To AM" at bounding box center [979, 160] width 317 height 37
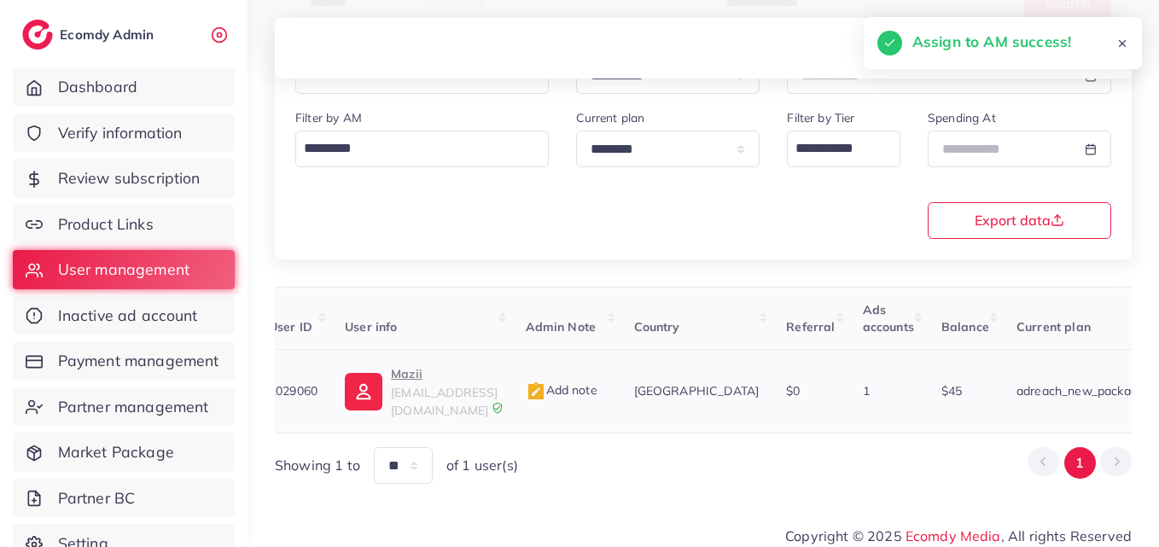
scroll to position [0, 0]
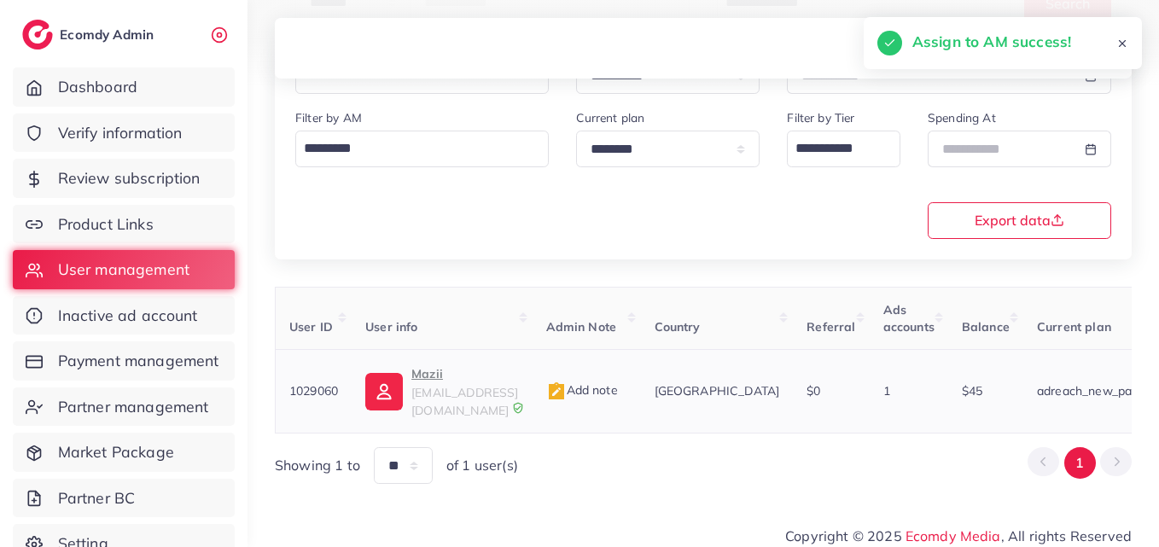
click at [455, 369] on p "Mazii" at bounding box center [464, 373] width 107 height 20
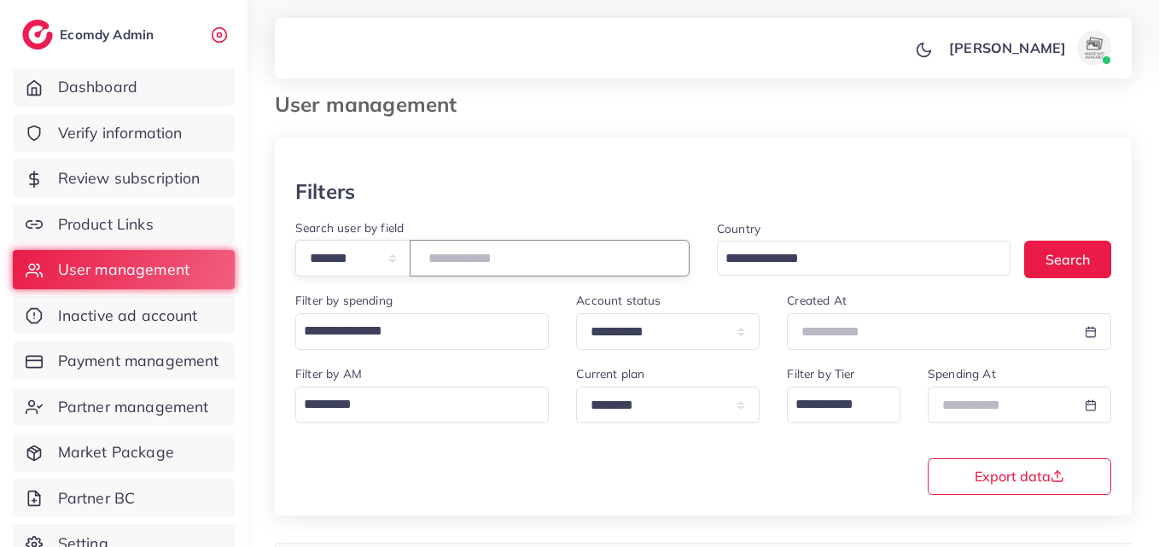
click at [466, 254] on input "*******" at bounding box center [550, 258] width 280 height 37
click at [467, 254] on input "*******" at bounding box center [550, 258] width 280 height 37
paste input "number"
click at [1036, 253] on button "Search" at bounding box center [1067, 259] width 87 height 37
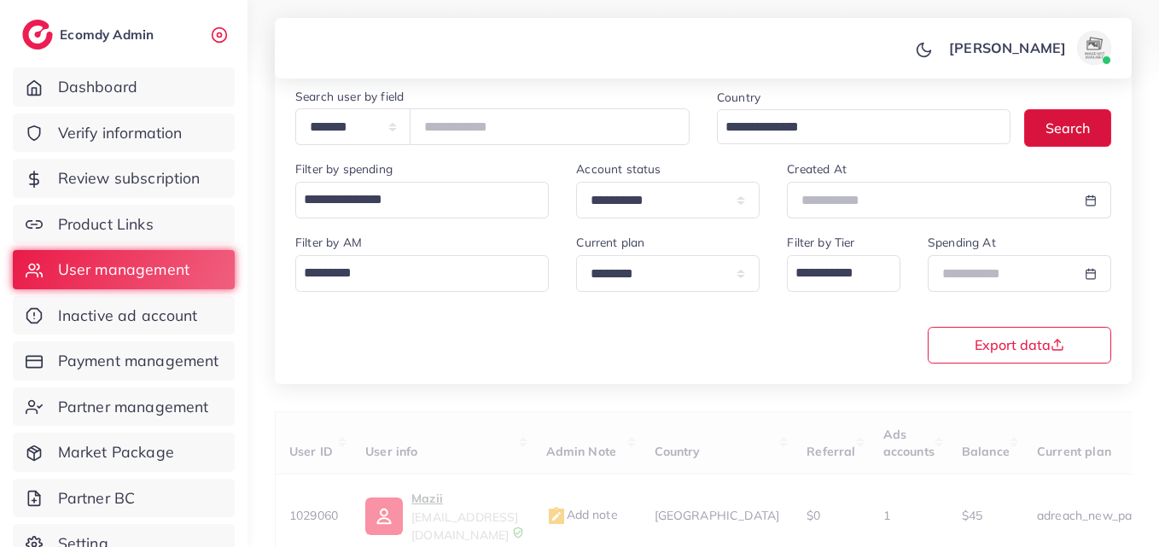
scroll to position [270, 0]
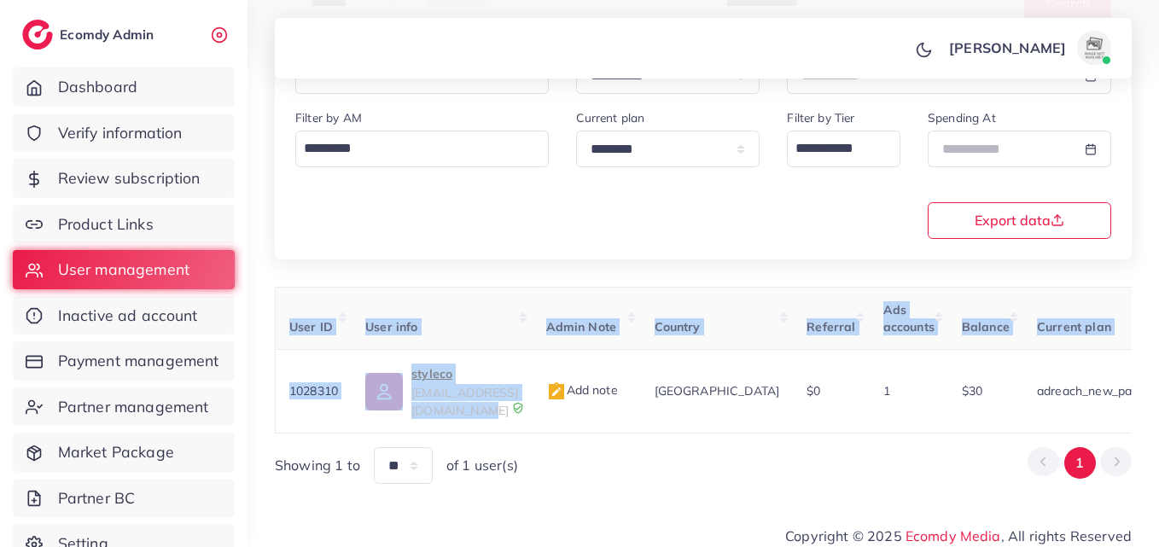
drag, startPoint x: 595, startPoint y: 416, endPoint x: 830, endPoint y: 420, distance: 234.6
click at [830, 420] on div "User ID User info Admin Note Country Referral Ads accounts Balance Current plan…" at bounding box center [703, 360] width 857 height 147
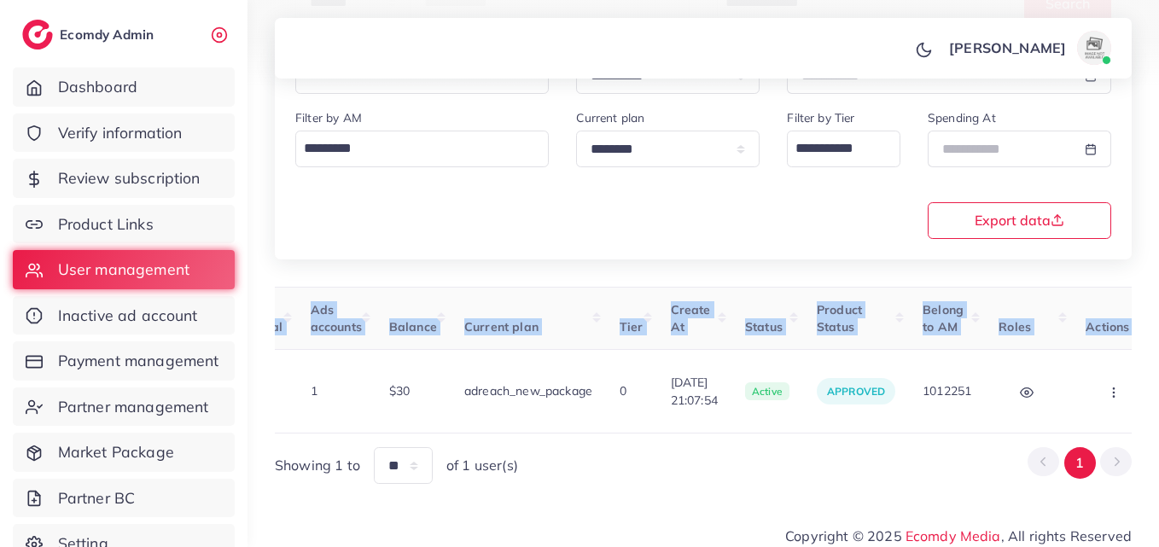
scroll to position [0, 613]
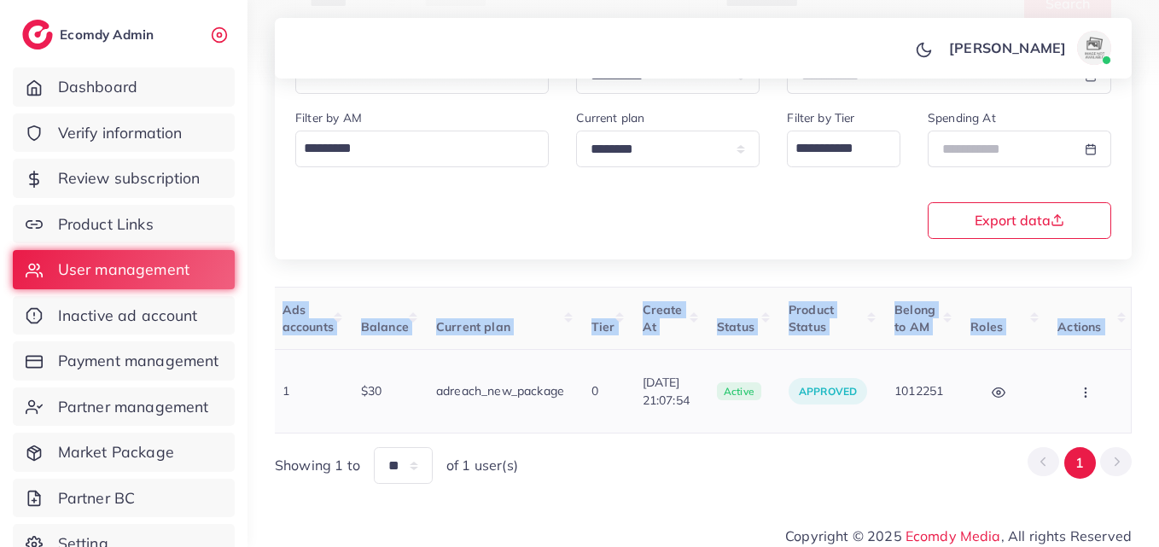
click at [1101, 398] on button "button" at bounding box center [1087, 391] width 60 height 38
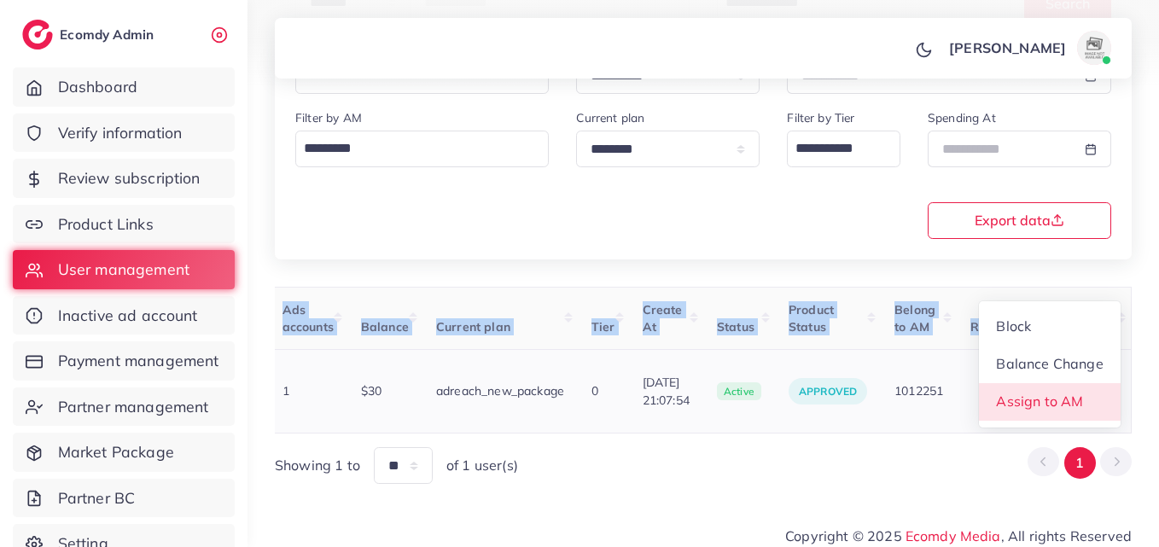
click at [1101, 398] on link "Assign to AM" at bounding box center [1050, 402] width 142 height 38
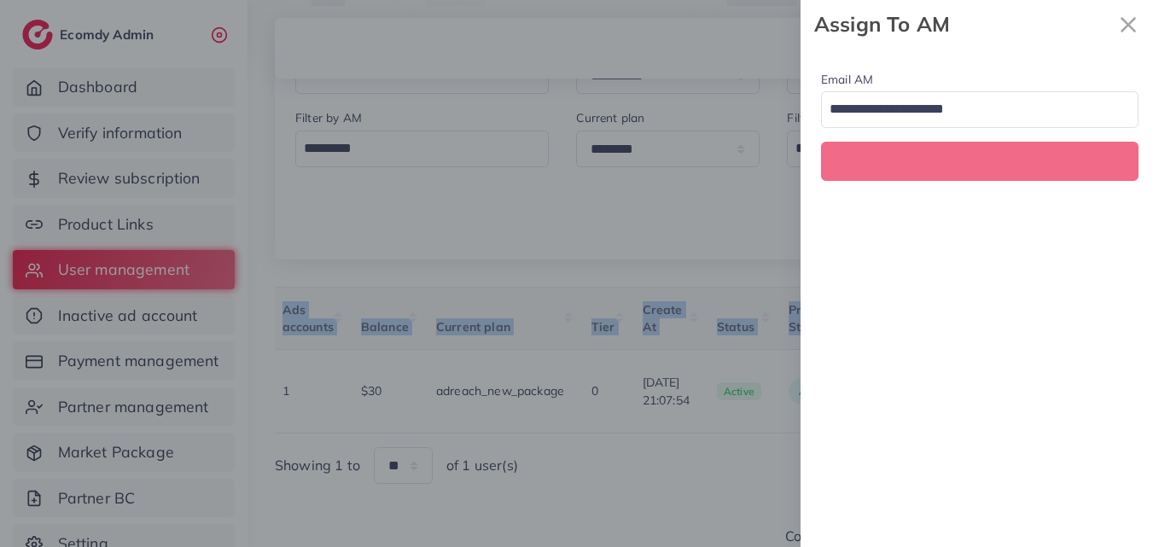
scroll to position [0, 613]
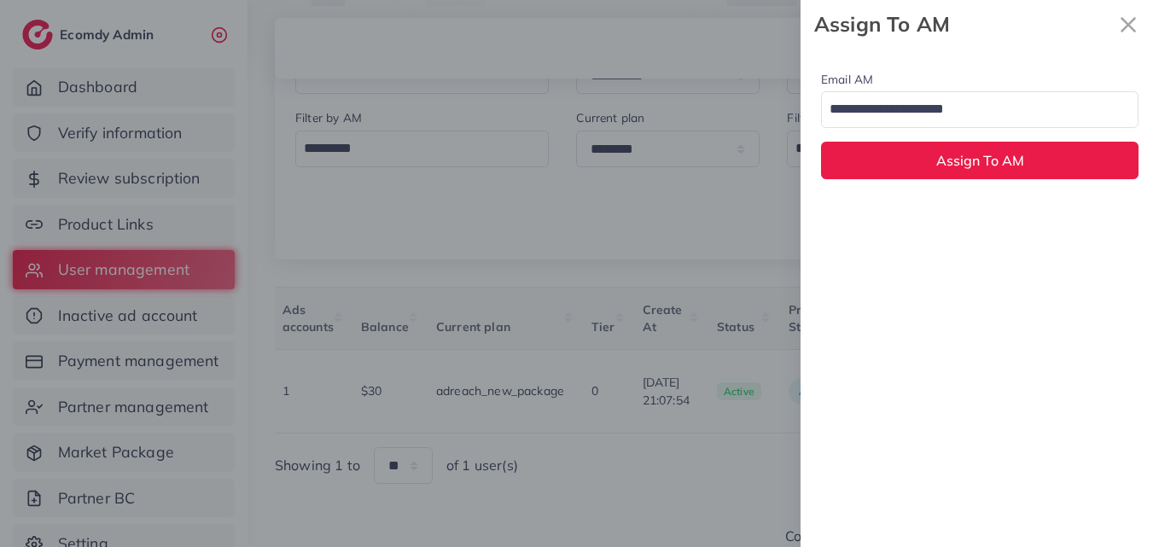
click at [956, 119] on input "Search for option" at bounding box center [969, 110] width 293 height 29
click at [955, 223] on div "Email AM natashashahid163@gmail.com Loading... None hadibaaslam@gmail.com natas…" at bounding box center [979, 298] width 358 height 498
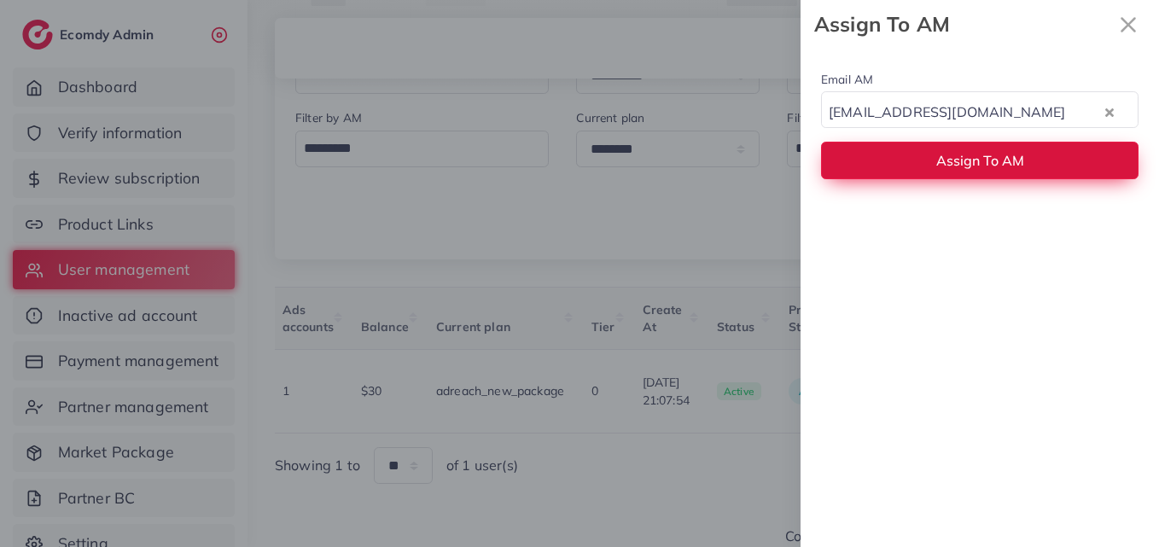
click at [957, 145] on button "Assign To AM" at bounding box center [979, 160] width 317 height 37
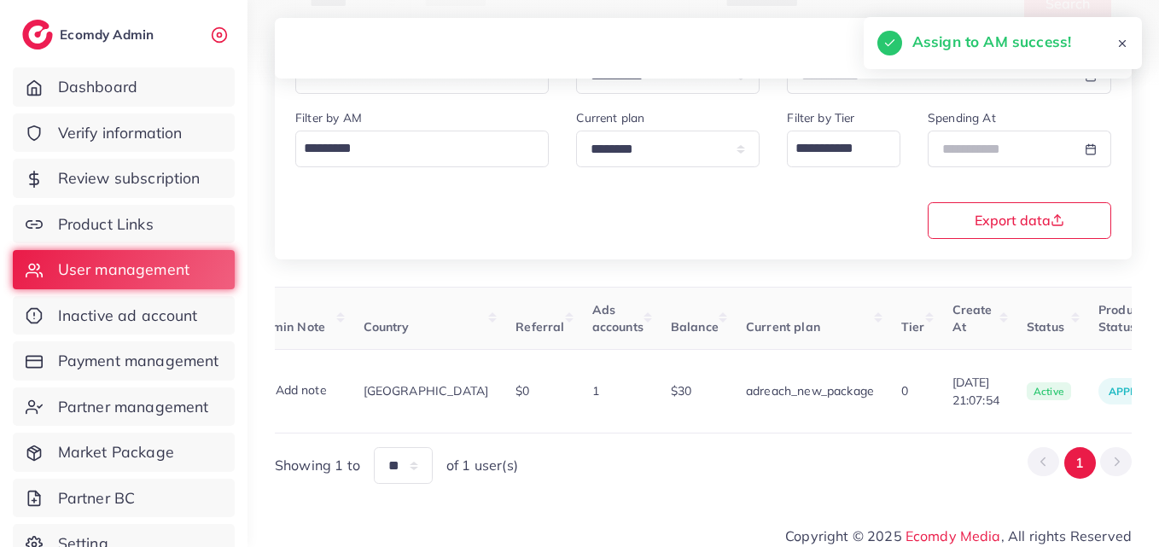
scroll to position [0, 0]
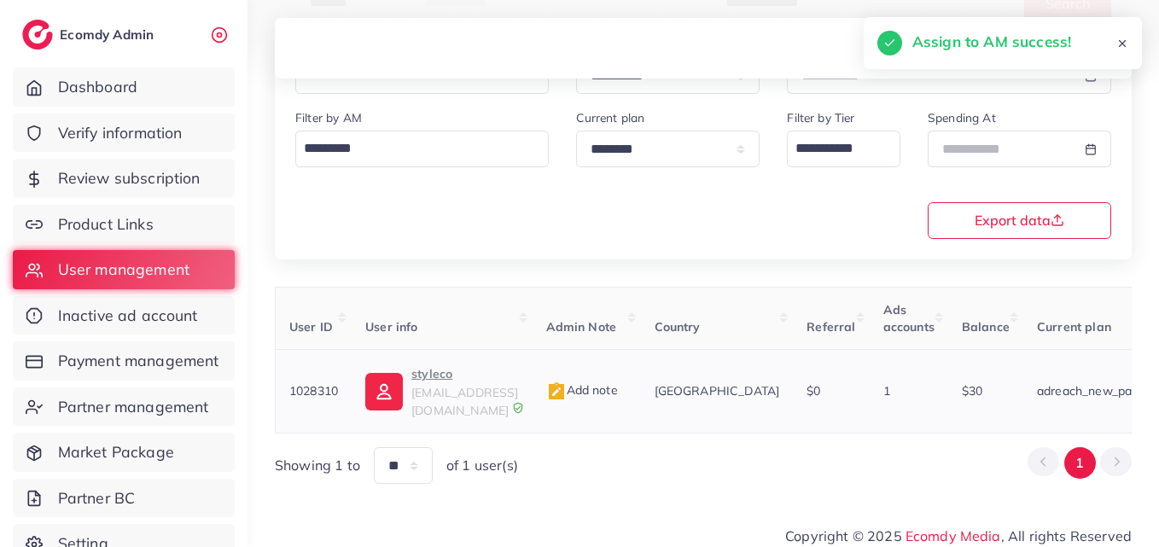
click at [418, 378] on p "styleco" at bounding box center [464, 373] width 107 height 20
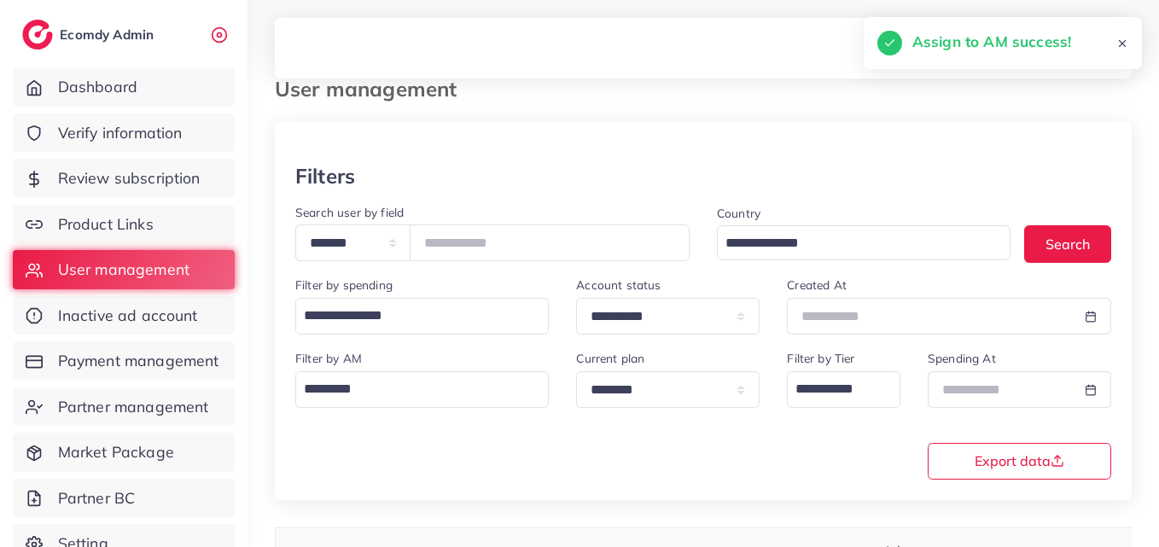
scroll to position [14, 0]
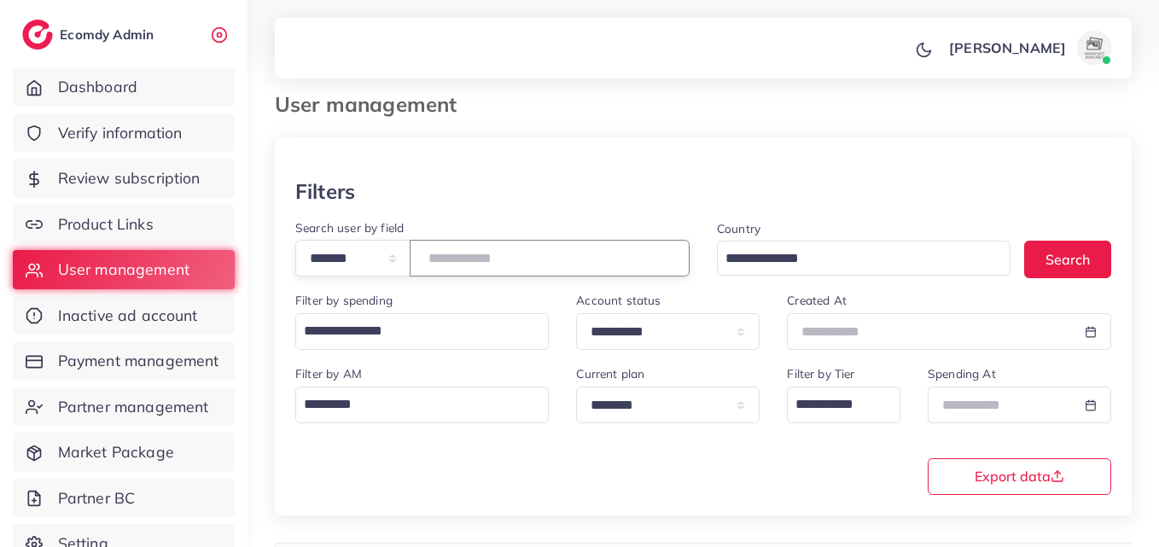
click at [511, 265] on input "*******" at bounding box center [550, 258] width 280 height 37
drag, startPoint x: 511, startPoint y: 265, endPoint x: 474, endPoint y: 264, distance: 36.7
click at [474, 264] on input "*******" at bounding box center [550, 258] width 280 height 37
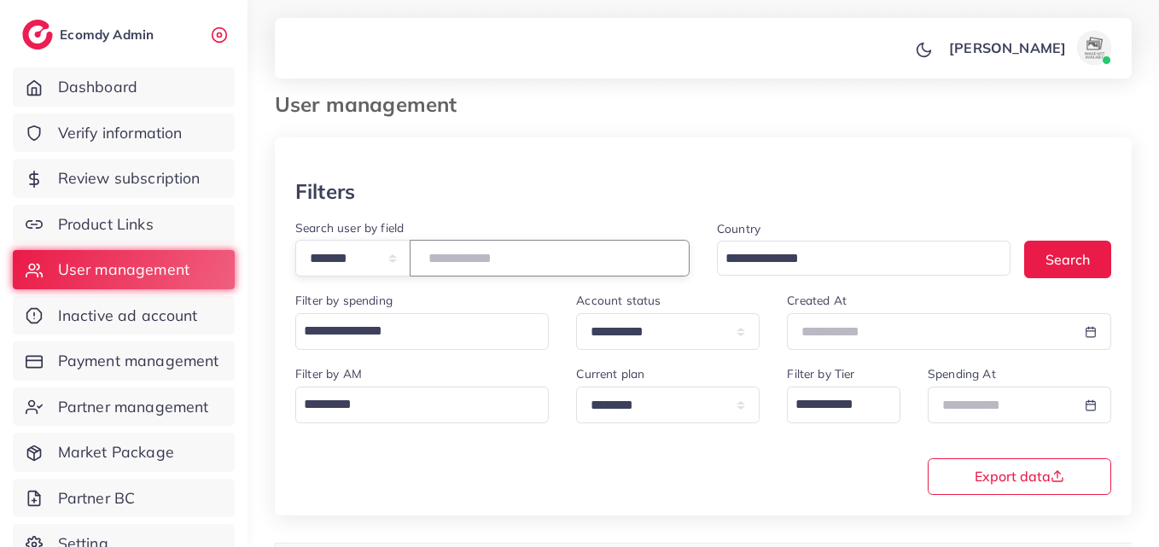
paste input "number"
click at [1040, 251] on button "Search" at bounding box center [1067, 259] width 87 height 37
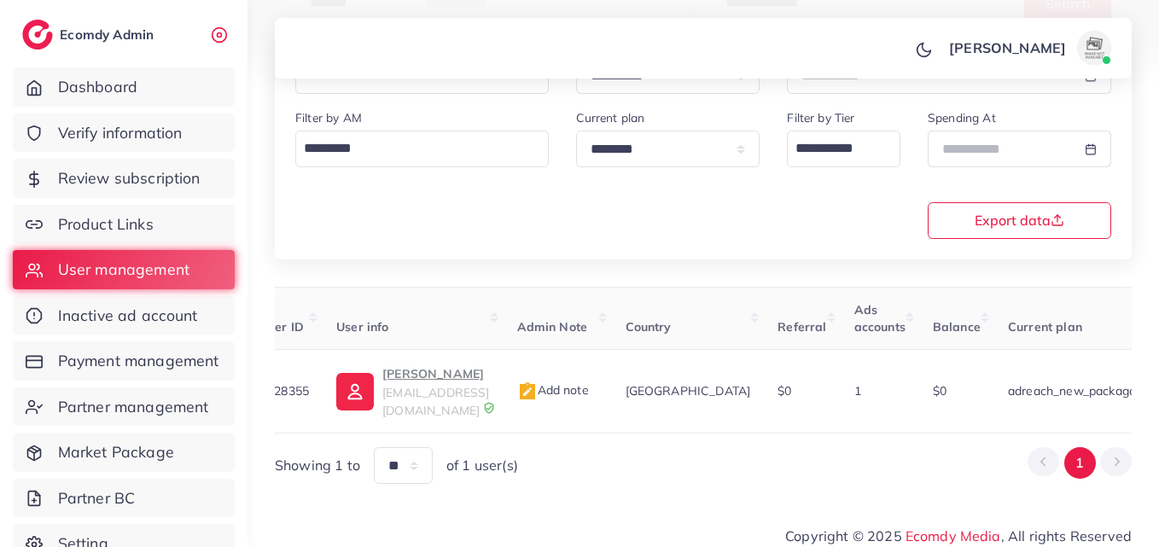
scroll to position [0, 611]
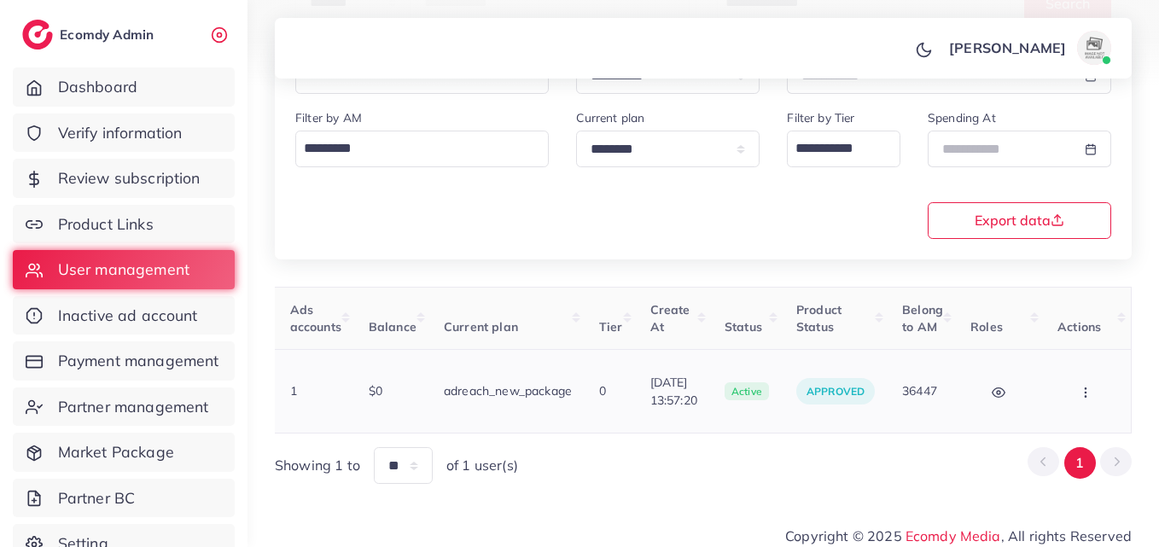
click at [1087, 395] on button "button" at bounding box center [1087, 391] width 60 height 38
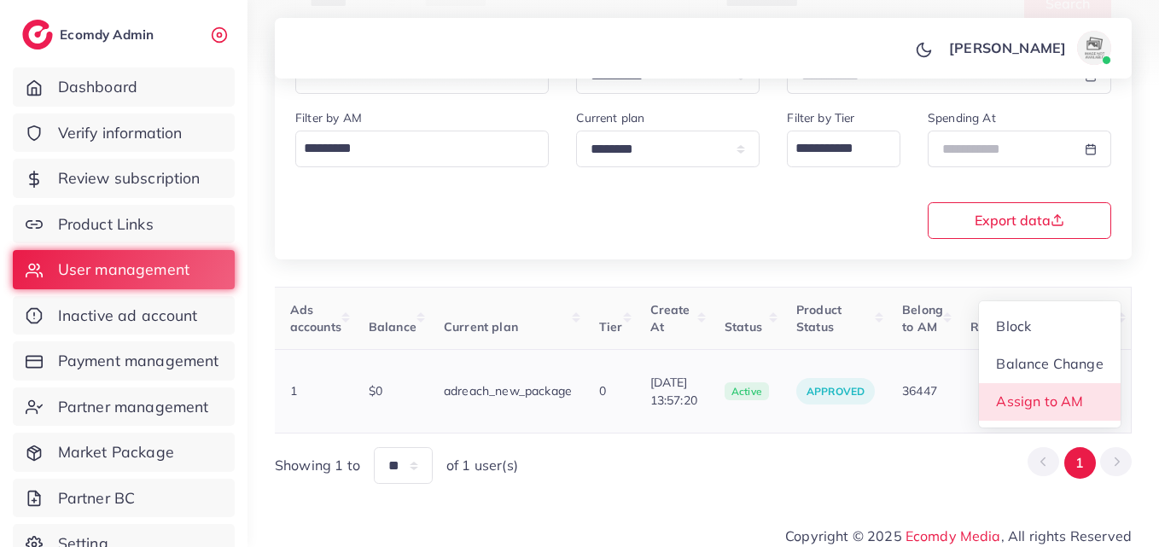
click at [1007, 401] on link "Assign to AM" at bounding box center [1050, 402] width 142 height 38
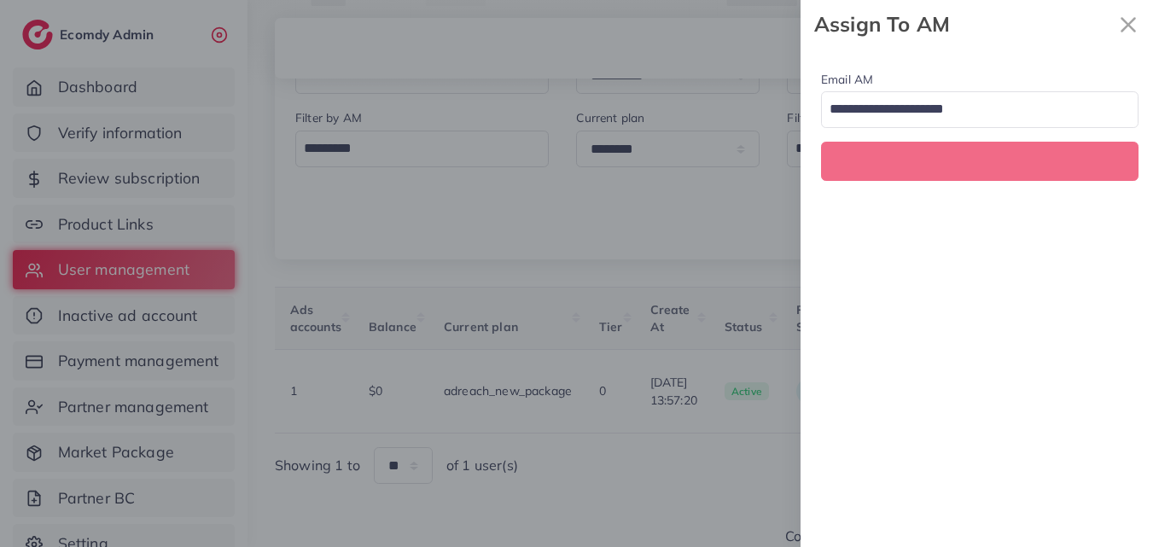
scroll to position [0, 611]
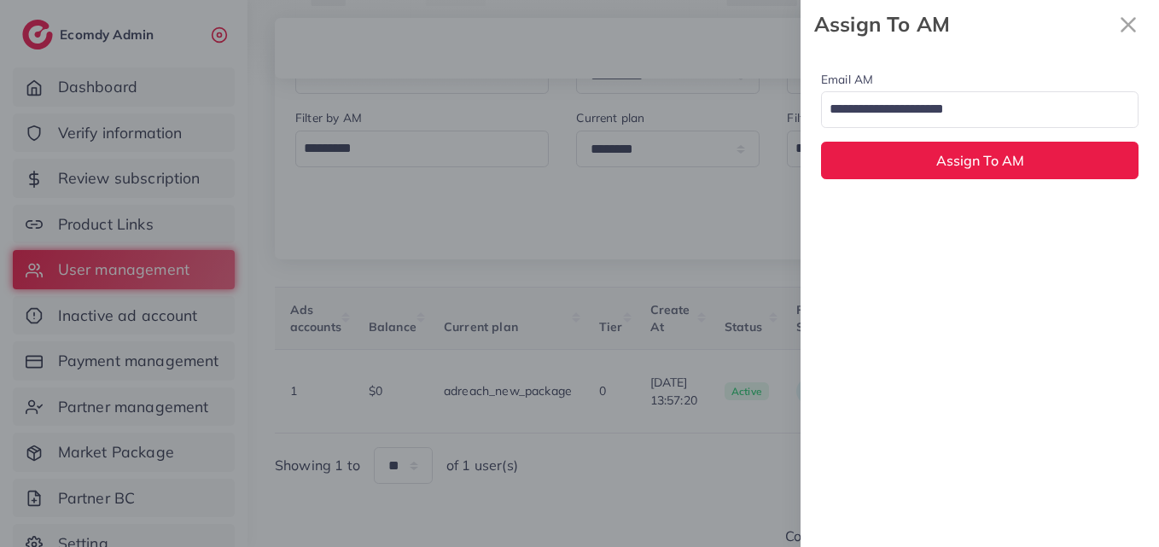
click at [997, 84] on div "Email AM Loading..." at bounding box center [979, 98] width 317 height 59
click at [999, 96] on input "Search for option" at bounding box center [969, 110] width 293 height 29
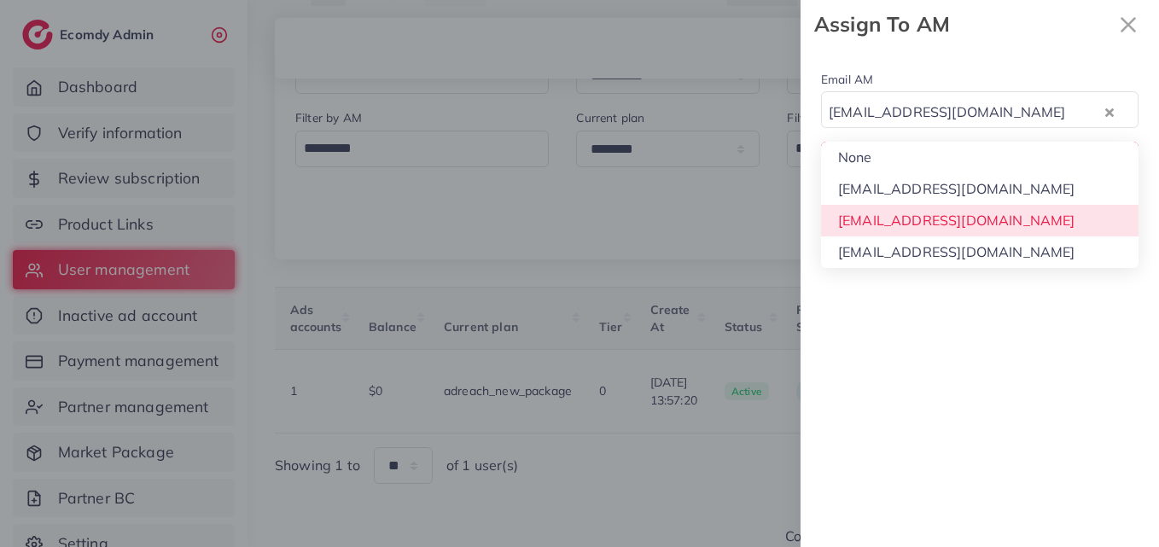
click at [998, 214] on div "Email AM natashashahid163@gmail.com Loading... None hadibaaslam@gmail.com natas…" at bounding box center [979, 298] width 358 height 498
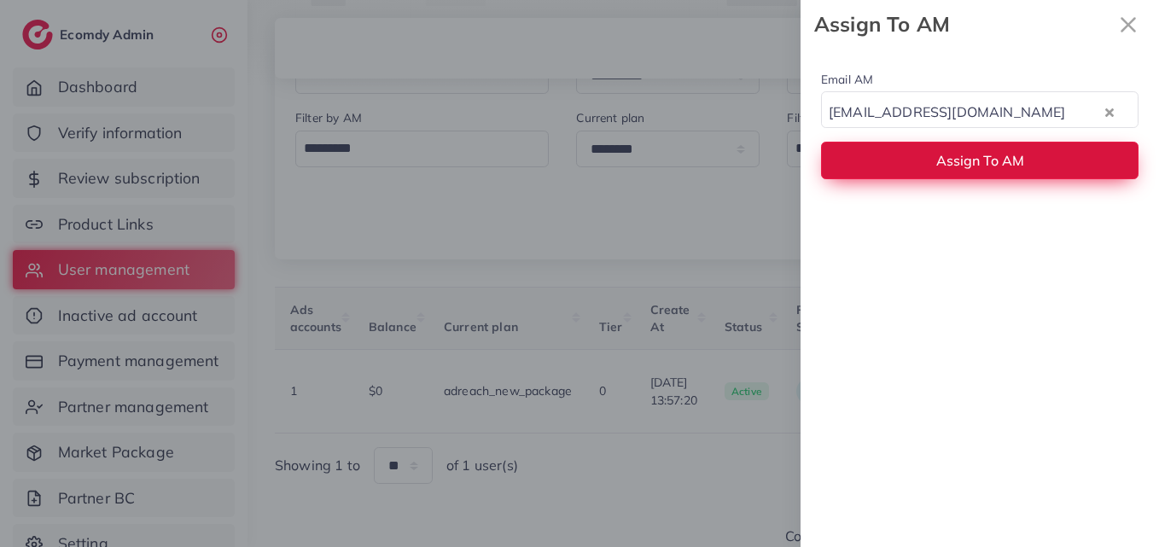
click at [1006, 161] on span "Assign To AM" at bounding box center [980, 160] width 88 height 17
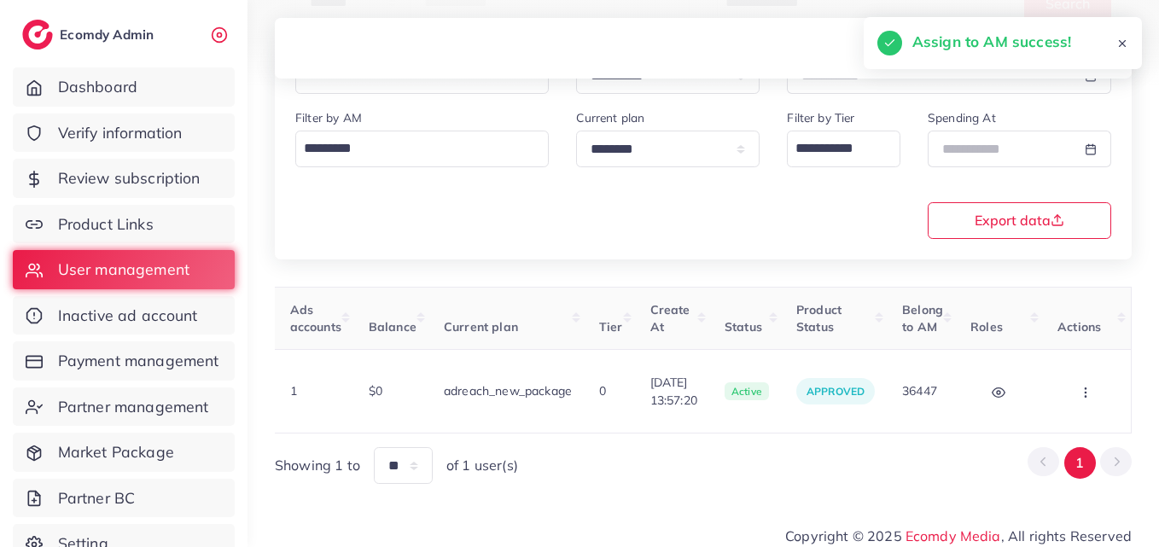
scroll to position [0, 0]
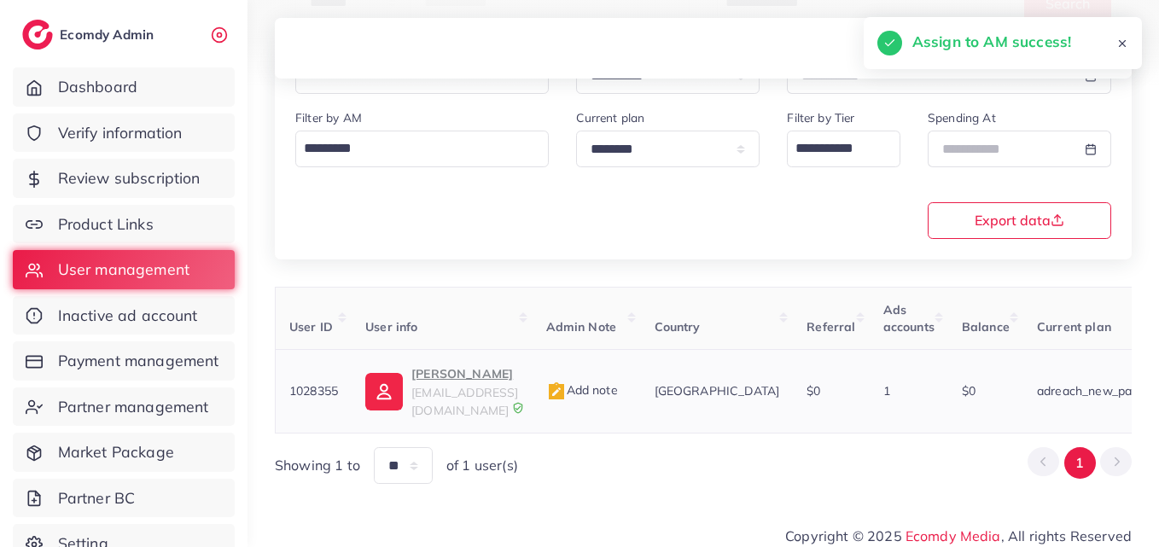
click at [426, 373] on p "Muhammad Hassan" at bounding box center [464, 373] width 107 height 20
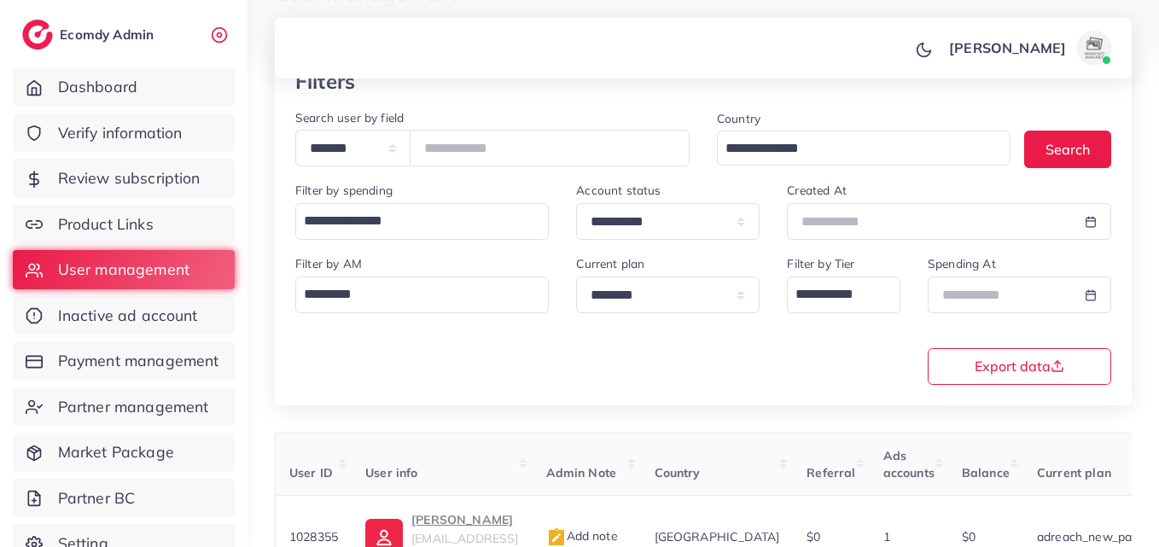
scroll to position [14, 0]
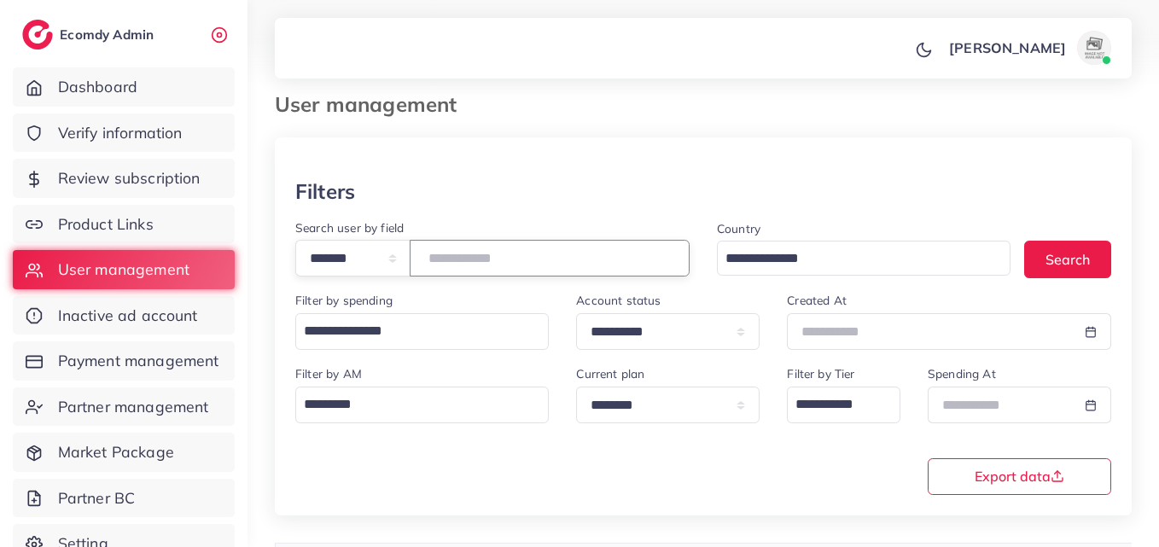
click at [477, 253] on input "*******" at bounding box center [550, 258] width 280 height 37
click at [478, 252] on input "*******" at bounding box center [550, 258] width 280 height 37
paste input "number"
type input "*******"
drag, startPoint x: 1068, startPoint y: 225, endPoint x: 1072, endPoint y: 239, distance: 14.3
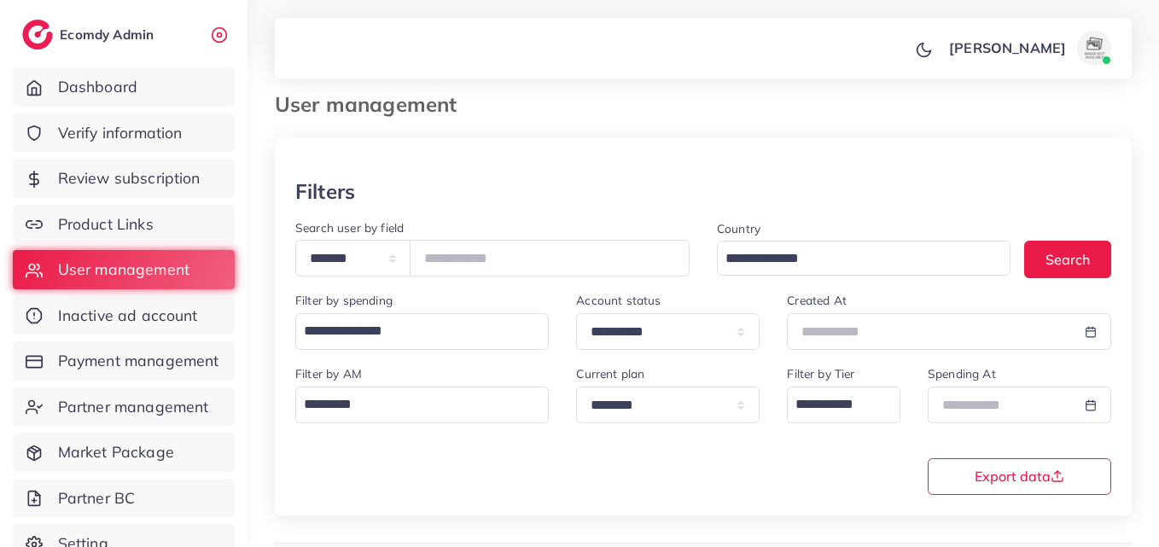
click at [1069, 226] on div "Country Loading... Search" at bounding box center [913, 254] width 421 height 73
click at [1072, 239] on div "Country Loading... Search" at bounding box center [913, 254] width 421 height 73
click at [1074, 242] on button "Search" at bounding box center [1067, 259] width 87 height 37
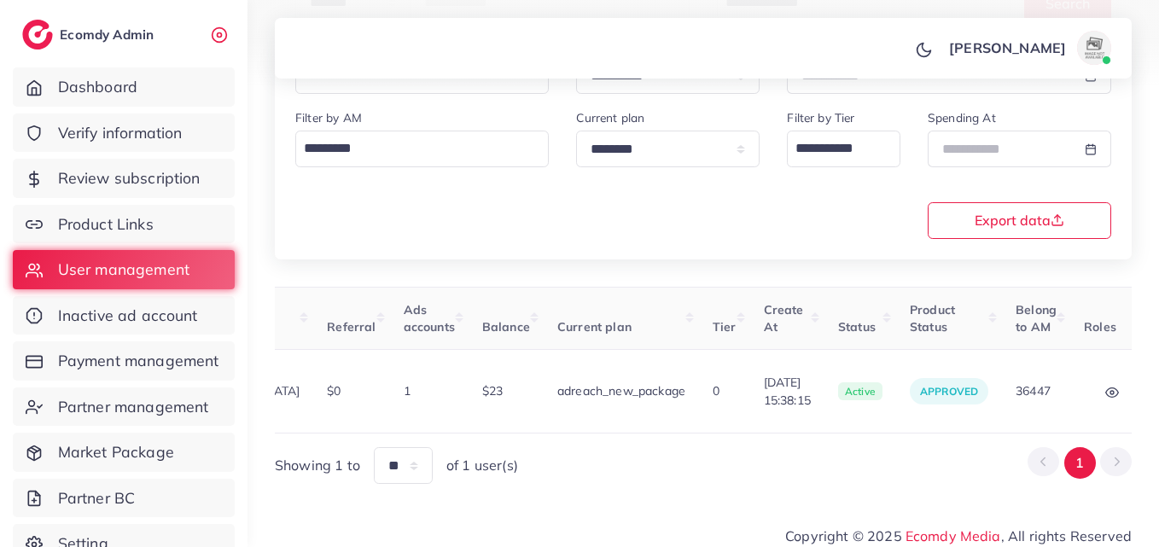
scroll to position [0, 574]
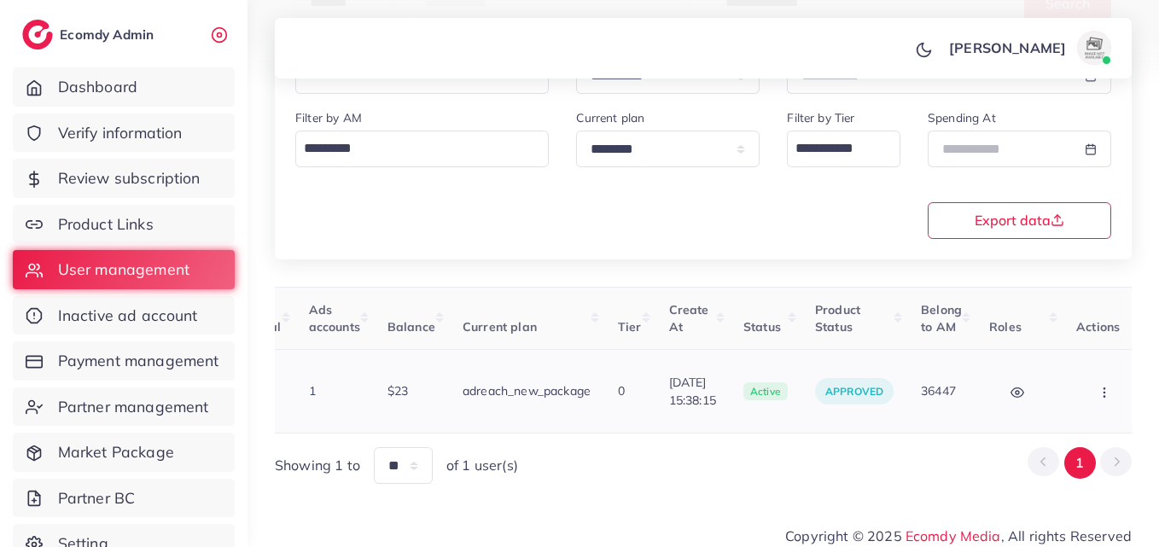
click at [1103, 396] on button "button" at bounding box center [1106, 391] width 60 height 38
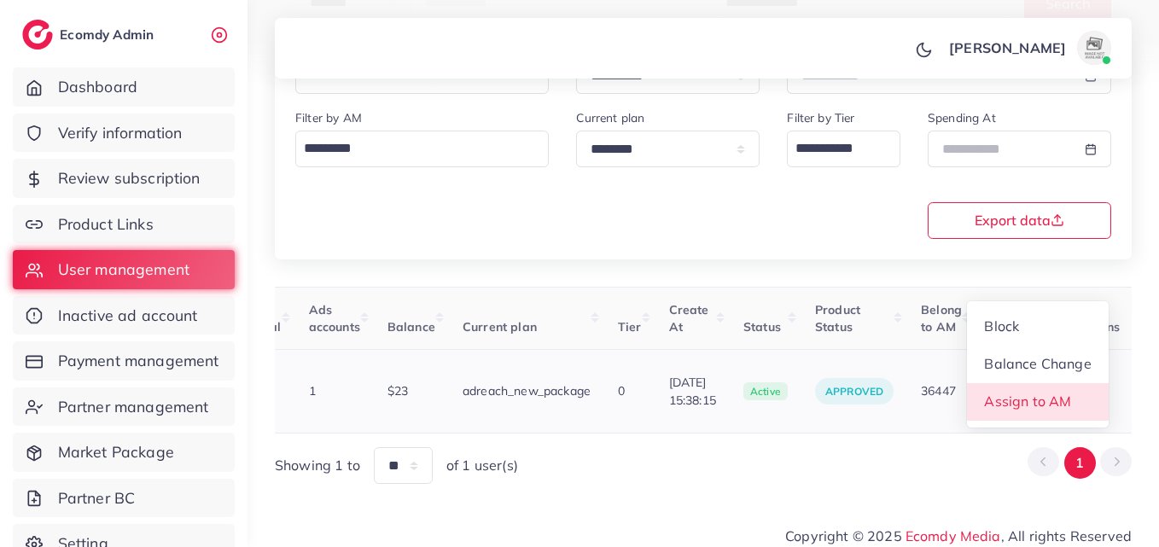
click at [1089, 392] on link "Assign to AM" at bounding box center [1038, 402] width 142 height 38
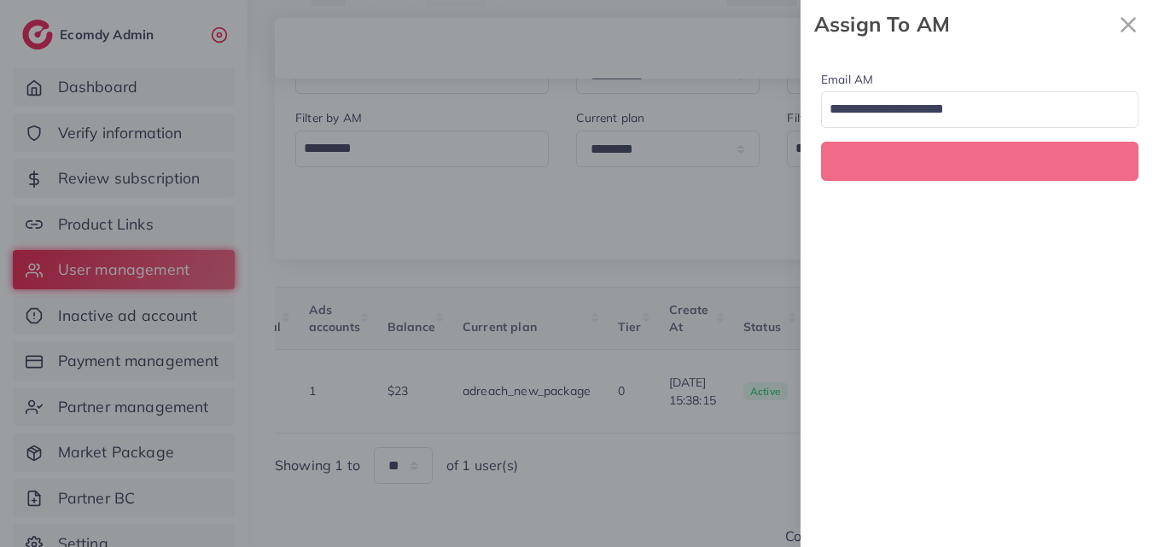
scroll to position [0, 574]
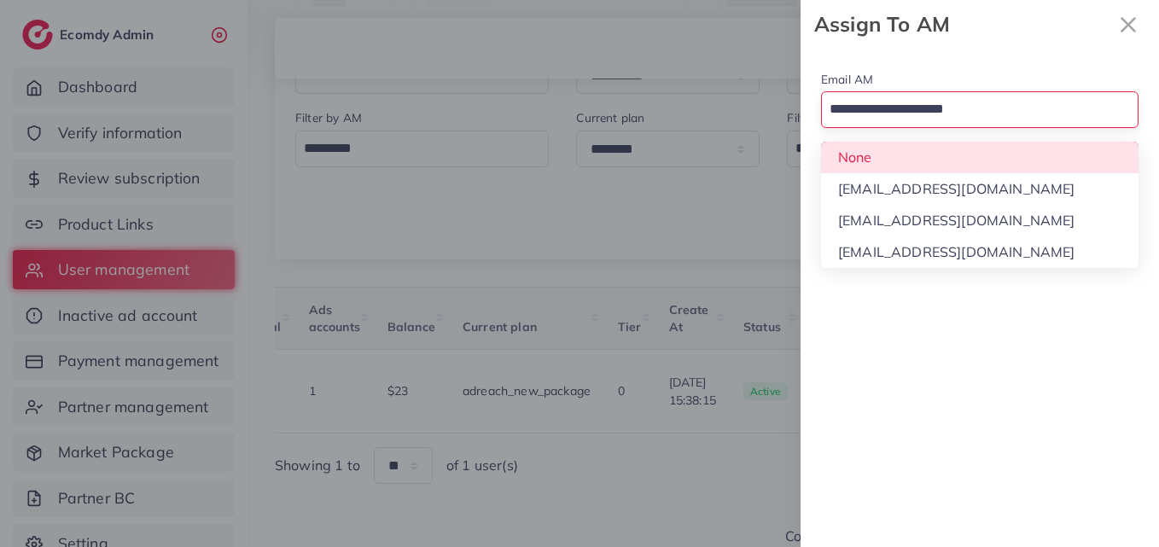
click at [973, 111] on input "Search for option" at bounding box center [969, 110] width 293 height 29
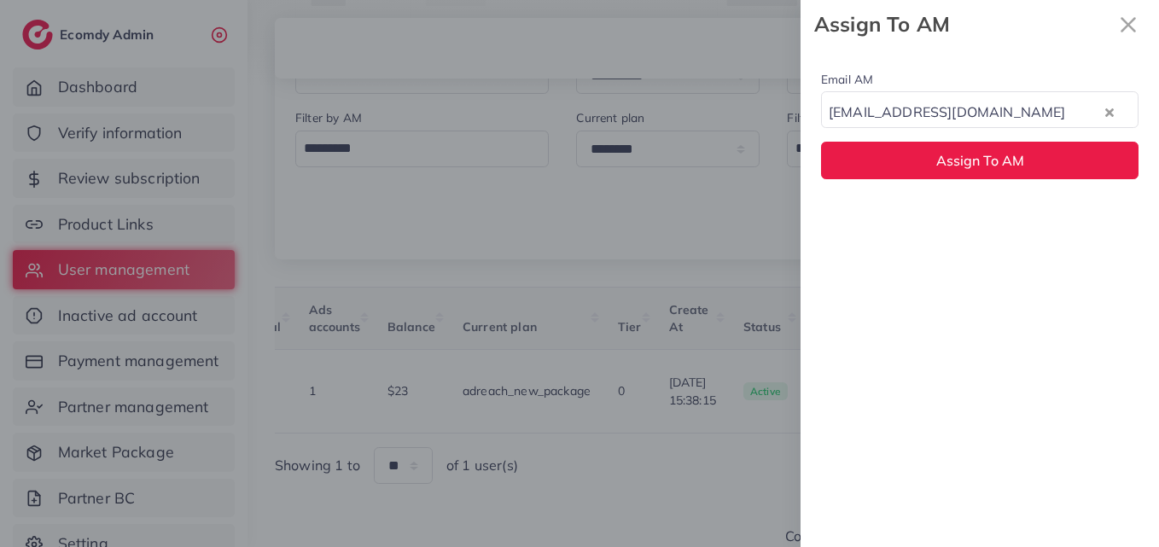
click at [965, 230] on div "Email AM natashashahid163@gmail.com Loading... None hadibaaslam@gmail.com natas…" at bounding box center [979, 298] width 358 height 498
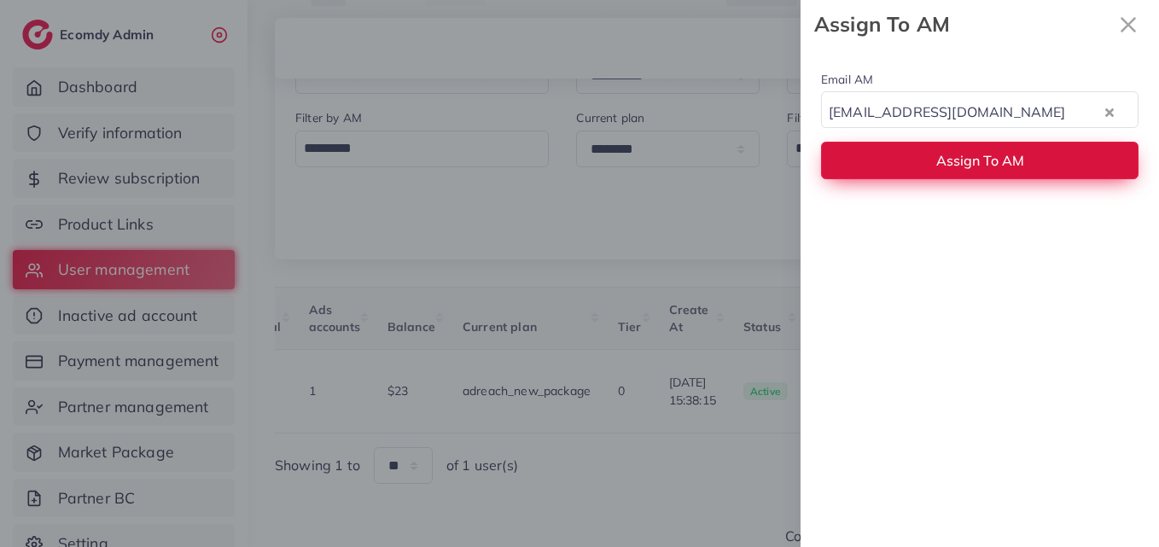
click at [963, 170] on button "Assign To AM" at bounding box center [979, 160] width 317 height 37
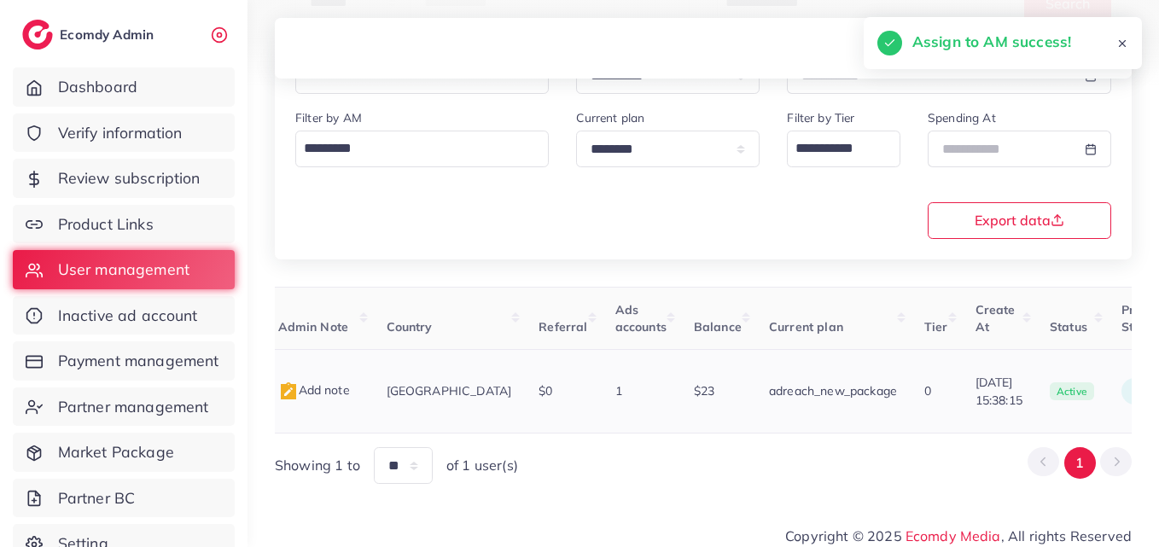
scroll to position [0, 125]
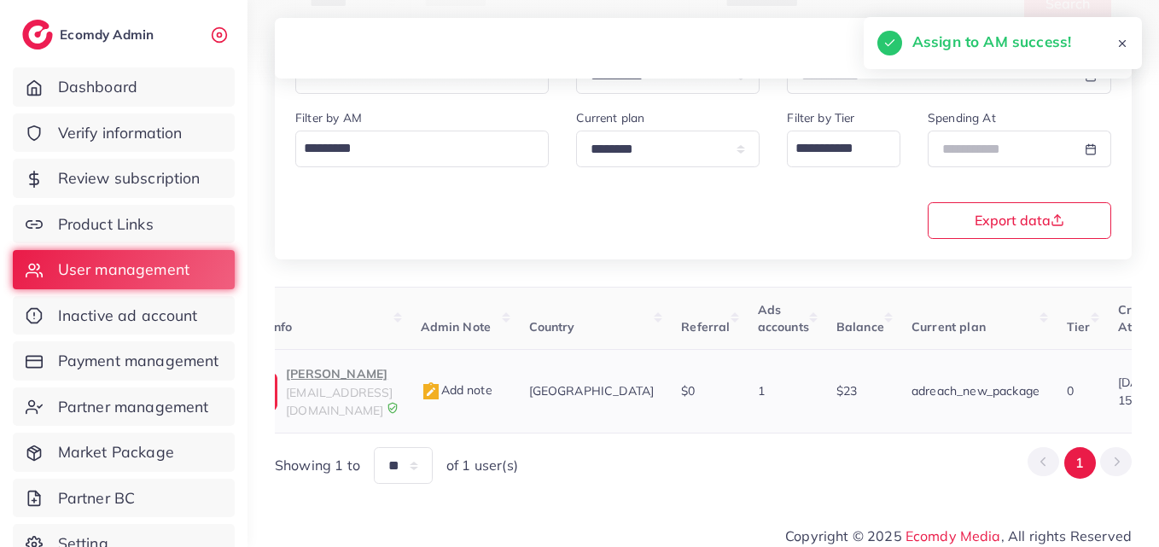
click at [392, 378] on p "MAAZ" at bounding box center [339, 373] width 107 height 20
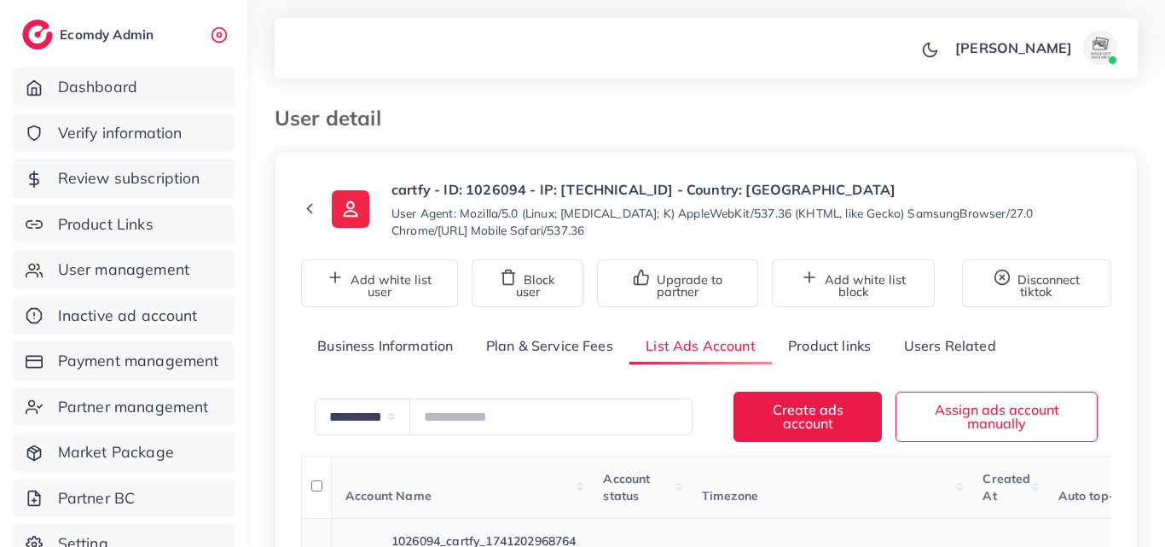
scroll to position [296, 0]
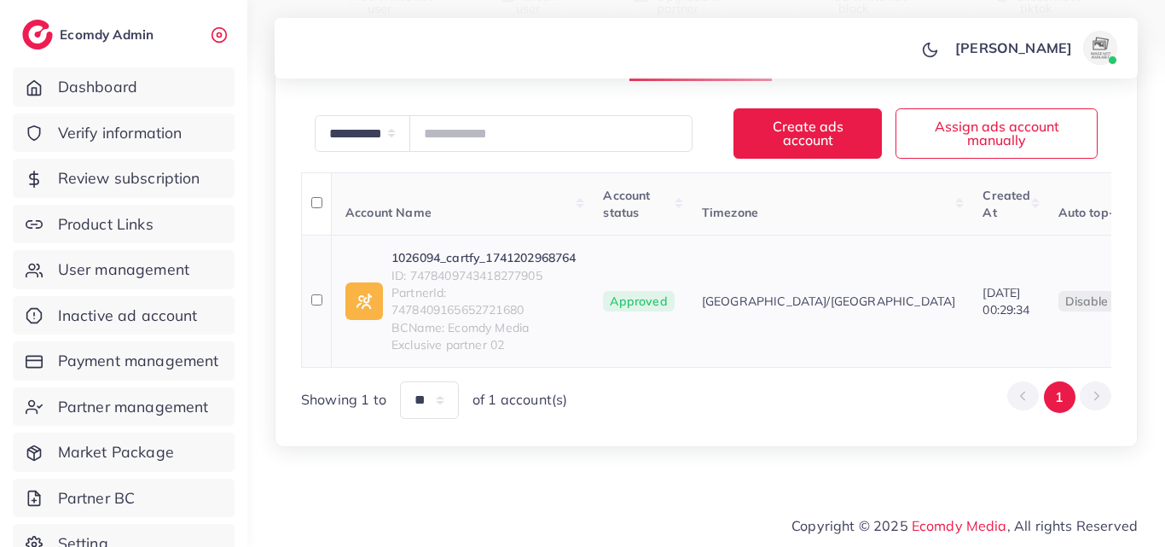
click at [517, 249] on link "1026094_cartfy_1741202968764" at bounding box center [484, 257] width 184 height 17
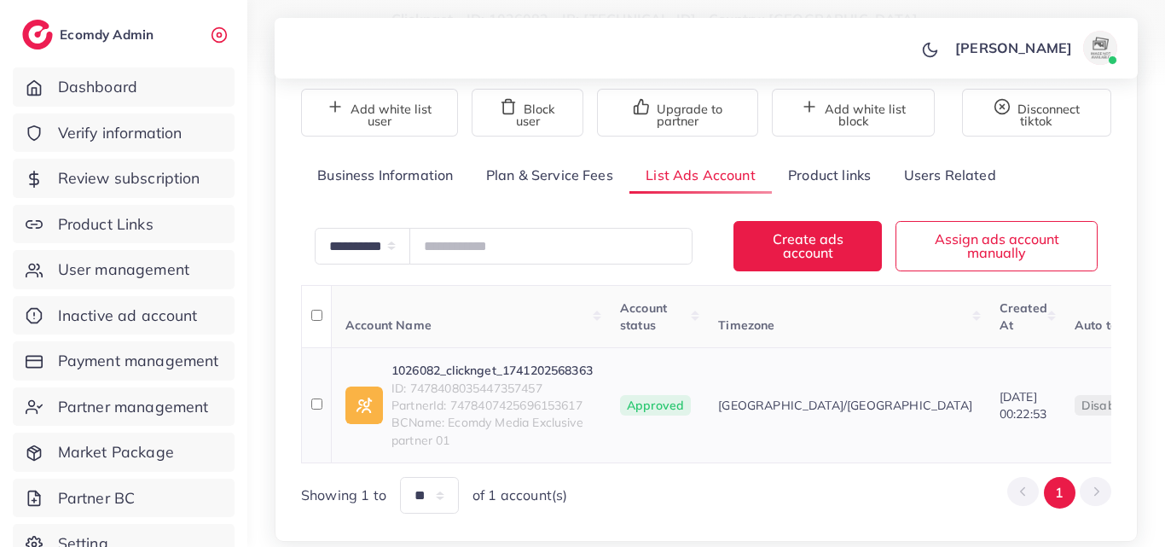
scroll to position [171, 0]
click at [517, 376] on link "1026082_clicknget_1741202568363" at bounding box center [492, 370] width 201 height 17
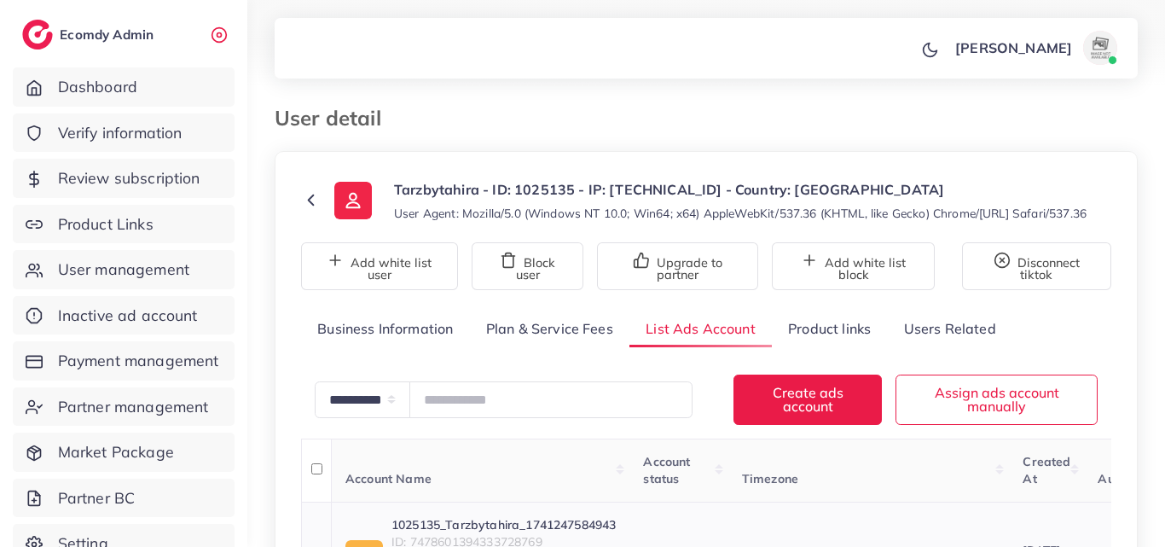
scroll to position [256, 0]
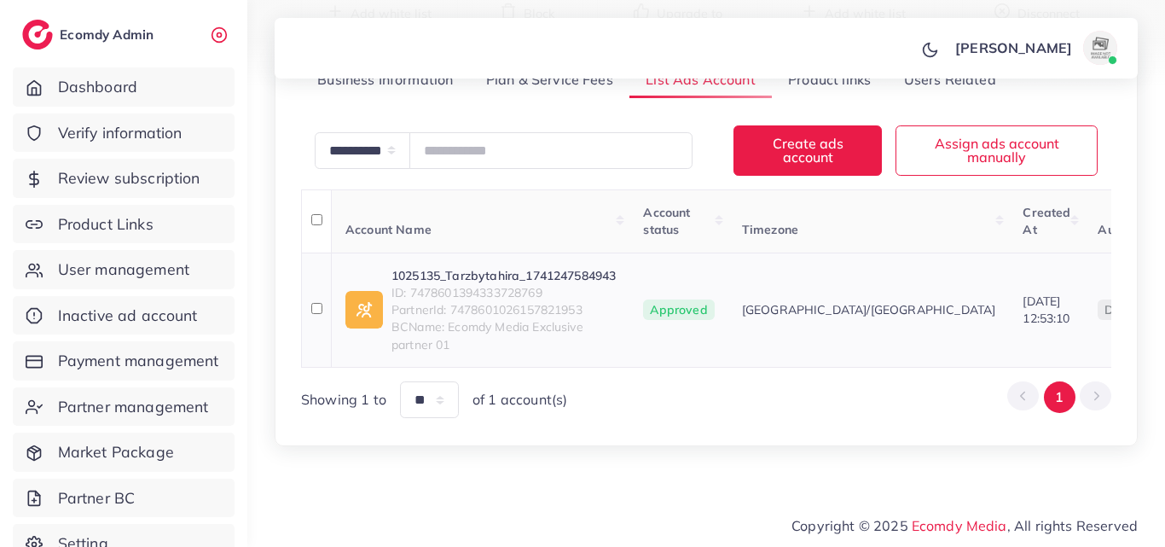
click at [582, 276] on td "1025135_Tarzbytahira_1741247584943 ID: 7478601394333728769 PartnerId: 747860102…" at bounding box center [481, 310] width 299 height 114
click at [584, 280] on link "1025135_Tarzbytahira_1741247584943" at bounding box center [504, 275] width 224 height 17
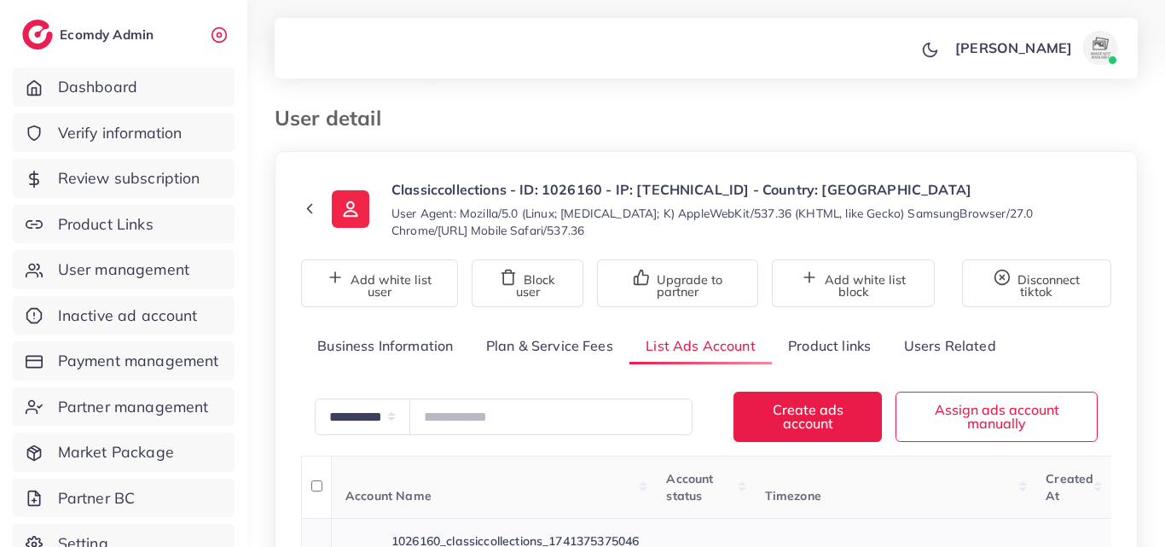
scroll to position [279, 0]
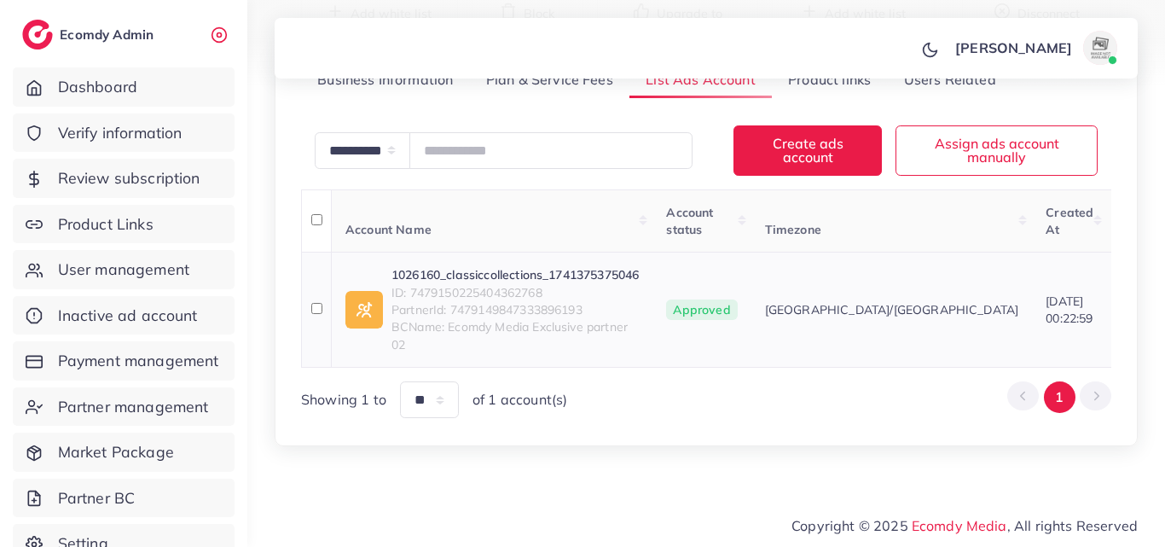
click at [498, 266] on link "1026160_classiccollections_1741375375046" at bounding box center [515, 274] width 247 height 17
click at [563, 266] on link "1026186_shoppia.live_1741341334609" at bounding box center [518, 274] width 253 height 17
click at [597, 284] on span "ID: 7479397864364507137" at bounding box center [506, 292] width 229 height 17
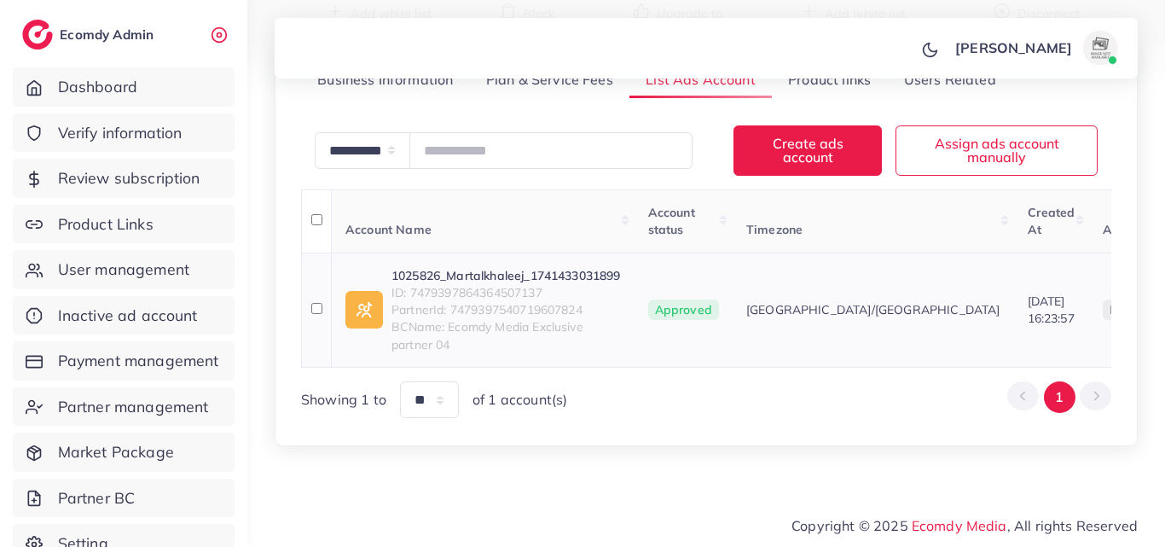
click at [595, 267] on link "1025826_Martalkhaleej_1741433031899" at bounding box center [506, 275] width 229 height 17
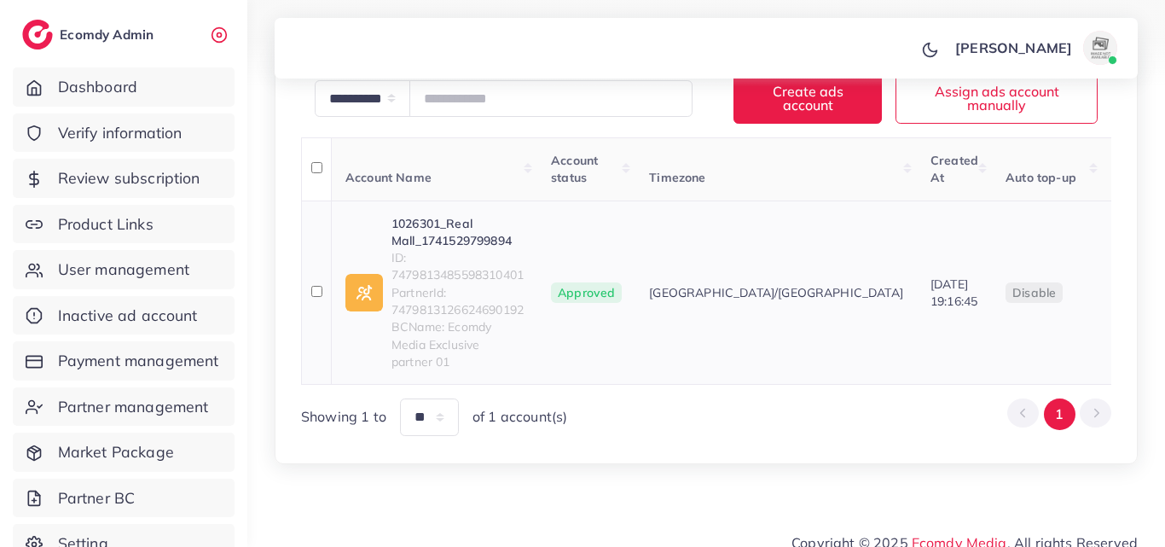
scroll to position [301, 0]
click at [437, 217] on link "1026301_Real Mall_1741529799894" at bounding box center [458, 232] width 132 height 35
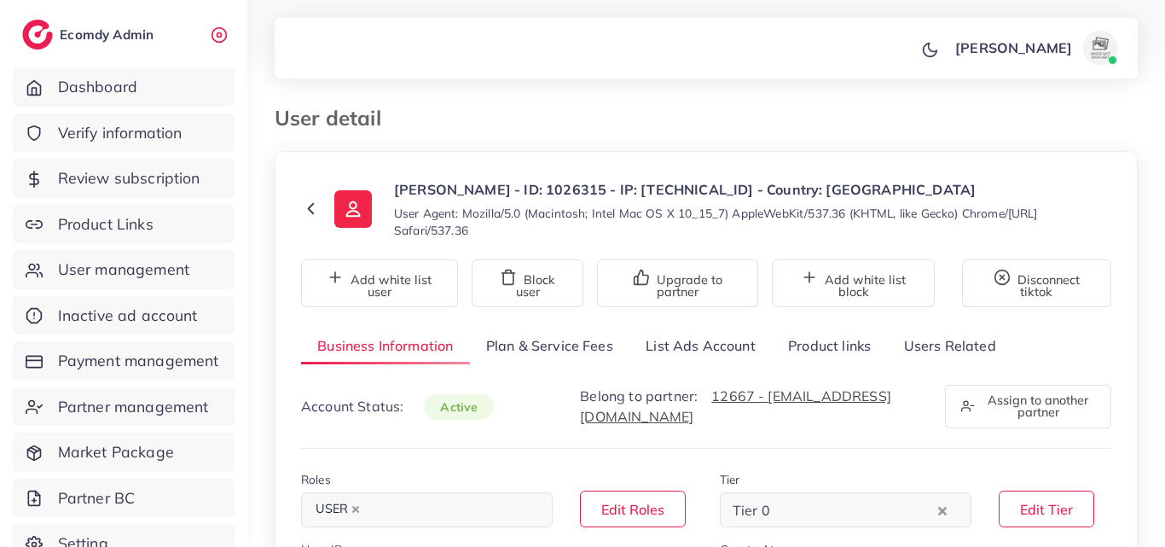
select select "********"
click at [715, 355] on link "List Ads Account" at bounding box center [701, 346] width 142 height 37
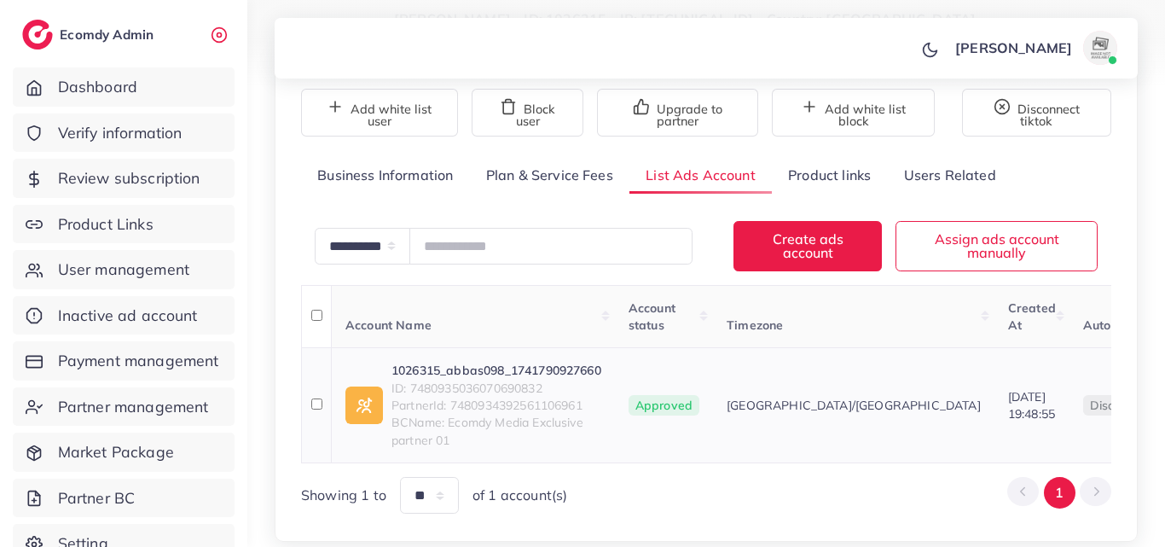
scroll to position [256, 0]
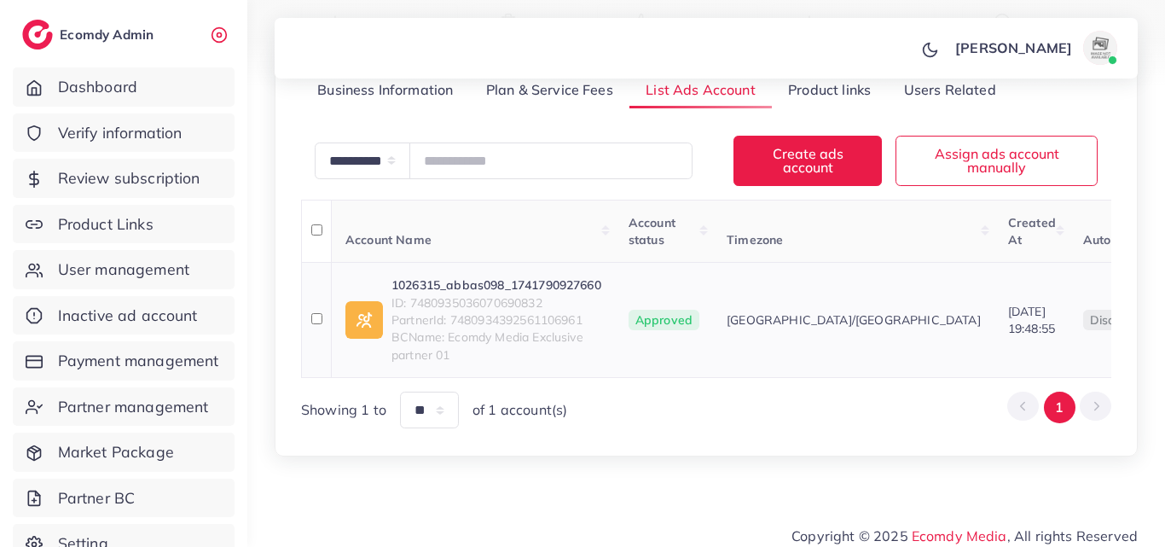
click at [543, 288] on link "1026315_abbas098_1741790927660" at bounding box center [497, 284] width 210 height 17
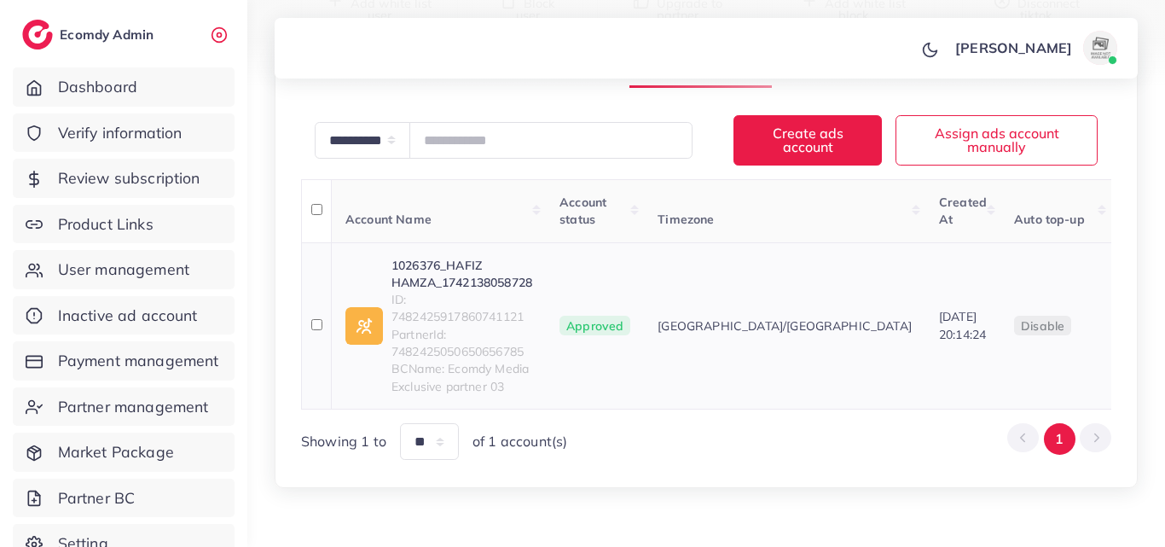
scroll to position [301, 0]
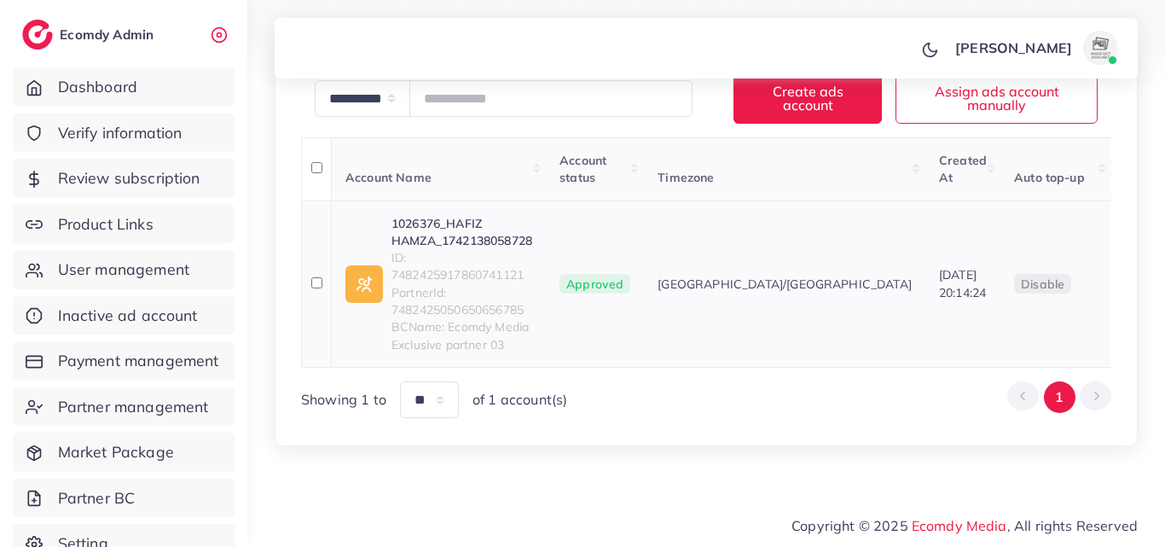
click at [468, 239] on link "1026376_HAFIZ HAMZA_1742138058728" at bounding box center [462, 232] width 141 height 35
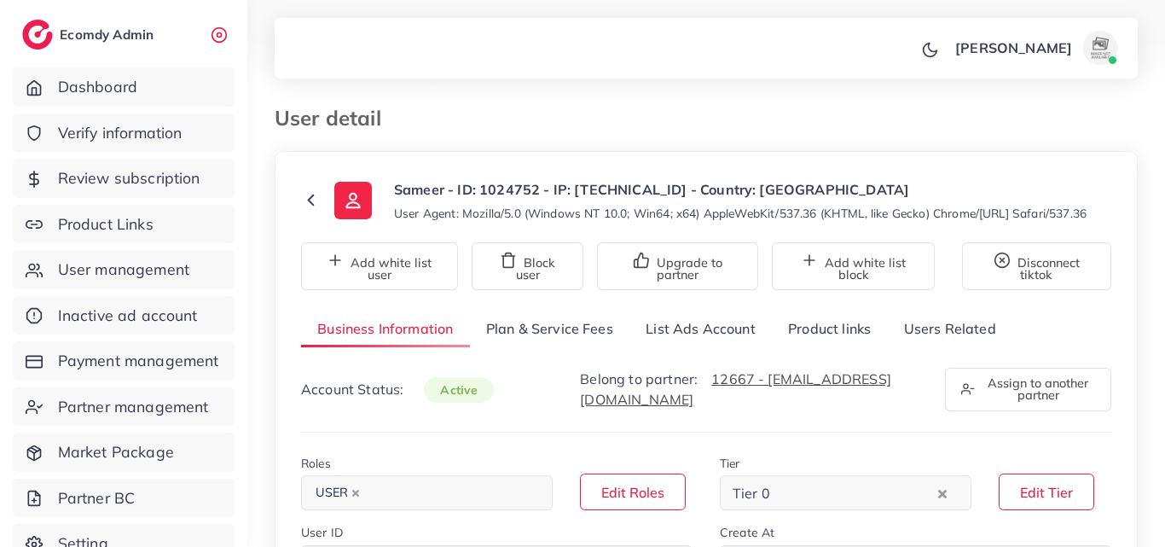
select select "********"
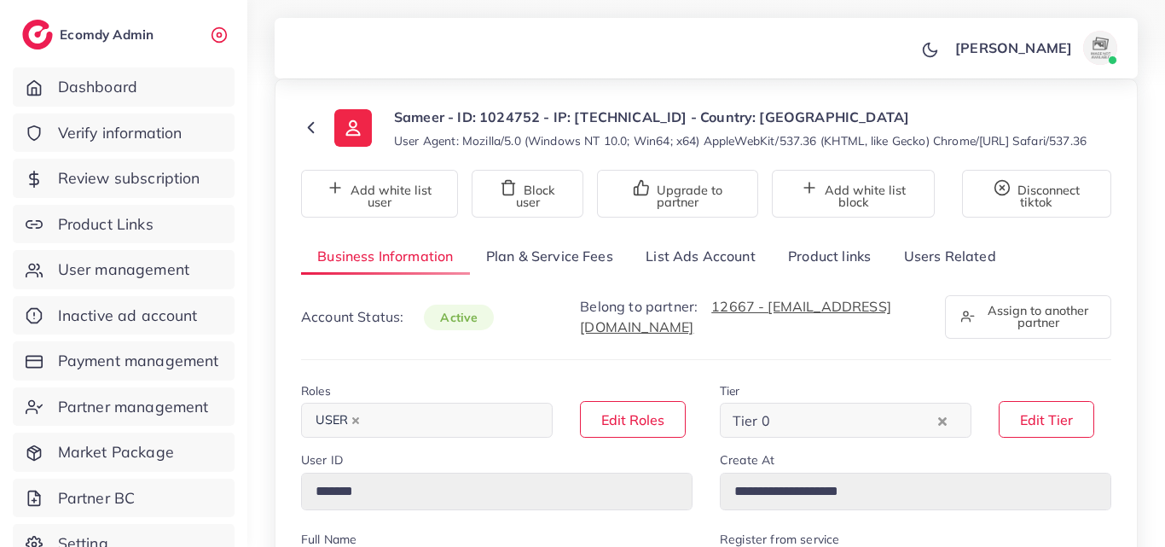
scroll to position [171, 0]
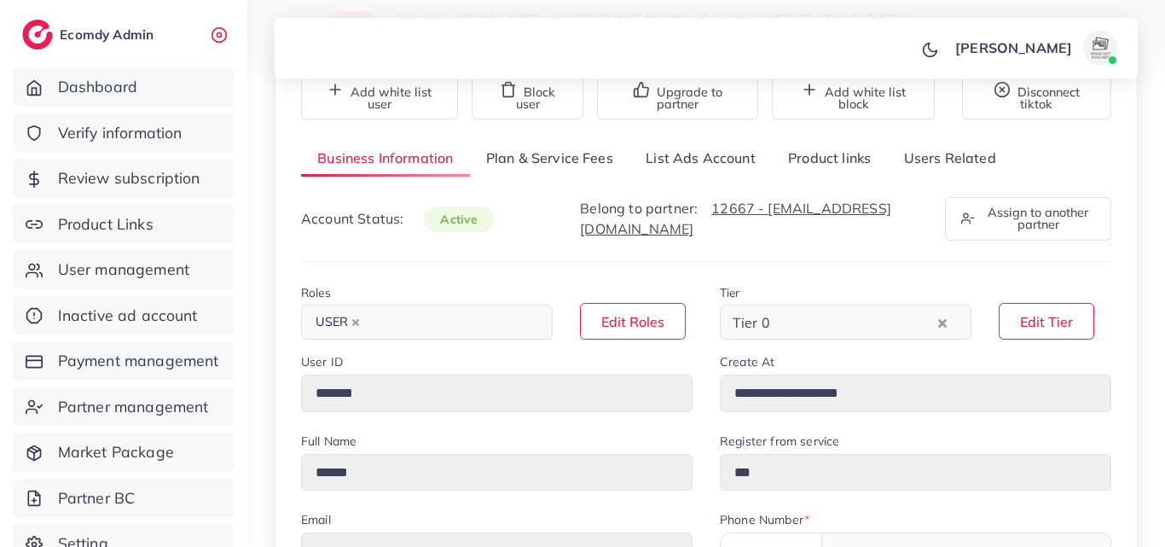
click at [725, 177] on link "List Ads Account" at bounding box center [701, 158] width 142 height 37
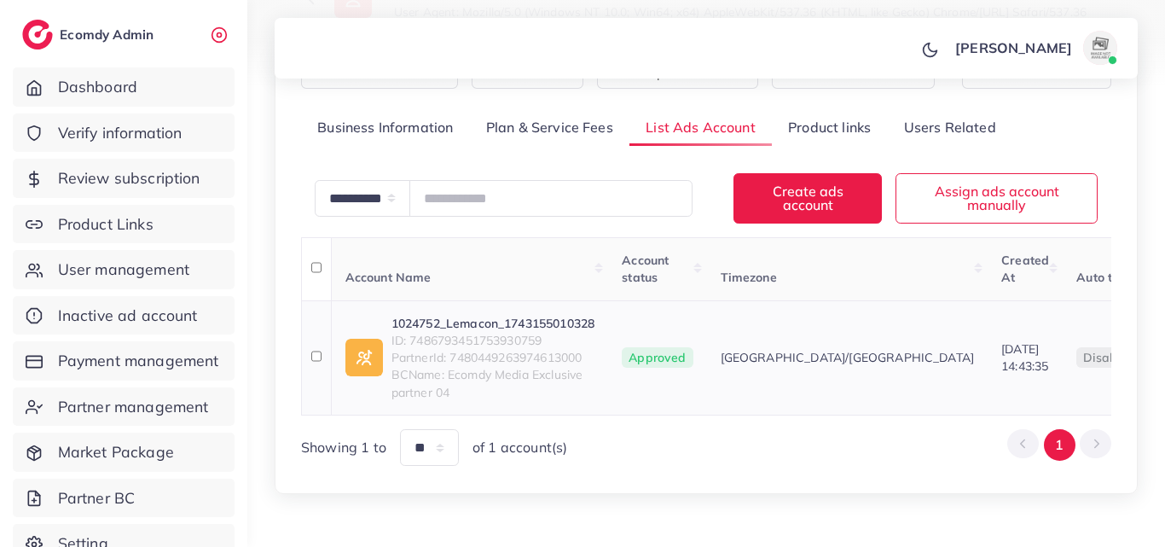
scroll to position [279, 0]
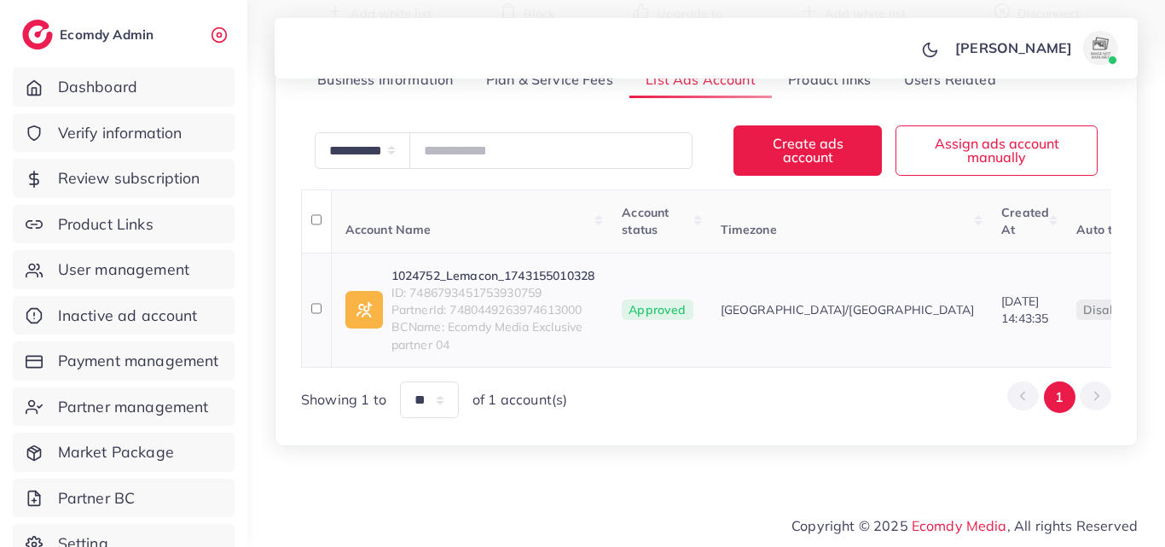
click at [499, 284] on span "ID: 7486793451753930759" at bounding box center [494, 292] width 204 height 17
click at [499, 267] on link "1024752_Lemacon_1743155010328" at bounding box center [494, 275] width 204 height 17
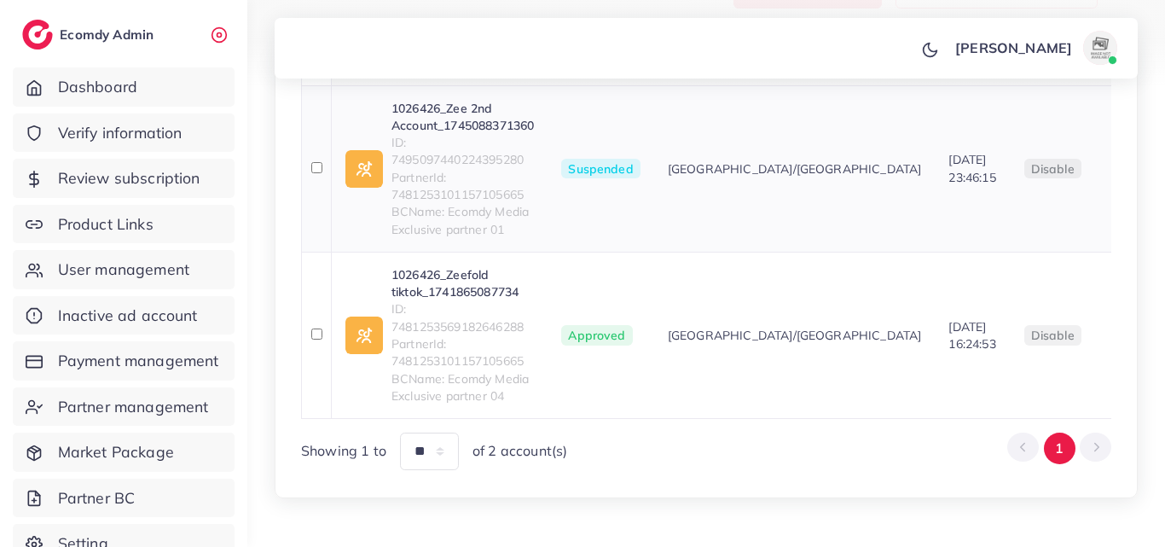
scroll to position [427, 0]
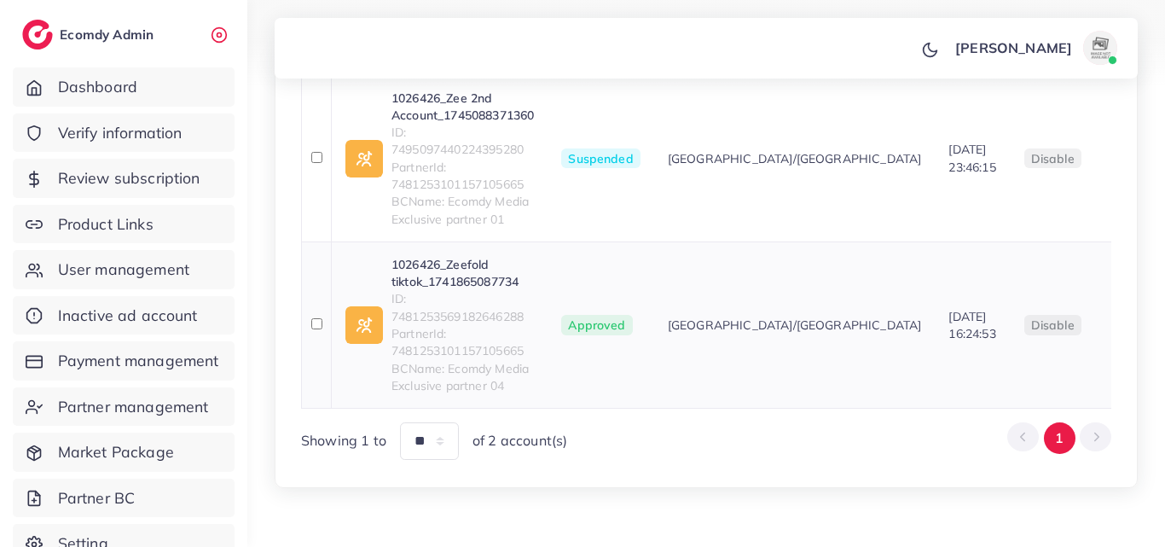
click at [491, 291] on link "1026426_Zeefold tiktok_1741865087734" at bounding box center [463, 273] width 142 height 35
click at [478, 125] on link "1026426_Zee 2nd Account_1745088371360" at bounding box center [463, 107] width 142 height 35
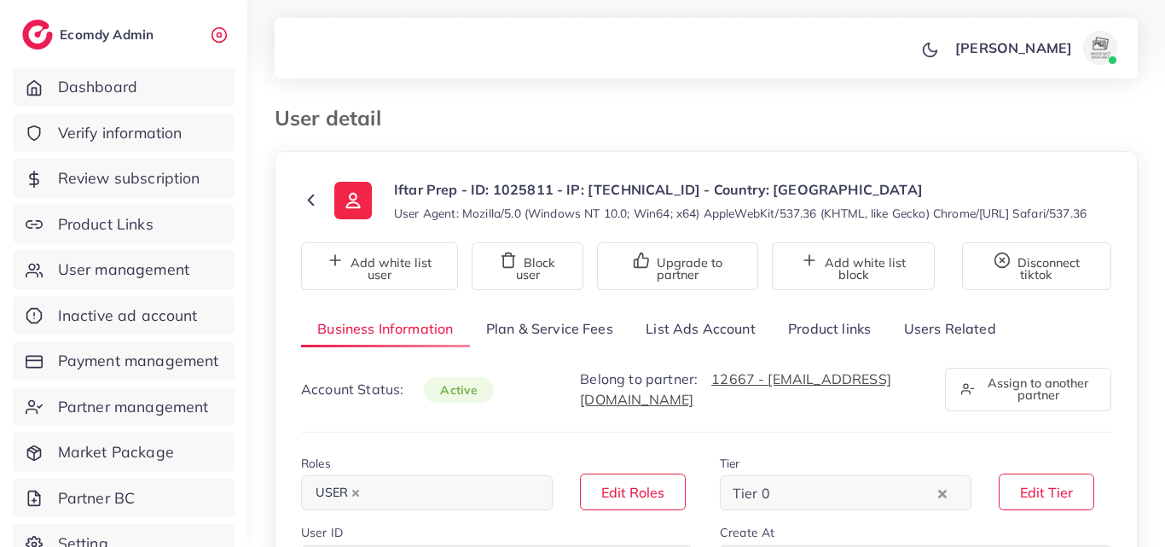
click at [642, 337] on link "List Ads Account" at bounding box center [701, 329] width 142 height 37
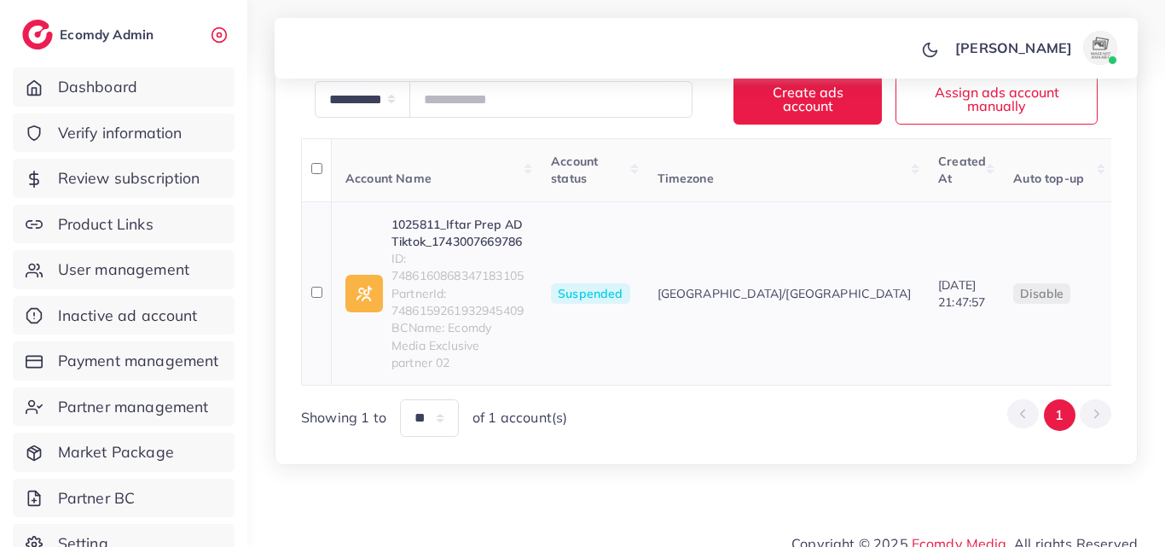
scroll to position [318, 0]
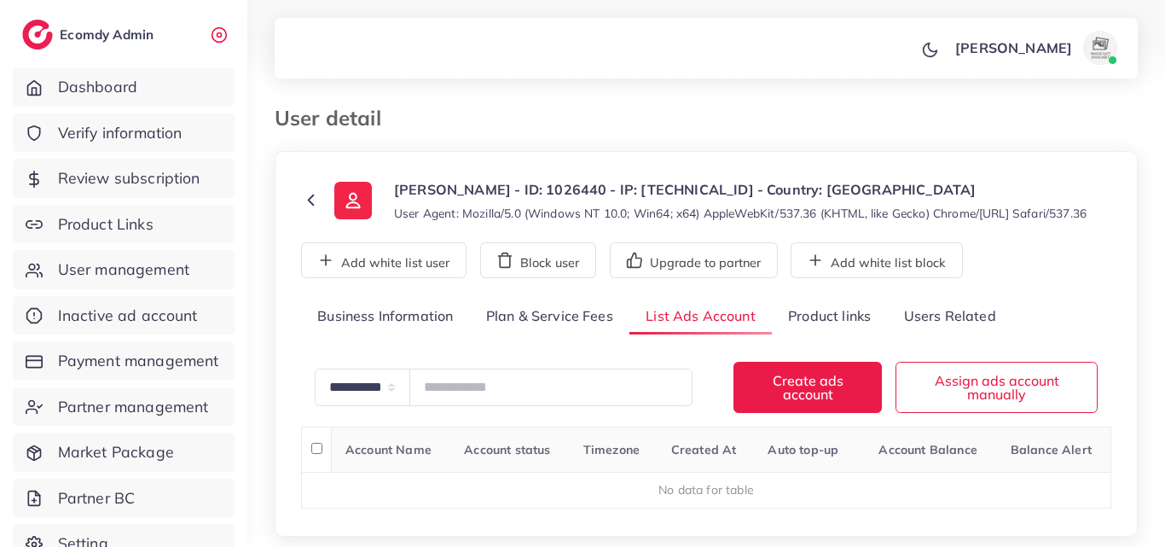
click at [375, 335] on link "Business Information" at bounding box center [385, 317] width 169 height 37
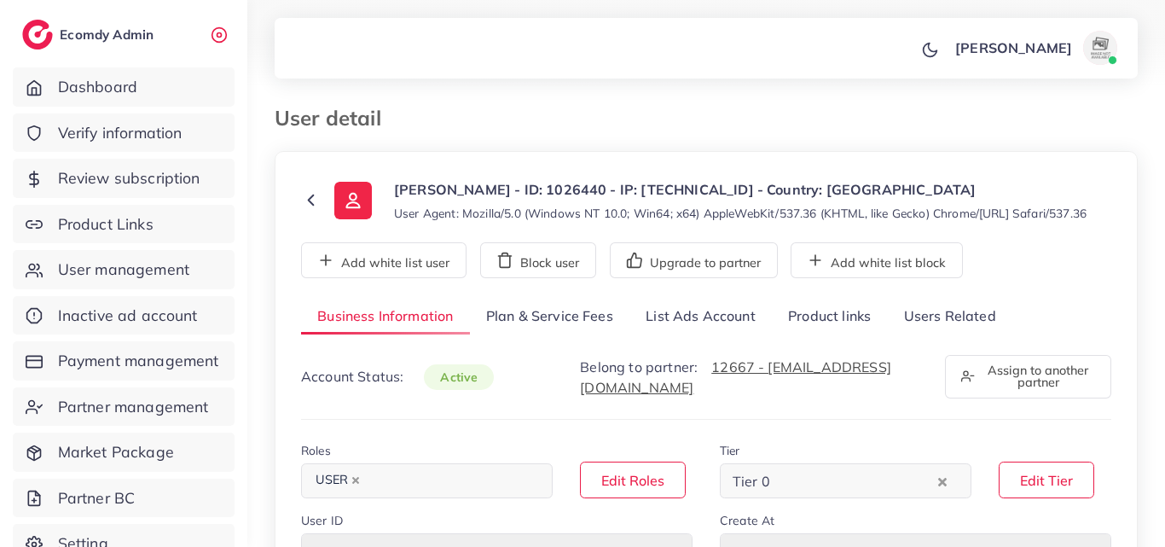
click at [712, 335] on link "List Ads Account" at bounding box center [701, 317] width 142 height 37
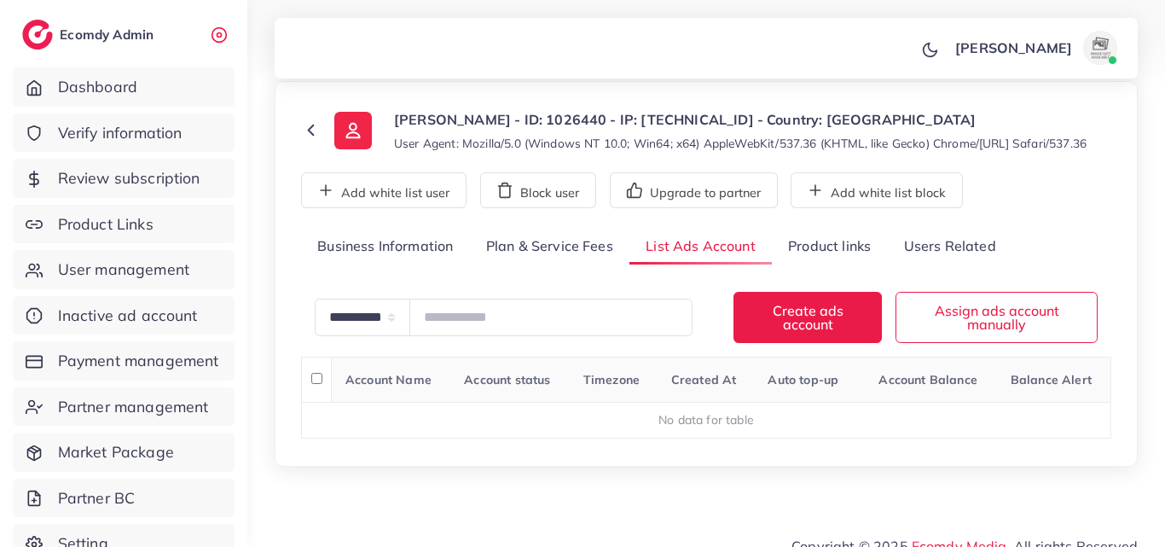
scroll to position [107, 0]
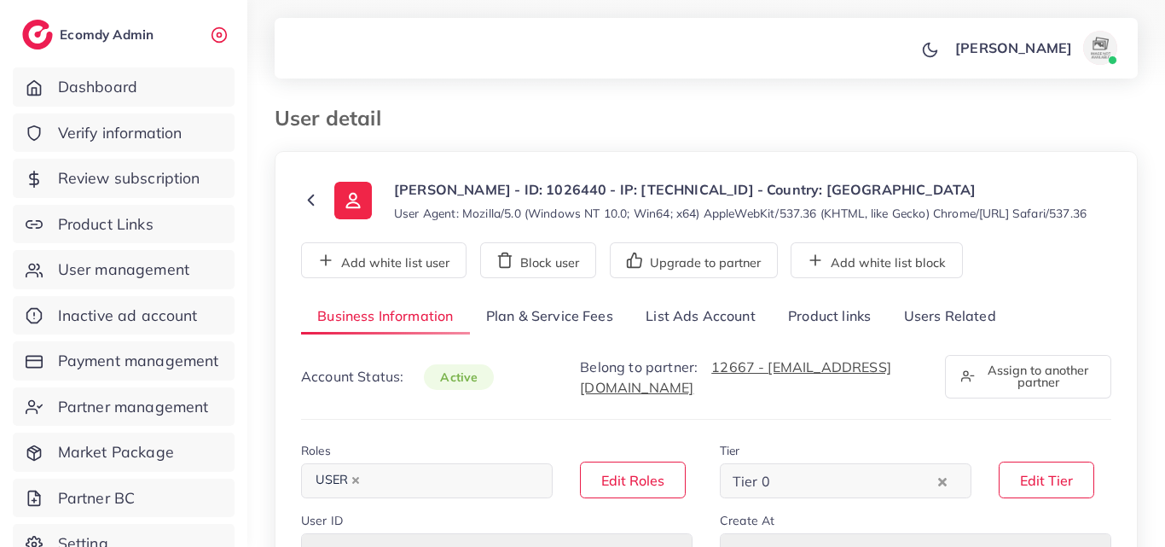
click at [734, 335] on link "List Ads Account" at bounding box center [701, 317] width 142 height 37
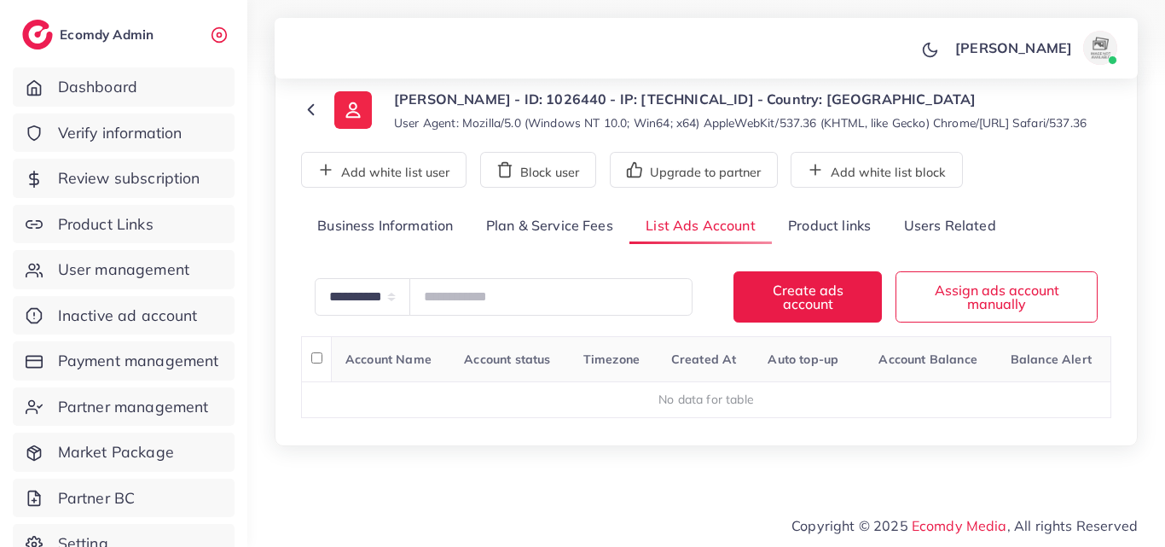
scroll to position [107, 0]
drag, startPoint x: 664, startPoint y: 397, endPoint x: 758, endPoint y: 395, distance: 94.7
click at [758, 395] on div "No data for table" at bounding box center [706, 399] width 791 height 17
drag, startPoint x: 728, startPoint y: 399, endPoint x: 673, endPoint y: 392, distance: 55.0
click at [674, 393] on div "No data for table" at bounding box center [706, 399] width 791 height 17
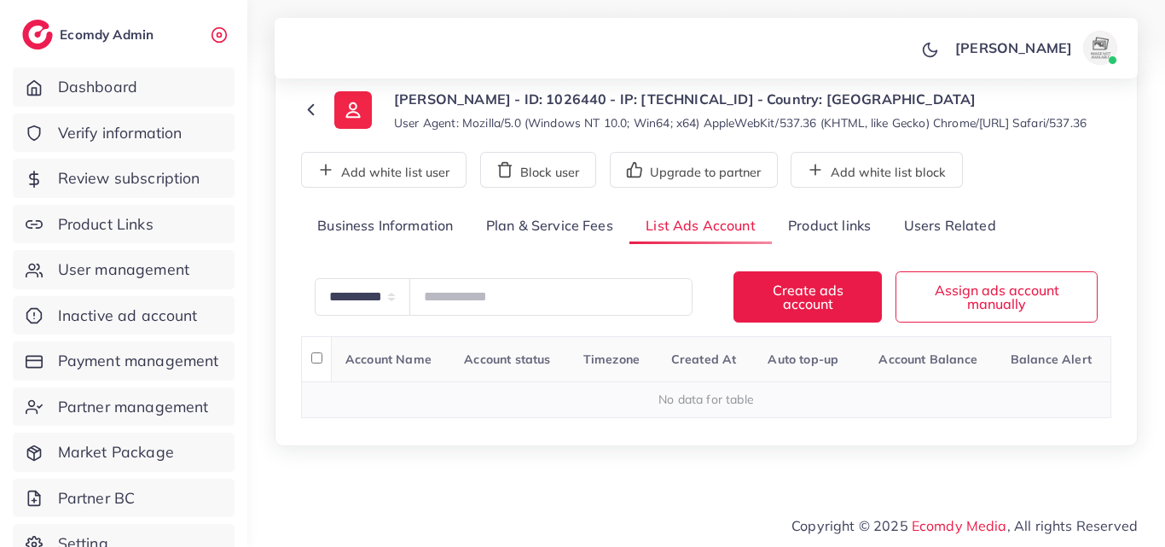
drag, startPoint x: 660, startPoint y: 399, endPoint x: 755, endPoint y: 400, distance: 94.7
click at [755, 400] on div "No data for table" at bounding box center [706, 399] width 791 height 17
drag, startPoint x: 730, startPoint y: 398, endPoint x: 752, endPoint y: 204, distance: 195.7
click at [752, 204] on div "**********" at bounding box center [706, 254] width 863 height 386
drag, startPoint x: 661, startPoint y: 399, endPoint x: 753, endPoint y: 400, distance: 92.1
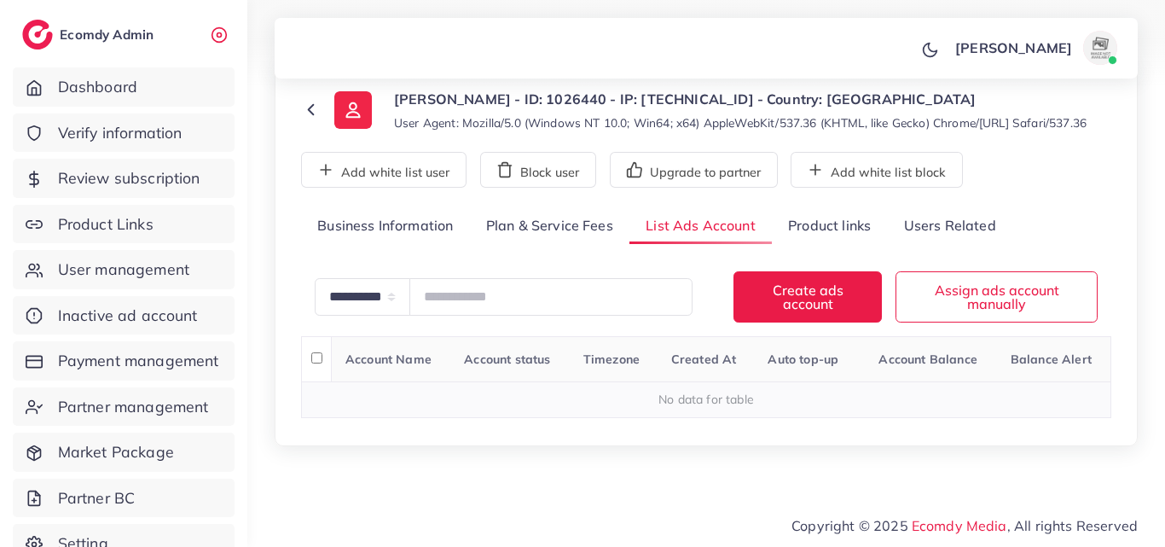
click at [753, 400] on div "No data for table" at bounding box center [706, 399] width 791 height 17
copy div "No data for table"
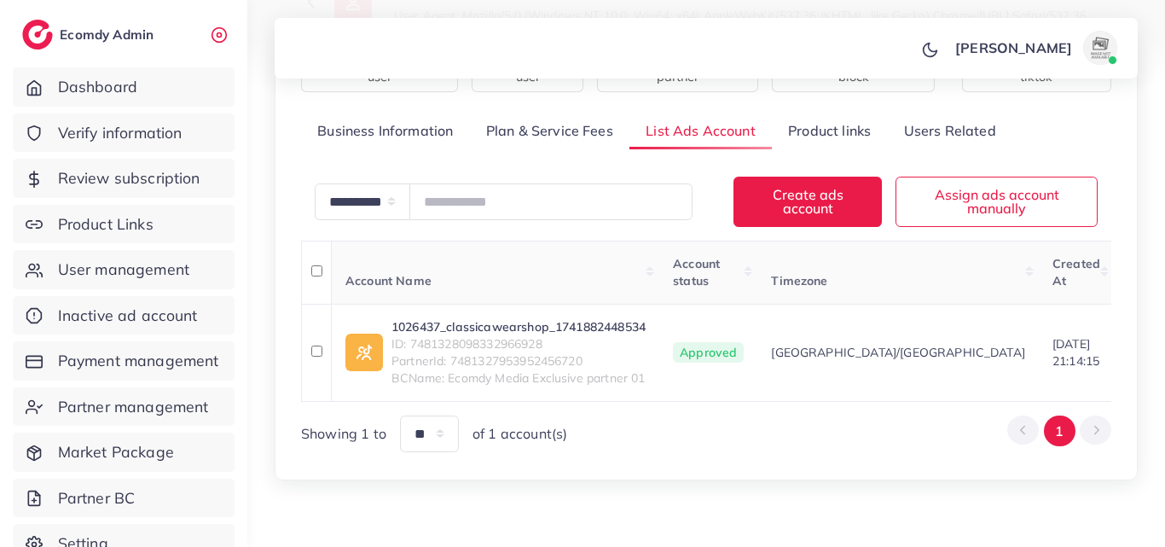
scroll to position [262, 0]
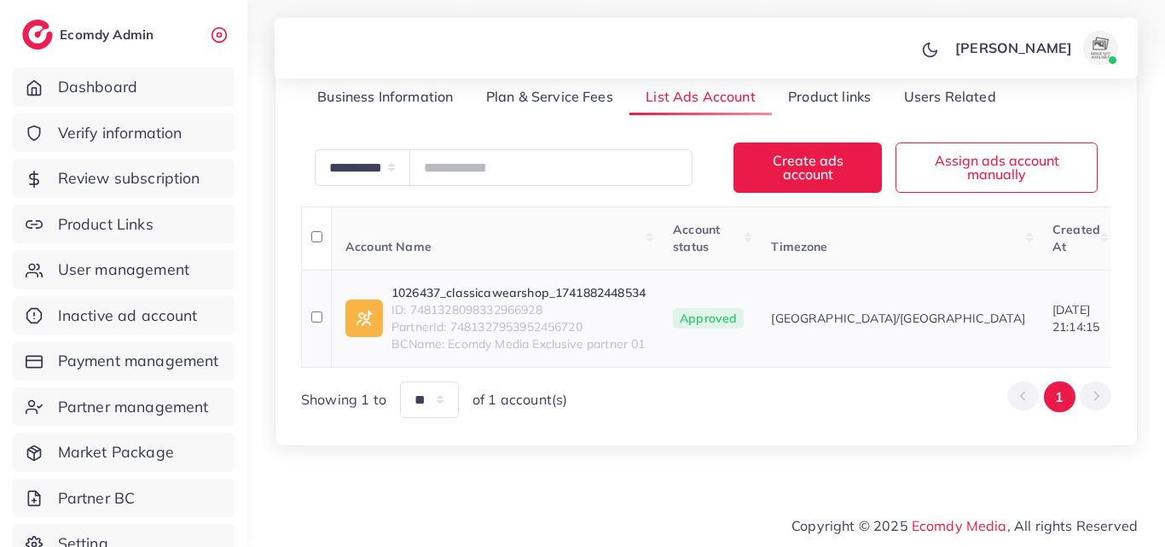
click at [474, 286] on link "1026437_classicawearshop_1741882448534" at bounding box center [519, 292] width 254 height 17
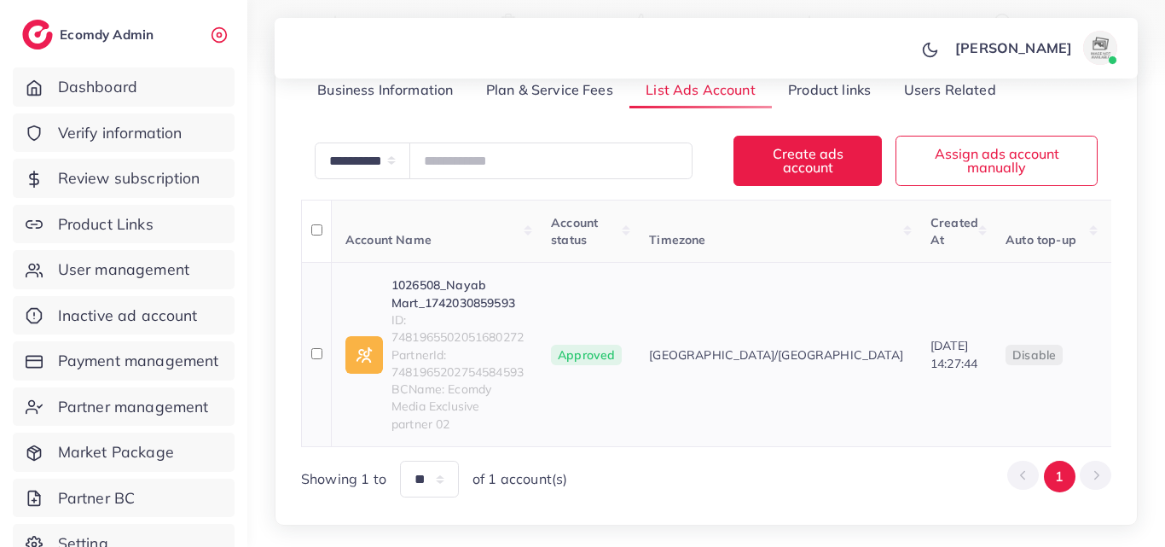
scroll to position [256, 0]
click at [474, 299] on link "1026508_Nayab Mart_1742030859593" at bounding box center [458, 293] width 132 height 35
click at [479, 319] on span "ID: 7481965502051680272" at bounding box center [458, 328] width 132 height 35
click at [478, 296] on link "1026508_Nayab Mart_1742030859593" at bounding box center [458, 293] width 132 height 35
click at [475, 342] on span "ID: 7481965502051680272" at bounding box center [458, 328] width 132 height 35
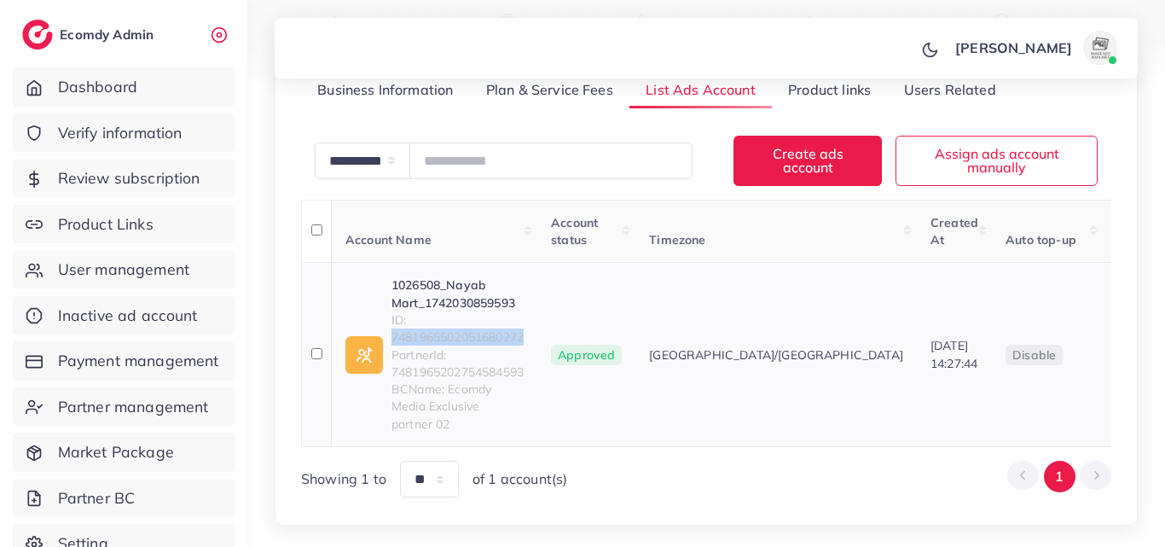
click at [475, 342] on span "ID: 7481965502051680272" at bounding box center [458, 328] width 132 height 35
copy span "7481965502051680272"
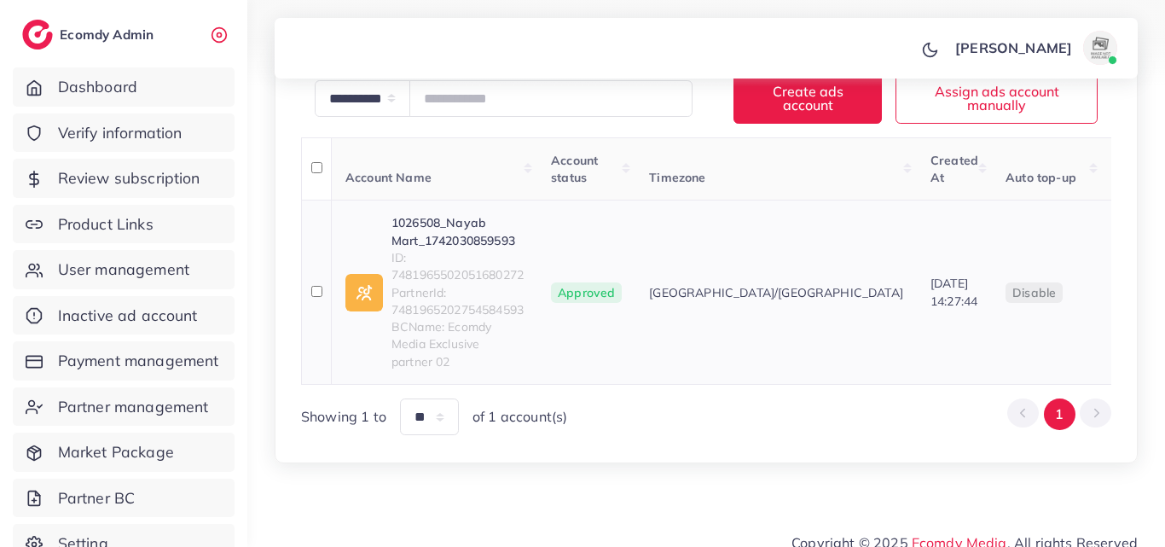
scroll to position [318, 0]
click at [466, 273] on span "ID: 7481965502051680272" at bounding box center [458, 266] width 132 height 35
copy span "7481965502051680272"
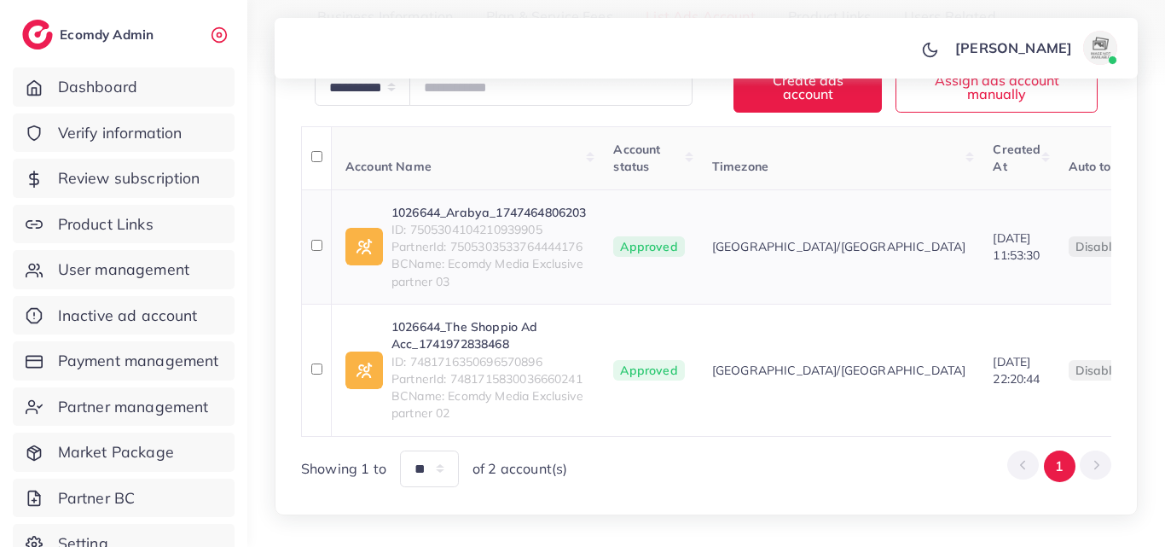
scroll to position [341, 0]
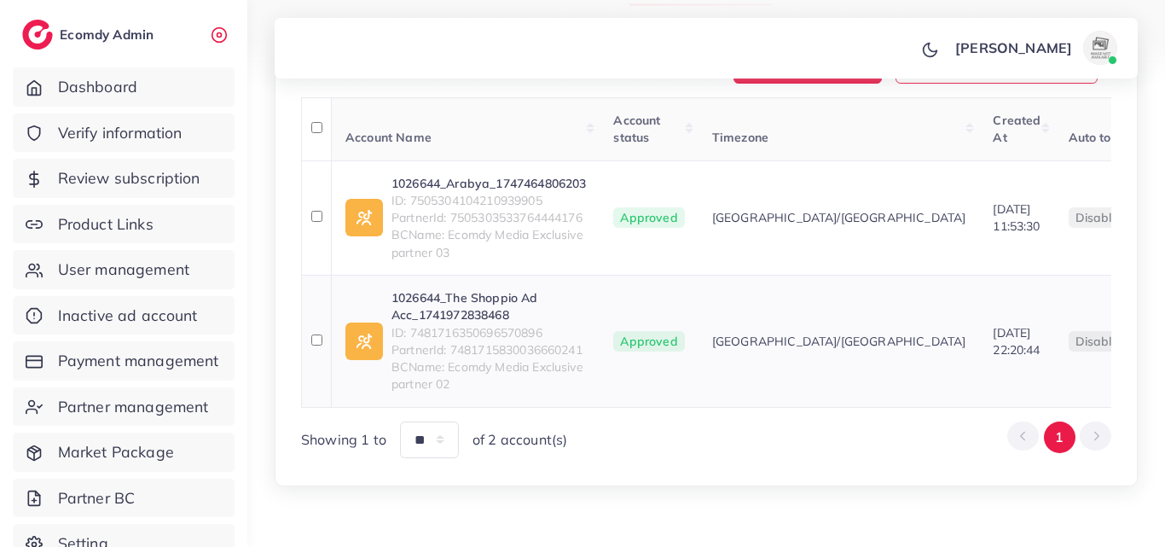
click at [499, 303] on link "1026644_The Shoppio Ad Acc_1741972838468" at bounding box center [489, 306] width 195 height 35
click at [532, 178] on link "1026644_Arabya_1747464806203" at bounding box center [489, 183] width 195 height 17
click at [470, 202] on span "ID: 7505304104210939905" at bounding box center [489, 200] width 195 height 17
click at [471, 200] on span "ID: 7505304104210939905" at bounding box center [489, 200] width 195 height 17
copy span "7505304104210939905"
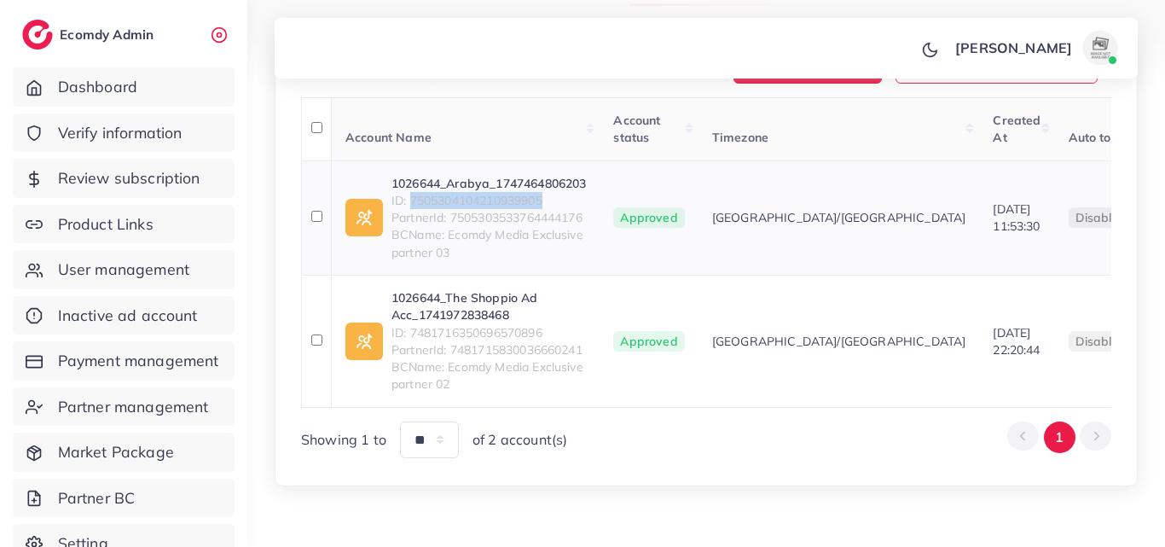
click at [434, 181] on link "1026644_Arabya_1747464806203" at bounding box center [489, 183] width 195 height 17
click at [508, 299] on link "1026644_The Shoppio Ad Acc_1741972838468" at bounding box center [489, 306] width 195 height 35
click at [465, 338] on span "ID: 7481716350696570896" at bounding box center [489, 332] width 195 height 17
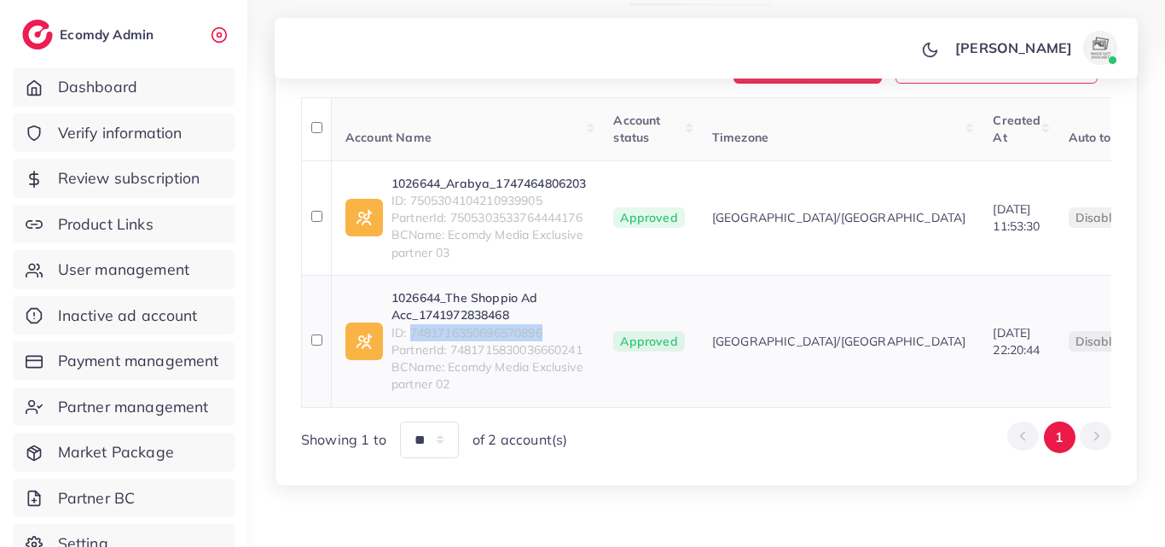
click at [465, 337] on span "ID: 7481716350696570896" at bounding box center [489, 332] width 195 height 17
click at [465, 336] on span "ID: 7481716350696570896" at bounding box center [489, 332] width 195 height 17
click at [467, 334] on span "ID: 7481716350696570896" at bounding box center [489, 332] width 195 height 17
click at [504, 297] on link "1026644_The Shoppio Ad Acc_1741972838468" at bounding box center [489, 306] width 195 height 35
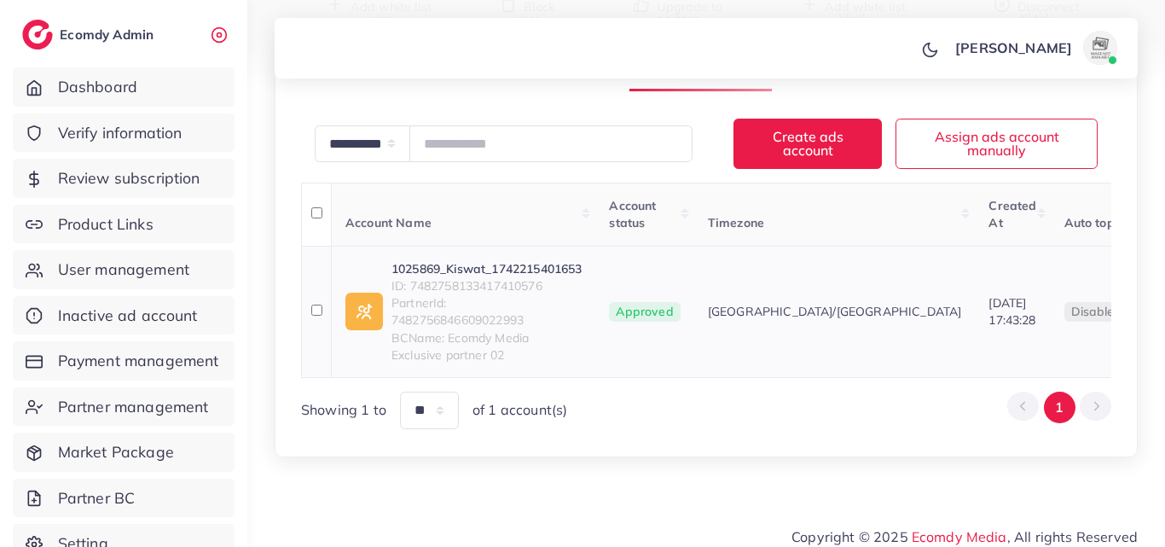
scroll to position [256, 0]
click at [573, 277] on link "1025869_Kiswat_1742215401653" at bounding box center [487, 268] width 190 height 17
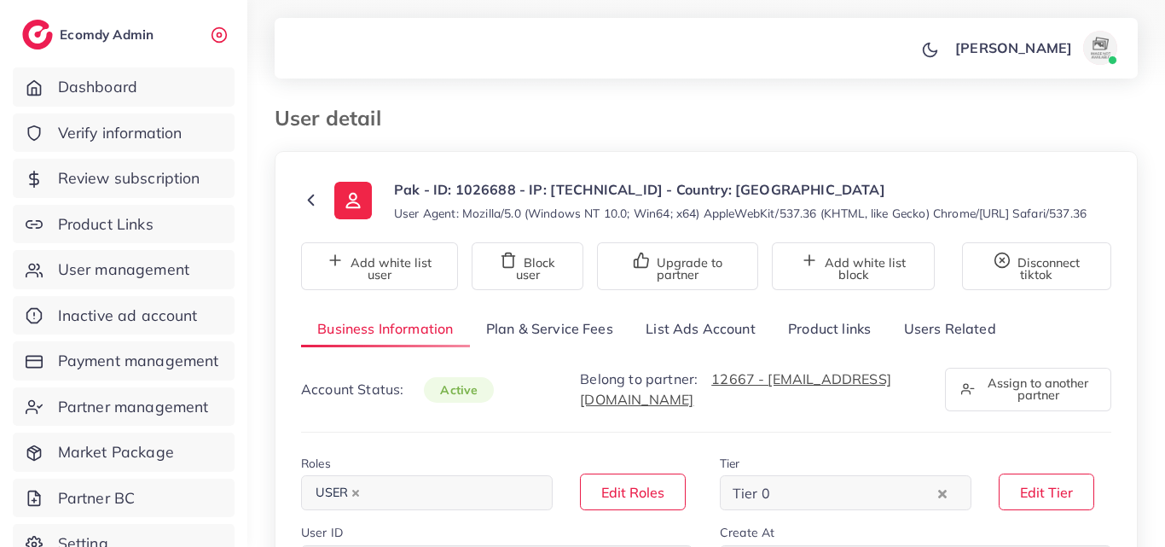
select select "*******"
click at [708, 347] on link "List Ads Account" at bounding box center [701, 329] width 142 height 37
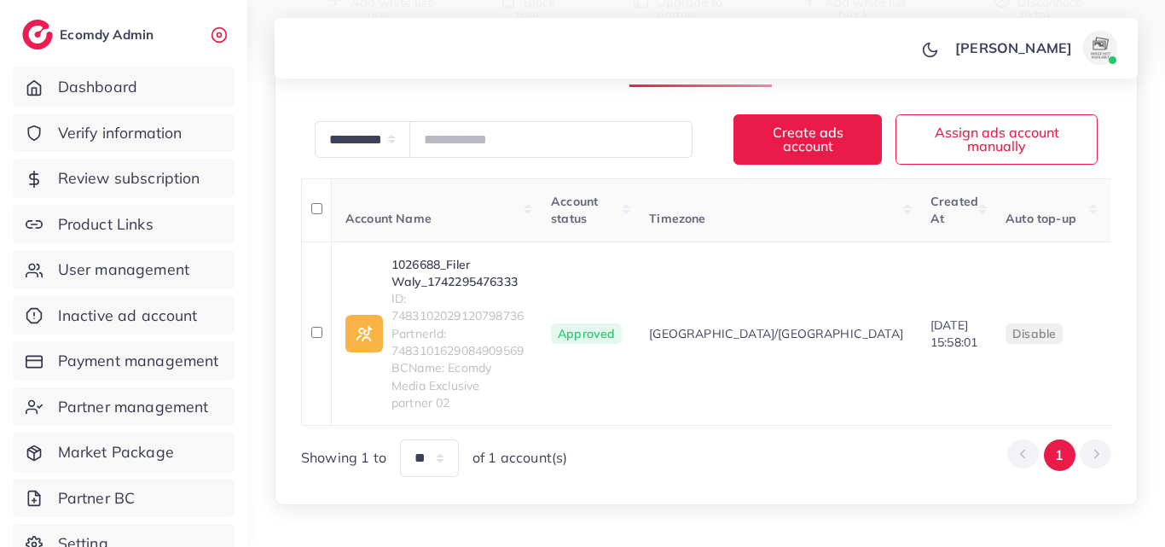
scroll to position [318, 0]
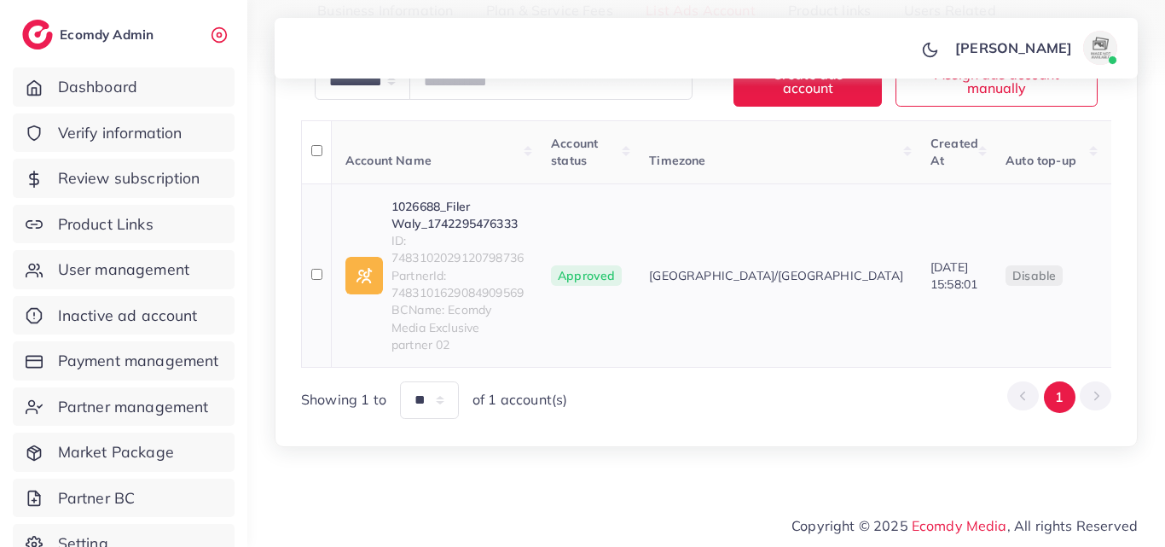
click at [440, 233] on link "1026688_Filer Waly_1742295476333" at bounding box center [458, 215] width 132 height 35
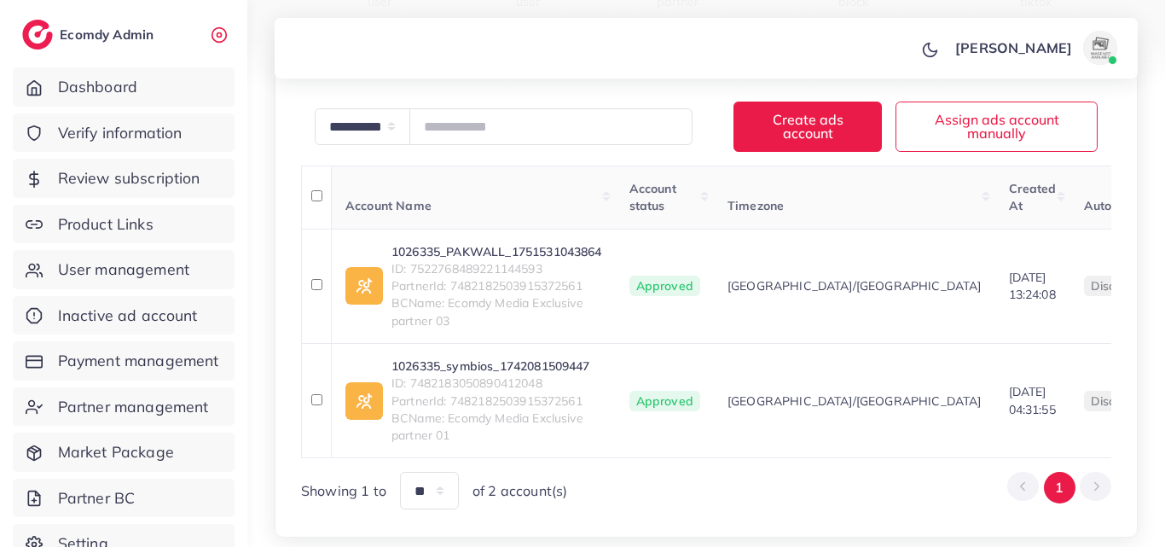
scroll to position [324, 0]
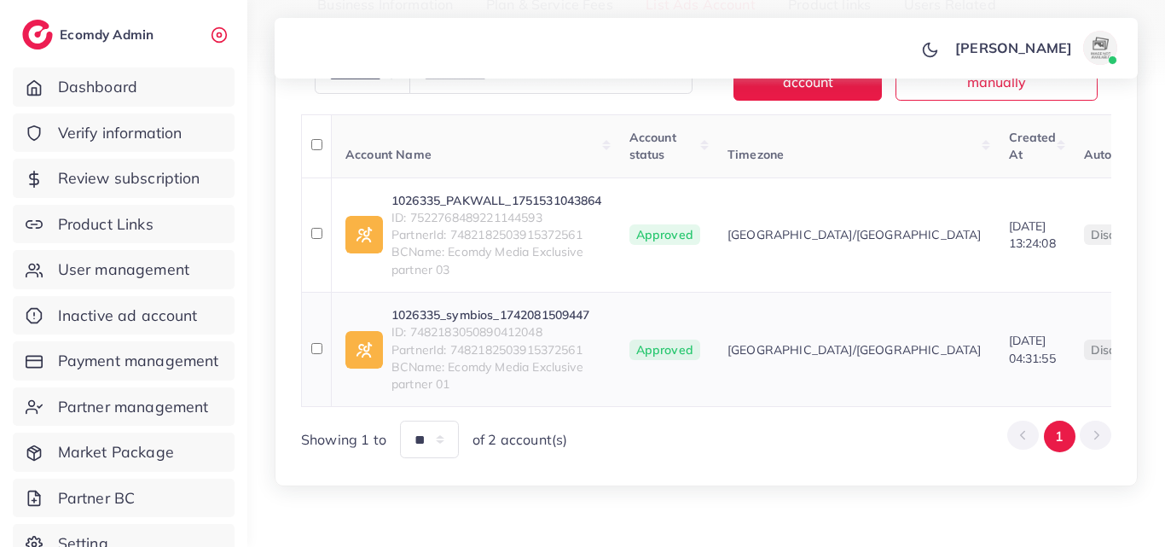
click at [518, 312] on link "1026335_symbios_1742081509447" at bounding box center [497, 314] width 211 height 17
click at [558, 195] on link "1026335_PAKWALL_1751531043864" at bounding box center [497, 200] width 211 height 17
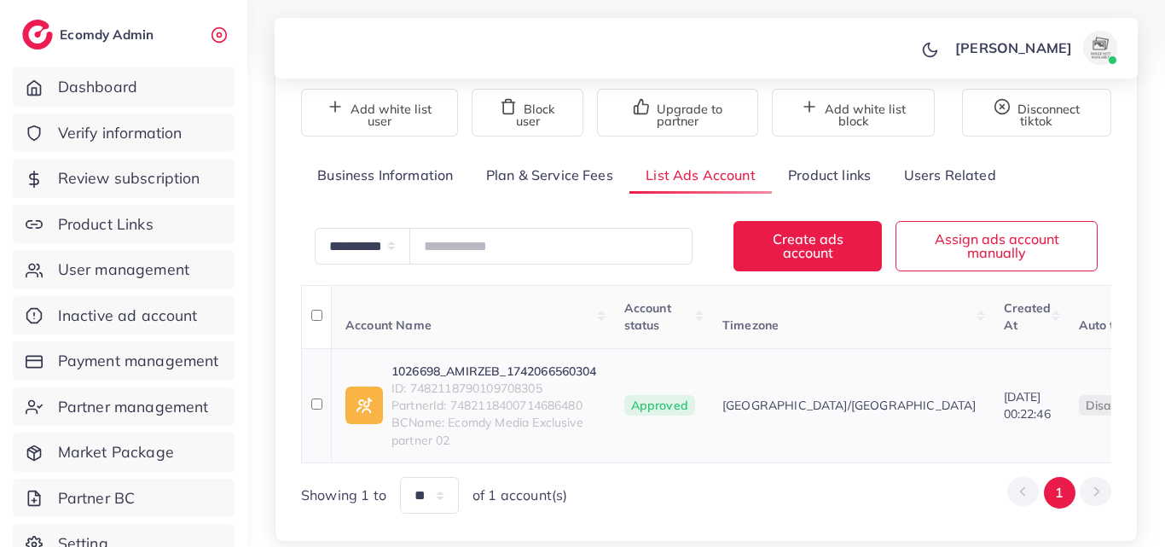
scroll to position [154, 0]
click at [508, 374] on link "1026698_AMIRZEB_1742066560304" at bounding box center [495, 371] width 206 height 17
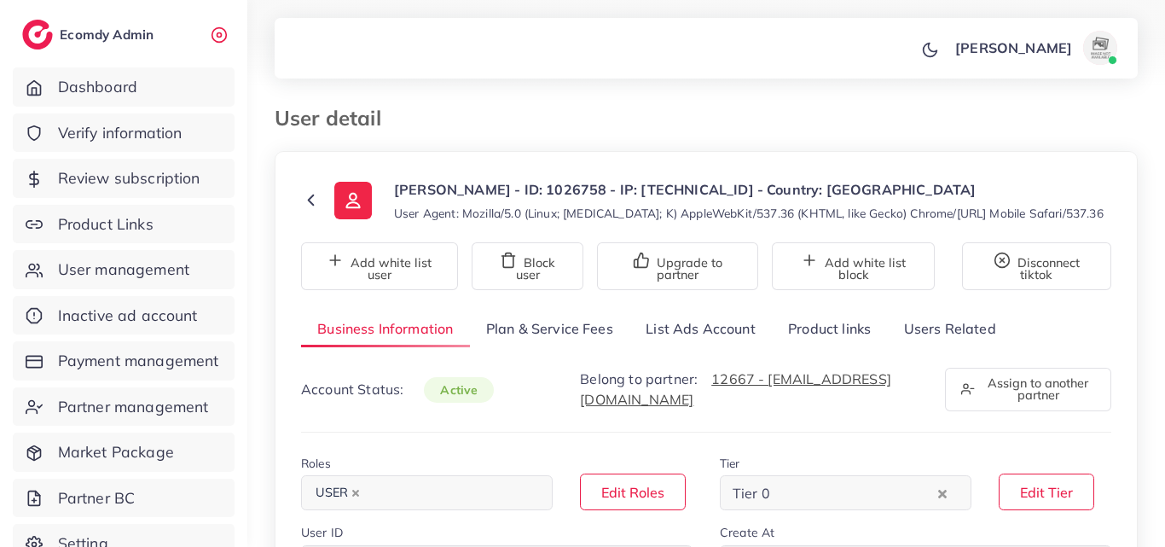
select select "********"
click at [691, 343] on link "List Ads Account" at bounding box center [701, 329] width 142 height 37
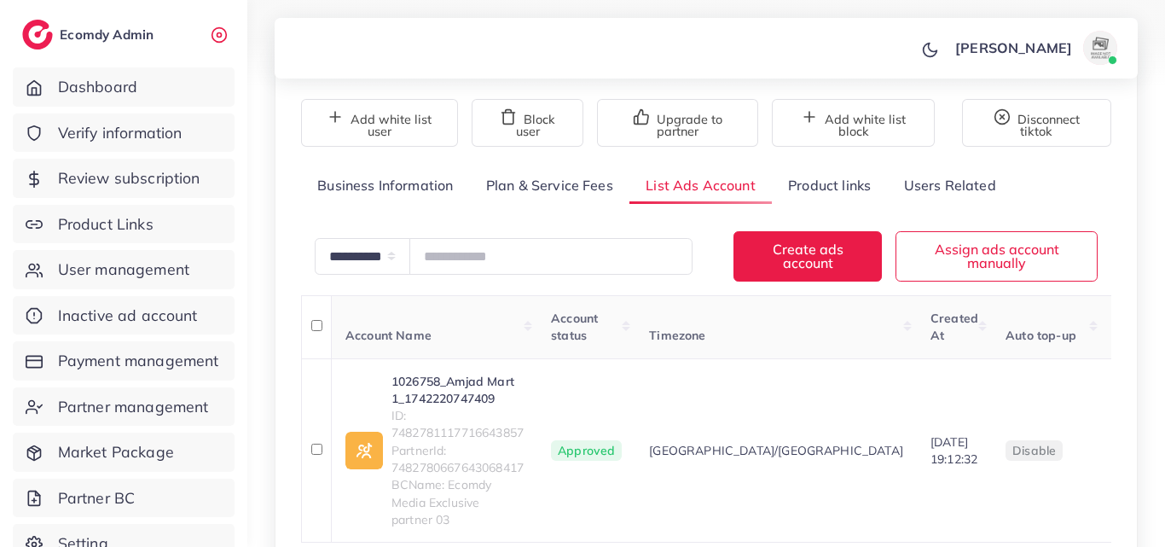
scroll to position [171, 0]
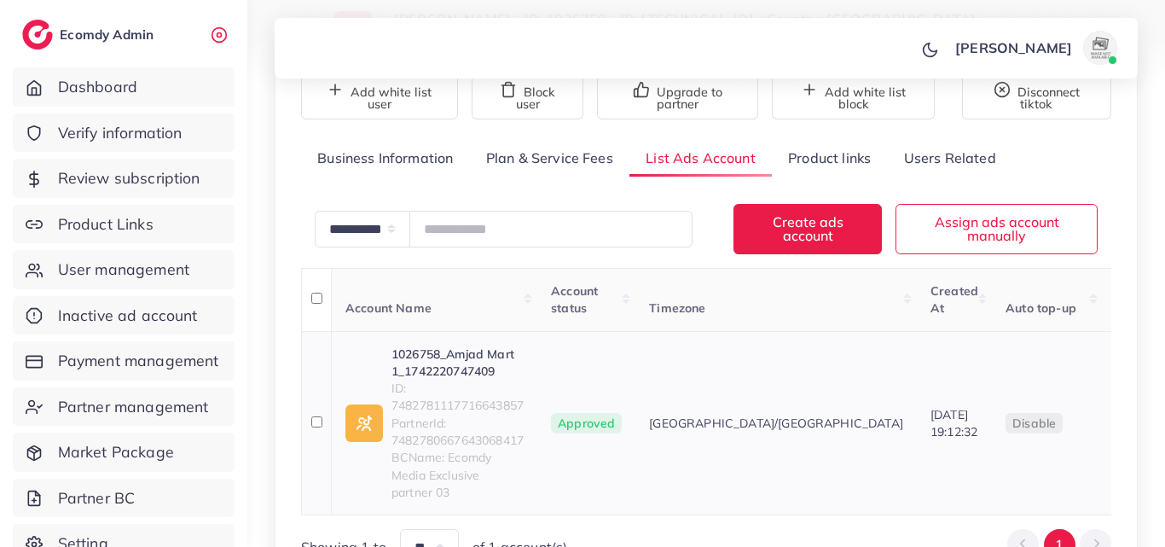
click at [510, 357] on link "1026758_Amjad Mart 1_1742220747409" at bounding box center [458, 363] width 132 height 35
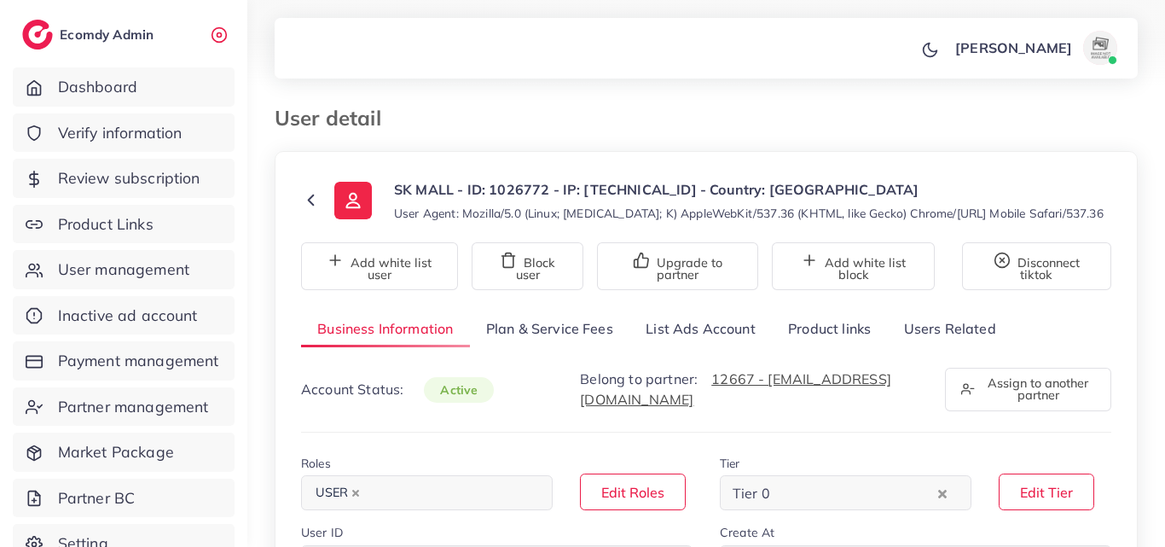
select select "********"
click at [702, 341] on link "List Ads Account" at bounding box center [701, 329] width 142 height 37
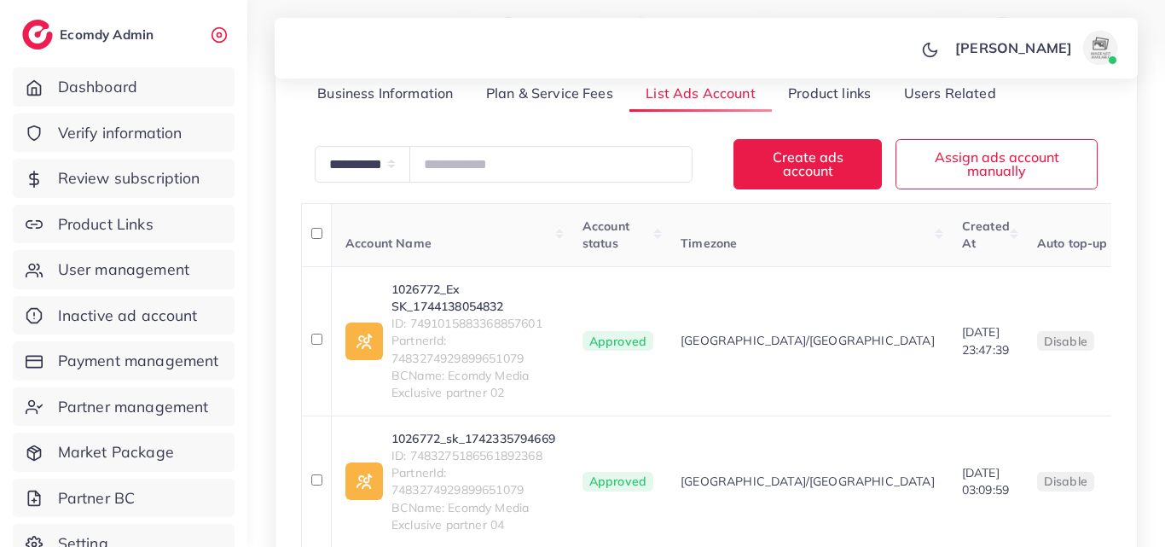
scroll to position [256, 0]
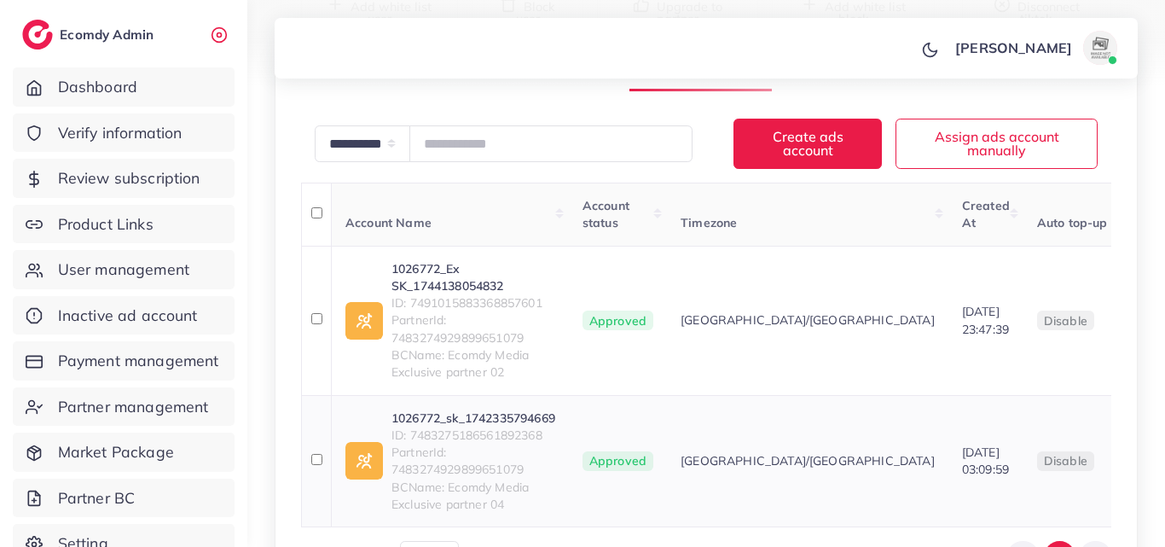
click at [405, 412] on link "1026772_sk_1742335794669" at bounding box center [474, 418] width 164 height 17
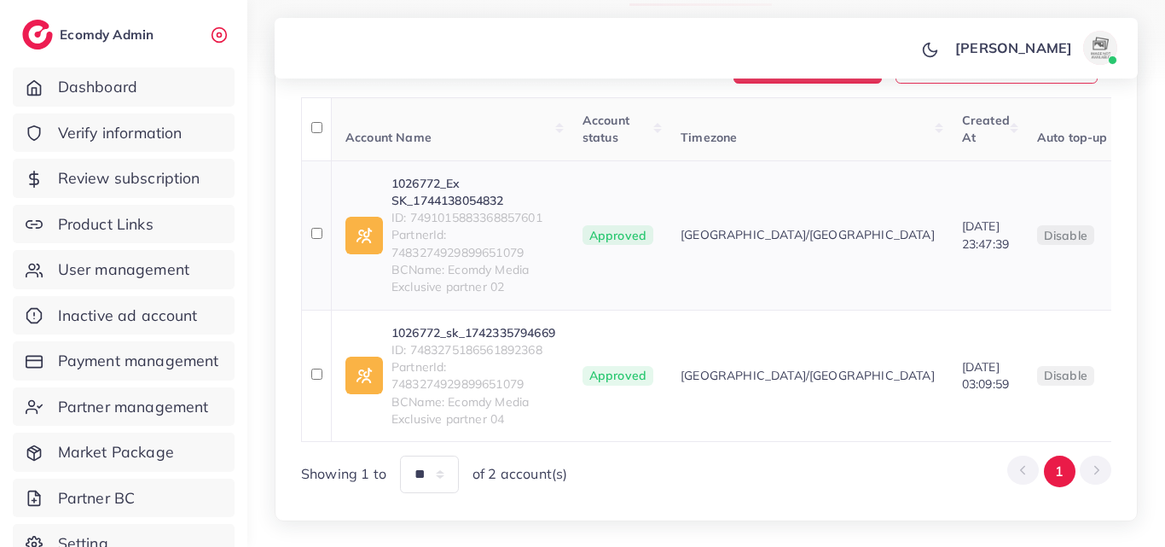
click at [488, 198] on link "1026772_Ex SK_1744138054832" at bounding box center [474, 192] width 164 height 35
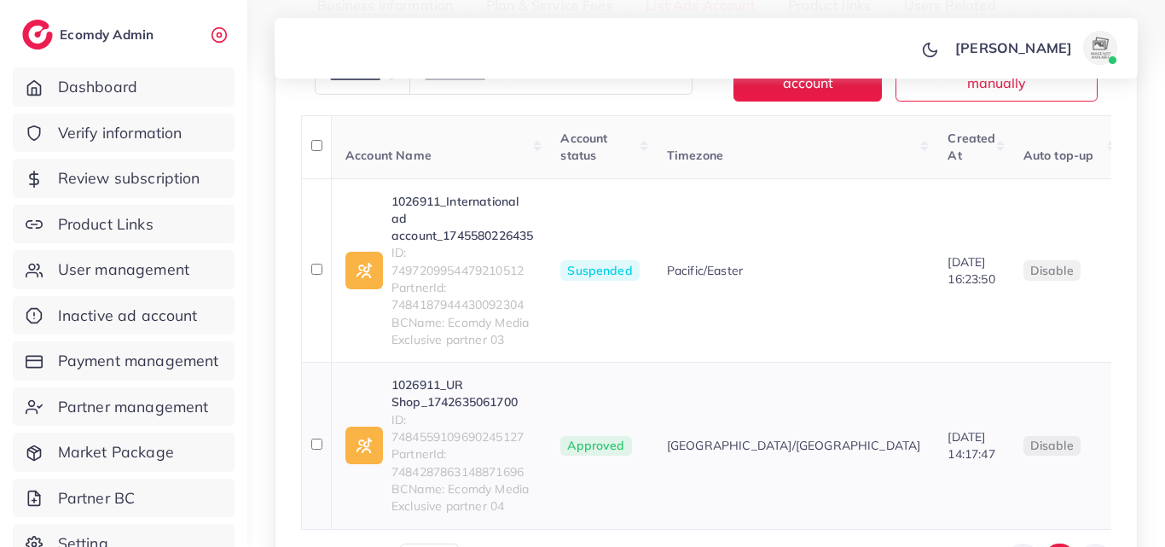
scroll to position [397, 0]
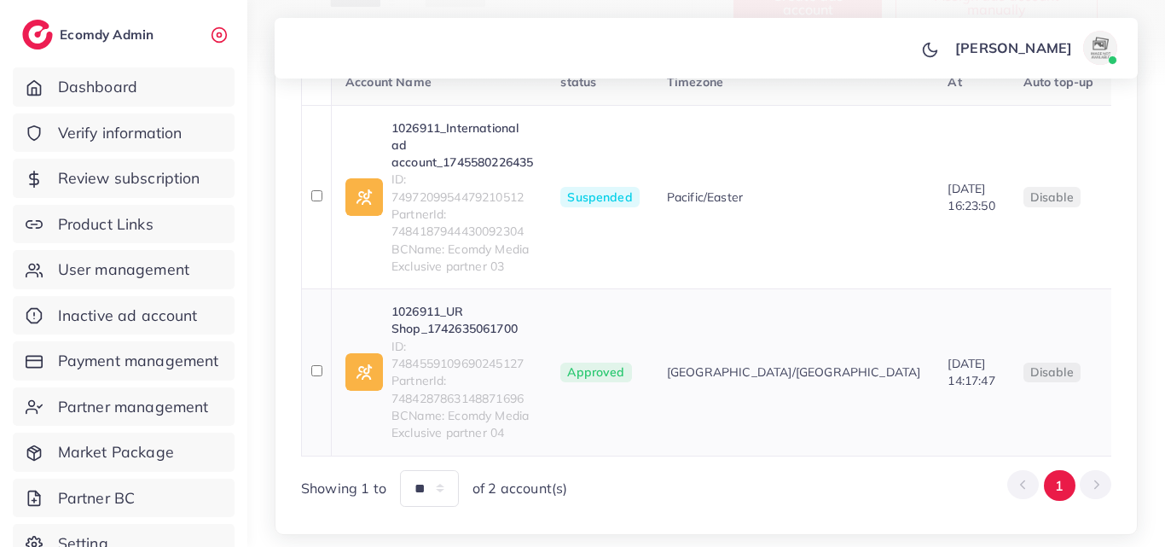
click at [444, 319] on link "1026911_UR Shop_1742635061700" at bounding box center [463, 320] width 142 height 35
click at [503, 128] on link "1026911_International ad account_1745580226435" at bounding box center [463, 145] width 142 height 52
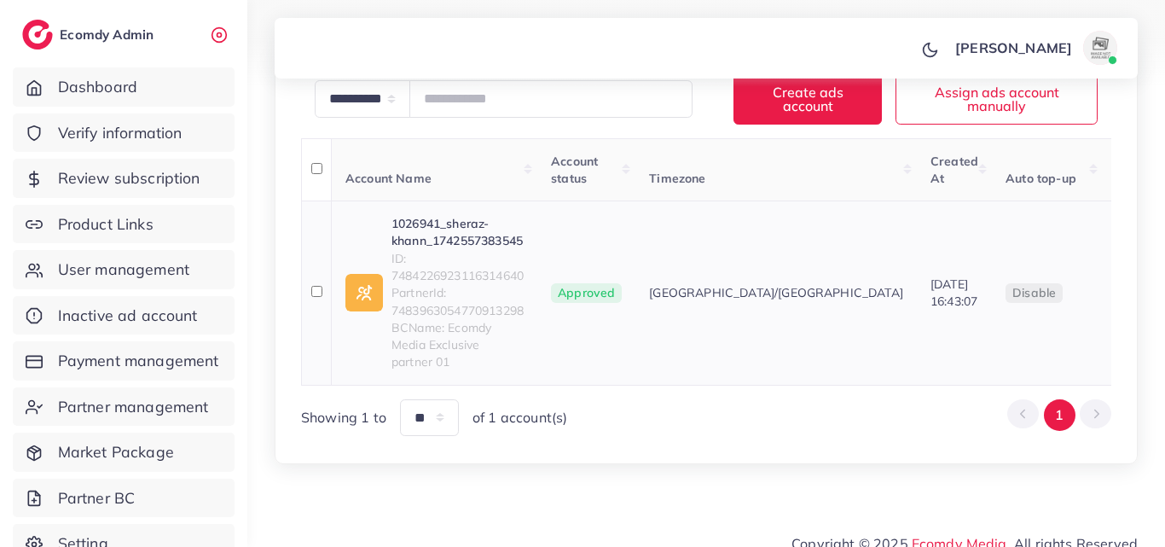
scroll to position [288, 0]
click at [474, 246] on link "1026941_sheraz-khann_1742557383545" at bounding box center [458, 232] width 132 height 35
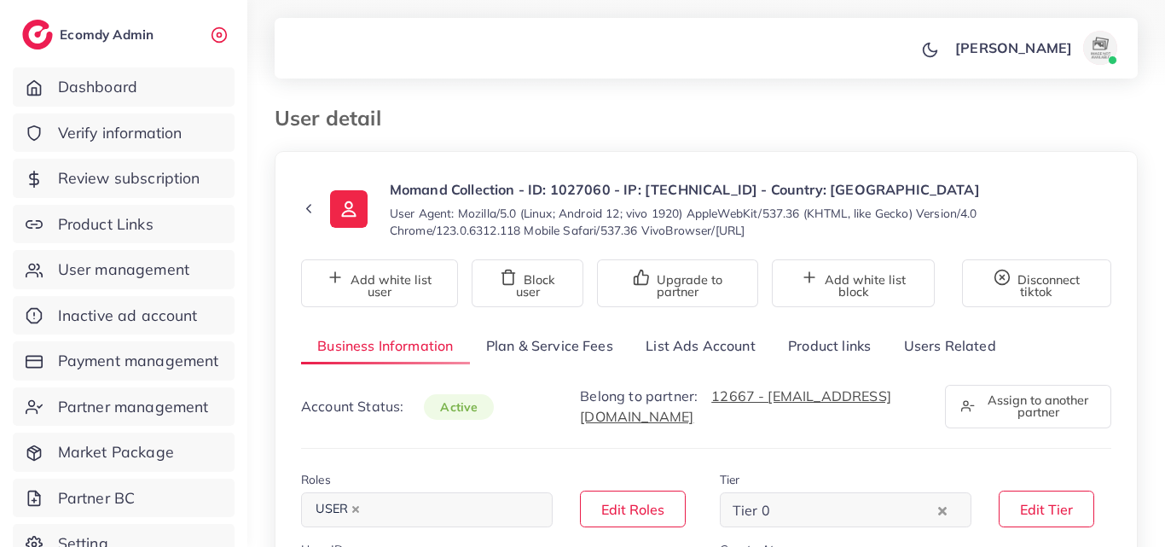
select select "********"
click at [706, 356] on link "List Ads Account" at bounding box center [701, 346] width 142 height 37
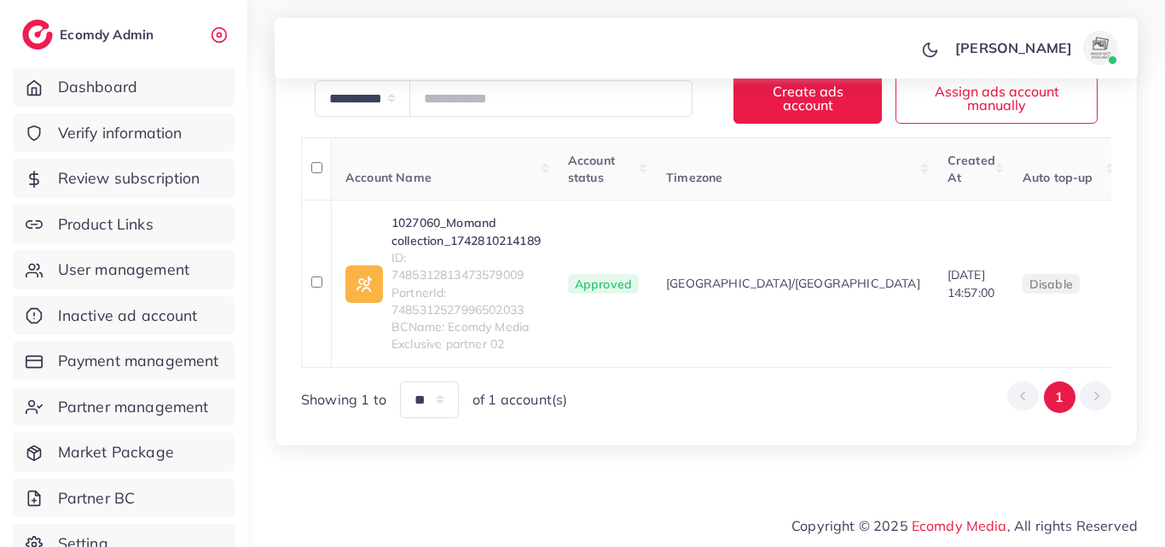
scroll to position [331, 0]
click at [481, 214] on link "1027060_Momand collection_1742810214189" at bounding box center [466, 231] width 149 height 35
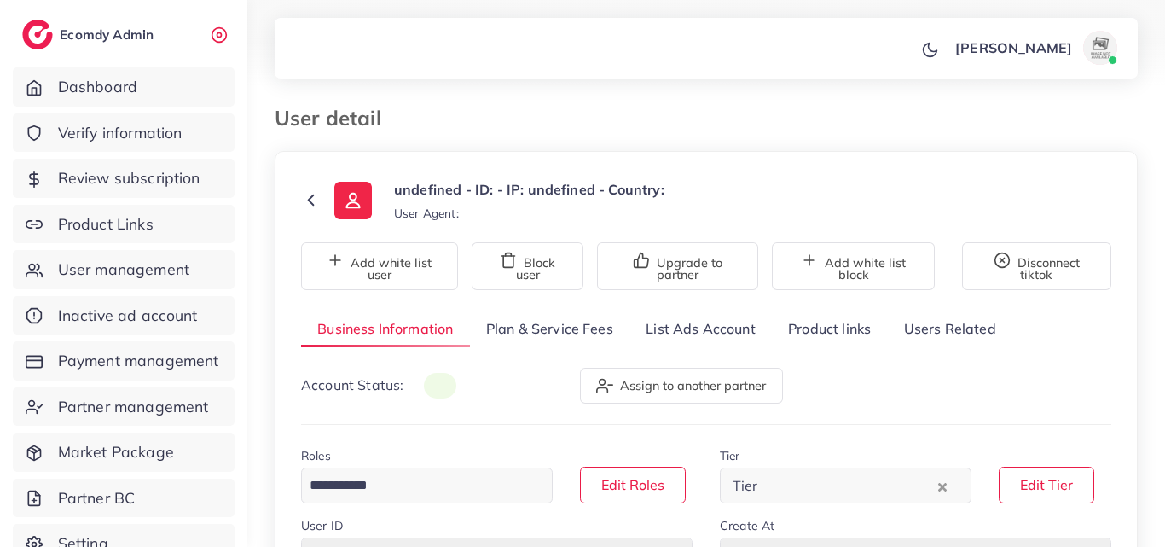
click at [720, 340] on link "List Ads Account" at bounding box center [701, 329] width 142 height 37
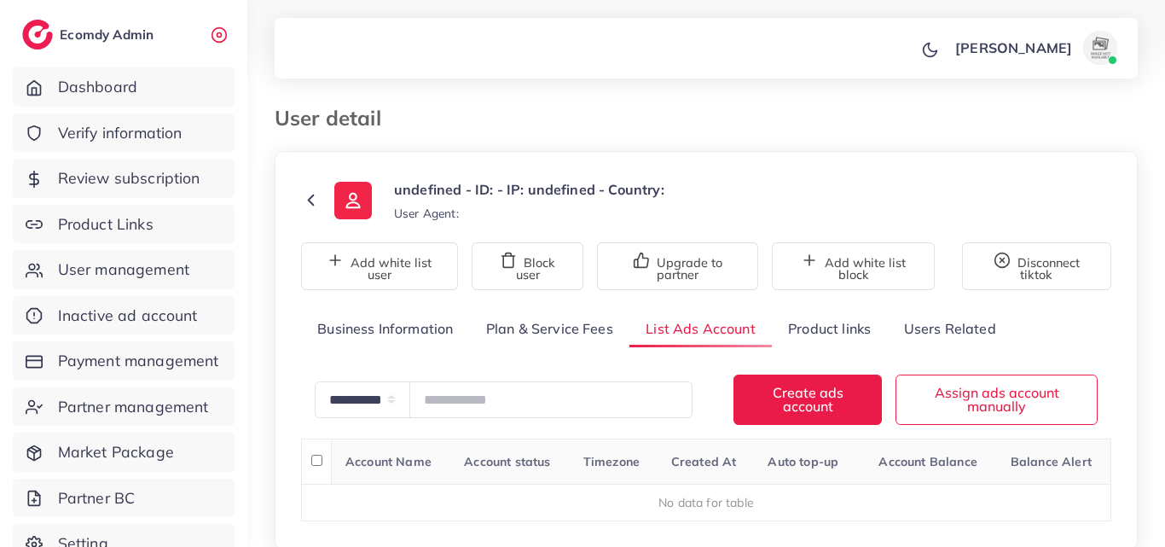
scroll to position [102, 0]
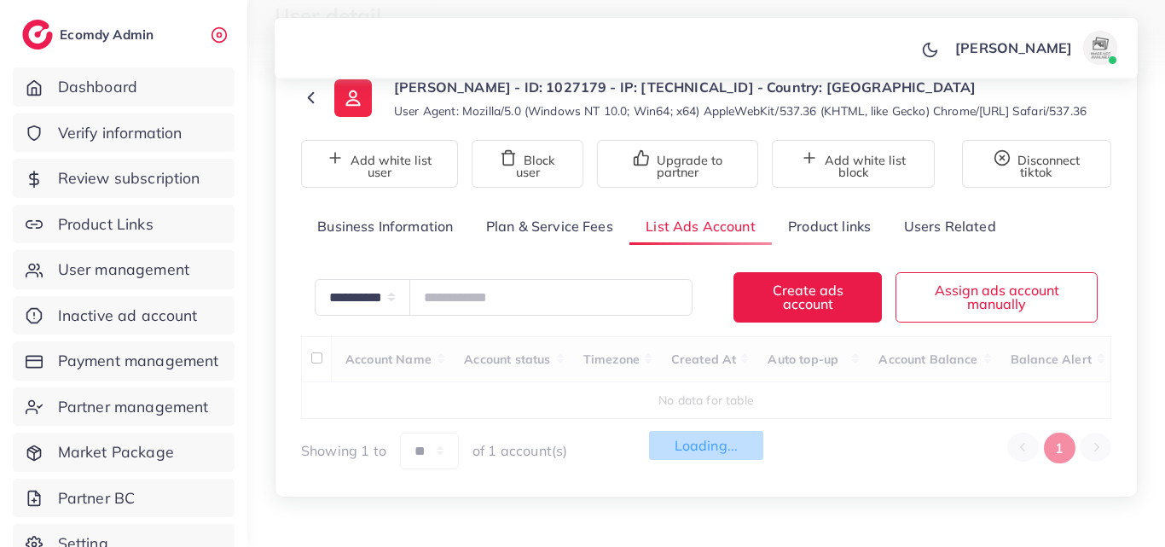
click at [688, 401] on div "Loading... Account Name Account status Timezone Created At Auto top-up Account …" at bounding box center [706, 402] width 810 height 133
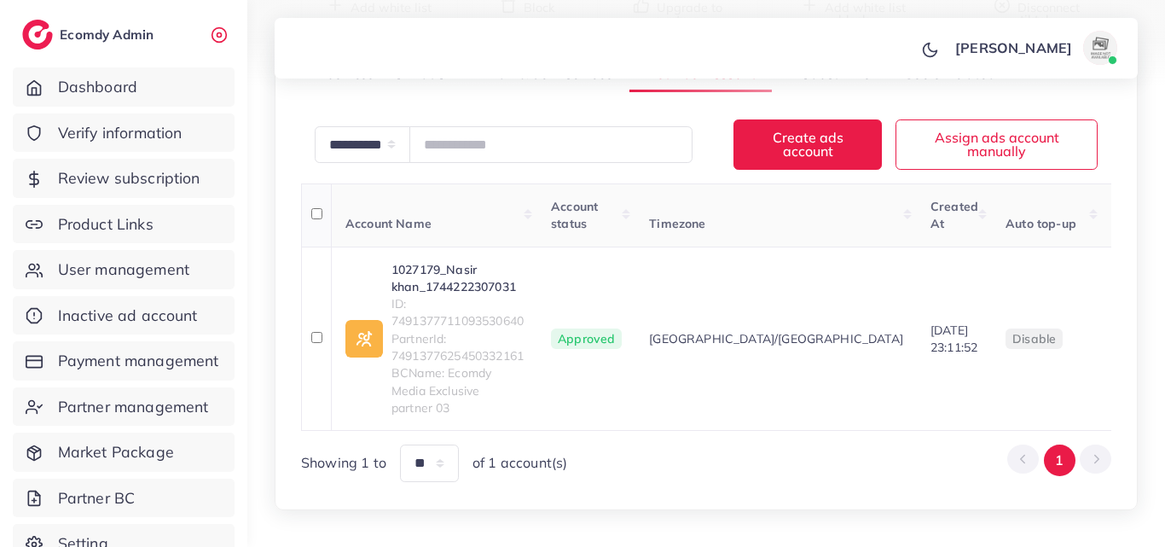
scroll to position [318, 0]
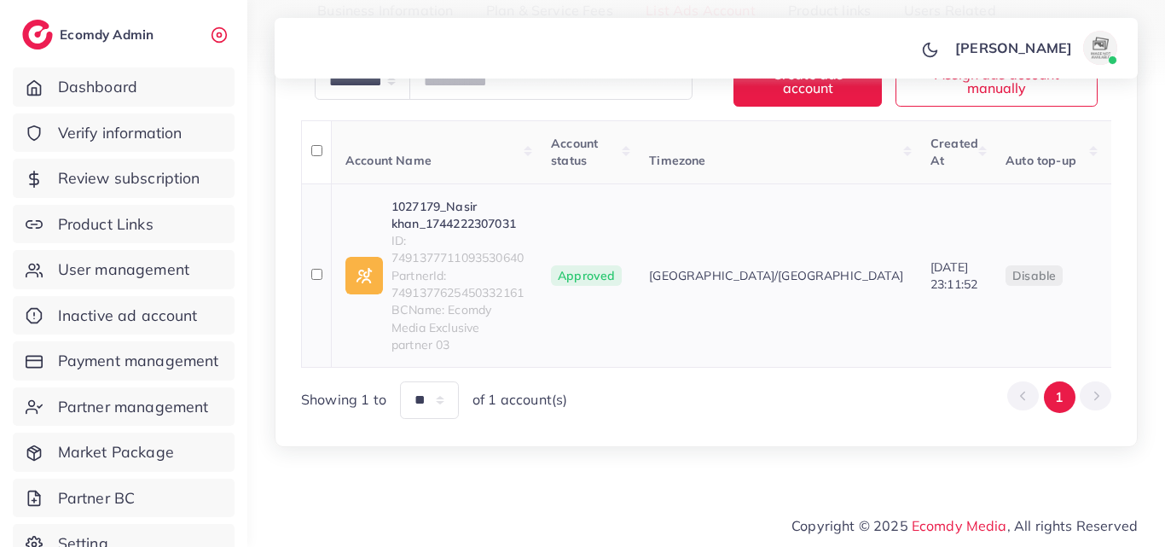
click at [438, 214] on link "1027179_Nasir khan_1744222307031" at bounding box center [458, 215] width 132 height 35
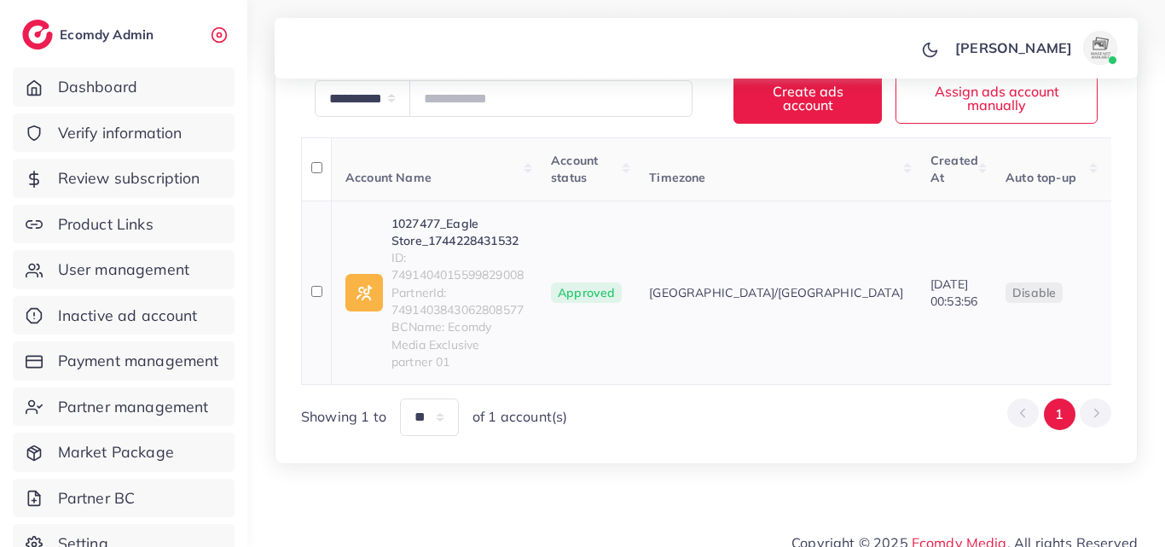
scroll to position [301, 0]
click at [502, 222] on link "1027477_Eagle Store_1744228431532" at bounding box center [458, 232] width 132 height 35
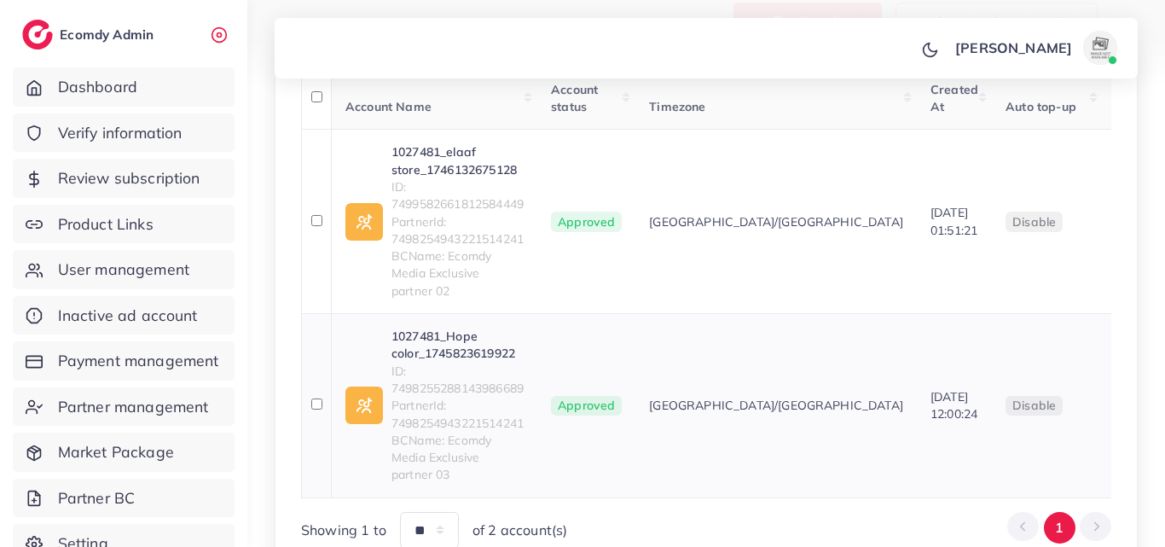
scroll to position [427, 0]
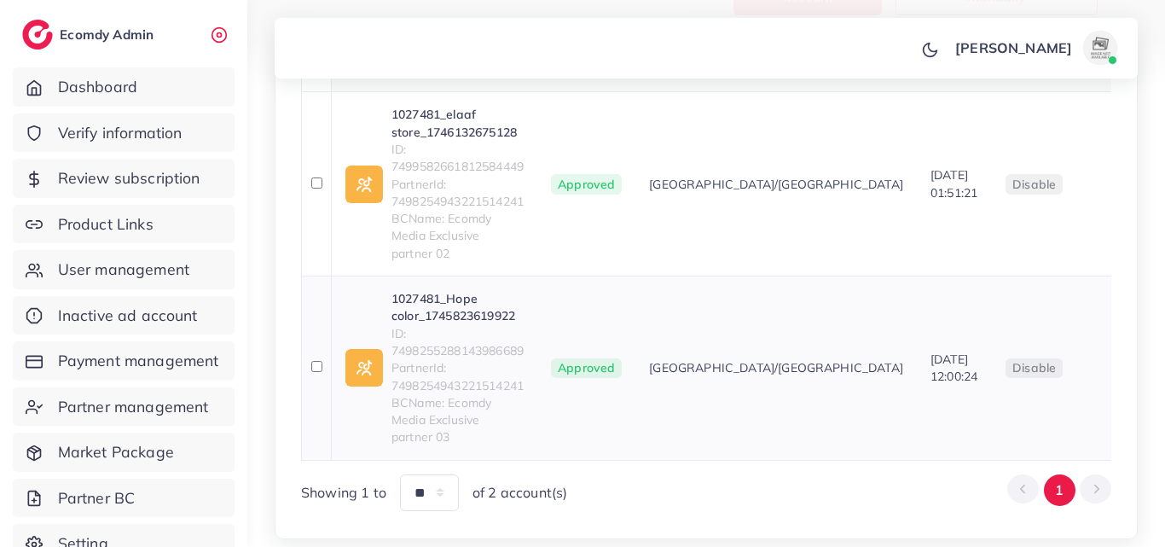
click at [433, 290] on link "1027481_Hope color_1745823619922" at bounding box center [458, 307] width 132 height 35
click at [470, 125] on link "1027481_elaaf store_1746132675128" at bounding box center [458, 123] width 132 height 35
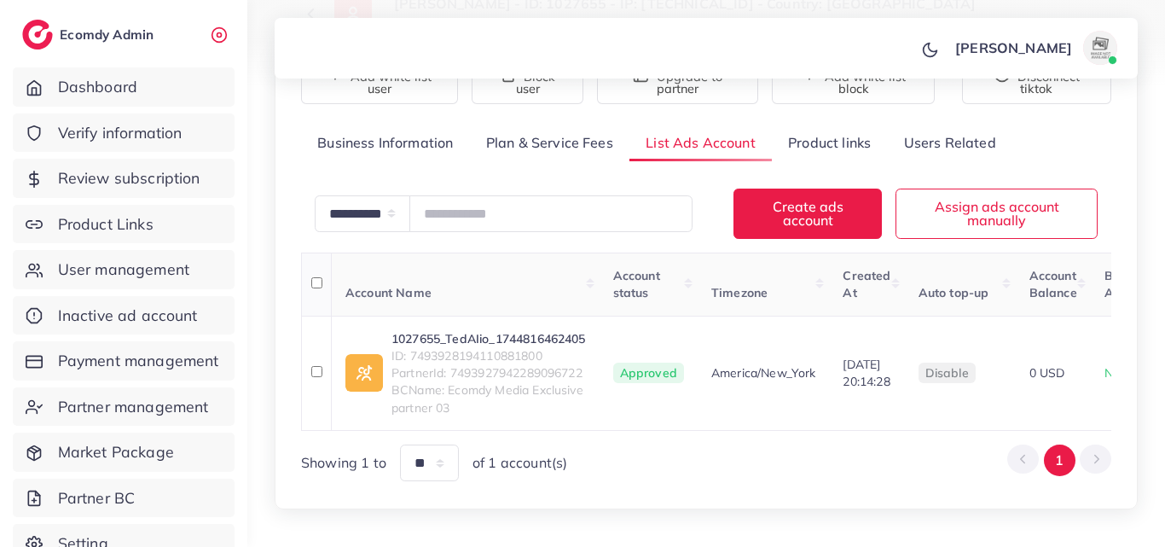
scroll to position [262, 0]
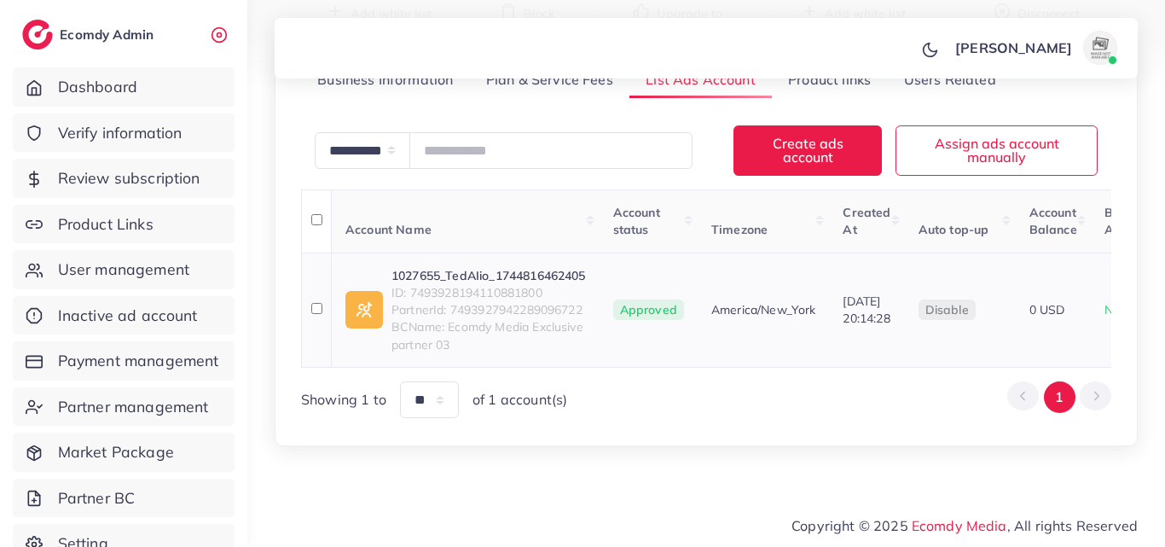
click at [473, 267] on link "1027655_TedAIio_1744816462405" at bounding box center [489, 275] width 195 height 17
click at [515, 284] on span "ID: 7493928194110881800" at bounding box center [489, 292] width 195 height 17
copy span "7493928194110881800"
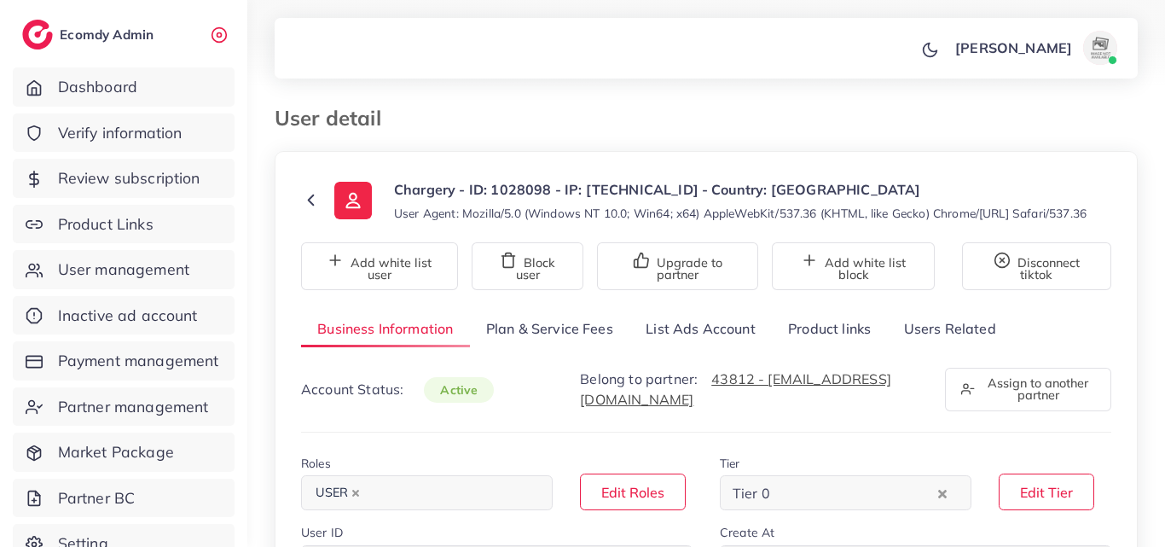
select select "*******"
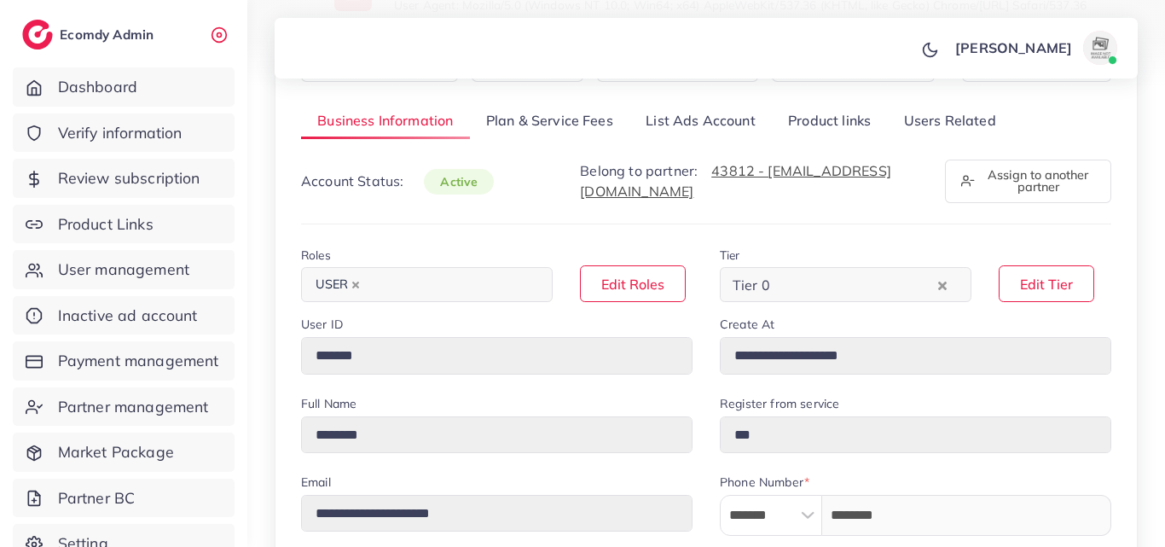
scroll to position [85, 0]
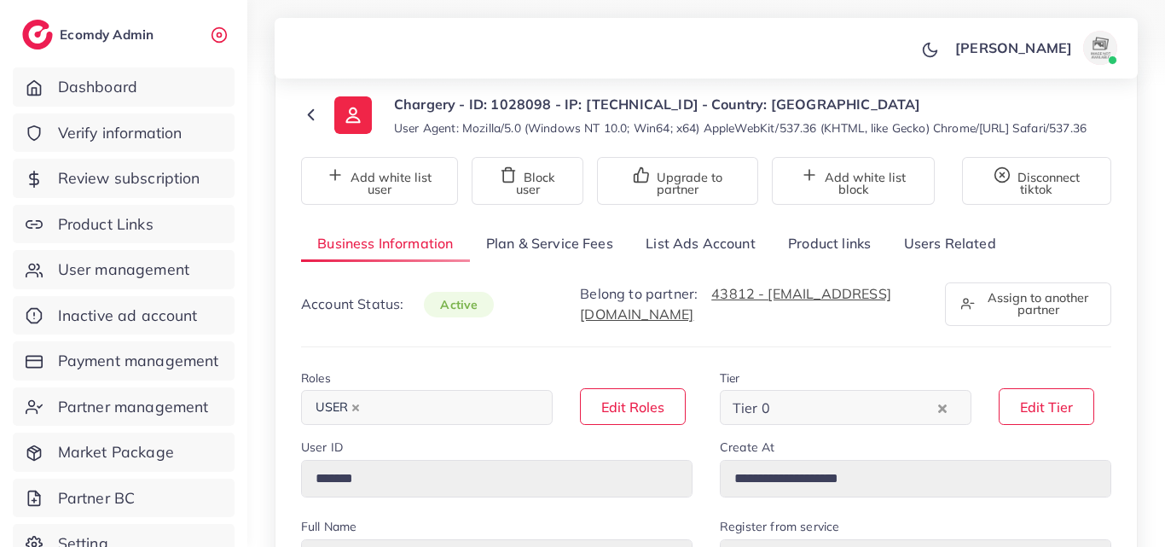
click at [715, 262] on link "List Ads Account" at bounding box center [701, 243] width 142 height 37
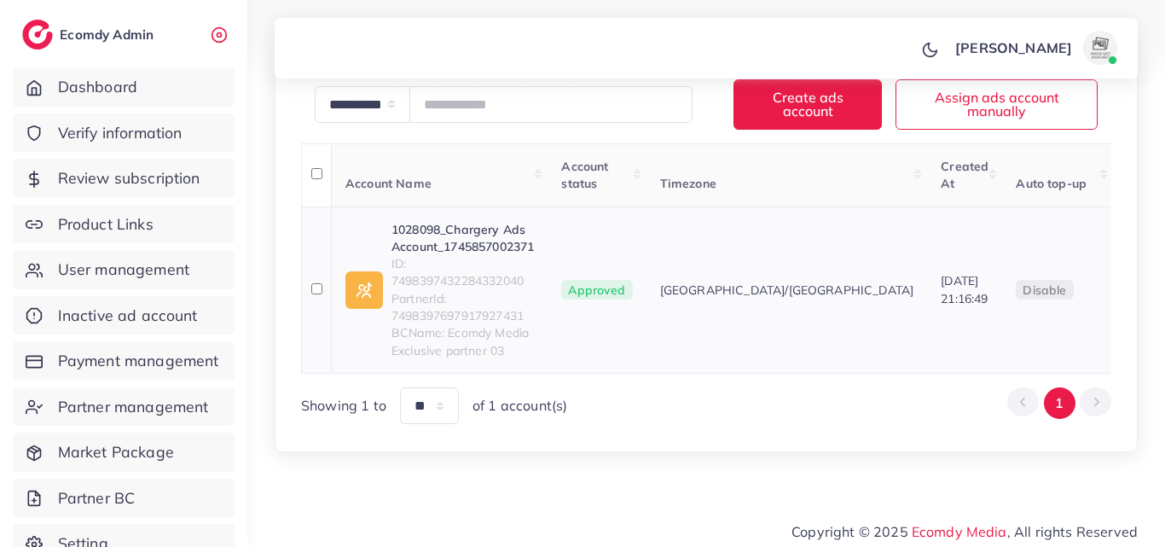
scroll to position [318, 0]
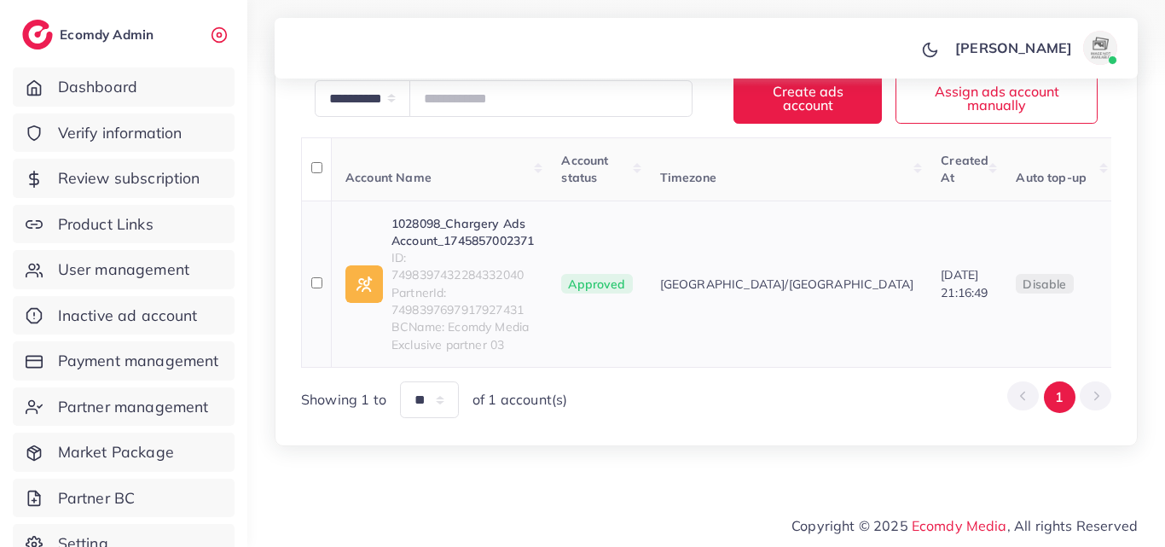
click at [455, 224] on link "1028098_Chargery Ads Account_1745857002371" at bounding box center [463, 232] width 142 height 35
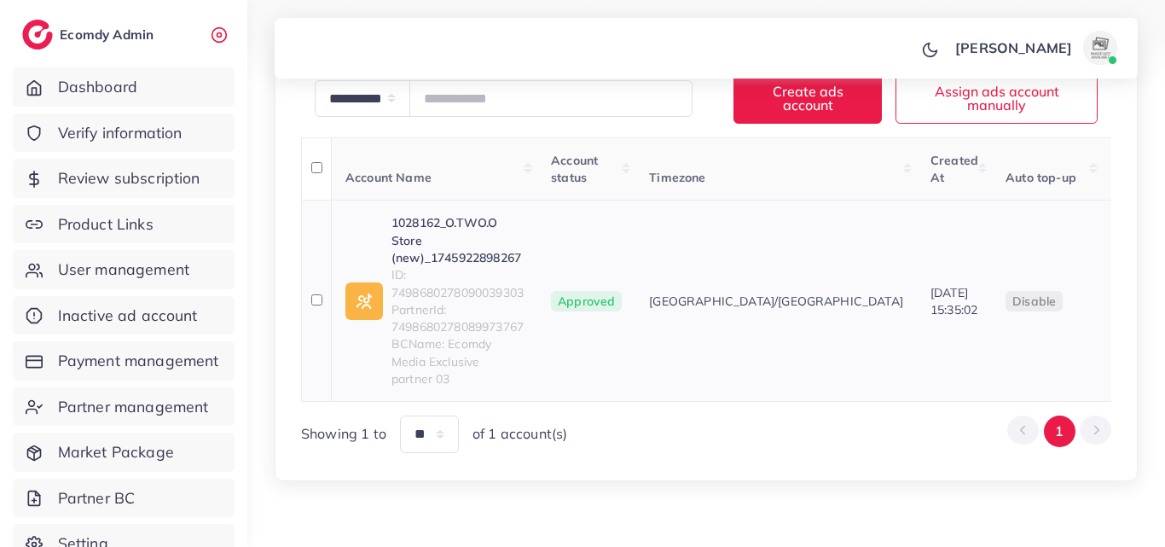
scroll to position [318, 0]
click at [513, 229] on link "1028162_O.TWO.O Store (new)_1745922898267" at bounding box center [458, 240] width 132 height 52
click at [476, 272] on span "ID: 7498680278090039303" at bounding box center [458, 283] width 132 height 35
click at [489, 276] on span "ID: 7498680278090039303" at bounding box center [458, 283] width 132 height 35
drag, startPoint x: 490, startPoint y: 276, endPoint x: 456, endPoint y: 282, distance: 33.7
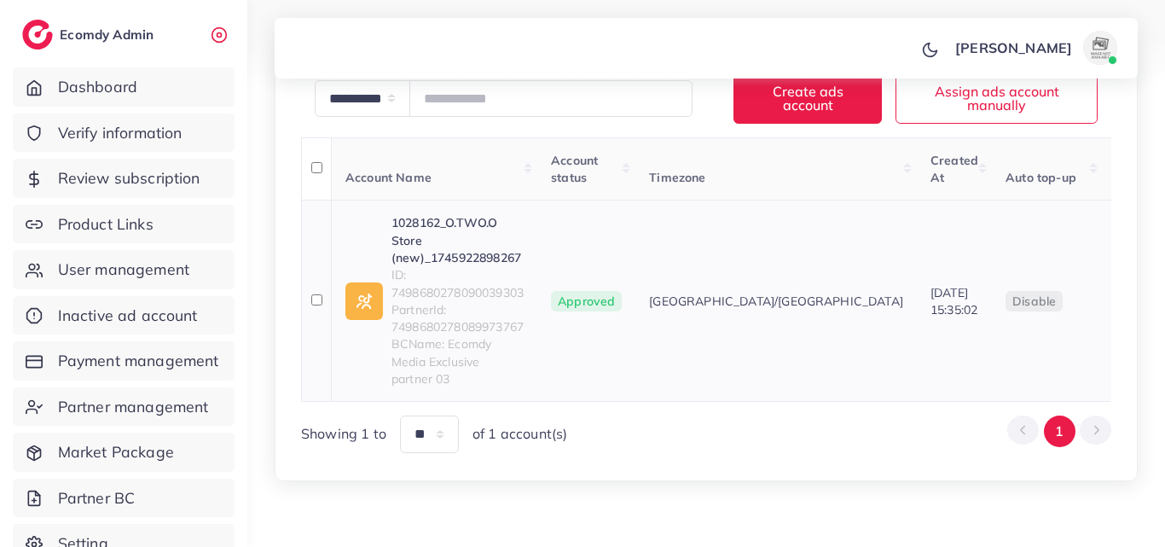
click at [448, 266] on span "ID: 7498680278090039303" at bounding box center [458, 283] width 132 height 35
click at [460, 301] on span "PartnerId: 7498680278089973767" at bounding box center [458, 318] width 132 height 35
click at [462, 279] on span "ID: 7498680278090039303" at bounding box center [458, 283] width 132 height 35
click at [462, 278] on span "ID: 7498680278090039303" at bounding box center [458, 283] width 132 height 35
copy span "7498680278090039303"
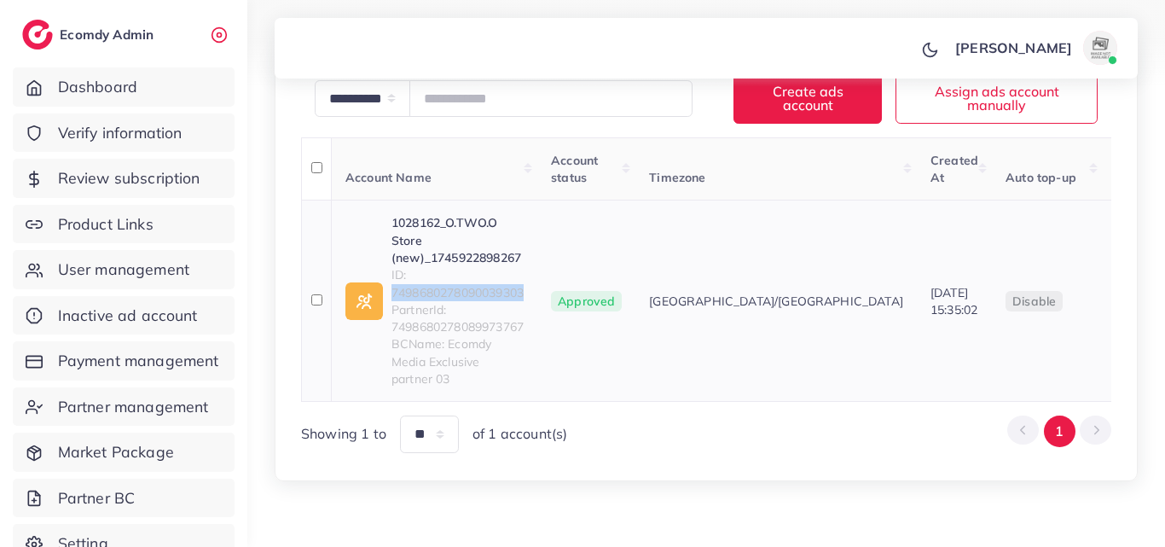
click at [441, 220] on link "1028162_O.TWO.O Store (new)_1745922898267" at bounding box center [458, 240] width 132 height 52
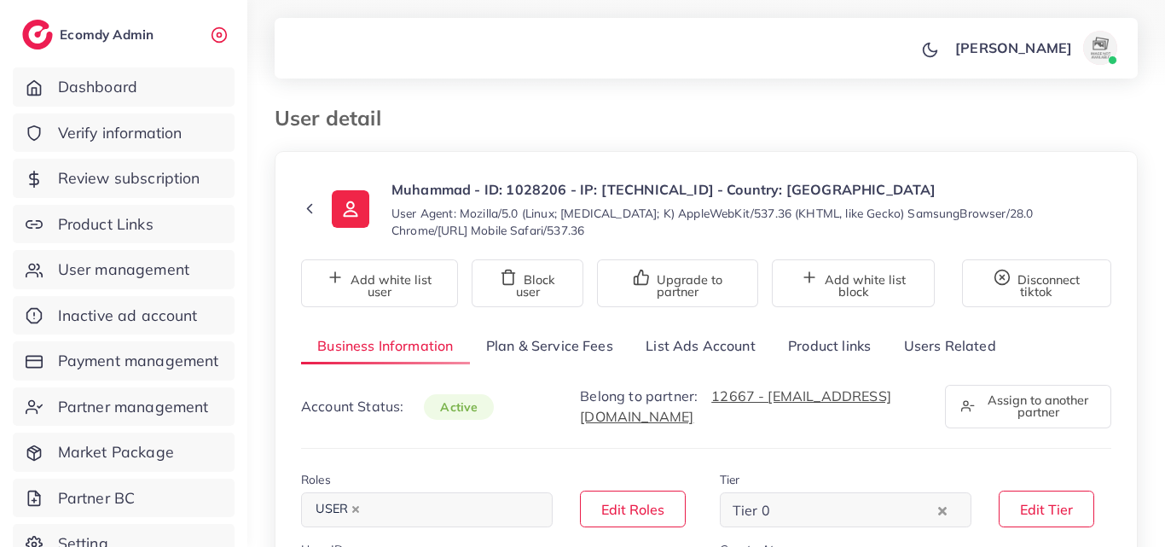
select select "********"
click at [757, 358] on link "List Ads Account" at bounding box center [701, 346] width 142 height 37
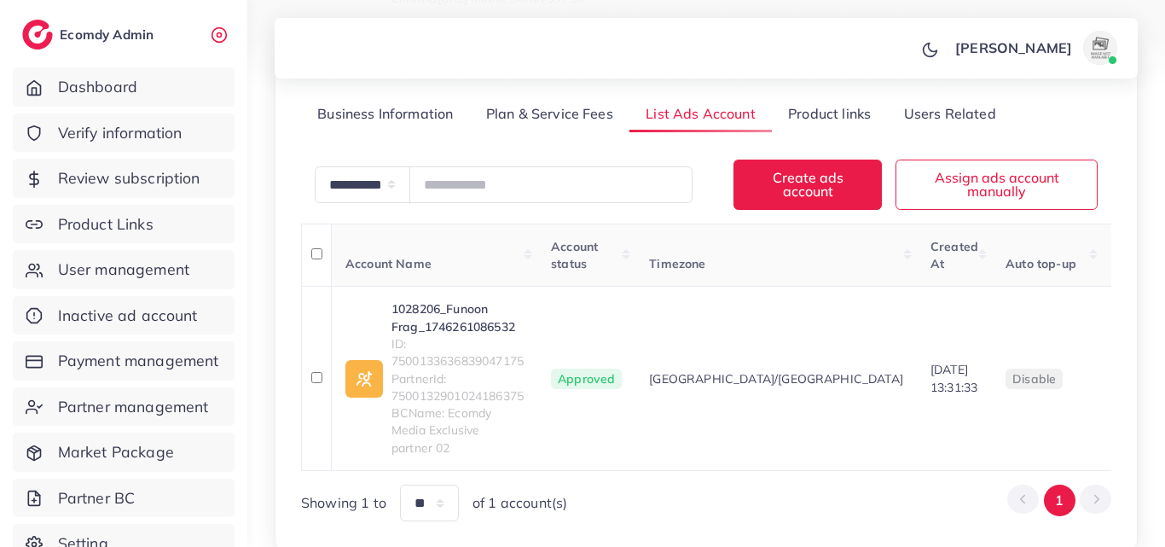
scroll to position [256, 0]
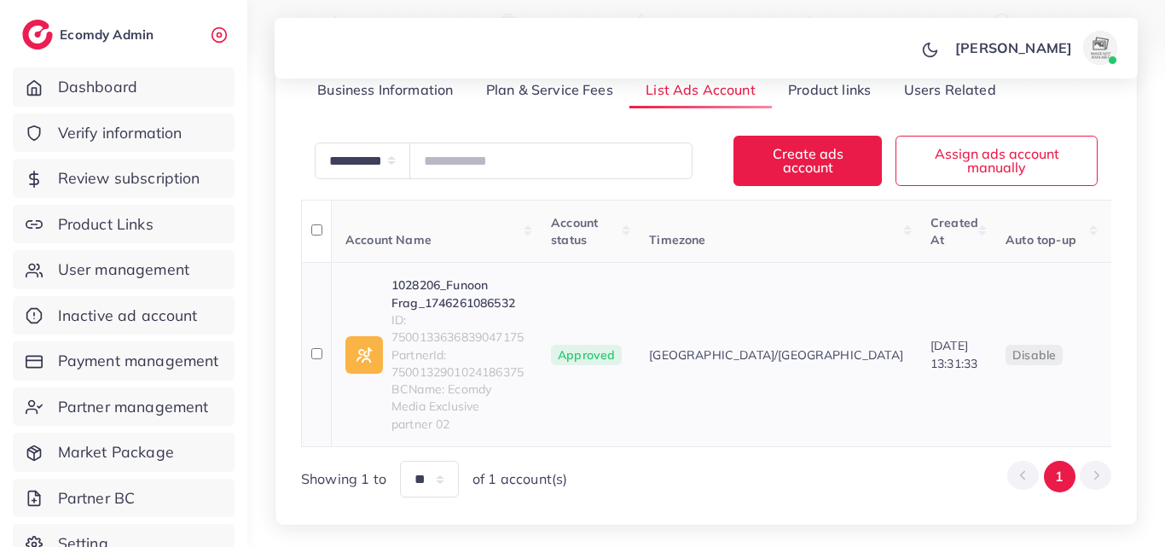
click at [452, 289] on link "1028206_Funoon Frag_1746261086532" at bounding box center [458, 293] width 132 height 35
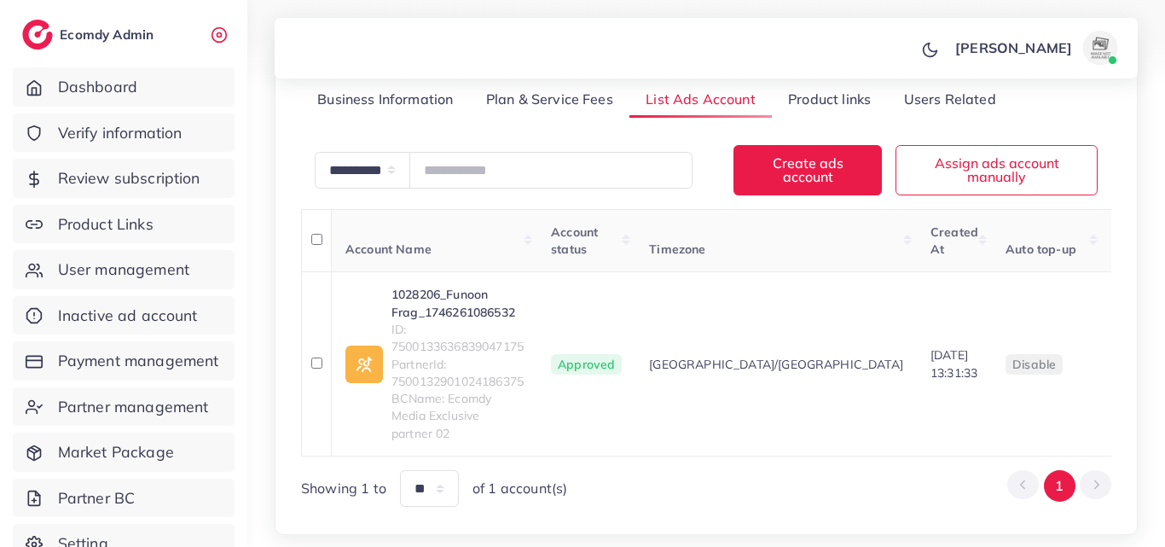
scroll to position [256, 0]
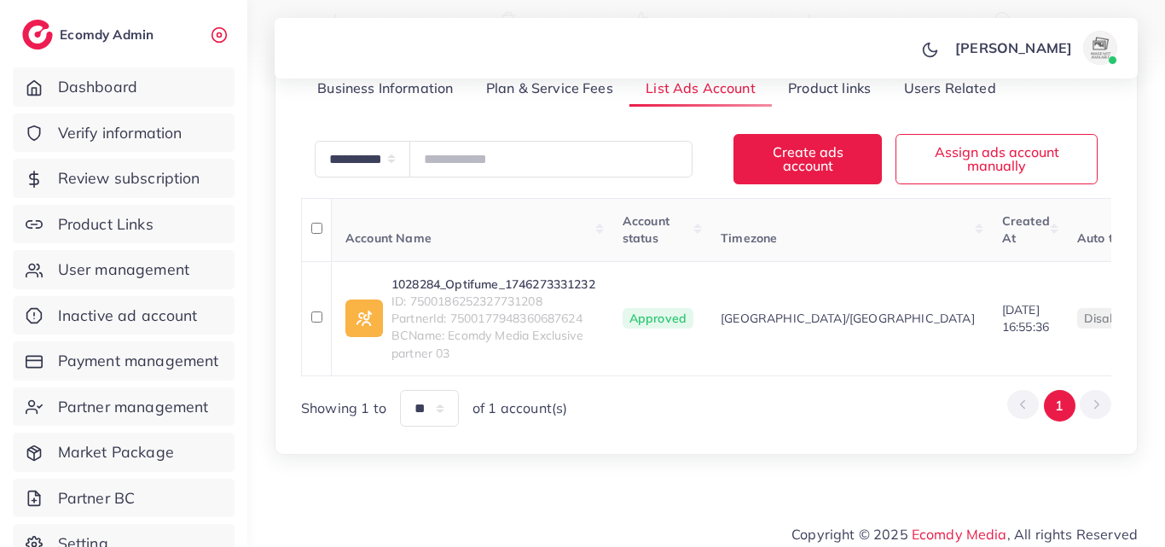
scroll to position [279, 0]
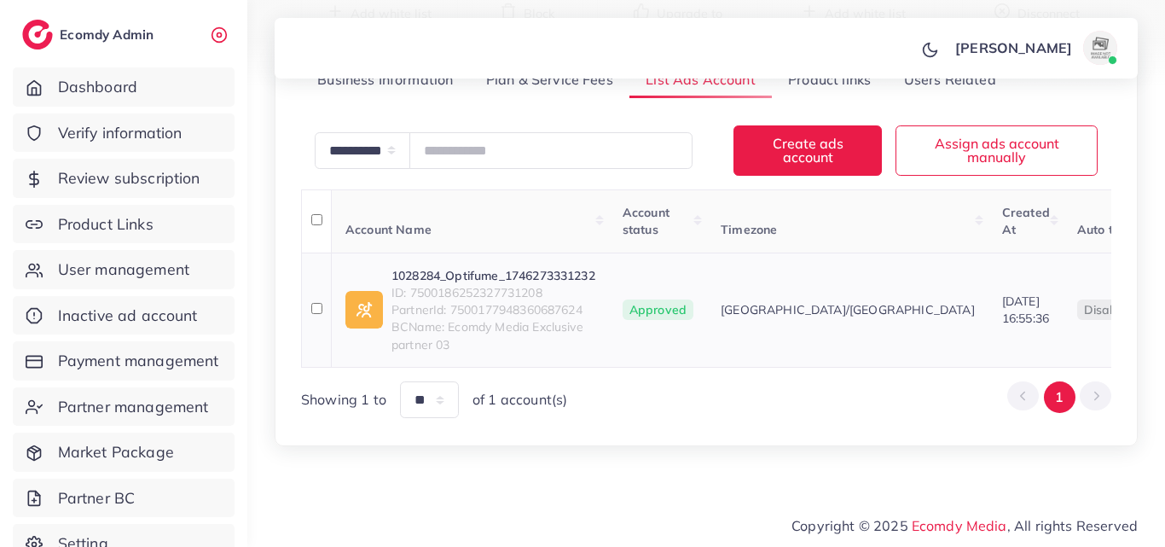
click at [482, 267] on link "1028284_Optifume_1746273331232" at bounding box center [494, 275] width 204 height 17
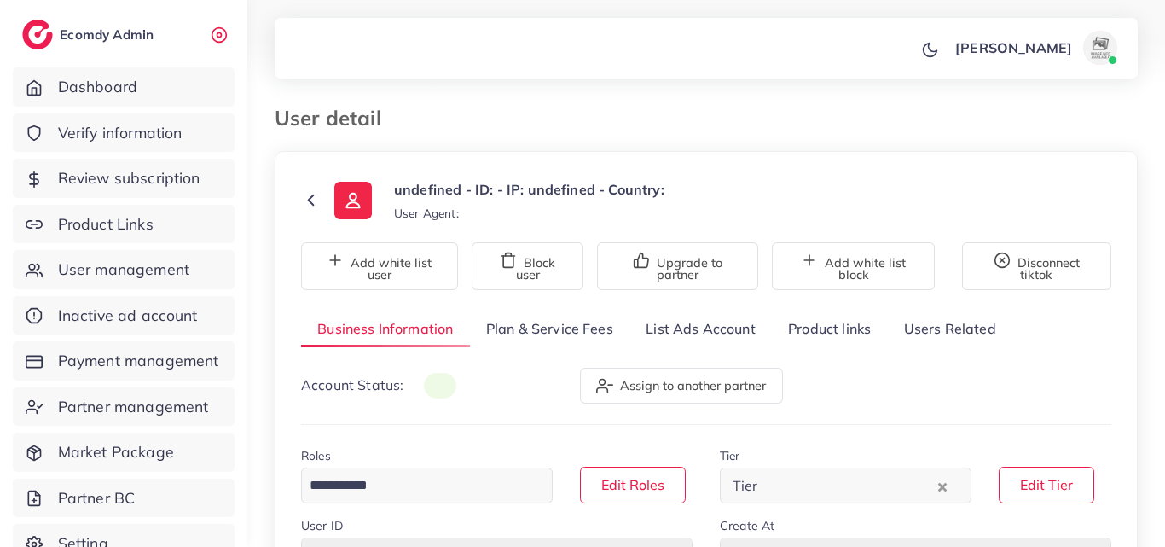
type input "*******"
type input "**********"
type input "******"
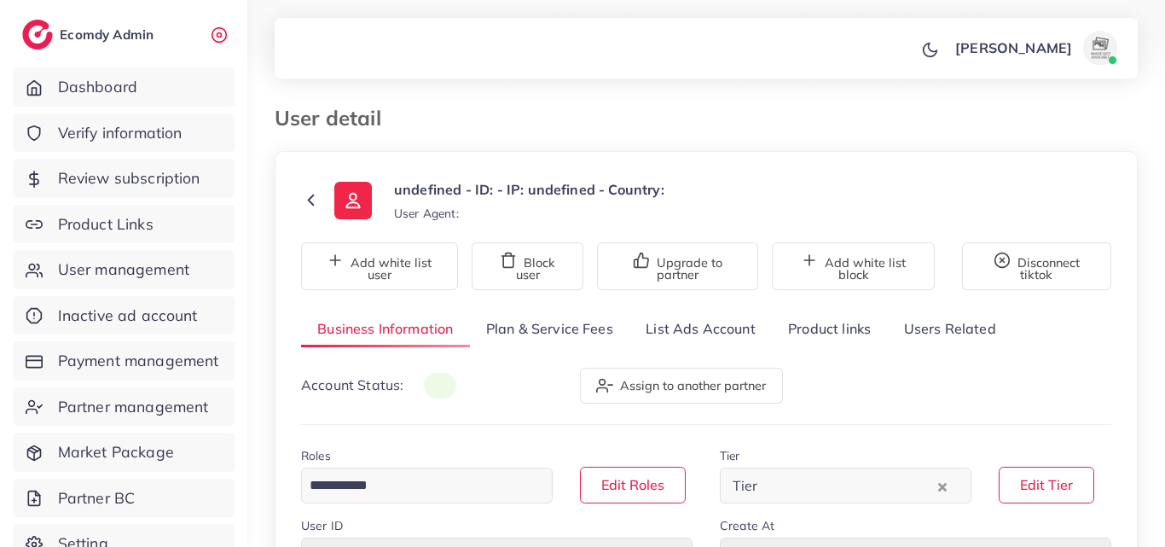
type input "**********"
select select "**********"
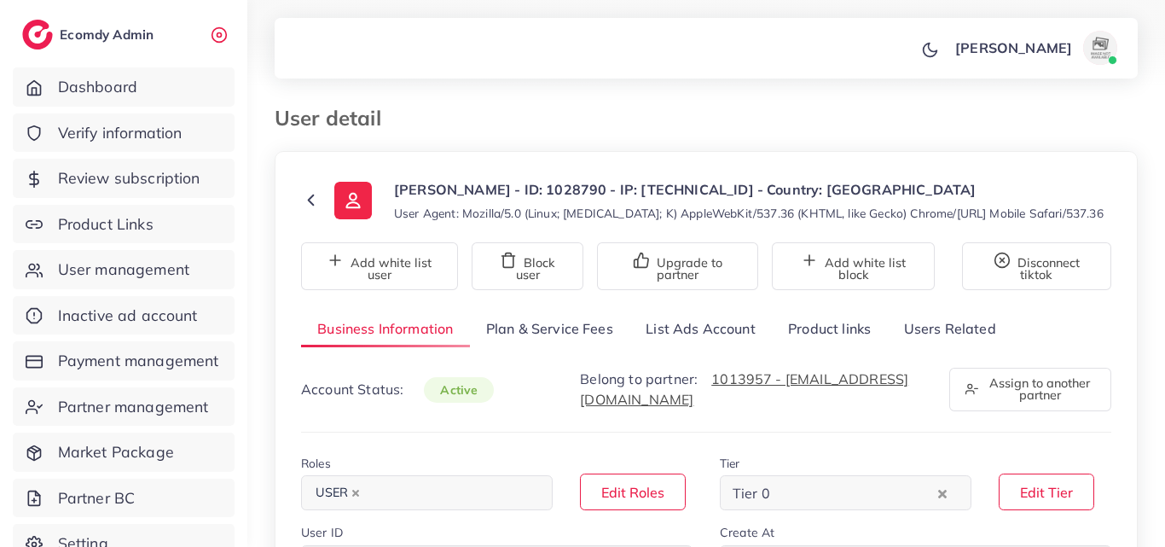
click at [740, 326] on link "List Ads Account" at bounding box center [701, 329] width 142 height 37
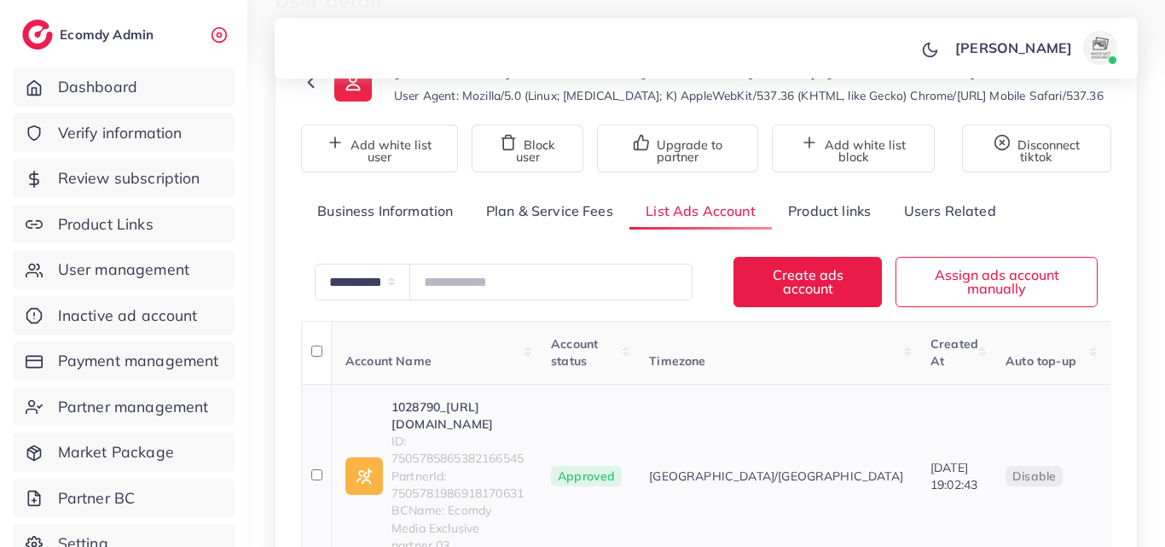
scroll to position [245, 0]
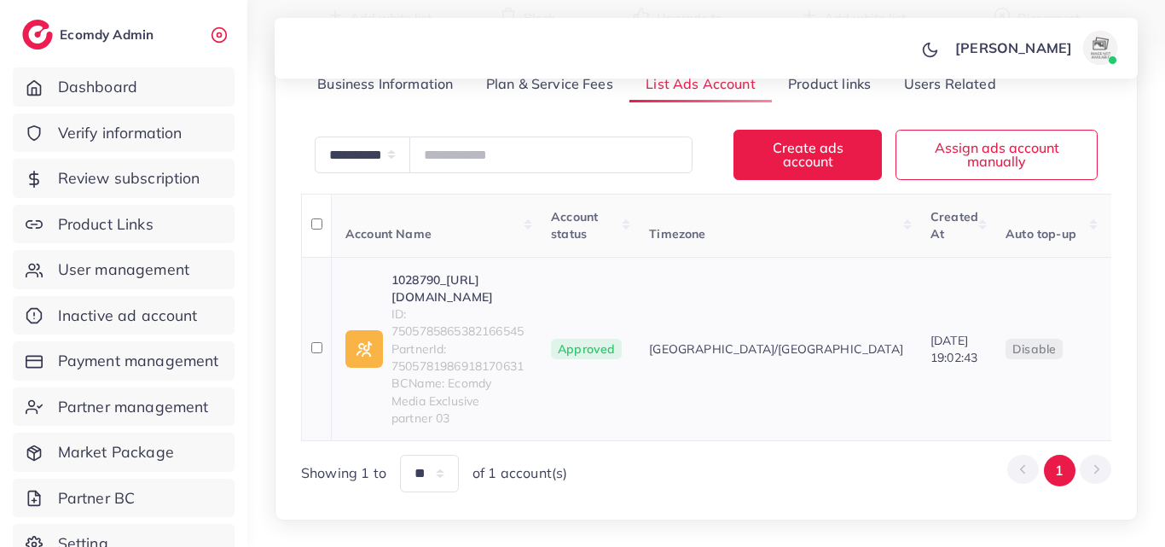
click at [524, 276] on link "1028790_https://www.tiktok.com/t/ZTjag41J4/_1747576958607" at bounding box center [458, 288] width 132 height 35
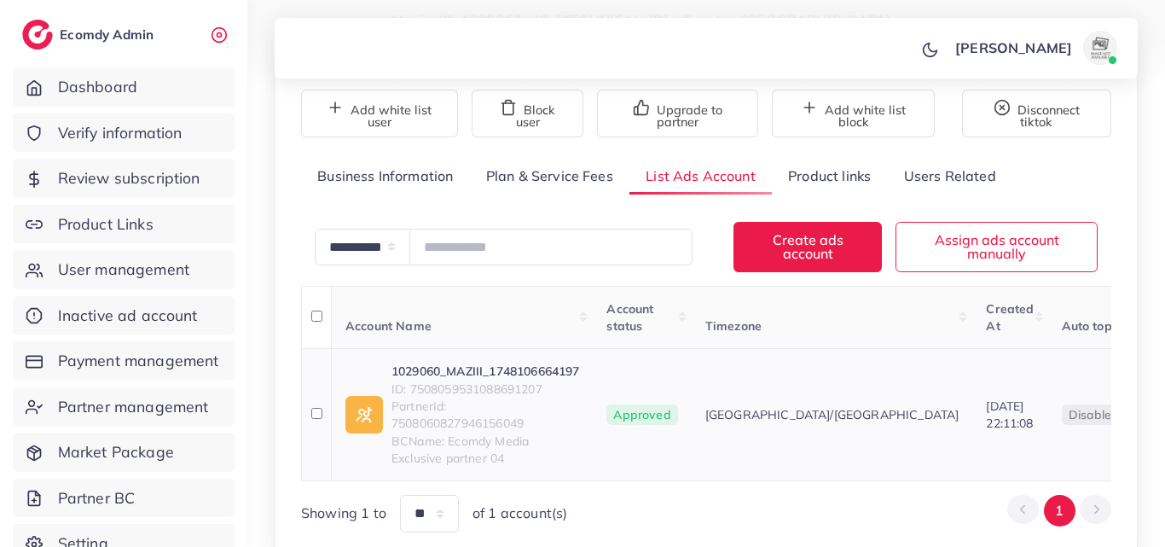
scroll to position [170, 0]
click at [429, 367] on link "1029060_MAZIII_1748106664197" at bounding box center [486, 371] width 188 height 17
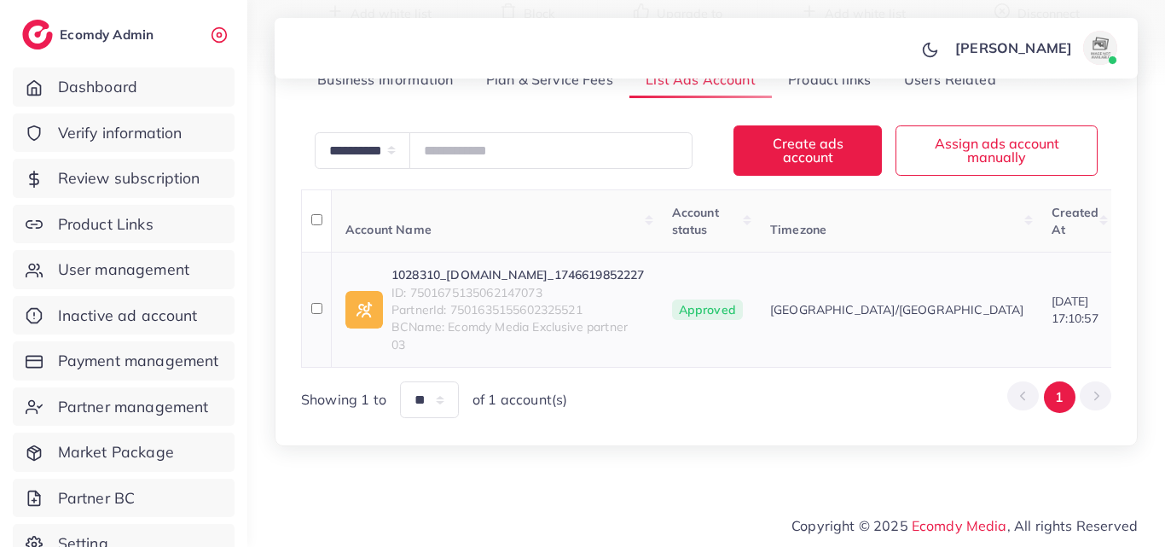
scroll to position [279, 0]
click at [573, 266] on link "1028310_Styleco.pk_1746619852227" at bounding box center [518, 274] width 253 height 17
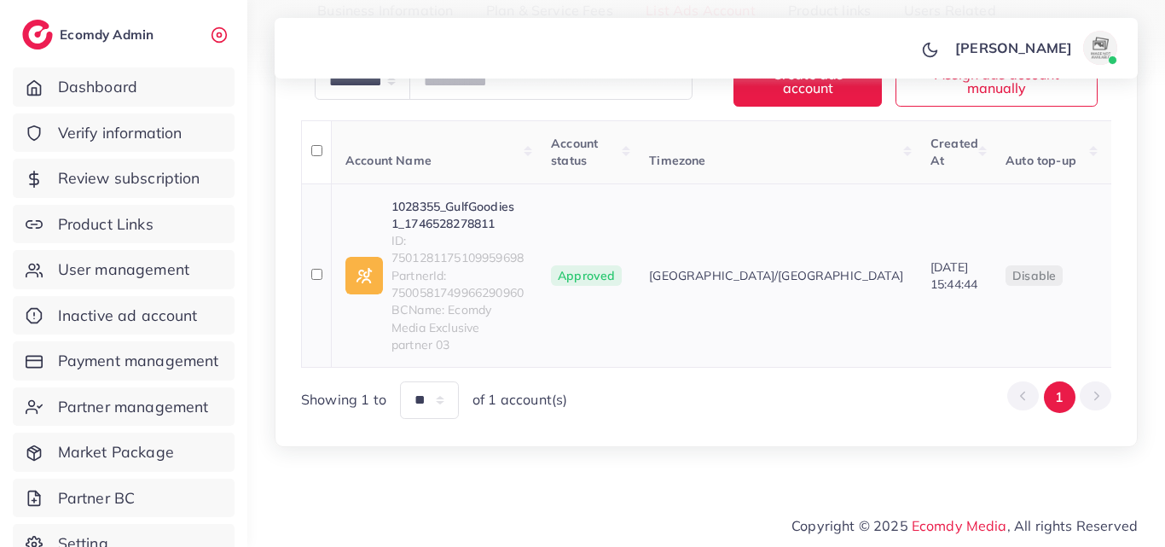
scroll to position [318, 0]
click at [473, 233] on link "1028355_GulfGoodies 1_1746528278811" at bounding box center [458, 215] width 132 height 35
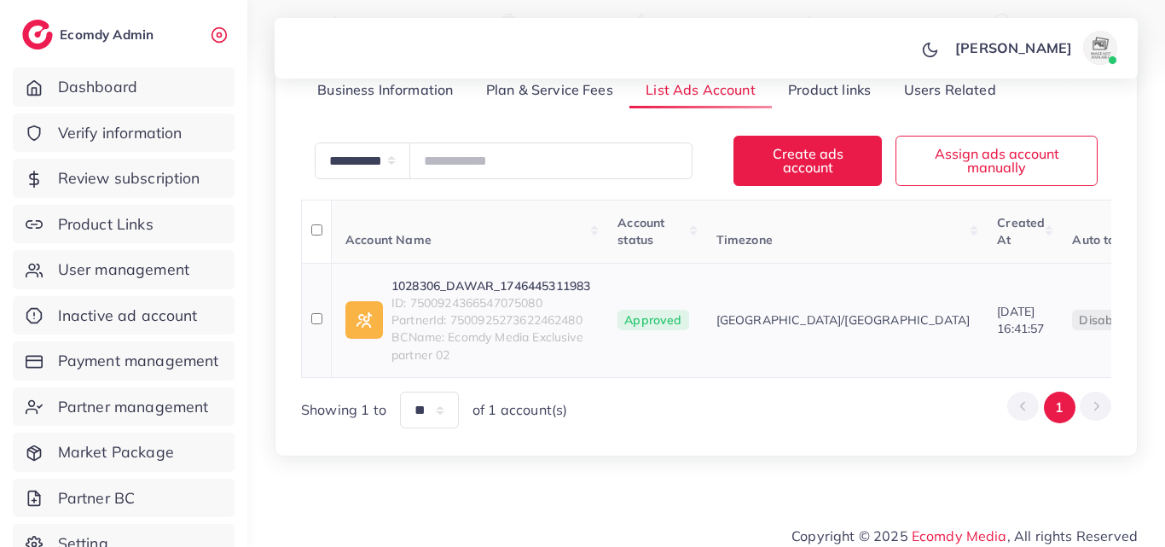
scroll to position [239, 0]
click at [585, 288] on link "1028306_DAWAR_1746445311983" at bounding box center [491, 285] width 199 height 17
